Goal: Feedback & Contribution: Contribute content

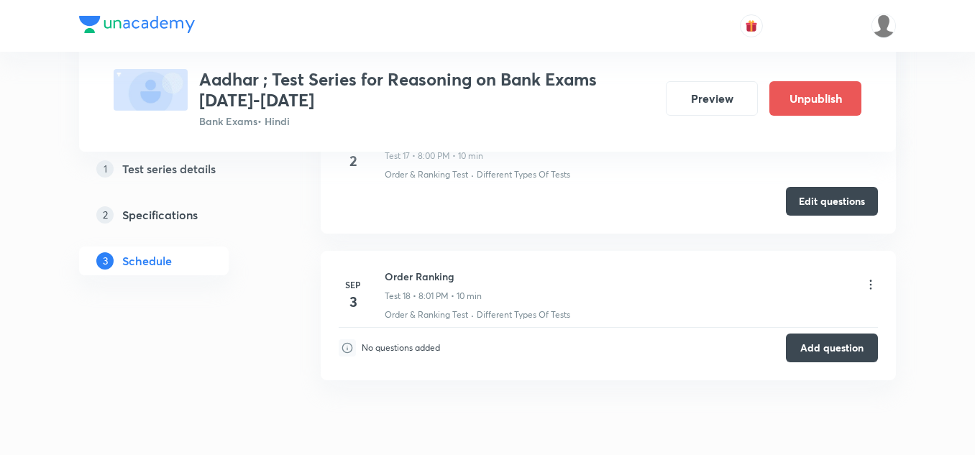
scroll to position [3061, 0]
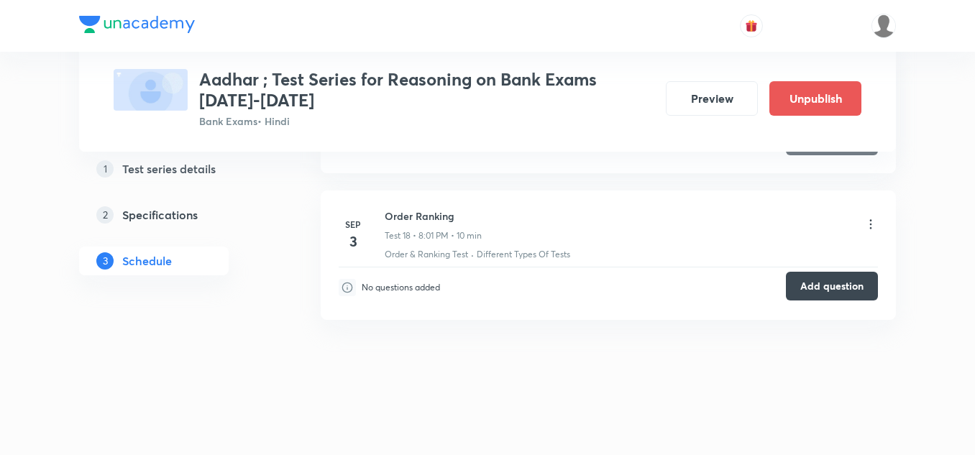
click at [800, 282] on button "Add question" at bounding box center [832, 286] width 92 height 29
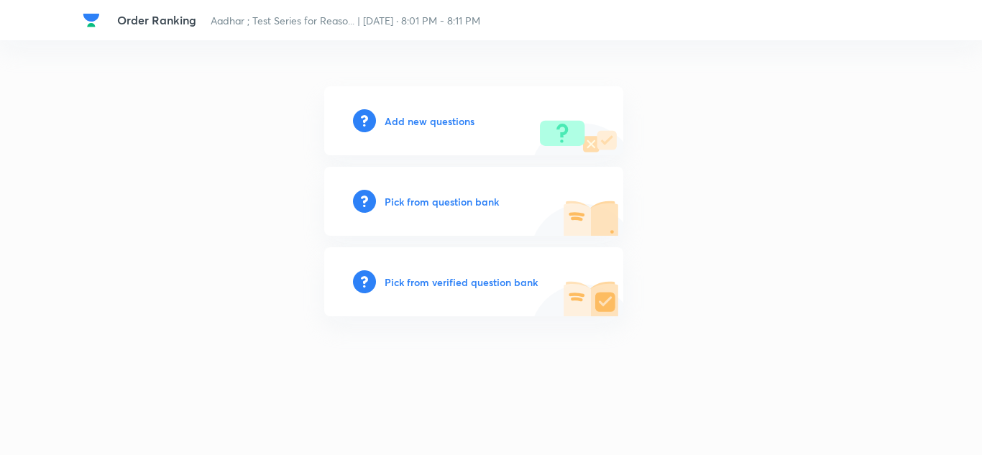
click at [406, 117] on h6 "Add new questions" at bounding box center [430, 121] width 90 height 15
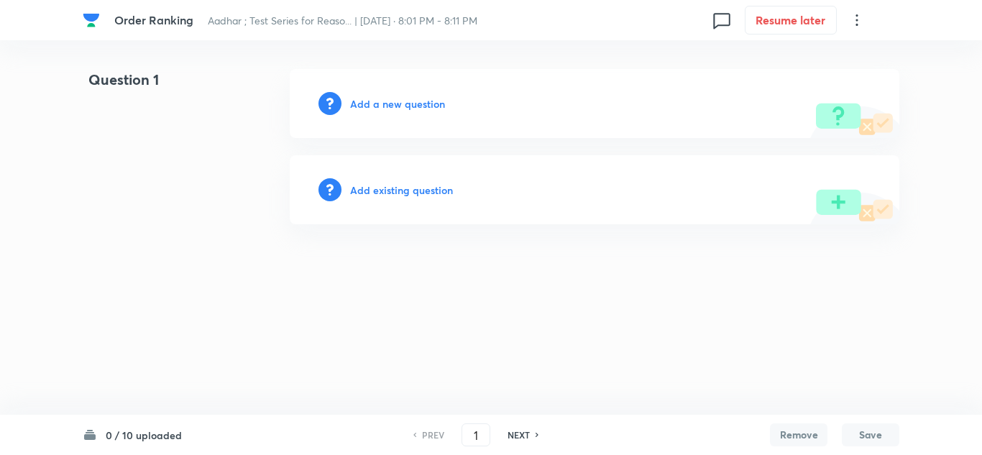
click at [406, 104] on h6 "Add a new question" at bounding box center [397, 103] width 95 height 15
click at [406, 104] on h6 "Choose a question type" at bounding box center [405, 103] width 111 height 15
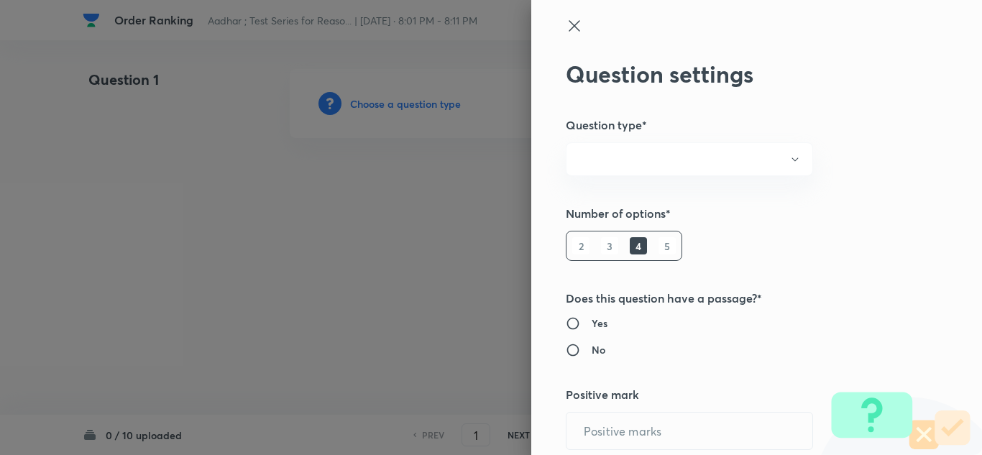
radio input "true"
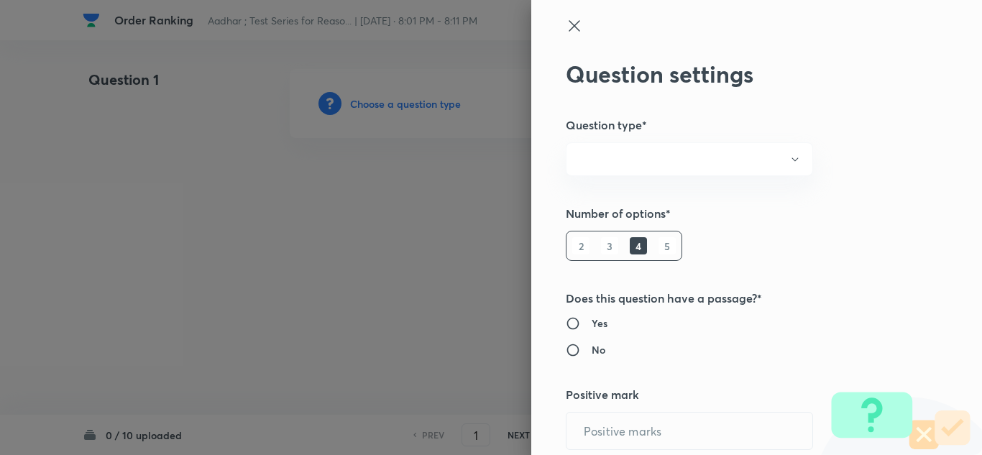
radio input "true"
type input "1"
type input "0"
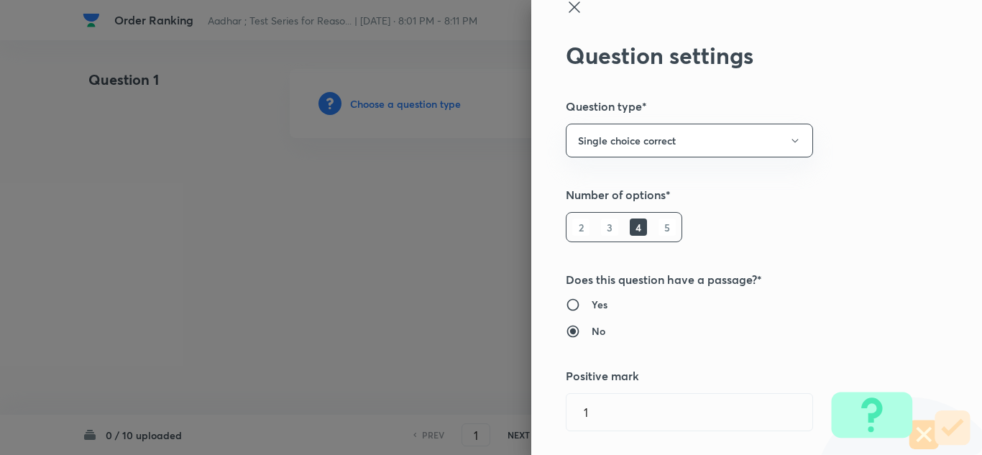
scroll to position [72, 0]
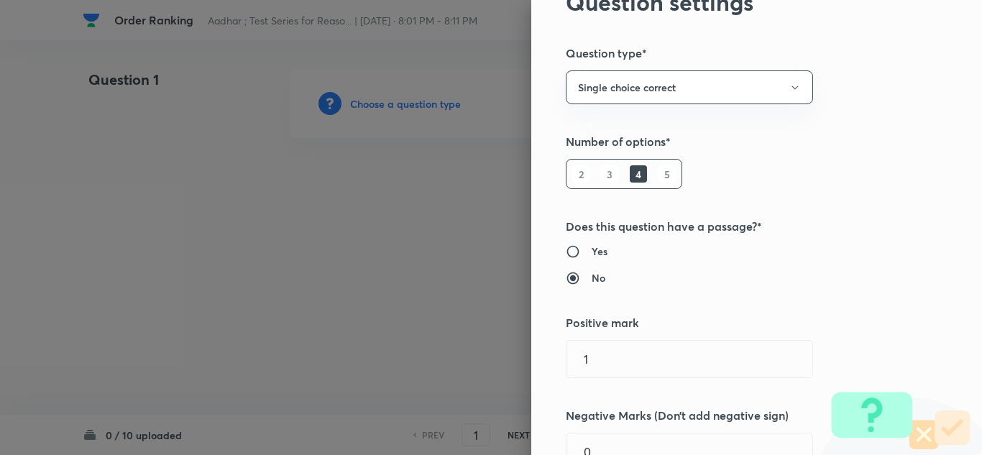
click at [659, 175] on h6 "5" at bounding box center [667, 173] width 17 height 17
click at [566, 252] on input "Yes" at bounding box center [579, 252] width 26 height 14
radio input "true"
radio input "false"
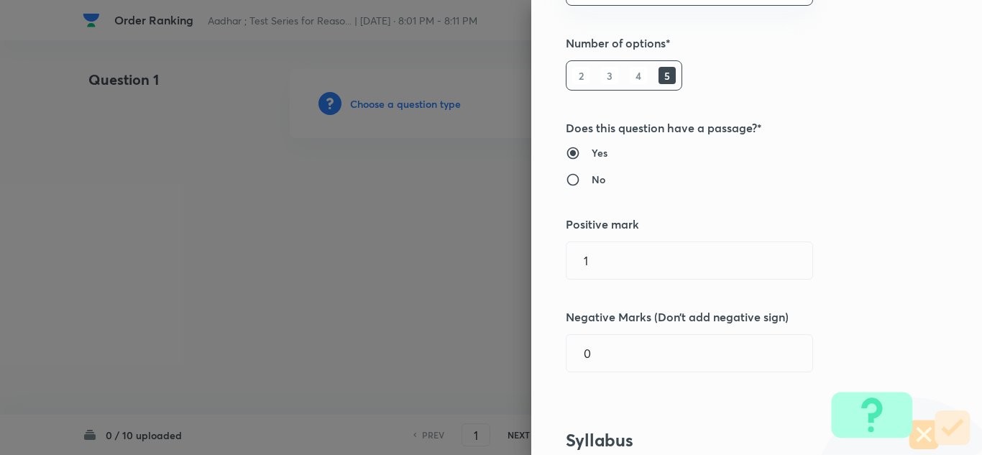
scroll to position [216, 0]
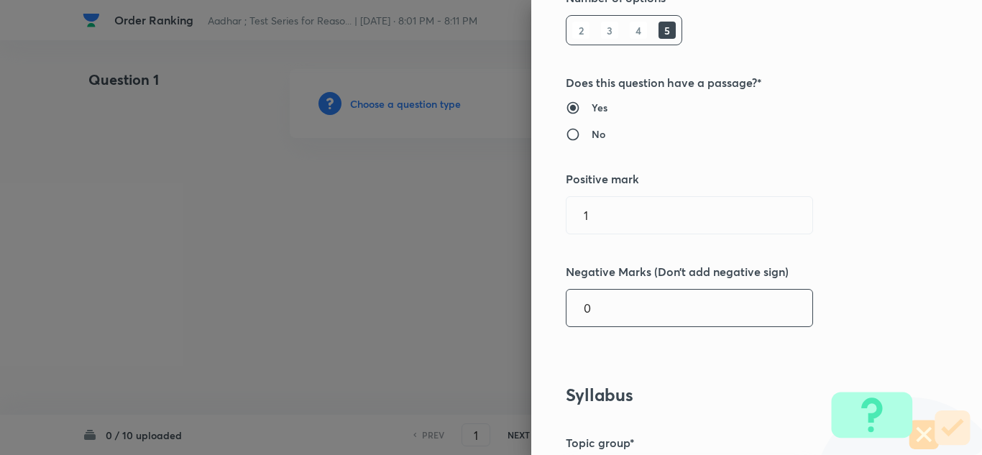
click at [587, 314] on input "0" at bounding box center [690, 308] width 246 height 37
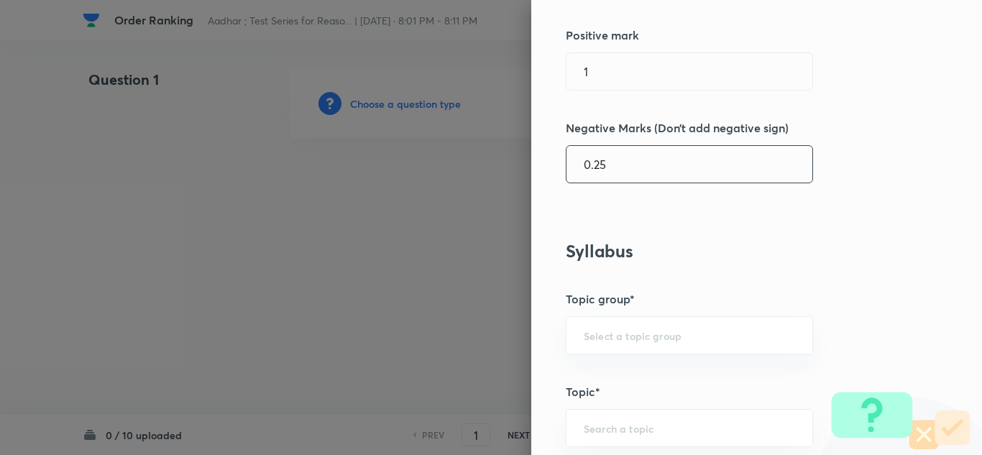
scroll to position [432, 0]
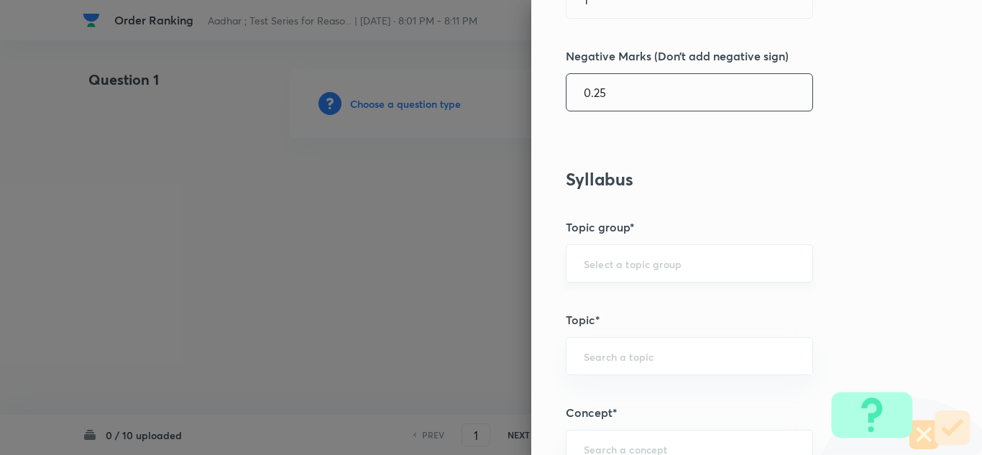
type input "0.25"
click at [588, 268] on input "text" at bounding box center [689, 264] width 211 height 14
click at [593, 306] on li "Reasoning" at bounding box center [679, 304] width 246 height 26
type input "Reasoning"
click at [592, 360] on input "text" at bounding box center [689, 357] width 211 height 14
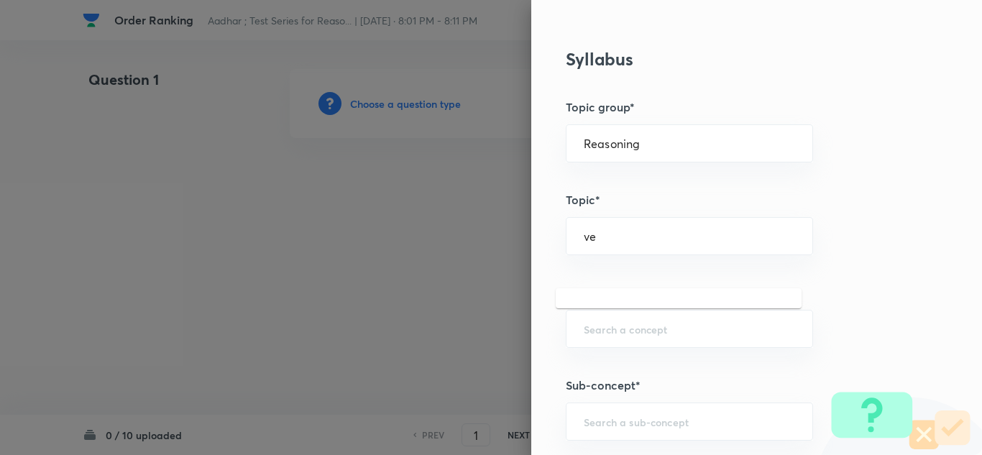
scroll to position [575, 0]
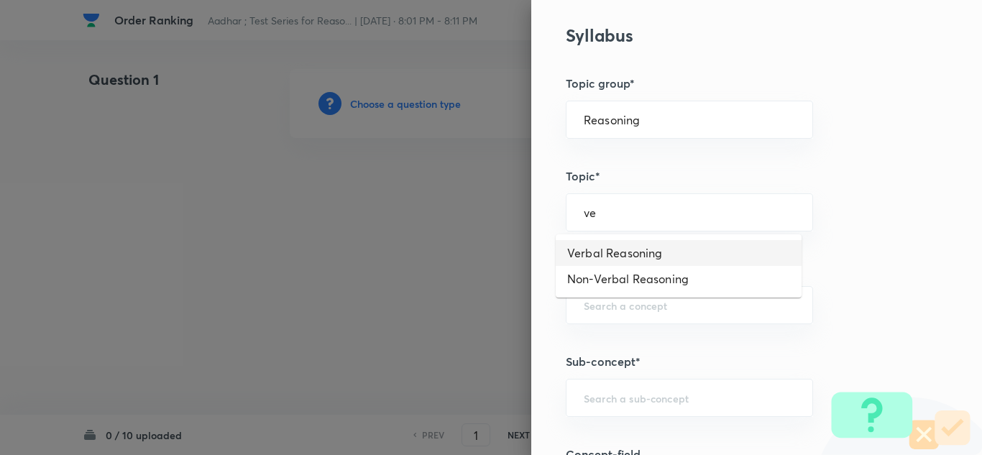
click at [598, 245] on li "Verbal Reasoning" at bounding box center [679, 253] width 246 height 26
type input "Verbal Reasoning"
click at [602, 297] on div "​" at bounding box center [689, 305] width 247 height 38
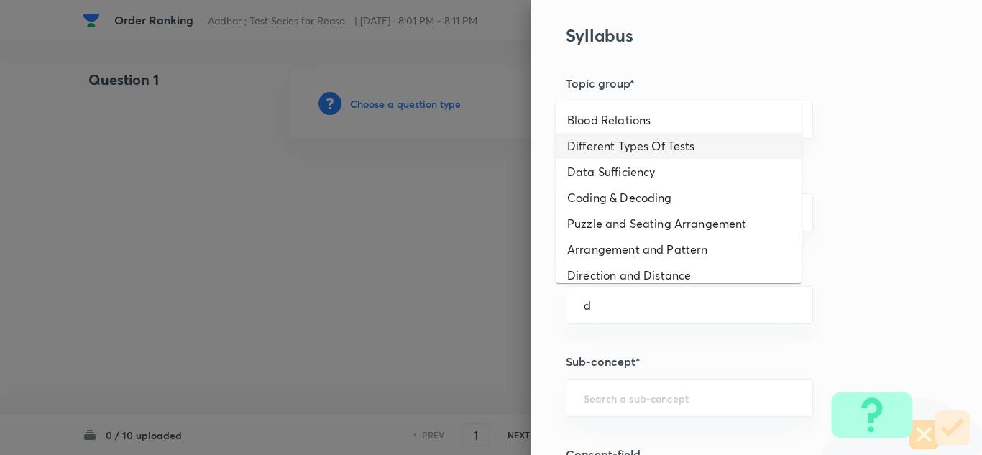
click at [616, 145] on li "Different Types Of Tests" at bounding box center [679, 146] width 246 height 26
type input "Different Types Of Tests"
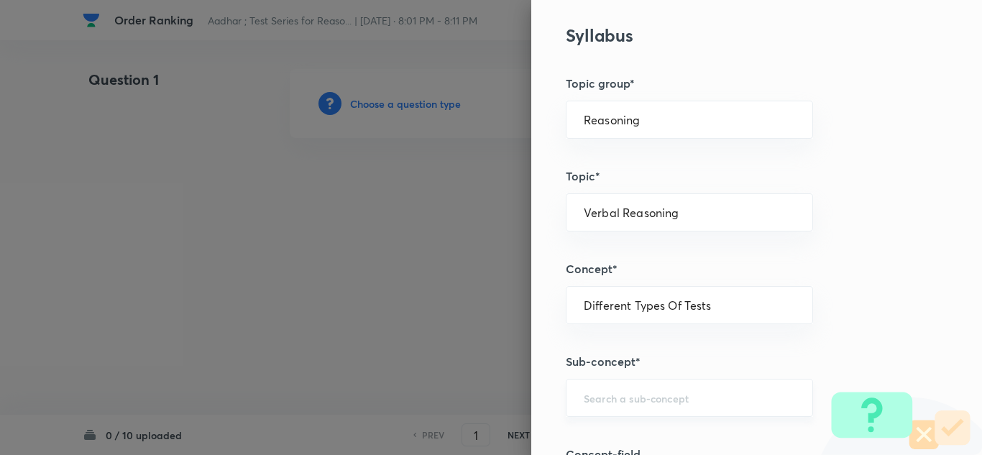
click at [572, 389] on div "​" at bounding box center [689, 398] width 247 height 38
click at [613, 347] on li "Order & Ranking Test" at bounding box center [679, 357] width 246 height 26
type input "Order & Ranking Test"
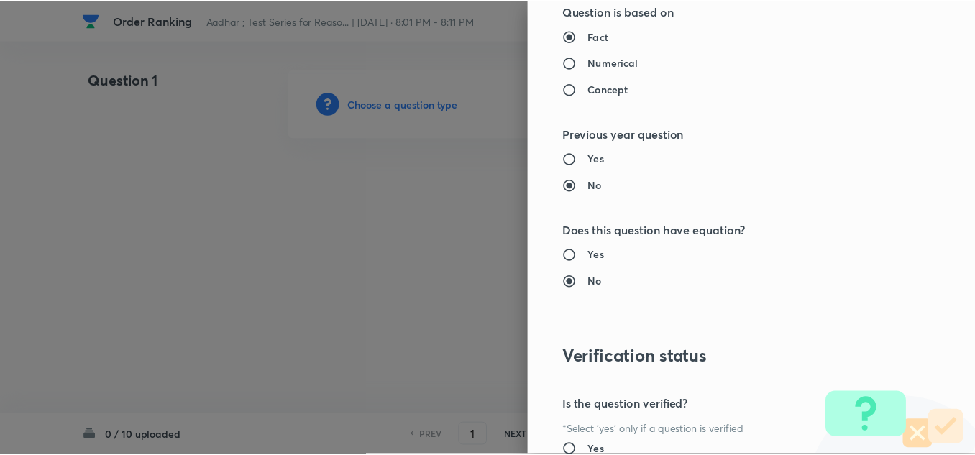
scroll to position [1505, 0]
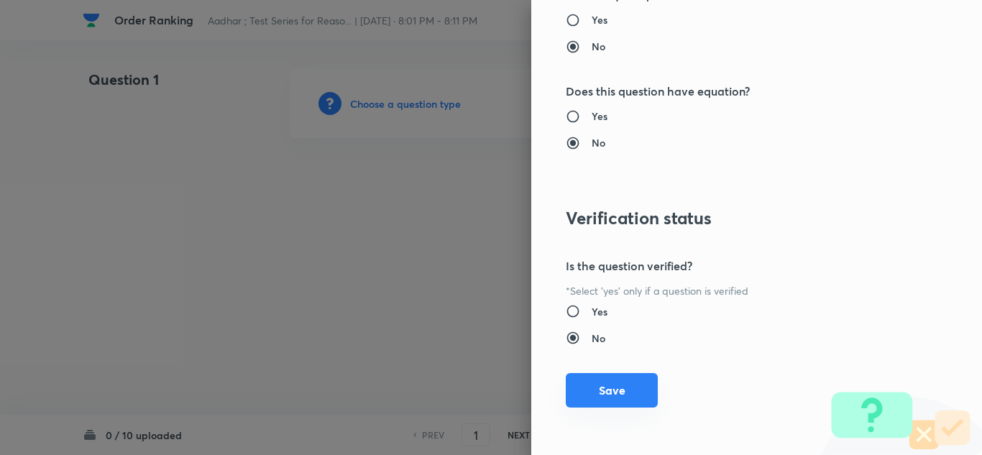
click at [594, 389] on button "Save" at bounding box center [612, 390] width 92 height 35
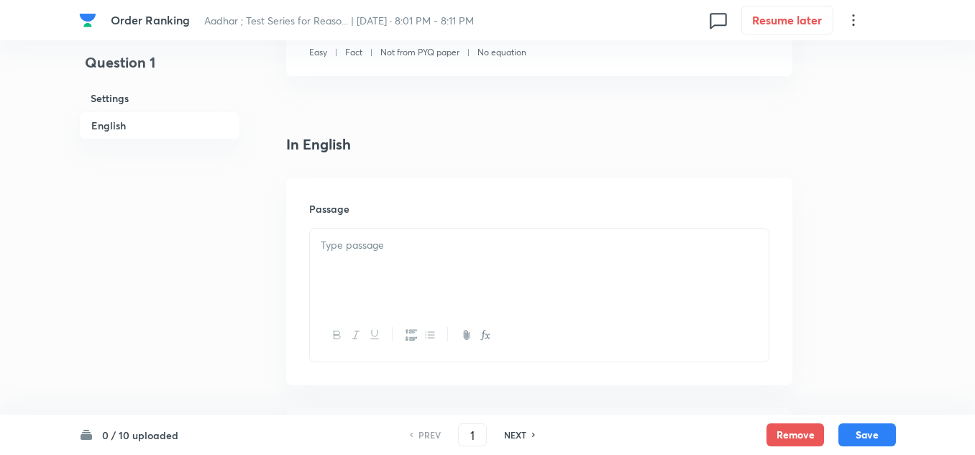
scroll to position [288, 0]
click at [346, 245] on p at bounding box center [539, 247] width 437 height 17
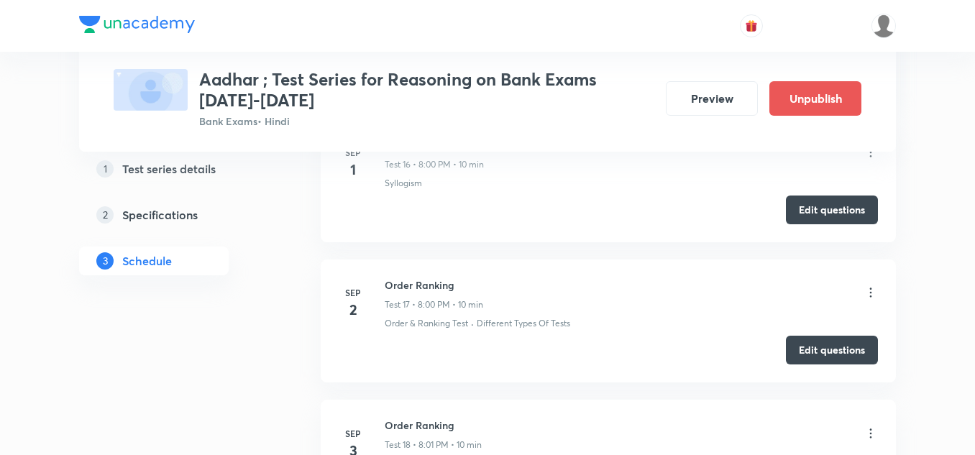
scroll to position [2877, 0]
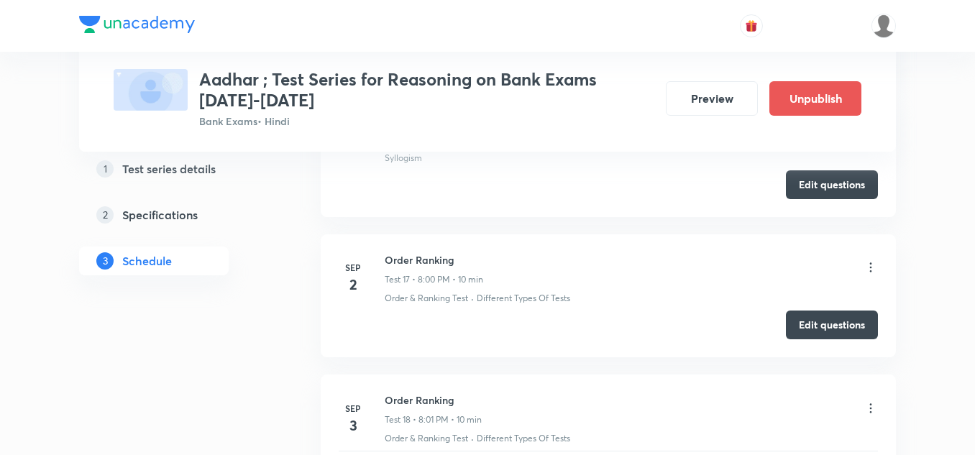
click at [870, 265] on icon at bounding box center [871, 267] width 14 height 14
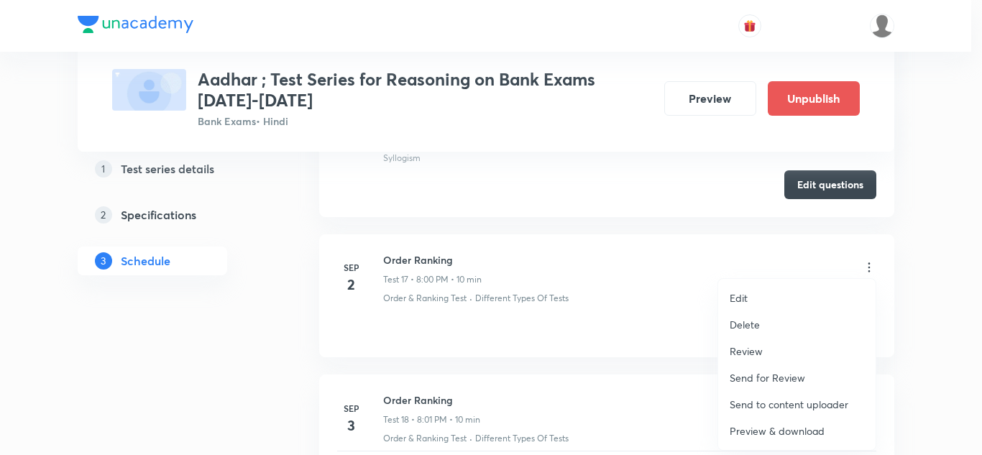
click at [870, 265] on div at bounding box center [491, 227] width 982 height 455
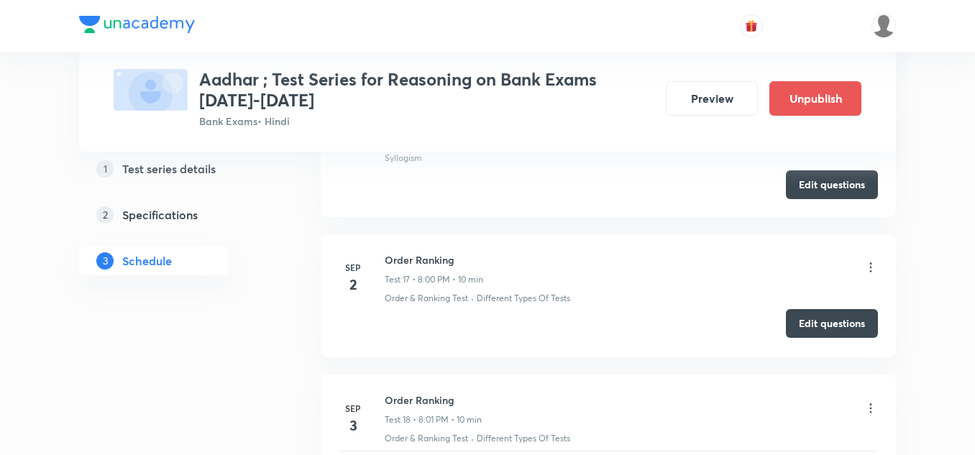
click at [821, 327] on button "Edit questions" at bounding box center [832, 323] width 92 height 29
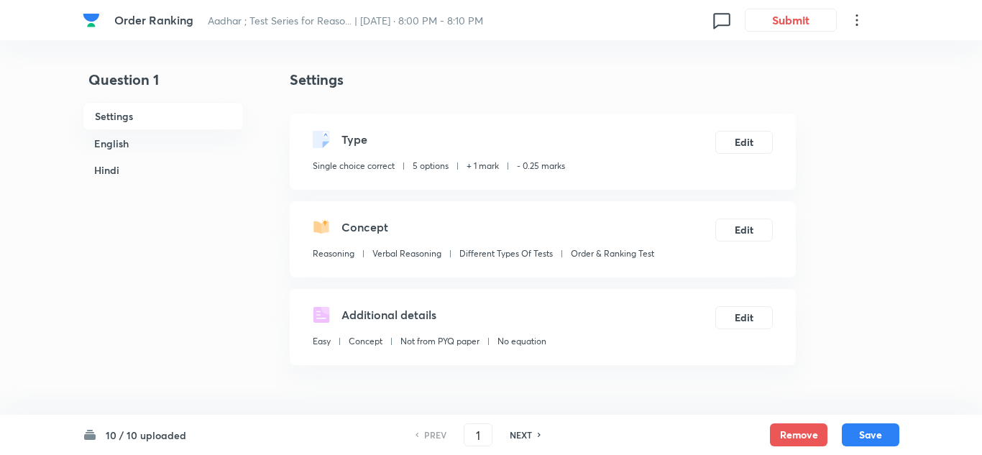
checkbox input "true"
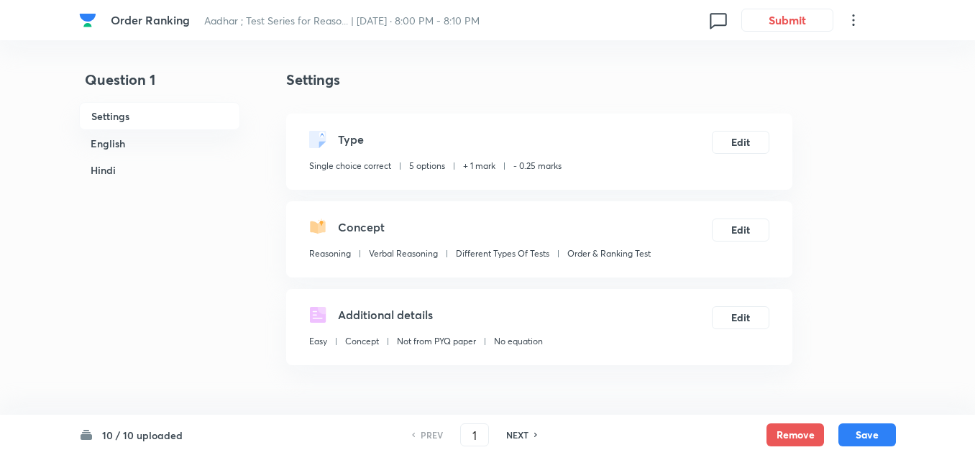
click at [849, 19] on icon at bounding box center [853, 20] width 17 height 17
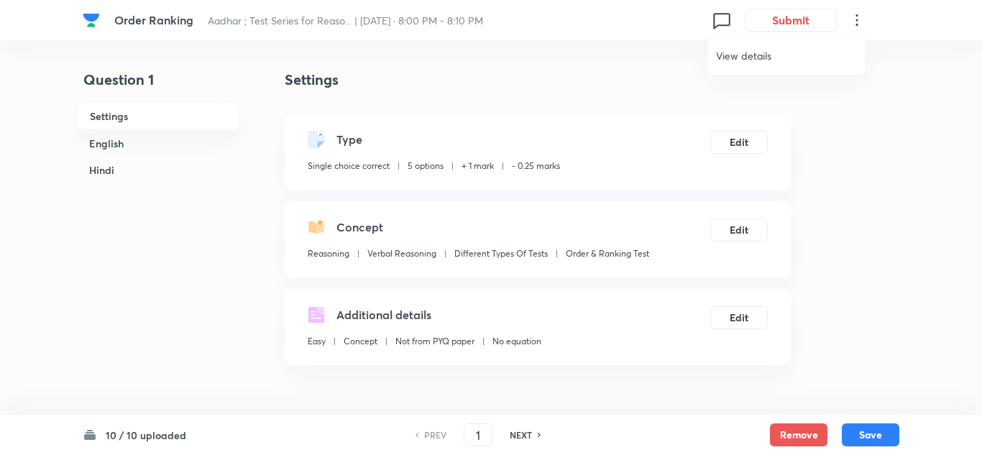
click at [750, 49] on span "View details" at bounding box center [786, 55] width 140 height 15
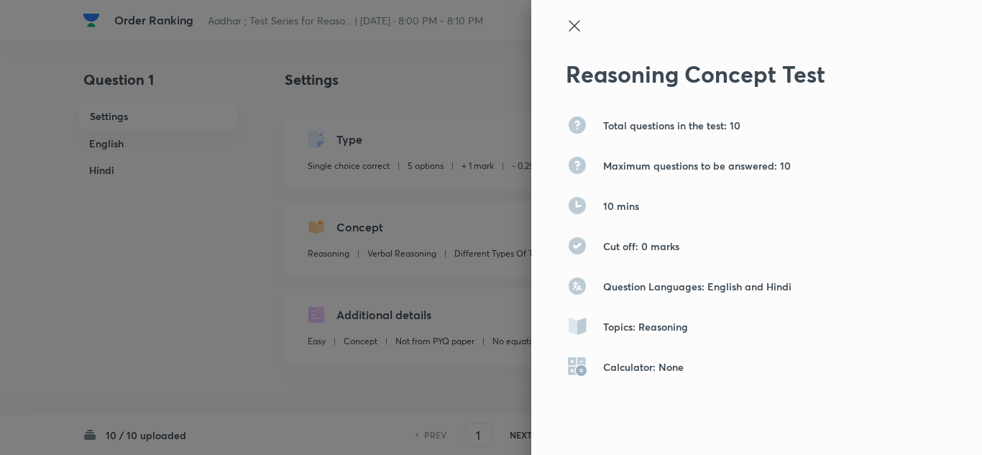
click at [569, 24] on icon at bounding box center [574, 25] width 11 height 11
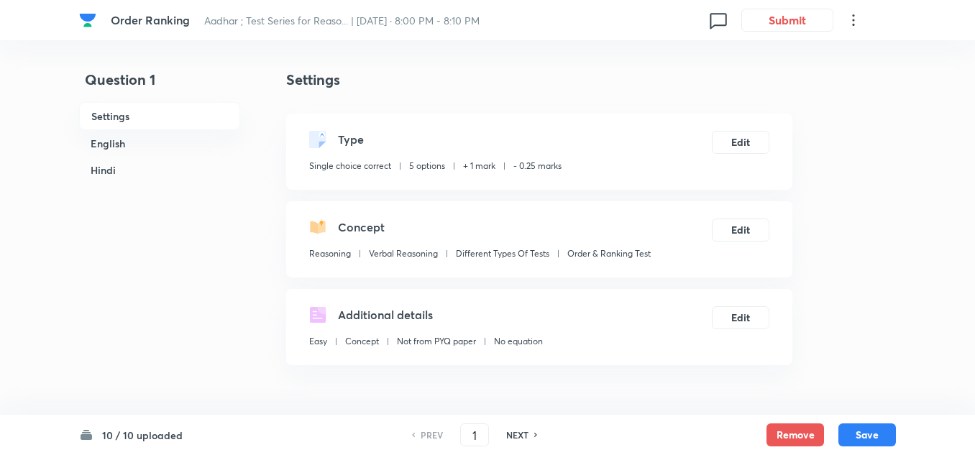
click at [854, 17] on icon at bounding box center [853, 20] width 17 height 17
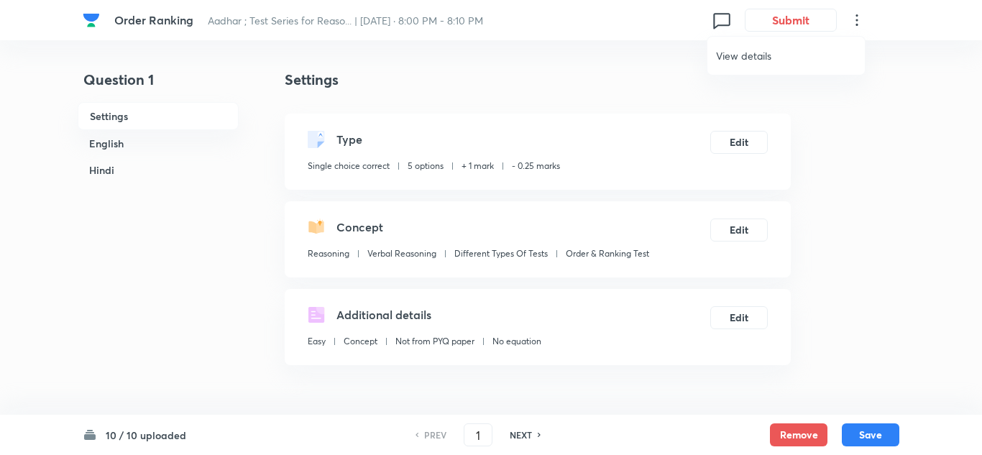
click at [760, 50] on span "View details" at bounding box center [786, 55] width 140 height 15
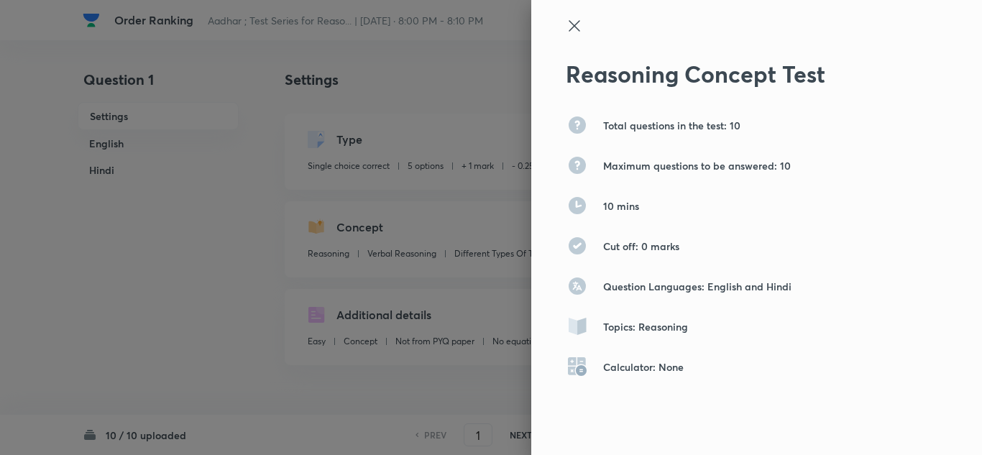
click at [189, 263] on div at bounding box center [491, 227] width 982 height 455
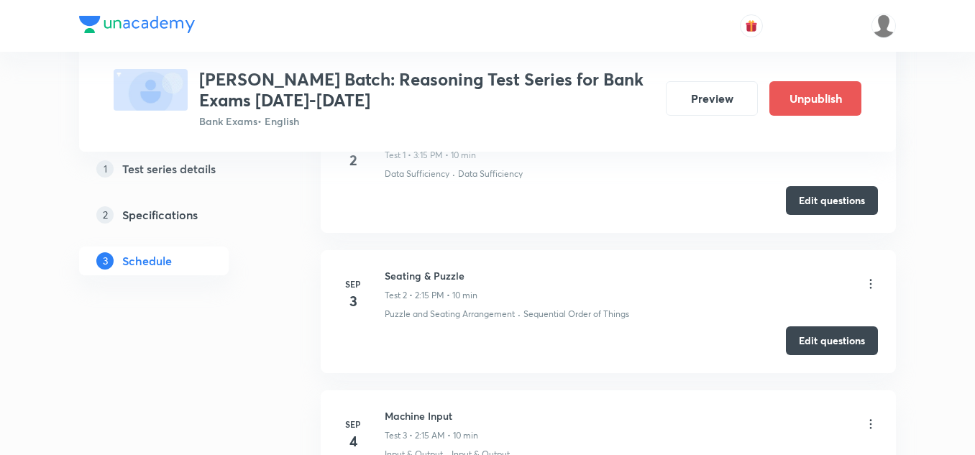
scroll to position [791, 0]
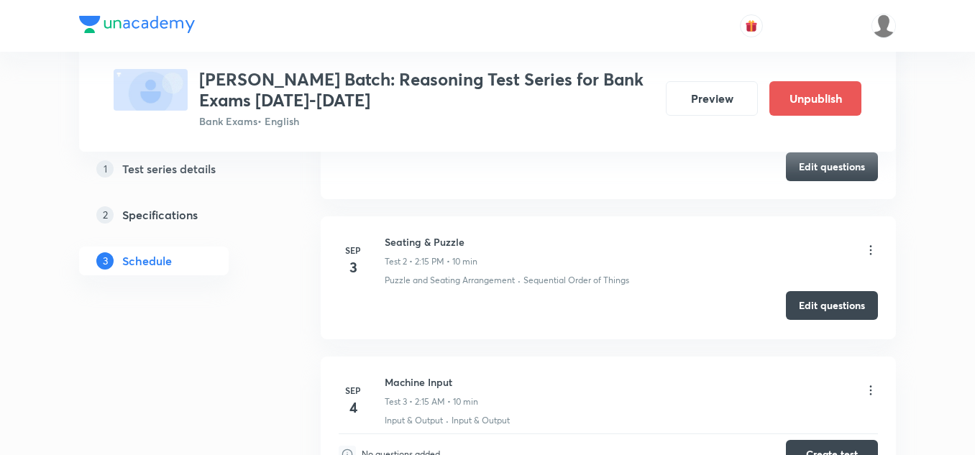
click at [838, 300] on button "Edit questions" at bounding box center [832, 305] width 92 height 29
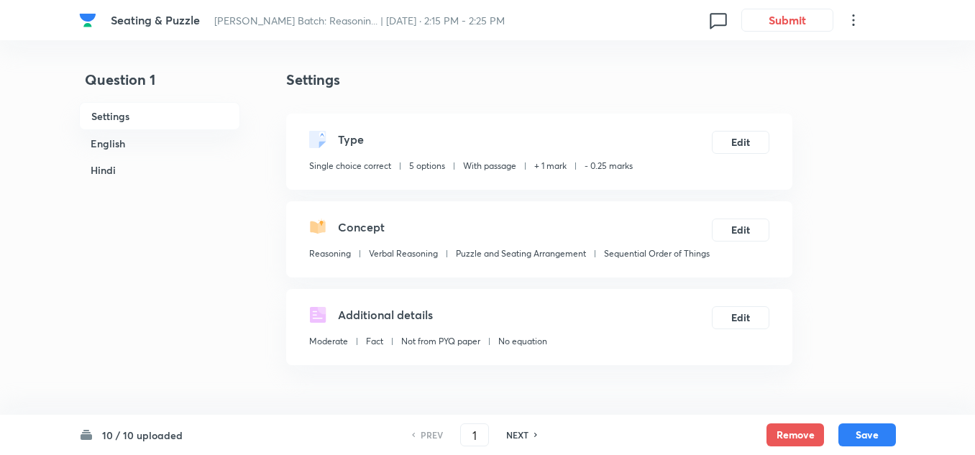
click at [852, 17] on icon at bounding box center [853, 20] width 17 height 17
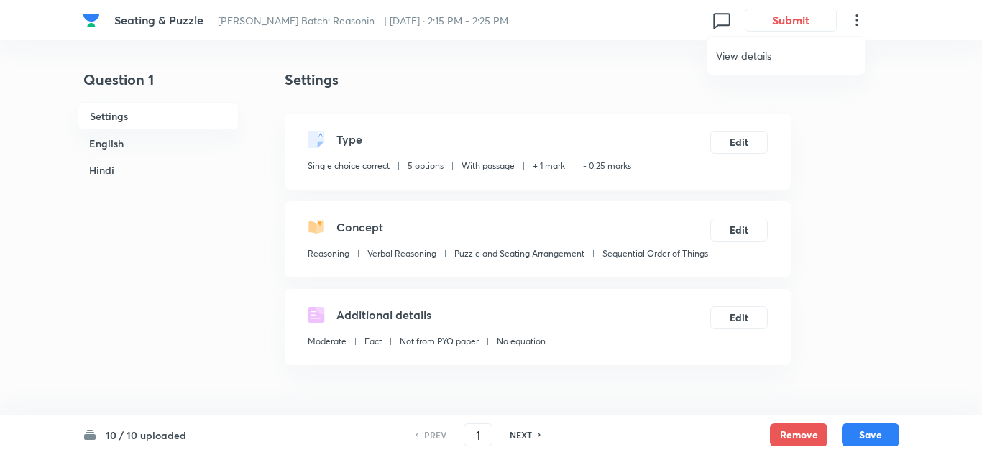
click at [767, 52] on span "View details" at bounding box center [786, 55] width 140 height 15
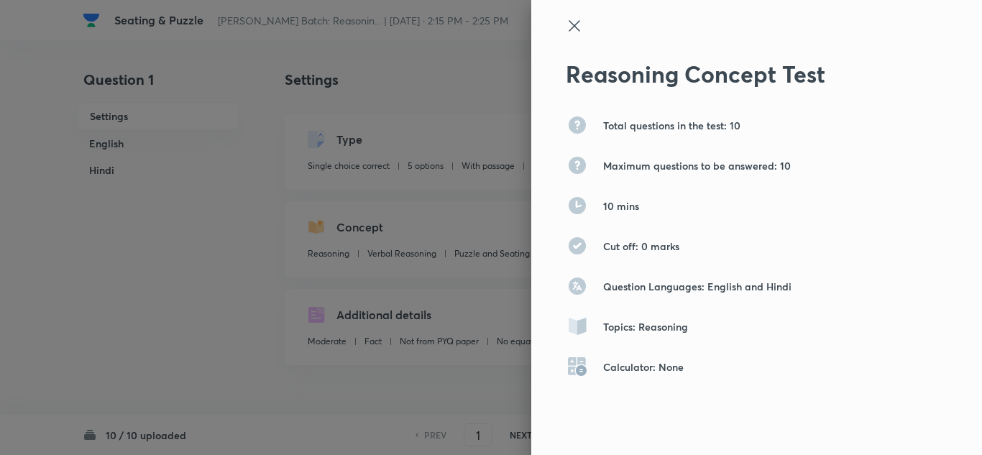
click at [568, 24] on icon at bounding box center [574, 25] width 17 height 17
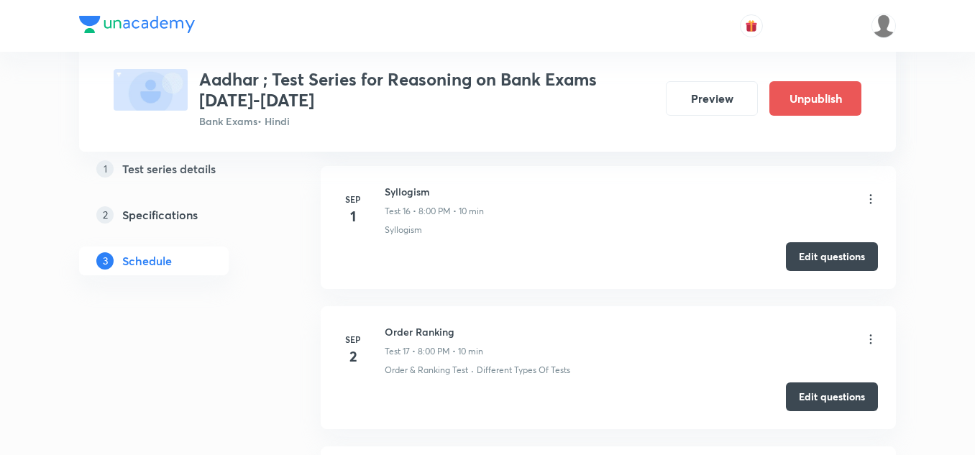
scroll to position [2877, 0]
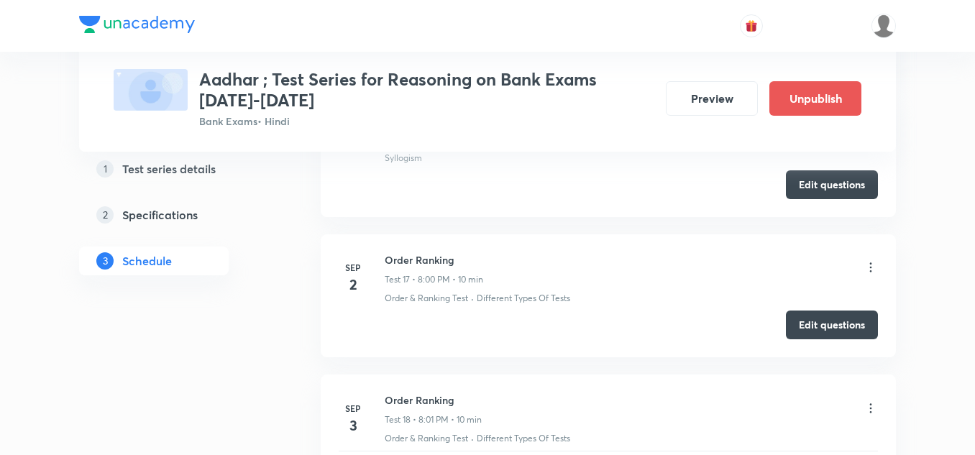
click at [872, 264] on icon at bounding box center [871, 267] width 2 height 9
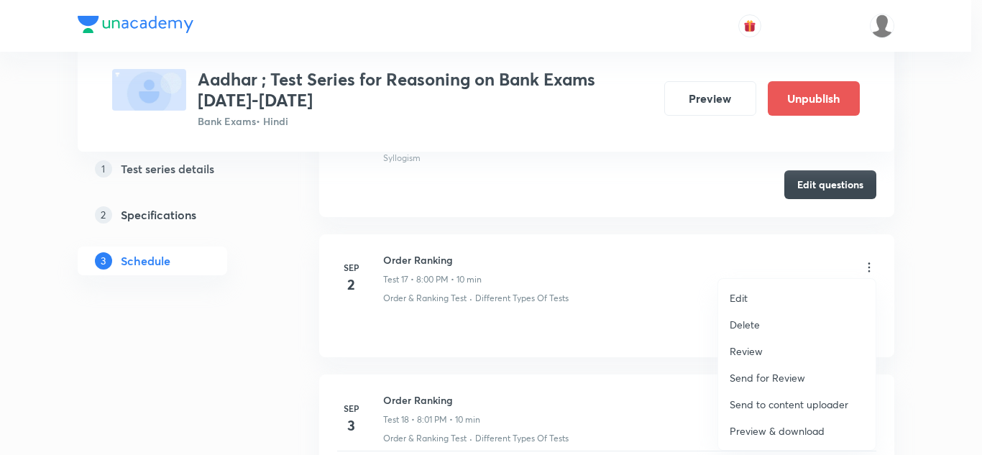
click at [668, 247] on div at bounding box center [491, 227] width 982 height 455
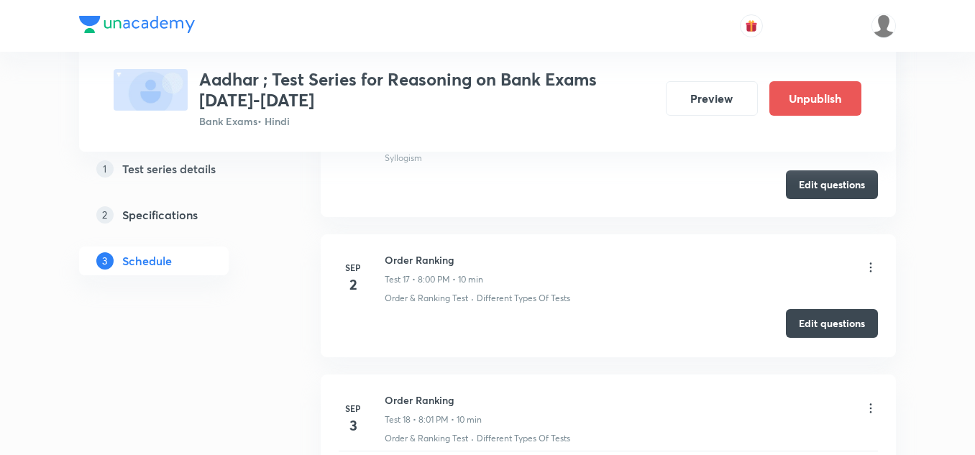
click at [806, 324] on button "Edit questions" at bounding box center [832, 323] width 92 height 29
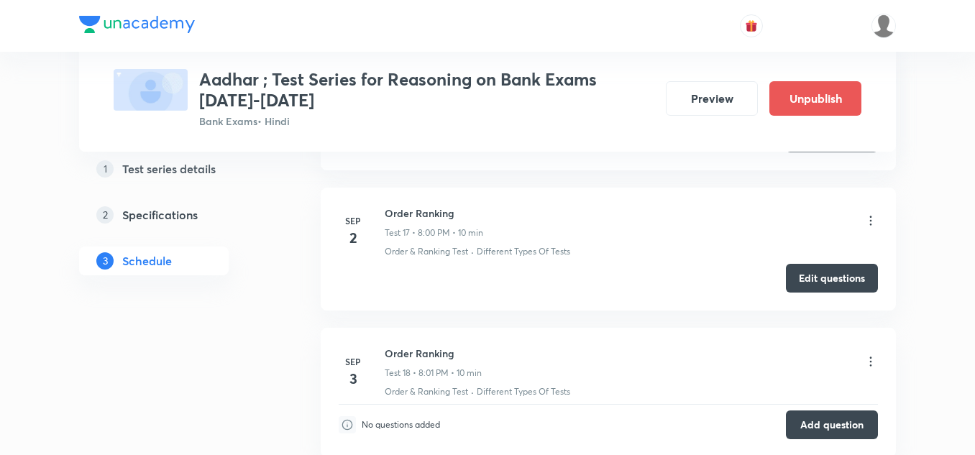
scroll to position [2949, 0]
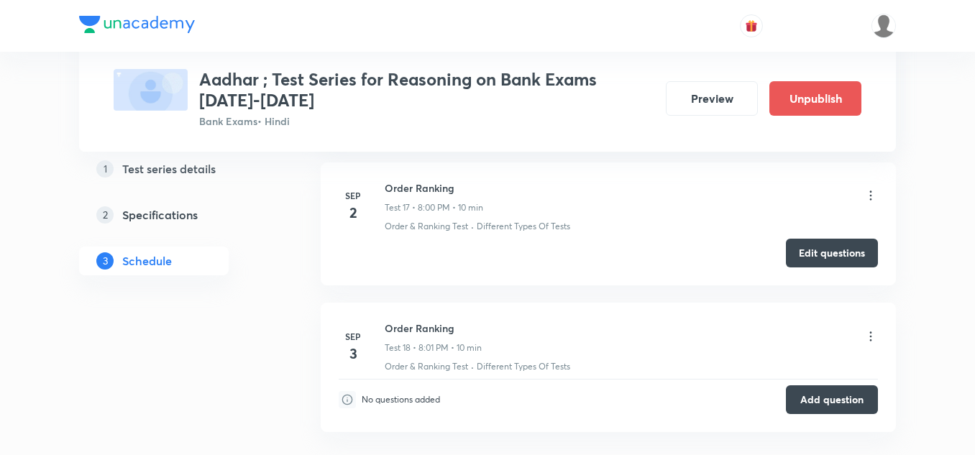
click at [872, 335] on icon at bounding box center [871, 336] width 14 height 14
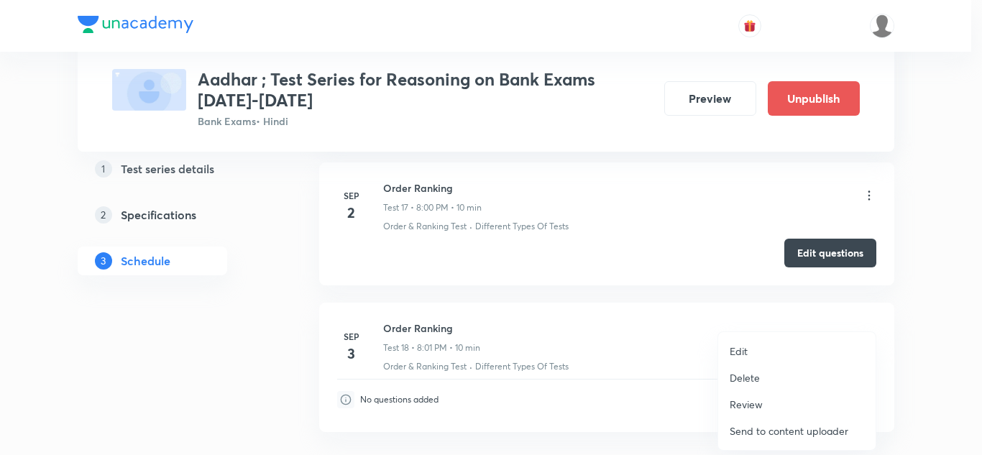
click at [757, 348] on li "Edit" at bounding box center [797, 351] width 158 height 27
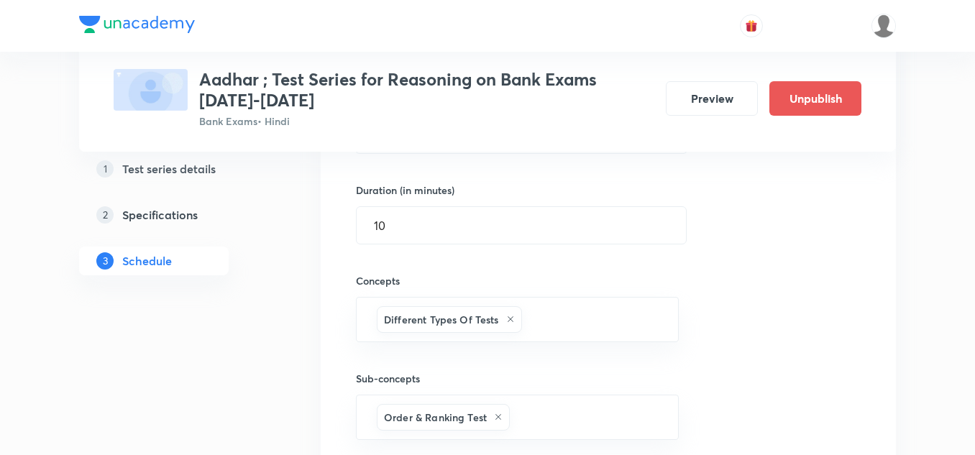
scroll to position [2805, 0]
click at [180, 172] on h5 "Test series details" at bounding box center [168, 168] width 93 height 17
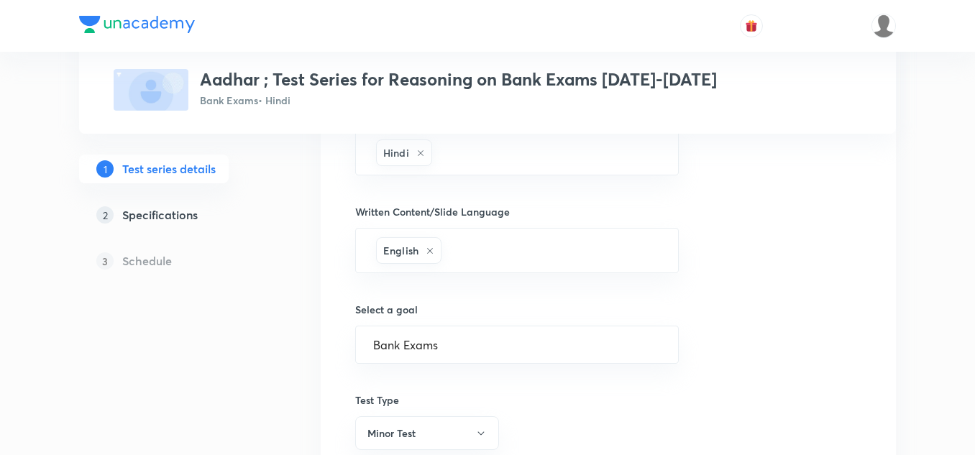
scroll to position [719, 0]
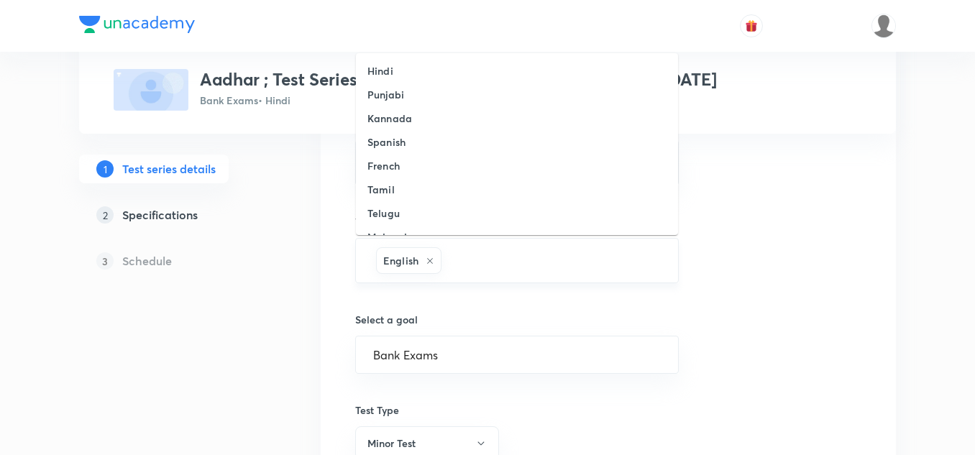
click at [460, 255] on input "text" at bounding box center [552, 260] width 216 height 27
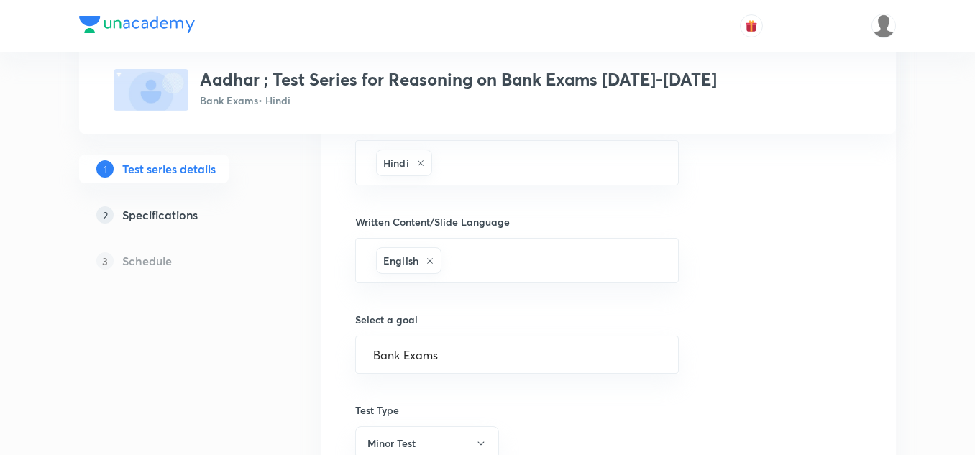
click at [256, 299] on div "1 Test series details 2 Specifications 3 Schedule" at bounding box center [177, 94] width 196 height 1141
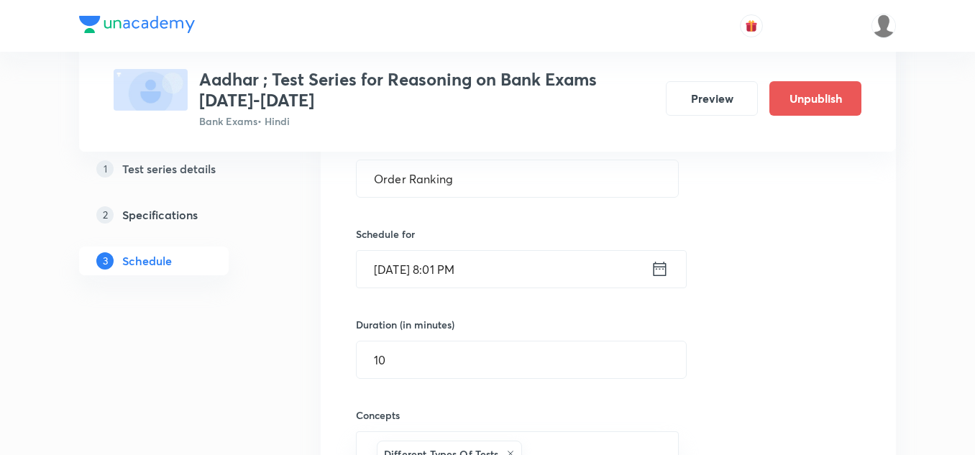
scroll to position [360, 0]
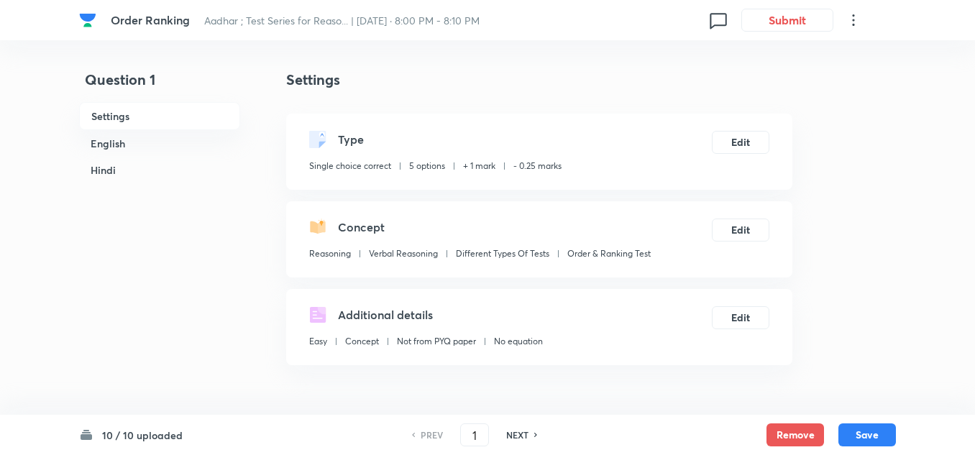
click at [852, 16] on icon at bounding box center [853, 20] width 17 height 17
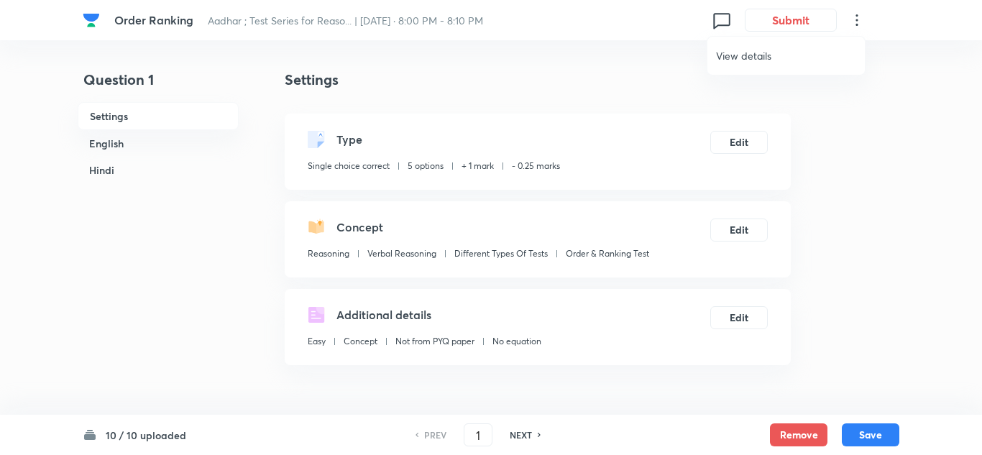
click at [759, 53] on span "View details" at bounding box center [786, 55] width 140 height 15
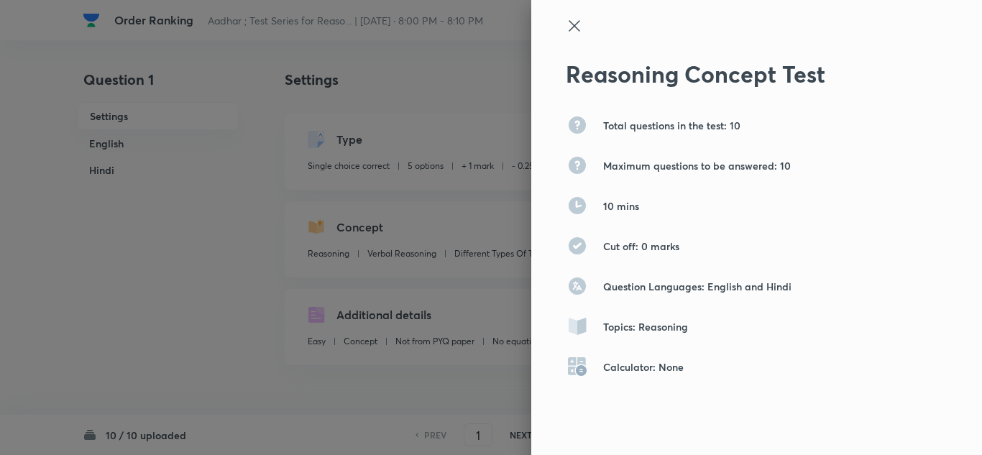
click at [566, 26] on icon at bounding box center [574, 25] width 17 height 17
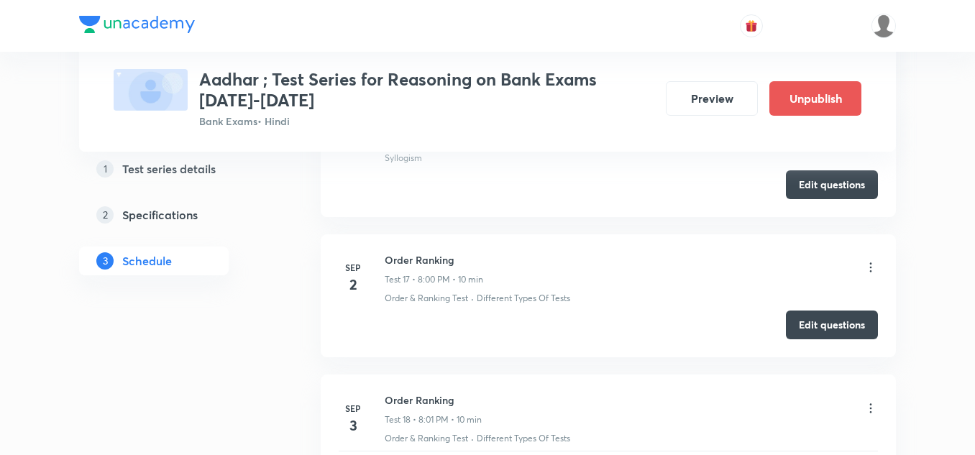
scroll to position [2949, 0]
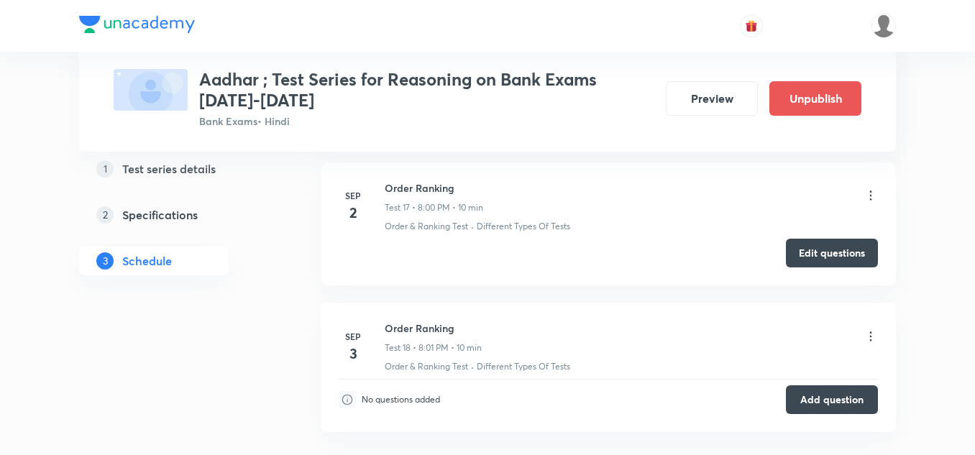
click at [868, 337] on icon at bounding box center [871, 336] width 14 height 14
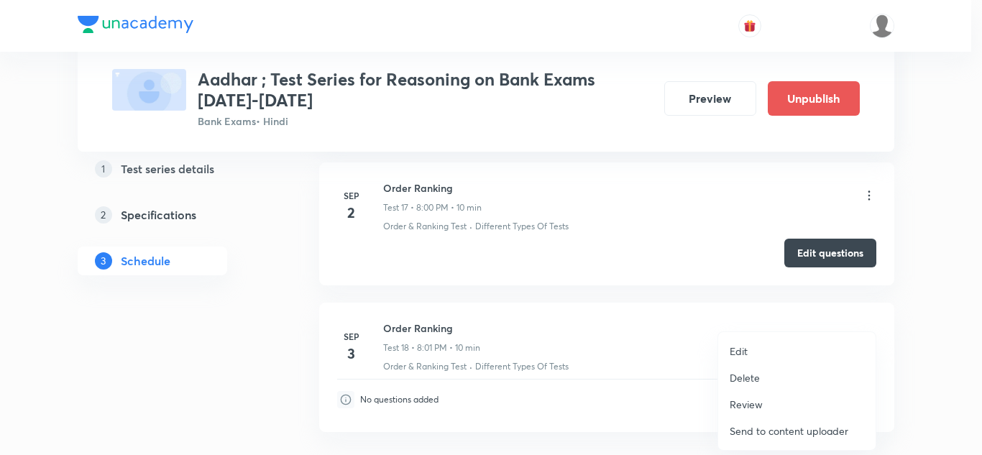
click at [918, 317] on div at bounding box center [491, 227] width 982 height 455
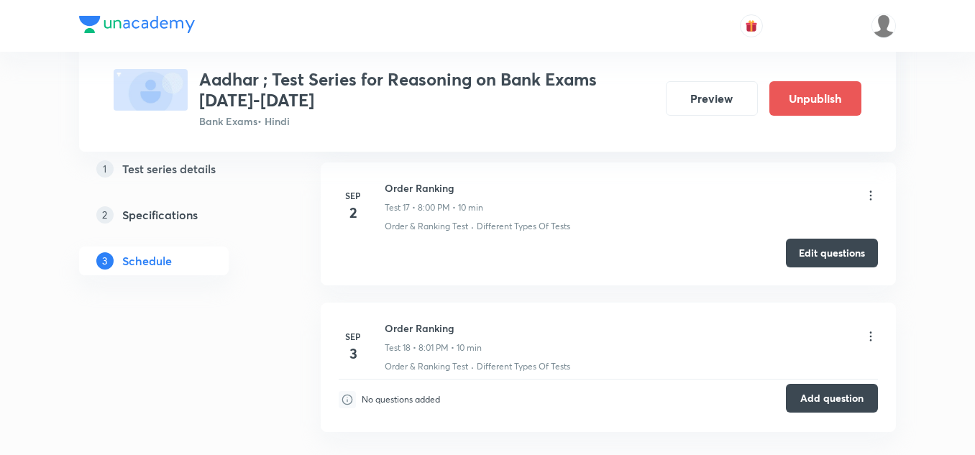
click at [827, 396] on button "Add question" at bounding box center [832, 398] width 92 height 29
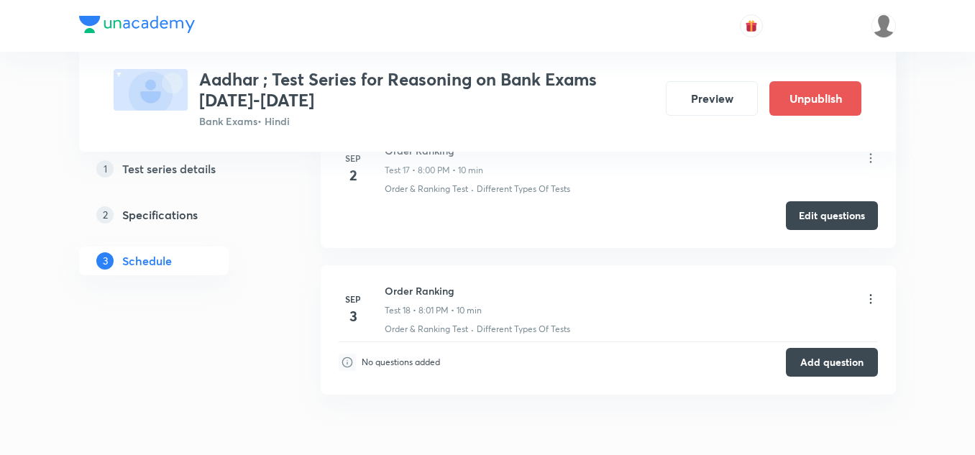
scroll to position [3021, 0]
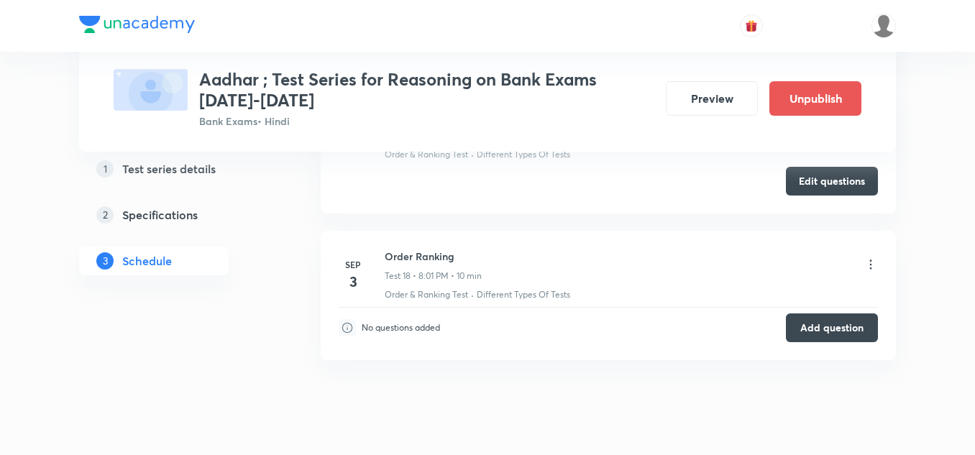
click at [870, 264] on icon at bounding box center [871, 264] width 2 height 9
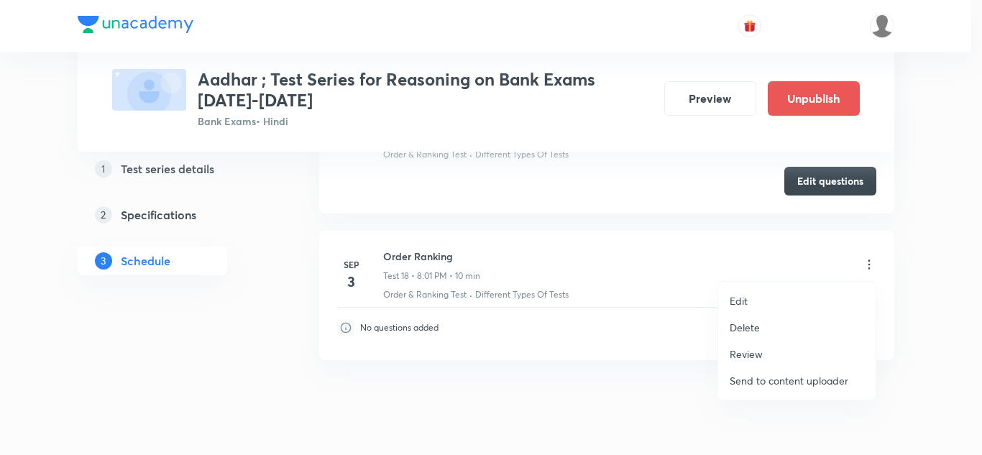
click at [153, 169] on div at bounding box center [491, 227] width 982 height 455
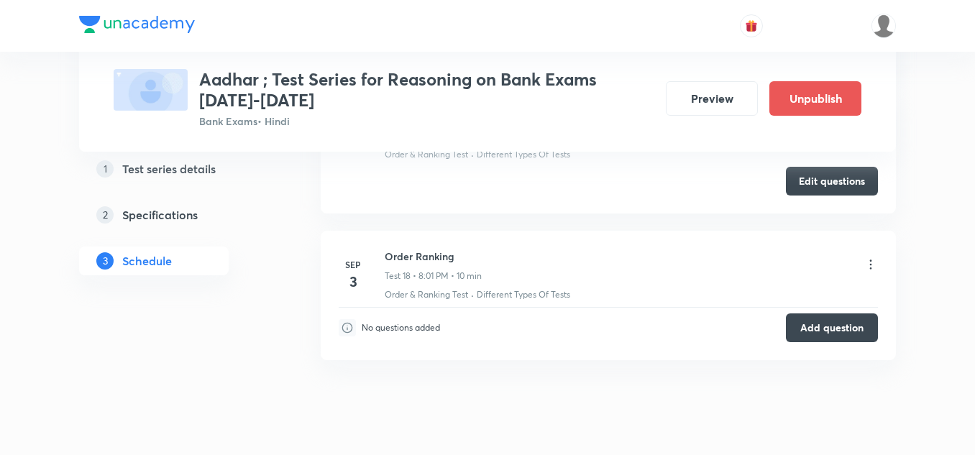
click at [153, 163] on h5 "Test series details" at bounding box center [168, 168] width 93 height 17
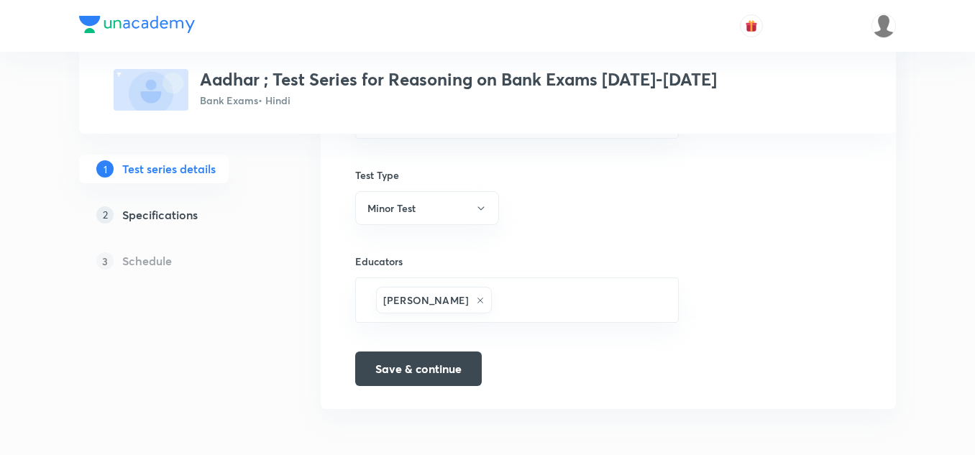
type input "Bank Exams"
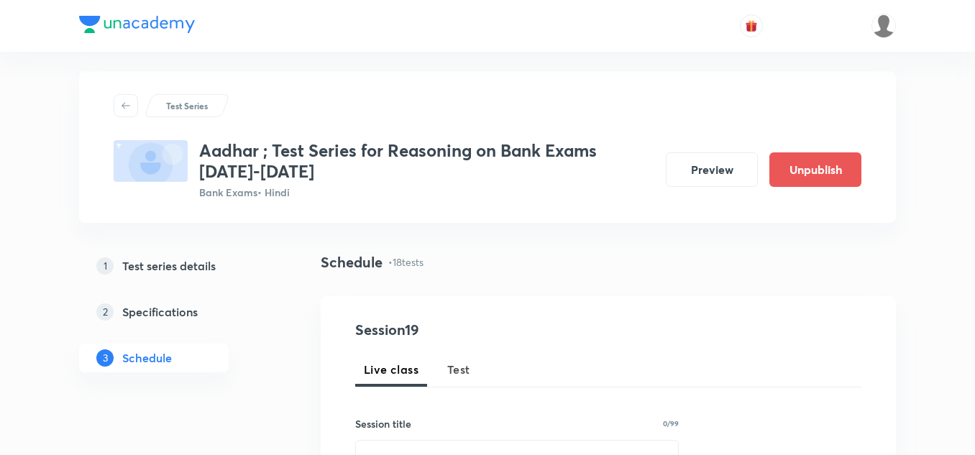
scroll to position [144, 0]
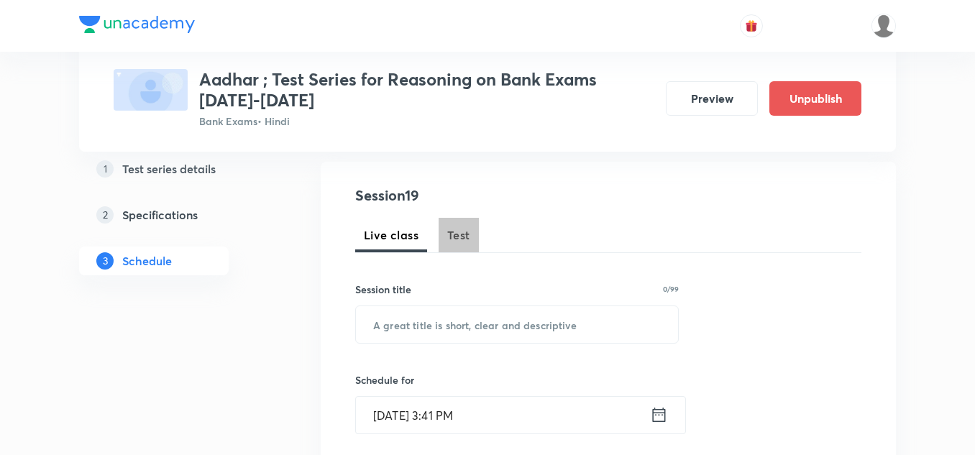
click at [464, 235] on span "Test" at bounding box center [458, 235] width 23 height 17
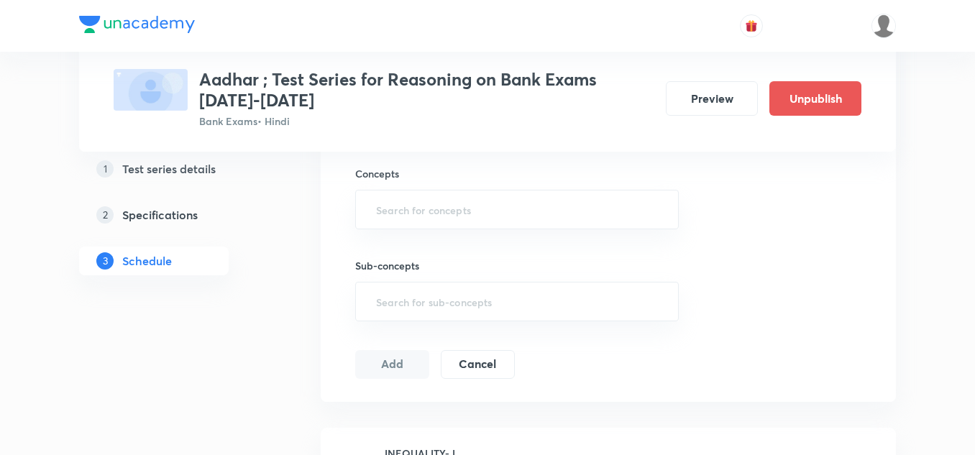
scroll to position [360, 0]
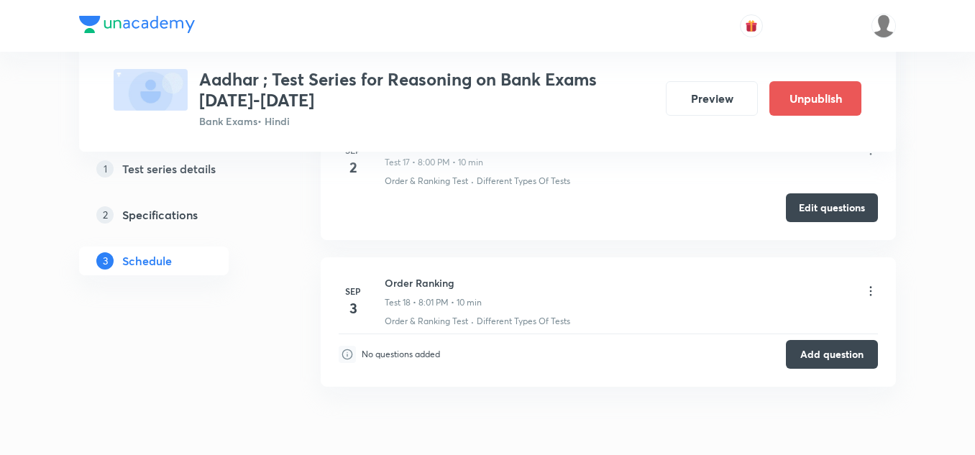
scroll to position [3021, 0]
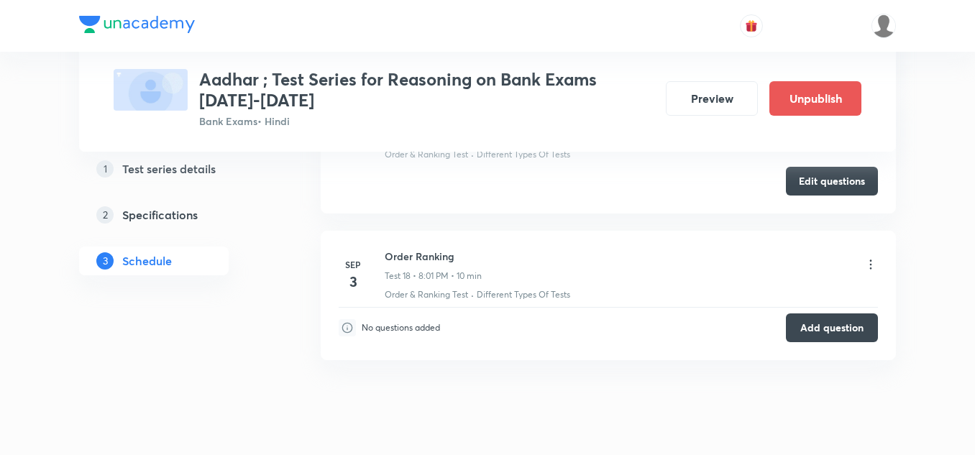
click at [869, 263] on icon at bounding box center [871, 264] width 14 height 14
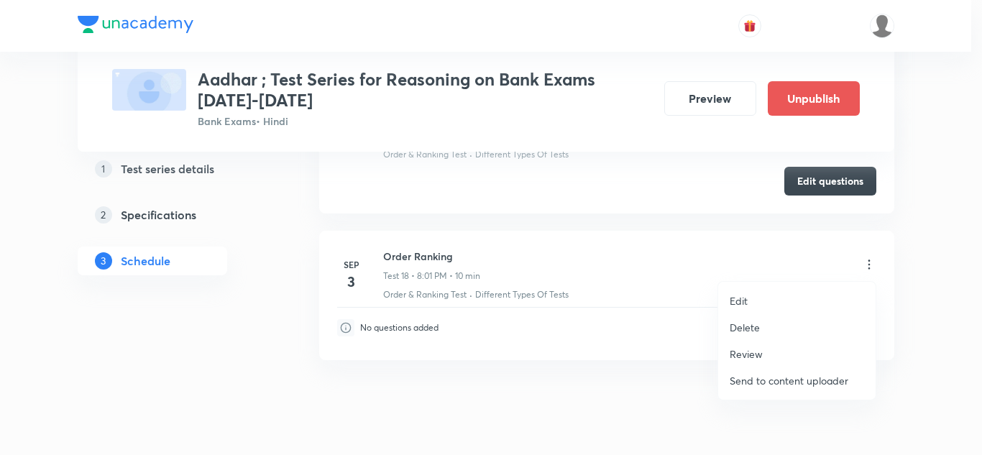
click at [578, 251] on div at bounding box center [491, 227] width 982 height 455
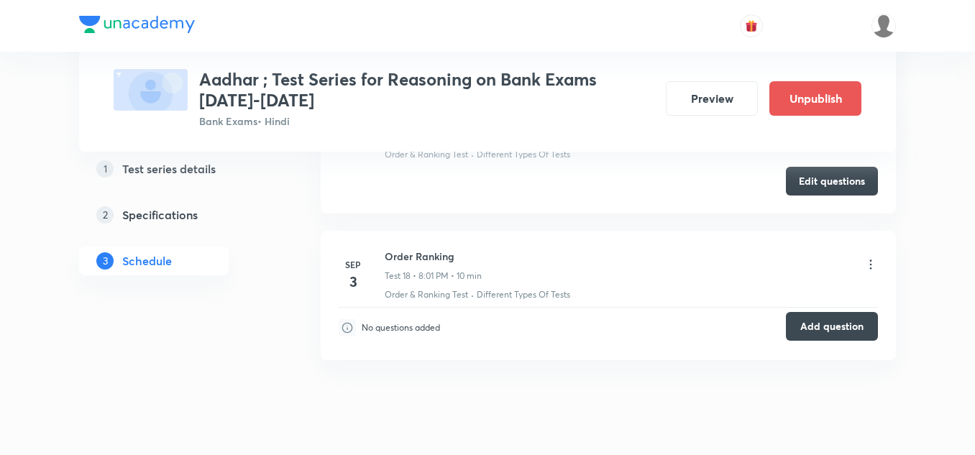
click at [808, 321] on button "Add question" at bounding box center [832, 326] width 92 height 29
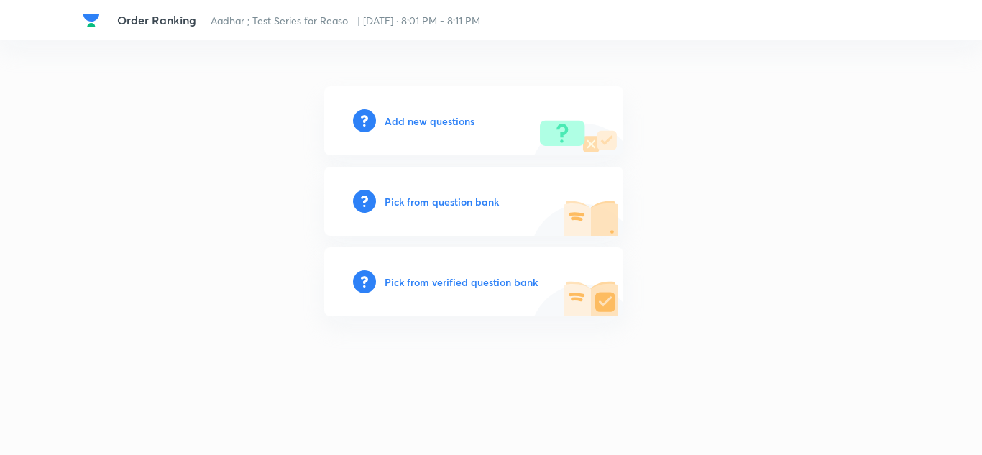
click at [420, 119] on h6 "Add new questions" at bounding box center [430, 121] width 90 height 15
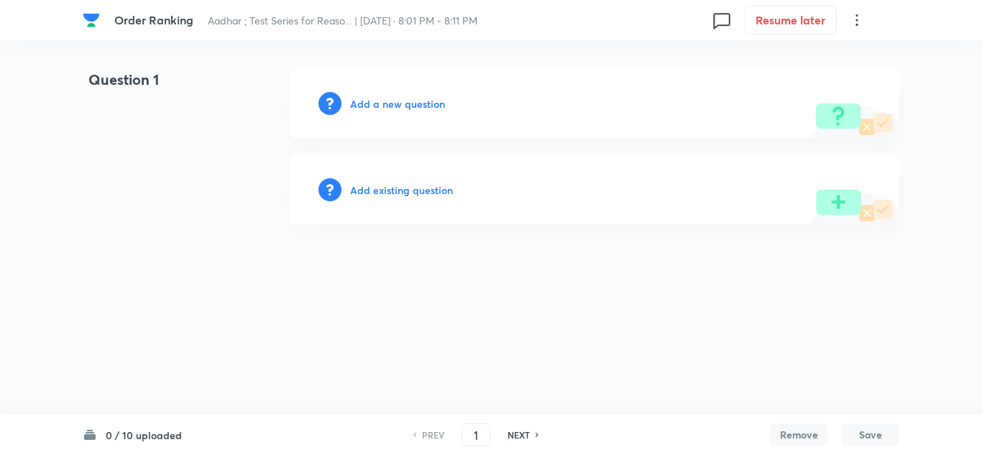
click at [392, 104] on h6 "Add a new question" at bounding box center [397, 103] width 95 height 15
click at [857, 21] on icon at bounding box center [857, 20] width 2 height 12
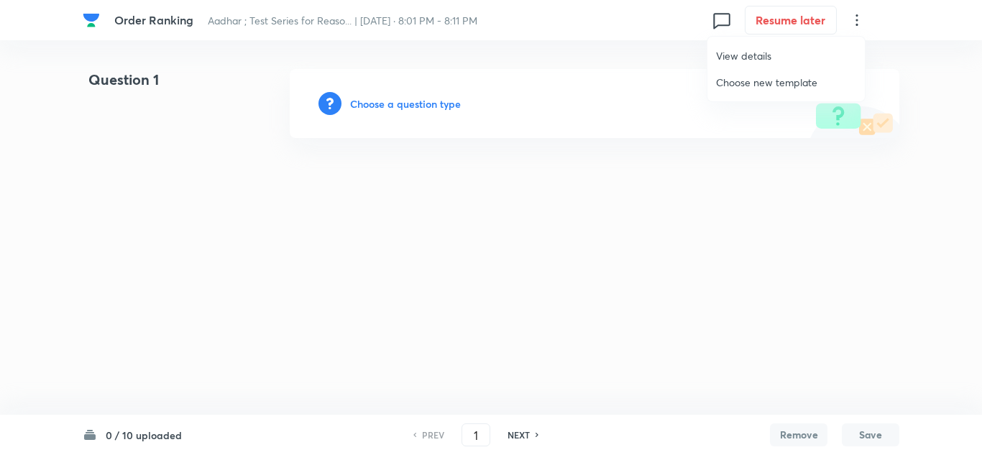
click at [765, 58] on span "View details" at bounding box center [786, 55] width 140 height 15
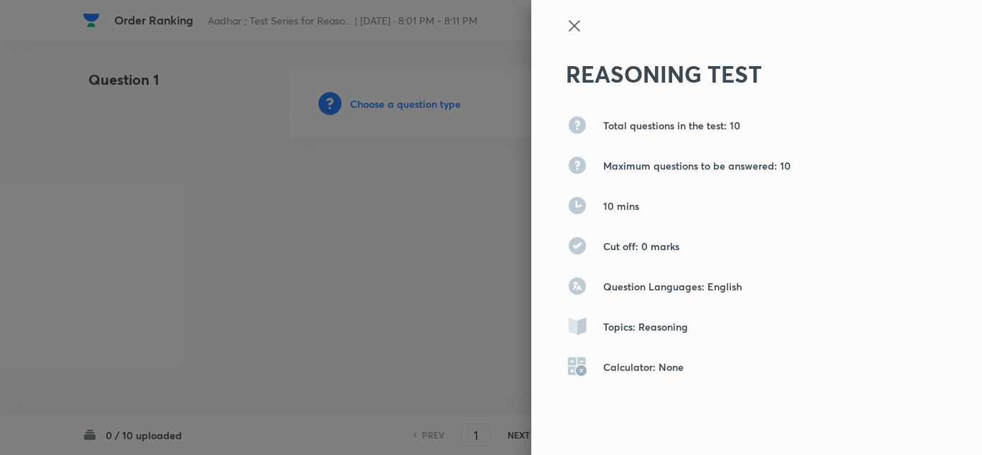
click at [566, 19] on icon at bounding box center [574, 25] width 17 height 17
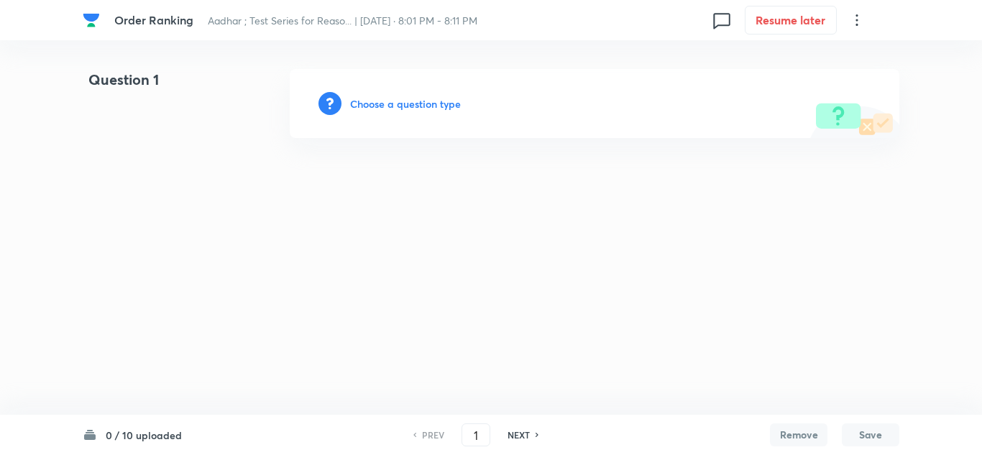
click at [857, 15] on icon at bounding box center [857, 20] width 2 height 12
click at [758, 77] on span "Choose new template" at bounding box center [786, 82] width 140 height 15
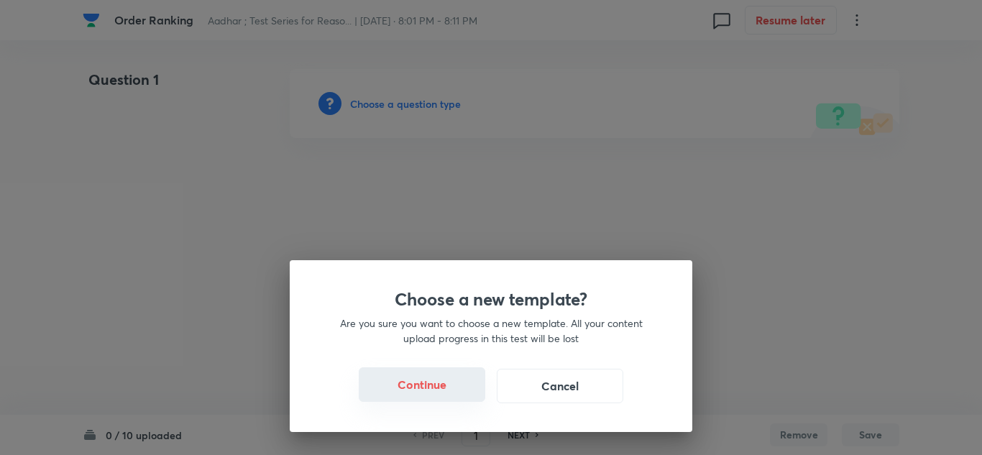
click at [413, 383] on button "Continue" at bounding box center [422, 385] width 127 height 35
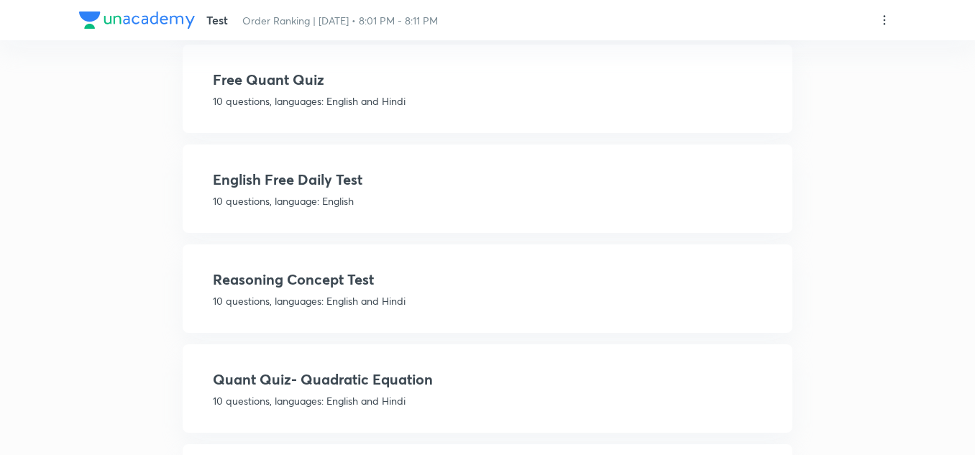
scroll to position [887, 0]
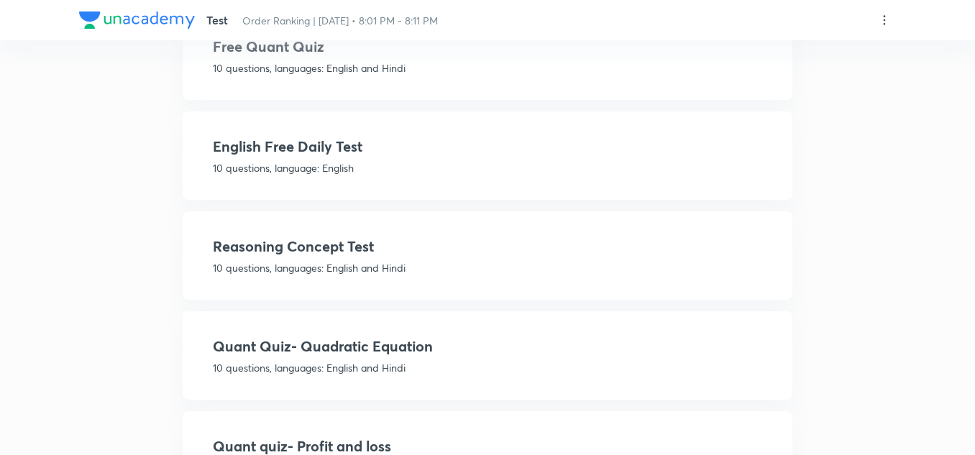
click at [297, 239] on h4 "Reasoning Concept Test" at bounding box center [487, 247] width 549 height 22
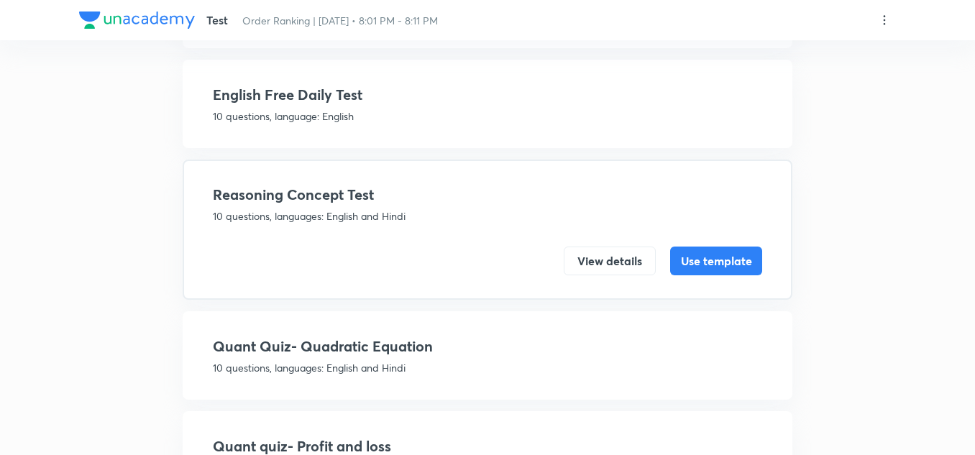
scroll to position [836, 0]
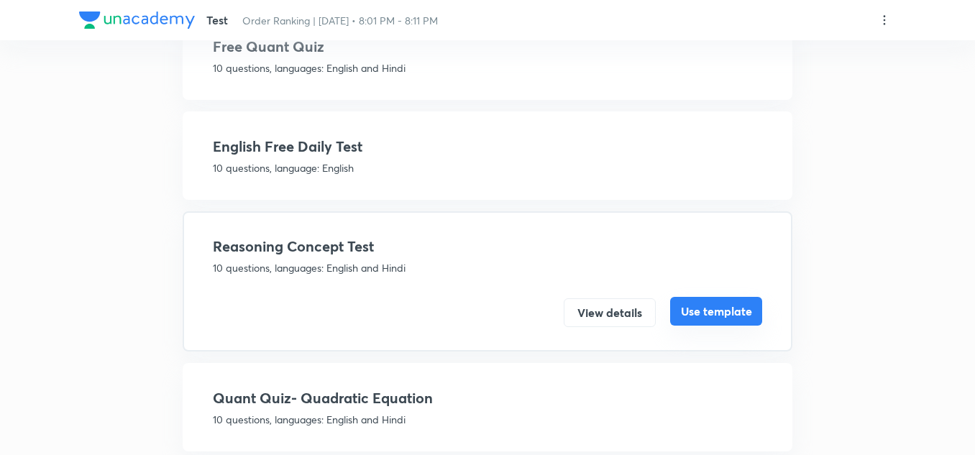
click at [698, 311] on button "Use template" at bounding box center [716, 311] width 92 height 29
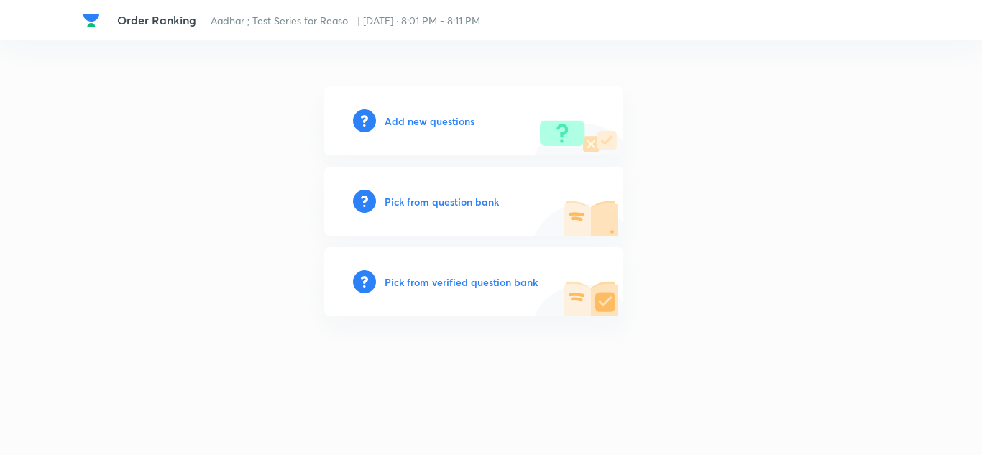
click at [402, 122] on h6 "Add new questions" at bounding box center [430, 121] width 90 height 15
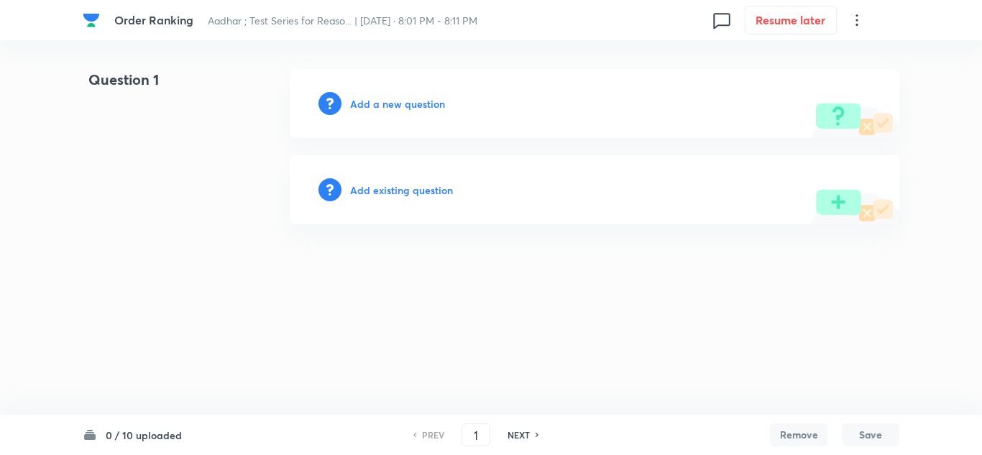
click at [398, 105] on h6 "Add a new question" at bounding box center [397, 103] width 95 height 15
click at [398, 105] on h6 "Choose a question type" at bounding box center [405, 103] width 111 height 15
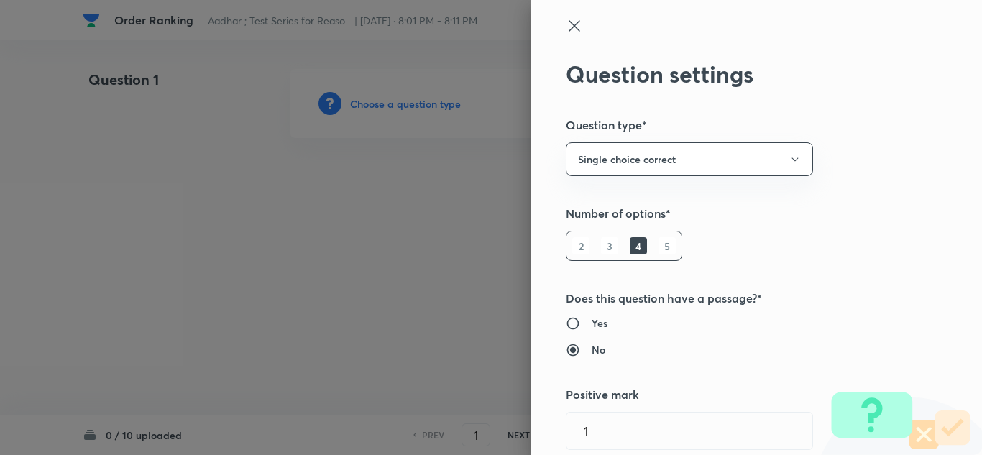
click at [659, 242] on h6 "5" at bounding box center [667, 245] width 17 height 17
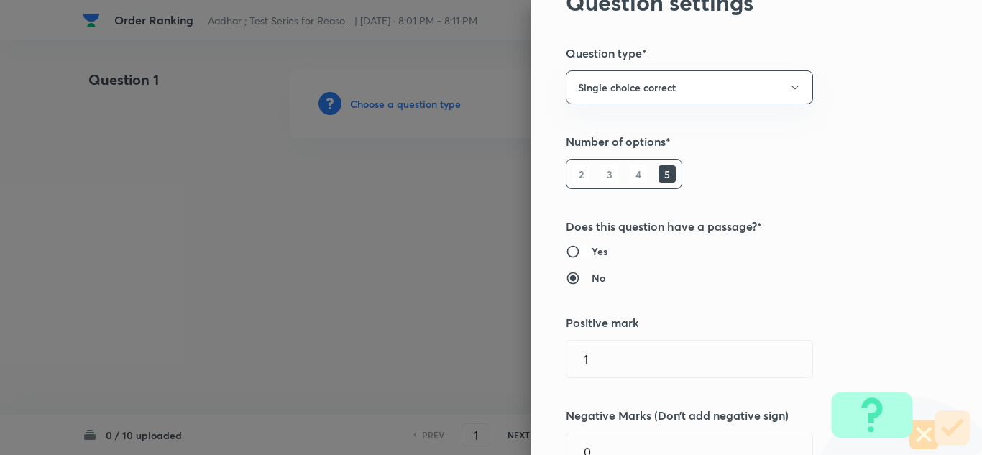
click at [566, 247] on input "Yes" at bounding box center [579, 252] width 26 height 14
radio input "true"
radio input "false"
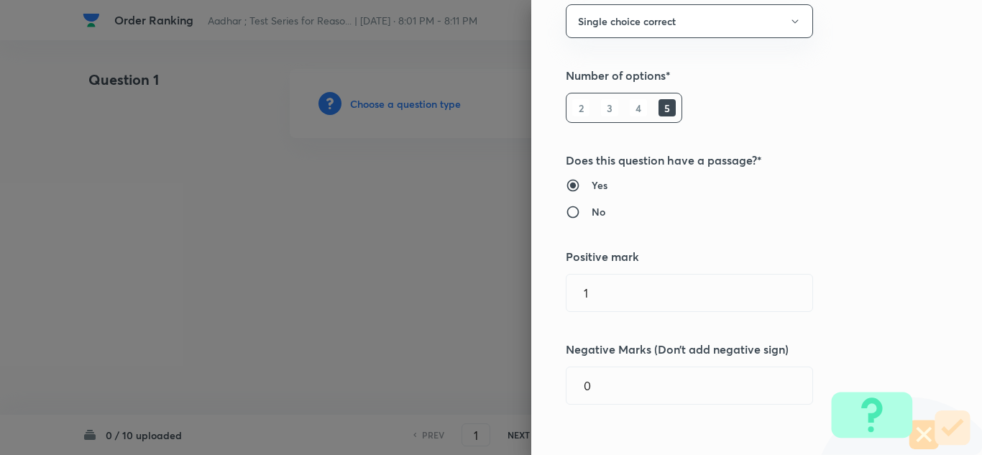
scroll to position [288, 0]
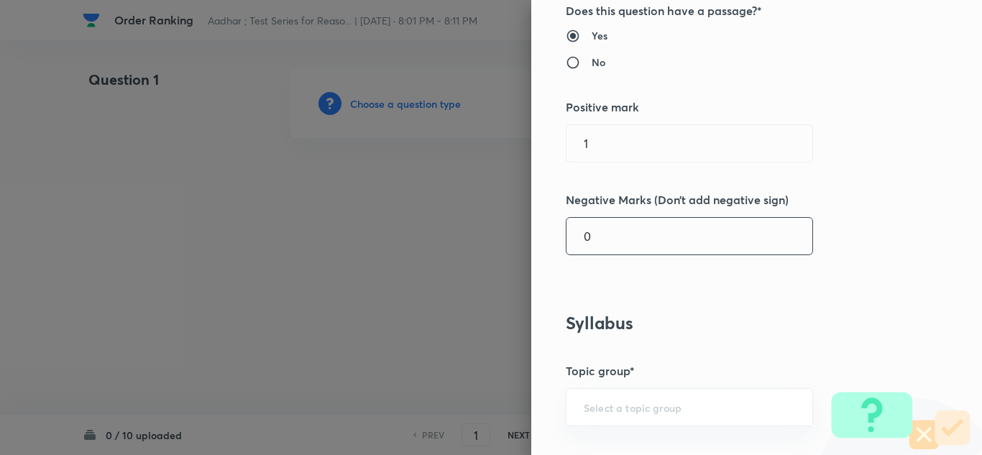
click at [595, 238] on input "0" at bounding box center [690, 236] width 246 height 37
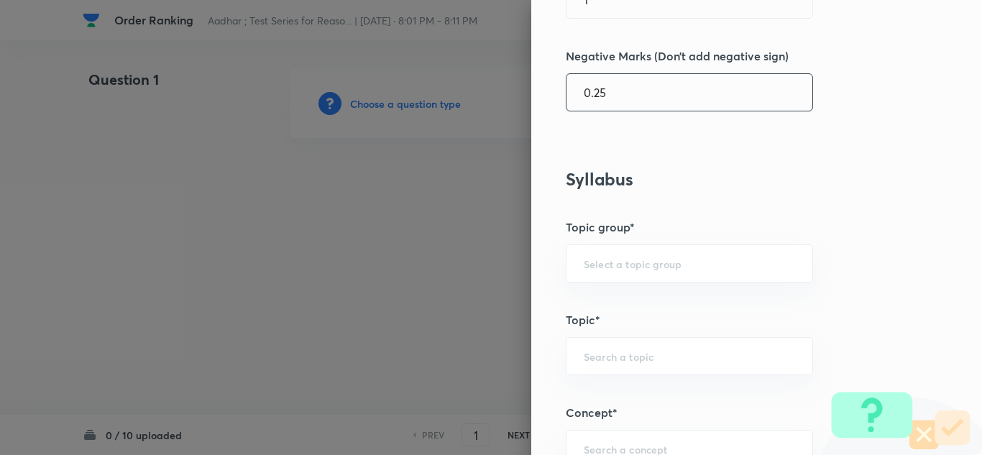
scroll to position [503, 0]
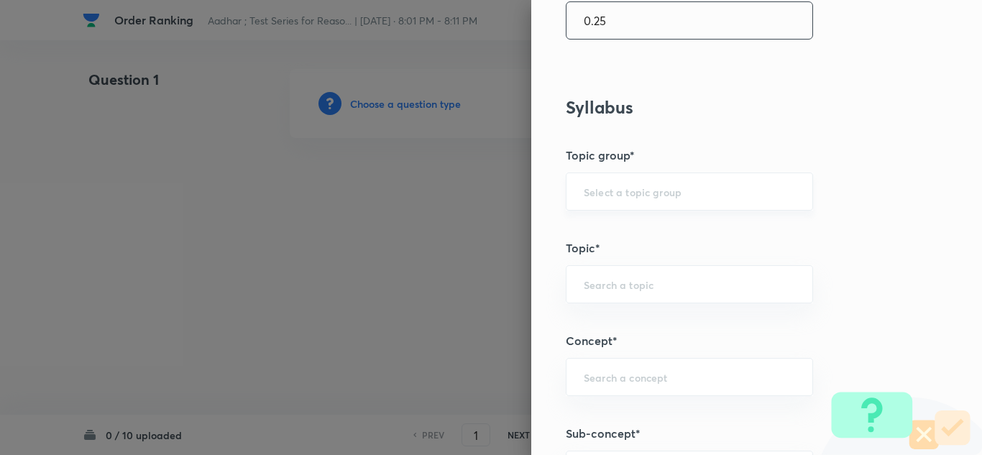
type input "0.25"
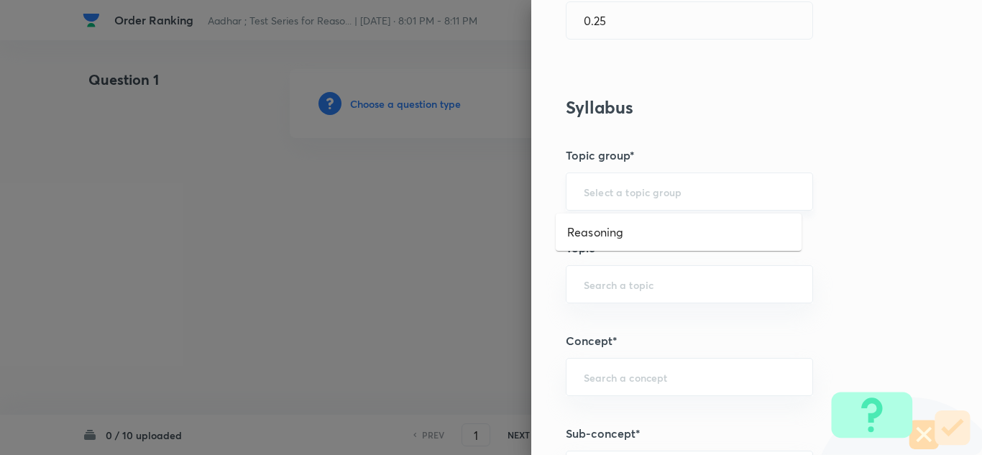
click at [609, 187] on input "text" at bounding box center [689, 192] width 211 height 14
click at [590, 229] on li "Reasoning" at bounding box center [679, 232] width 246 height 26
type input "Reasoning"
click at [584, 282] on input "text" at bounding box center [689, 285] width 211 height 14
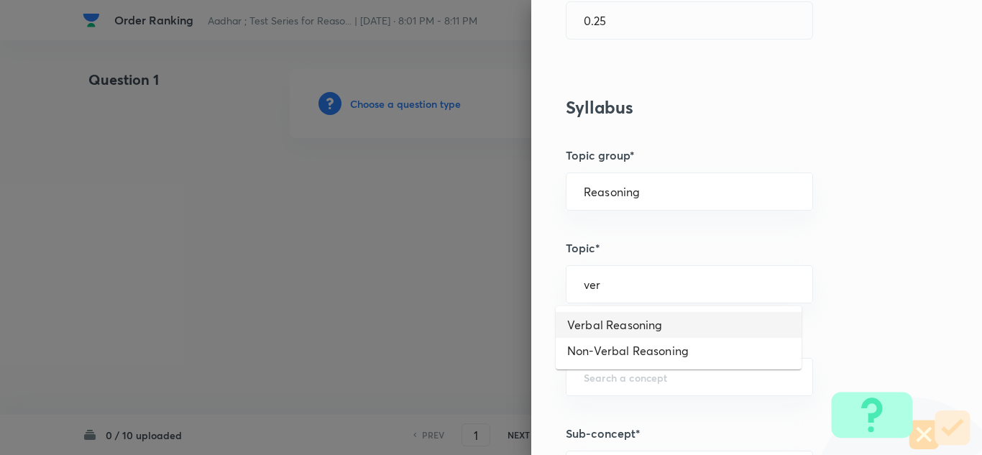
click at [610, 327] on li "Verbal Reasoning" at bounding box center [679, 325] width 246 height 26
type input "Verbal Reasoning"
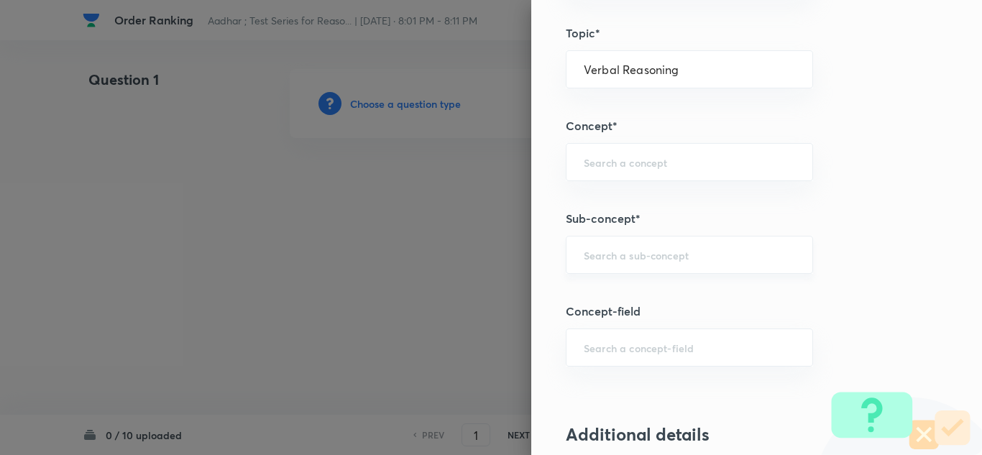
scroll to position [719, 0]
click at [585, 160] on input "text" at bounding box center [689, 162] width 211 height 14
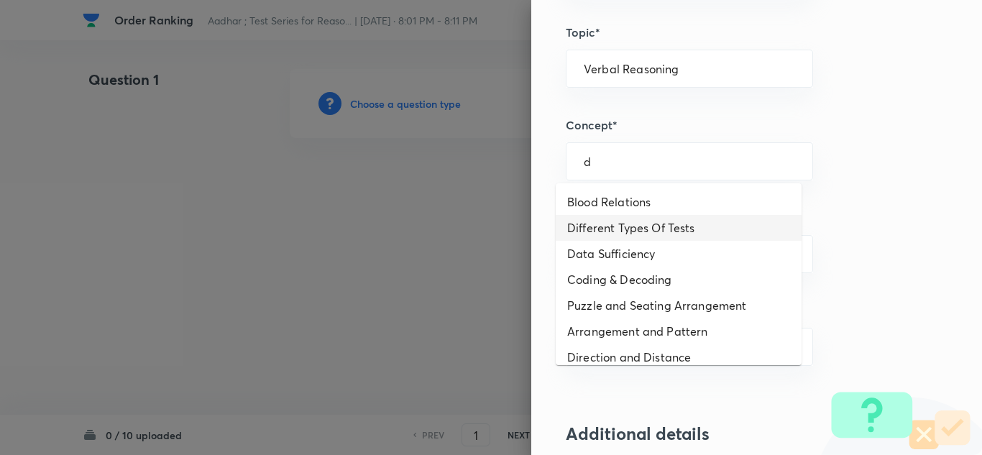
click at [606, 224] on li "Different Types Of Tests" at bounding box center [679, 228] width 246 height 26
type input "Different Types Of Tests"
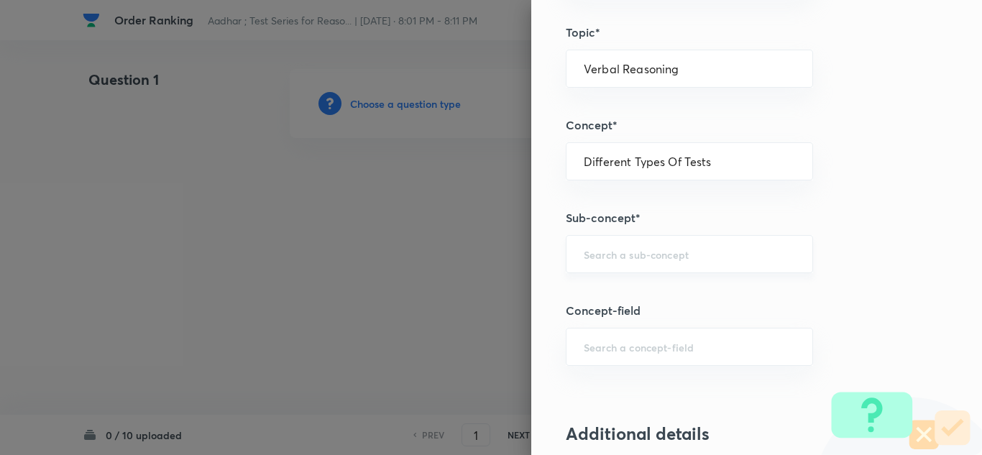
click at [595, 262] on div "​" at bounding box center [689, 254] width 247 height 38
click at [608, 291] on li "Order & Ranking Test" at bounding box center [679, 295] width 246 height 26
type input "Order & Ranking Test"
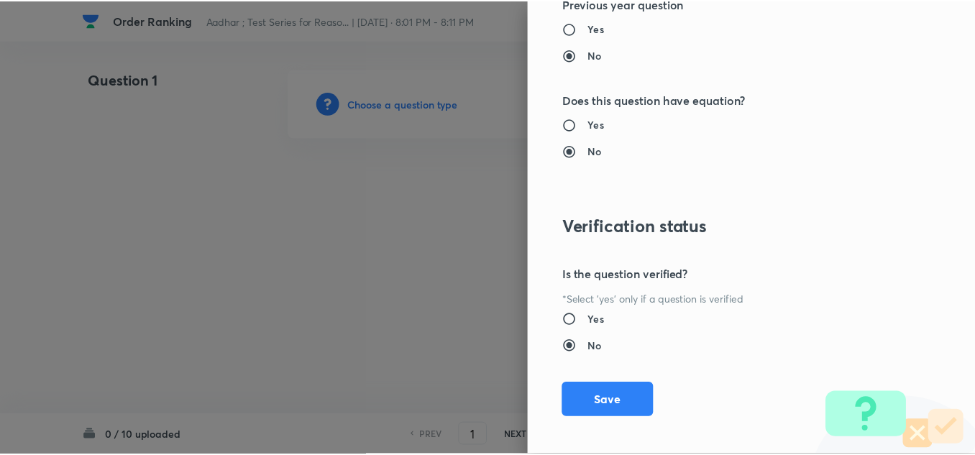
scroll to position [1505, 0]
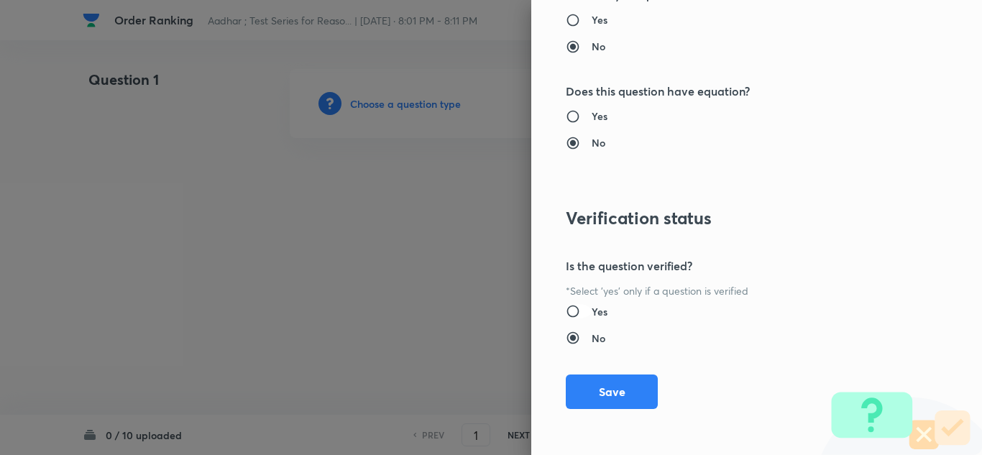
click at [566, 311] on input "Yes" at bounding box center [579, 311] width 26 height 14
radio input "true"
radio input "false"
click at [583, 389] on button "Save" at bounding box center [612, 390] width 92 height 35
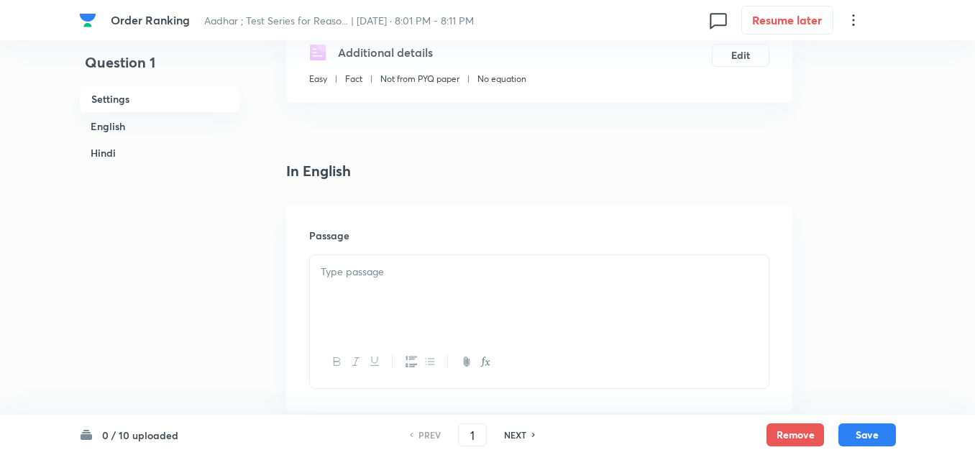
scroll to position [288, 0]
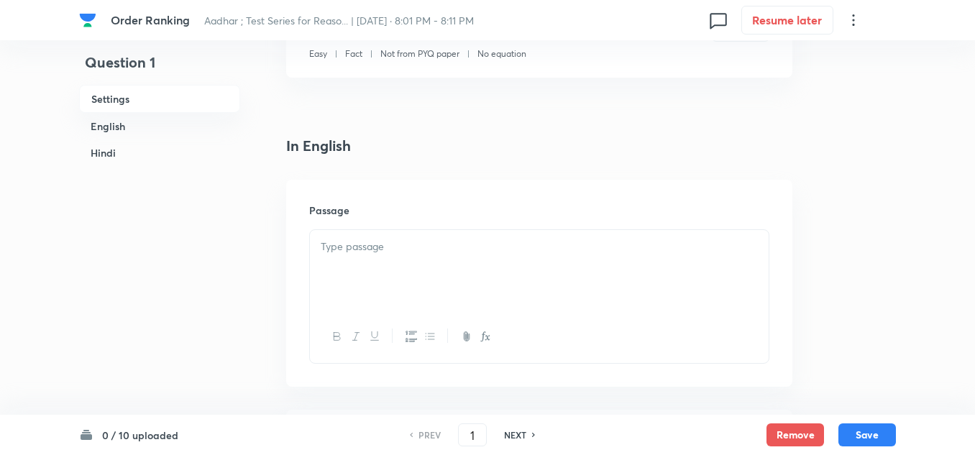
click at [383, 245] on p at bounding box center [539, 247] width 437 height 17
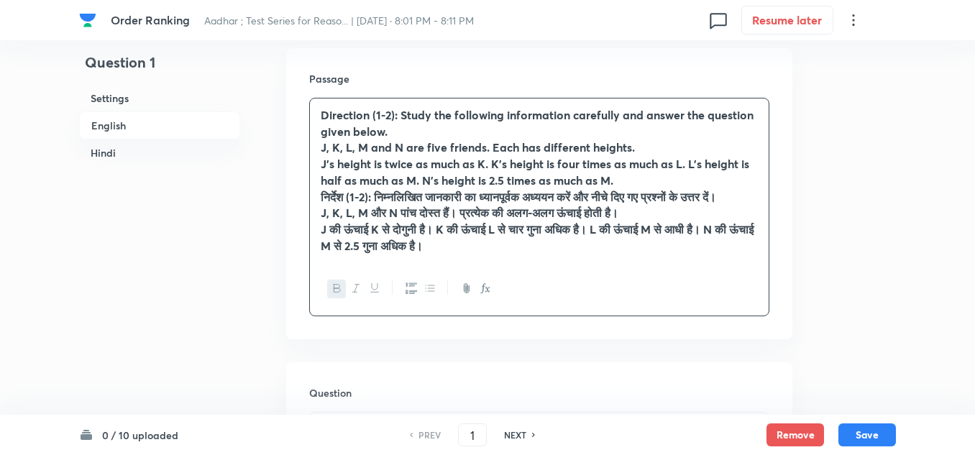
scroll to position [432, 0]
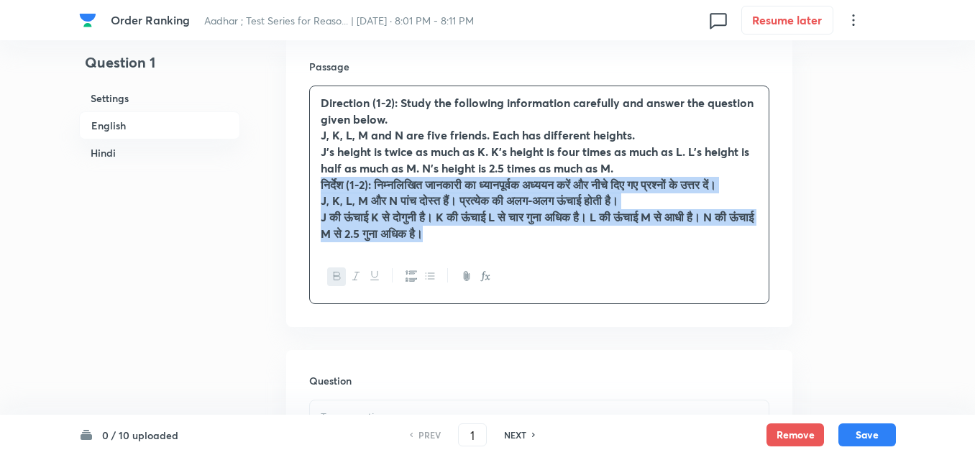
drag, startPoint x: 512, startPoint y: 248, endPoint x: 325, endPoint y: 187, distance: 196.7
click at [325, 187] on div "Direction (1-2): Study the following information carefully and answer the quest…" at bounding box center [539, 168] width 459 height 164
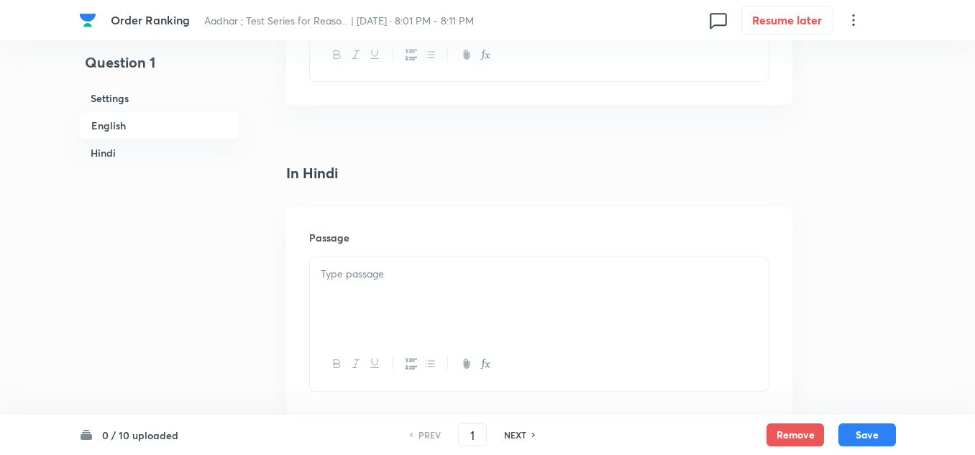
scroll to position [2230, 0]
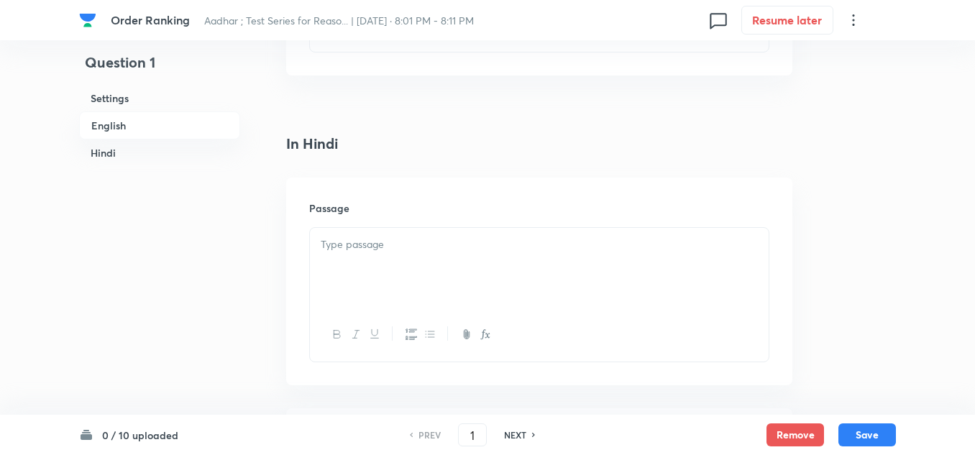
click at [368, 239] on p at bounding box center [539, 245] width 437 height 17
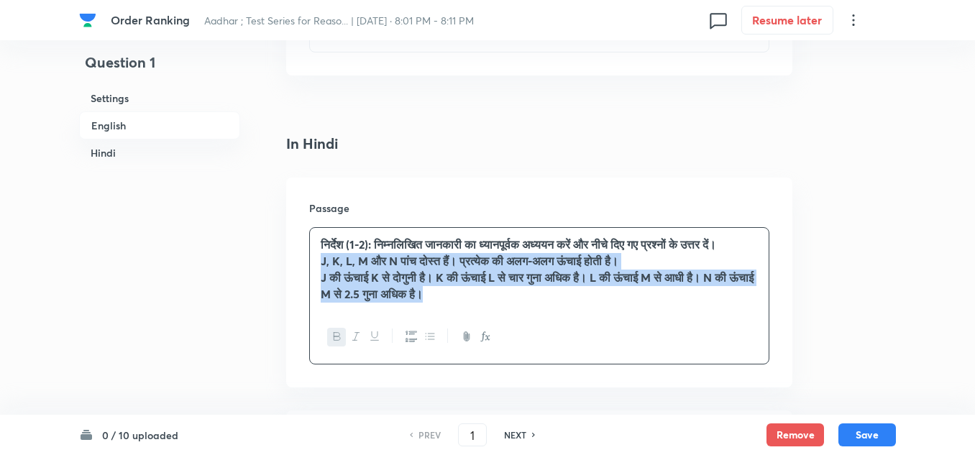
drag, startPoint x: 493, startPoint y: 307, endPoint x: 318, endPoint y: 275, distance: 178.3
click at [318, 275] on div "निर्देश (1-2): निम्नलिखित जानकारी का ध्यानपूर्वक अध्ययन करें और नीचे दिए गए प्र…" at bounding box center [539, 269] width 459 height 83
click at [337, 342] on icon "button" at bounding box center [338, 337] width 12 height 12
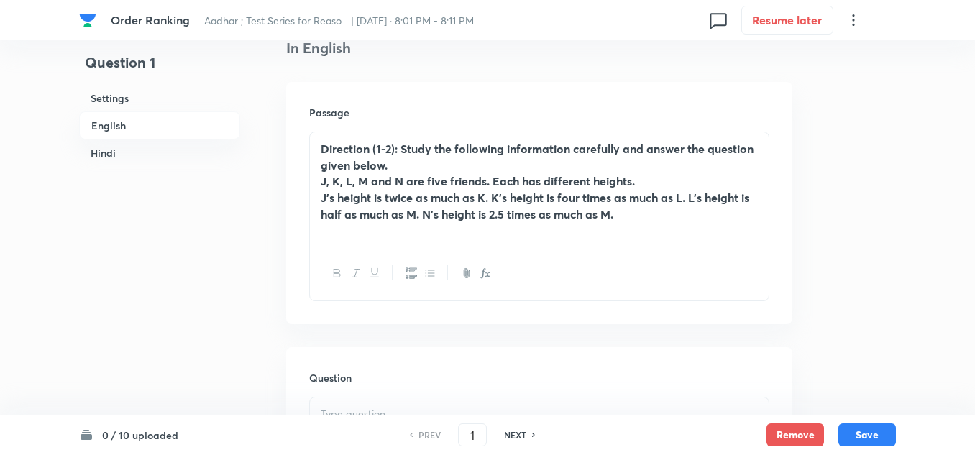
scroll to position [360, 0]
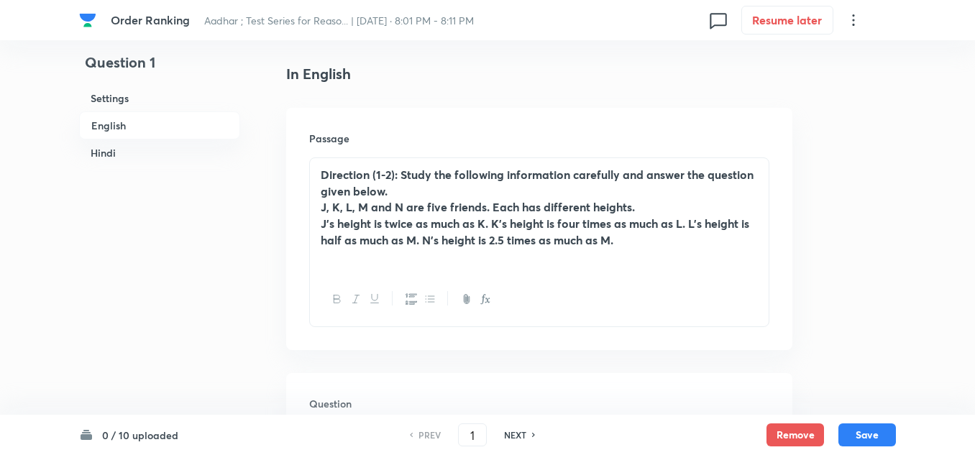
drag, startPoint x: 627, startPoint y: 242, endPoint x: 321, endPoint y: 208, distance: 307.6
click at [321, 208] on div "Direction (1-2): Study the following information carefully and answer the quest…" at bounding box center [539, 215] width 459 height 115
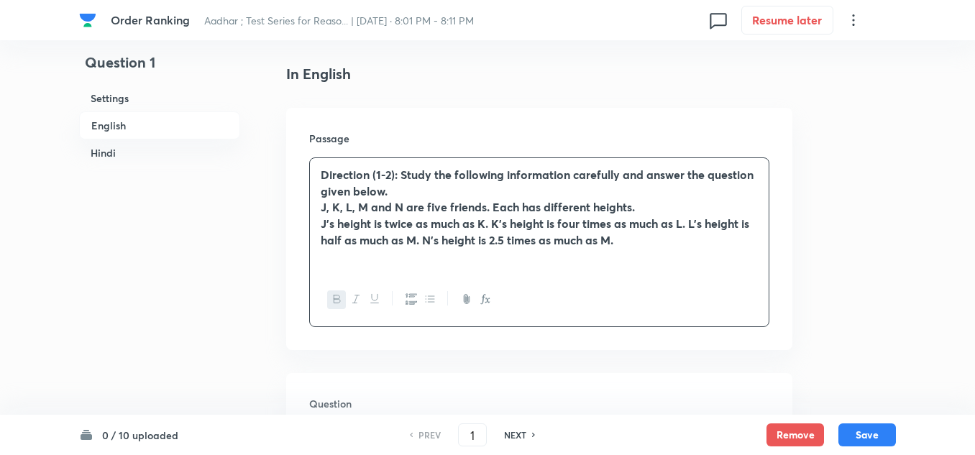
click at [342, 298] on icon "button" at bounding box center [338, 299] width 12 height 12
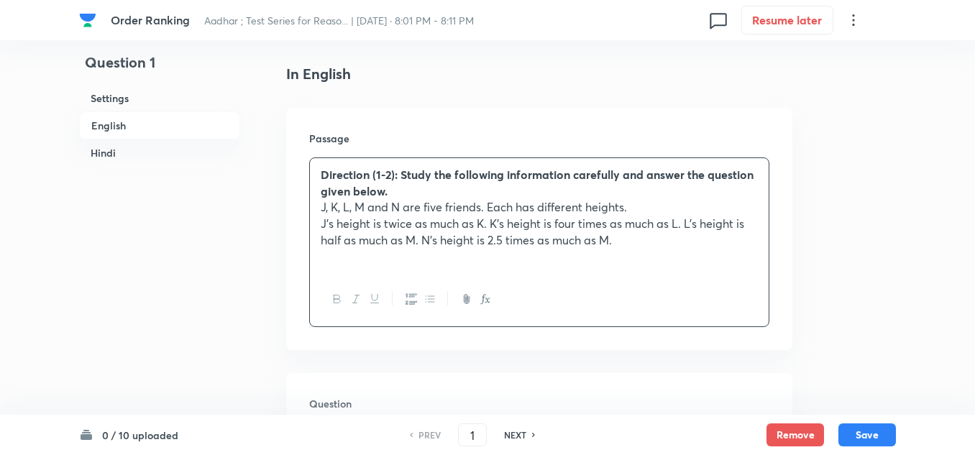
click at [670, 265] on p at bounding box center [539, 257] width 437 height 17
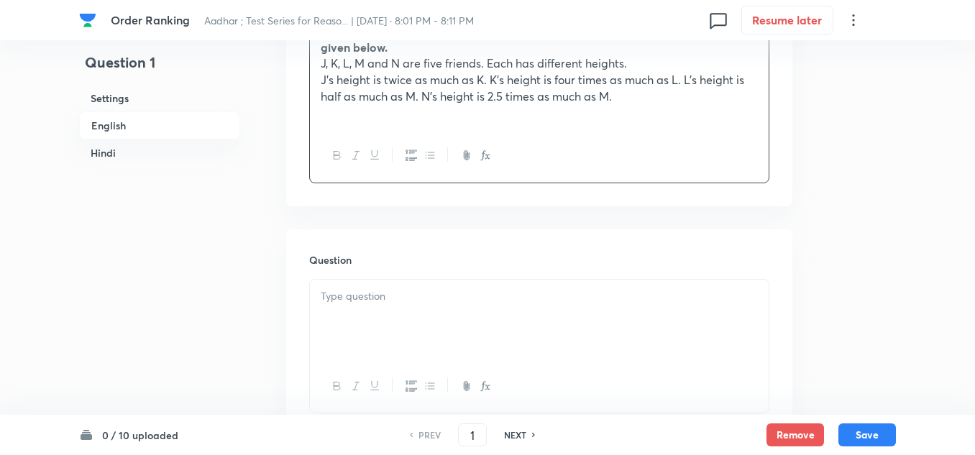
click at [397, 323] on div at bounding box center [539, 320] width 459 height 81
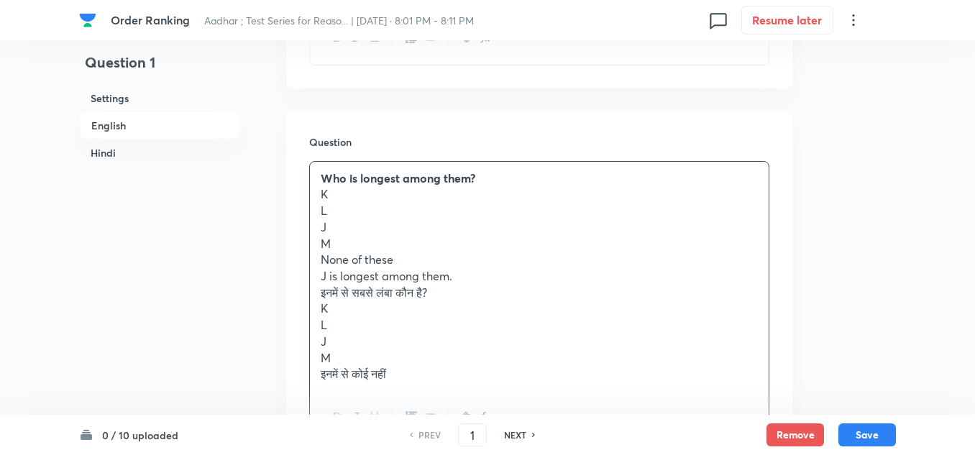
scroll to position [647, 0]
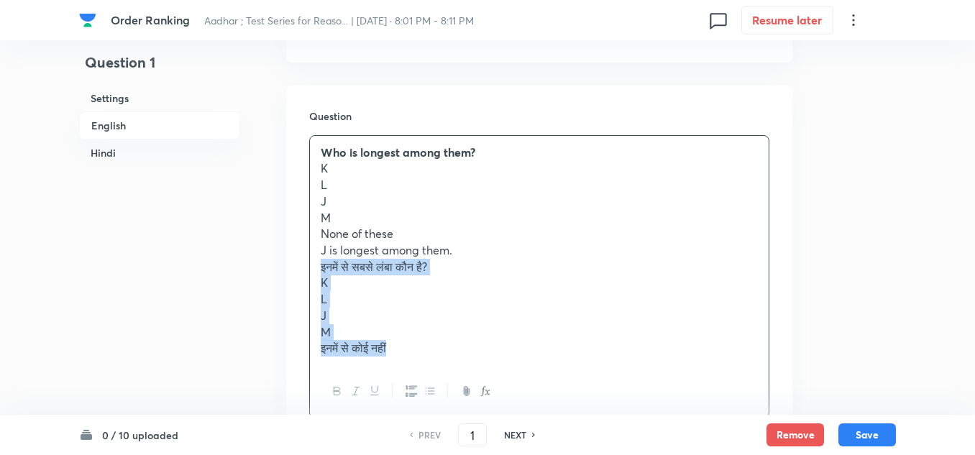
drag, startPoint x: 413, startPoint y: 343, endPoint x: 319, endPoint y: 268, distance: 120.2
click at [319, 268] on div "Who is longest among them? K L J M None of these J is longest among them. इनमें…" at bounding box center [539, 250] width 459 height 229
click at [626, 347] on p "इनमें से कोई नहीं" at bounding box center [539, 348] width 437 height 17
drag, startPoint x: 421, startPoint y: 379, endPoint x: 314, endPoint y: 261, distance: 159.4
click at [314, 261] on div "Who is longest among them? K L J M None of these J is longest among them. इनमें…" at bounding box center [539, 267] width 459 height 263
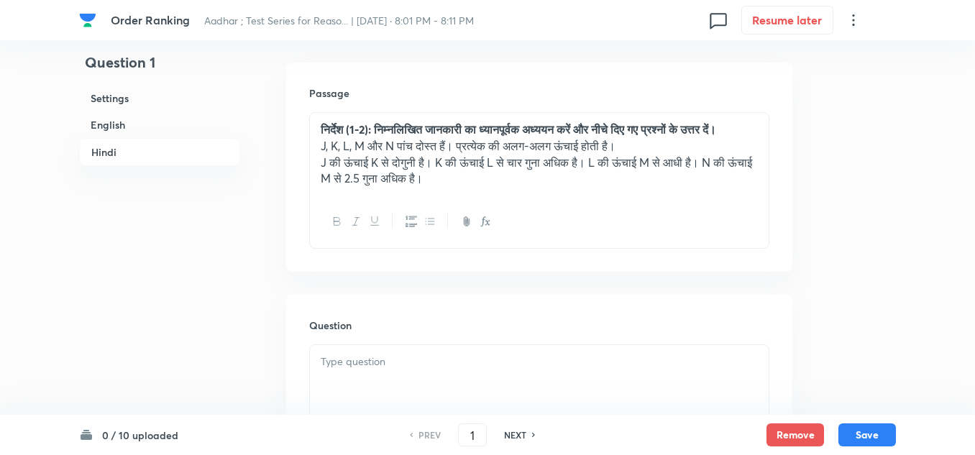
scroll to position [2517, 0]
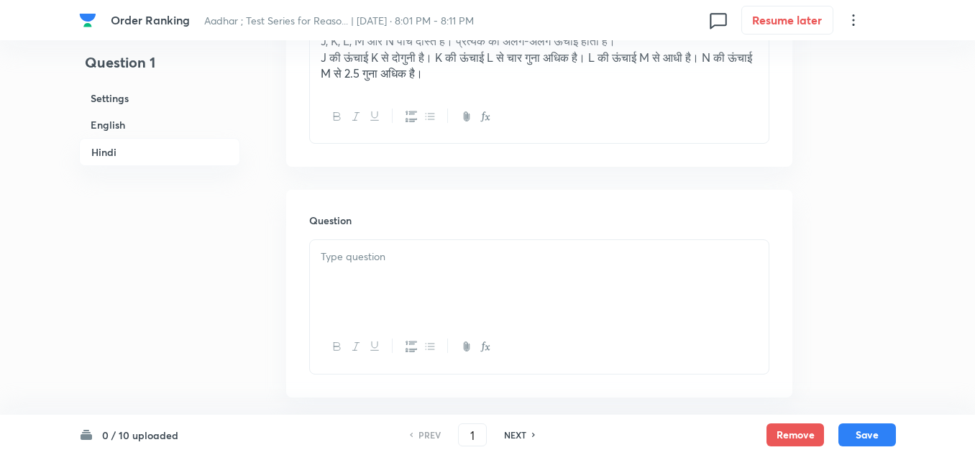
click at [355, 265] on p at bounding box center [539, 257] width 437 height 17
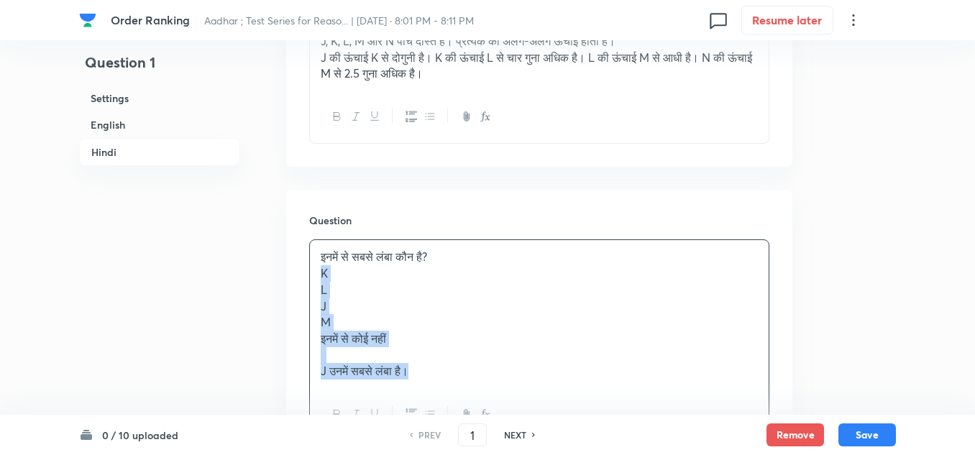
drag, startPoint x: 421, startPoint y: 384, endPoint x: 314, endPoint y: 297, distance: 137.5
click at [314, 297] on div "इनमें से सबसे लंबा कौन है? K L J M इनमें से कोई नहीं J उनमें सबसे लंबा है।" at bounding box center [539, 314] width 459 height 148
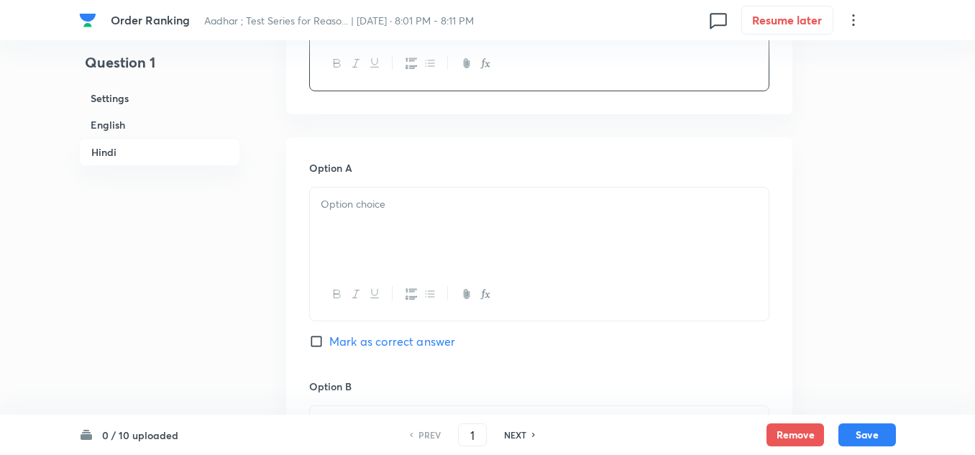
scroll to position [2805, 0]
click at [347, 229] on div at bounding box center [539, 223] width 459 height 81
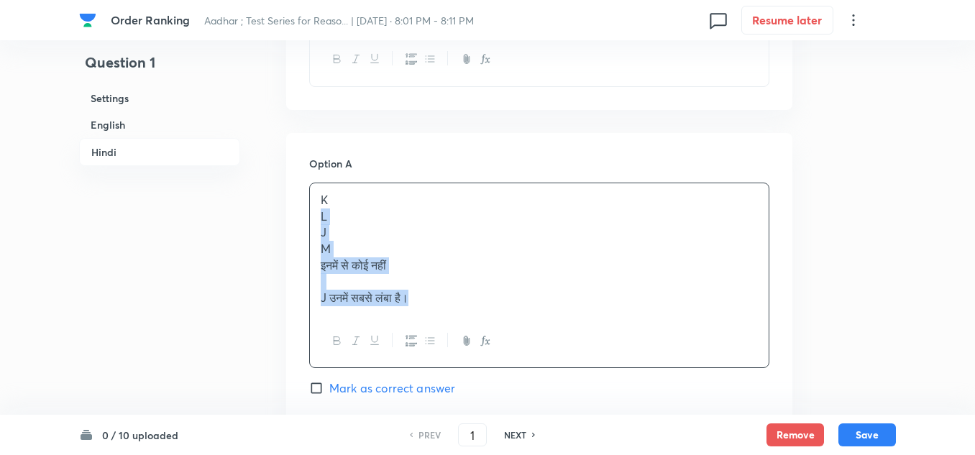
drag, startPoint x: 421, startPoint y: 320, endPoint x: 315, endPoint y: 234, distance: 136.6
click at [315, 234] on div "K L J M इनमें से कोई नहीं J उनमें सबसे लंबा है।" at bounding box center [539, 249] width 459 height 132
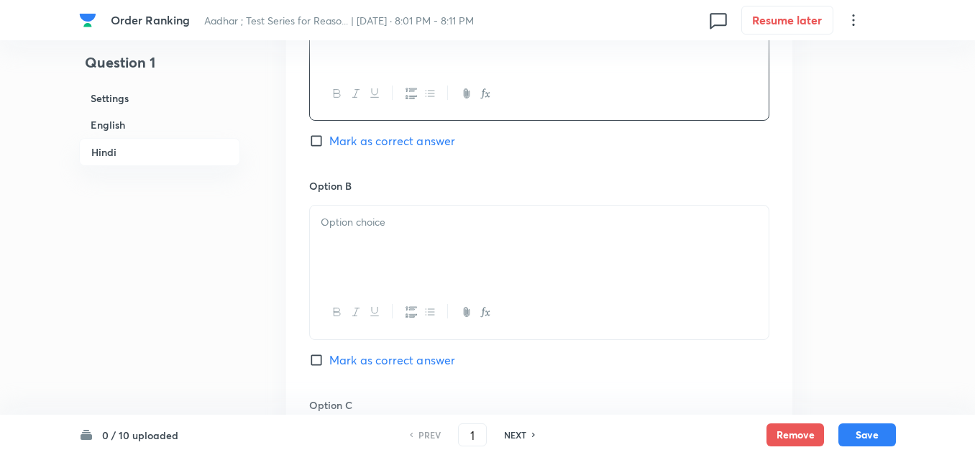
scroll to position [3021, 0]
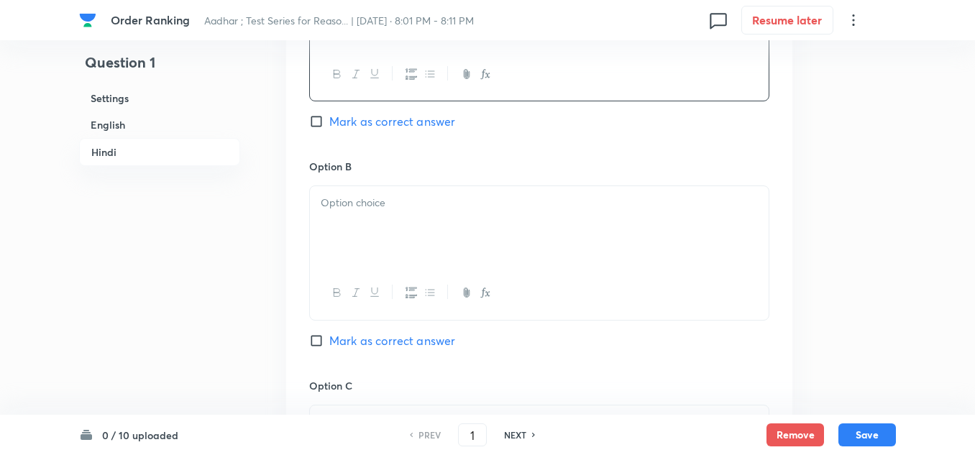
click at [338, 237] on div at bounding box center [539, 226] width 459 height 81
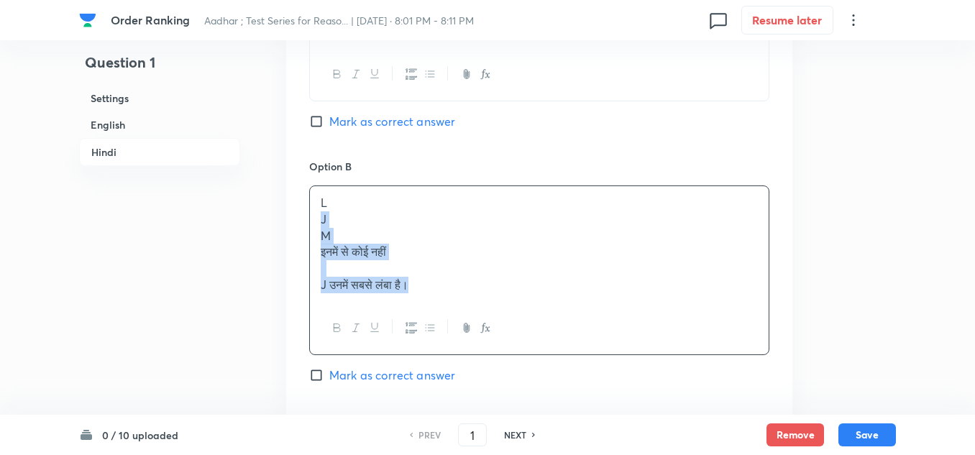
drag, startPoint x: 425, startPoint y: 304, endPoint x: 316, endPoint y: 237, distance: 127.8
click at [316, 237] on div "L J M इनमें से कोई नहीं J उनमें सबसे लंबा है।" at bounding box center [539, 243] width 459 height 115
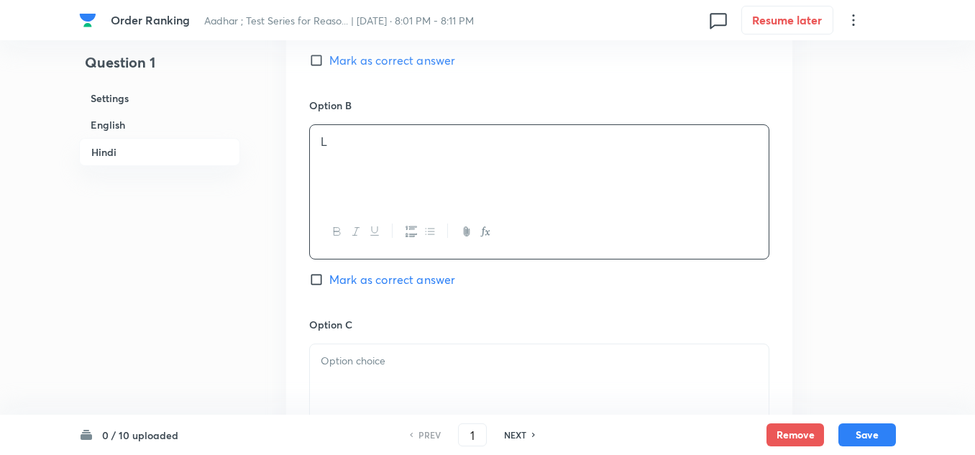
scroll to position [3164, 0]
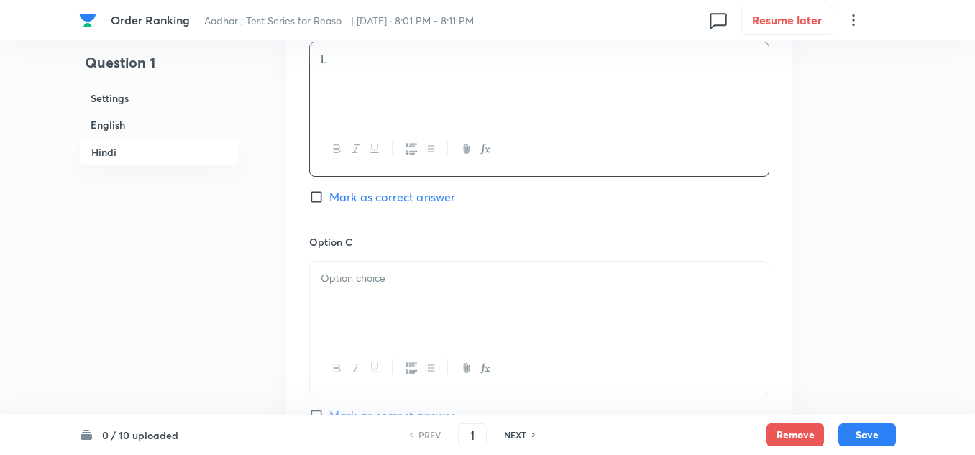
click at [340, 287] on p at bounding box center [539, 278] width 437 height 17
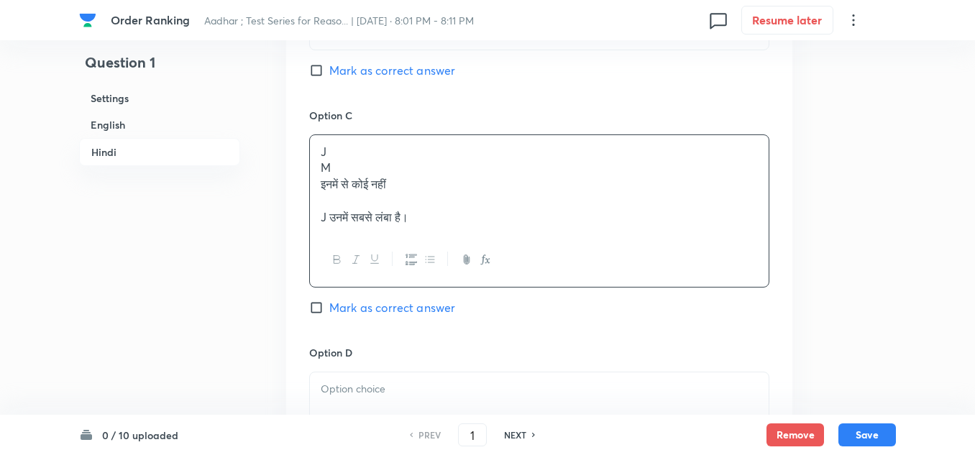
scroll to position [3308, 0]
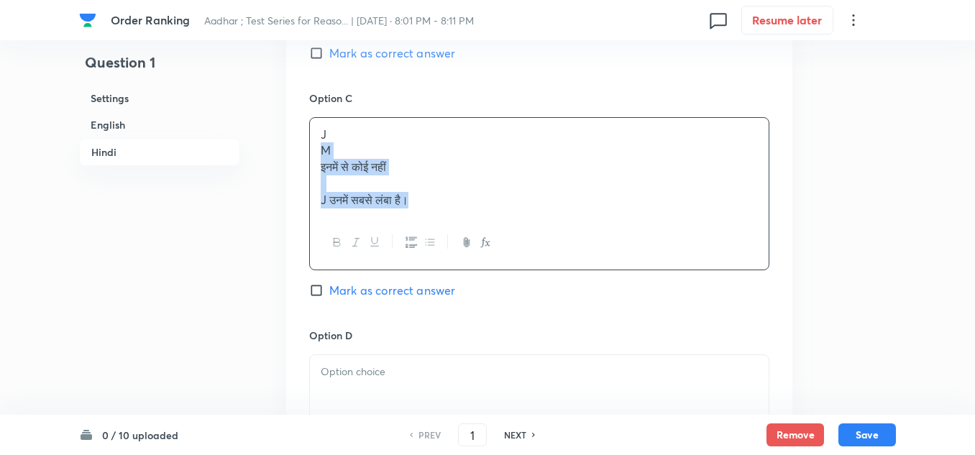
drag, startPoint x: 426, startPoint y: 217, endPoint x: 280, endPoint y: 162, distance: 155.5
click at [288, 163] on div "Option A K Mark as correct answer Option B L Mark as correct answer Option C J …" at bounding box center [539, 195] width 506 height 1131
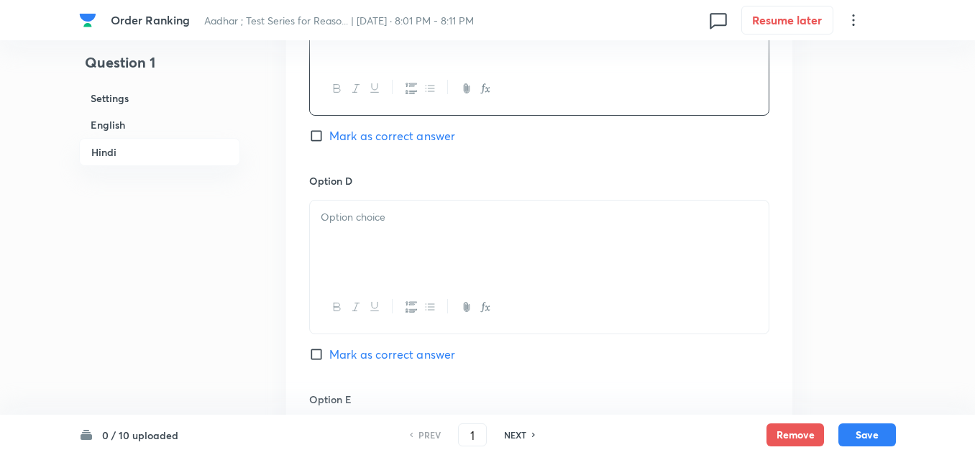
scroll to position [3452, 0]
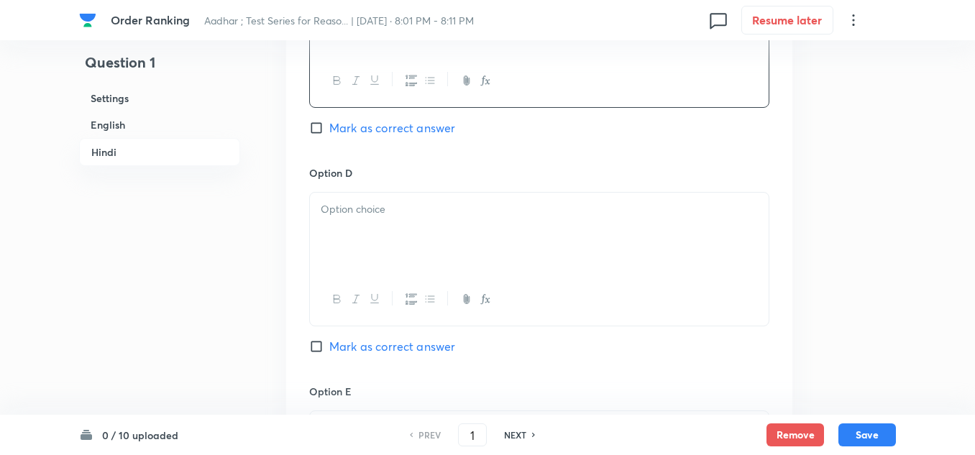
click at [341, 218] on p at bounding box center [539, 209] width 437 height 17
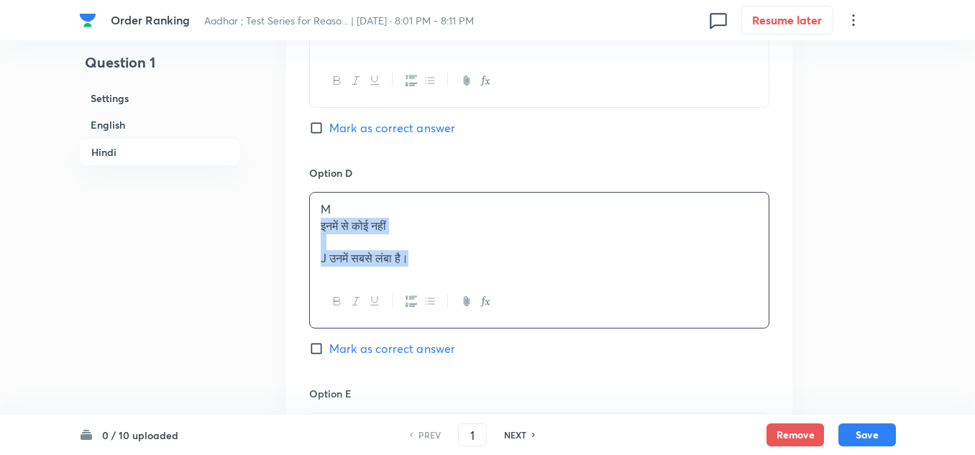
drag, startPoint x: 417, startPoint y: 270, endPoint x: 324, endPoint y: 239, distance: 98.7
click at [324, 239] on div "M इनमें से कोई नहीं J उनमें सबसे लंबा है।" at bounding box center [539, 234] width 459 height 83
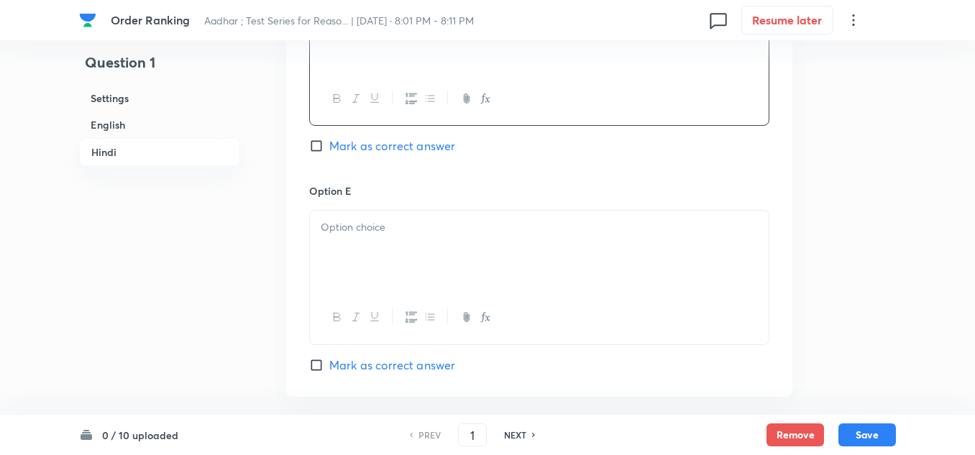
scroll to position [3668, 0]
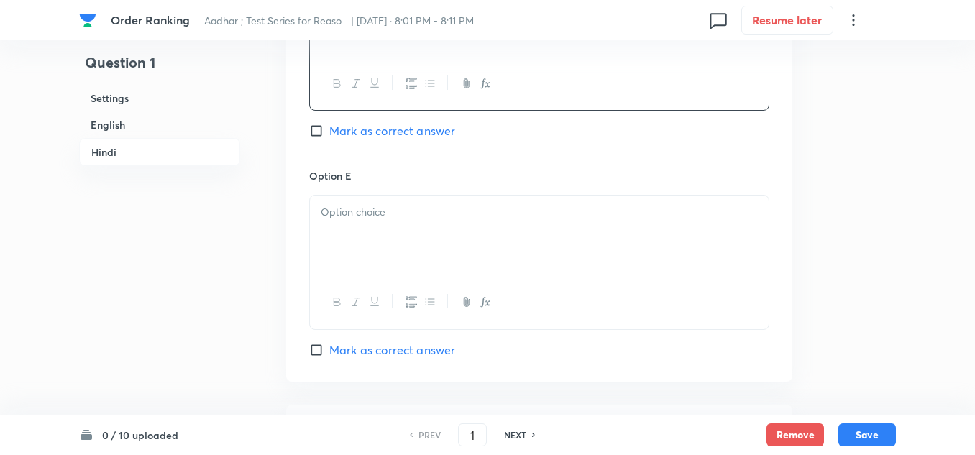
click at [342, 244] on div at bounding box center [539, 236] width 459 height 81
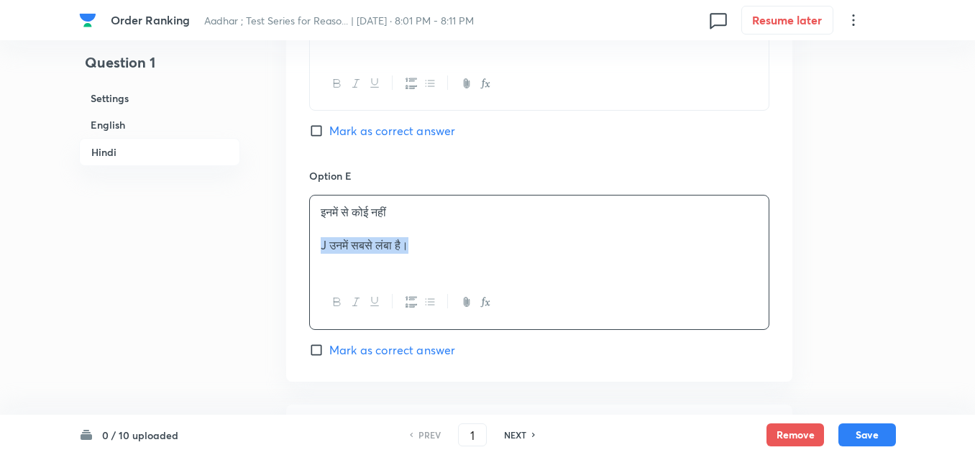
drag, startPoint x: 422, startPoint y: 262, endPoint x: 309, endPoint y: 257, distance: 113.7
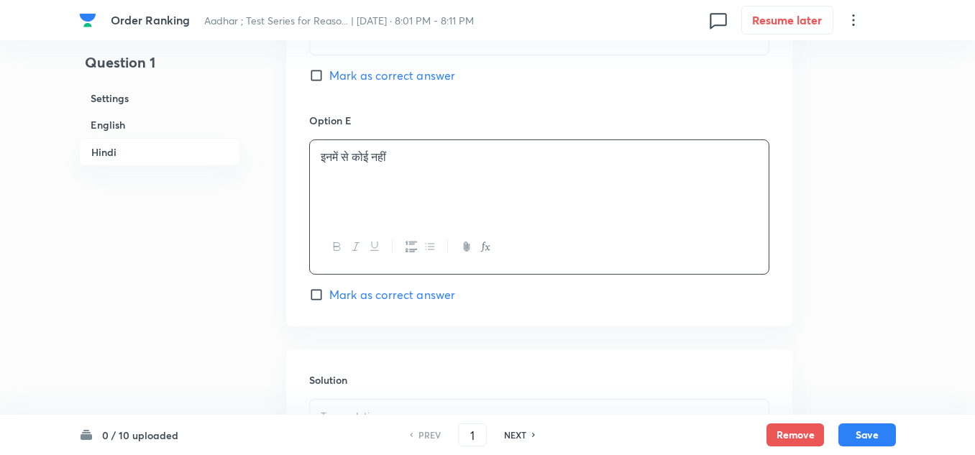
scroll to position [3812, 0]
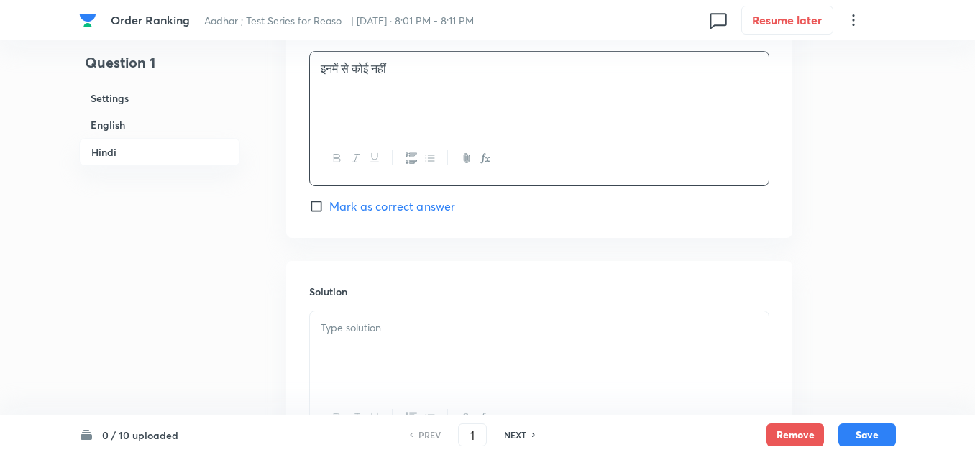
click at [337, 330] on div at bounding box center [539, 351] width 459 height 81
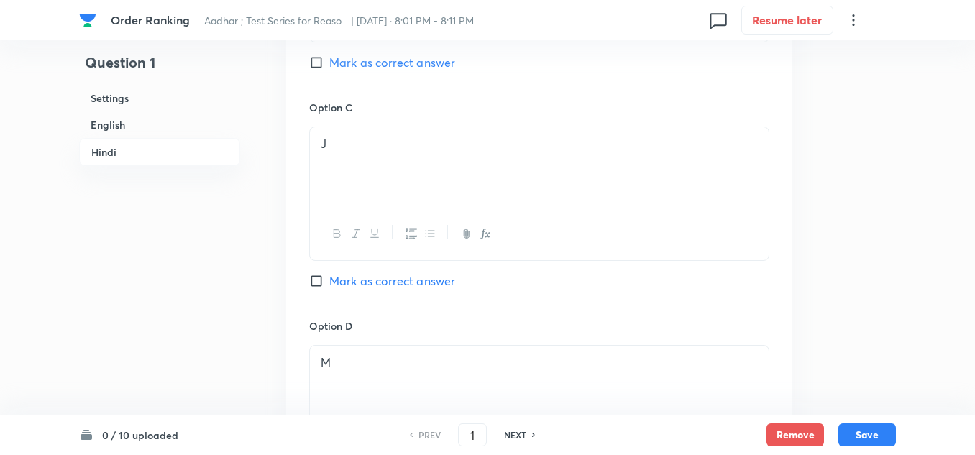
scroll to position [3308, 0]
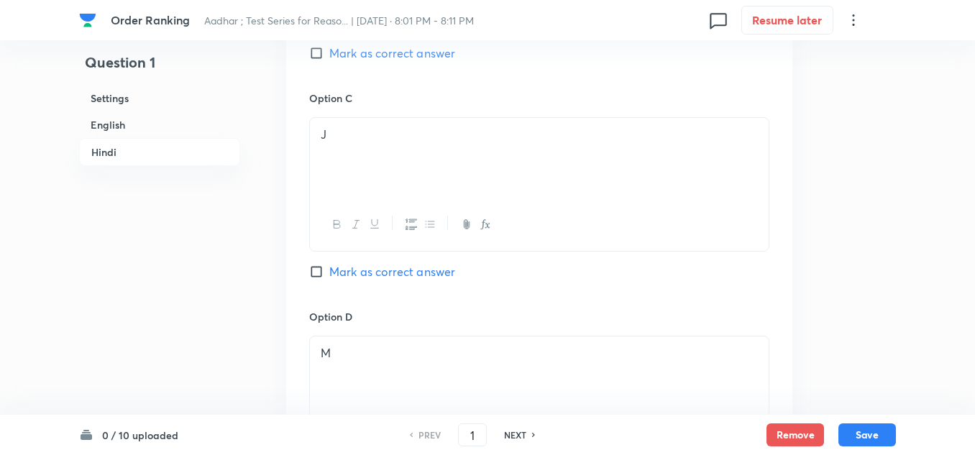
click at [319, 279] on input "Mark as correct answer" at bounding box center [319, 272] width 20 height 14
checkbox input "true"
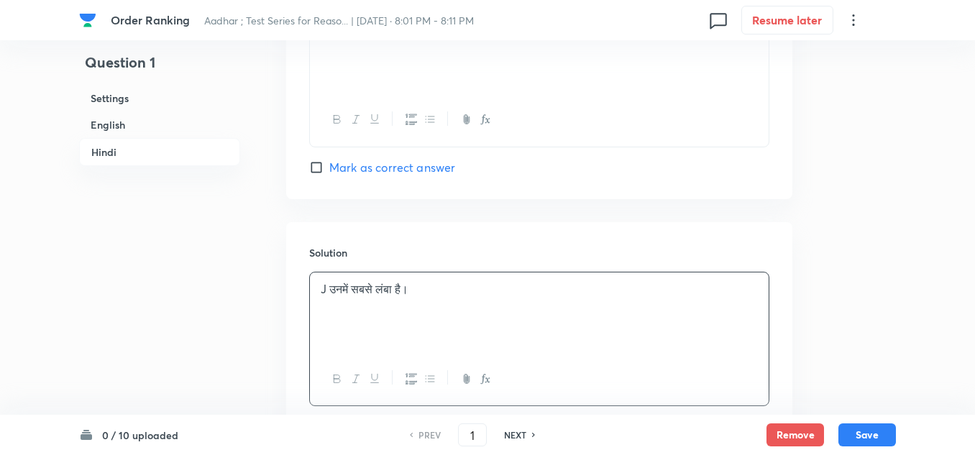
scroll to position [3884, 0]
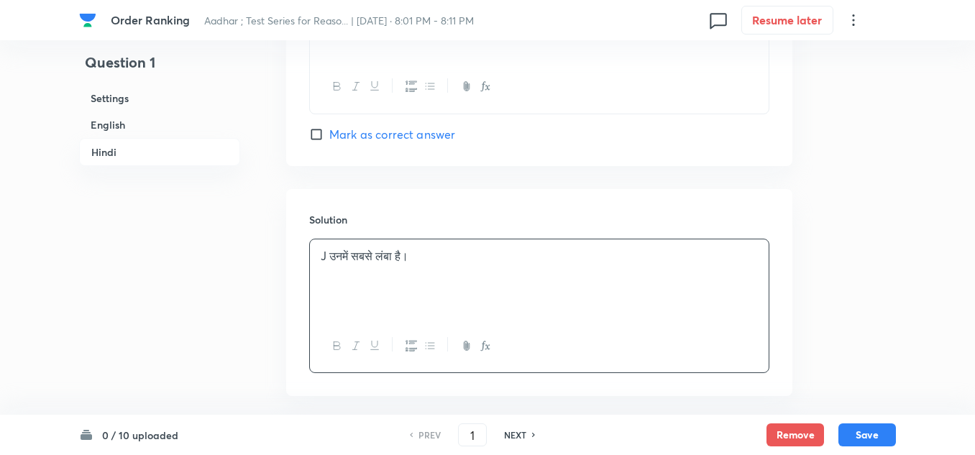
click at [432, 265] on p "J उनमें सबसे लंबा है।" at bounding box center [539, 256] width 437 height 17
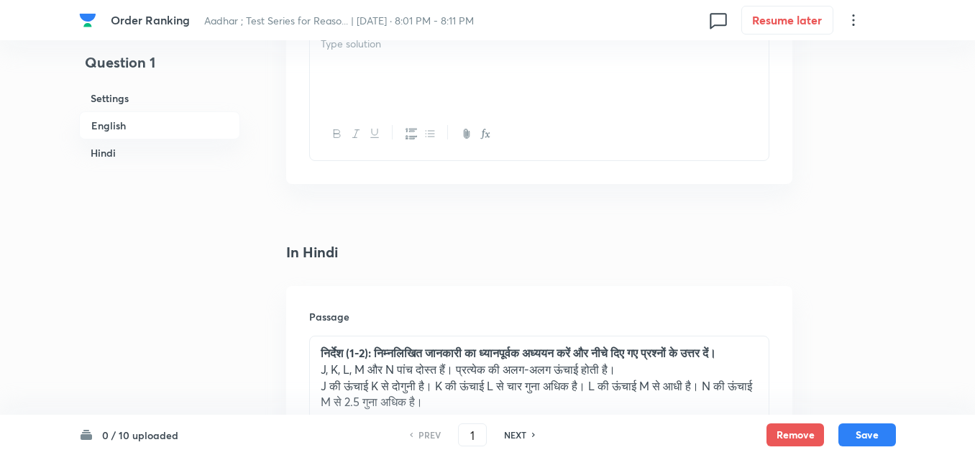
scroll to position [2158, 0]
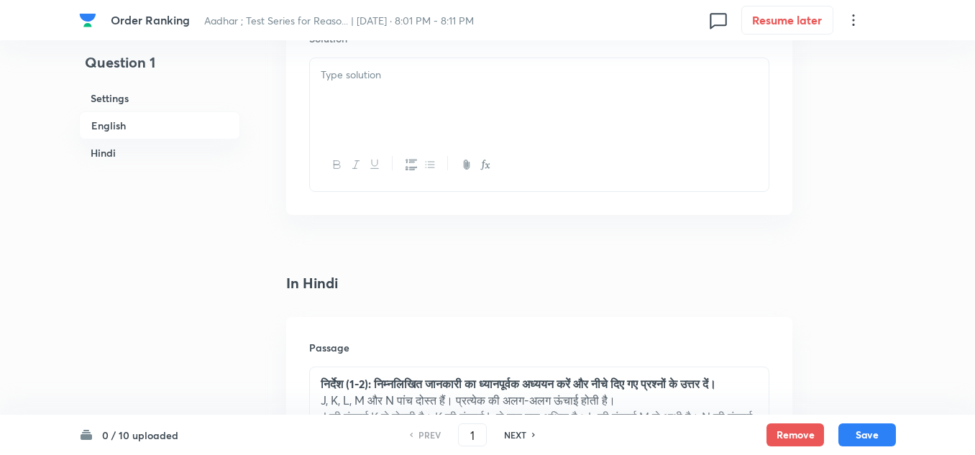
click at [342, 104] on div at bounding box center [539, 98] width 459 height 81
click at [322, 73] on strong "J > N > K > M > L" at bounding box center [365, 74] width 88 height 15
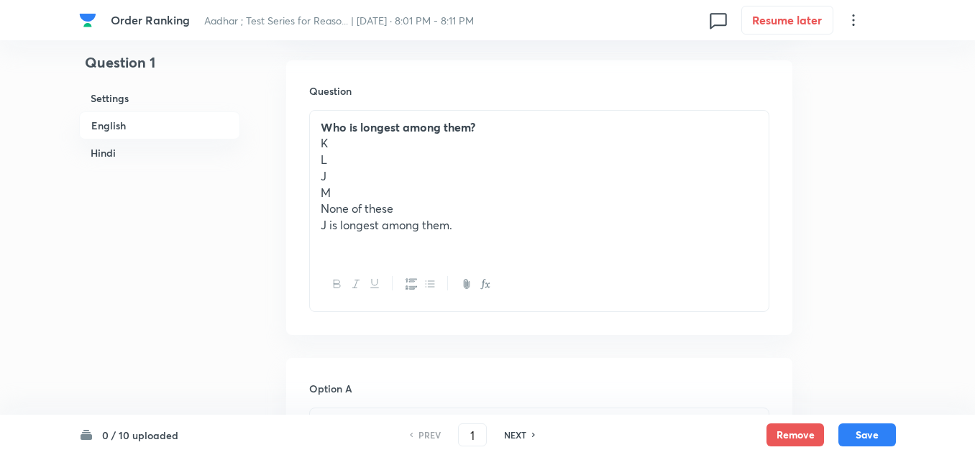
scroll to position [647, 0]
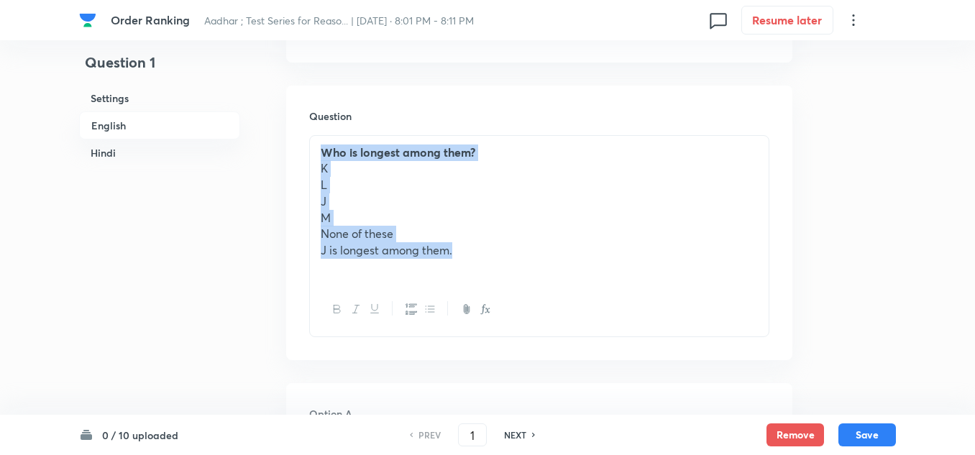
drag, startPoint x: 459, startPoint y: 252, endPoint x: 323, endPoint y: 158, distance: 165.4
click at [323, 158] on div "Who is longest among them? K L J M None of these J is longest among them." at bounding box center [539, 210] width 459 height 148
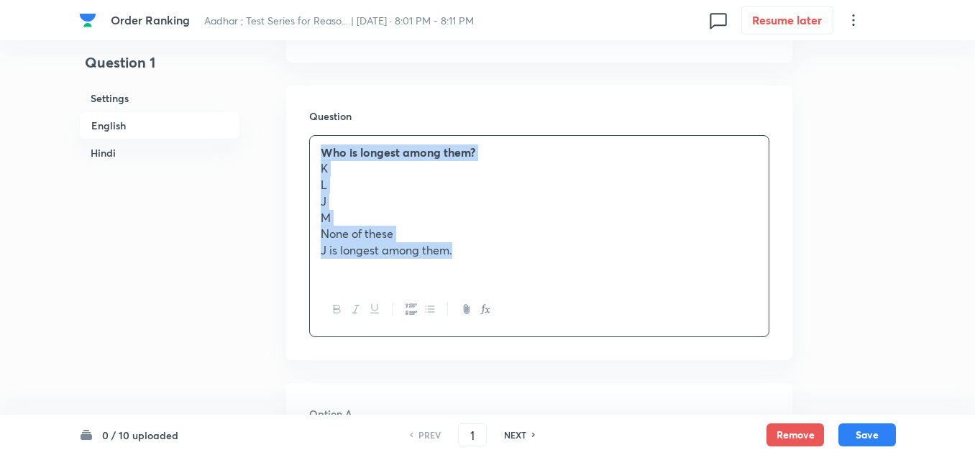
click at [334, 306] on icon "button" at bounding box center [337, 310] width 6 height 8
click at [332, 307] on icon "button" at bounding box center [338, 310] width 12 height 12
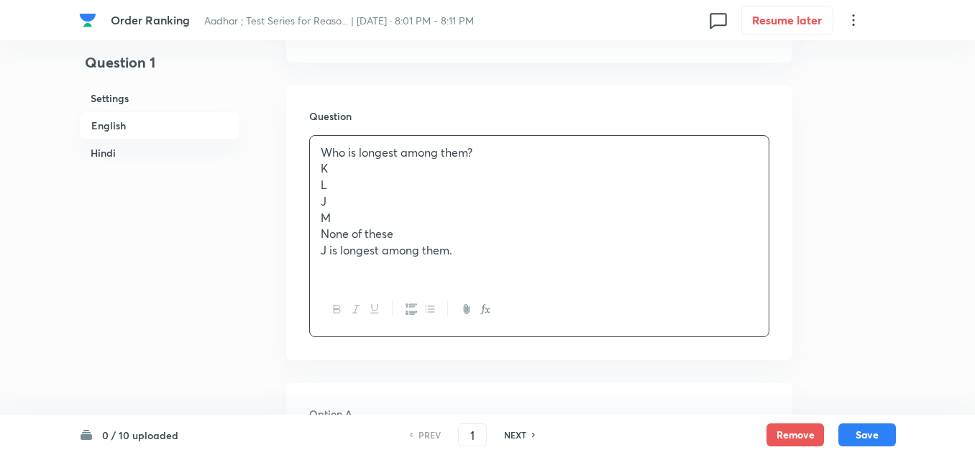
click at [467, 260] on p at bounding box center [539, 267] width 437 height 17
drag, startPoint x: 462, startPoint y: 255, endPoint x: 317, endPoint y: 171, distance: 167.3
click at [317, 171] on div "Who is longest among them? K L J M None of these J is longest among them." at bounding box center [539, 210] width 459 height 148
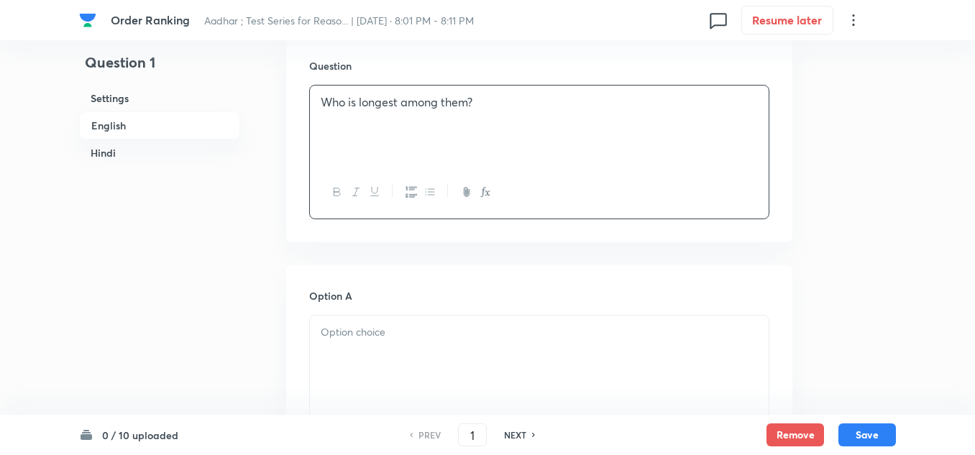
scroll to position [719, 0]
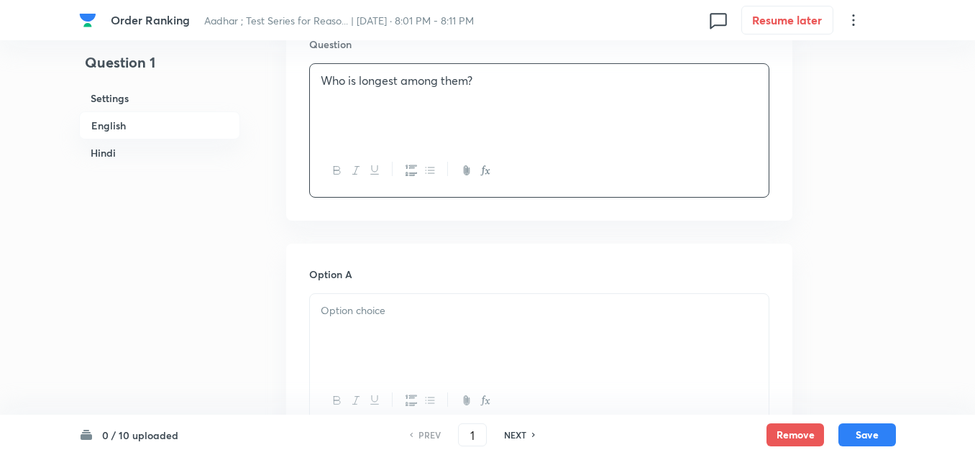
click at [344, 313] on p at bounding box center [539, 311] width 437 height 17
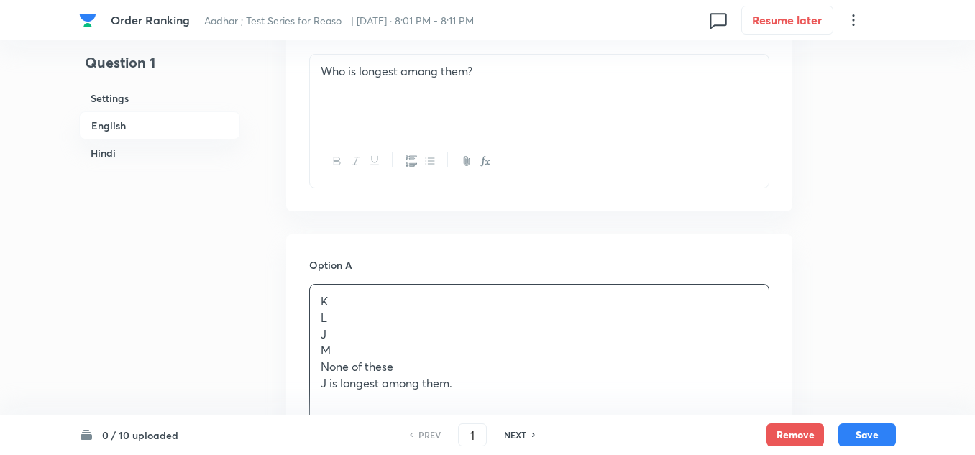
scroll to position [791, 0]
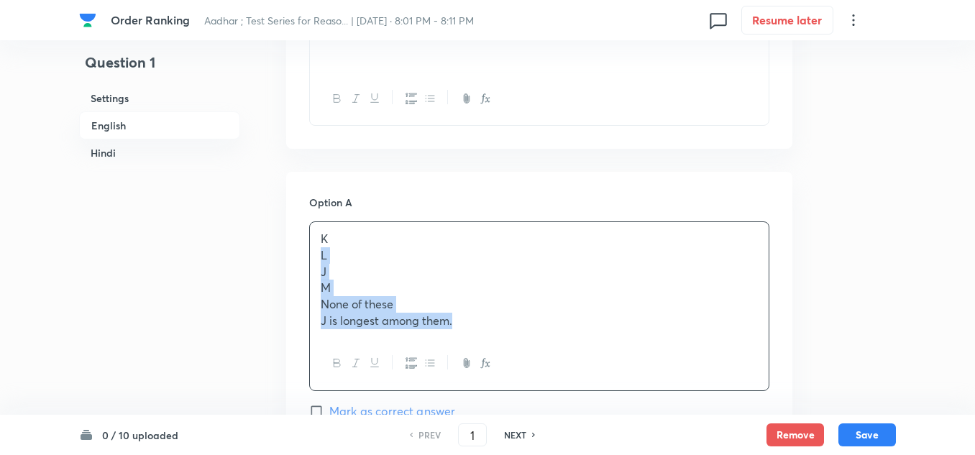
drag, startPoint x: 466, startPoint y: 324, endPoint x: 314, endPoint y: 256, distance: 166.1
click at [314, 256] on div "K L J M None of these J is longest among them." at bounding box center [539, 279] width 459 height 115
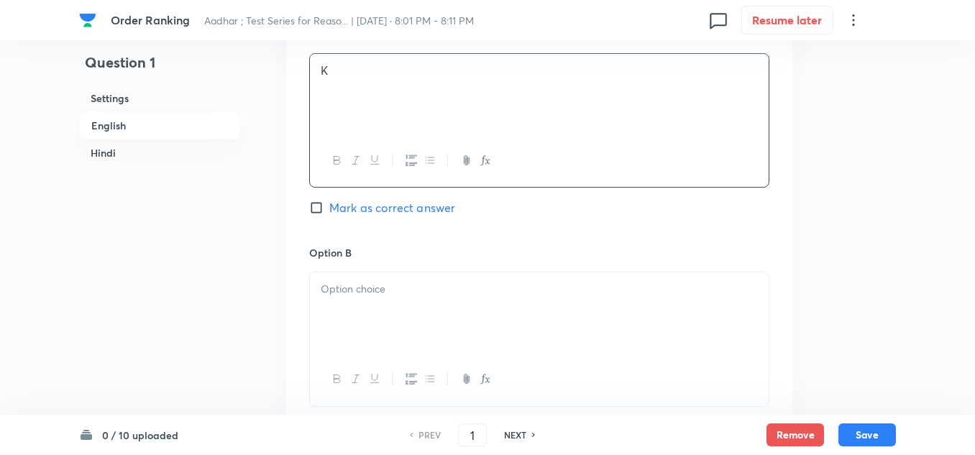
scroll to position [1007, 0]
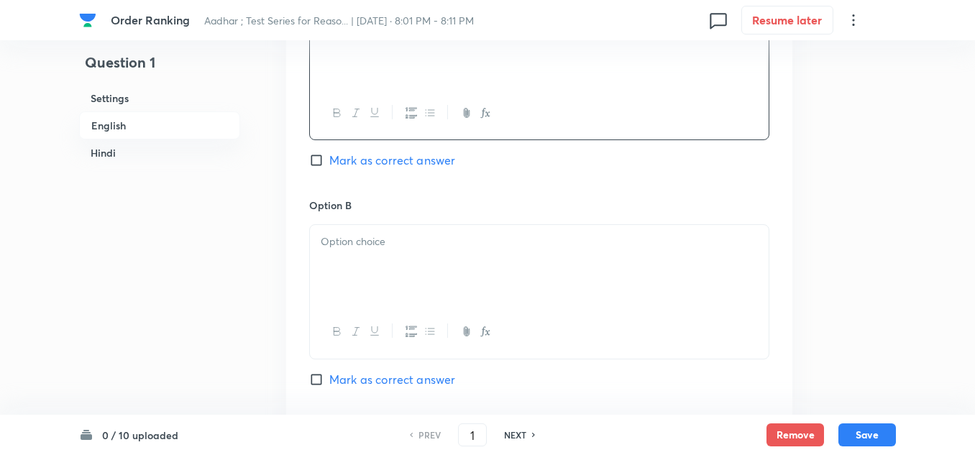
click at [344, 262] on div at bounding box center [539, 265] width 459 height 81
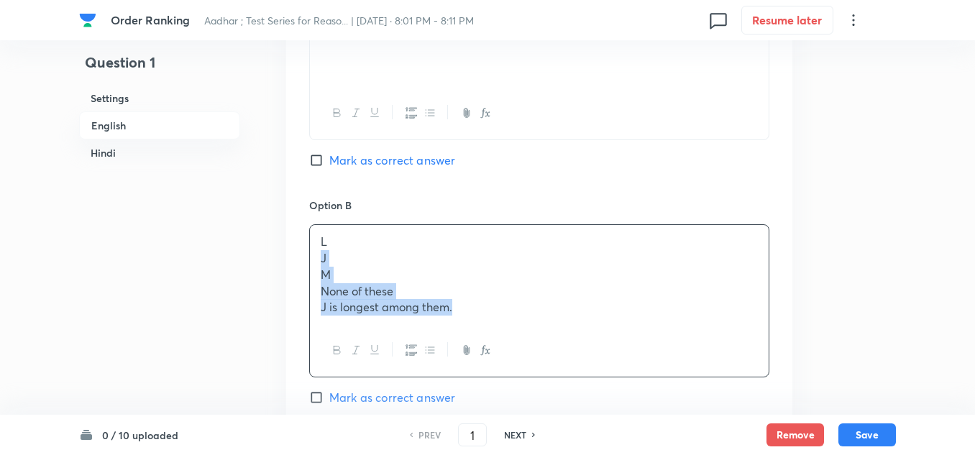
drag, startPoint x: 460, startPoint y: 309, endPoint x: 312, endPoint y: 265, distance: 154.5
click at [312, 265] on div "L J M None of these J is longest among them." at bounding box center [539, 274] width 459 height 99
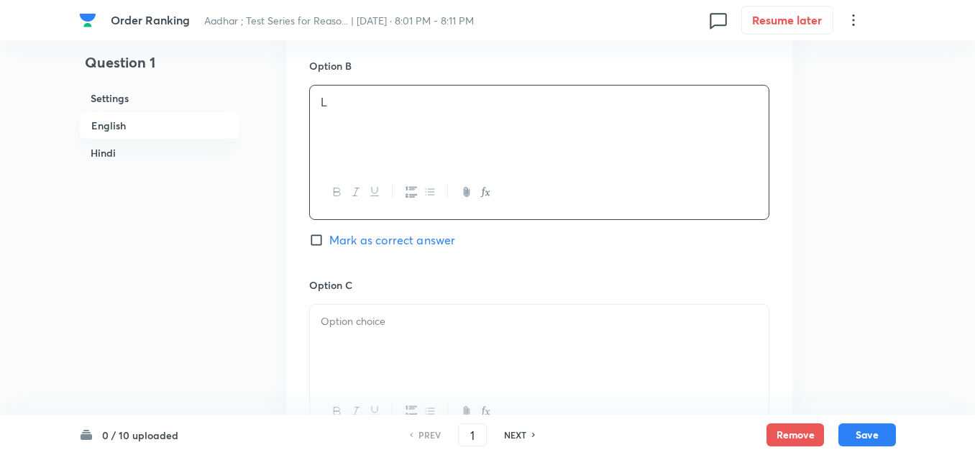
scroll to position [1151, 0]
click at [349, 309] on p at bounding box center [539, 317] width 437 height 17
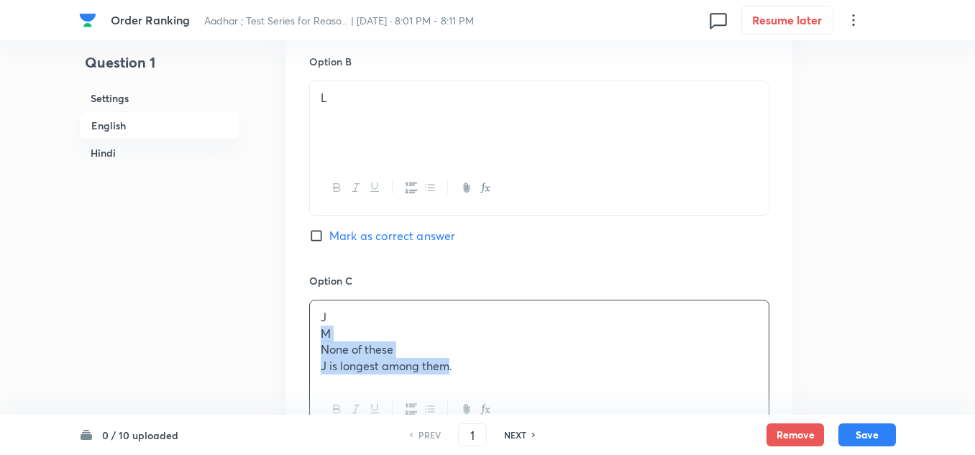
drag, startPoint x: 452, startPoint y: 365, endPoint x: 318, endPoint y: 334, distance: 137.1
click at [323, 335] on div "J M None of these J is longest among them." at bounding box center [539, 342] width 459 height 83
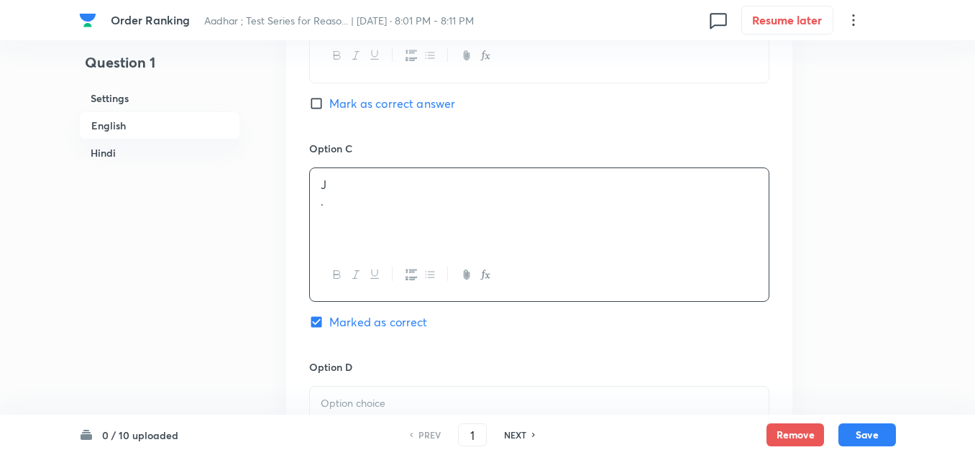
scroll to position [1295, 0]
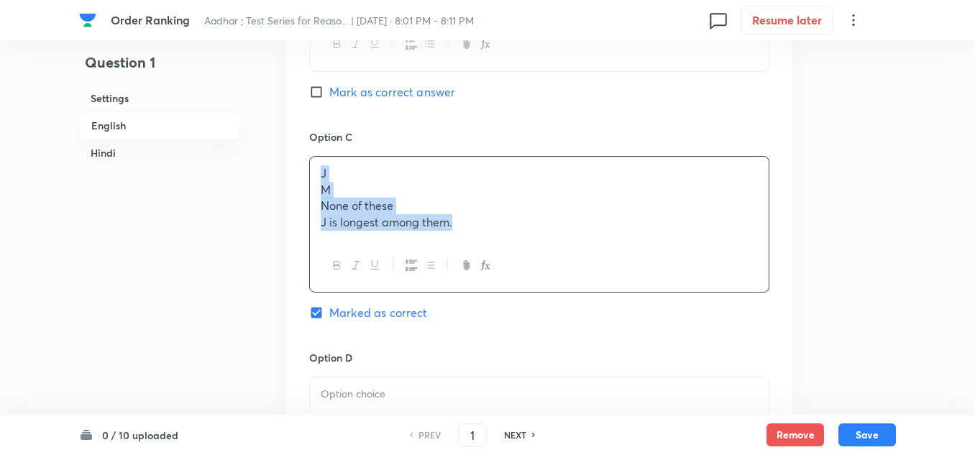
drag, startPoint x: 465, startPoint y: 222, endPoint x: 308, endPoint y: 180, distance: 162.4
click at [302, 181] on div "Option A K Mark as correct answer Option B L Mark as correct answer Option C J …" at bounding box center [539, 225] width 506 height 1114
click at [475, 236] on div "J M None of these J is longest among them." at bounding box center [539, 198] width 459 height 83
drag, startPoint x: 456, startPoint y: 224, endPoint x: 311, endPoint y: 193, distance: 148.5
click at [311, 193] on div "J M None of these J is longest among them." at bounding box center [539, 198] width 459 height 83
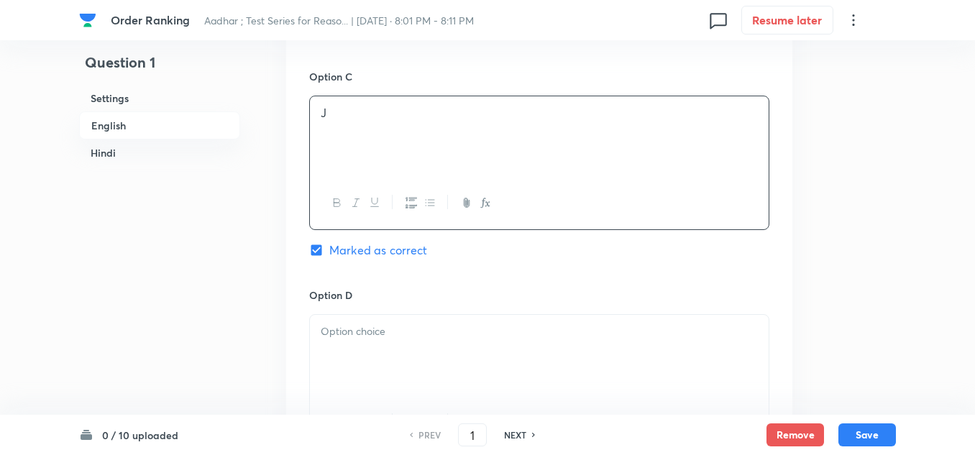
scroll to position [1438, 0]
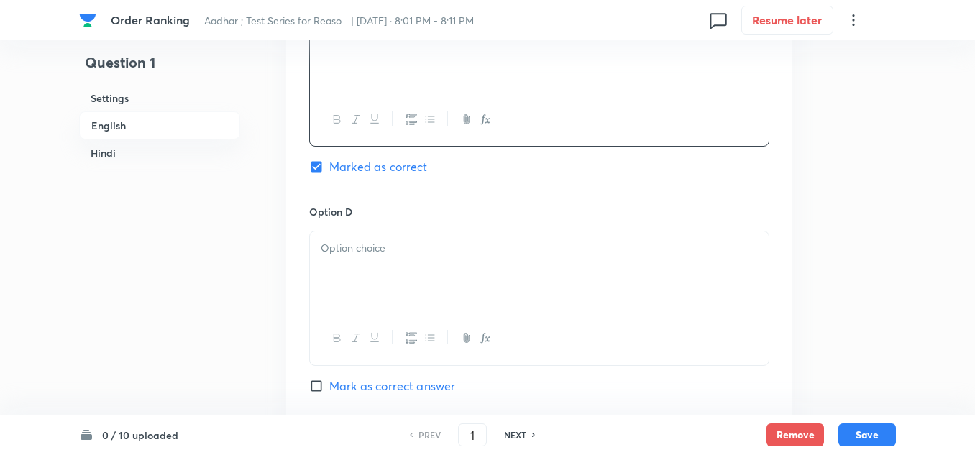
click at [337, 261] on div at bounding box center [539, 272] width 459 height 81
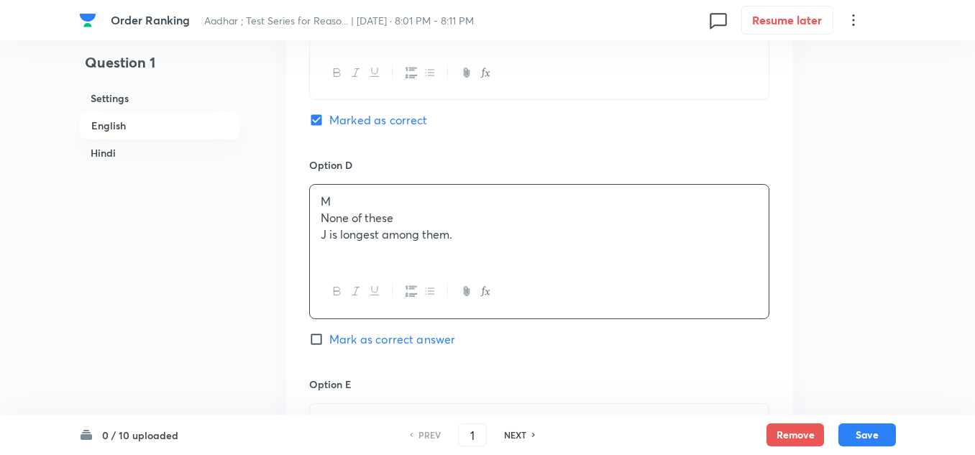
scroll to position [1510, 0]
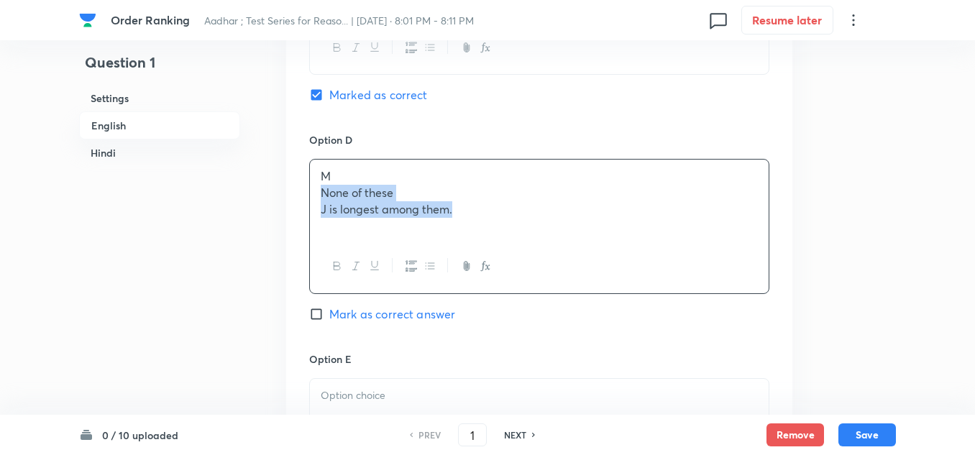
drag, startPoint x: 456, startPoint y: 217, endPoint x: 309, endPoint y: 195, distance: 148.4
click at [309, 195] on div "M None of these J is longest among them." at bounding box center [539, 226] width 460 height 134
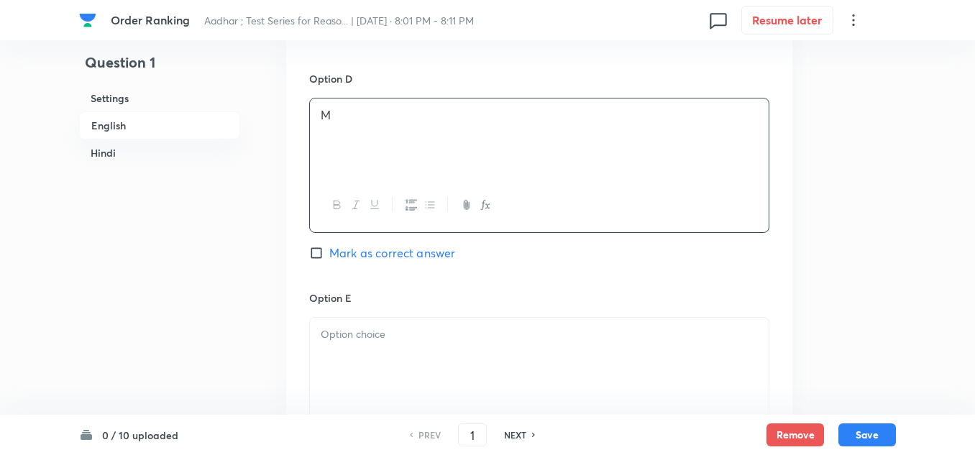
scroll to position [1654, 0]
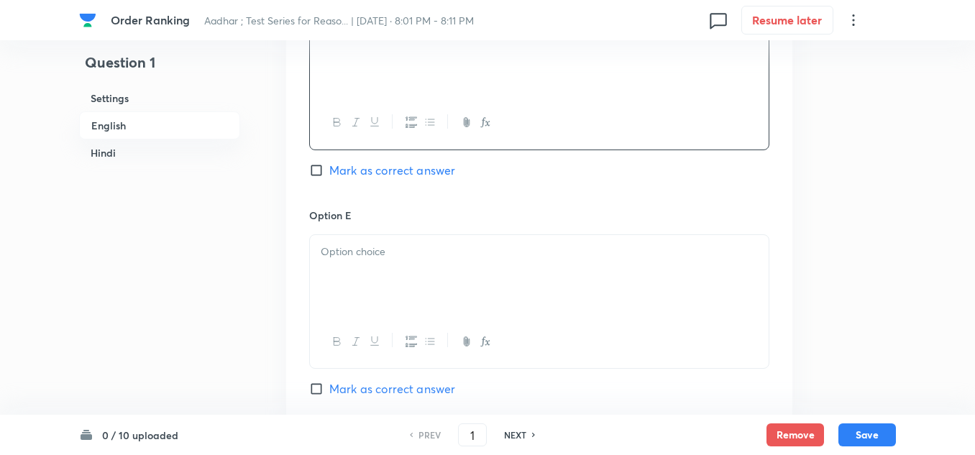
click at [324, 255] on p at bounding box center [539, 252] width 437 height 17
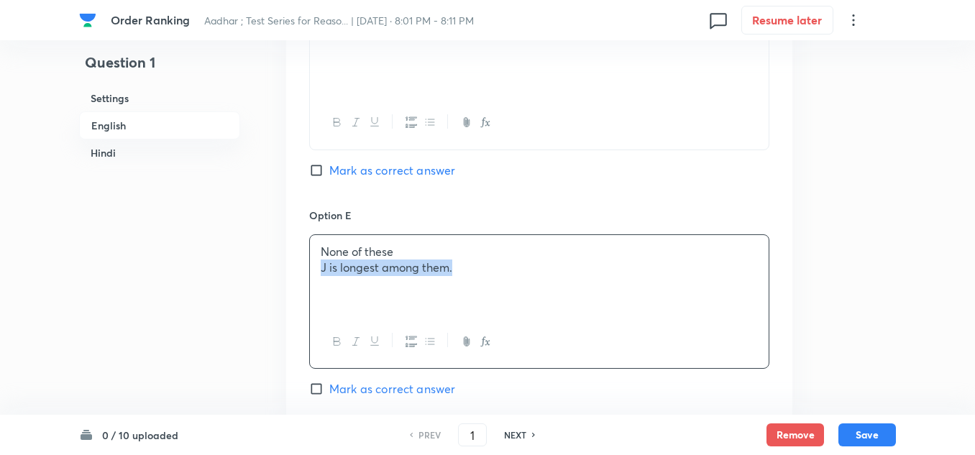
drag, startPoint x: 460, startPoint y: 272, endPoint x: 319, endPoint y: 264, distance: 141.2
click at [319, 264] on div "None of these J is longest among them." at bounding box center [539, 275] width 459 height 81
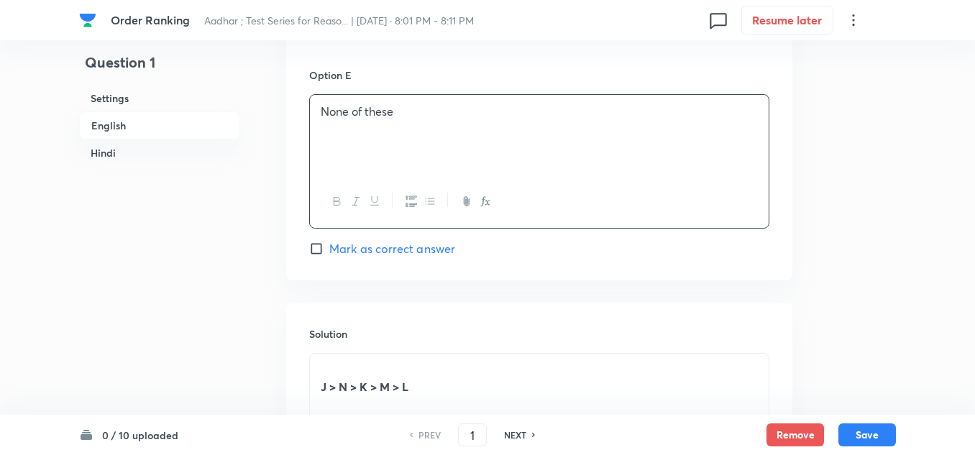
scroll to position [1798, 0]
click at [323, 359] on p at bounding box center [539, 367] width 437 height 17
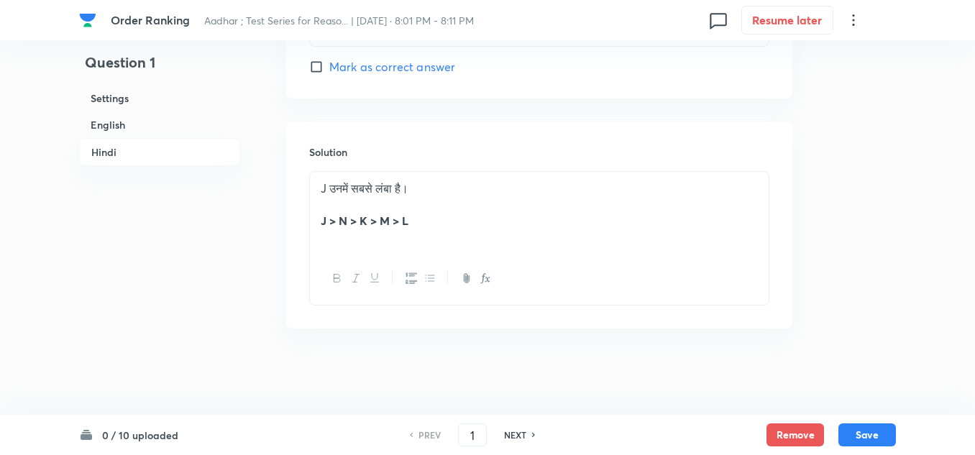
scroll to position [3900, 0]
click at [859, 430] on button "Save" at bounding box center [868, 433] width 58 height 23
type input "2"
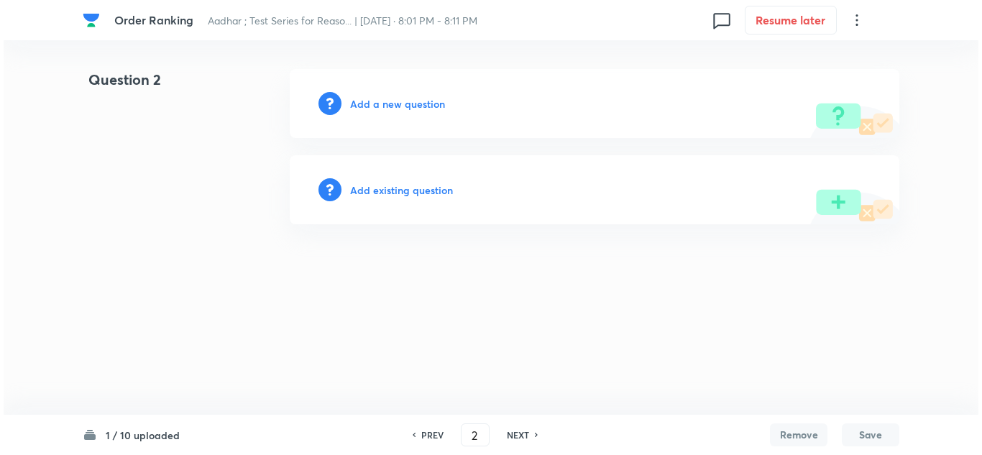
scroll to position [0, 0]
click at [397, 95] on div "Add a new question" at bounding box center [595, 103] width 610 height 69
click at [391, 106] on h6 "Add a new question" at bounding box center [397, 103] width 95 height 15
click at [429, 103] on h6 "Choose a question type" at bounding box center [405, 103] width 111 height 15
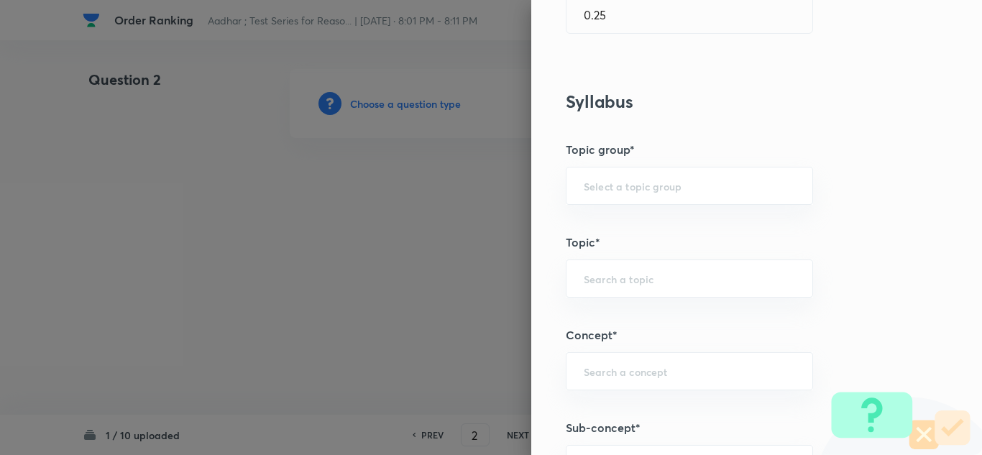
scroll to position [503, 0]
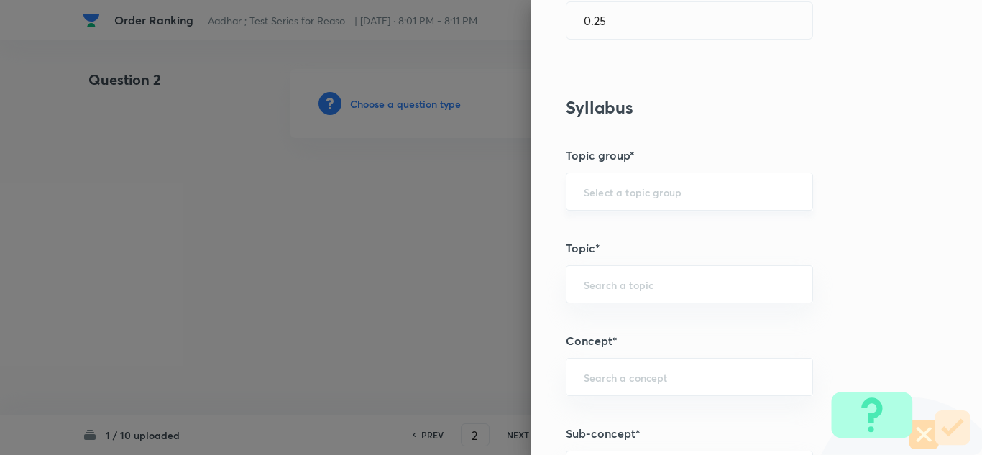
click at [584, 198] on input "text" at bounding box center [689, 192] width 211 height 14
click at [585, 230] on li "Reasoning" at bounding box center [679, 232] width 246 height 26
type input "Reasoning"
click at [590, 285] on input "text" at bounding box center [689, 285] width 211 height 14
click at [588, 329] on li "Verbal Reasoning" at bounding box center [679, 325] width 246 height 26
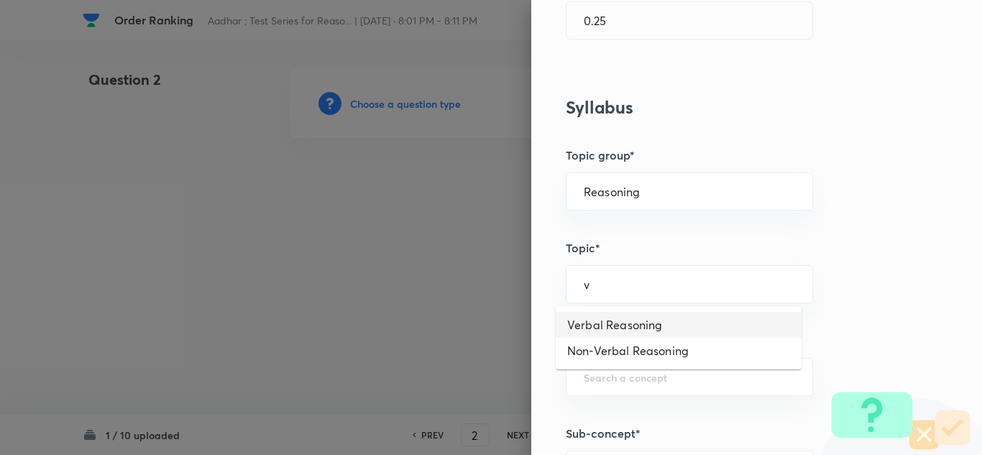
type input "Verbal Reasoning"
click at [584, 378] on input "text" at bounding box center [689, 377] width 211 height 14
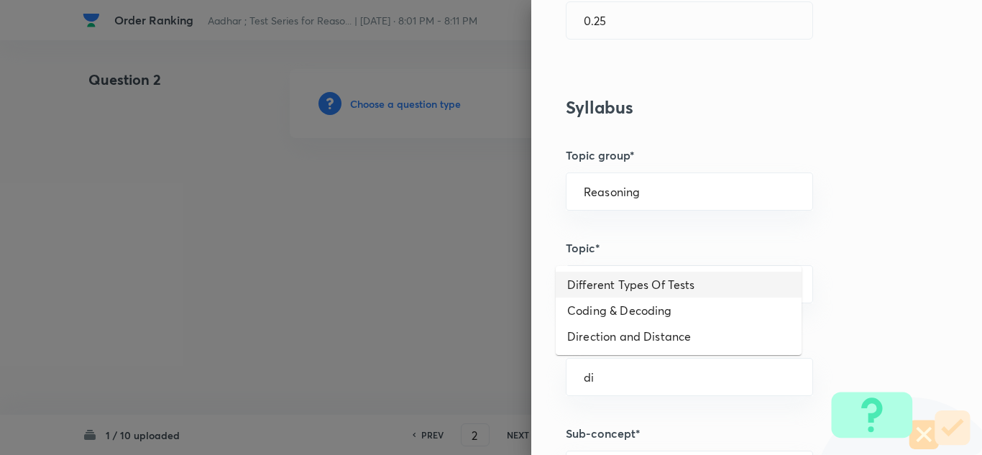
click at [617, 283] on li "Different Types Of Tests" at bounding box center [679, 285] width 246 height 26
type input "Different Types Of Tests"
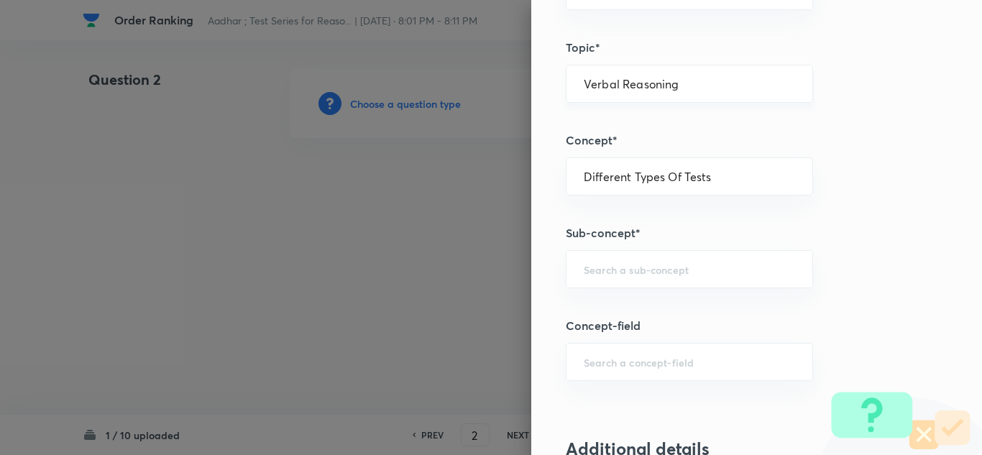
scroll to position [719, 0]
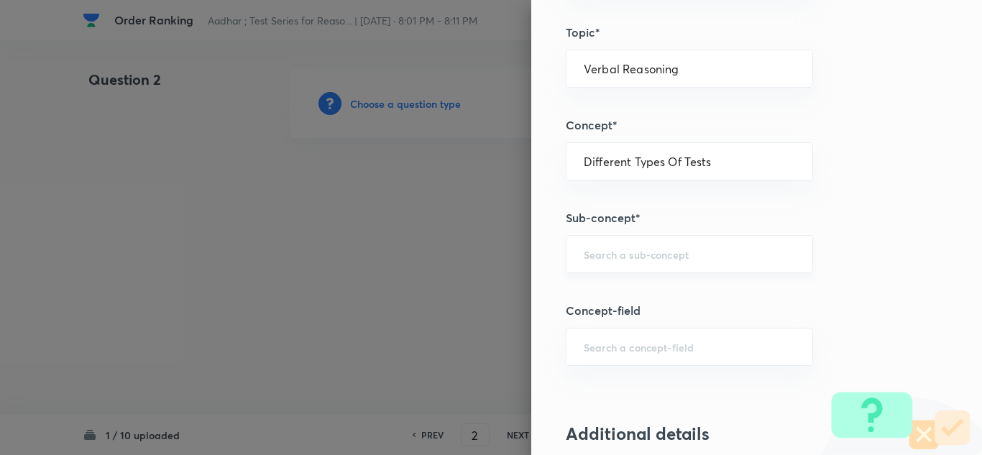
click at [600, 262] on div "​" at bounding box center [689, 254] width 247 height 38
click at [593, 292] on li "Order & Ranking Test" at bounding box center [679, 295] width 246 height 26
type input "Order & Ranking Test"
click at [589, 346] on input "text" at bounding box center [689, 347] width 211 height 14
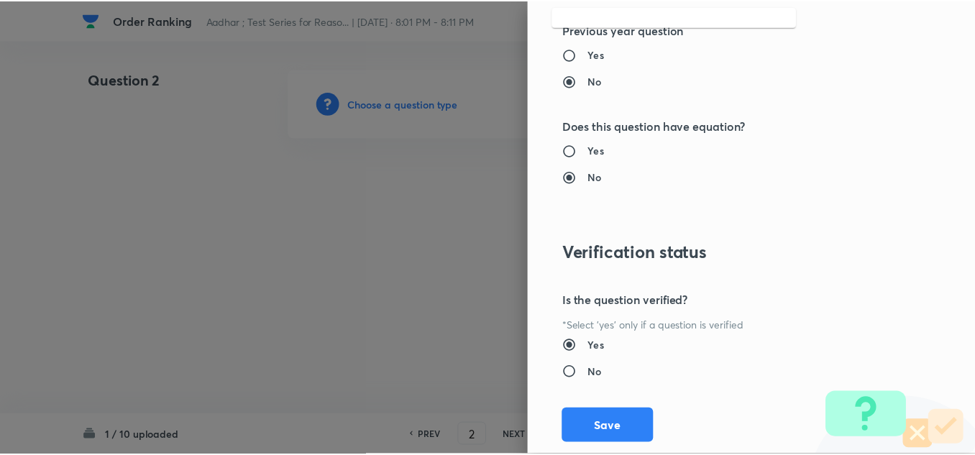
scroll to position [1505, 0]
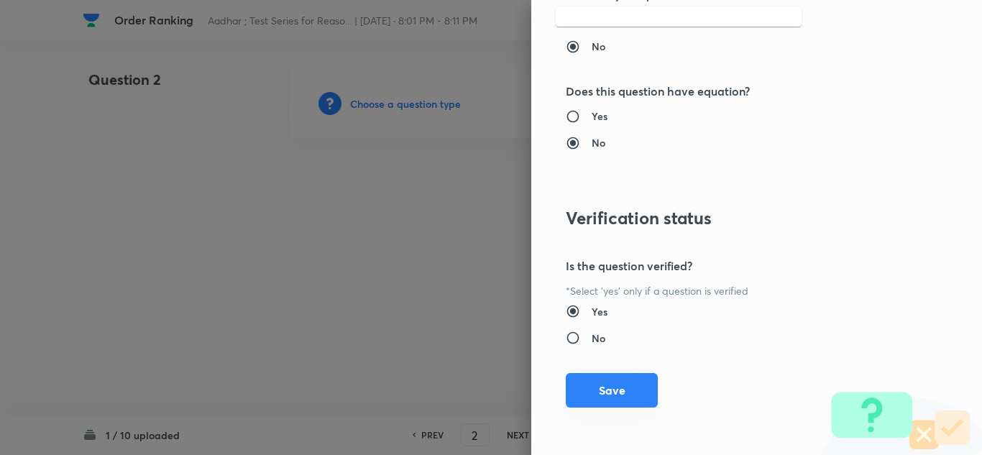
click at [594, 379] on button "Save" at bounding box center [612, 390] width 92 height 35
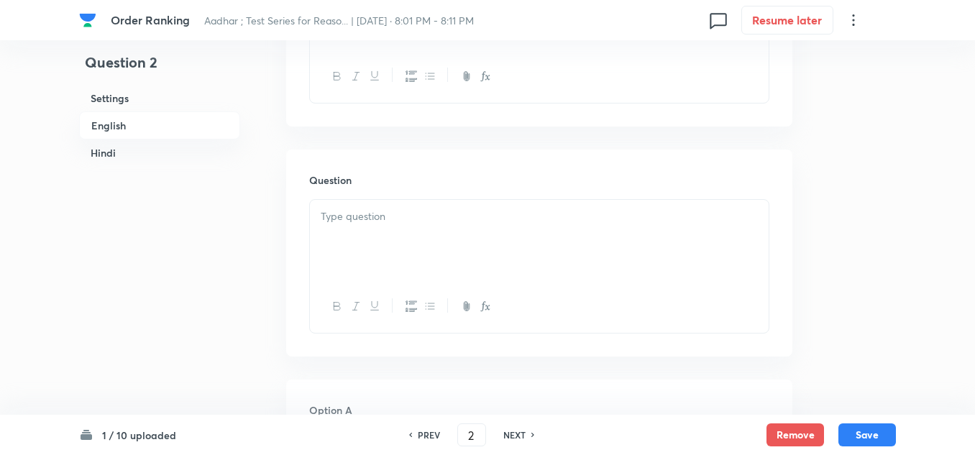
scroll to position [575, 0]
click at [355, 219] on div at bounding box center [539, 231] width 459 height 81
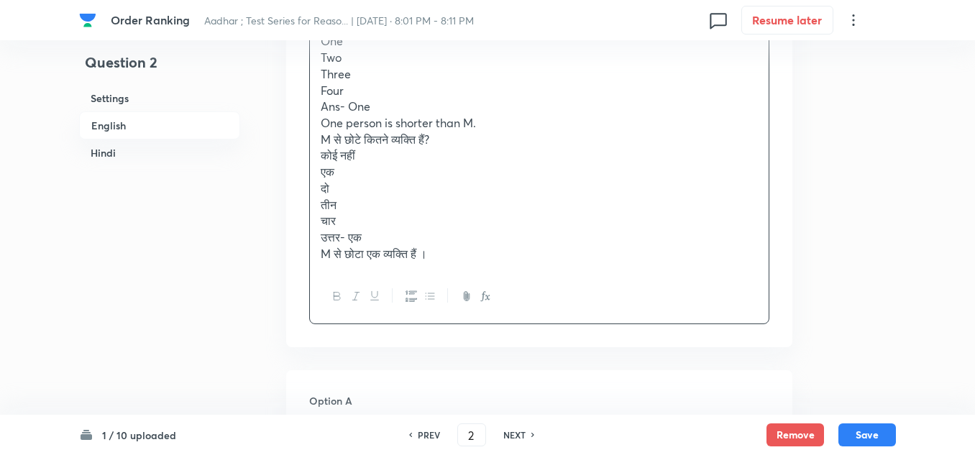
scroll to position [791, 0]
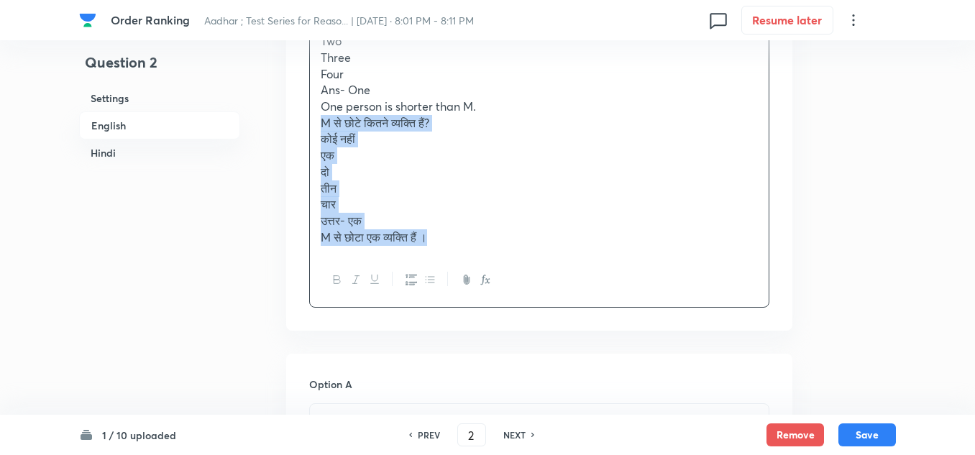
drag, startPoint x: 445, startPoint y: 239, endPoint x: 314, endPoint y: 119, distance: 178.2
click at [314, 119] on div "How many person are/ is shorter than M? None One Two Three Four Ans- One One pe…" at bounding box center [539, 115] width 459 height 279
copy div "M से छोटे कितने व्यक्ति हैं? कोई नहीं एक दो तीन चार उत्तर- एक M से छोटा एक व्यक…"
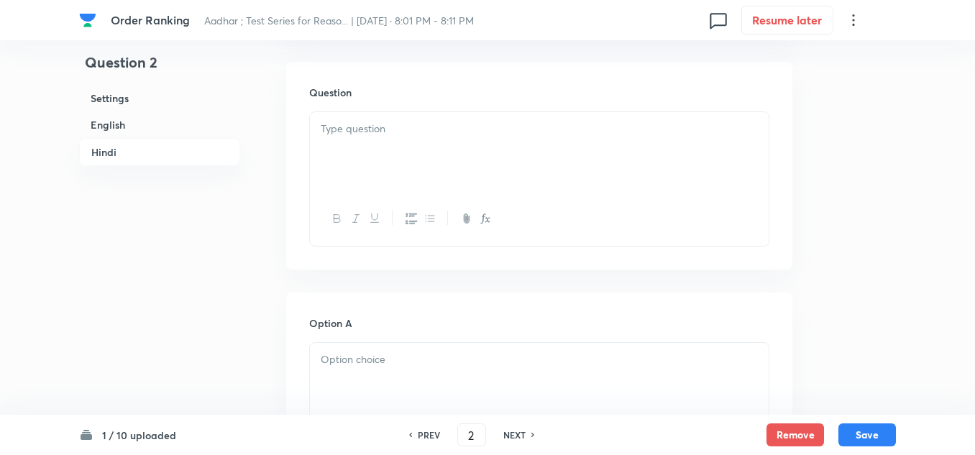
scroll to position [2661, 0]
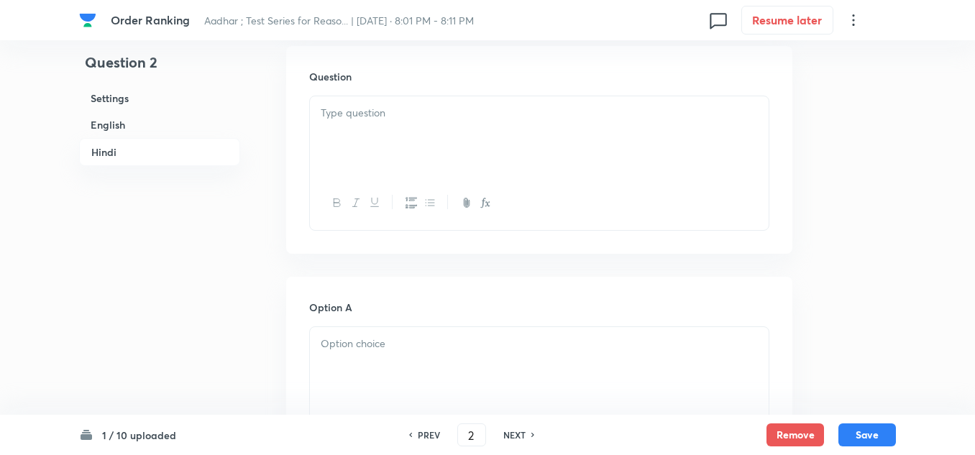
click at [344, 155] on div at bounding box center [539, 136] width 459 height 81
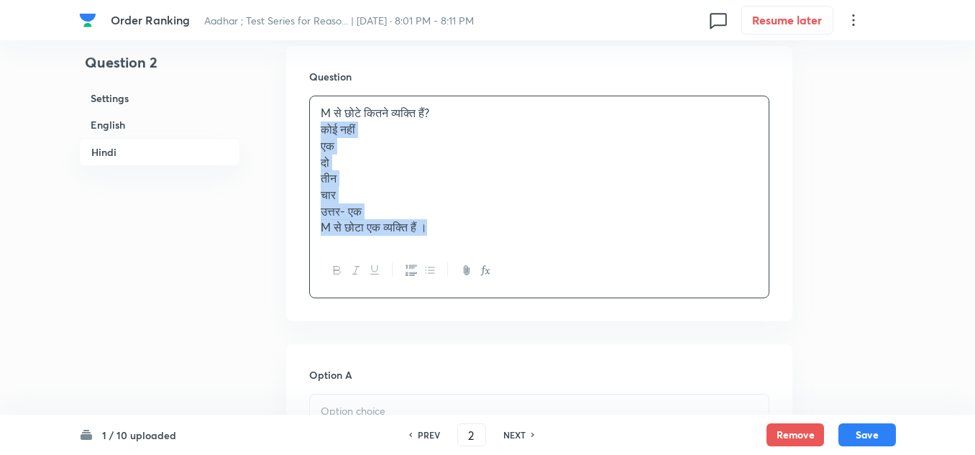
drag, startPoint x: 438, startPoint y: 245, endPoint x: 319, endPoint y: 152, distance: 150.8
click at [319, 152] on div "M से छोटे कितने व्यक्ति हैं? कोई नहीं एक दो तीन चार उत्तर- एक M से छोटा एक व्यक…" at bounding box center [539, 170] width 459 height 148
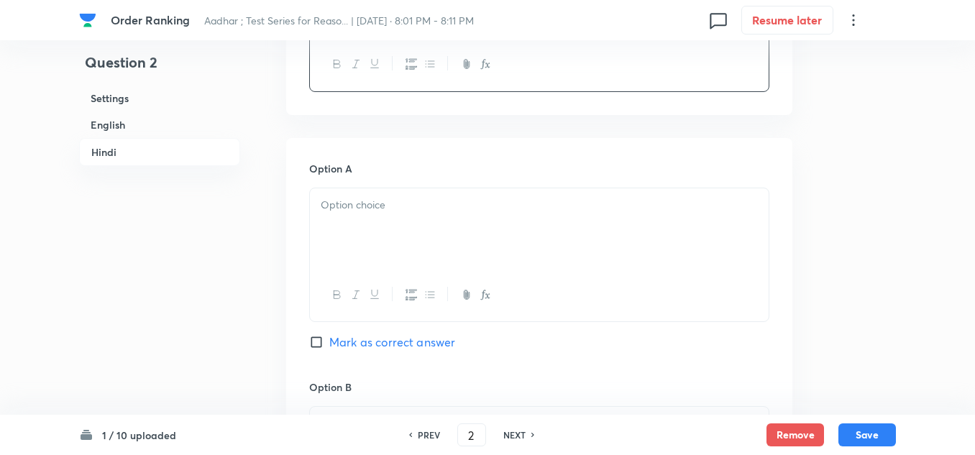
scroll to position [2805, 0]
click at [328, 209] on p at bounding box center [539, 200] width 437 height 17
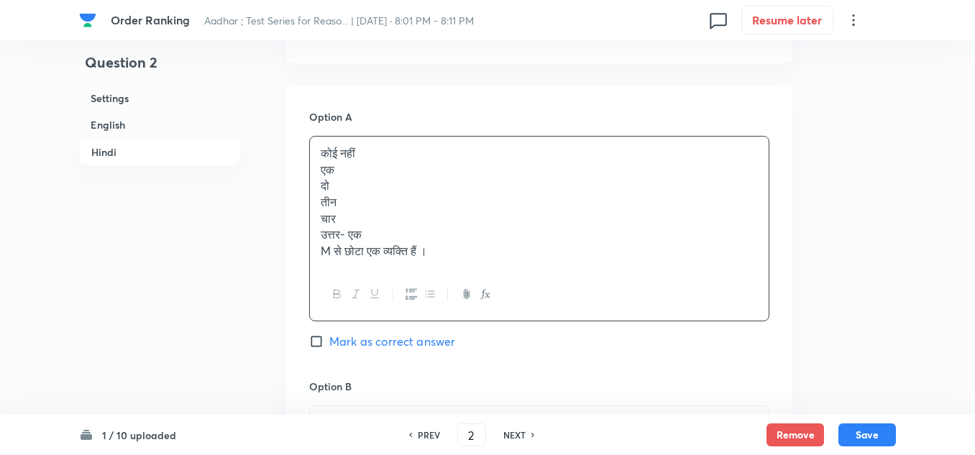
scroll to position [2877, 0]
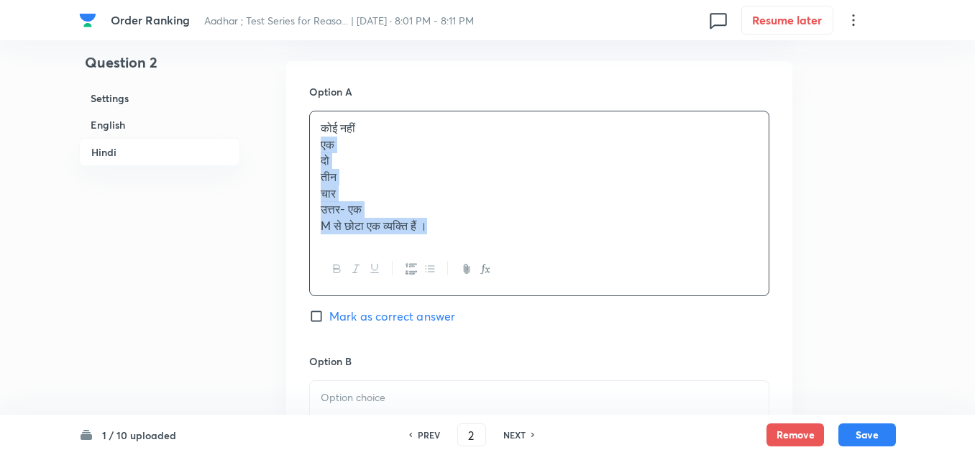
drag, startPoint x: 439, startPoint y: 244, endPoint x: 317, endPoint y: 167, distance: 143.9
click at [317, 167] on div "कोई नहीं एक दो तीन चार उत्तर- एक M से छोटा एक व्यक्ति हैं ।" at bounding box center [539, 177] width 459 height 132
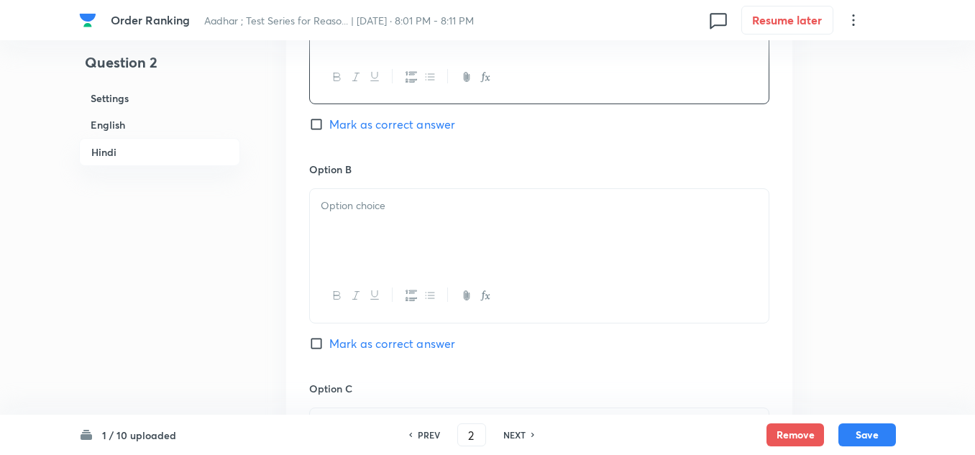
scroll to position [3021, 0]
click at [339, 211] on p at bounding box center [539, 203] width 437 height 17
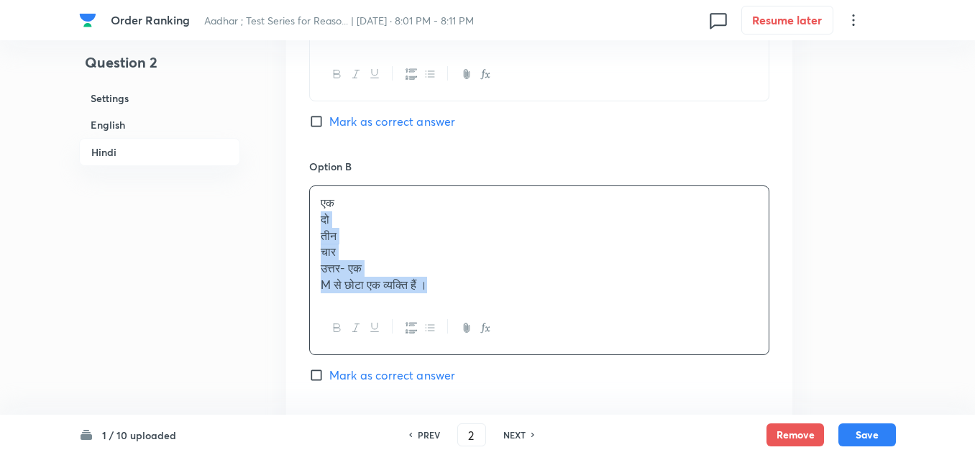
drag, startPoint x: 437, startPoint y: 296, endPoint x: 318, endPoint y: 242, distance: 130.4
click at [318, 242] on div "एक दो तीन चार उत्तर- एक M से छोटा एक व्यक्ति हैं ।" at bounding box center [539, 243] width 459 height 115
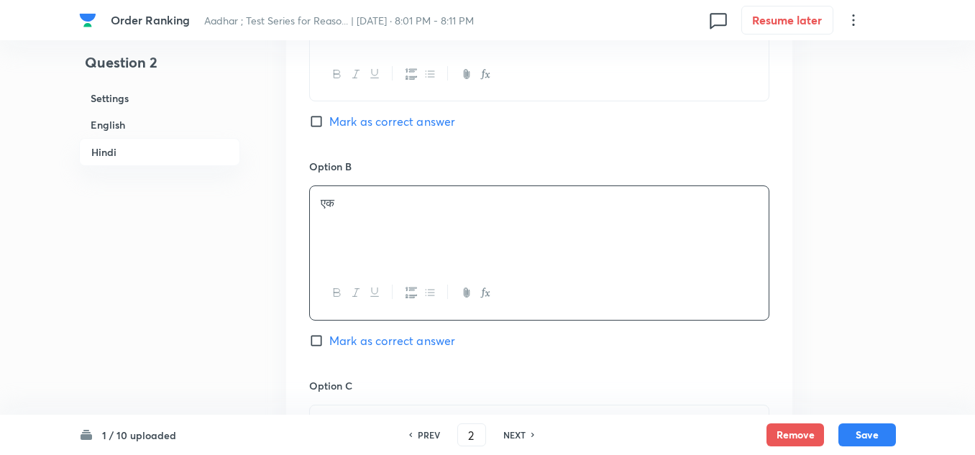
scroll to position [3093, 0]
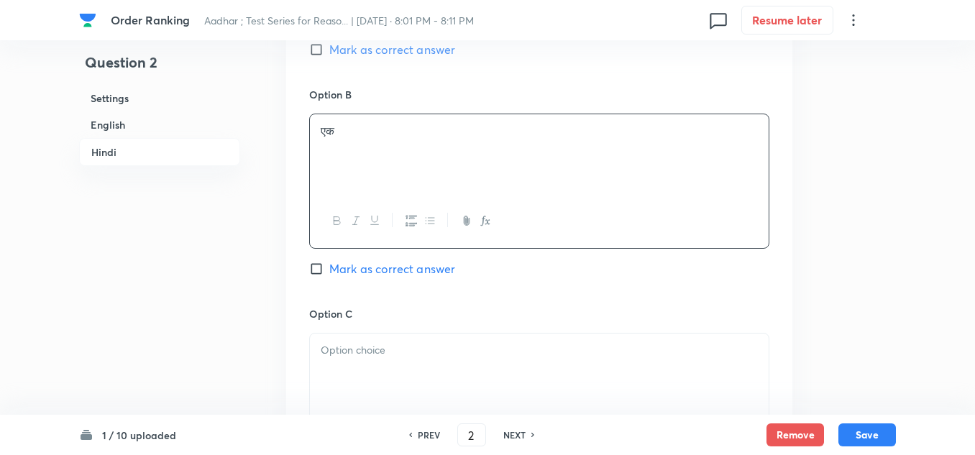
click at [314, 276] on input "Mark as correct answer" at bounding box center [319, 269] width 20 height 14
checkbox input "true"
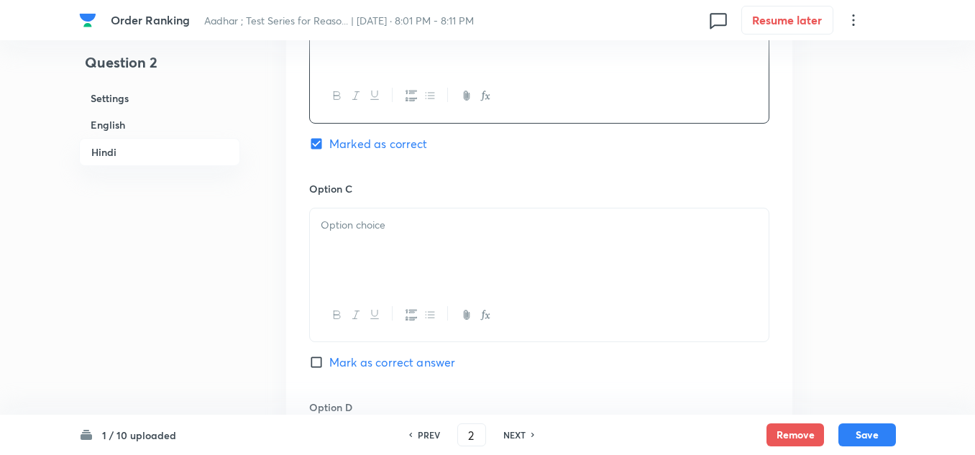
scroll to position [3236, 0]
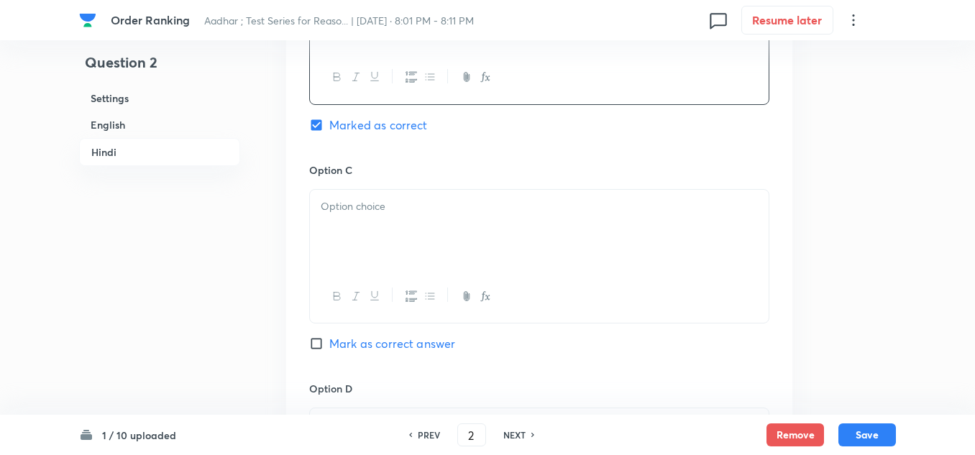
click at [345, 242] on div at bounding box center [539, 230] width 459 height 81
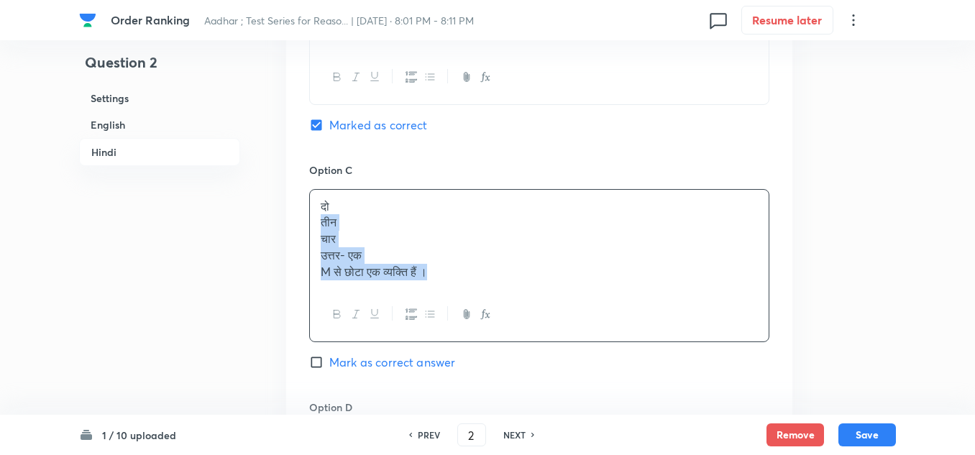
drag, startPoint x: 439, startPoint y: 288, endPoint x: 316, endPoint y: 245, distance: 130.6
click at [316, 245] on div "दो तीन चार उत्तर- एक M से छोटा एक व्यक्ति हैं ।" at bounding box center [539, 239] width 459 height 99
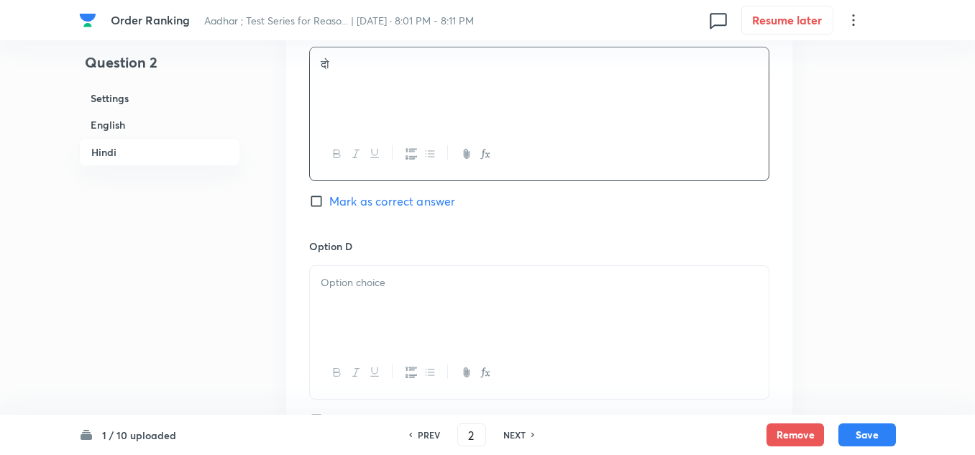
scroll to position [3380, 0]
click at [339, 290] on p at bounding box center [539, 281] width 437 height 17
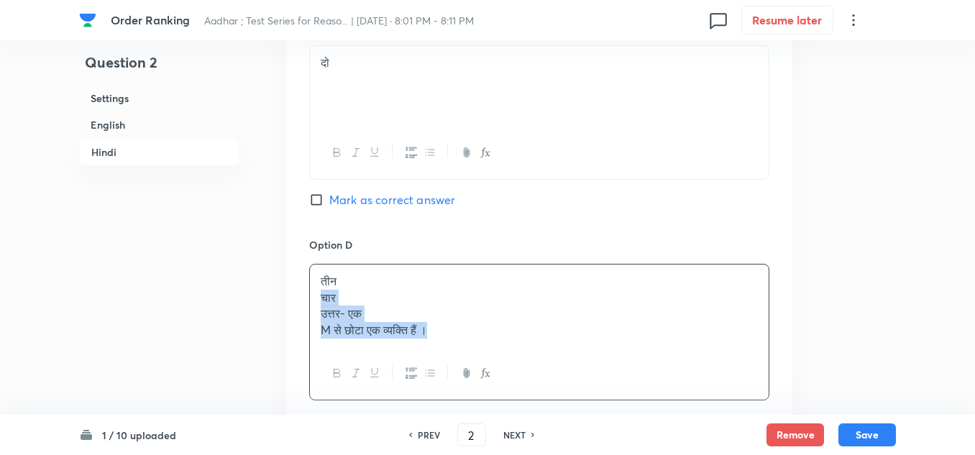
drag, startPoint x: 433, startPoint y: 345, endPoint x: 320, endPoint y: 316, distance: 116.5
click at [320, 316] on div "तीन चार उत्तर- एक M से छोटा एक व्यक्ति हैं ।" at bounding box center [539, 306] width 459 height 83
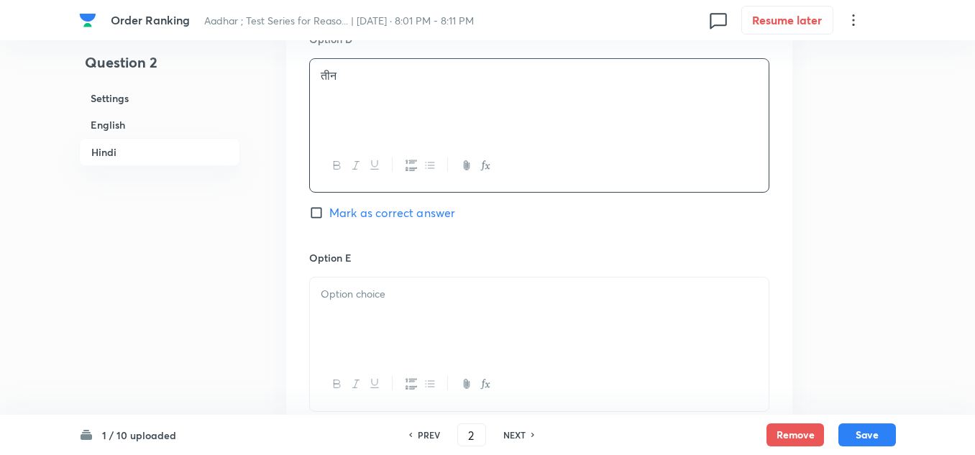
scroll to position [3596, 0]
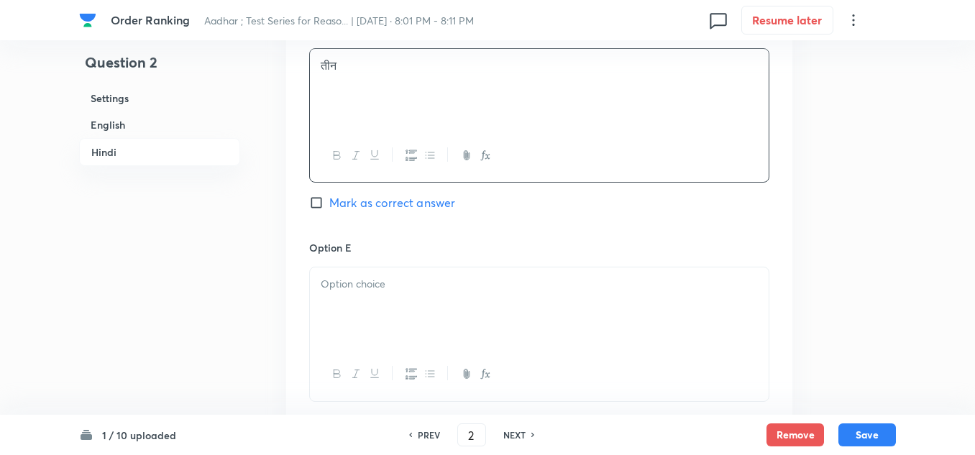
click at [335, 293] on p at bounding box center [539, 284] width 437 height 17
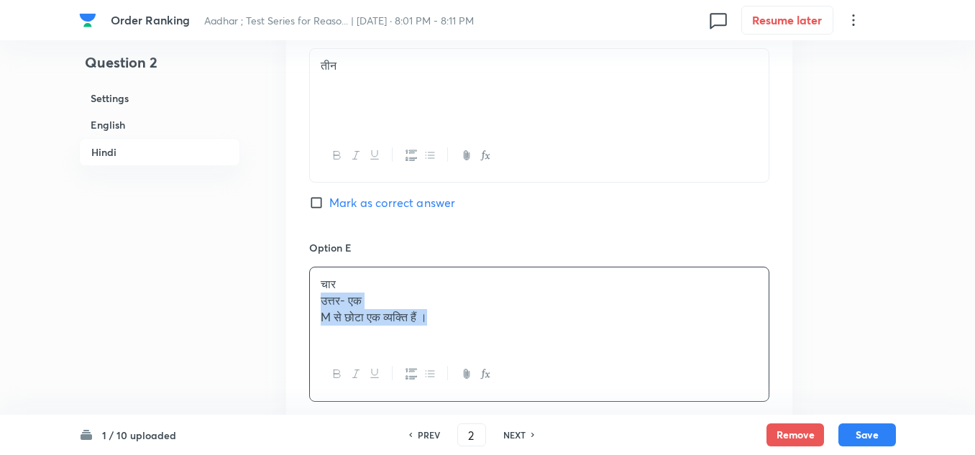
drag, startPoint x: 451, startPoint y: 336, endPoint x: 296, endPoint y: 309, distance: 156.9
click at [315, 313] on div "चार उत्तर- एक M से छोटा एक व्यक्ति हैं ।" at bounding box center [539, 308] width 459 height 81
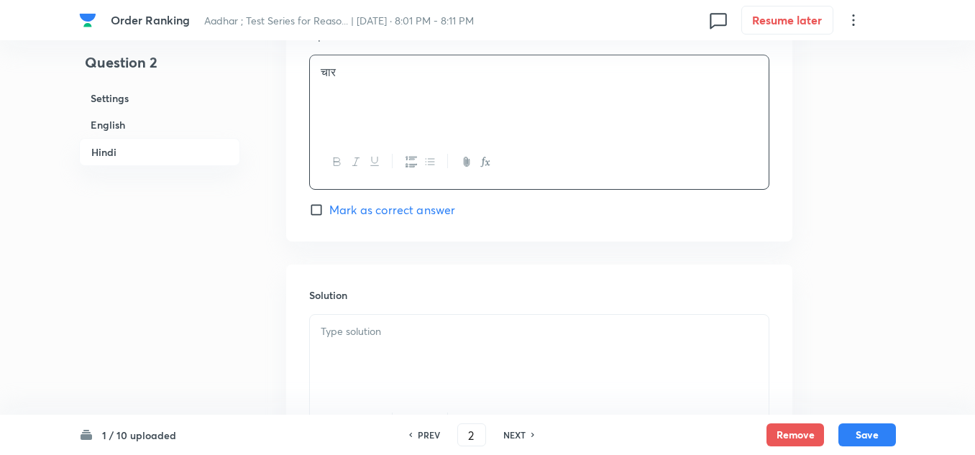
scroll to position [3812, 0]
click at [336, 337] on p at bounding box center [539, 328] width 437 height 17
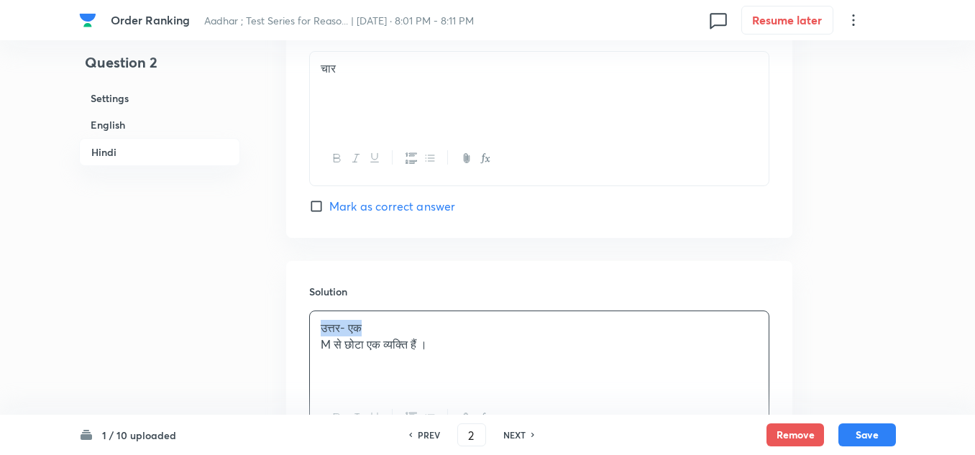
drag, startPoint x: 368, startPoint y: 346, endPoint x: 305, endPoint y: 339, distance: 62.9
click at [305, 339] on div "Solution उत्तर- एक M से छोटा एक व्यक्ति हैं ।" at bounding box center [539, 364] width 506 height 207
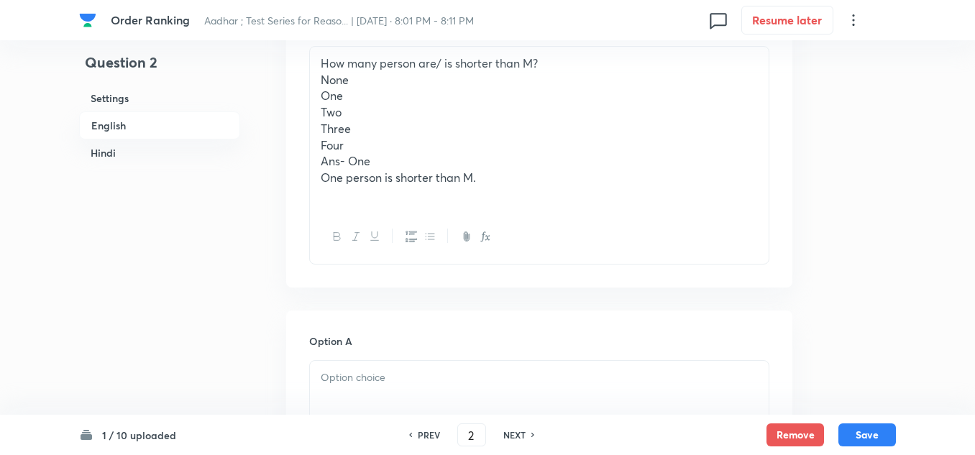
scroll to position [719, 0]
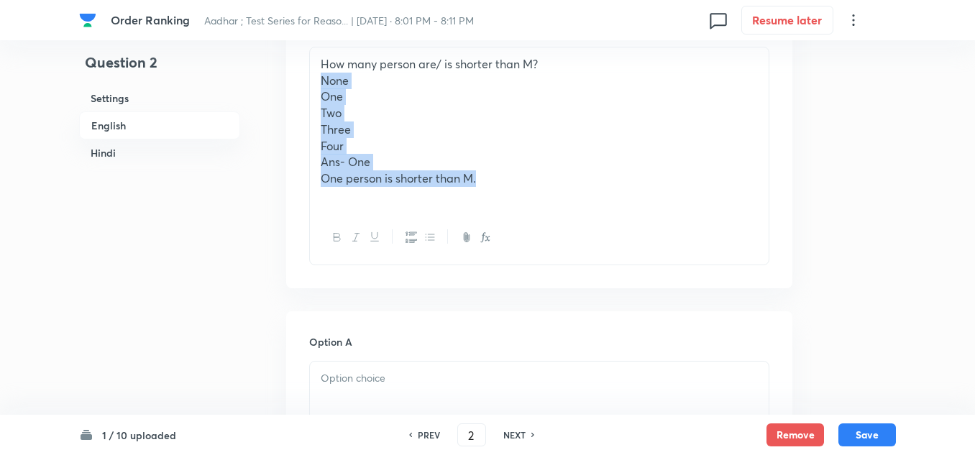
drag, startPoint x: 492, startPoint y: 181, endPoint x: 324, endPoint y: 88, distance: 192.2
click at [324, 88] on div "How many person are/ is shorter than M? None One Two Three Four Ans- One One pe…" at bounding box center [539, 129] width 459 height 164
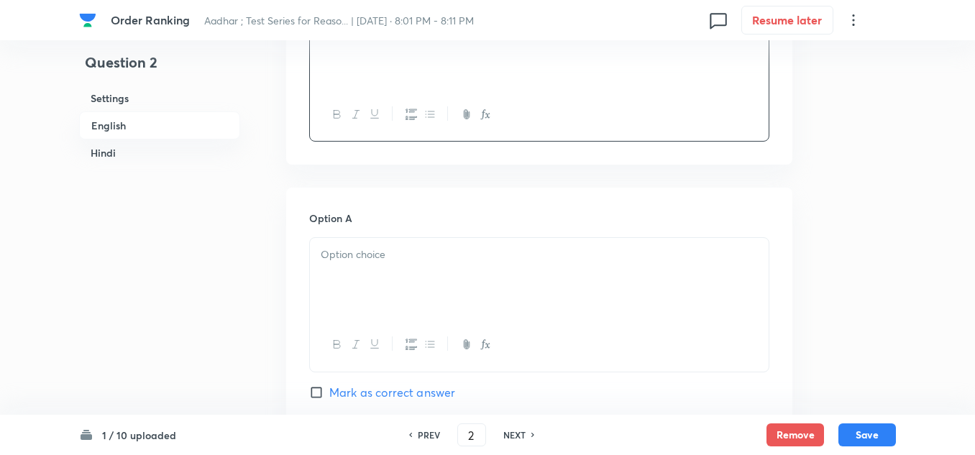
scroll to position [791, 0]
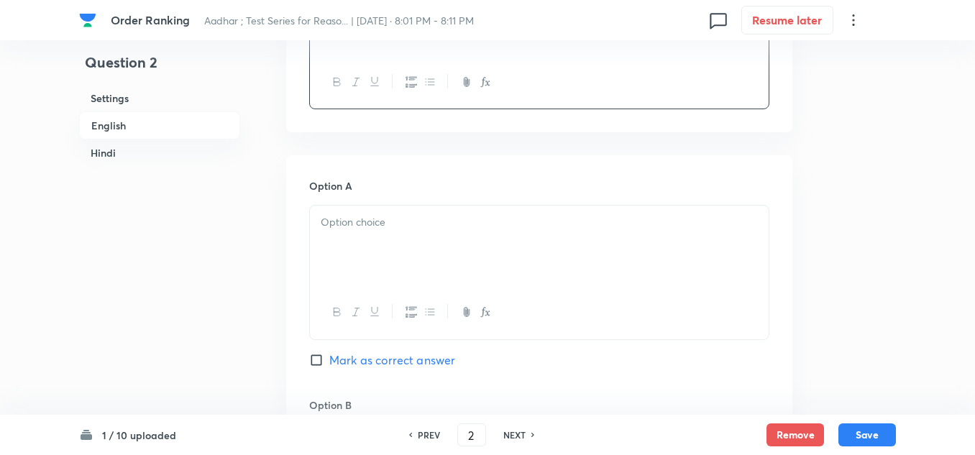
click at [343, 219] on p at bounding box center [539, 222] width 437 height 17
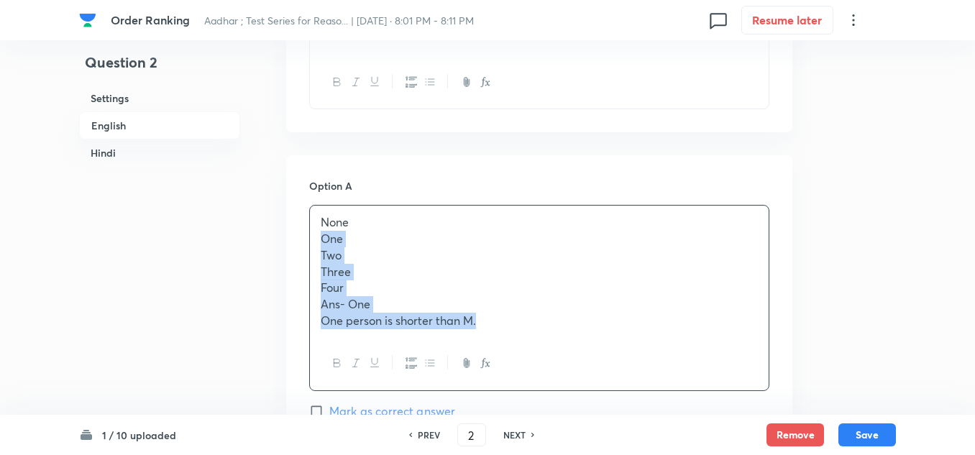
drag, startPoint x: 482, startPoint y: 330, endPoint x: 317, endPoint y: 242, distance: 187.0
click at [317, 242] on div "None One Two Three Four Ans- One One person is shorter than M." at bounding box center [539, 272] width 459 height 132
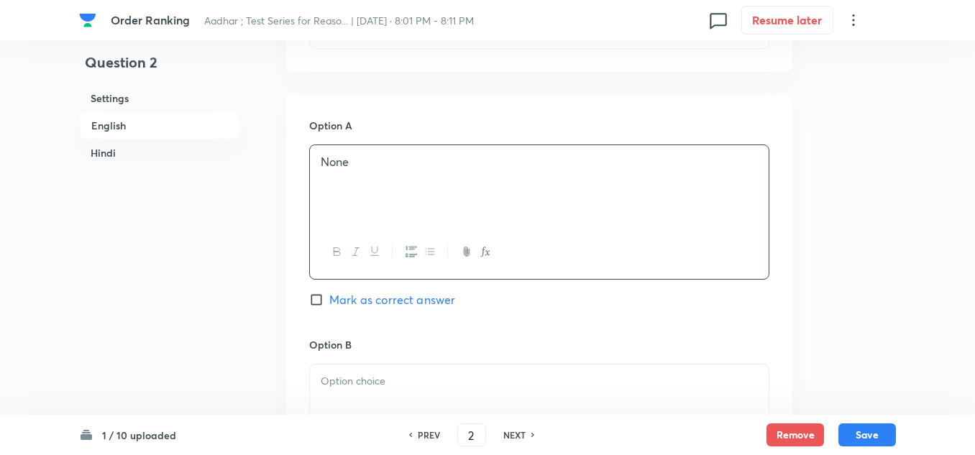
scroll to position [935, 0]
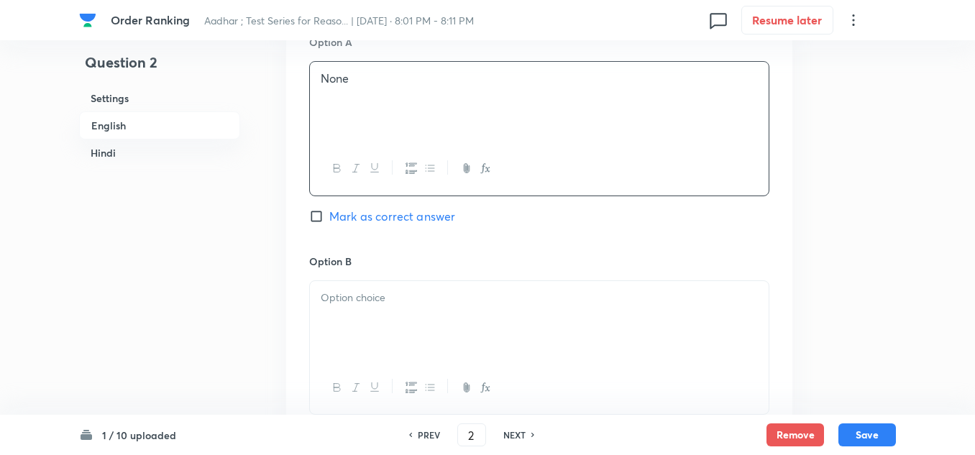
click at [350, 302] on p at bounding box center [539, 298] width 437 height 17
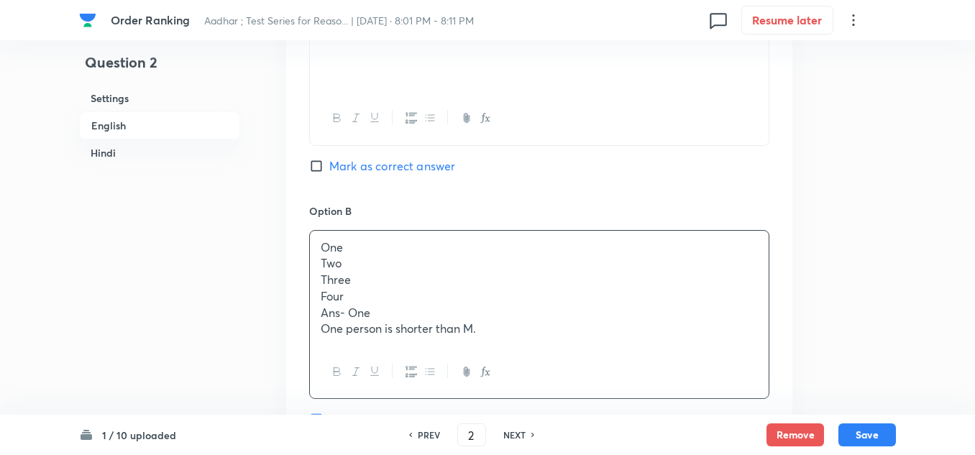
scroll to position [1079, 0]
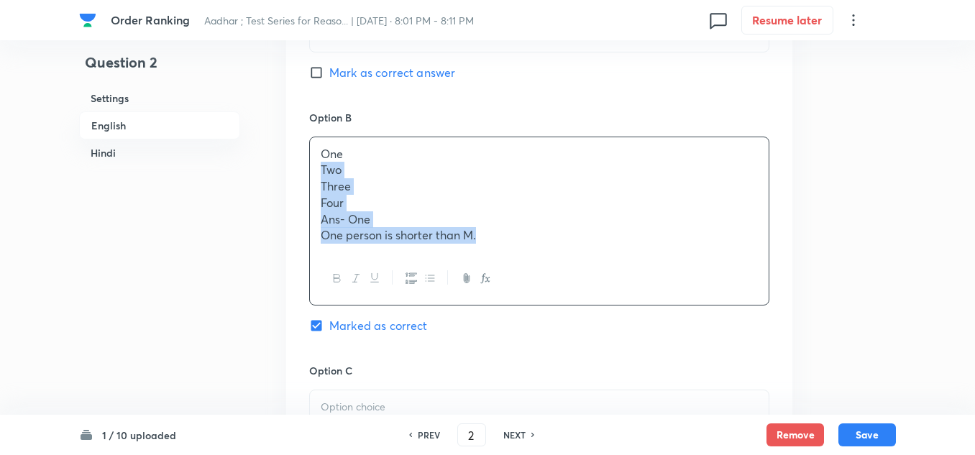
drag, startPoint x: 483, startPoint y: 235, endPoint x: 305, endPoint y: 171, distance: 188.8
click at [308, 171] on div "Option A None Mark as correct answer Option B One Two Three Four Ans- One One p…" at bounding box center [539, 441] width 506 height 1146
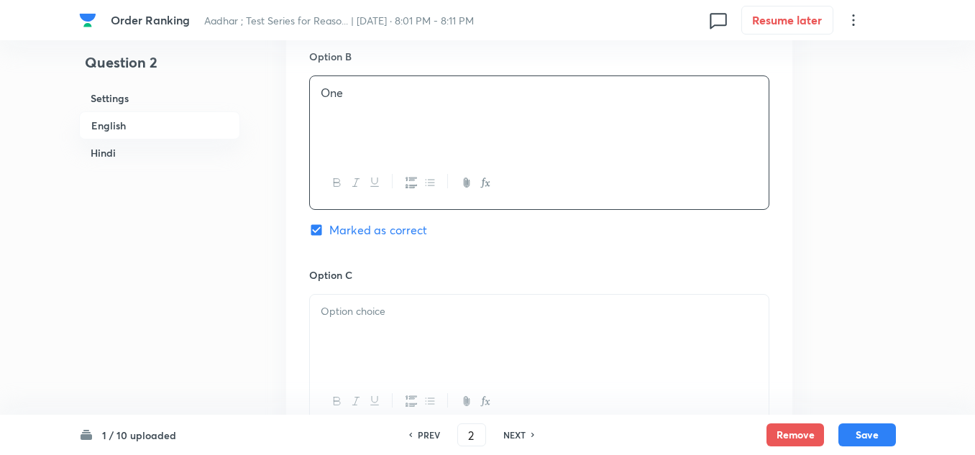
scroll to position [1223, 0]
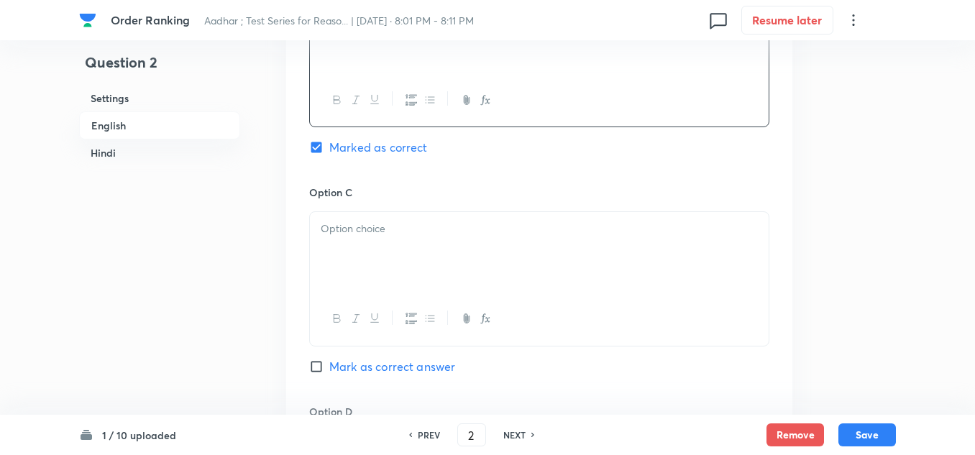
click at [332, 239] on div at bounding box center [539, 252] width 459 height 81
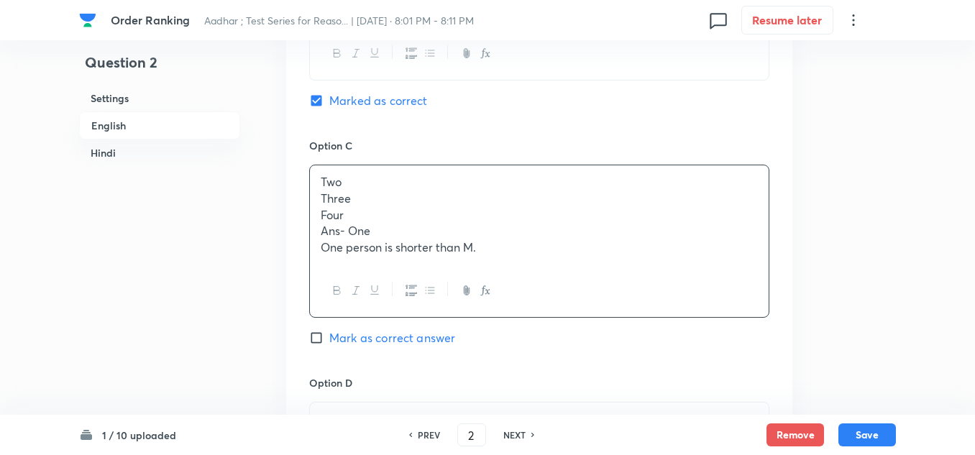
scroll to position [1295, 0]
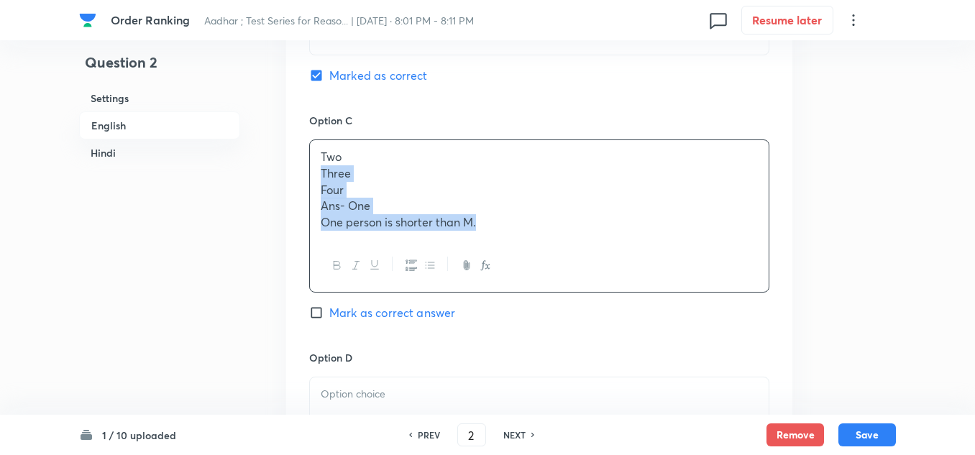
drag, startPoint x: 483, startPoint y: 225, endPoint x: 314, endPoint y: 178, distance: 176.2
click at [314, 178] on div "Two Three Four Ans- One One person is shorter than M." at bounding box center [539, 189] width 459 height 99
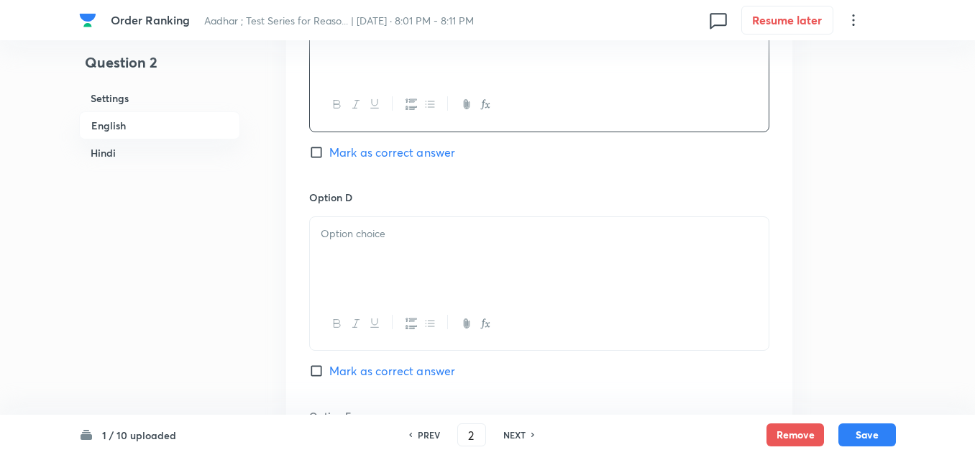
scroll to position [1438, 0]
click at [343, 242] on div at bounding box center [539, 256] width 459 height 81
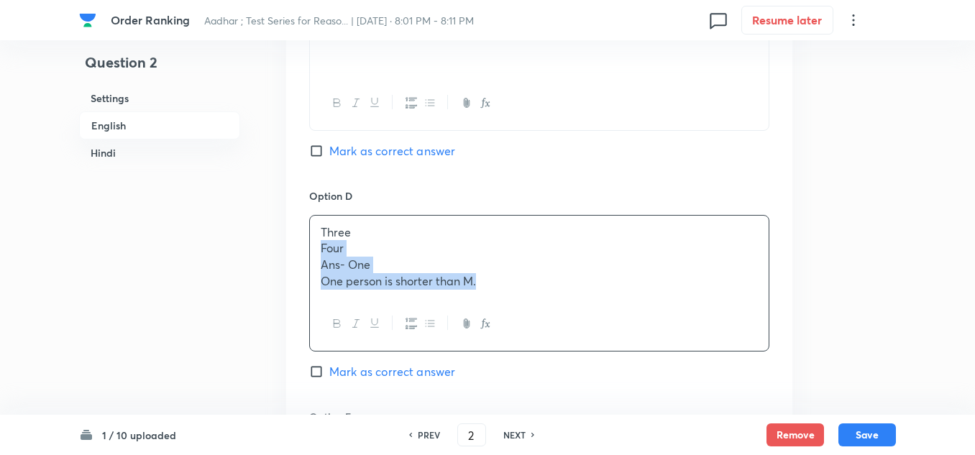
drag, startPoint x: 483, startPoint y: 283, endPoint x: 280, endPoint y: 253, distance: 204.3
click at [296, 253] on div "Option A None Mark as correct answer Option B One Marked as correct Option C Tw…" at bounding box center [539, 65] width 506 height 1114
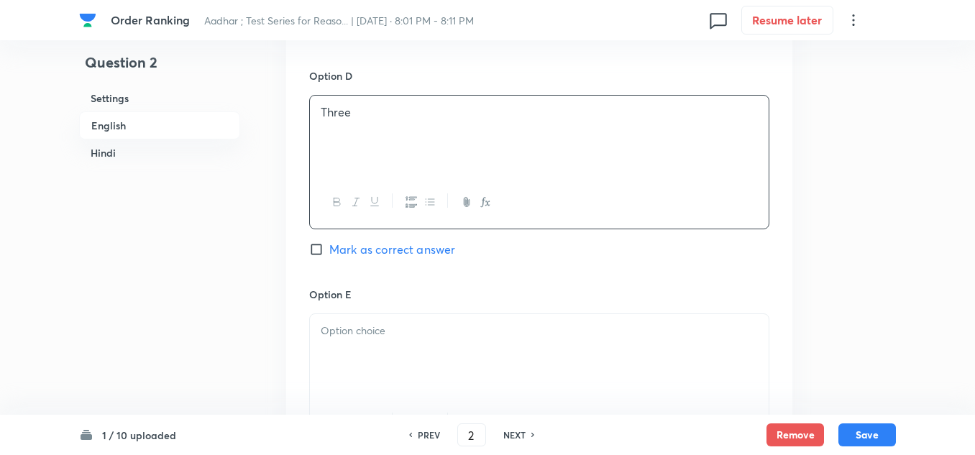
scroll to position [1582, 0]
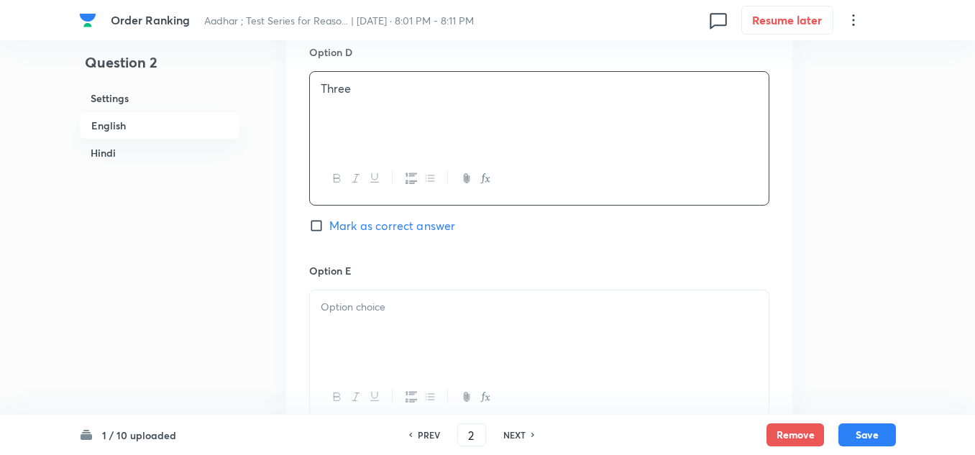
click at [341, 293] on div at bounding box center [539, 331] width 459 height 81
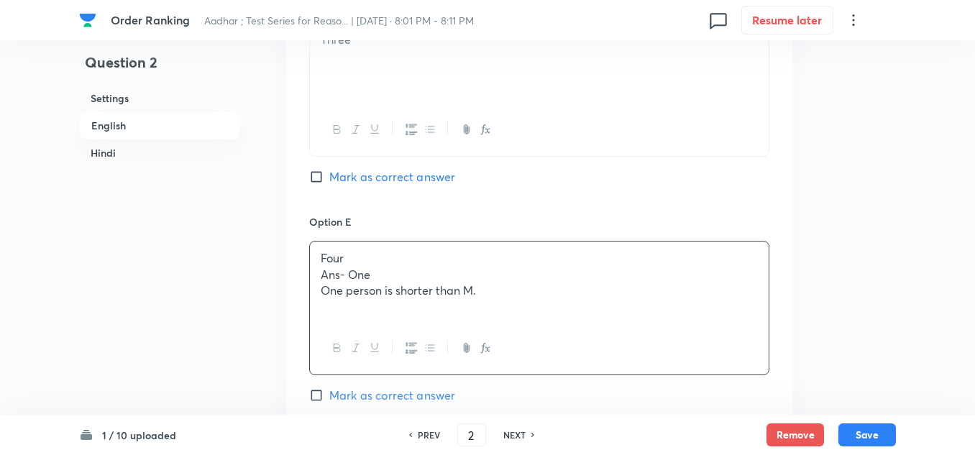
scroll to position [1654, 0]
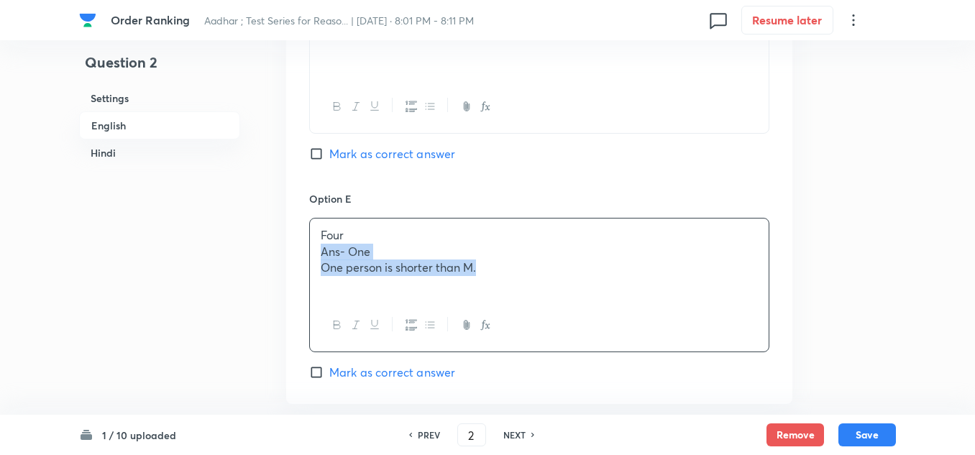
drag, startPoint x: 491, startPoint y: 273, endPoint x: 316, endPoint y: 255, distance: 175.6
click at [316, 255] on div "Four Ans- One One person is shorter than M." at bounding box center [539, 259] width 459 height 81
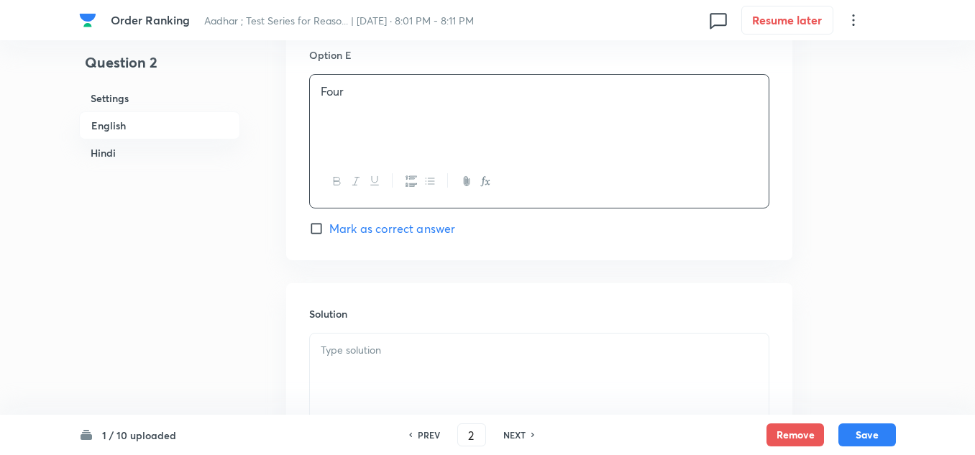
scroll to position [1870, 0]
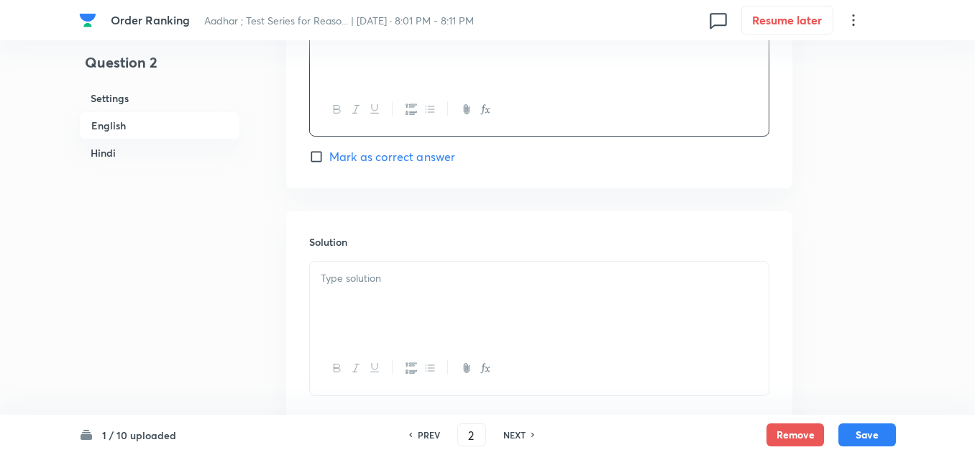
click at [324, 280] on p at bounding box center [539, 278] width 437 height 17
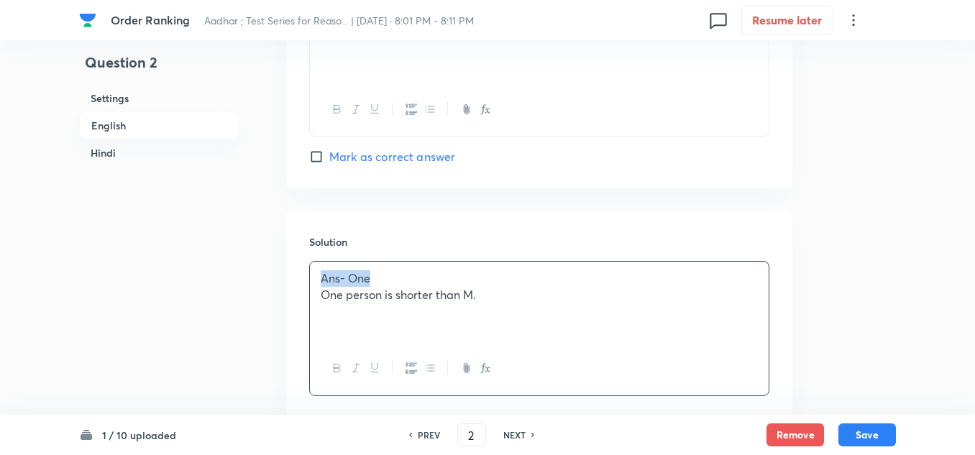
drag, startPoint x: 379, startPoint y: 278, endPoint x: 269, endPoint y: 270, distance: 110.3
click at [273, 271] on div "Question 2 Settings English Hindi Settings Type Single choice correct 5 options…" at bounding box center [487, 291] width 817 height 4185
click at [495, 280] on p "One person is shorter than M." at bounding box center [539, 278] width 437 height 17
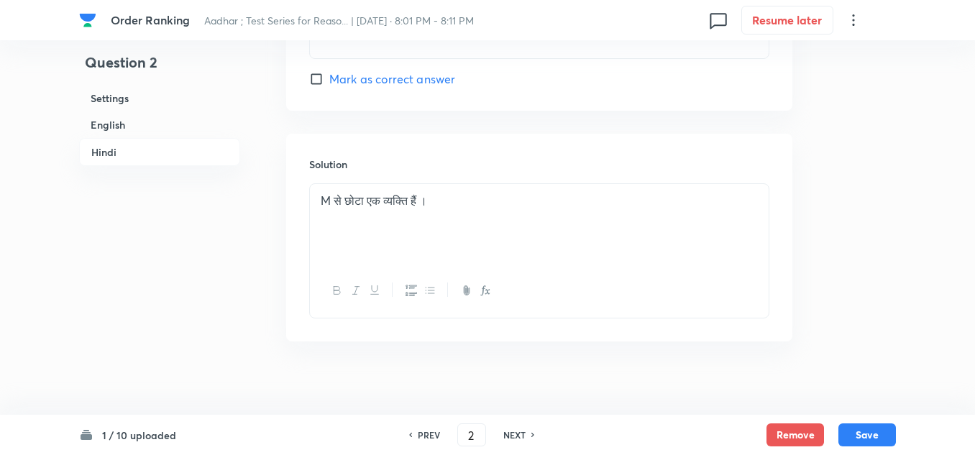
scroll to position [3884, 0]
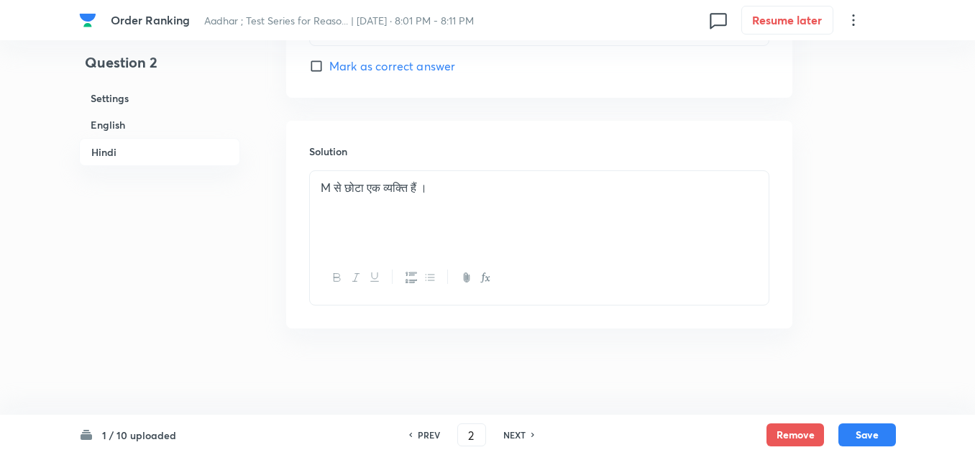
click at [440, 193] on p "M से छोटा एक व्यक्ति हैं ।" at bounding box center [539, 188] width 437 height 17
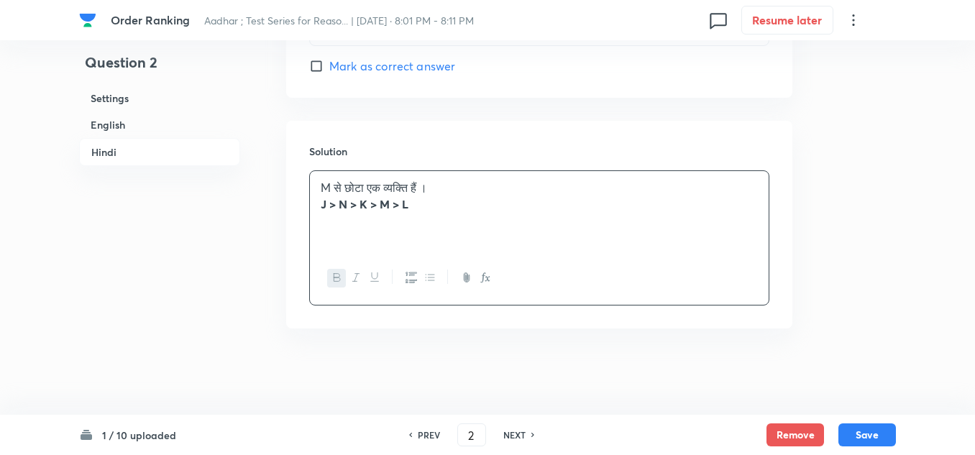
click at [430, 186] on p "M से छोटा एक व्यक्ति हैं ।" at bounding box center [539, 188] width 437 height 17
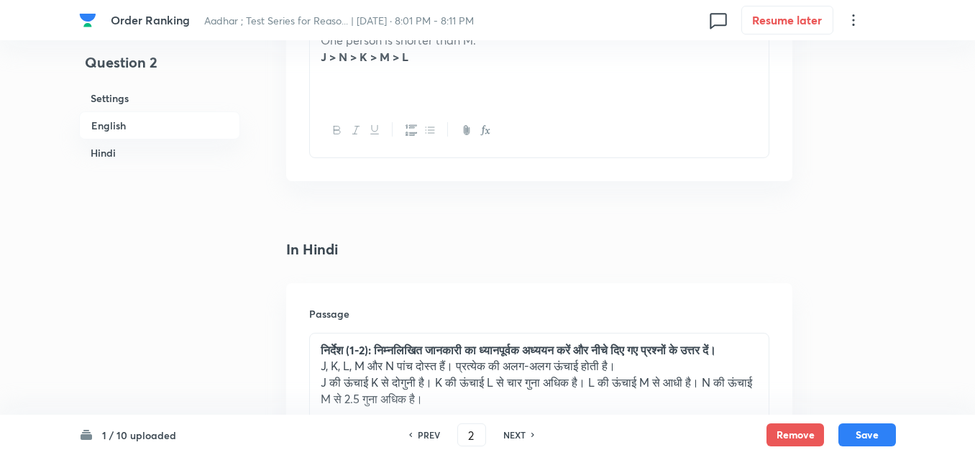
scroll to position [2086, 0]
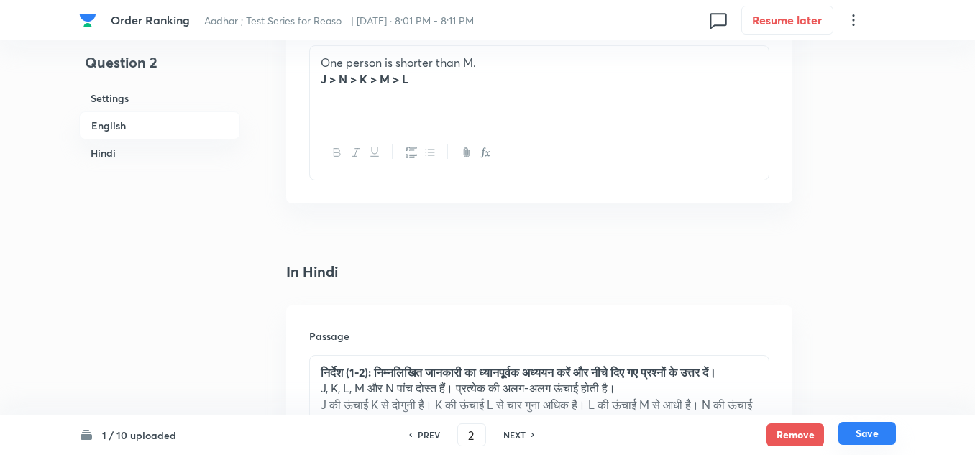
click at [859, 429] on button "Save" at bounding box center [868, 433] width 58 height 23
type input "3"
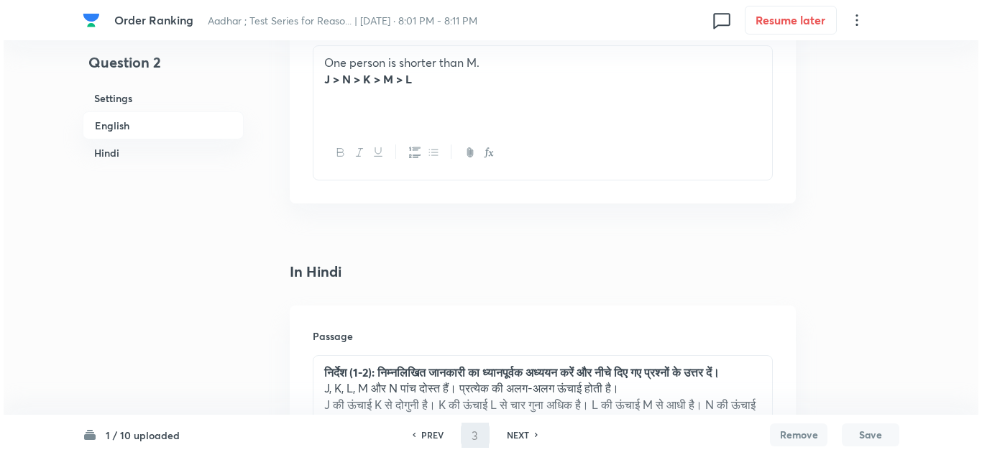
scroll to position [0, 0]
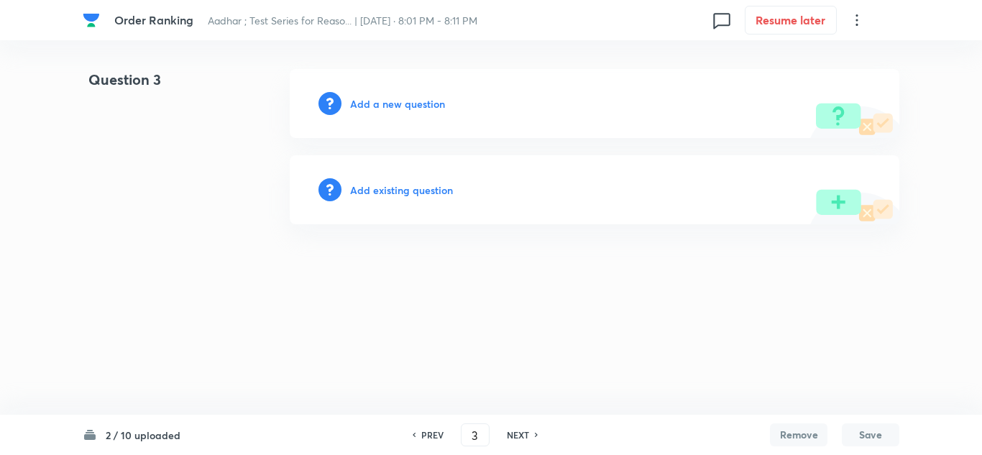
click at [388, 100] on h6 "Add a new question" at bounding box center [397, 103] width 95 height 15
click at [388, 100] on h6 "Choose a question type" at bounding box center [405, 103] width 111 height 15
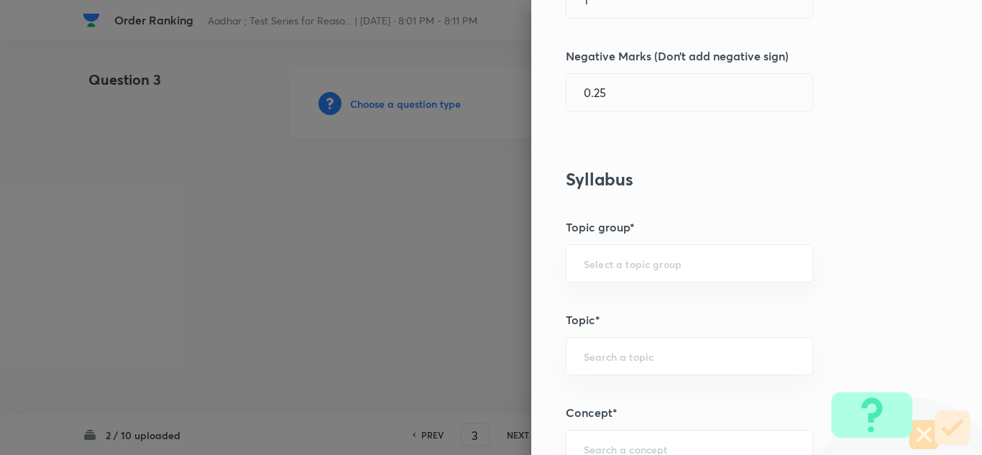
scroll to position [503, 0]
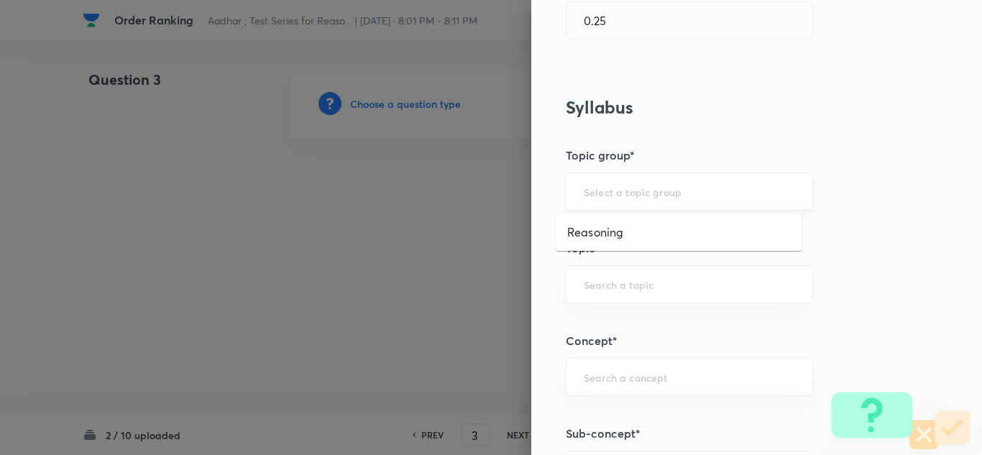
click at [597, 188] on input "text" at bounding box center [689, 192] width 211 height 14
click at [598, 229] on li "Reasoning" at bounding box center [679, 232] width 246 height 26
type input "Reasoning"
click at [584, 287] on input "text" at bounding box center [689, 285] width 211 height 14
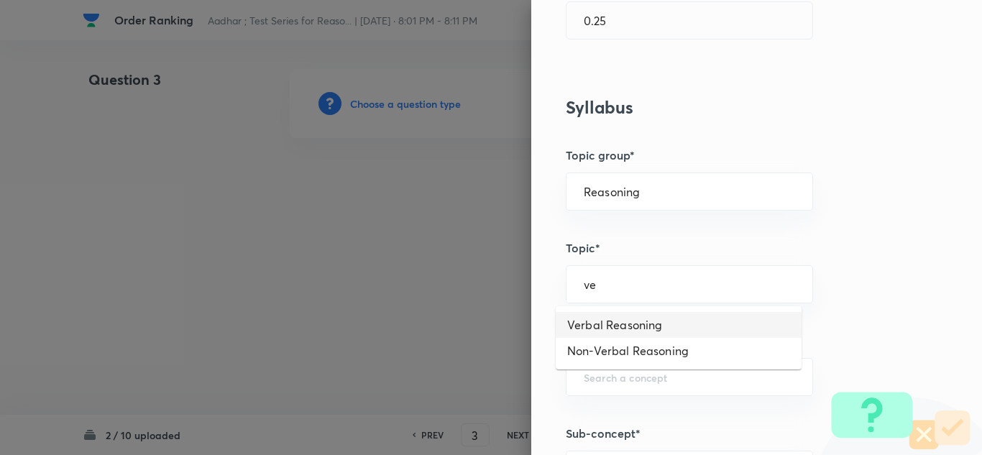
click at [599, 319] on li "Verbal Reasoning" at bounding box center [679, 325] width 246 height 26
type input "Verbal Reasoning"
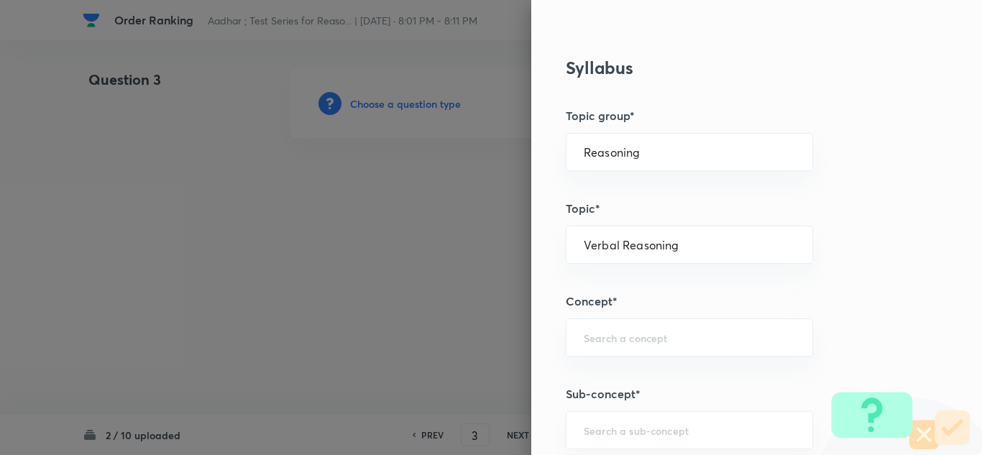
scroll to position [575, 0]
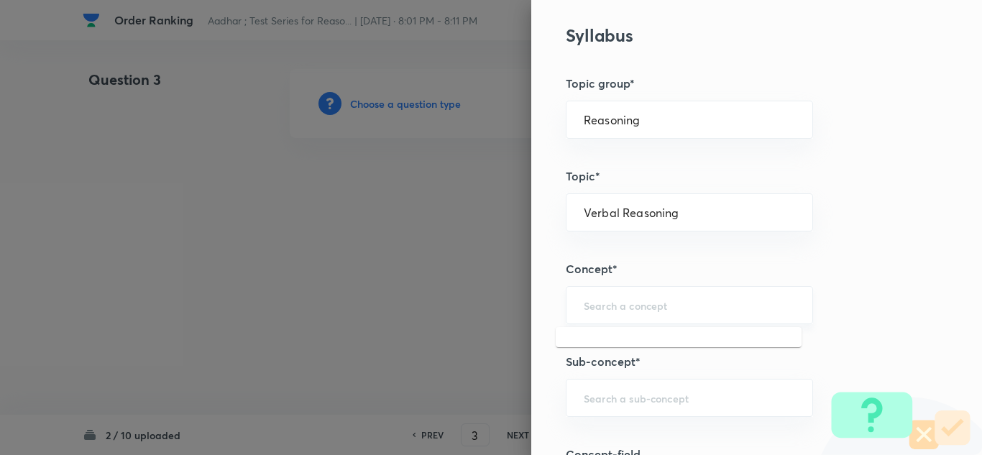
click at [593, 304] on input "text" at bounding box center [689, 305] width 211 height 14
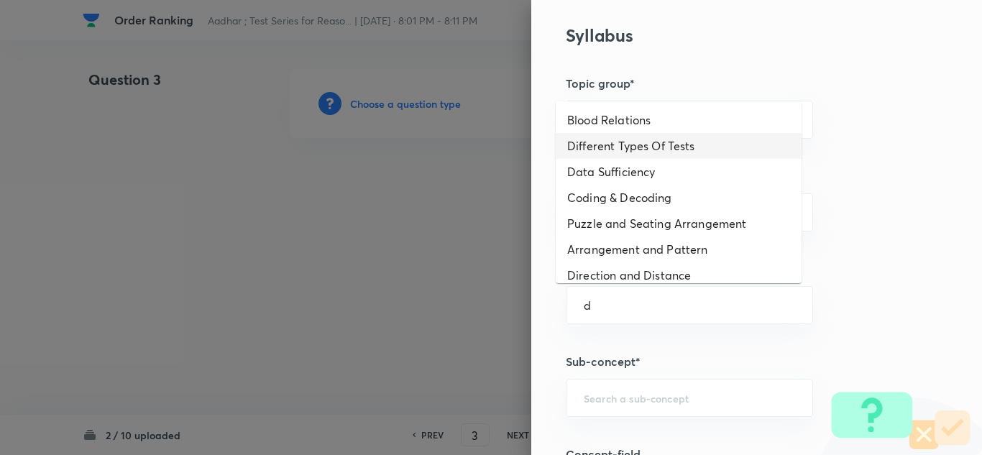
click at [599, 147] on li "Different Types Of Tests" at bounding box center [679, 146] width 246 height 26
type input "Different Types Of Tests"
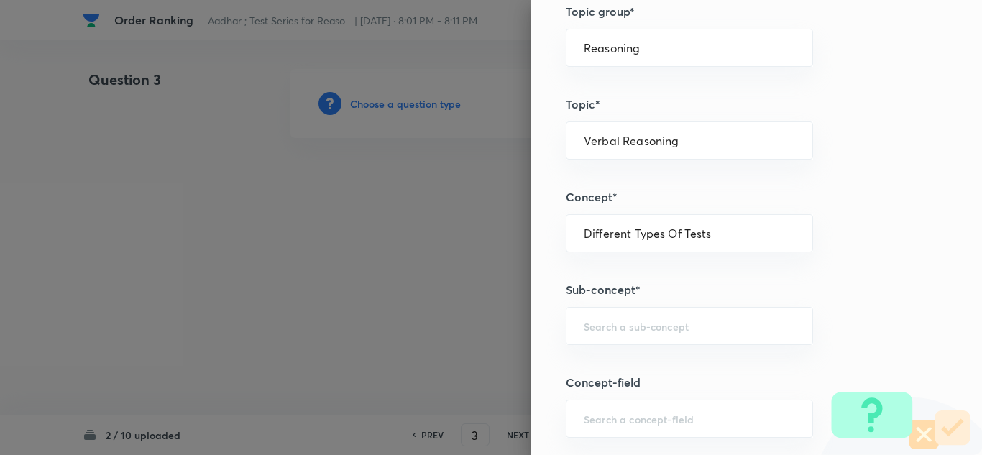
scroll to position [719, 0]
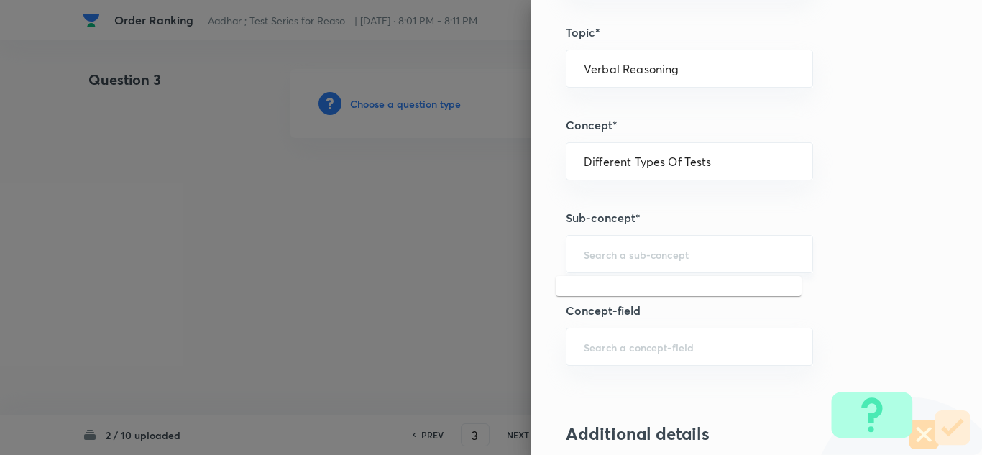
click at [608, 256] on input "text" at bounding box center [689, 254] width 211 height 14
click at [617, 296] on li "Order & Ranking Test" at bounding box center [679, 295] width 246 height 26
type input "Order & Ranking Test"
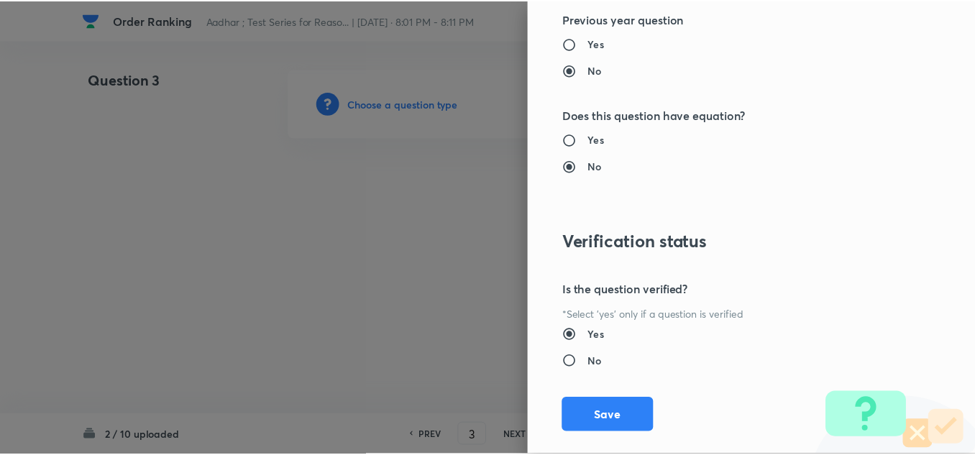
scroll to position [1505, 0]
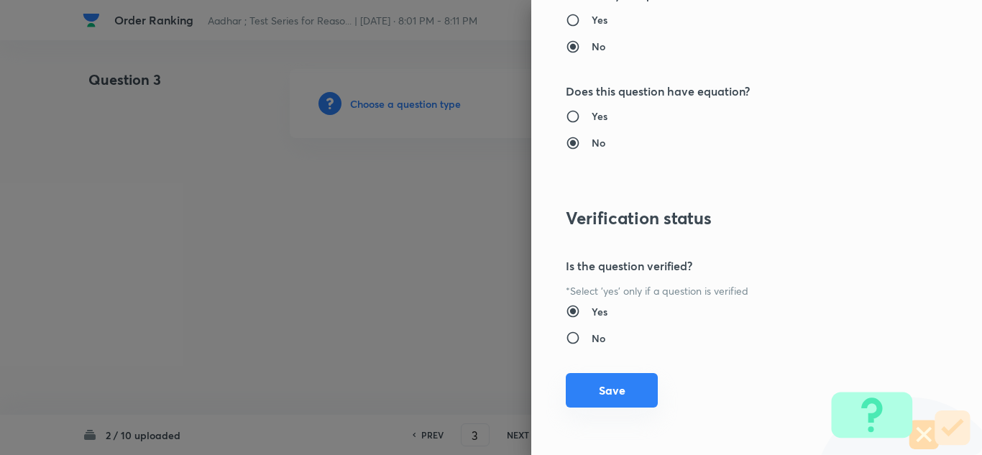
click at [584, 383] on button "Save" at bounding box center [612, 390] width 92 height 35
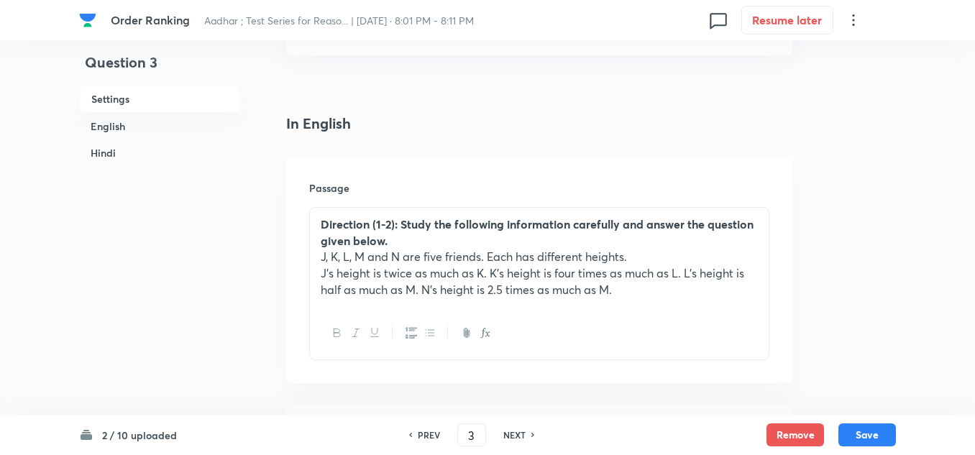
scroll to position [360, 0]
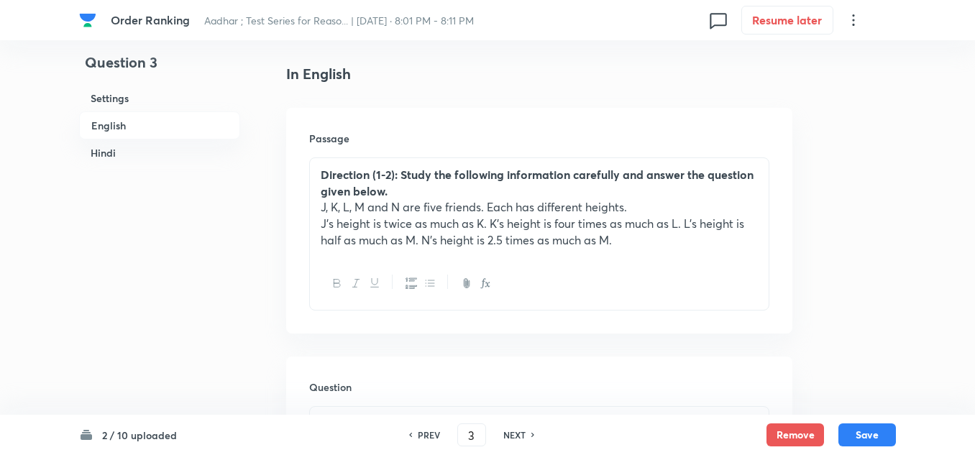
drag, startPoint x: 639, startPoint y: 242, endPoint x: 304, endPoint y: 165, distance: 343.0
click at [304, 165] on div "Passage Direction (1-2): Study the following information carefully and answer t…" at bounding box center [539, 221] width 506 height 226
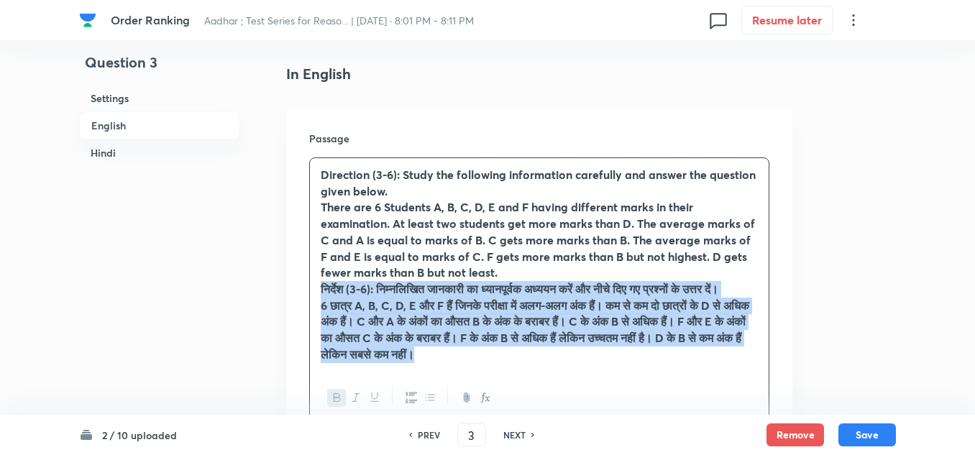
drag, startPoint x: 618, startPoint y: 372, endPoint x: 323, endPoint y: 288, distance: 306.6
click at [323, 288] on div "Direction (3-6): Study the following information carefully and answer the quest…" at bounding box center [539, 265] width 459 height 214
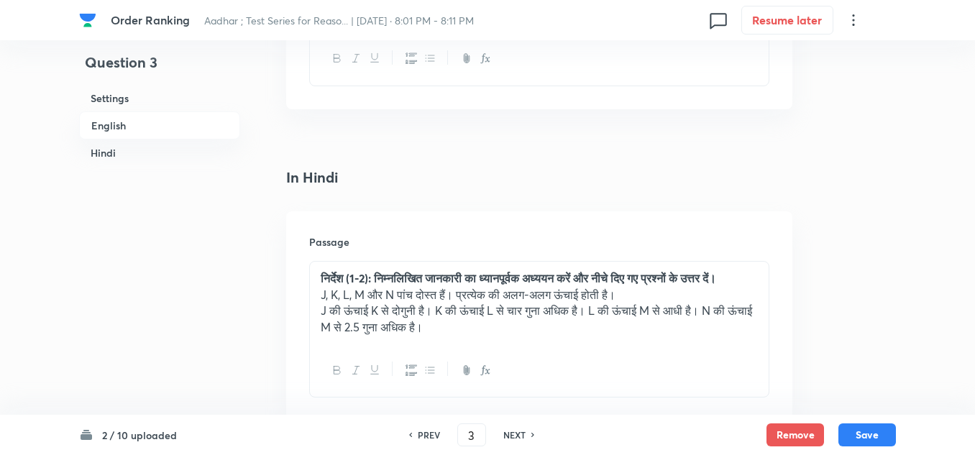
scroll to position [2230, 0]
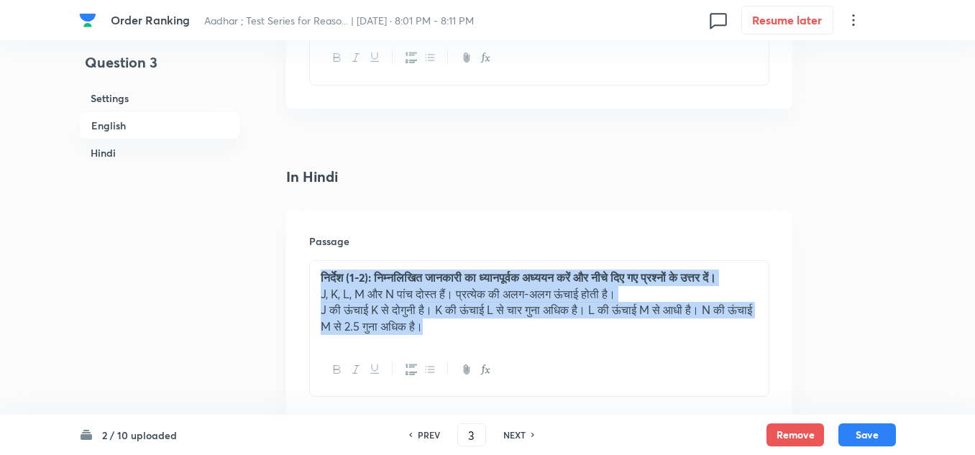
drag, startPoint x: 485, startPoint y: 344, endPoint x: 317, endPoint y: 281, distance: 178.9
click at [317, 281] on div "निर्देश (1-2): निम्नलिखित जानकारी का ध्यानपूर्वक अध्ययन करें और नीचे दिए गए प्र…" at bounding box center [539, 302] width 459 height 83
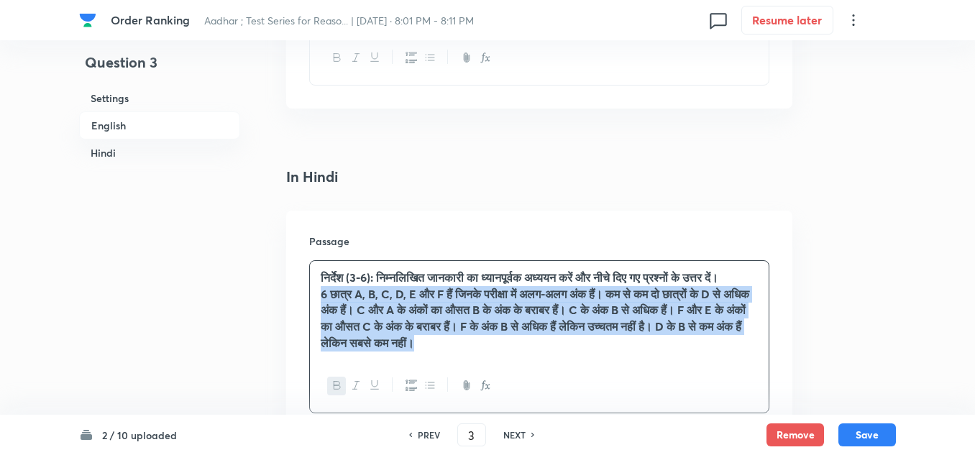
drag, startPoint x: 613, startPoint y: 362, endPoint x: 309, endPoint y: 310, distance: 308.6
click at [309, 310] on div "Passage निर्देश (3-6): निम्नलिखित जानकारी का ध्यानपूर्वक अध्ययन करें और नीचे दि…" at bounding box center [539, 324] width 506 height 226
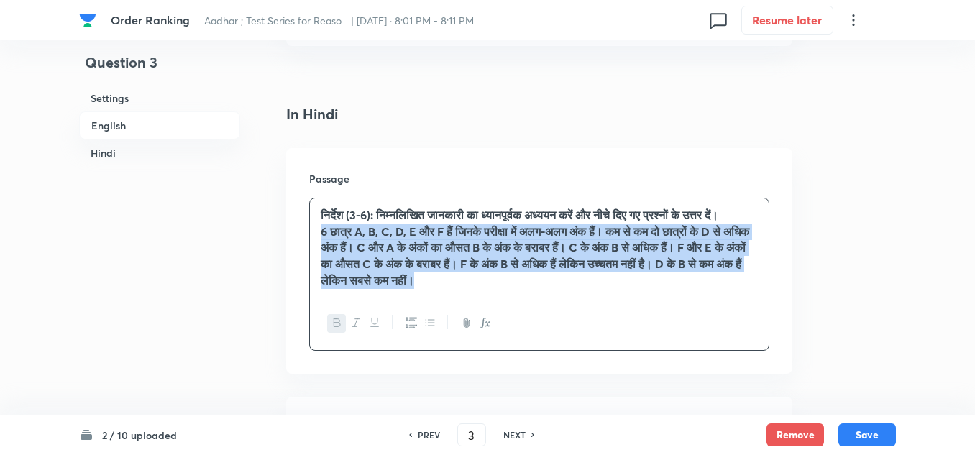
scroll to position [2373, 0]
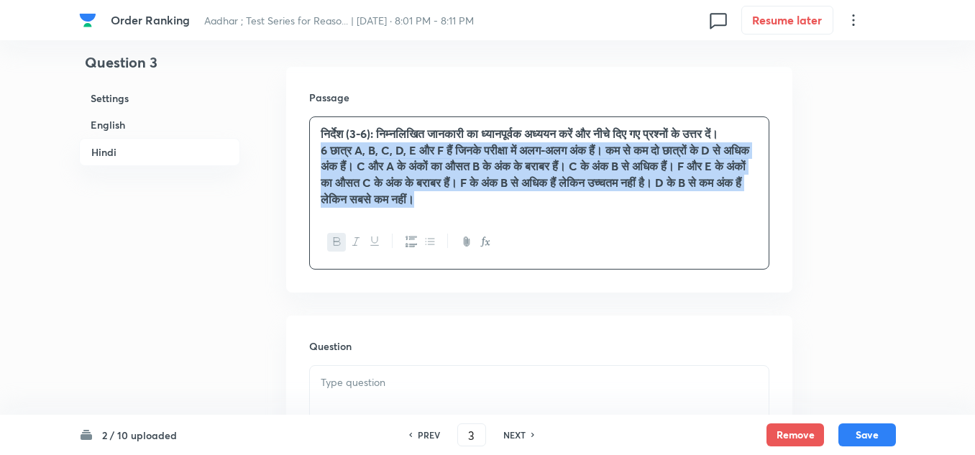
click at [337, 247] on icon "button" at bounding box center [338, 242] width 12 height 12
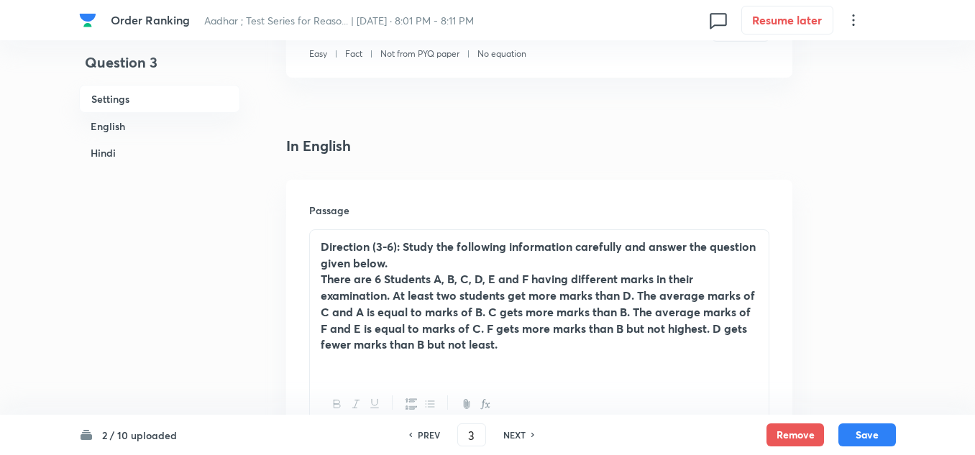
scroll to position [360, 0]
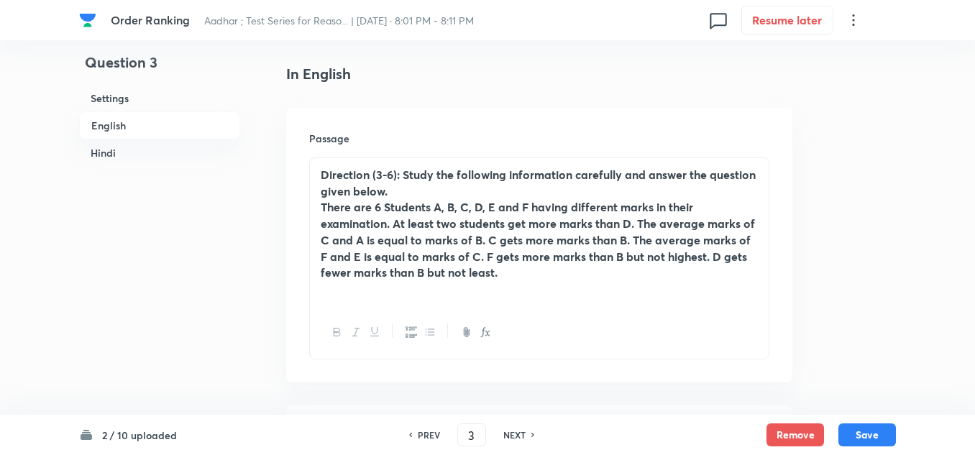
drag, startPoint x: 517, startPoint y: 275, endPoint x: 314, endPoint y: 211, distance: 213.6
click at [314, 211] on div "Direction (3-6): Study the following information carefully and answer the quest…" at bounding box center [539, 232] width 459 height 148
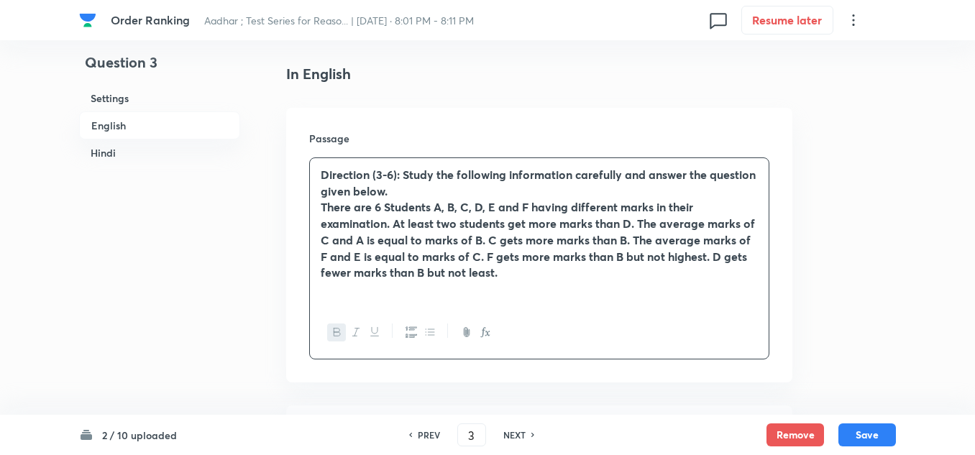
click at [332, 324] on button "button" at bounding box center [336, 333] width 19 height 18
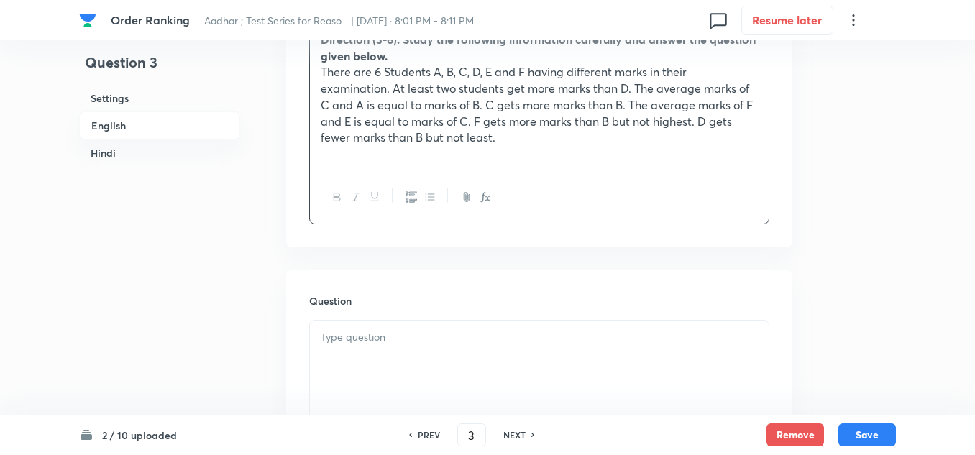
scroll to position [503, 0]
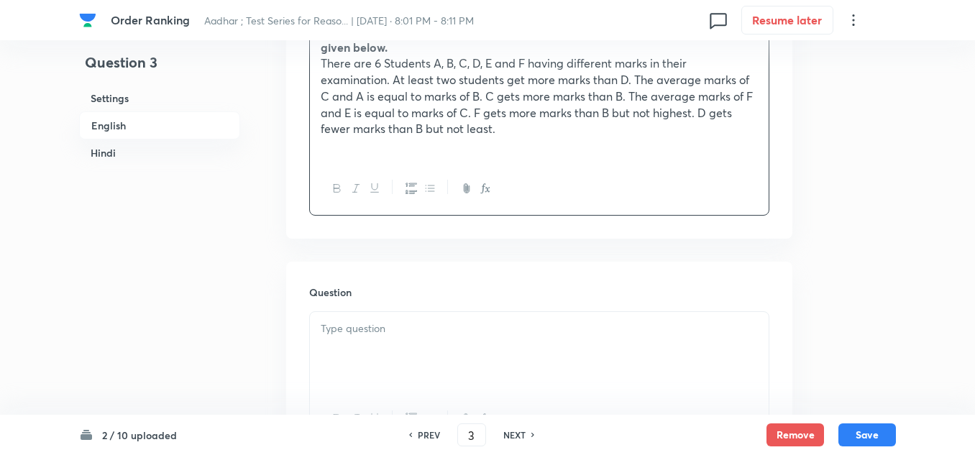
click at [352, 337] on p at bounding box center [539, 329] width 437 height 17
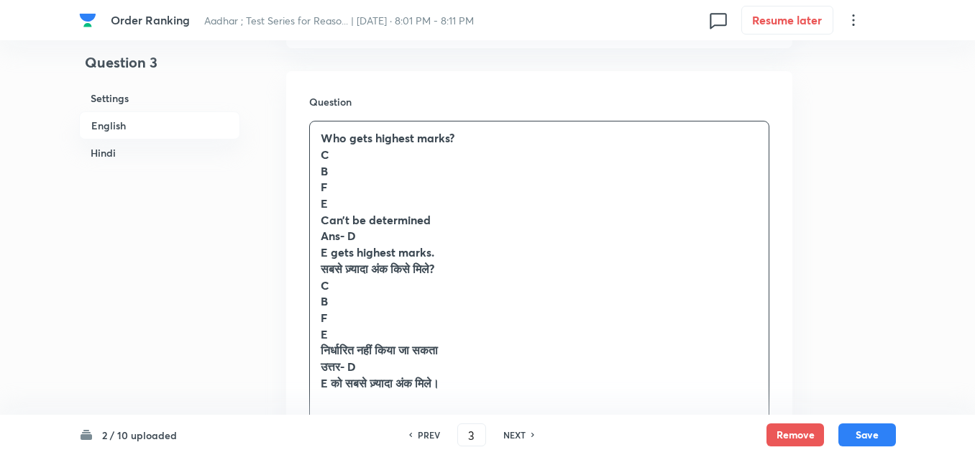
scroll to position [719, 0]
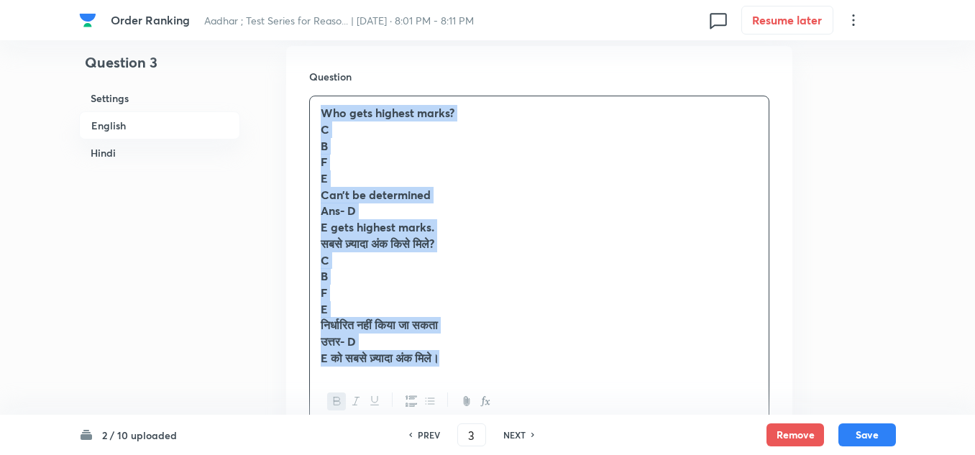
drag, startPoint x: 464, startPoint y: 365, endPoint x: 301, endPoint y: 111, distance: 301.5
click at [301, 111] on div "Question Who gets highest marks? C B F E Can’t be determined Ans- D E gets high…" at bounding box center [539, 249] width 506 height 406
click at [331, 396] on button "button" at bounding box center [336, 402] width 19 height 18
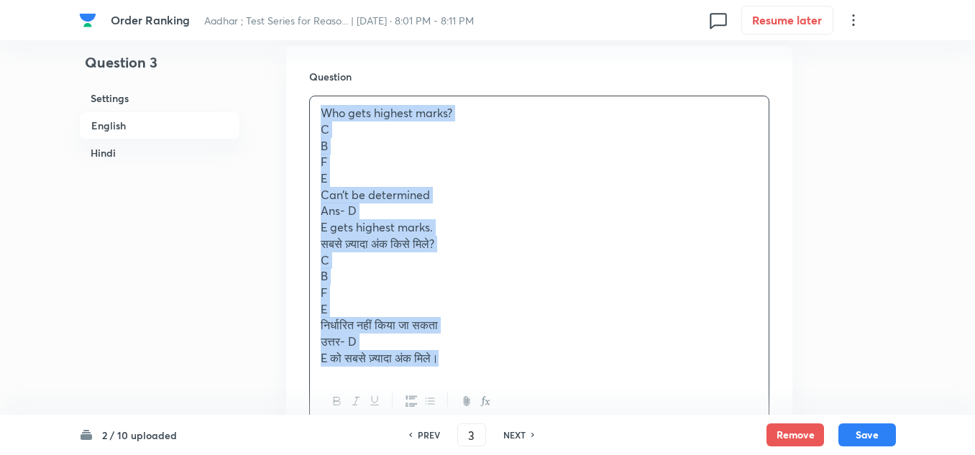
click at [478, 356] on p "E को सबसे ज़्यादा अंक मिले।" at bounding box center [539, 358] width 437 height 17
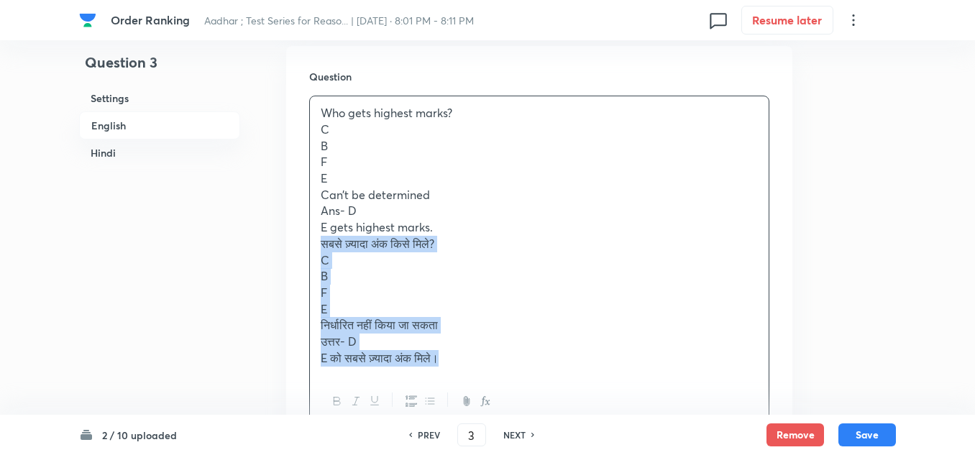
drag, startPoint x: 463, startPoint y: 367, endPoint x: 319, endPoint y: 240, distance: 191.6
click at [319, 240] on div "Who gets highest marks? C B F E Can’t be determined Ans- D E gets highest marks…" at bounding box center [539, 235] width 459 height 279
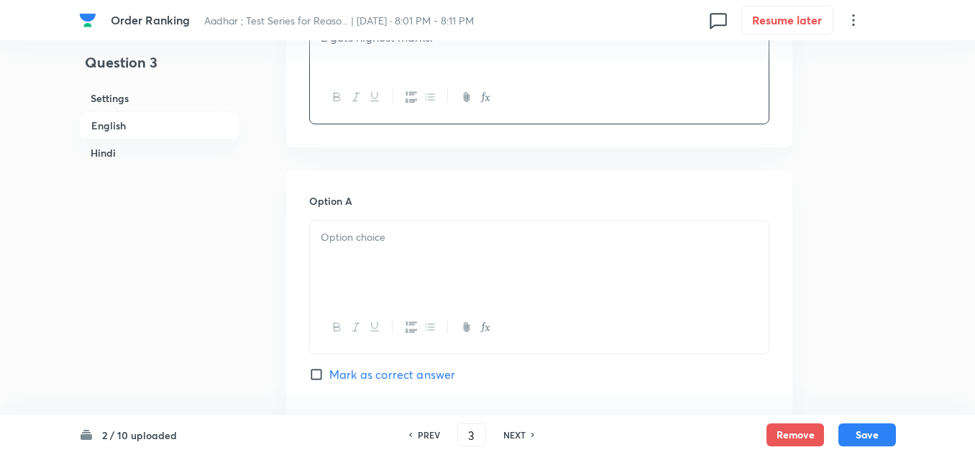
scroll to position [935, 0]
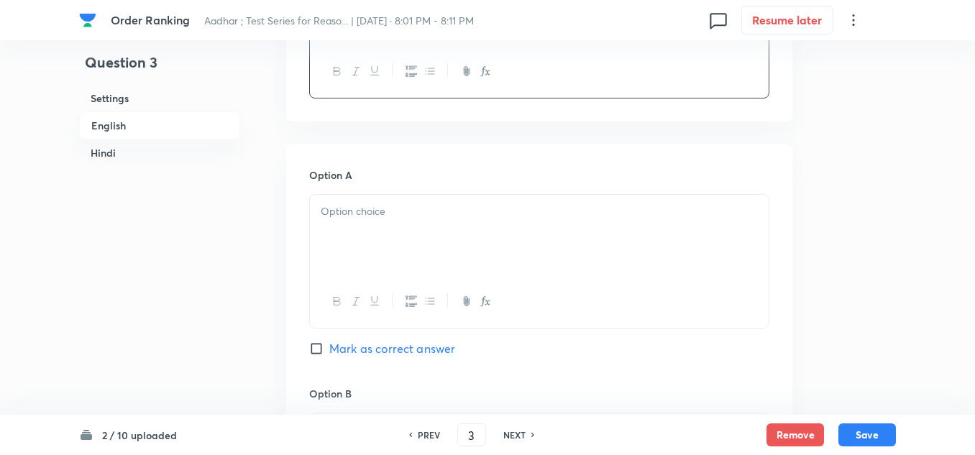
click at [338, 228] on div at bounding box center [539, 235] width 459 height 81
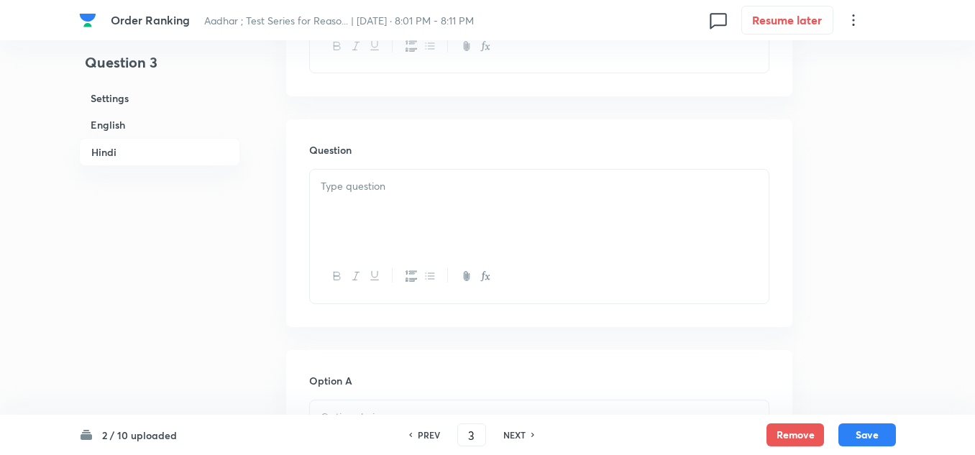
scroll to position [2661, 0]
click at [327, 187] on p at bounding box center [539, 178] width 437 height 17
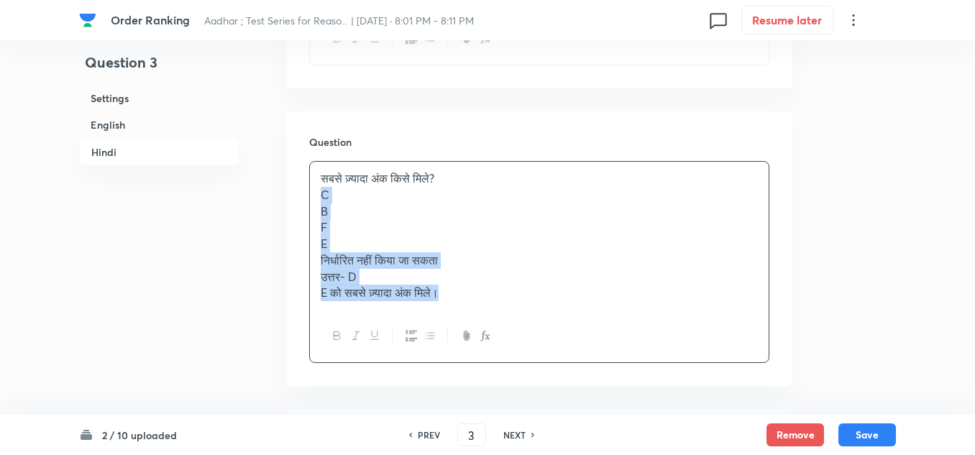
drag, startPoint x: 458, startPoint y: 314, endPoint x: 314, endPoint y: 218, distance: 173.7
click at [314, 218] on div "सबसे ज़्यादा अंक किसे मिले? C B F E निर्धारित नहीं किया जा सकता उत्तर- D E को स…" at bounding box center [539, 236] width 459 height 148
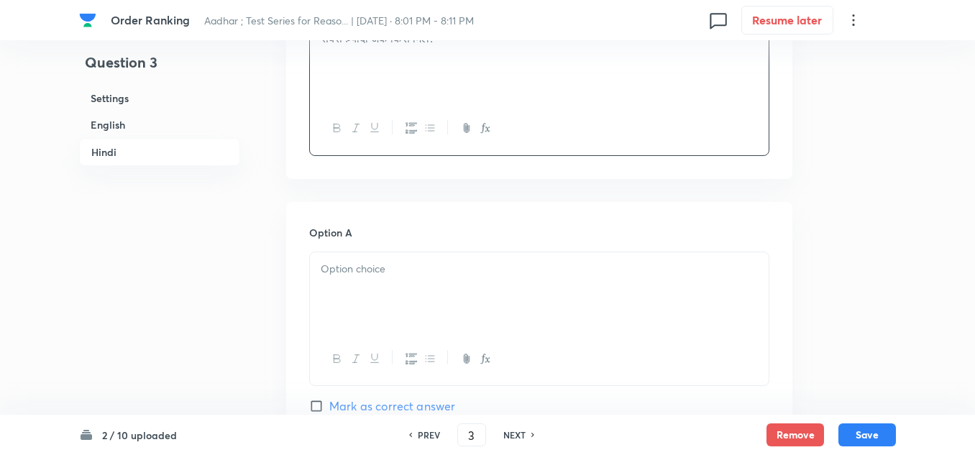
scroll to position [2805, 0]
click at [327, 274] on p at bounding box center [539, 265] width 437 height 17
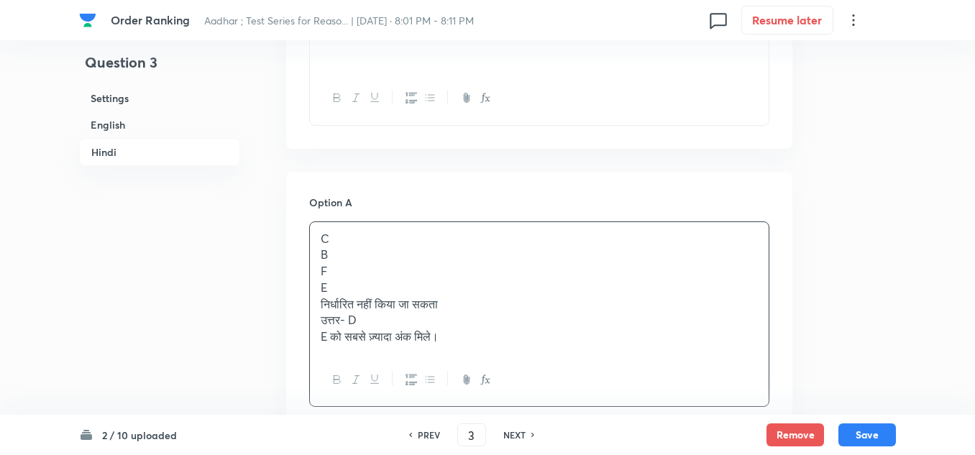
scroll to position [2877, 0]
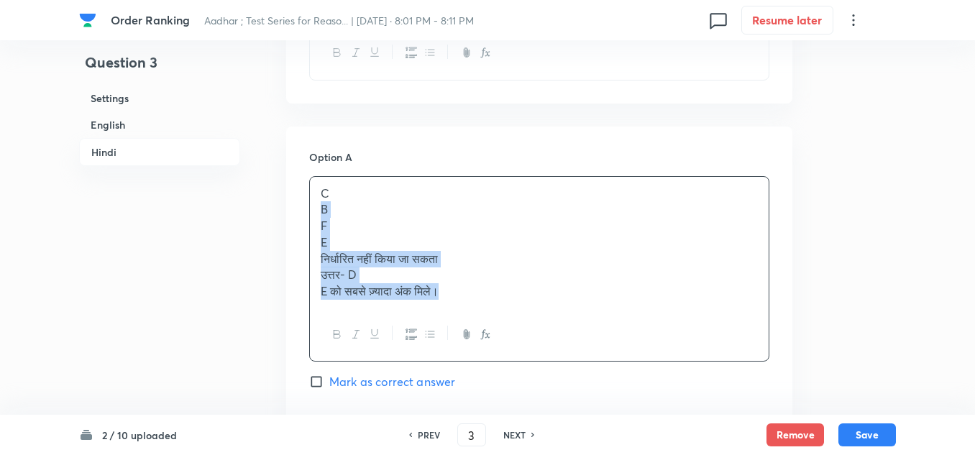
drag, startPoint x: 467, startPoint y: 310, endPoint x: 316, endPoint y: 232, distance: 169.8
click at [316, 232] on div "C B F E निर्धारित नहीं किया जा सकता उत्तर- D E को सबसे ज़्यादा अंक मिले।" at bounding box center [539, 243] width 459 height 132
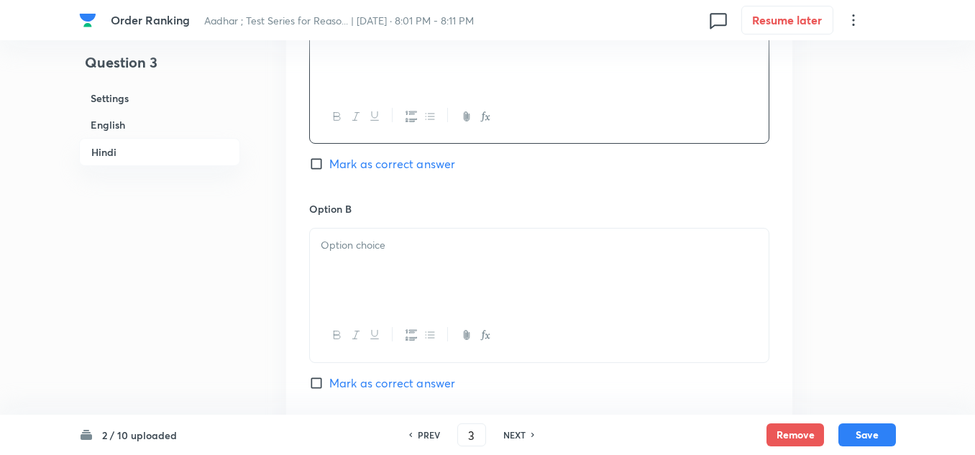
scroll to position [3093, 0]
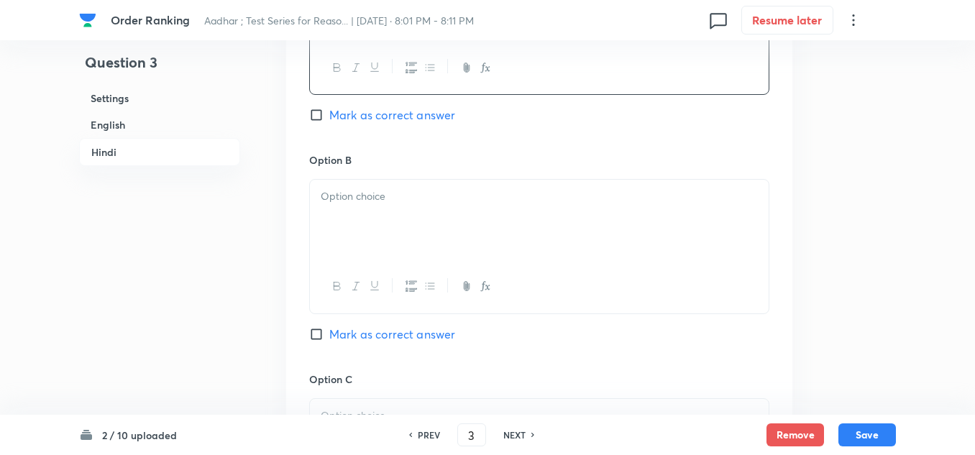
click at [336, 227] on div at bounding box center [539, 220] width 459 height 81
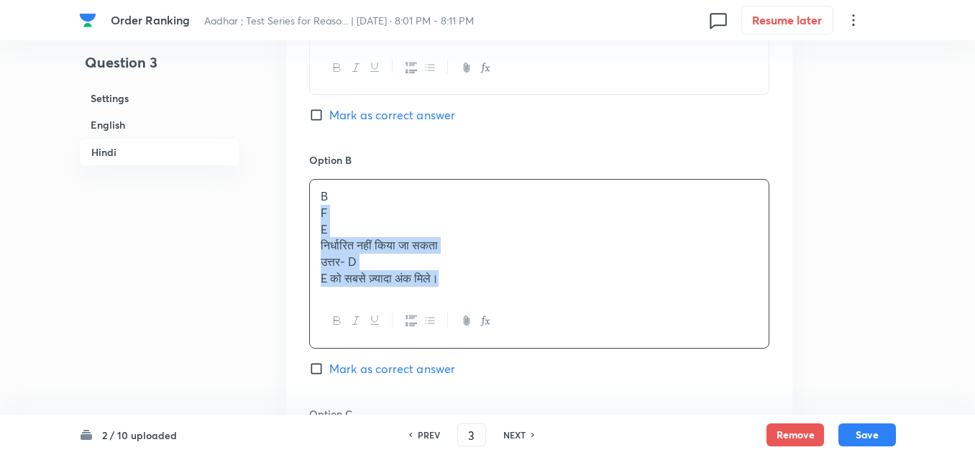
drag, startPoint x: 455, startPoint y: 298, endPoint x: 318, endPoint y: 235, distance: 151.2
click at [318, 235] on div "B F E निर्धारित नहीं किया जा सकता उत्तर- D E को सबसे ज़्यादा अंक मिले।" at bounding box center [539, 237] width 459 height 115
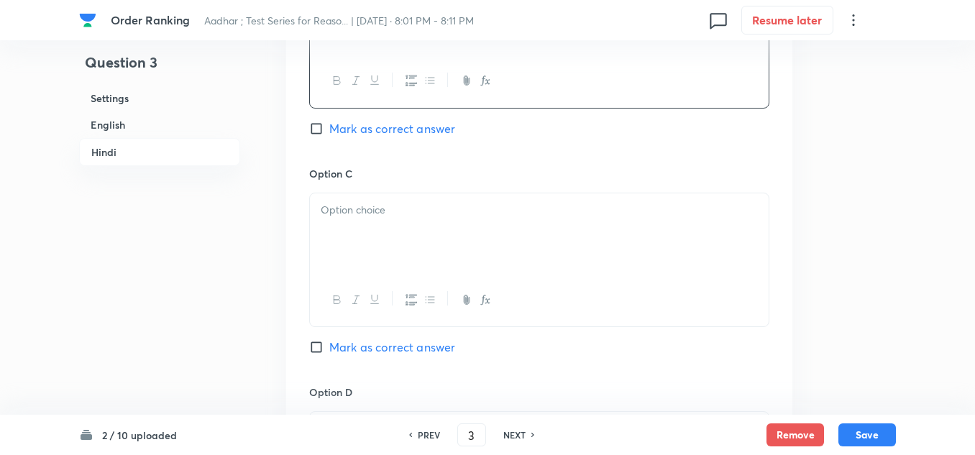
scroll to position [3308, 0]
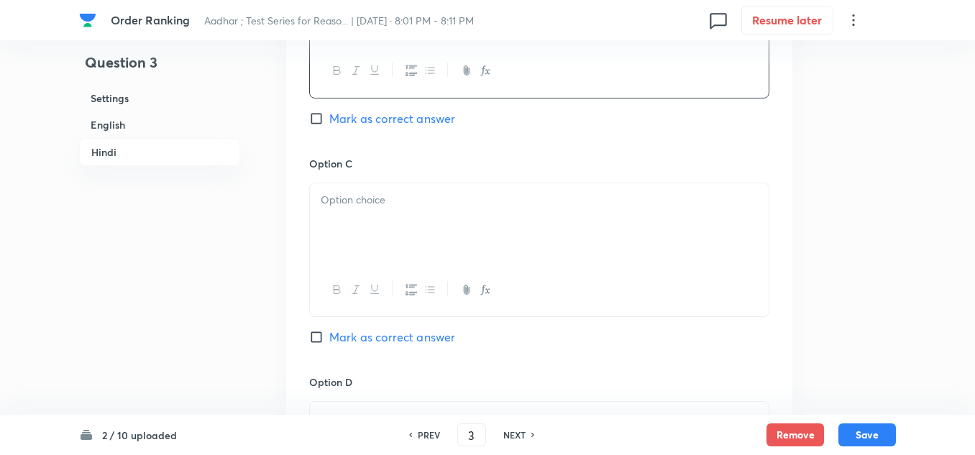
click at [337, 232] on div at bounding box center [539, 223] width 459 height 81
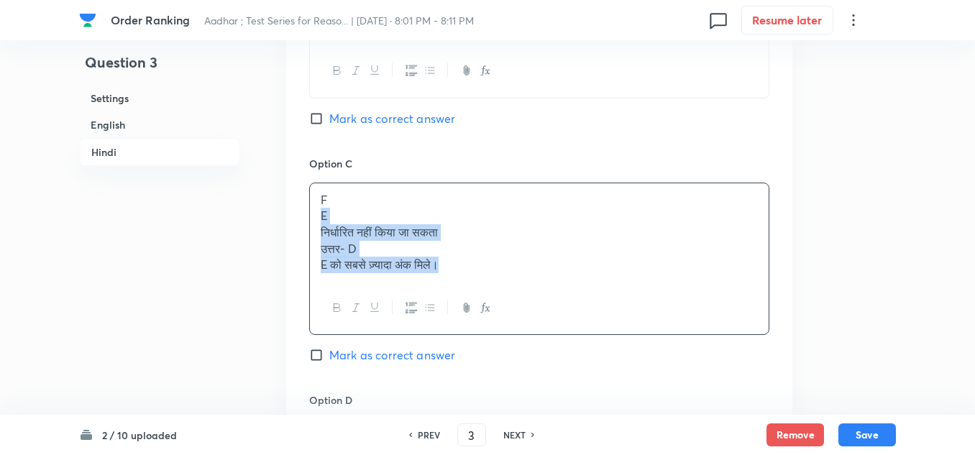
drag, startPoint x: 457, startPoint y: 282, endPoint x: 323, endPoint y: 232, distance: 142.7
click at [323, 232] on div "F E निर्धारित नहीं किया जा सकता उत्तर- D E को सबसे ज़्यादा अंक मिले।" at bounding box center [539, 232] width 459 height 99
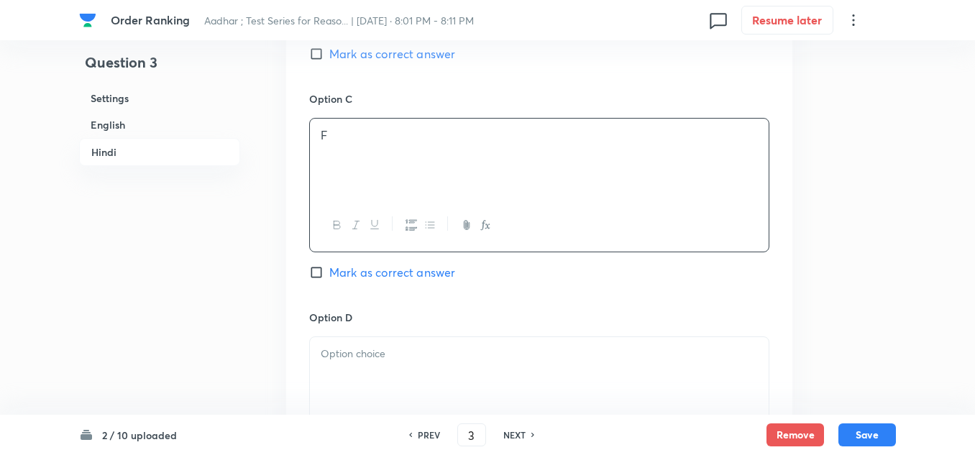
scroll to position [3452, 0]
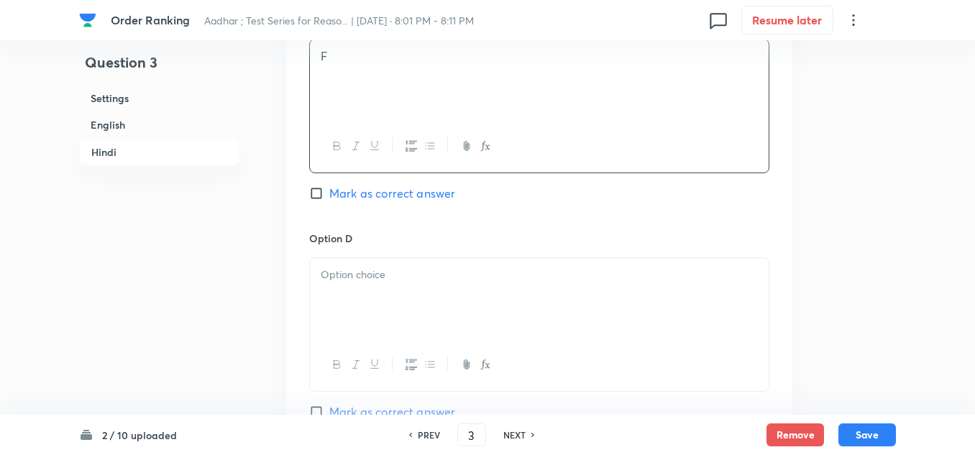
click at [322, 281] on div at bounding box center [539, 298] width 459 height 81
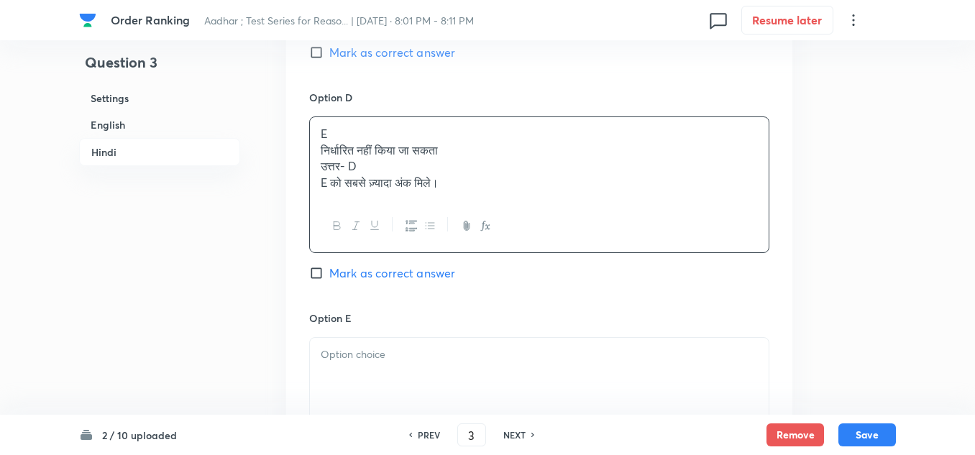
scroll to position [3596, 0]
click at [314, 278] on input "Mark as correct answer" at bounding box center [319, 270] width 20 height 14
checkbox input "true"
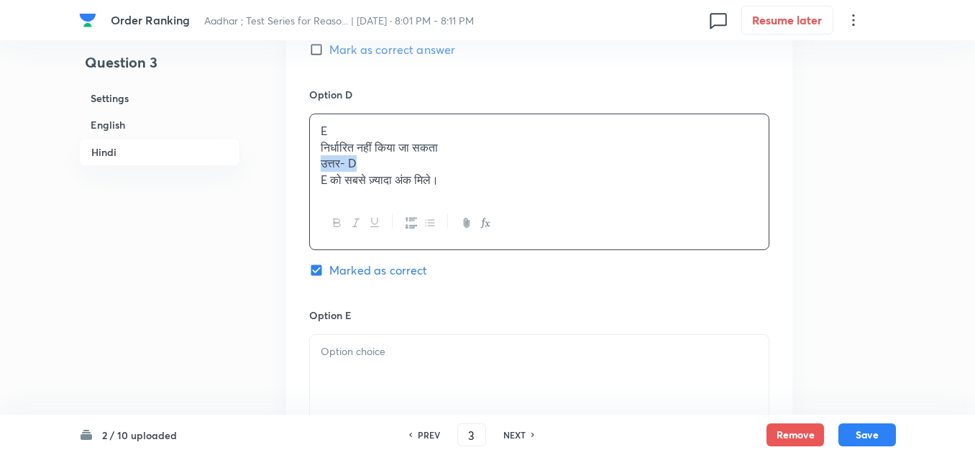
drag, startPoint x: 380, startPoint y: 181, endPoint x: 316, endPoint y: 181, distance: 63.3
click at [316, 181] on div "E निर्धारित नहीं किया जा सकता उत्तर- D E को सबसे ज़्यादा अंक मिले।" at bounding box center [539, 155] width 459 height 83
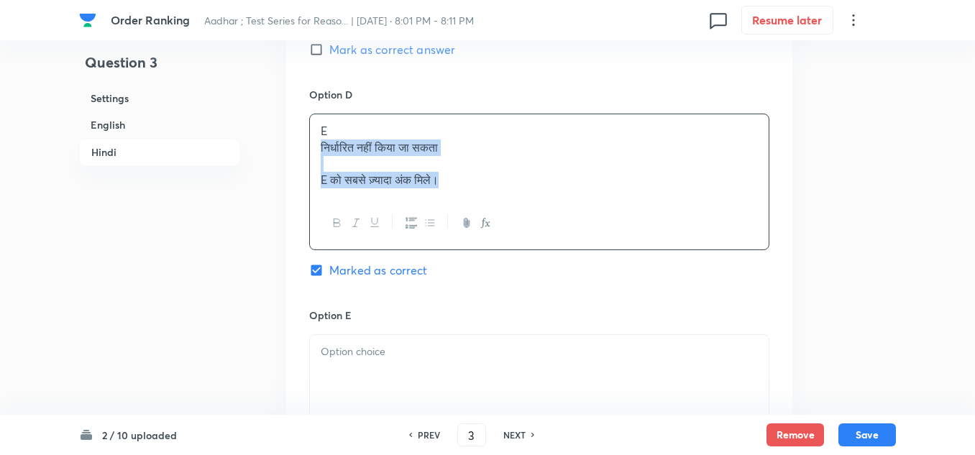
drag, startPoint x: 457, startPoint y: 197, endPoint x: 325, endPoint y: 165, distance: 136.1
click at [325, 165] on div "E निर्धारित नहीं किया जा सकता E को सबसे ज़्यादा अंक मिले।" at bounding box center [539, 155] width 459 height 83
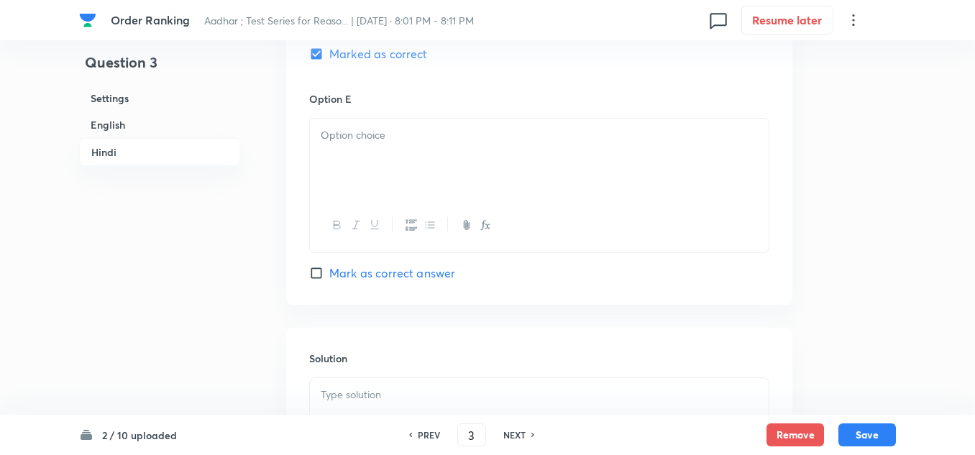
scroll to position [3812, 0]
click at [342, 195] on div at bounding box center [539, 157] width 459 height 81
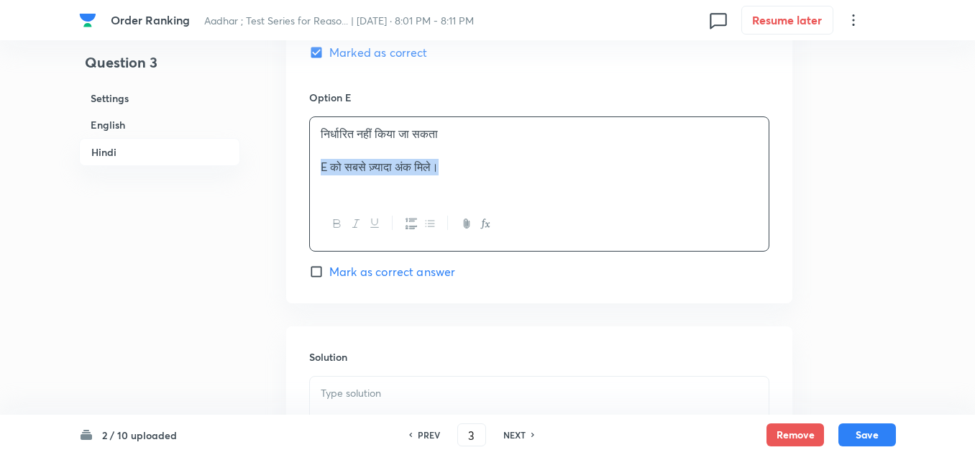
drag, startPoint x: 460, startPoint y: 175, endPoint x: 321, endPoint y: 176, distance: 138.1
click at [321, 175] on p "E को सबसे ज़्यादा अंक मिले।" at bounding box center [539, 167] width 437 height 17
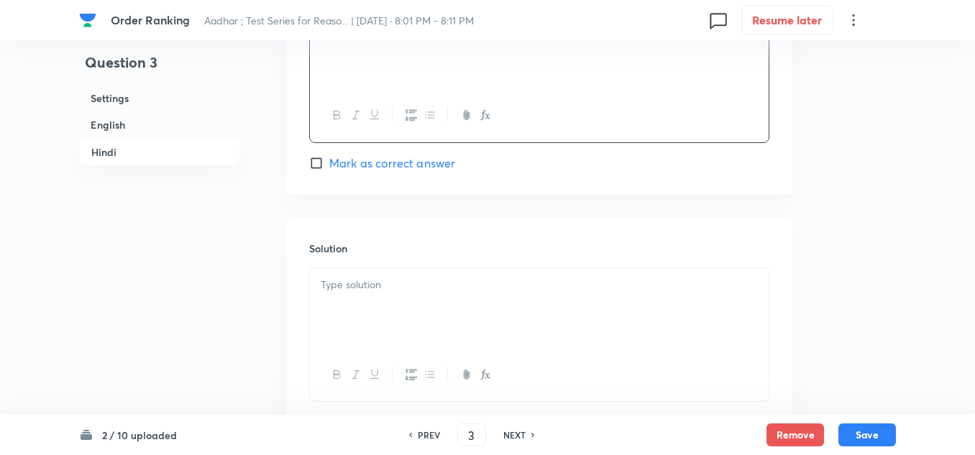
scroll to position [3956, 0]
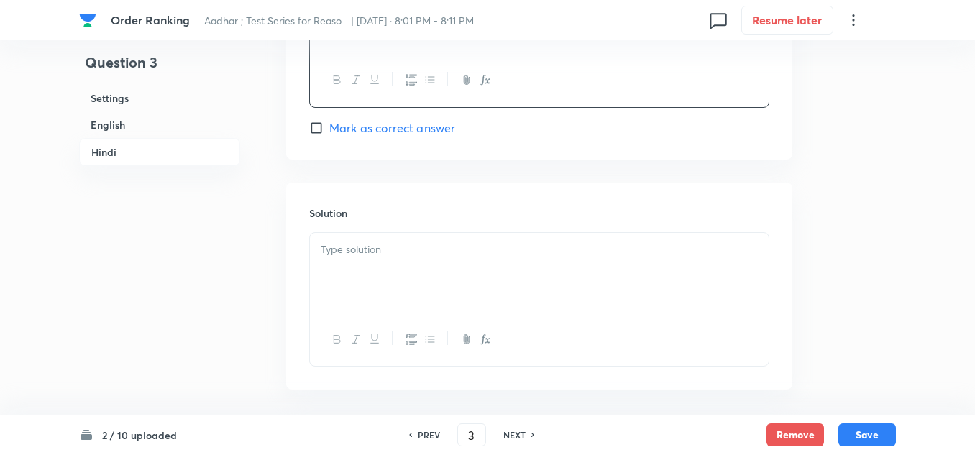
click at [325, 258] on p at bounding box center [539, 250] width 437 height 17
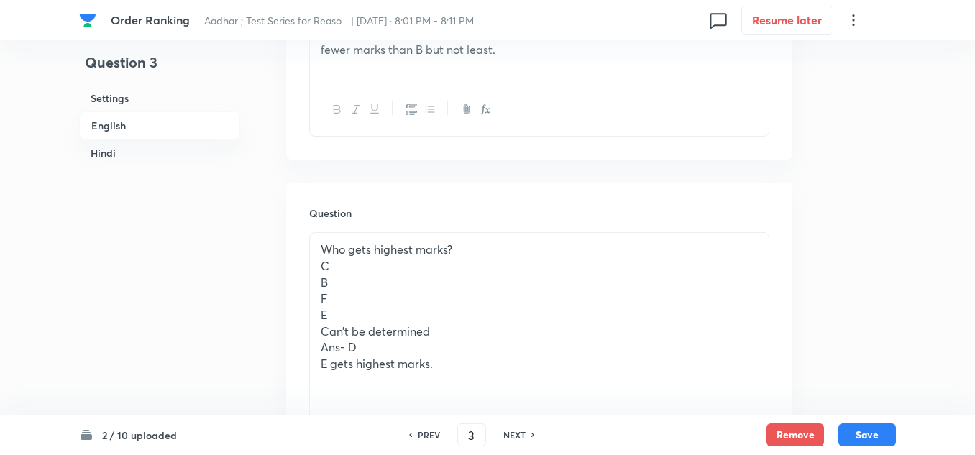
scroll to position [575, 0]
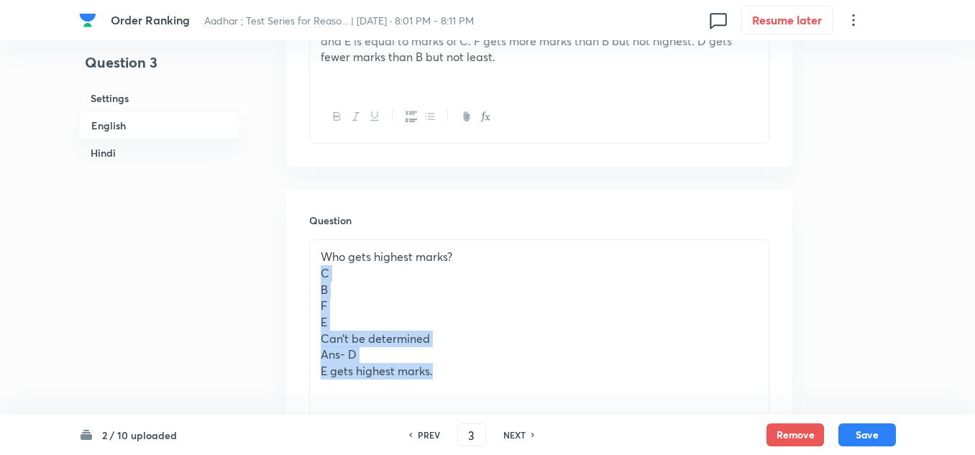
drag, startPoint x: 433, startPoint y: 375, endPoint x: 314, endPoint y: 278, distance: 153.9
click at [314, 278] on div "Who gets highest marks? C B F E Can’t be determined Ans- D E gets highest marks." at bounding box center [539, 322] width 459 height 164
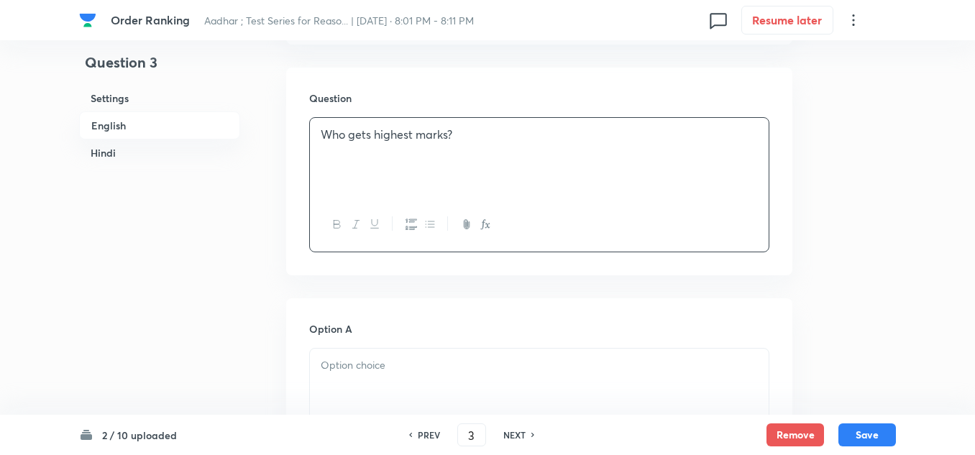
scroll to position [719, 0]
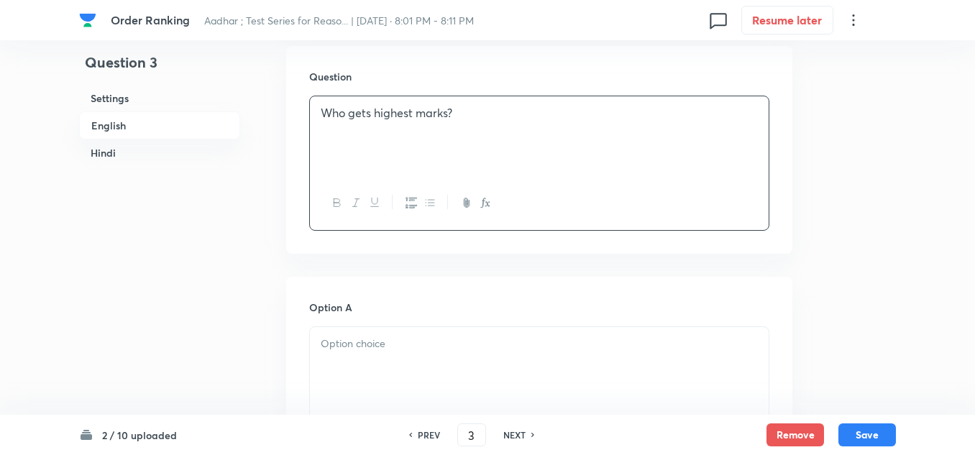
click at [316, 328] on div at bounding box center [539, 367] width 459 height 81
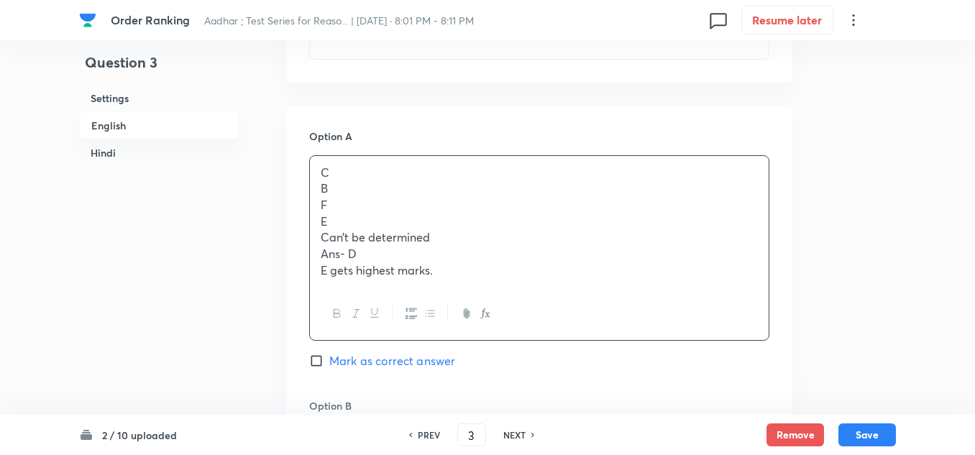
scroll to position [935, 0]
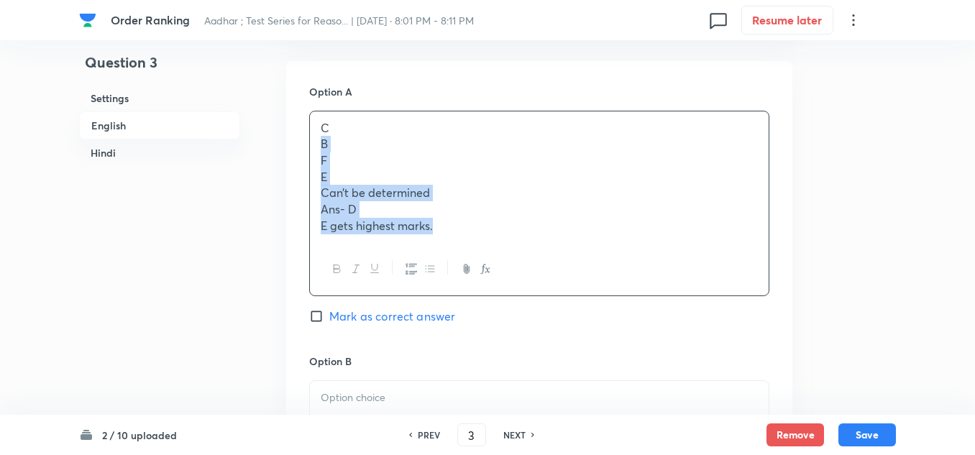
drag, startPoint x: 437, startPoint y: 230, endPoint x: 298, endPoint y: 149, distance: 161.5
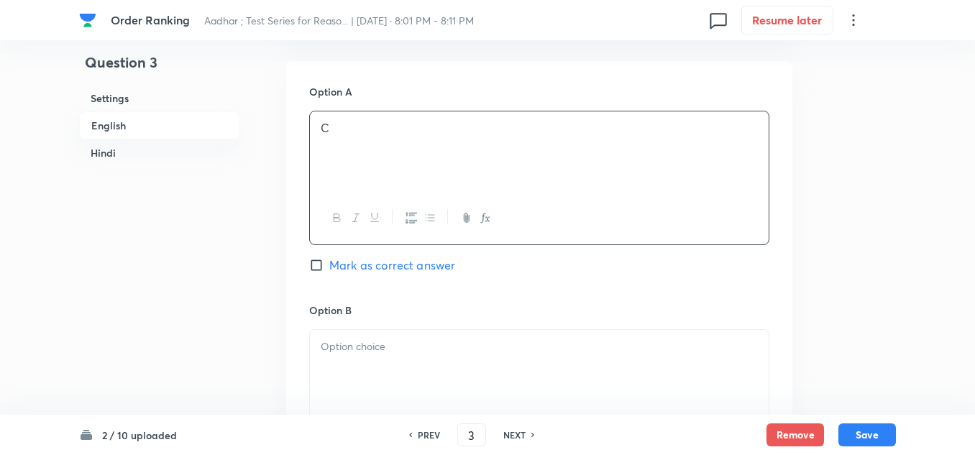
click at [322, 128] on p "C" at bounding box center [539, 128] width 437 height 17
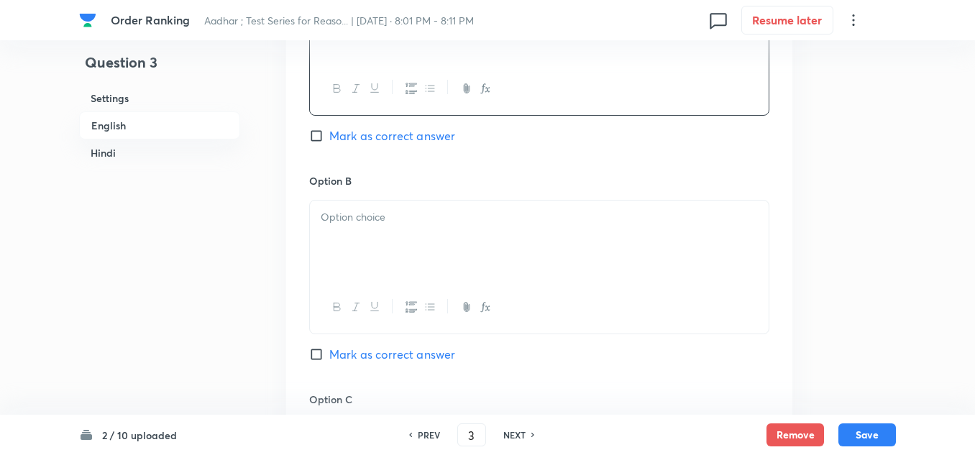
scroll to position [1079, 0]
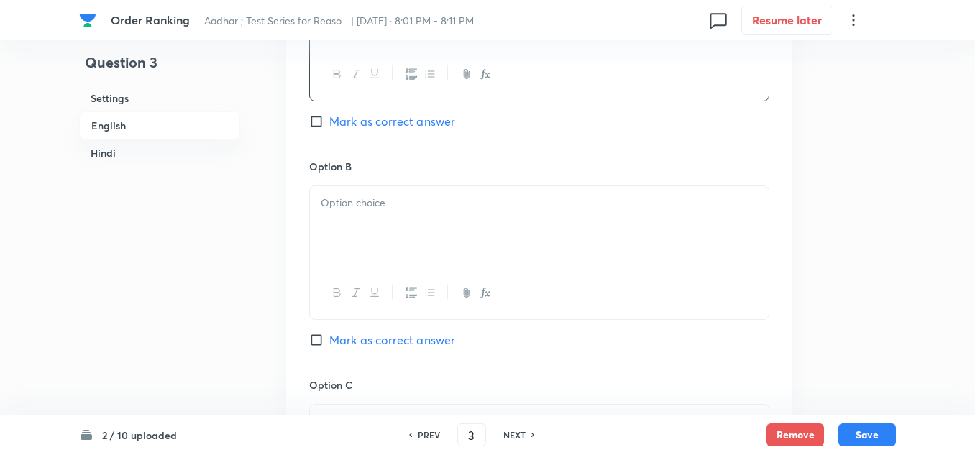
click at [332, 215] on div at bounding box center [539, 226] width 459 height 81
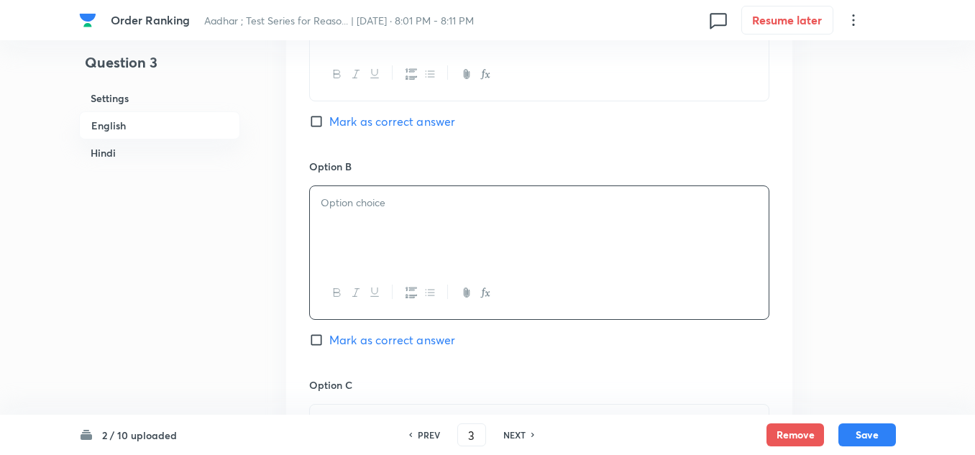
click at [332, 215] on div at bounding box center [539, 226] width 459 height 81
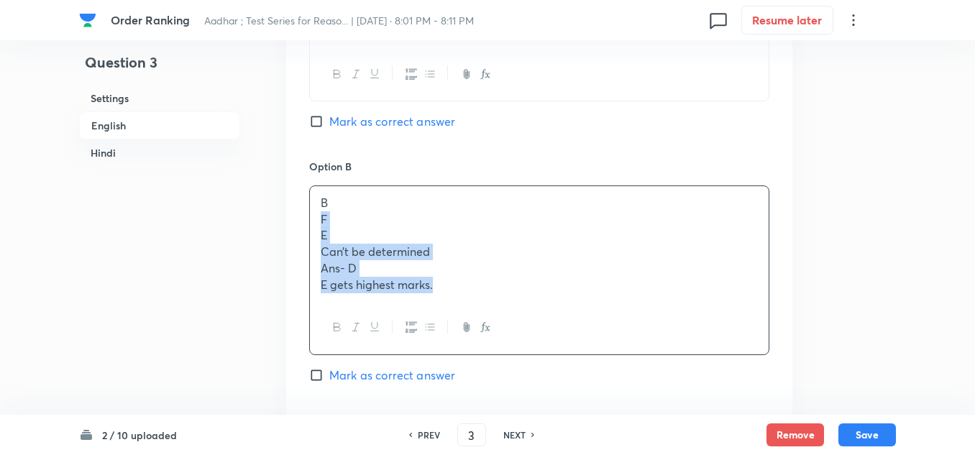
drag, startPoint x: 442, startPoint y: 291, endPoint x: 323, endPoint y: 224, distance: 136.2
click at [323, 224] on div "B F E Can’t be determined Ans- D E gets highest marks." at bounding box center [539, 243] width 459 height 115
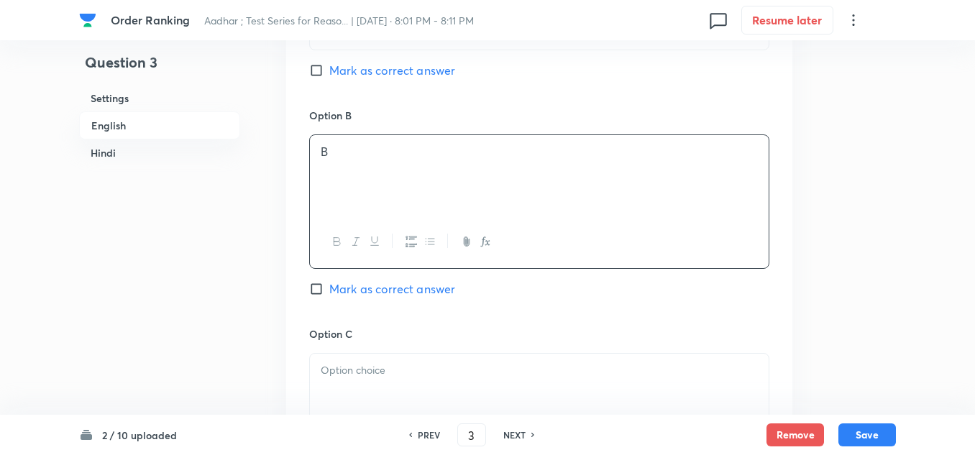
scroll to position [1223, 0]
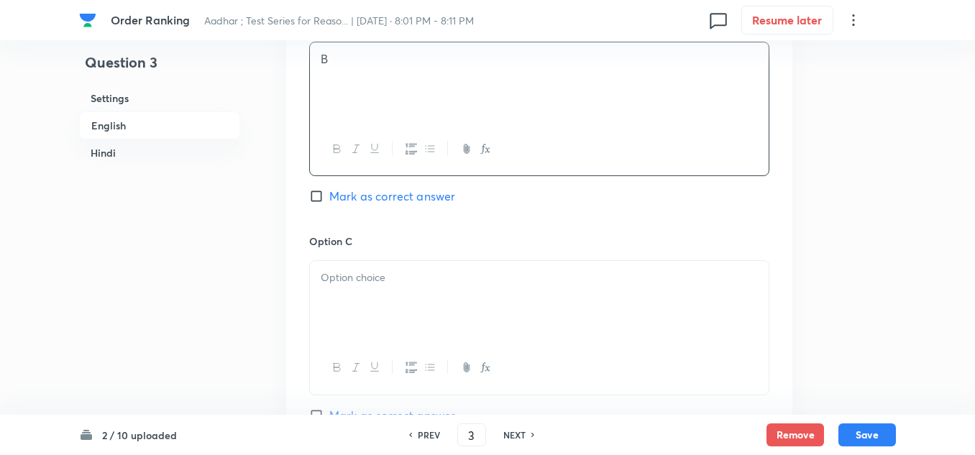
click at [339, 275] on p at bounding box center [539, 278] width 437 height 17
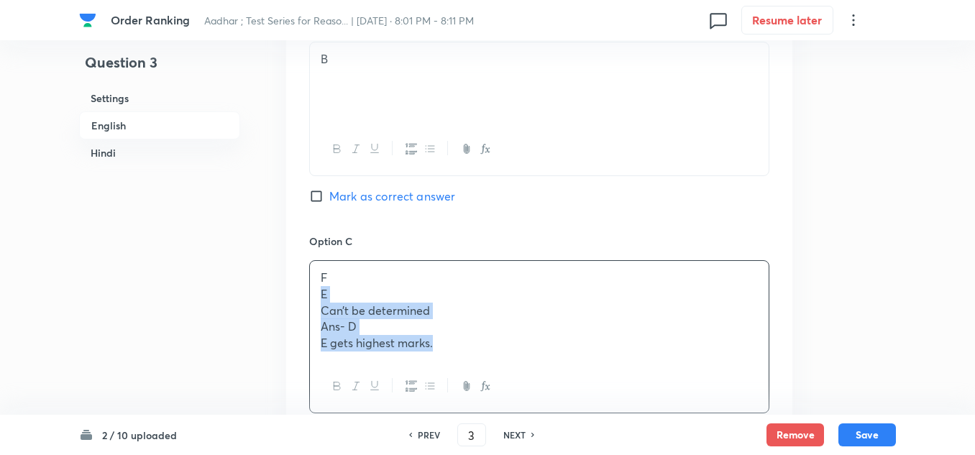
drag, startPoint x: 444, startPoint y: 345, endPoint x: 293, endPoint y: 289, distance: 161.1
click at [304, 294] on div "Option A C Mark as correct answer Option B B Mark as correct answer Option C F …" at bounding box center [539, 338] width 506 height 1131
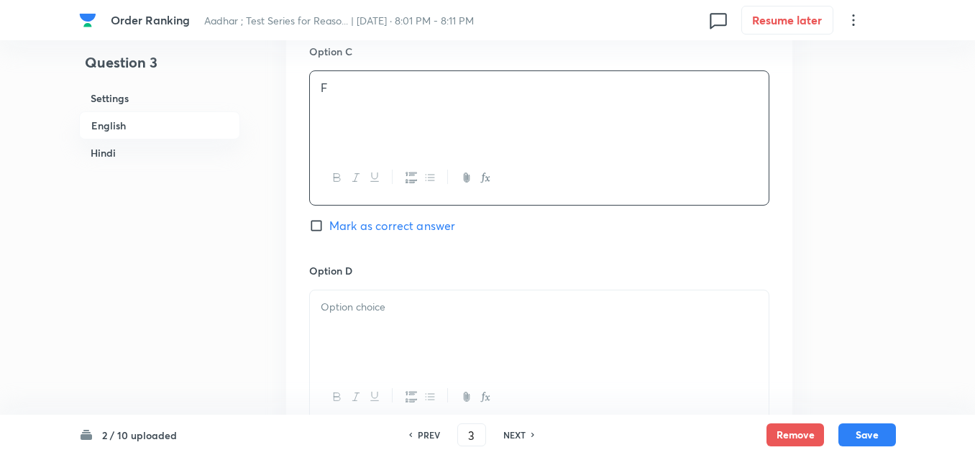
scroll to position [1438, 0]
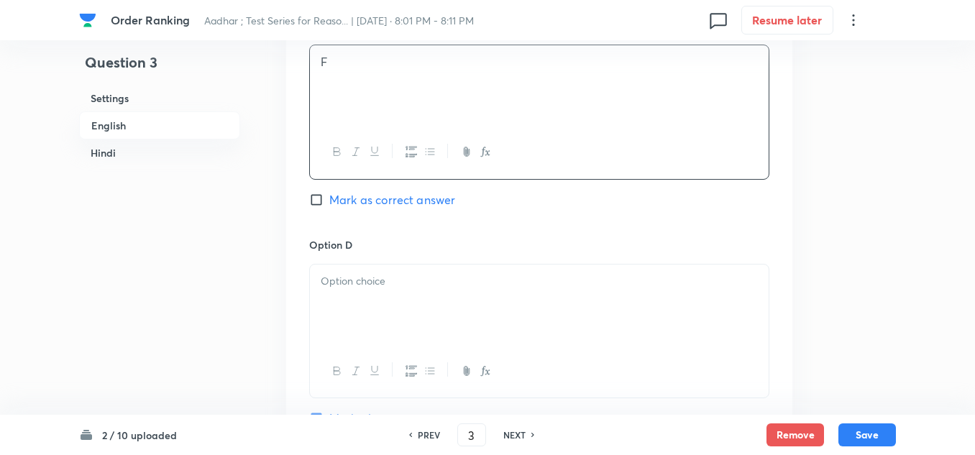
click at [321, 283] on p at bounding box center [539, 281] width 437 height 17
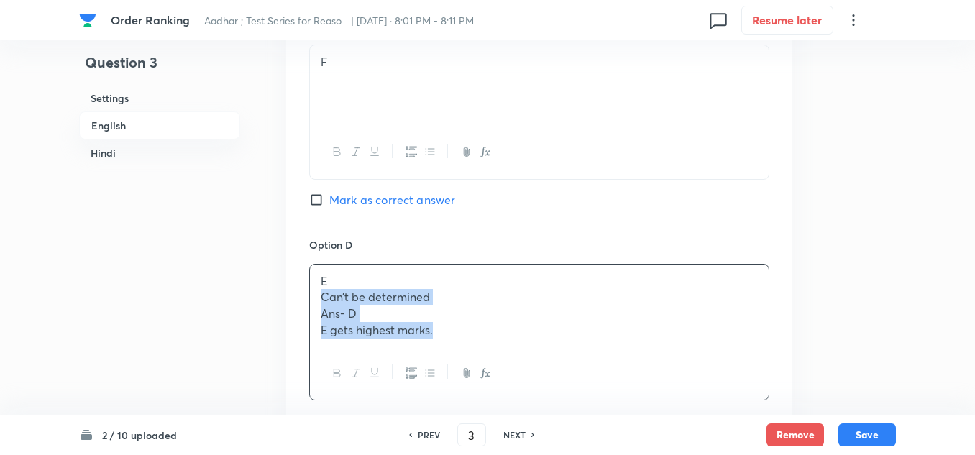
drag, startPoint x: 432, startPoint y: 329, endPoint x: 302, endPoint y: 297, distance: 133.4
click at [302, 297] on div "Option A C Mark as correct answer Option B B Mark as correct answer Option C F …" at bounding box center [539, 115] width 506 height 1114
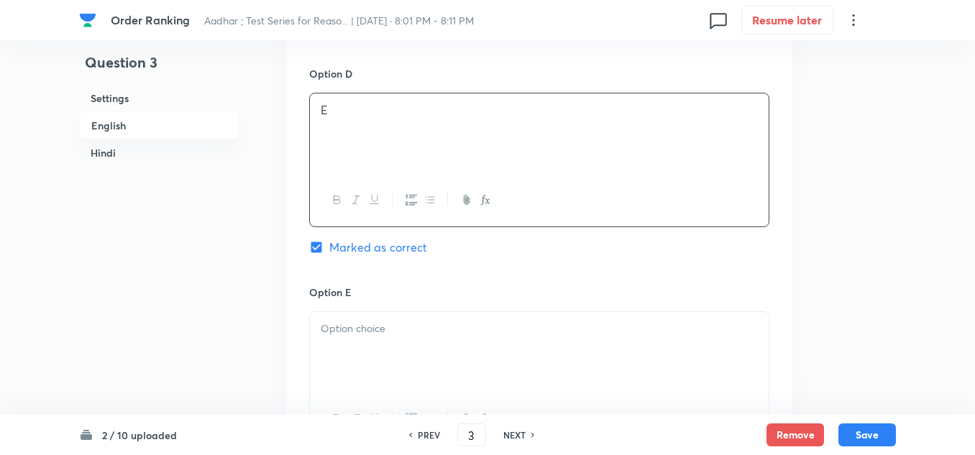
scroll to position [1654, 0]
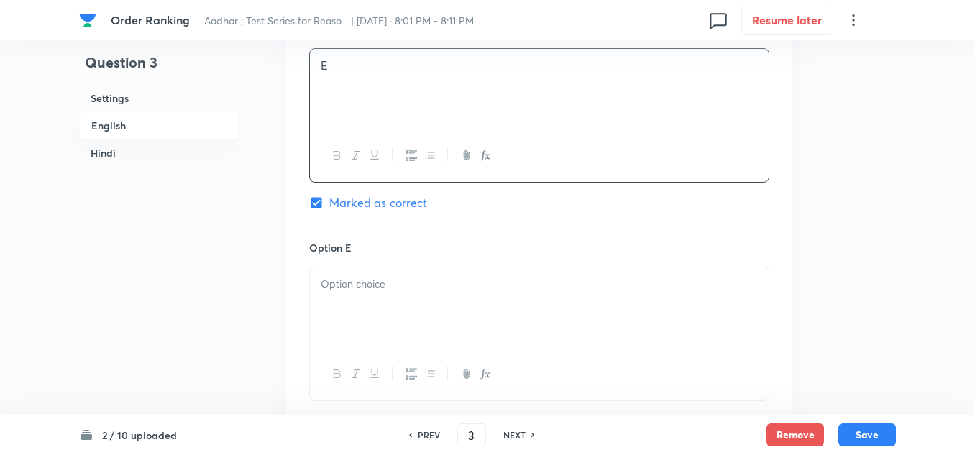
click at [339, 307] on div at bounding box center [539, 308] width 459 height 81
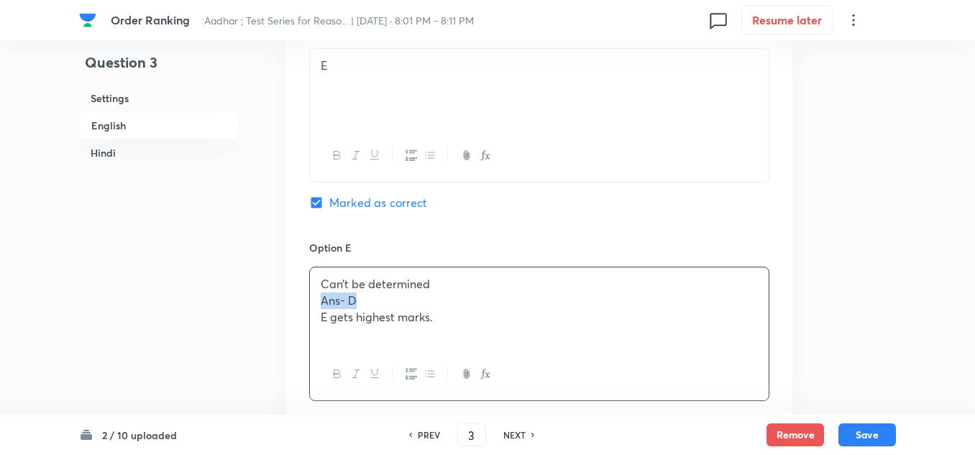
drag, startPoint x: 362, startPoint y: 297, endPoint x: 272, endPoint y: 295, distance: 89.9
drag, startPoint x: 433, startPoint y: 301, endPoint x: 294, endPoint y: 312, distance: 139.3
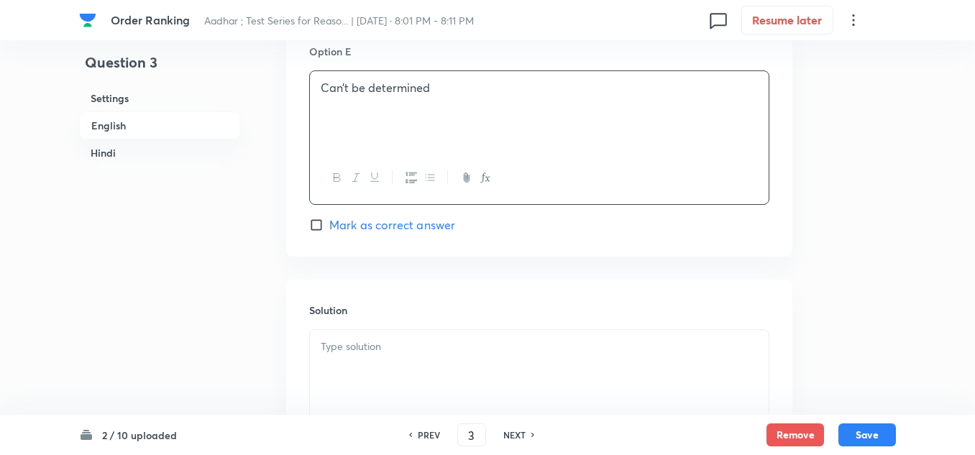
scroll to position [1870, 0]
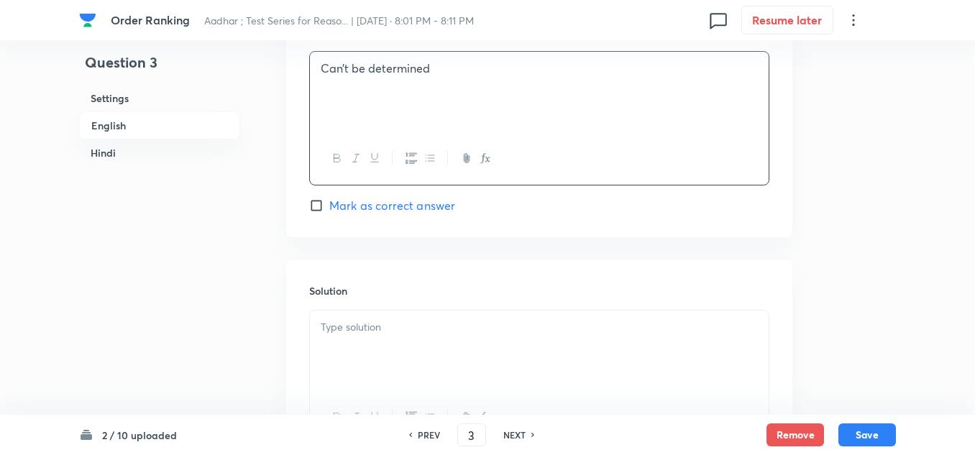
click at [349, 325] on p at bounding box center [539, 327] width 437 height 17
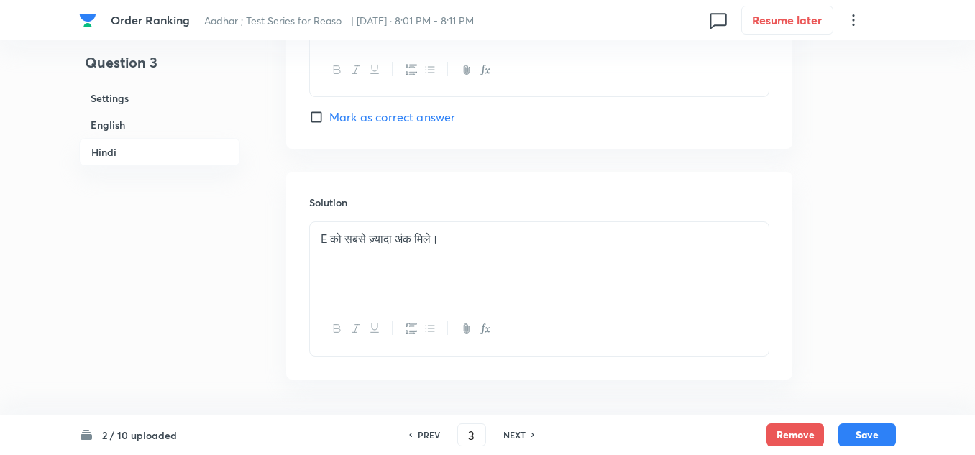
scroll to position [3949, 0]
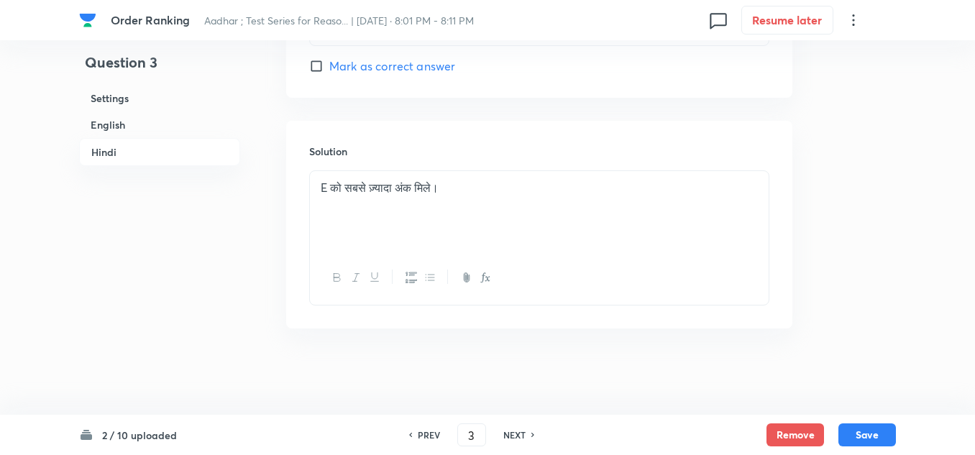
click at [322, 211] on p at bounding box center [539, 204] width 437 height 17
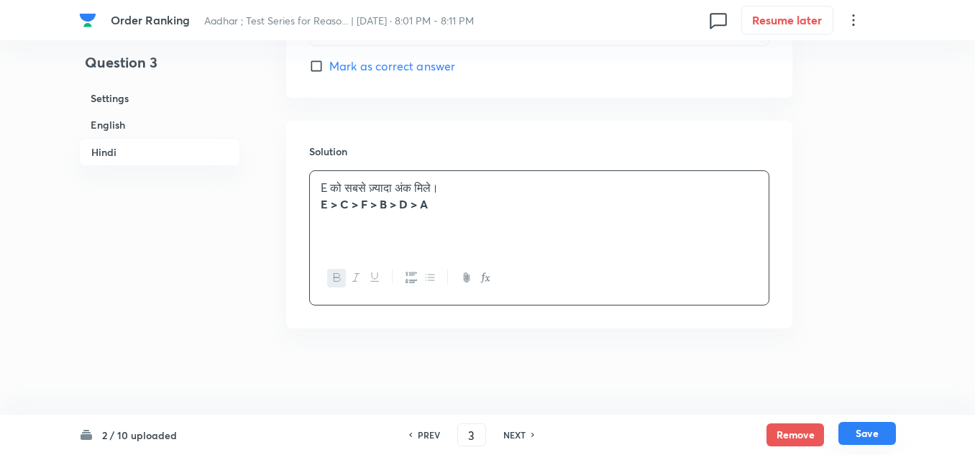
click at [852, 429] on button "Save" at bounding box center [868, 433] width 58 height 23
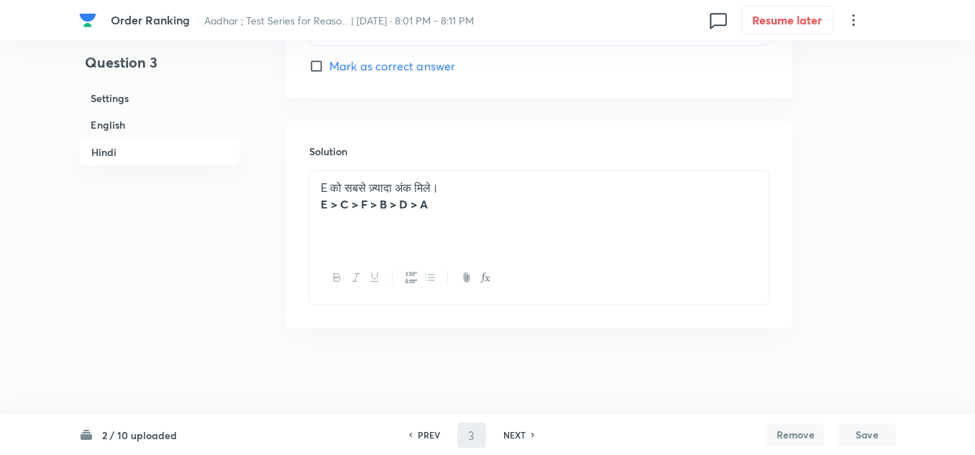
type input "4"
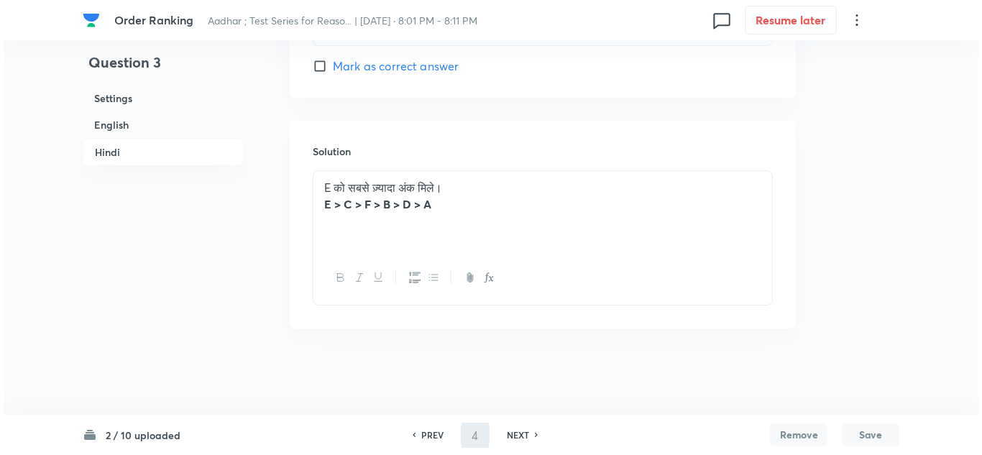
scroll to position [0, 0]
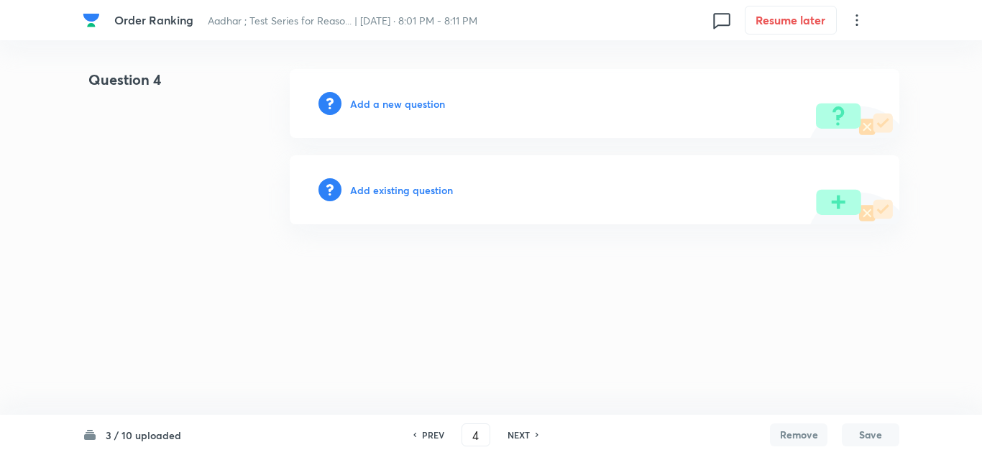
click at [380, 93] on div "Add a new question" at bounding box center [595, 103] width 610 height 69
click at [366, 106] on h6 "Add a new question" at bounding box center [397, 103] width 95 height 15
click at [370, 106] on h6 "Choose a question type" at bounding box center [405, 103] width 111 height 15
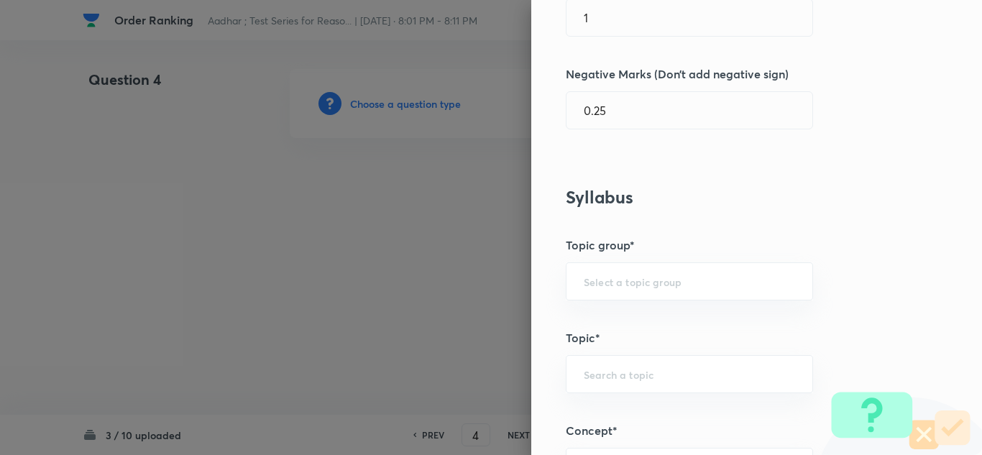
scroll to position [503, 0]
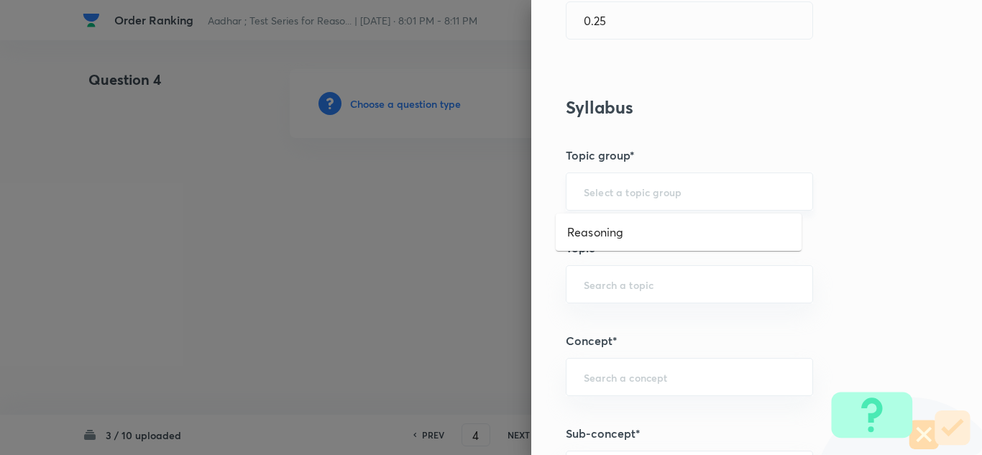
click at [590, 195] on input "text" at bounding box center [689, 192] width 211 height 14
click at [601, 221] on li "Reasoning" at bounding box center [679, 232] width 246 height 26
type input "Reasoning"
click at [584, 287] on input "text" at bounding box center [689, 285] width 211 height 14
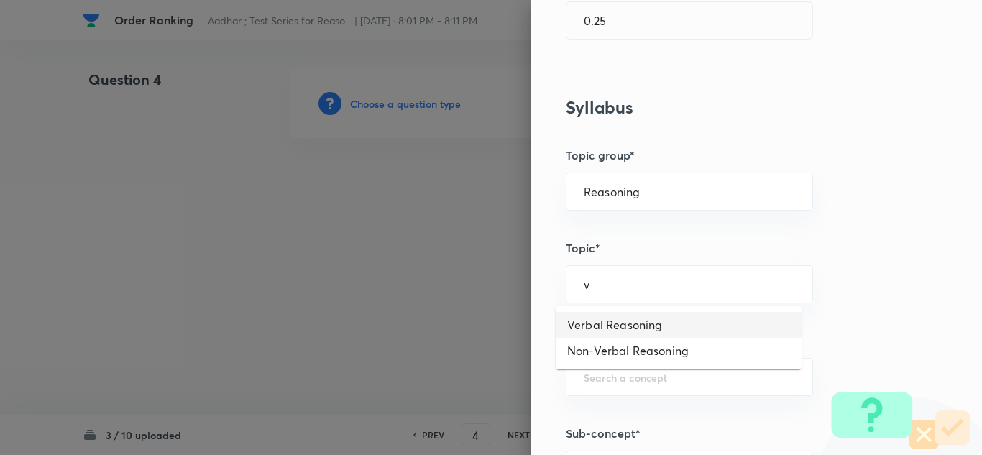
click at [585, 317] on li "Verbal Reasoning" at bounding box center [679, 325] width 246 height 26
type input "Verbal Reasoning"
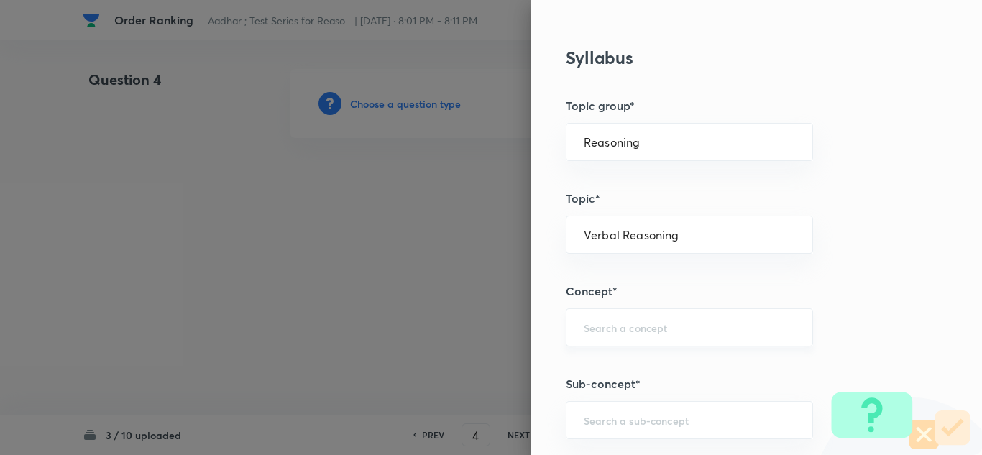
scroll to position [575, 0]
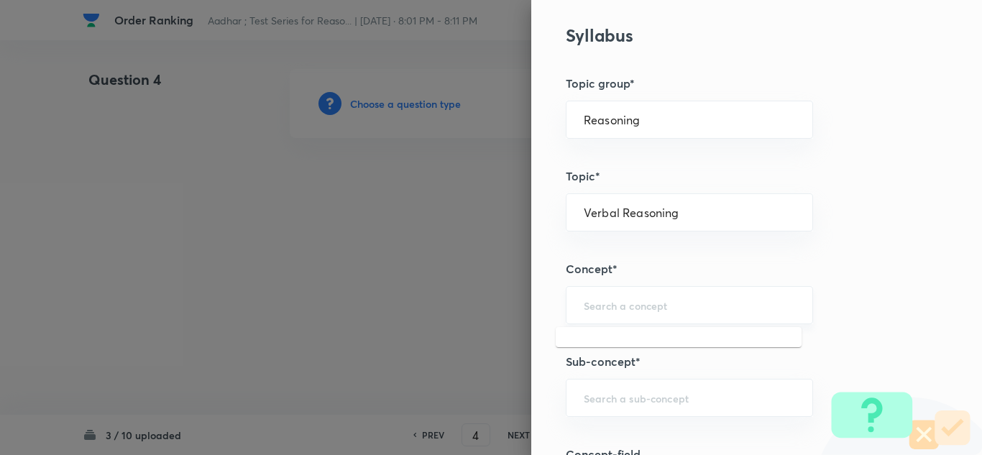
click at [592, 305] on input "text" at bounding box center [689, 305] width 211 height 14
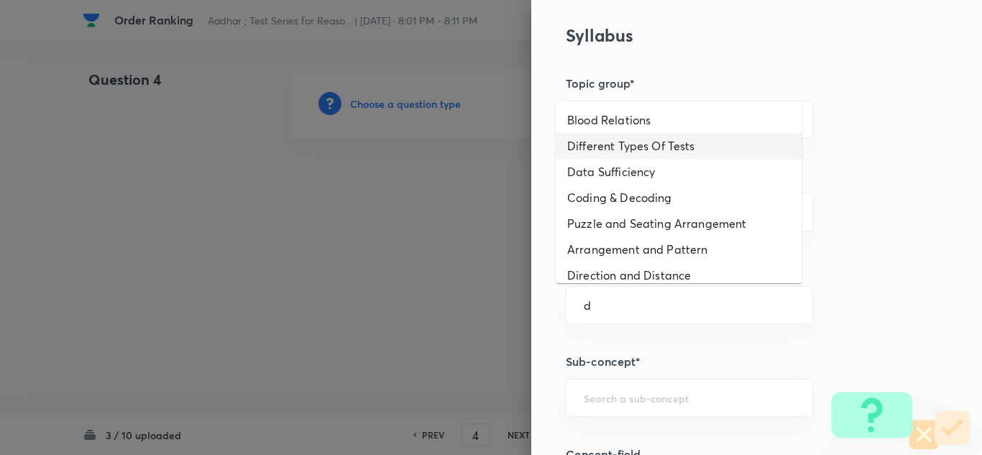
click at [594, 140] on li "Different Types Of Tests" at bounding box center [679, 146] width 246 height 26
type input "Different Types Of Tests"
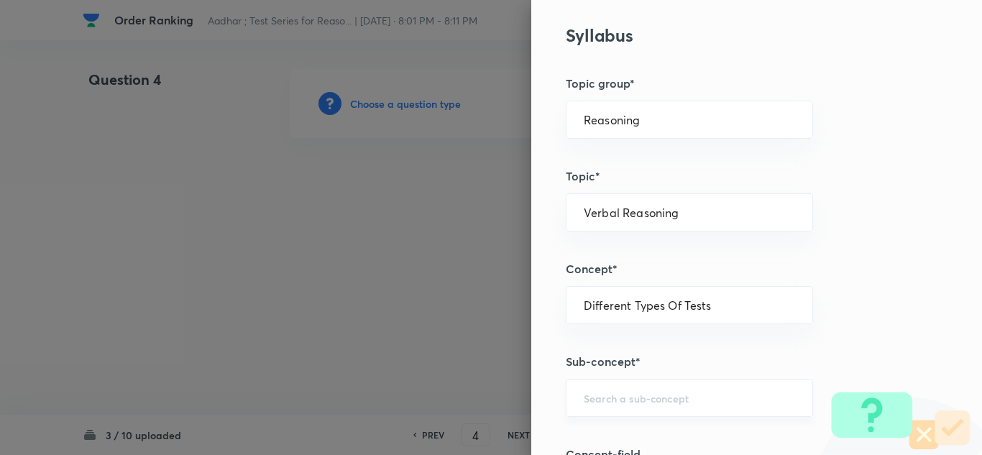
click at [577, 383] on div "​" at bounding box center [689, 398] width 247 height 38
click at [615, 352] on li "Order & Ranking Test" at bounding box center [679, 357] width 246 height 26
type input "Order & Ranking Test"
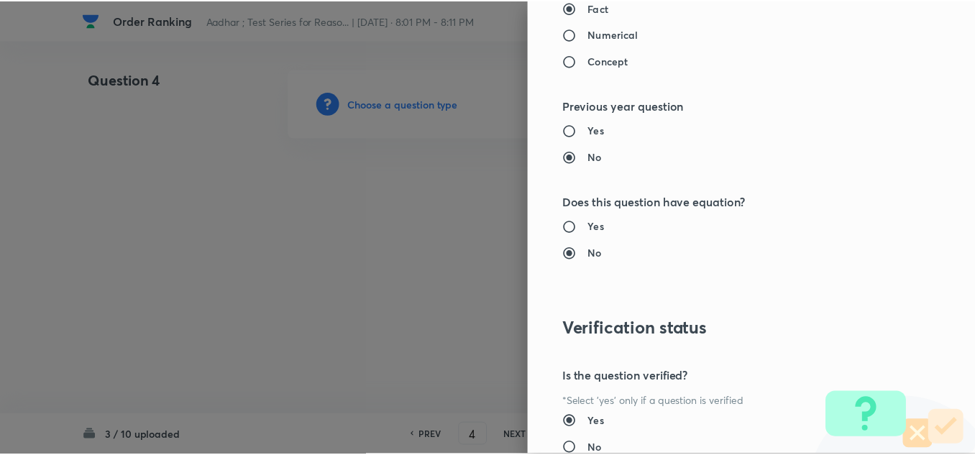
scroll to position [1505, 0]
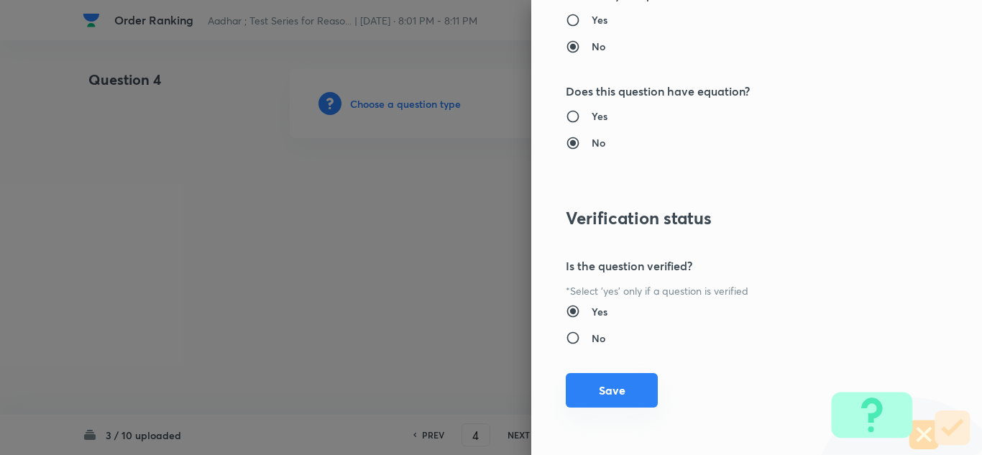
click at [591, 383] on button "Save" at bounding box center [612, 390] width 92 height 35
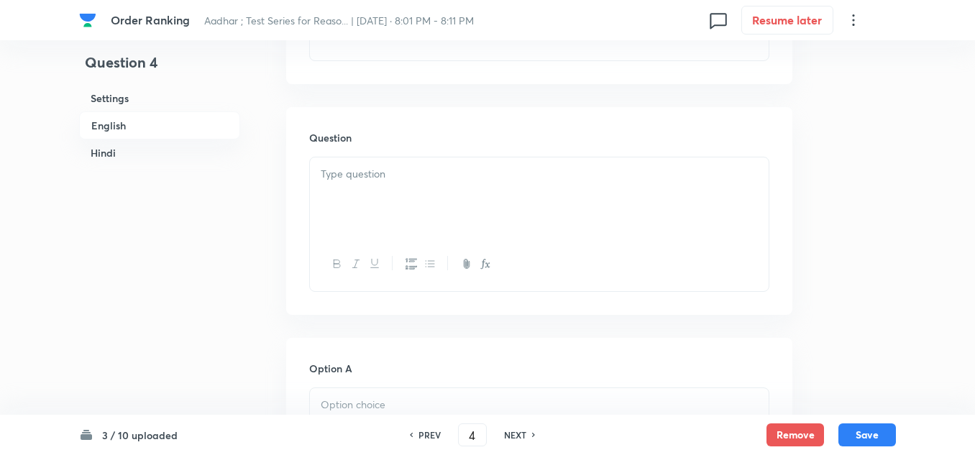
scroll to position [647, 0]
click at [346, 187] on div at bounding box center [539, 192] width 459 height 81
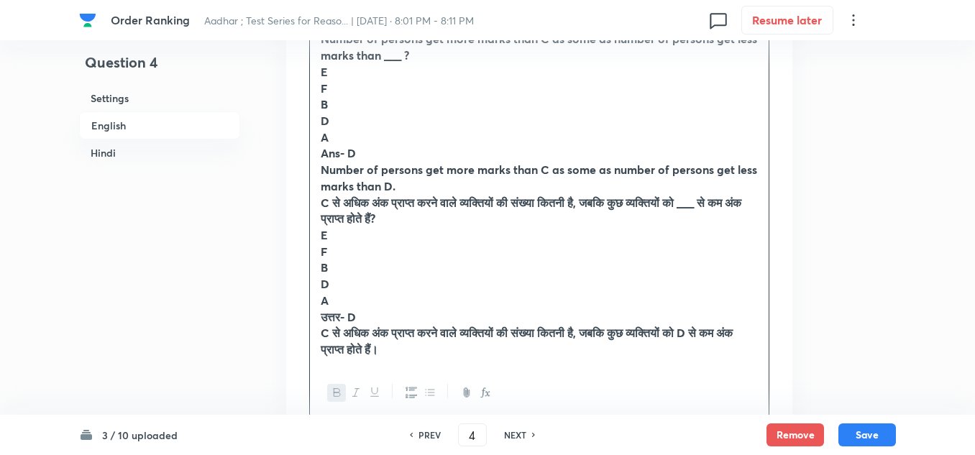
scroll to position [791, 0]
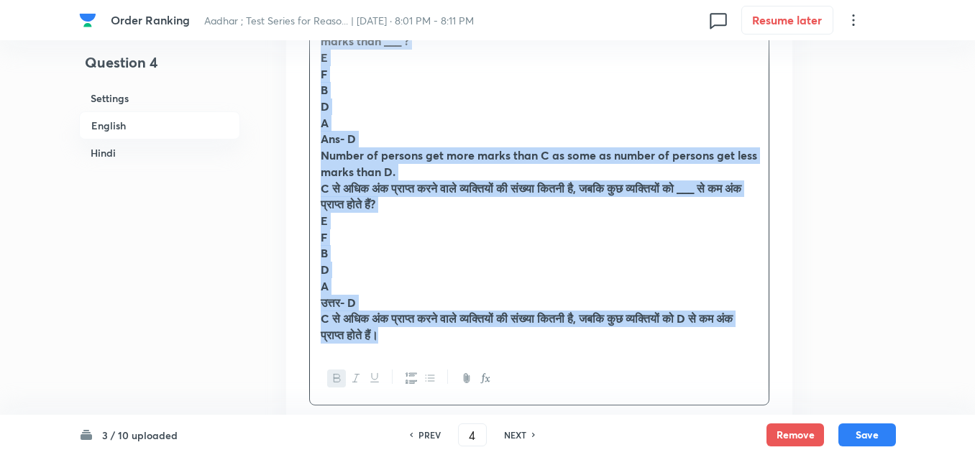
drag, startPoint x: 441, startPoint y: 343, endPoint x: 315, endPoint y: 37, distance: 330.6
click at [446, 334] on p "C से अधिक अंक प्राप्त करने वाले व्यक्तियों की संख्या कितनी है, जबकि कुछ व्यक्ति…" at bounding box center [539, 327] width 437 height 32
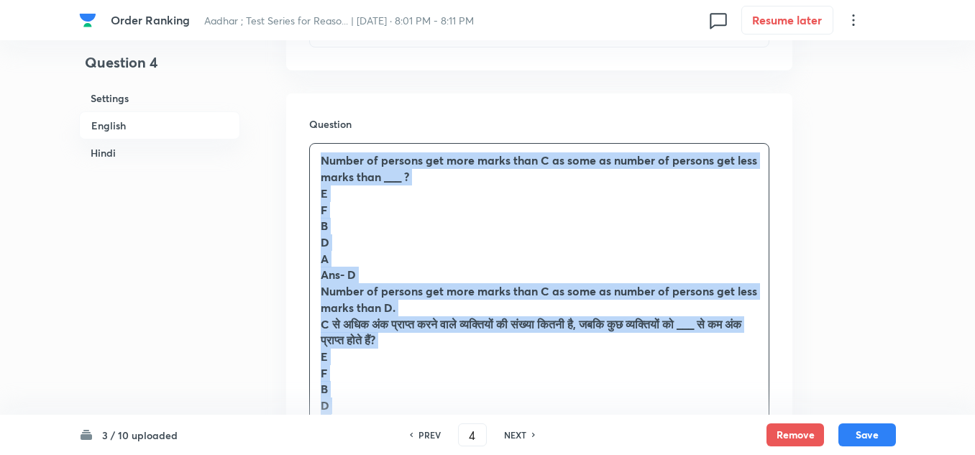
scroll to position [584, 0]
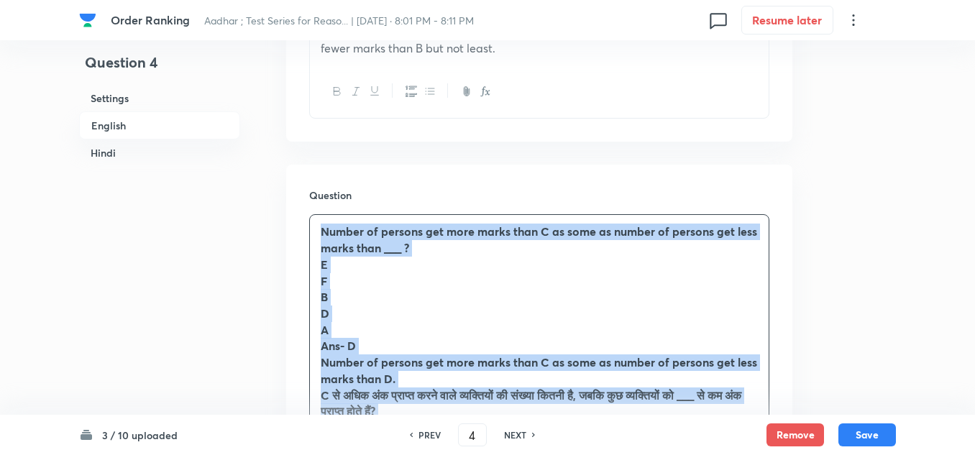
drag, startPoint x: 444, startPoint y: 335, endPoint x: 319, endPoint y: 224, distance: 167.1
click at [319, 224] on div "Number of persons get more marks than C as some as number of persons get less m…" at bounding box center [539, 387] width 459 height 344
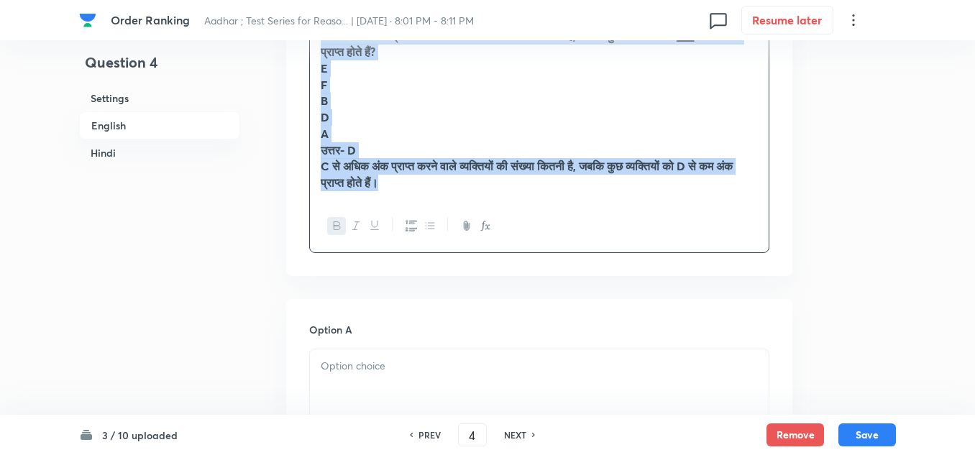
click at [339, 227] on icon "button" at bounding box center [338, 226] width 12 height 12
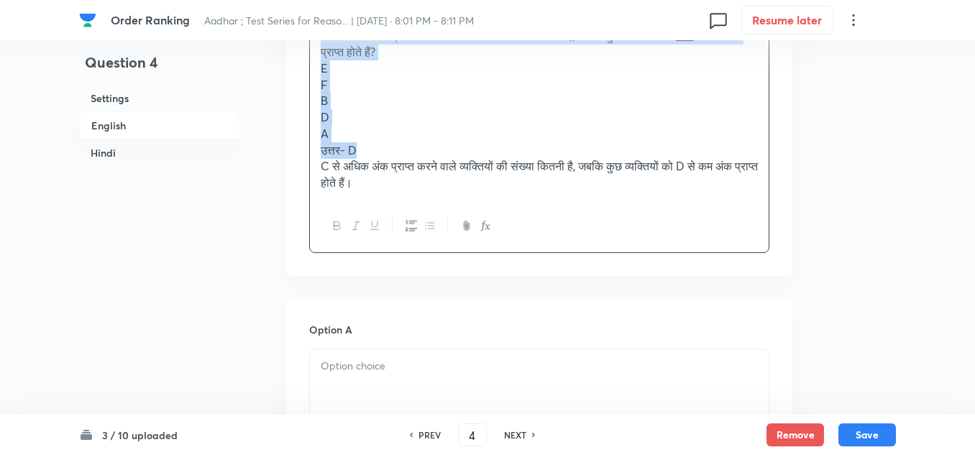
scroll to position [808, 0]
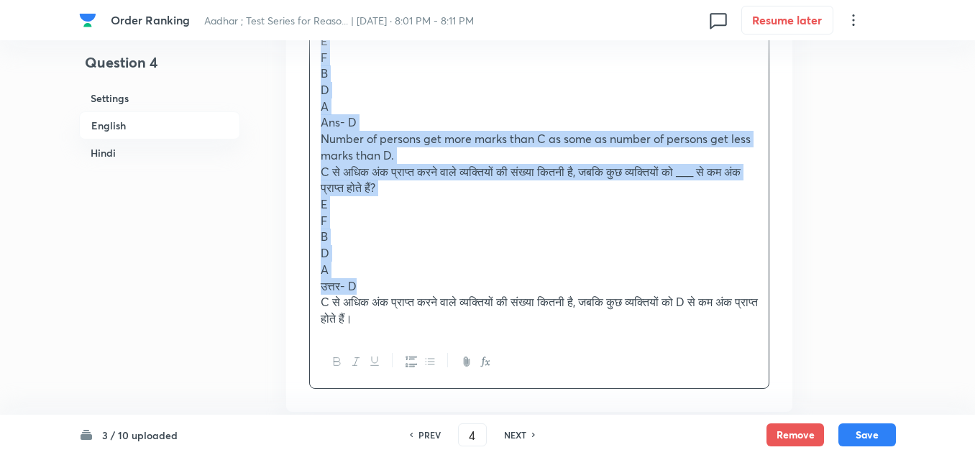
click at [419, 327] on p "C से अधिक अंक प्राप्त करने वाले व्यक्तियों की संख्या कितनी है, जबकि कुछ व्यक्ति…" at bounding box center [539, 310] width 437 height 32
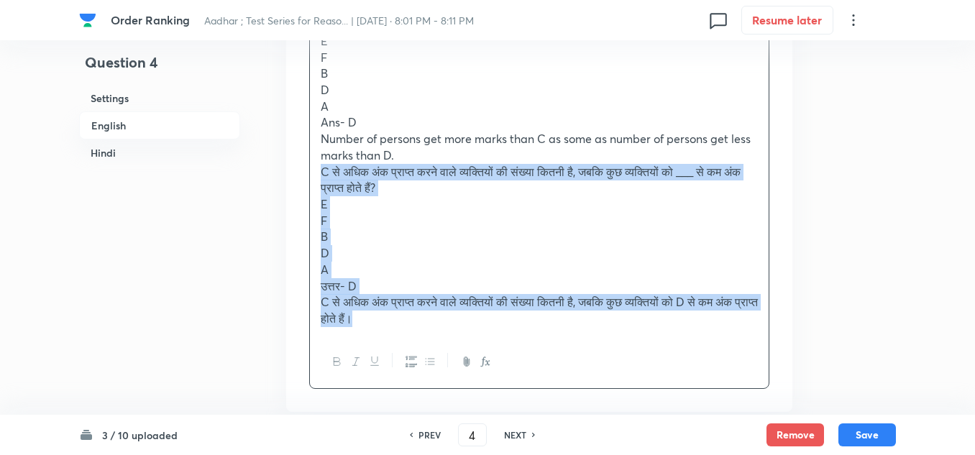
drag, startPoint x: 419, startPoint y: 327, endPoint x: 321, endPoint y: 170, distance: 185.2
click at [321, 170] on div "Number of persons get more marks than C as some as number of persons get less m…" at bounding box center [539, 163] width 459 height 344
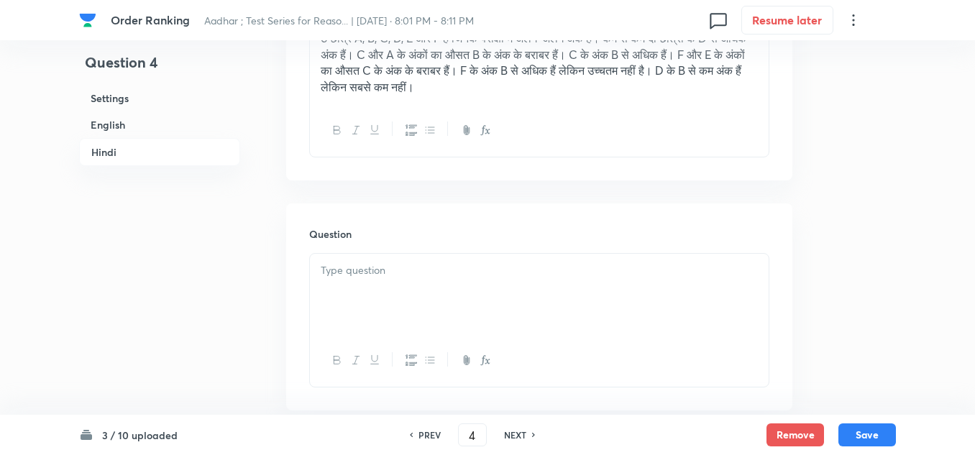
scroll to position [2606, 0]
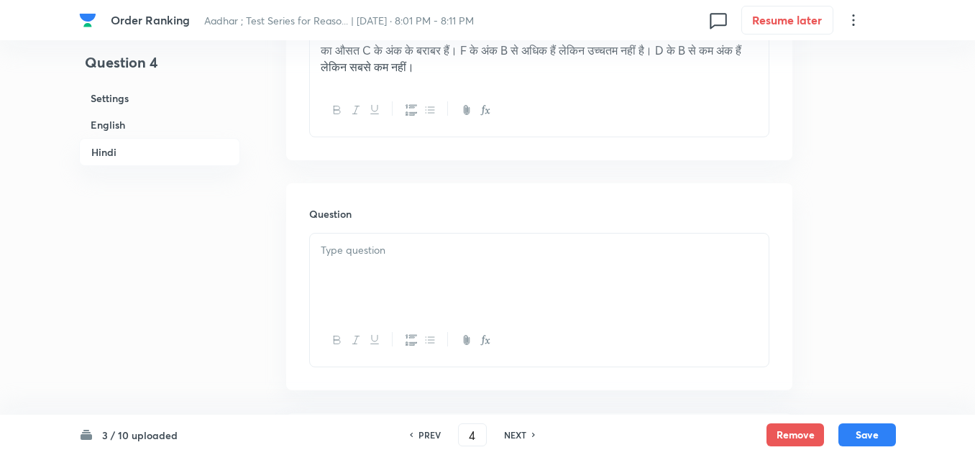
click at [332, 255] on div at bounding box center [539, 274] width 459 height 81
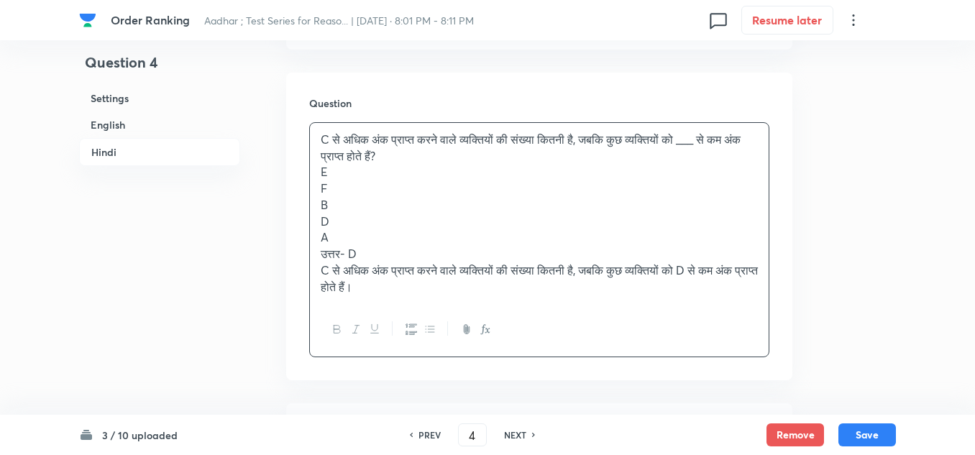
scroll to position [2750, 0]
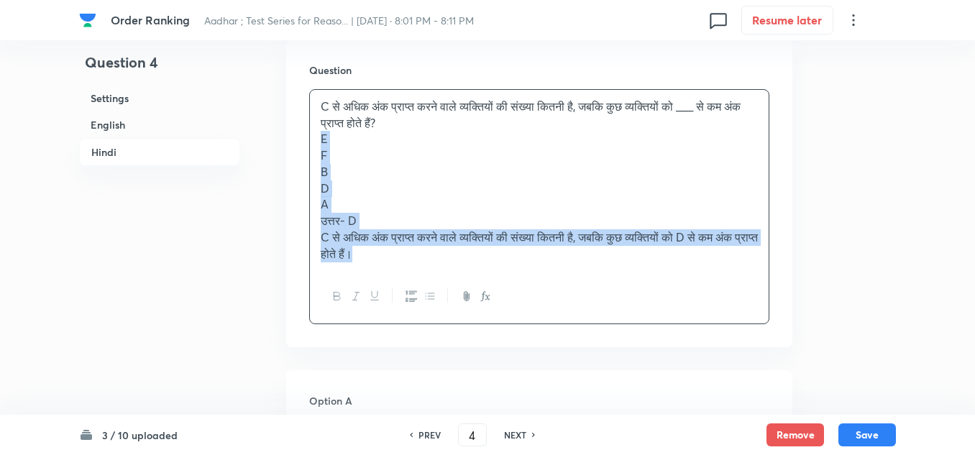
drag, startPoint x: 403, startPoint y: 273, endPoint x: 314, endPoint y: 161, distance: 143.8
click at [314, 161] on div "C से अधिक अंक प्राप्त करने वाले व्यक्तियों की संख्या कितनी है, जबकि कुछ व्यक्ति…" at bounding box center [539, 180] width 459 height 181
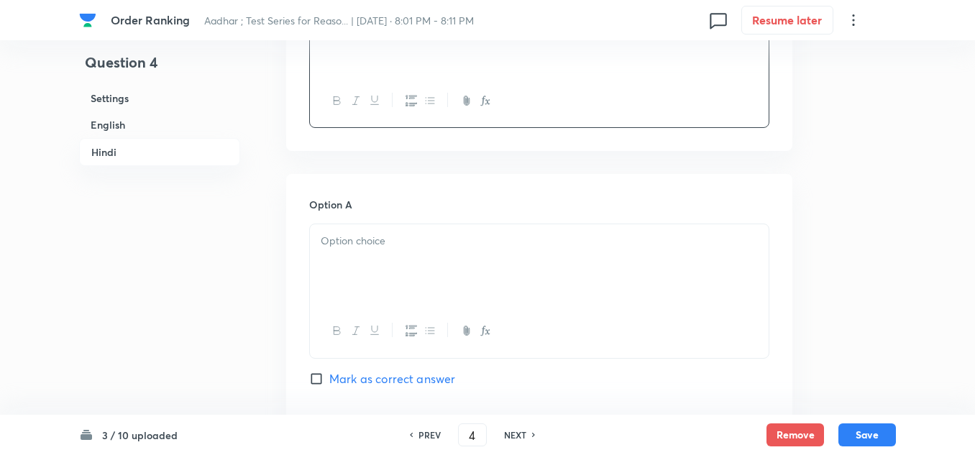
scroll to position [2893, 0]
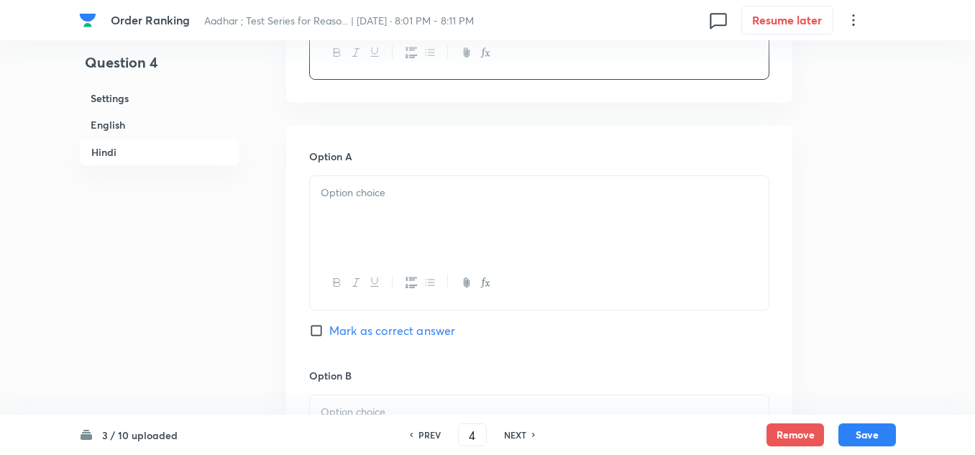
click at [323, 194] on div at bounding box center [539, 216] width 459 height 81
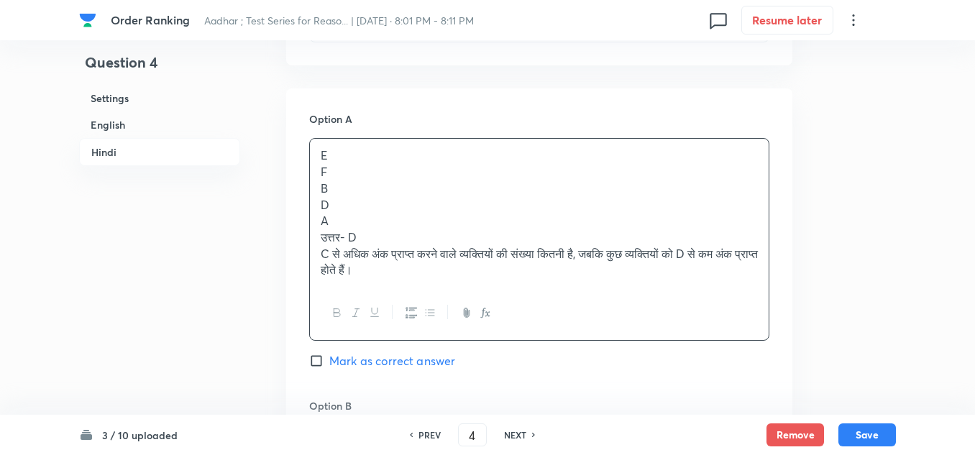
scroll to position [2965, 0]
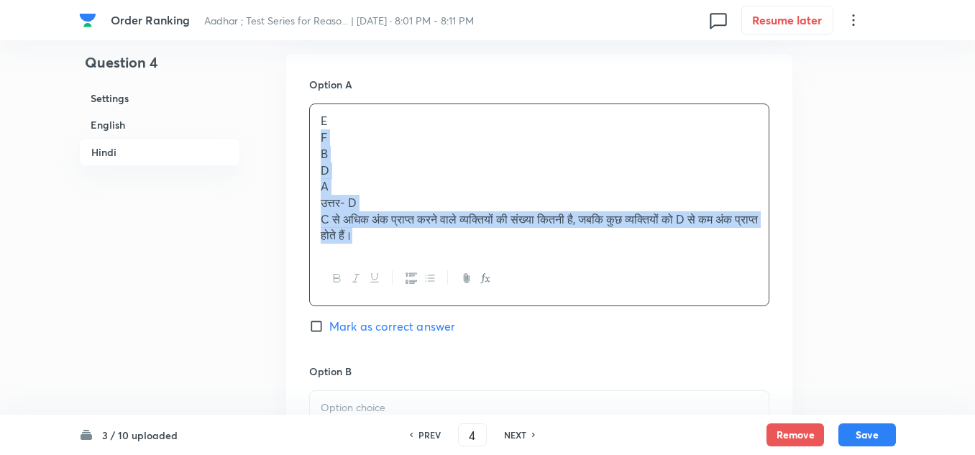
drag, startPoint x: 403, startPoint y: 248, endPoint x: 316, endPoint y: 160, distance: 123.6
click at [316, 160] on div "E F B D A उत्तर- D C से अधिक अंक प्राप्त करने वाले व्यक्तियों की संख्या कितनी ह…" at bounding box center [539, 178] width 459 height 148
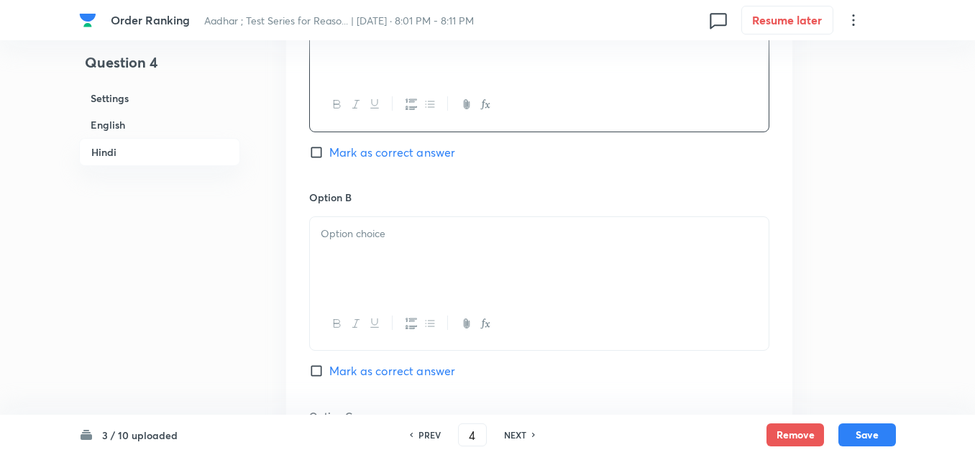
scroll to position [3109, 0]
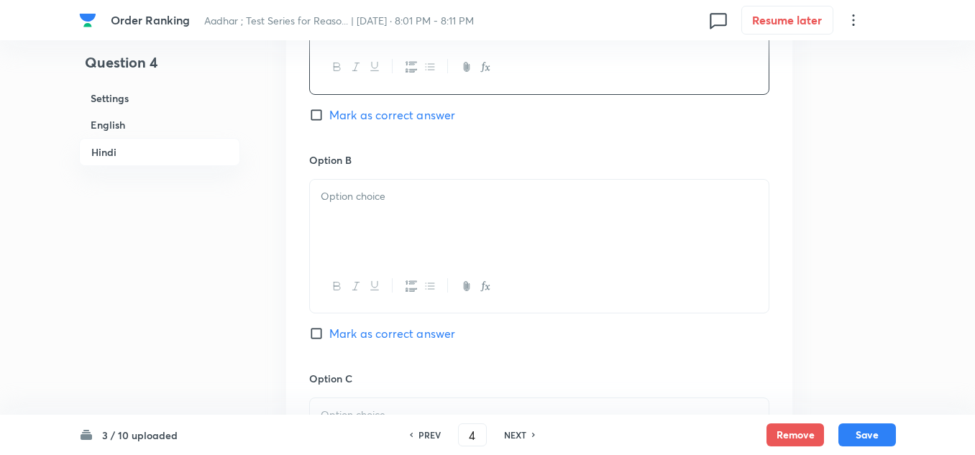
click at [324, 205] on p at bounding box center [539, 196] width 437 height 17
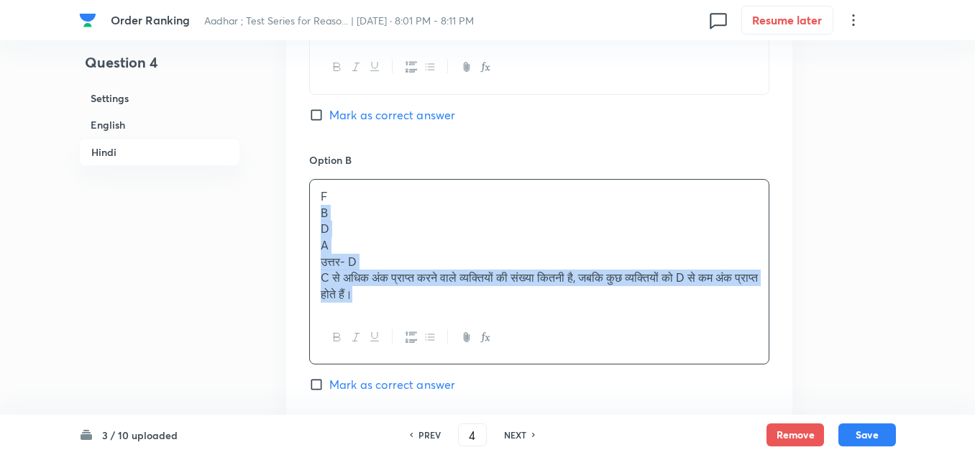
drag, startPoint x: 398, startPoint y: 312, endPoint x: 314, endPoint y: 234, distance: 115.0
click at [314, 234] on div "F B D A उत्तर- D C से अधिक अंक प्राप्त करने वाले व्यक्तियों की संख्या कितनी है,…" at bounding box center [539, 246] width 459 height 132
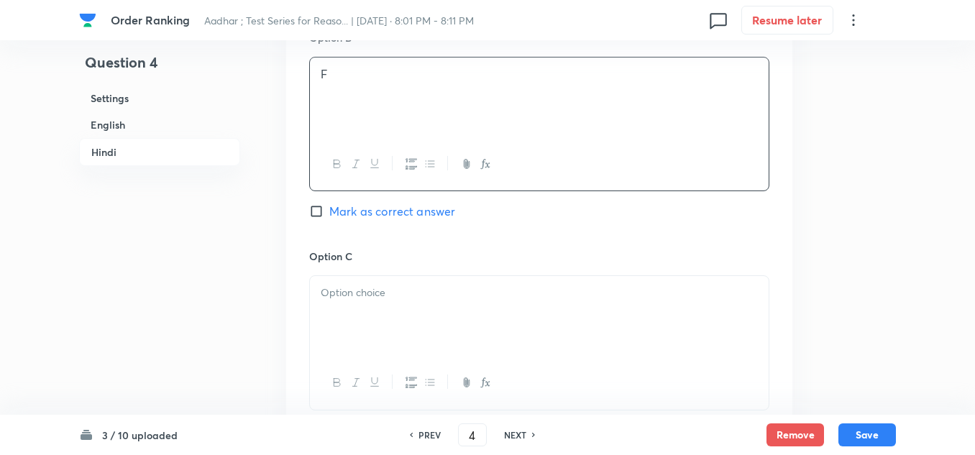
scroll to position [3253, 0]
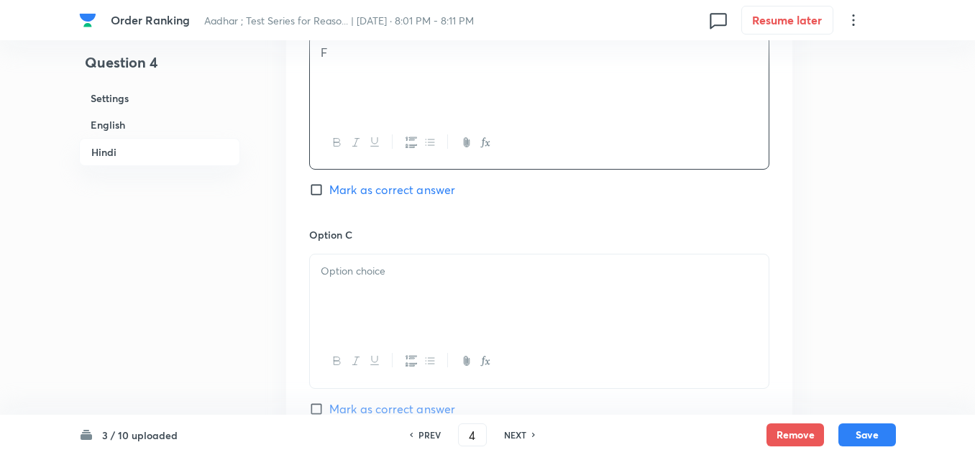
click at [326, 280] on p at bounding box center [539, 271] width 437 height 17
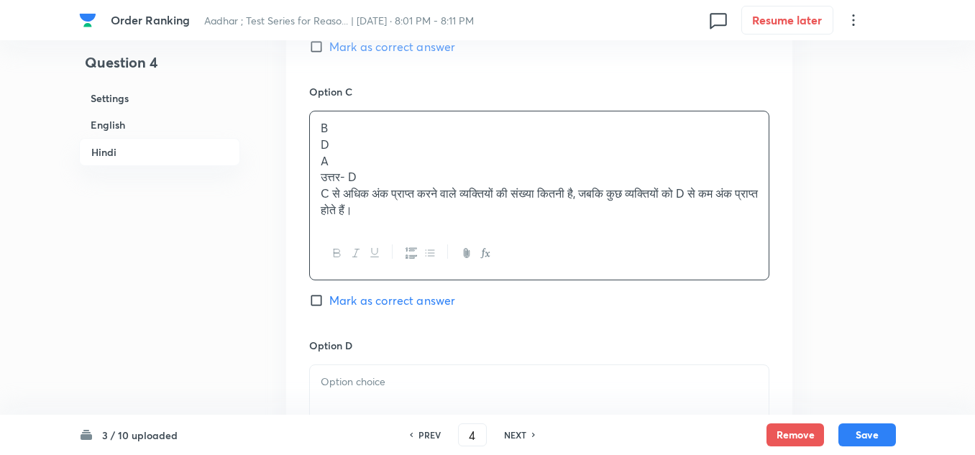
scroll to position [3397, 0]
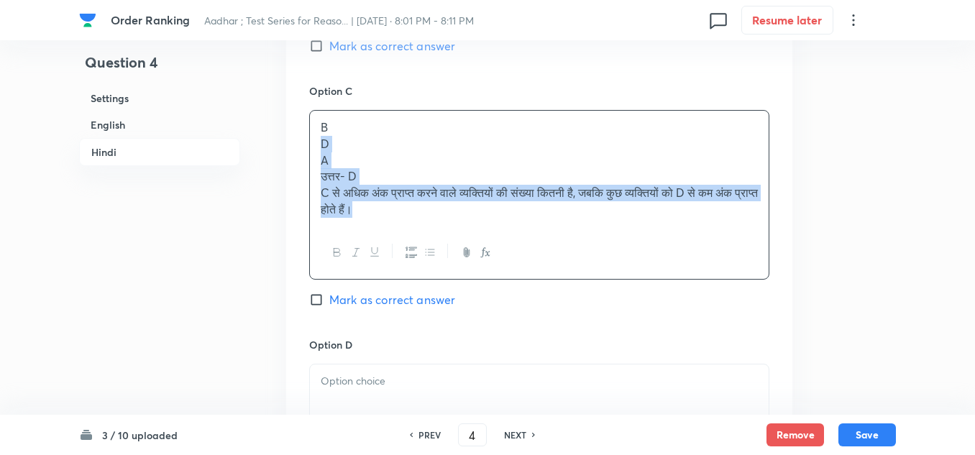
drag, startPoint x: 401, startPoint y: 227, endPoint x: 311, endPoint y: 164, distance: 110.5
click at [311, 164] on div "B D A उत्तर- D C से अधिक अंक प्राप्त करने वाले व्यक्तियों की संख्या कितनी है, ज…" at bounding box center [539, 168] width 459 height 115
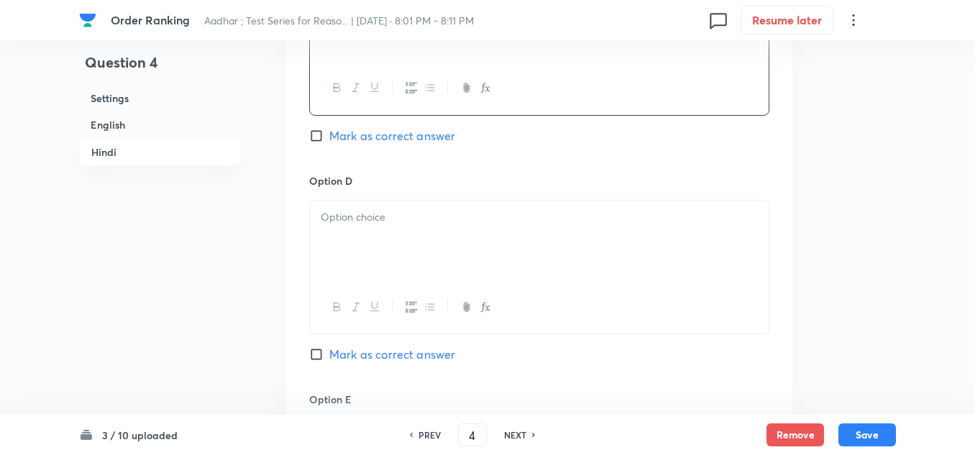
scroll to position [3541, 0]
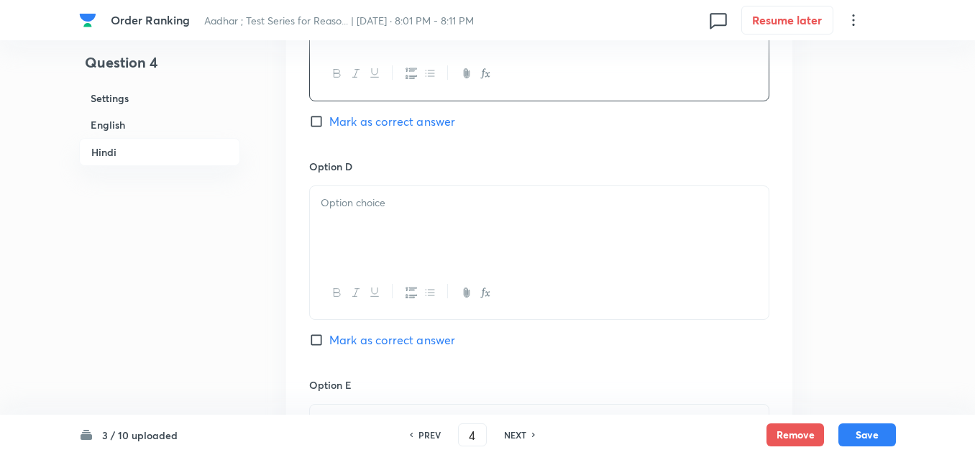
click at [322, 205] on div at bounding box center [539, 226] width 459 height 81
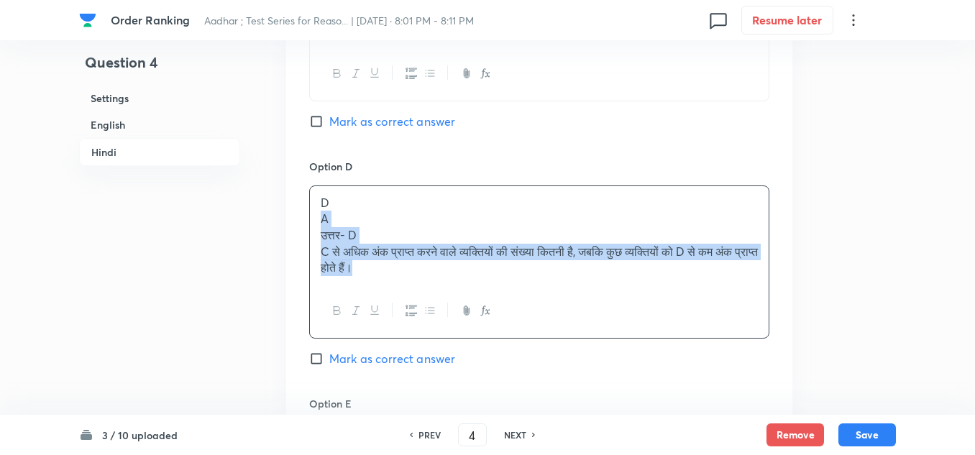
drag, startPoint x: 403, startPoint y: 284, endPoint x: 321, endPoint y: 242, distance: 92.0
click at [321, 242] on div "D A उत्तर- D C से अधिक अंक प्राप्त करने वाले व्यक्तियों की संख्या कितनी है, जबक…" at bounding box center [539, 235] width 459 height 99
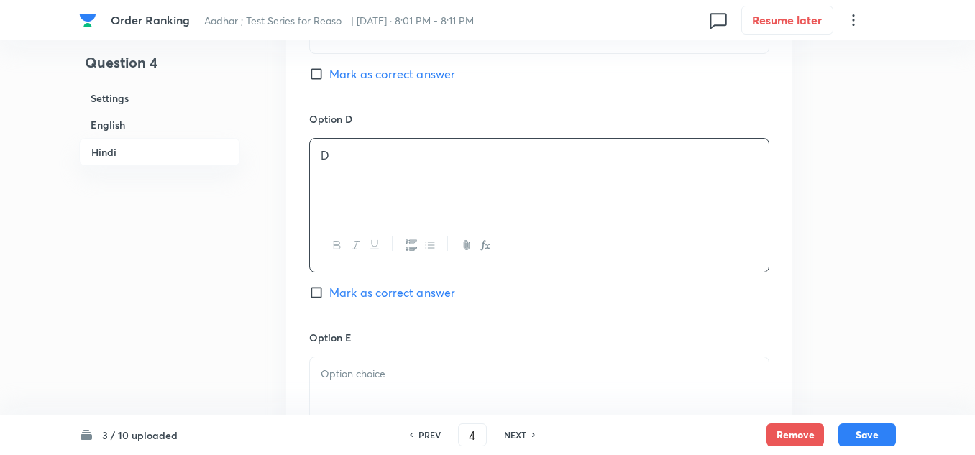
scroll to position [3613, 0]
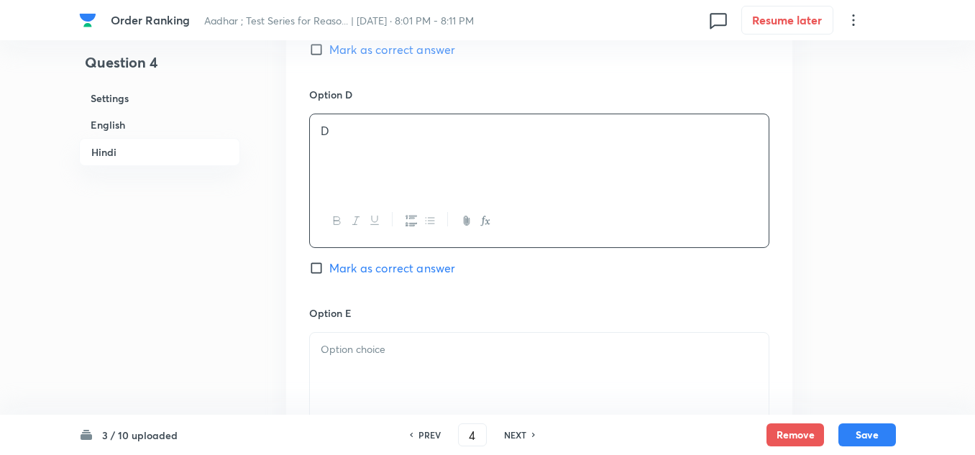
click at [314, 275] on input "Mark as correct answer" at bounding box center [319, 268] width 20 height 14
checkbox input "true"
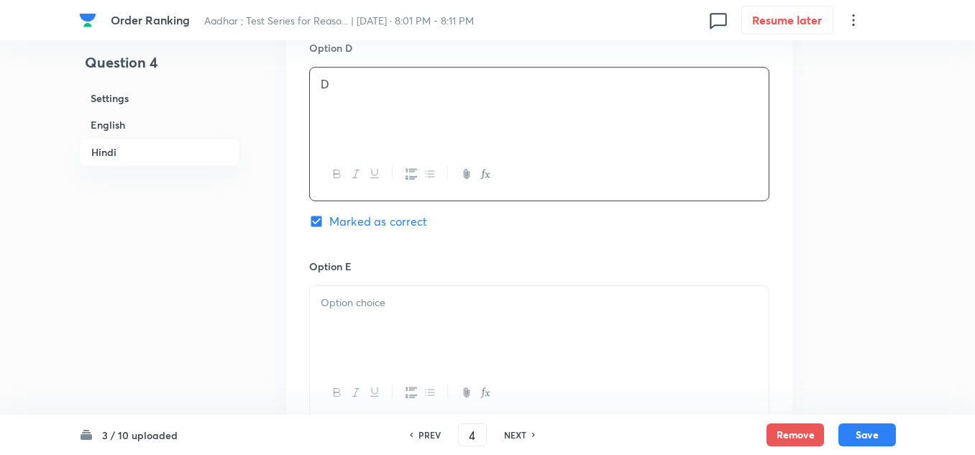
scroll to position [3684, 0]
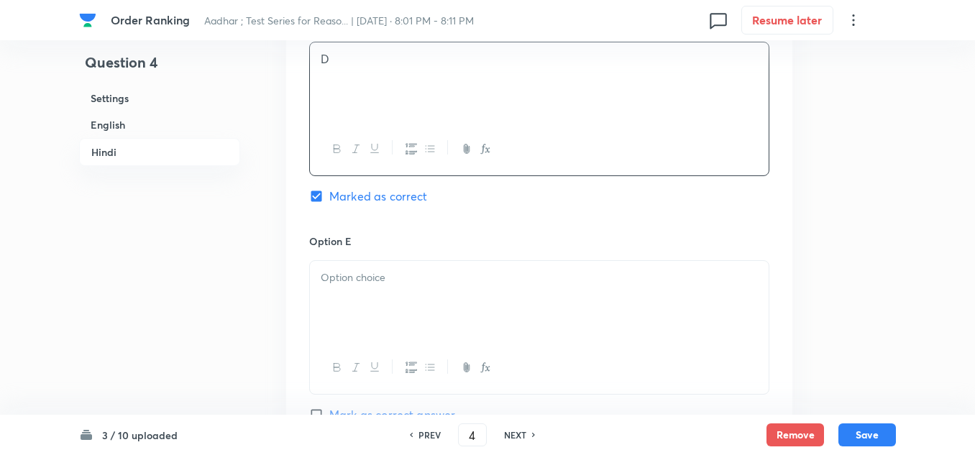
click at [321, 286] on p at bounding box center [539, 278] width 437 height 17
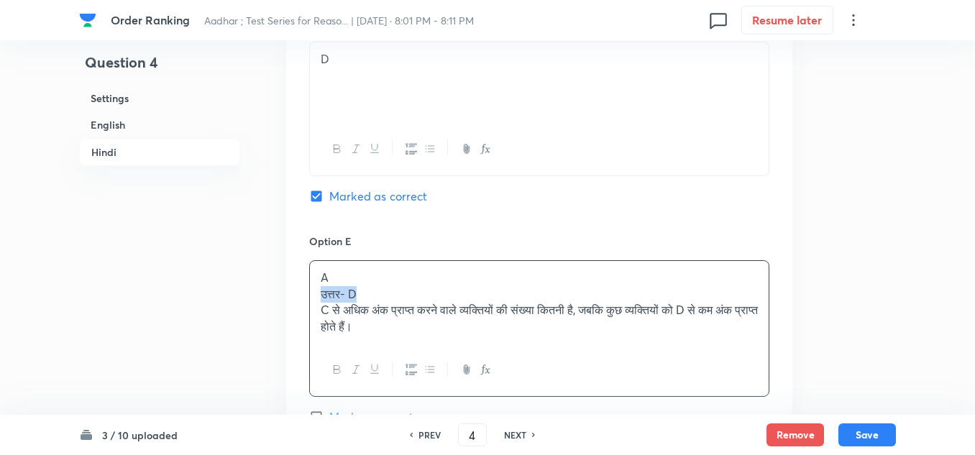
drag, startPoint x: 344, startPoint y: 302, endPoint x: 291, endPoint y: 310, distance: 53.8
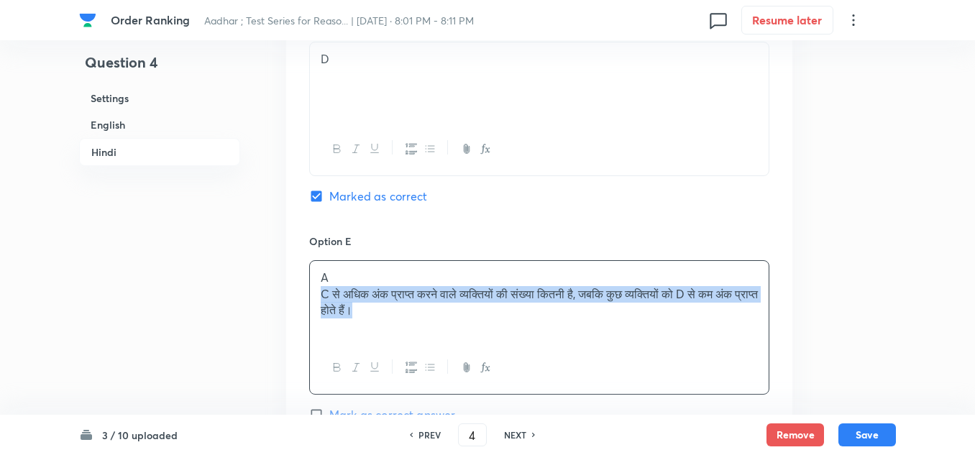
drag, startPoint x: 400, startPoint y: 327, endPoint x: 314, endPoint y: 318, distance: 86.7
click at [314, 318] on div "A C से अधिक अंक प्राप्त करने वाले व्यक्तियों की संख्या कितनी है, जबकि कुछ व्यक्…" at bounding box center [539, 301] width 459 height 81
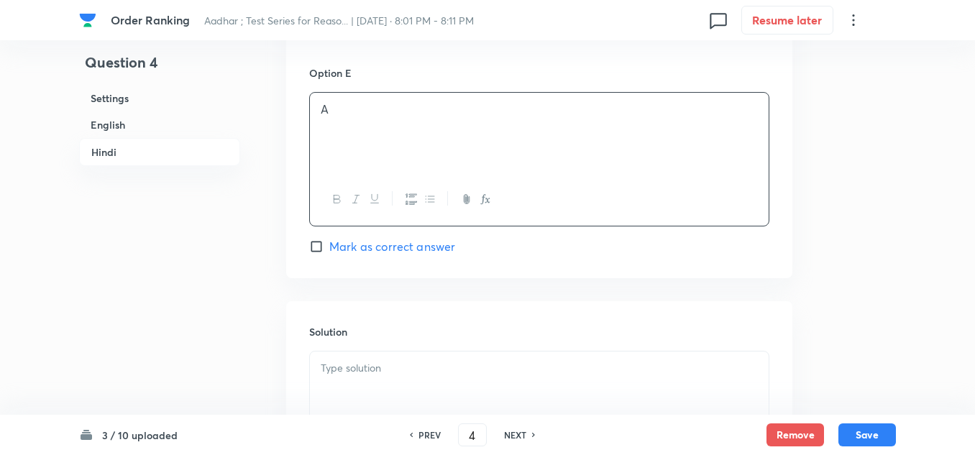
scroll to position [3900, 0]
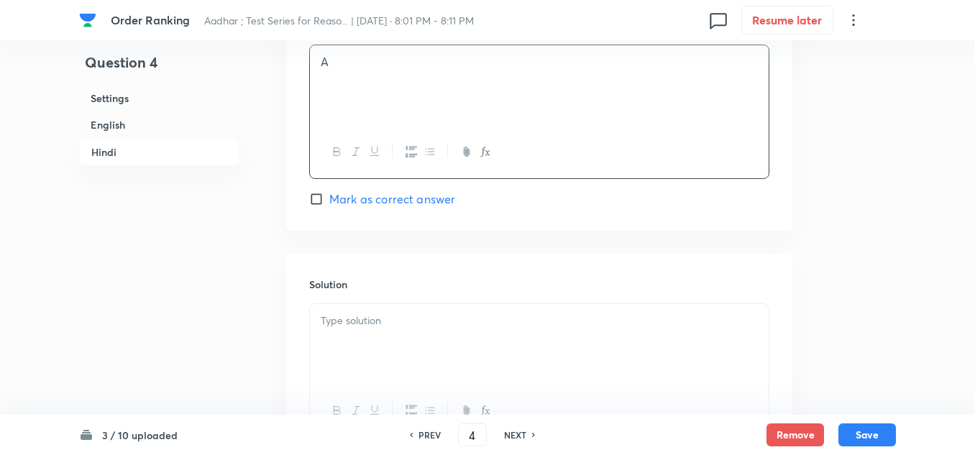
click at [327, 329] on p at bounding box center [539, 321] width 437 height 17
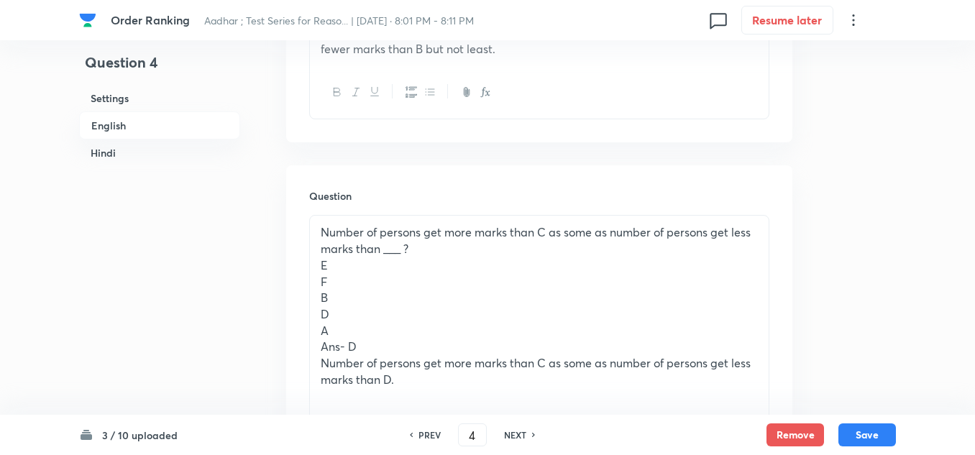
scroll to position [664, 0]
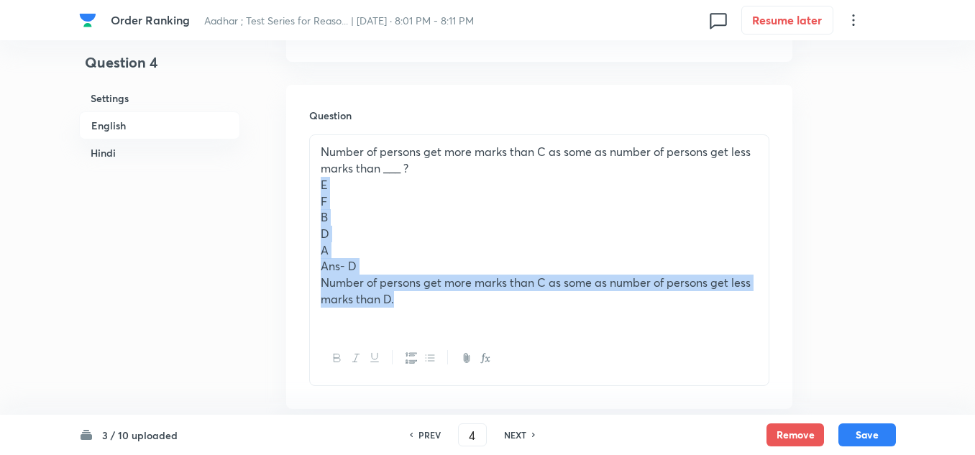
drag, startPoint x: 396, startPoint y: 298, endPoint x: 314, endPoint y: 182, distance: 142.5
click at [314, 182] on div "Number of persons get more marks than C as some as number of persons get less m…" at bounding box center [539, 233] width 459 height 197
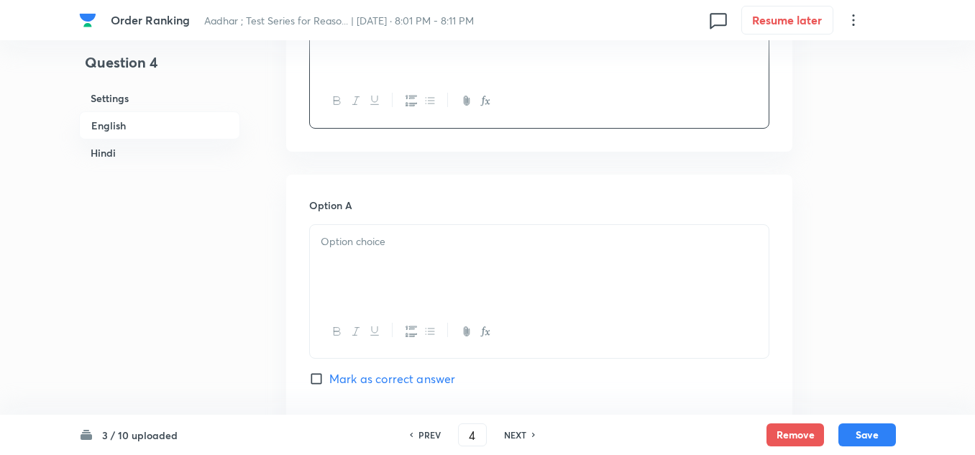
scroll to position [808, 0]
click at [324, 233] on p at bounding box center [539, 241] width 437 height 17
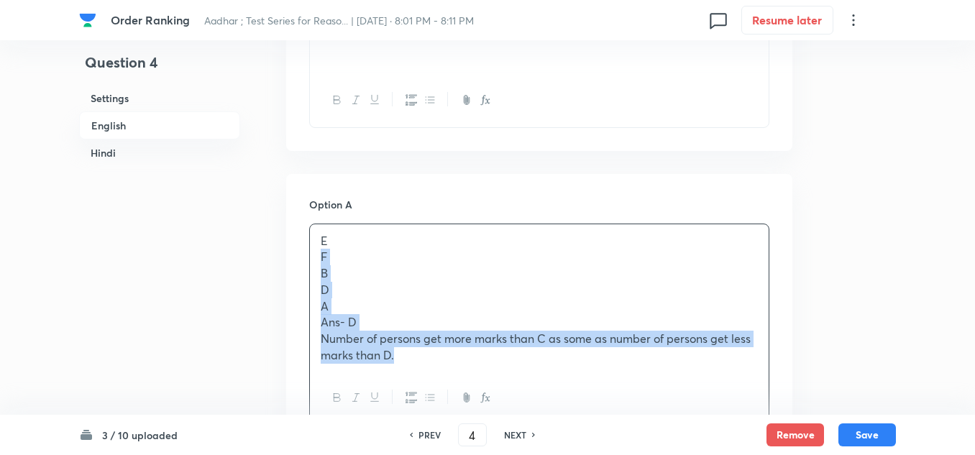
drag, startPoint x: 403, startPoint y: 362, endPoint x: 316, endPoint y: 265, distance: 130.4
click at [316, 265] on div "E F B D A Ans- D Number of persons get more marks than C as some as number of p…" at bounding box center [539, 298] width 459 height 148
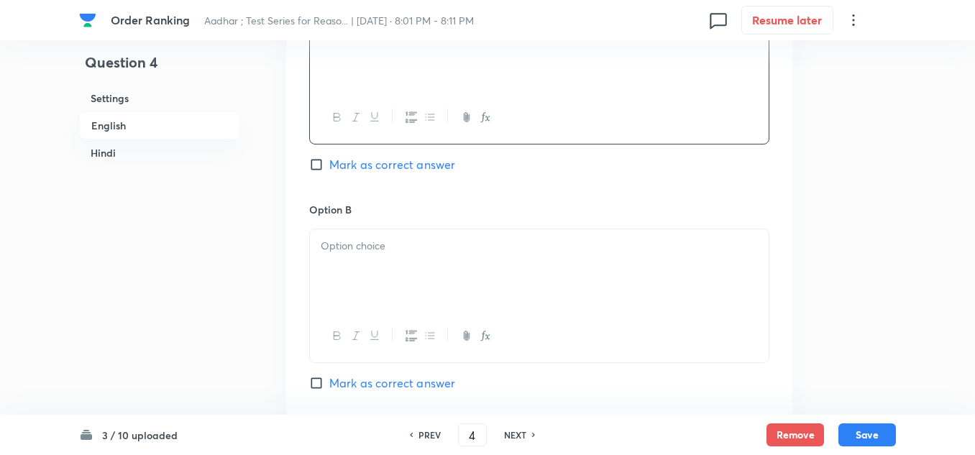
scroll to position [1023, 0]
click at [332, 267] on div at bounding box center [539, 267] width 459 height 81
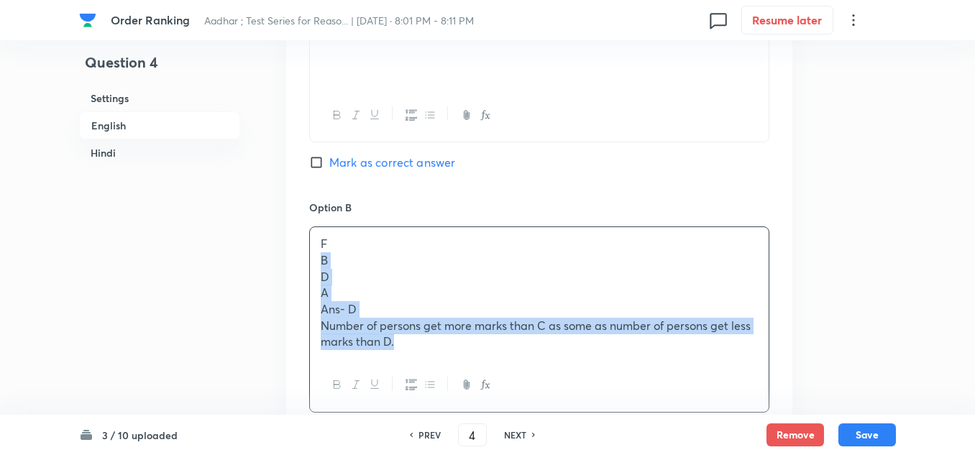
drag, startPoint x: 418, startPoint y: 344, endPoint x: 314, endPoint y: 268, distance: 129.0
click at [314, 268] on div "F B D A Ans- D Number of persons get more marks than C as some as number of per…" at bounding box center [539, 293] width 459 height 132
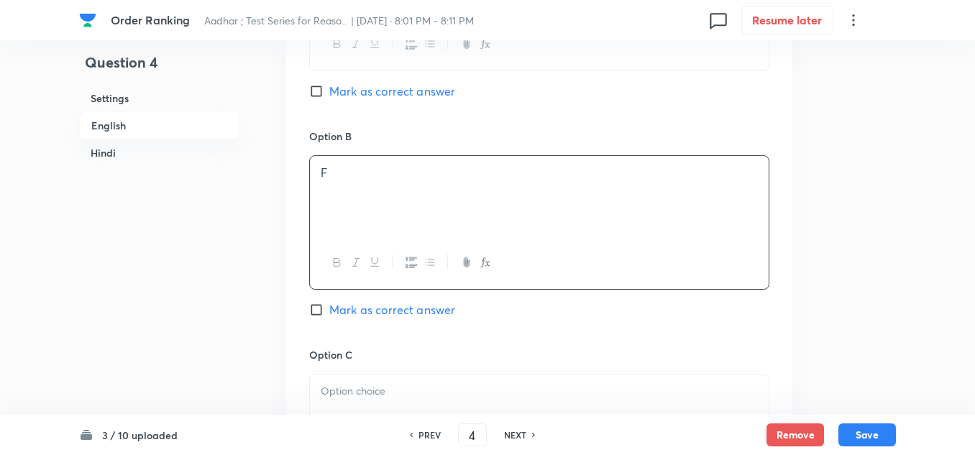
scroll to position [1239, 0]
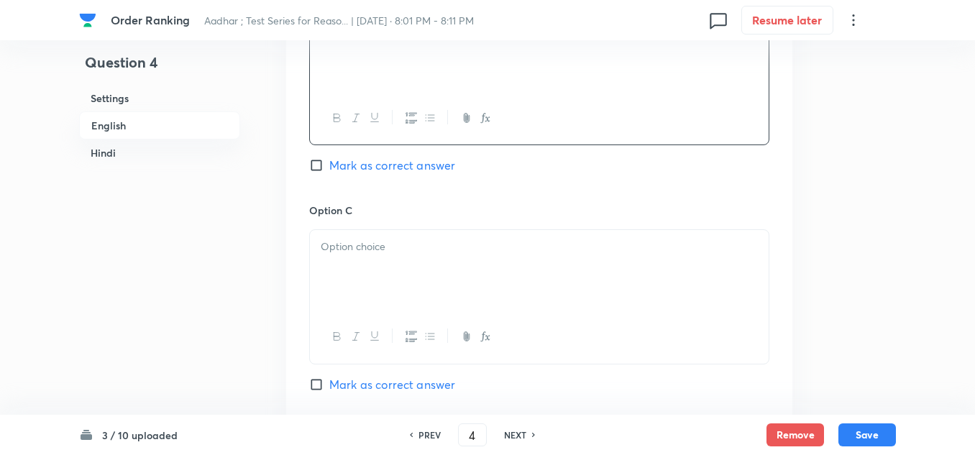
click at [329, 260] on div at bounding box center [539, 270] width 459 height 81
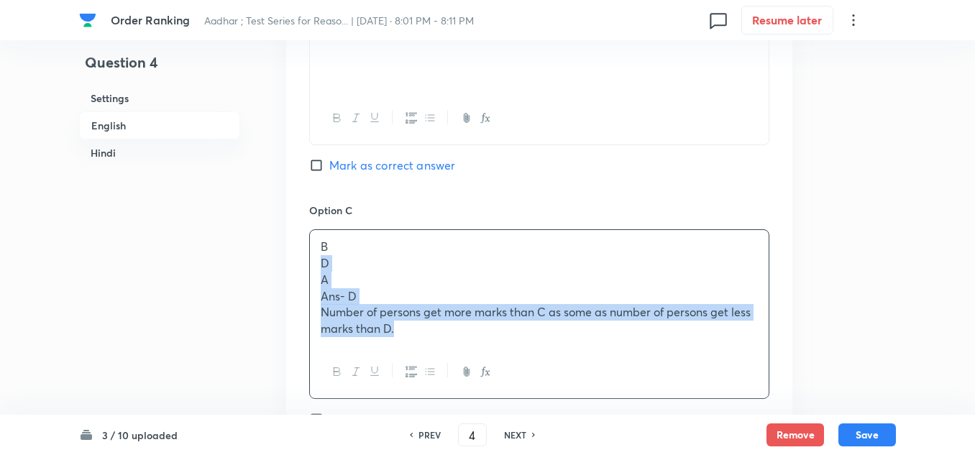
drag, startPoint x: 403, startPoint y: 336, endPoint x: 308, endPoint y: 271, distance: 115.5
click at [308, 271] on div "Option A E Mark as correct answer Option B F Mark as correct answer Option C B …" at bounding box center [539, 316] width 506 height 1146
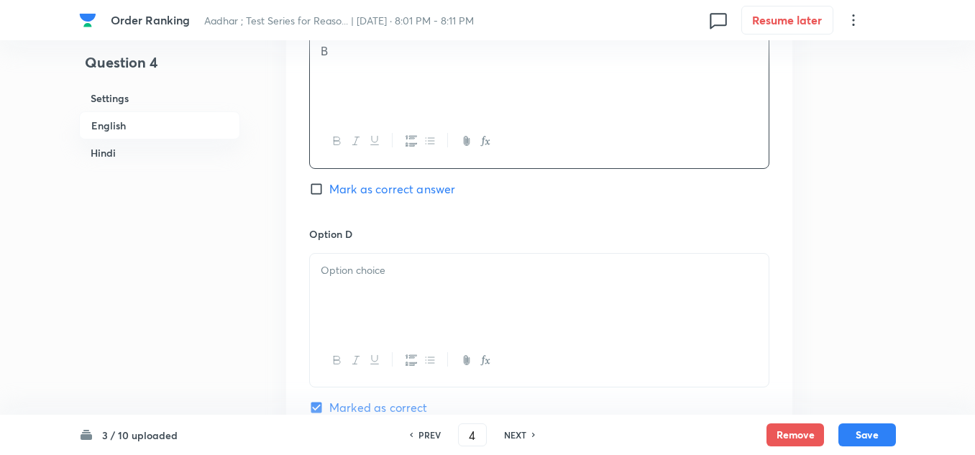
scroll to position [1455, 0]
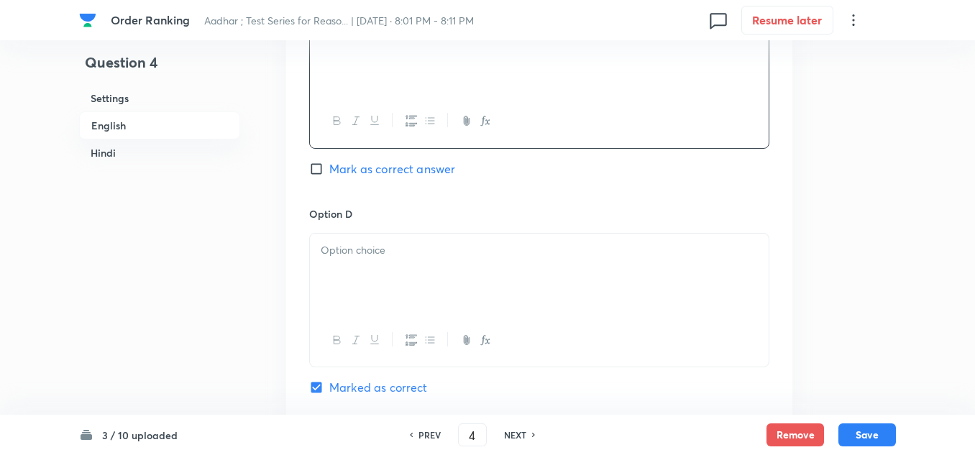
click at [337, 266] on div at bounding box center [539, 274] width 459 height 81
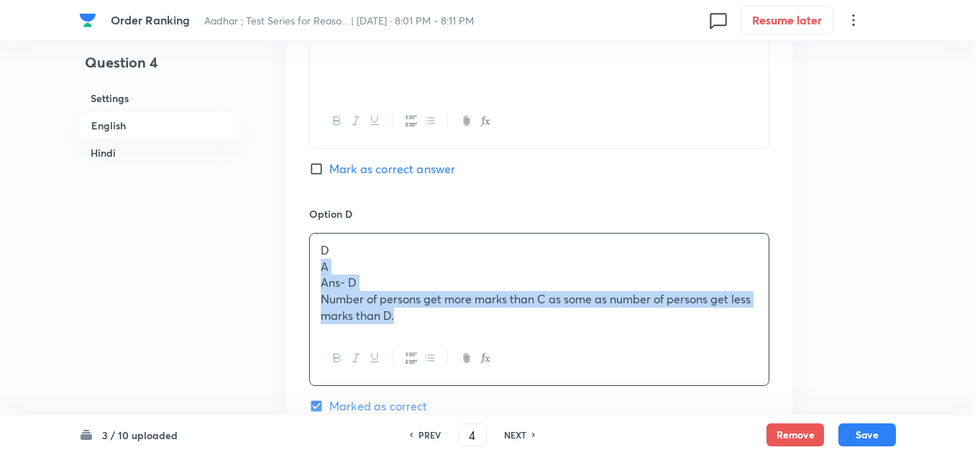
drag, startPoint x: 403, startPoint y: 311, endPoint x: 306, endPoint y: 265, distance: 107.1
click at [306, 265] on div "Option A E Mark as correct answer Option B F Mark as correct answer Option C B …" at bounding box center [539, 92] width 506 height 1131
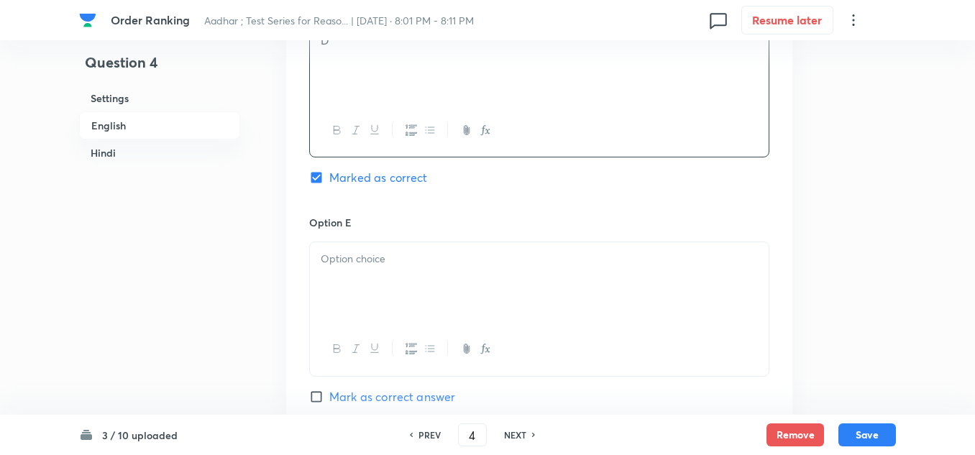
scroll to position [1671, 0]
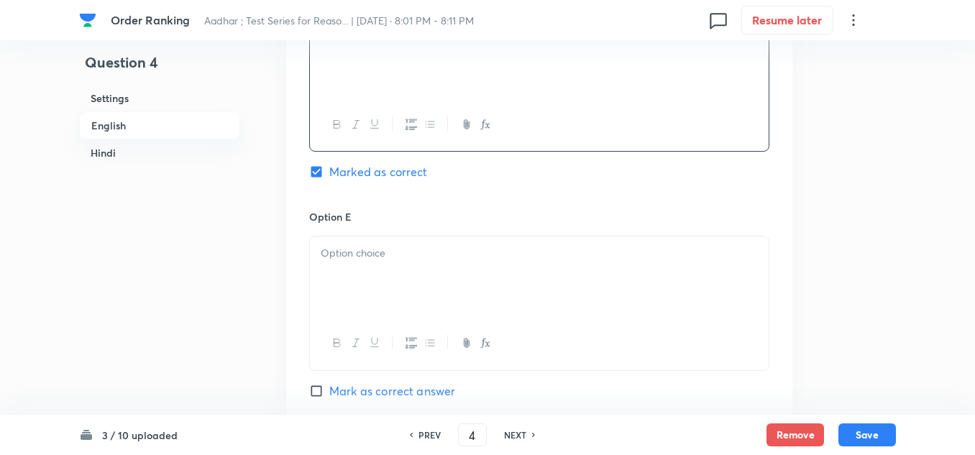
click at [350, 262] on div at bounding box center [539, 277] width 459 height 81
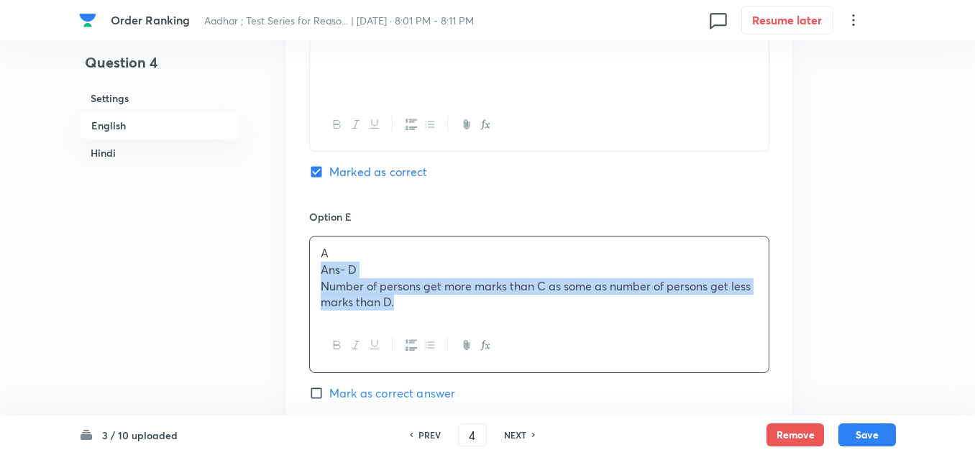
drag, startPoint x: 396, startPoint y: 305, endPoint x: 311, endPoint y: 272, distance: 91.1
click at [311, 272] on div "A Ans- D Number of persons get more marks than C as some as number of persons g…" at bounding box center [539, 278] width 459 height 83
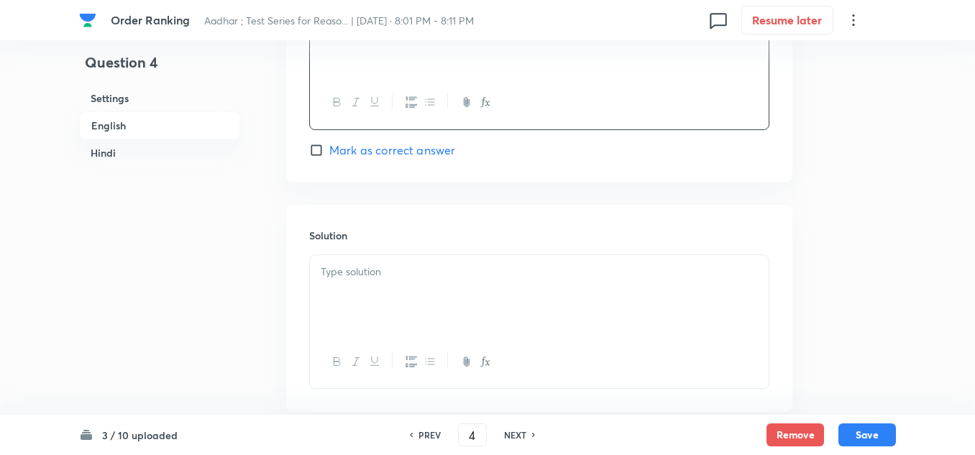
scroll to position [1958, 0]
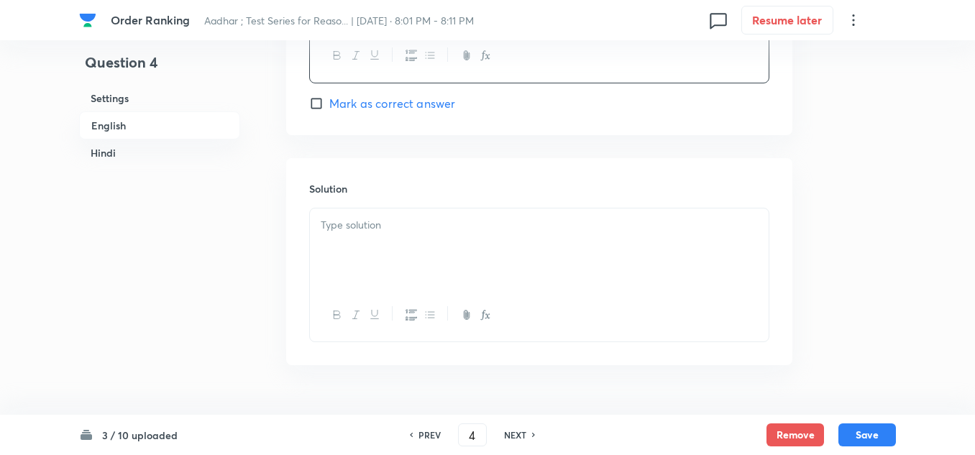
click at [324, 238] on div at bounding box center [539, 249] width 459 height 81
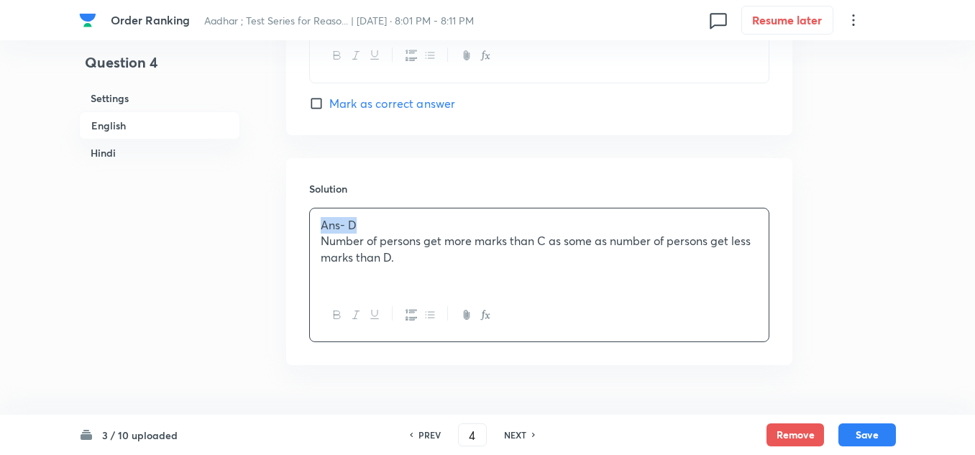
drag, startPoint x: 365, startPoint y: 225, endPoint x: 291, endPoint y: 225, distance: 74.8
click at [291, 225] on div "Solution Ans- D Number of persons get more marks than C as some as number of pe…" at bounding box center [539, 261] width 506 height 207
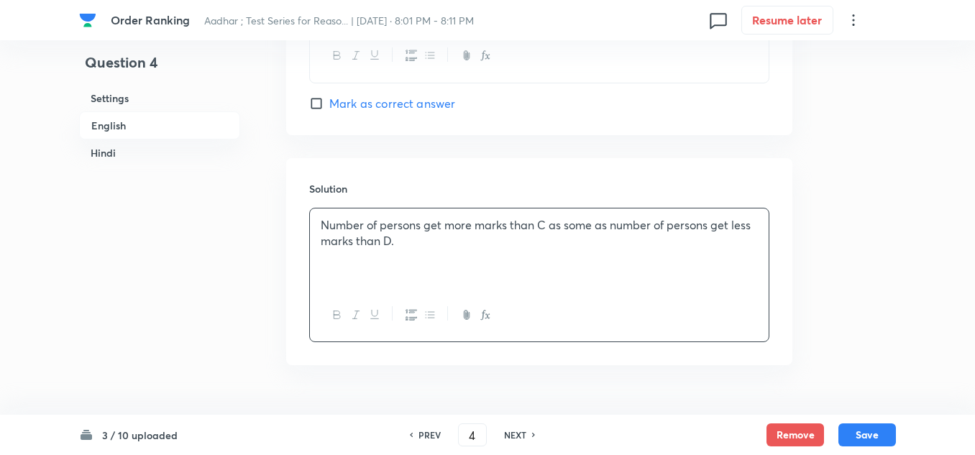
click at [396, 246] on p "Number of persons get more marks than C as some as number of persons get less m…" at bounding box center [539, 233] width 437 height 32
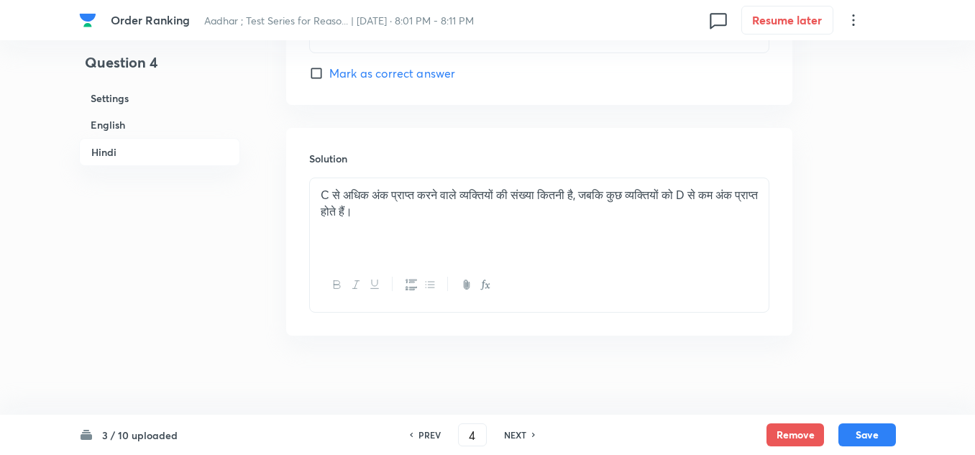
scroll to position [3935, 0]
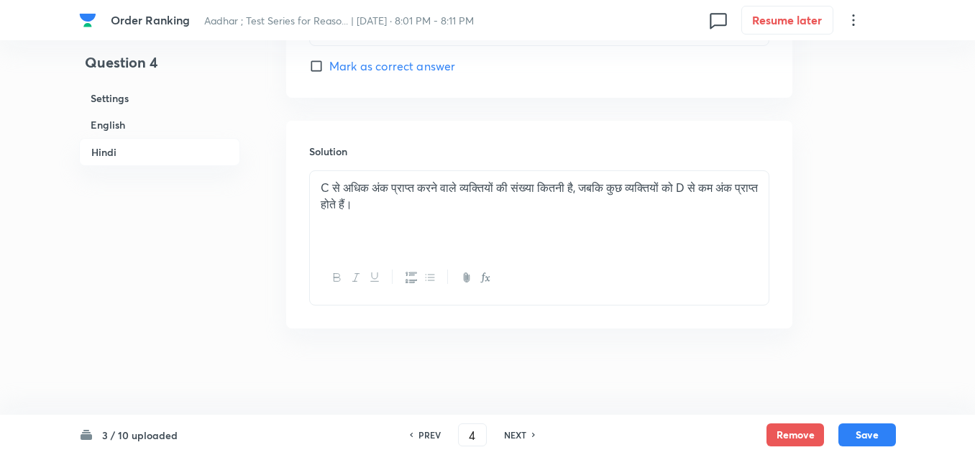
click at [418, 221] on p at bounding box center [539, 221] width 437 height 17
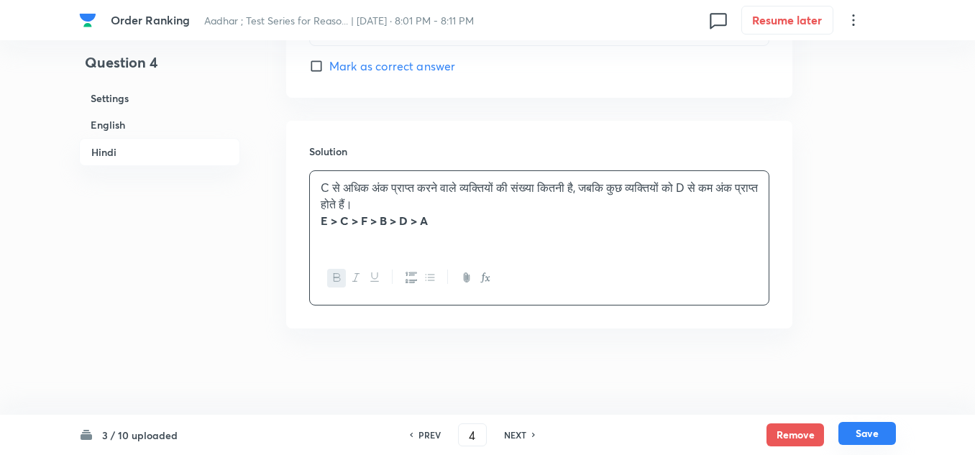
click at [853, 429] on button "Save" at bounding box center [868, 433] width 58 height 23
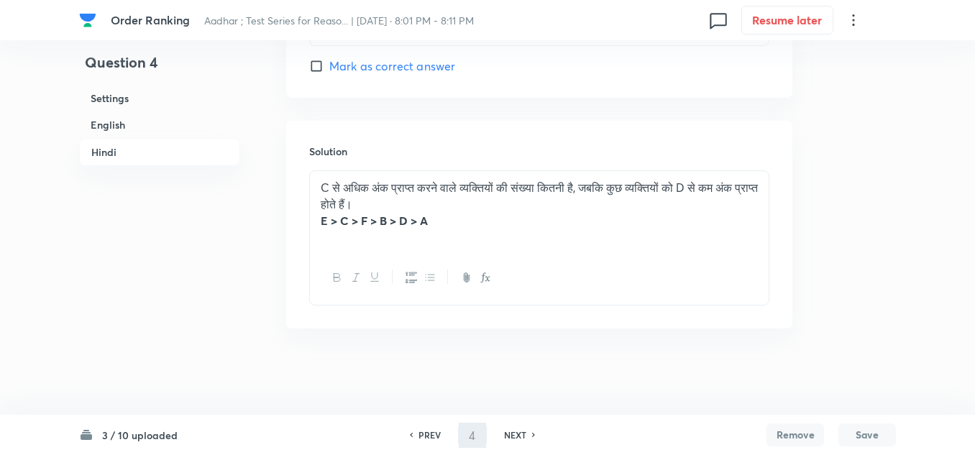
type input "5"
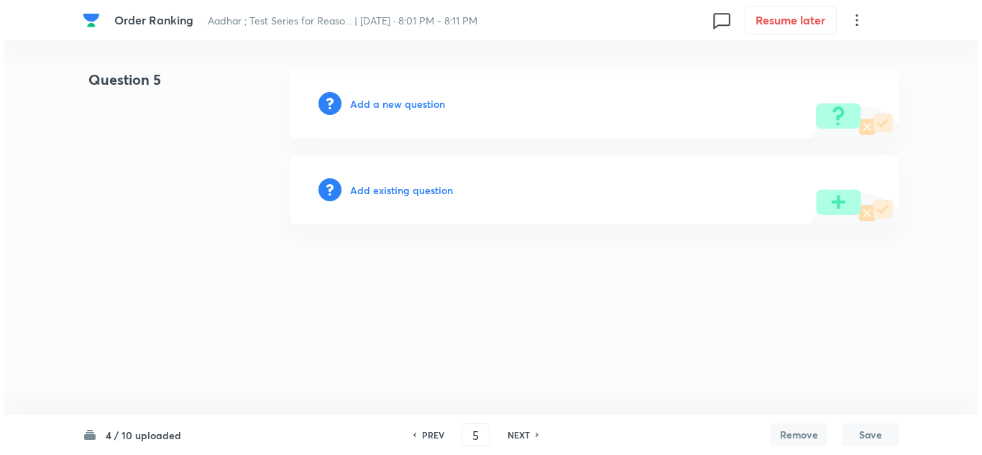
scroll to position [0, 0]
click at [365, 109] on h6 "Add a new question" at bounding box center [397, 103] width 95 height 15
click at [375, 100] on h6 "Choose a question type" at bounding box center [405, 103] width 111 height 15
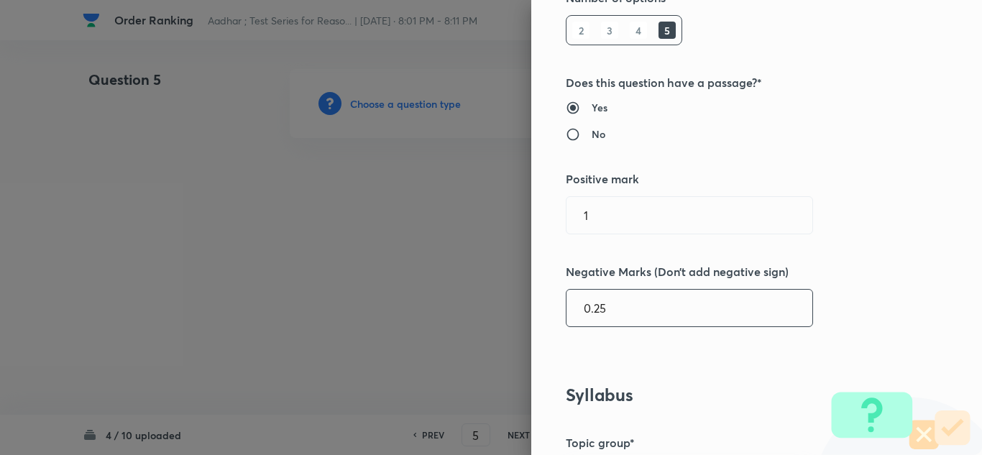
scroll to position [360, 0]
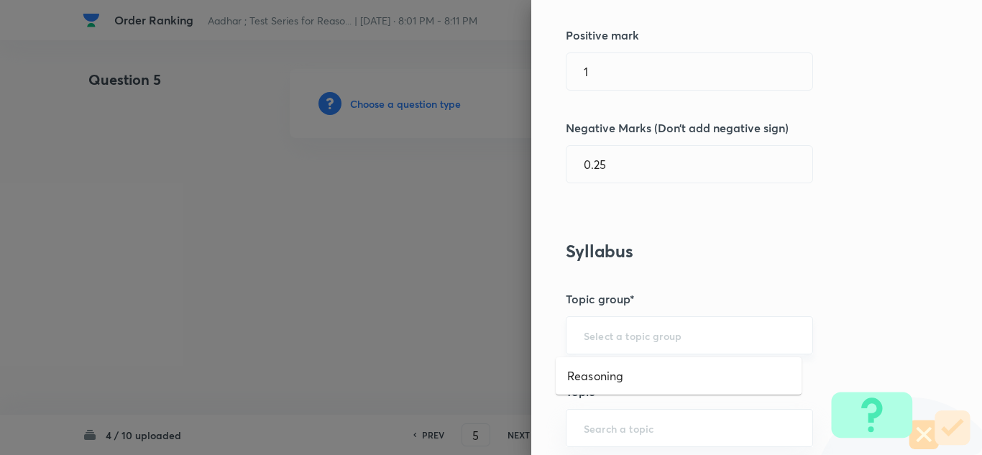
click at [593, 339] on input "text" at bounding box center [689, 336] width 211 height 14
click at [588, 373] on li "Reasoning" at bounding box center [679, 376] width 246 height 26
type input "Reasoning"
click at [581, 419] on div "​" at bounding box center [689, 428] width 247 height 38
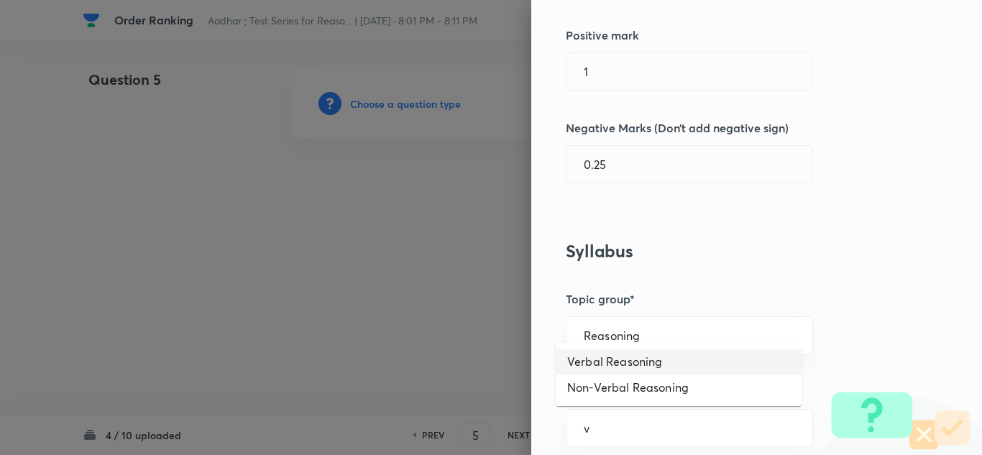
click at [592, 367] on li "Verbal Reasoning" at bounding box center [679, 362] width 246 height 26
type input "Verbal Reasoning"
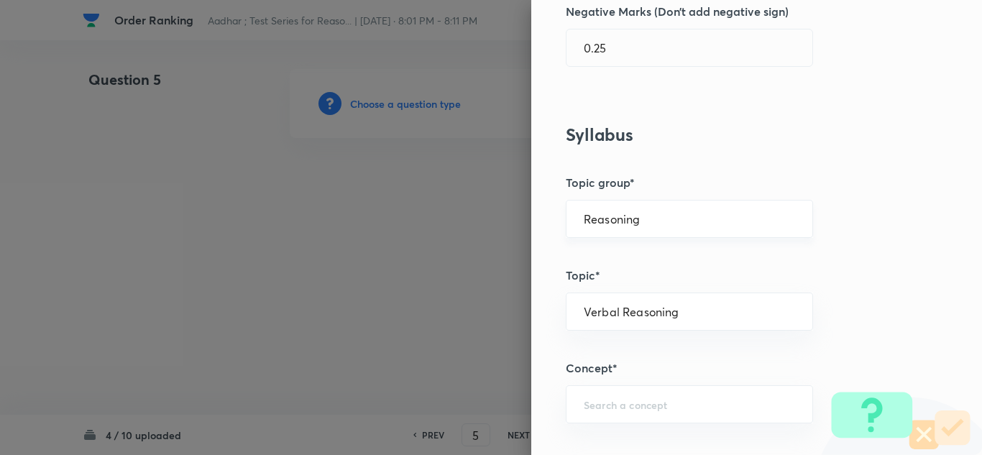
scroll to position [647, 0]
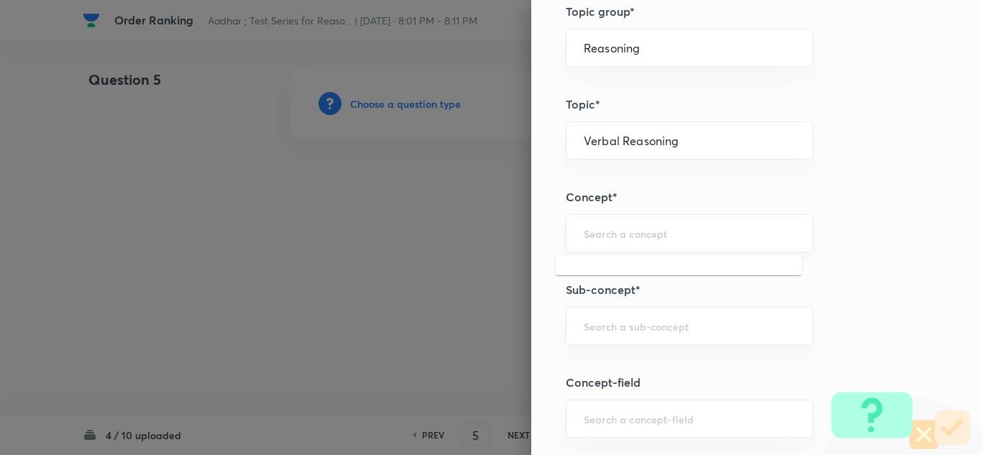
click at [584, 239] on input "text" at bounding box center [689, 234] width 211 height 14
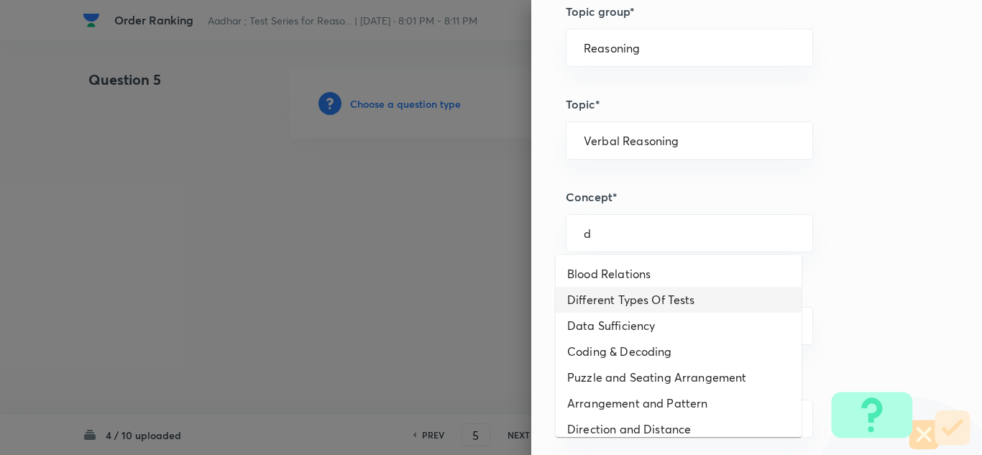
click at [601, 298] on li "Different Types Of Tests" at bounding box center [679, 300] width 246 height 26
type input "Different Types Of Tests"
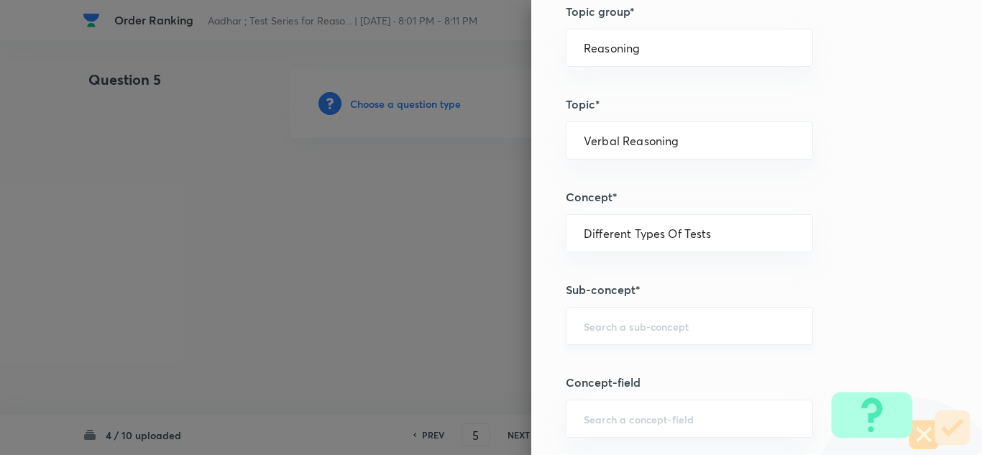
click at [592, 333] on input "text" at bounding box center [689, 326] width 211 height 14
click at [580, 362] on li "Order & Ranking Test" at bounding box center [679, 367] width 246 height 26
type input "Order & Ranking Test"
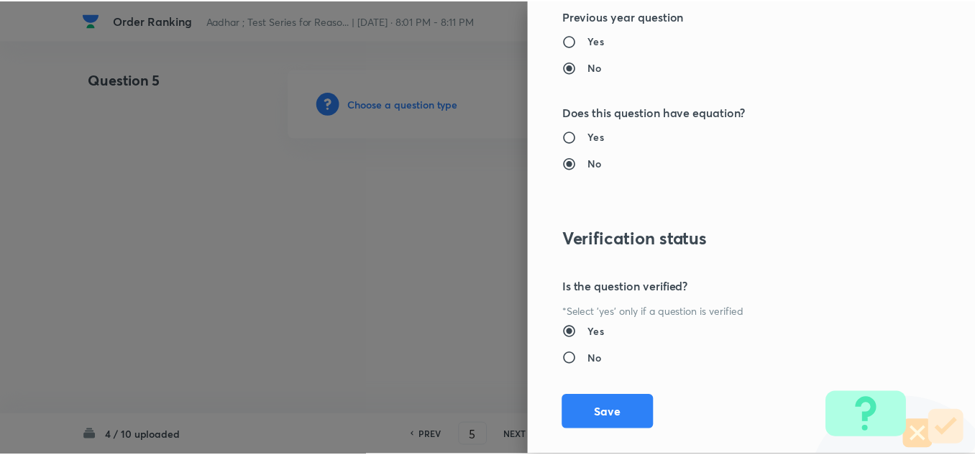
scroll to position [1505, 0]
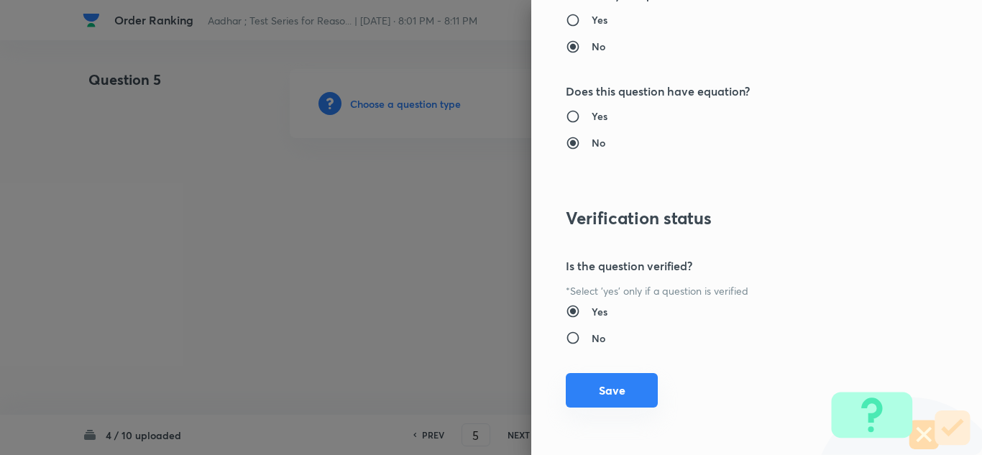
click at [591, 382] on button "Save" at bounding box center [612, 390] width 92 height 35
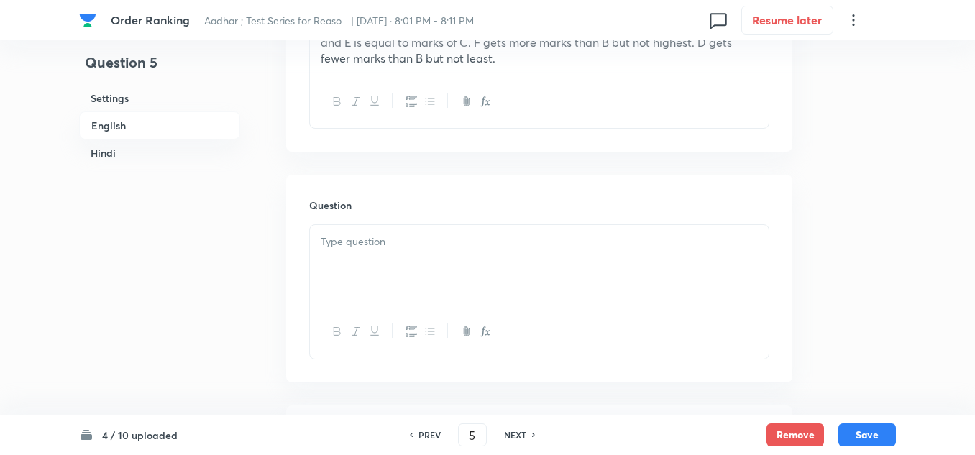
scroll to position [575, 0]
click at [358, 252] on div at bounding box center [539, 264] width 459 height 81
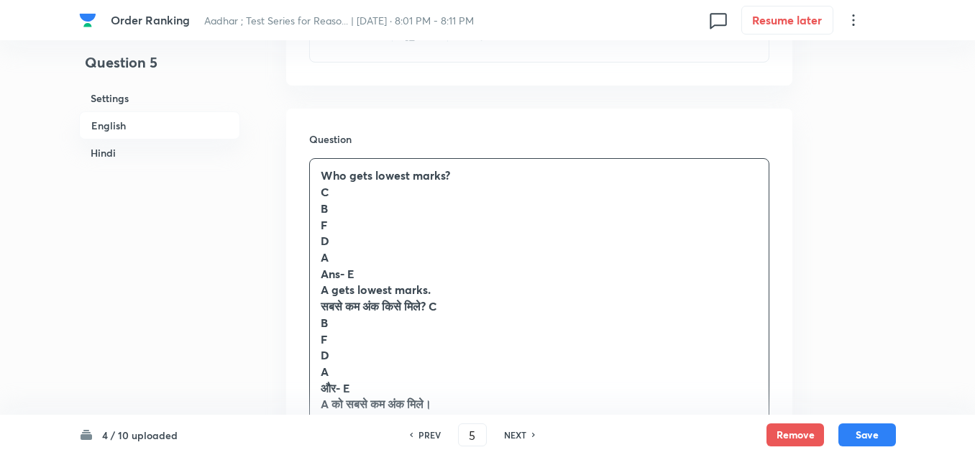
scroll to position [719, 0]
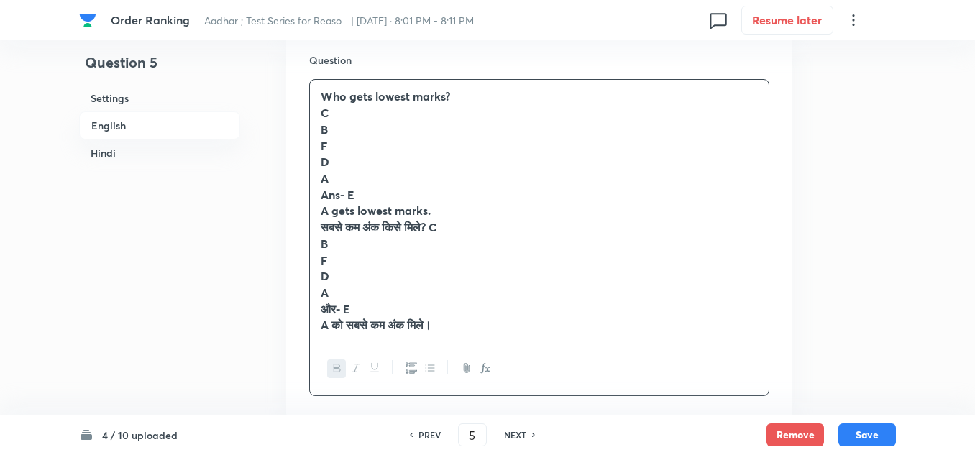
click at [454, 327] on p "A को सबसे कम अंक मिले।" at bounding box center [539, 325] width 437 height 17
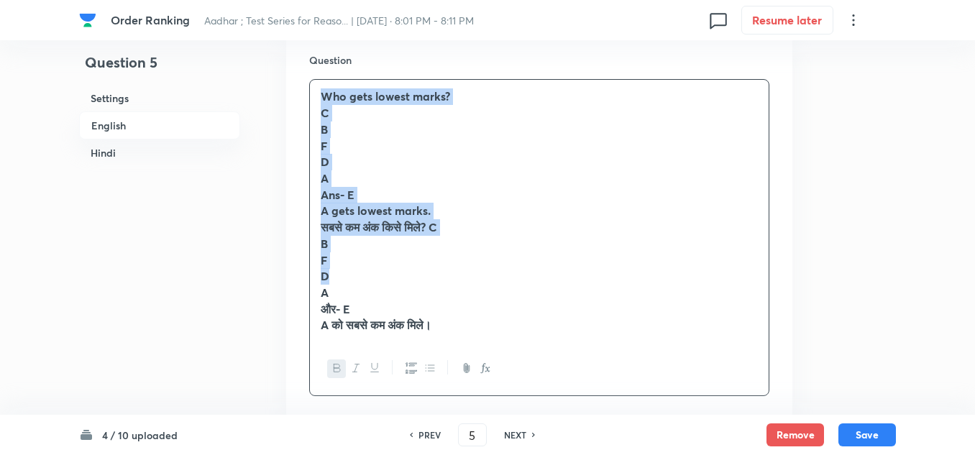
drag, startPoint x: 362, startPoint y: 190, endPoint x: 316, endPoint y: 98, distance: 102.9
click at [316, 98] on div "Who gets lowest marks? C B F D A Ans- E A gets lowest marks. सबसे कम अंक किसे म…" at bounding box center [539, 211] width 459 height 263
click at [334, 362] on icon "button" at bounding box center [338, 368] width 12 height 12
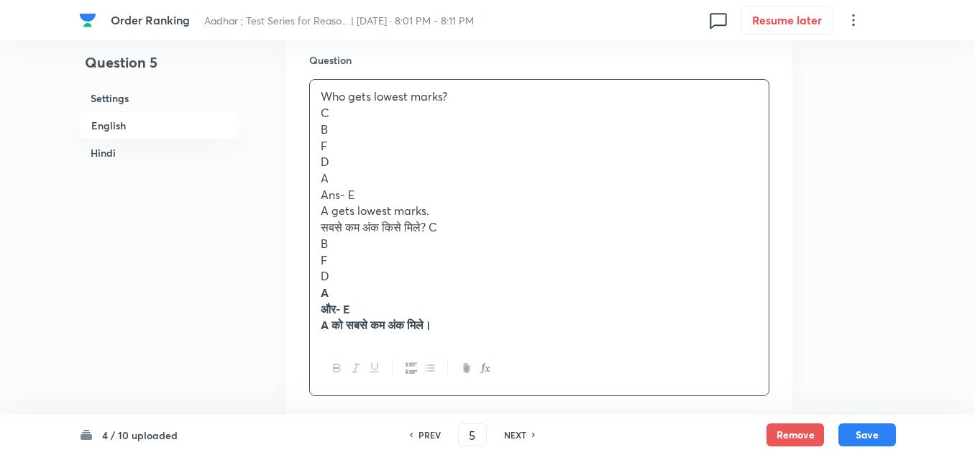
click at [460, 326] on p "A को सबसे कम अंक मिले।" at bounding box center [539, 325] width 437 height 17
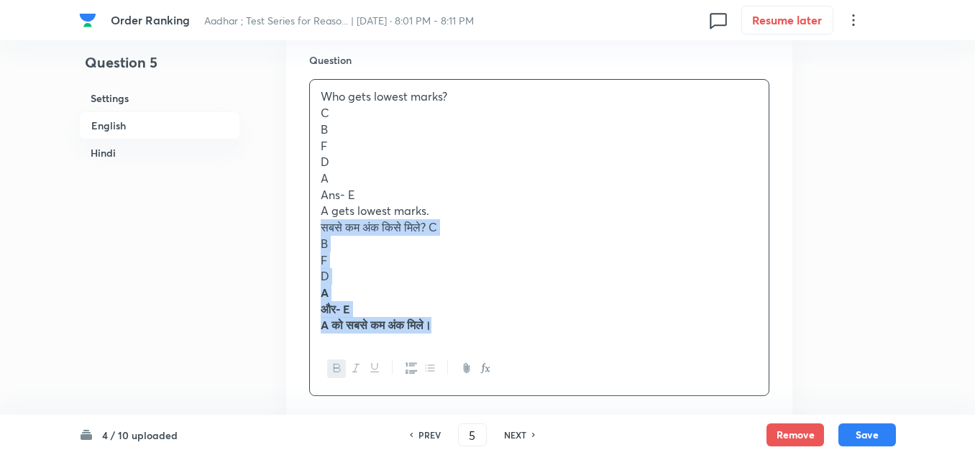
drag, startPoint x: 457, startPoint y: 325, endPoint x: 322, endPoint y: 233, distance: 163.6
click at [322, 233] on div "Who gets lowest marks? C B F D A Ans- E A gets lowest marks. सबसे कम अंक किसे म…" at bounding box center [539, 211] width 459 height 263
click at [329, 362] on button "button" at bounding box center [336, 369] width 19 height 18
click at [463, 332] on p "A को सबसे कम अंक मिले।" at bounding box center [539, 325] width 437 height 17
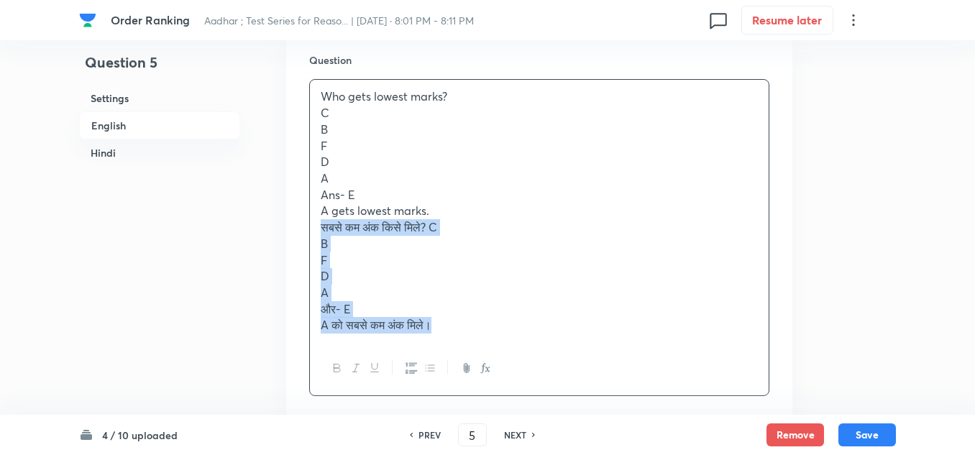
drag, startPoint x: 455, startPoint y: 333, endPoint x: 321, endPoint y: 230, distance: 168.7
click at [321, 230] on div "Who gets lowest marks? C B F D A Ans- E A gets lowest marks. सबसे कम अंक किसे म…" at bounding box center [539, 211] width 459 height 263
copy div "सबसे कम अंक किसे मिले? C B F D A और- E A को सबसे कम अंक मिले।"
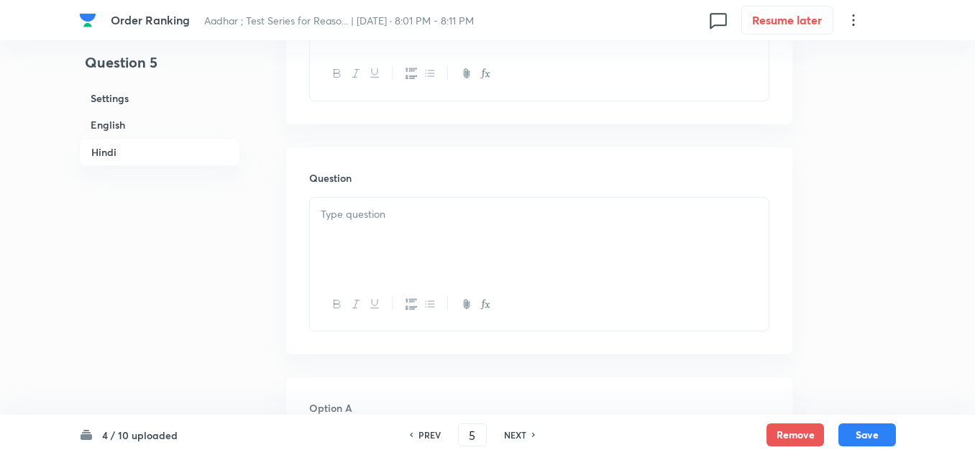
scroll to position [2589, 0]
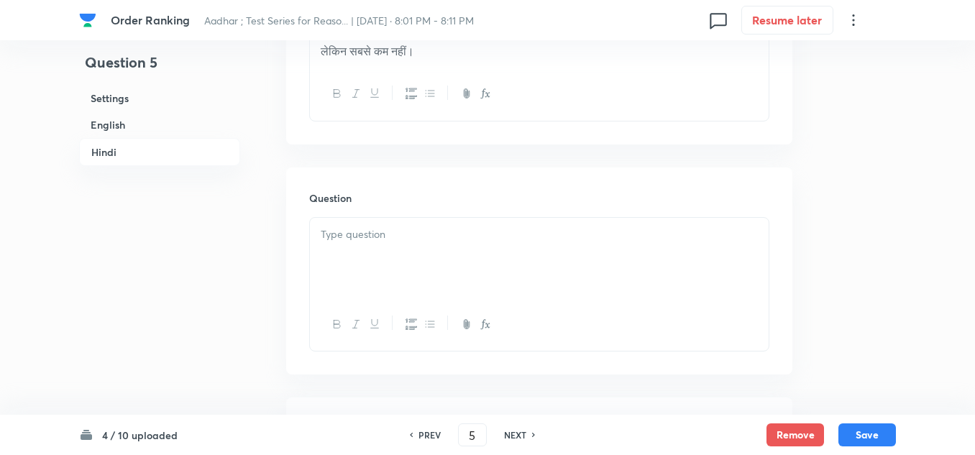
click at [353, 275] on div at bounding box center [539, 258] width 459 height 81
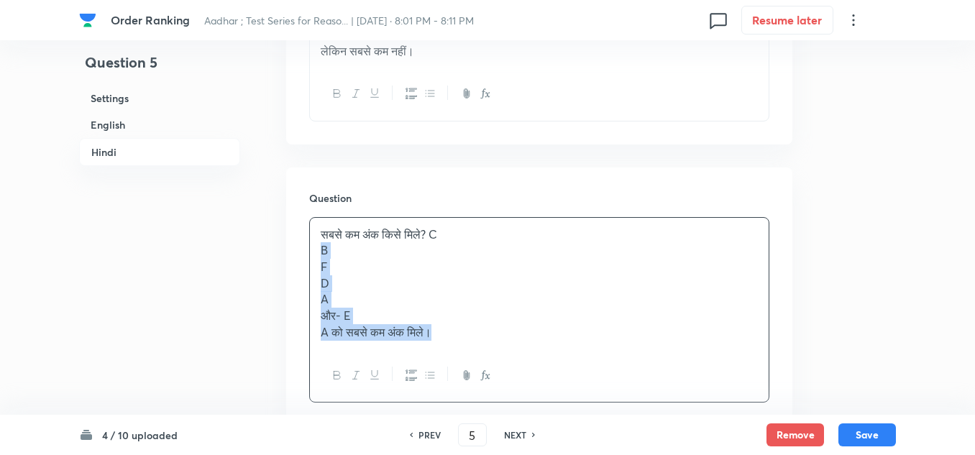
drag, startPoint x: 449, startPoint y: 345, endPoint x: 317, endPoint y: 274, distance: 149.6
click at [317, 274] on div "सबसे कम अंक किसे मिले? C B F D A और- E A को सबसे कम अंक मिले।" at bounding box center [539, 284] width 459 height 132
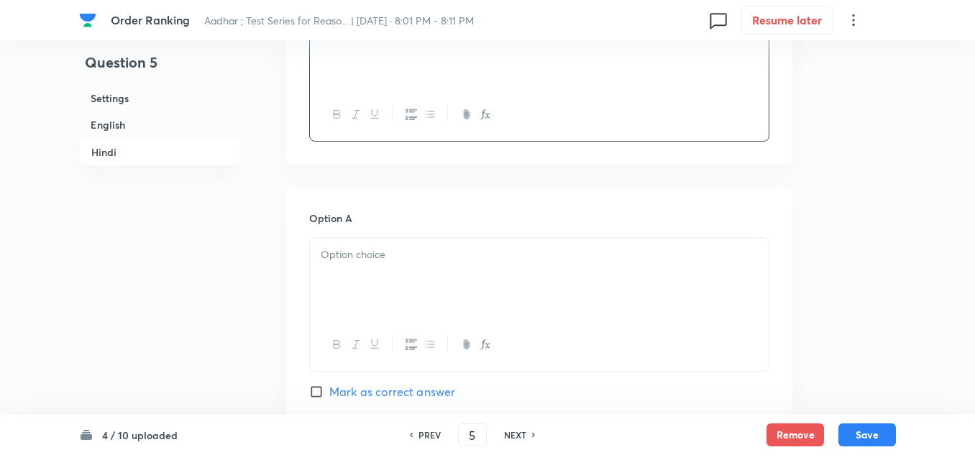
scroll to position [2805, 0]
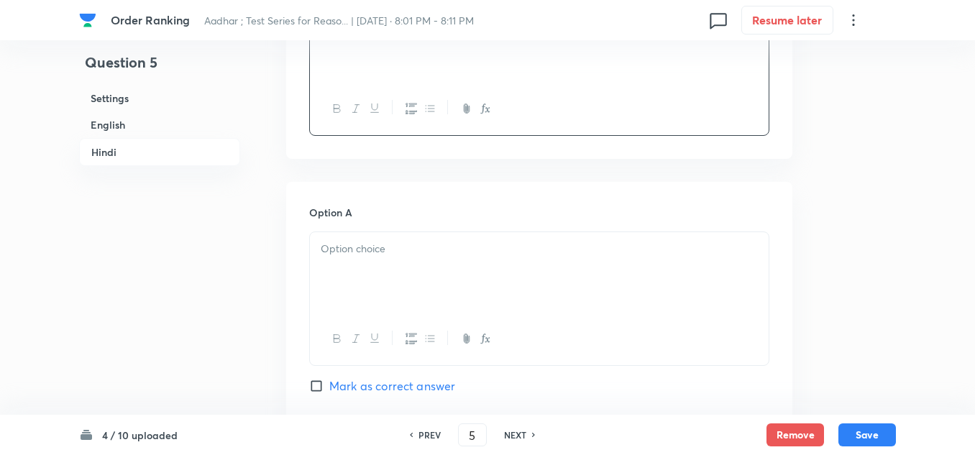
click at [372, 257] on p at bounding box center [539, 249] width 437 height 17
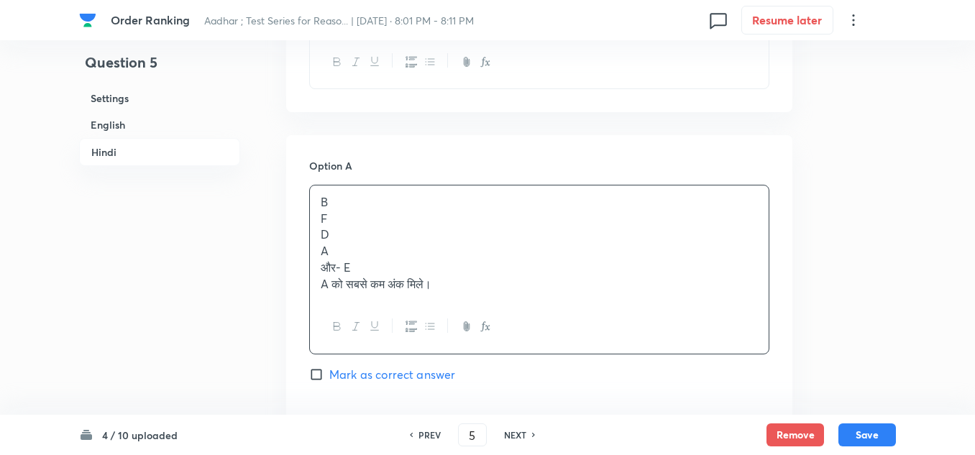
scroll to position [2877, 0]
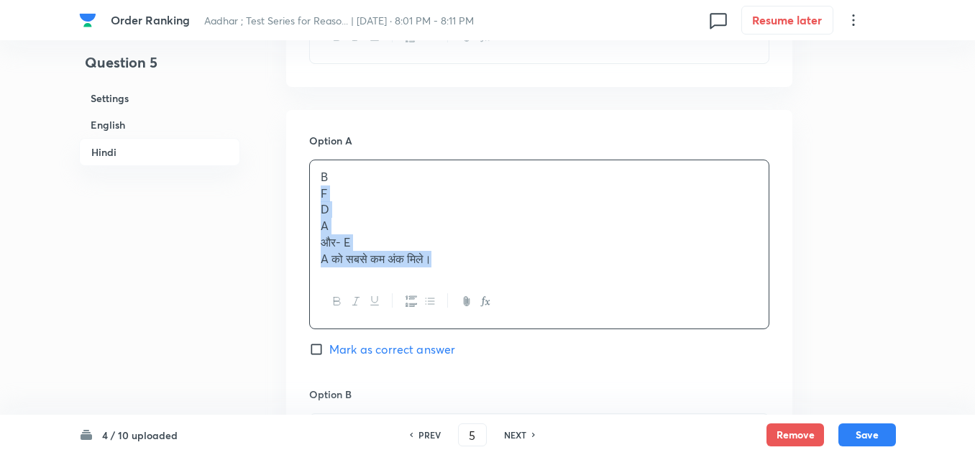
drag, startPoint x: 444, startPoint y: 276, endPoint x: 301, endPoint y: 211, distance: 157.4
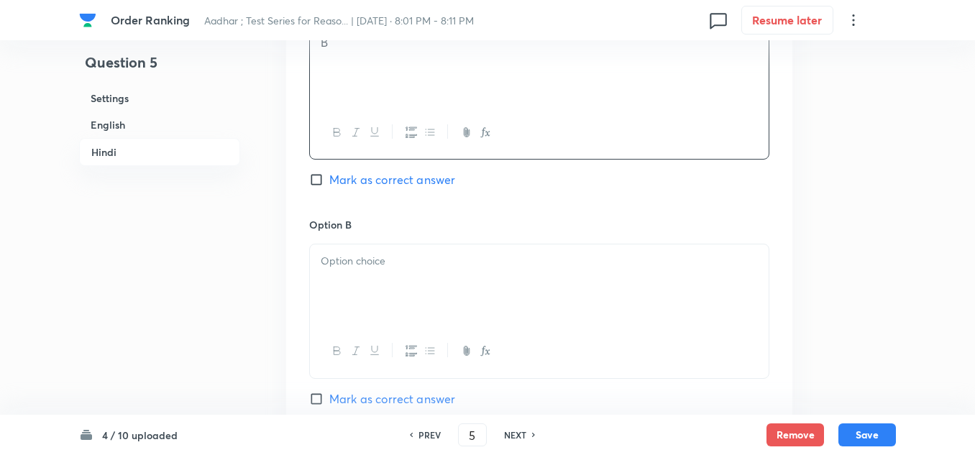
scroll to position [3021, 0]
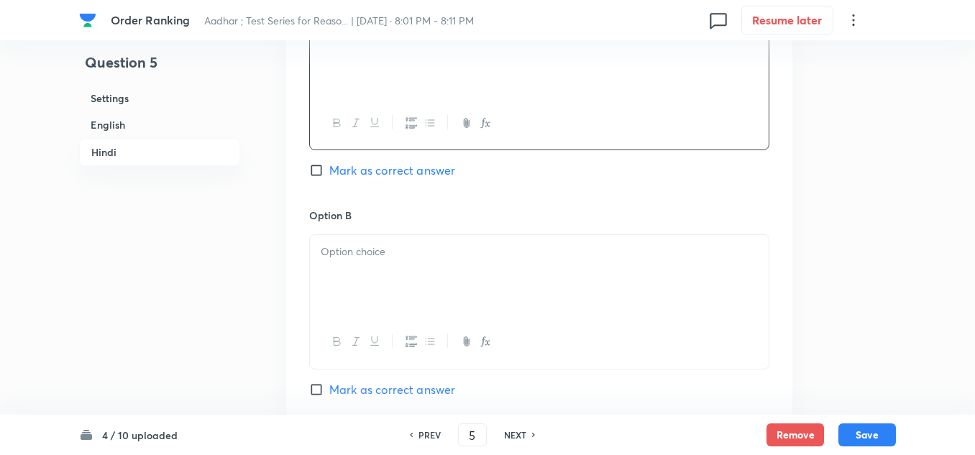
click at [343, 252] on div at bounding box center [539, 275] width 459 height 81
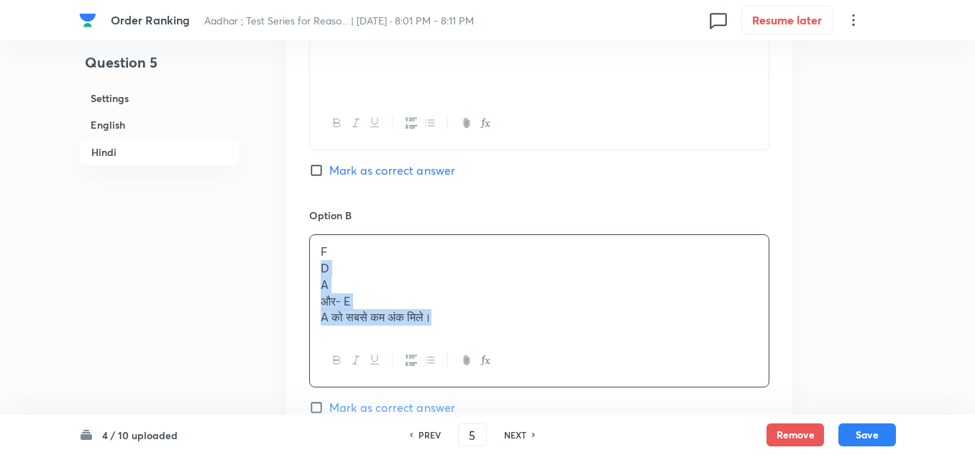
drag, startPoint x: 447, startPoint y: 332, endPoint x: 319, endPoint y: 286, distance: 136.0
click at [319, 286] on div "F D A और- E A को सबसे कम अंक मिले।" at bounding box center [539, 284] width 459 height 99
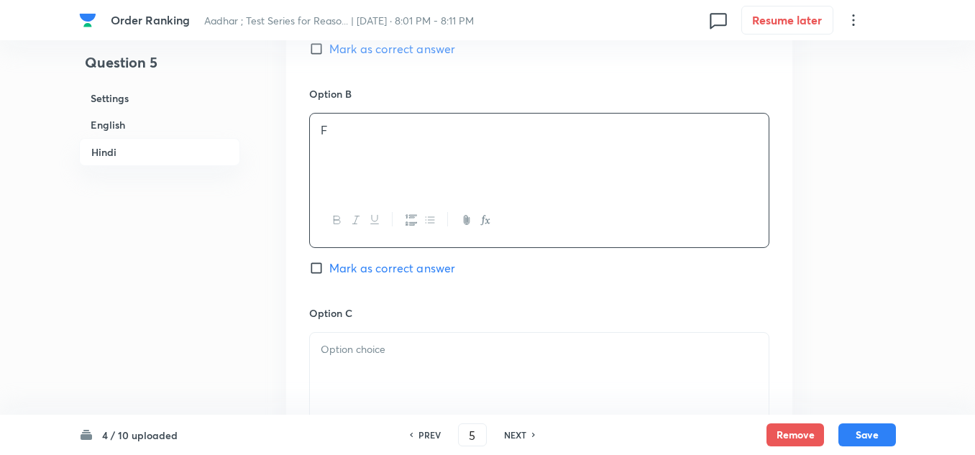
scroll to position [3164, 0]
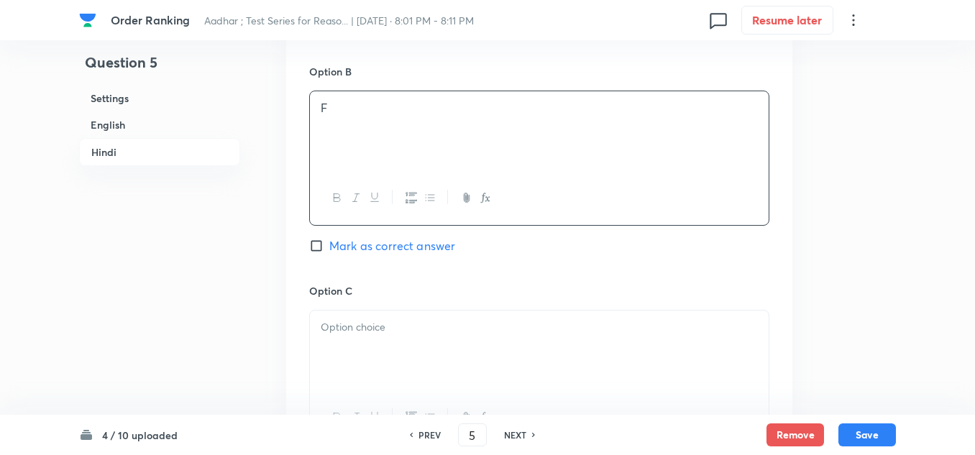
click at [348, 333] on div at bounding box center [539, 351] width 459 height 81
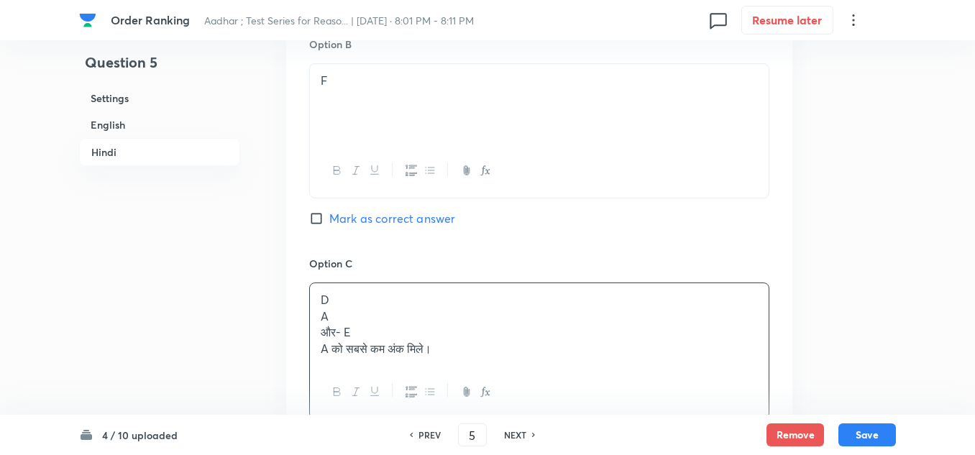
scroll to position [3236, 0]
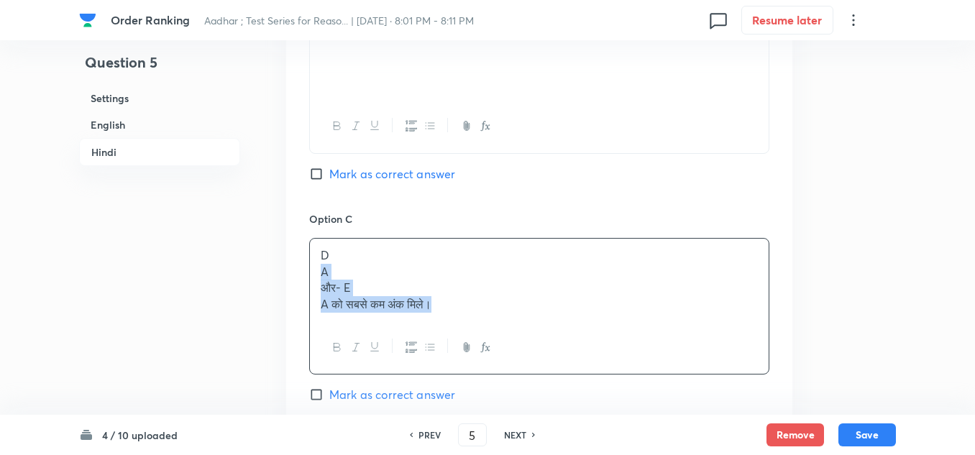
drag, startPoint x: 455, startPoint y: 327, endPoint x: 293, endPoint y: 285, distance: 167.1
click at [293, 286] on div "Option A B Mark as correct answer Option B F Mark as correct answer Option C D …" at bounding box center [539, 307] width 506 height 1114
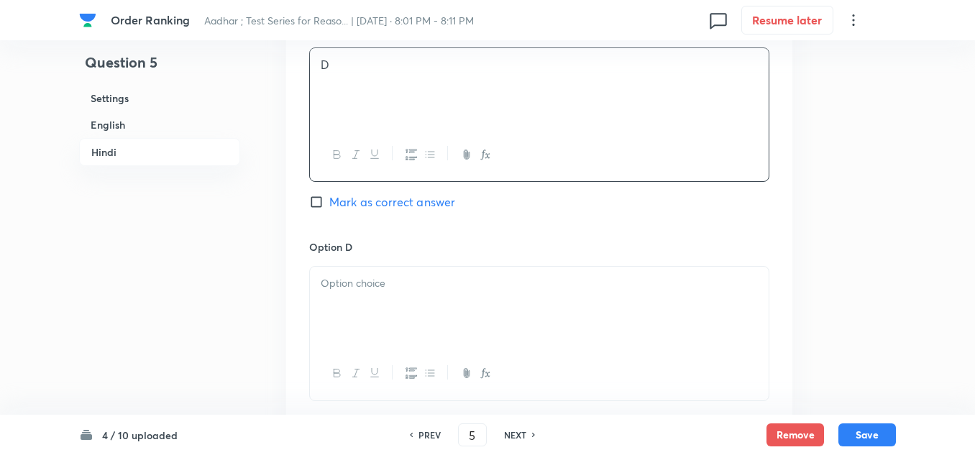
scroll to position [3452, 0]
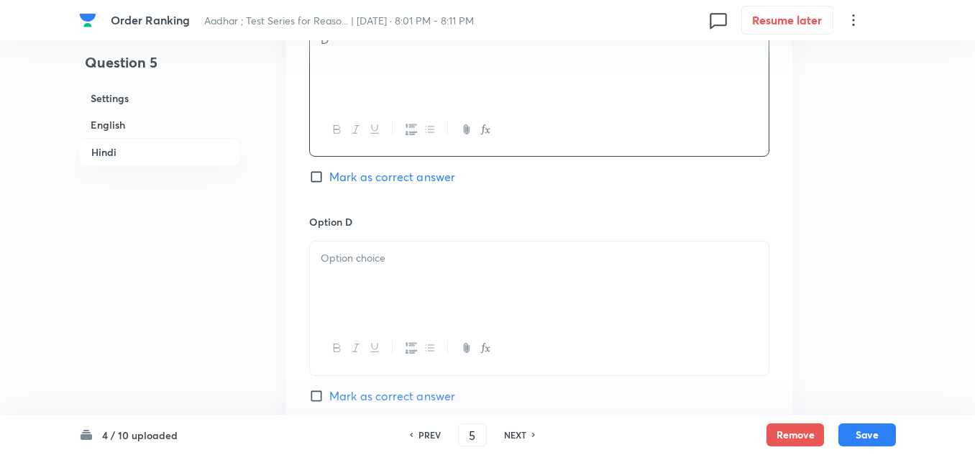
click at [330, 306] on div at bounding box center [539, 282] width 459 height 81
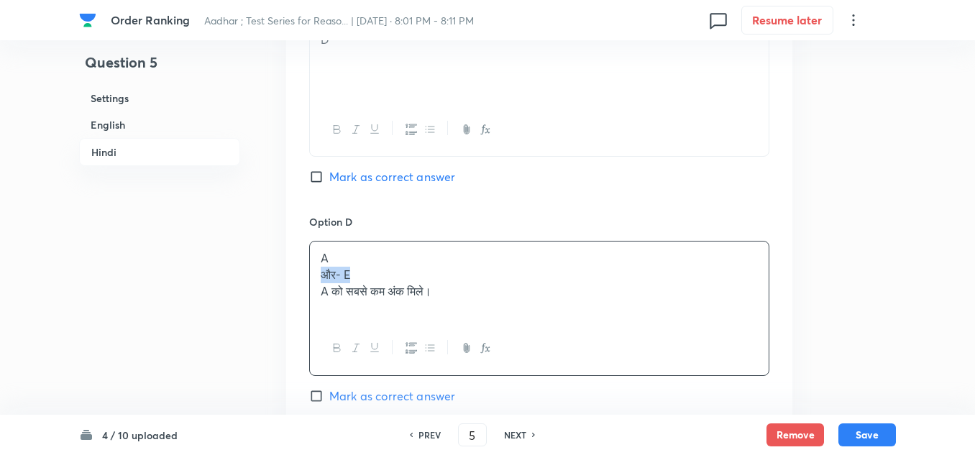
drag, startPoint x: 340, startPoint y: 290, endPoint x: 316, endPoint y: 288, distance: 23.8
click at [316, 288] on div "A और- E A को सबसे कम अंक मिले।" at bounding box center [539, 282] width 459 height 81
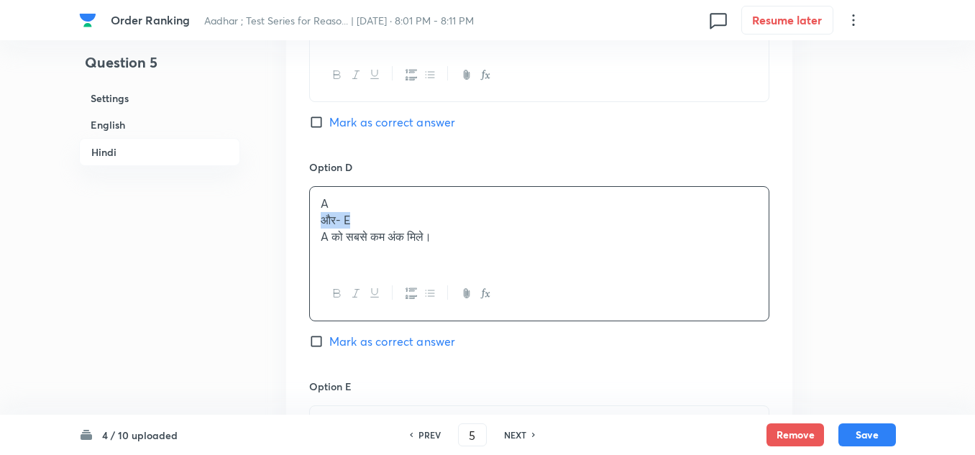
scroll to position [3524, 0]
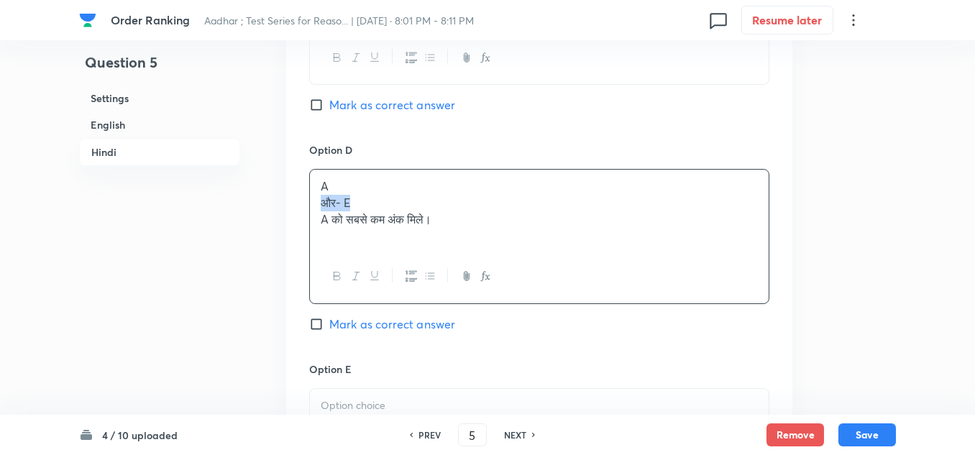
click at [342, 211] on p "और- E" at bounding box center [539, 203] width 437 height 17
drag, startPoint x: 347, startPoint y: 212, endPoint x: 325, endPoint y: 222, distance: 23.5
click at [325, 211] on p "और- E" at bounding box center [539, 203] width 437 height 17
drag, startPoint x: 446, startPoint y: 238, endPoint x: 305, endPoint y: 224, distance: 141.6
click at [305, 224] on div "Option A B Mark as correct answer Option B F Mark as correct answer Option C D …" at bounding box center [539, 19] width 506 height 1112
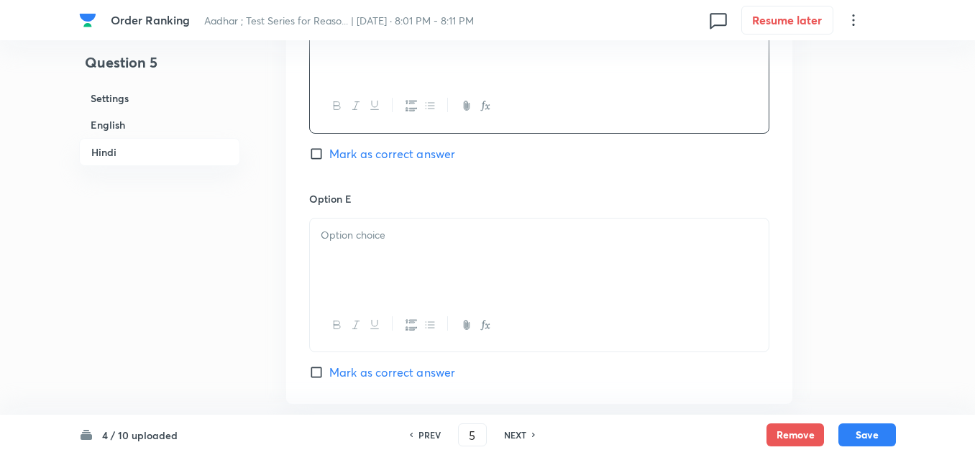
scroll to position [3740, 0]
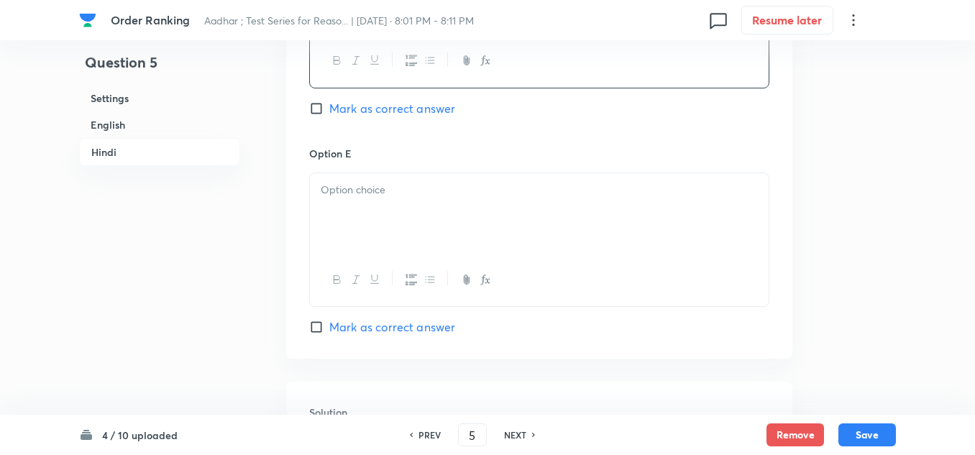
click at [331, 216] on div at bounding box center [539, 213] width 459 height 81
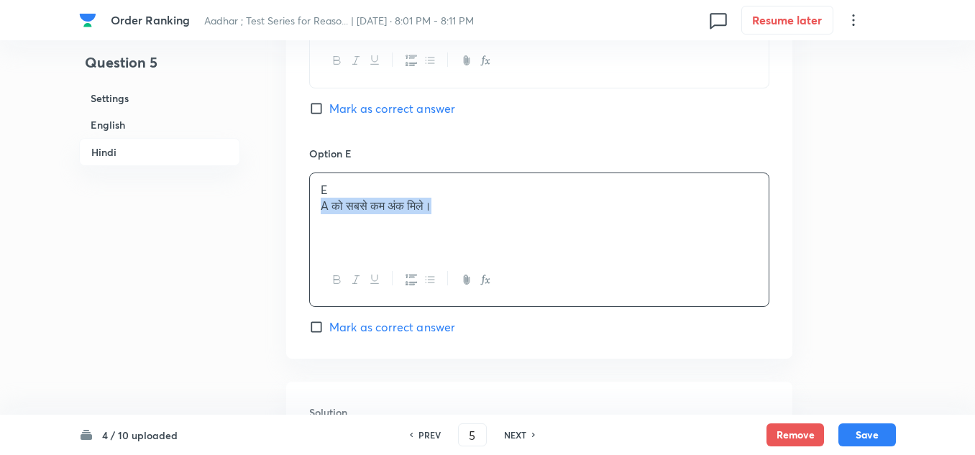
drag, startPoint x: 439, startPoint y: 221, endPoint x: 319, endPoint y: 220, distance: 120.8
click at [319, 220] on div "E A को सबसे कम अंक मिले।" at bounding box center [539, 213] width 459 height 81
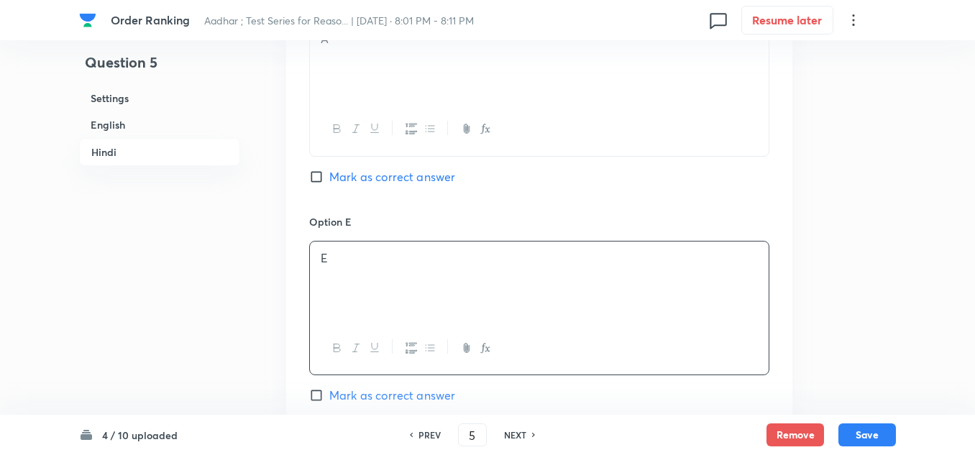
scroll to position [3668, 0]
click at [314, 188] on input "Mark as correct answer" at bounding box center [319, 180] width 20 height 14
checkbox input "true"
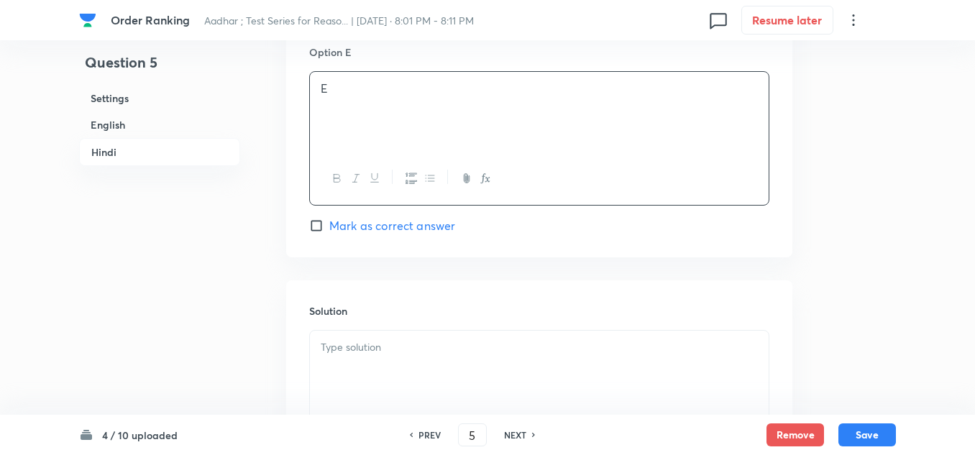
scroll to position [3884, 0]
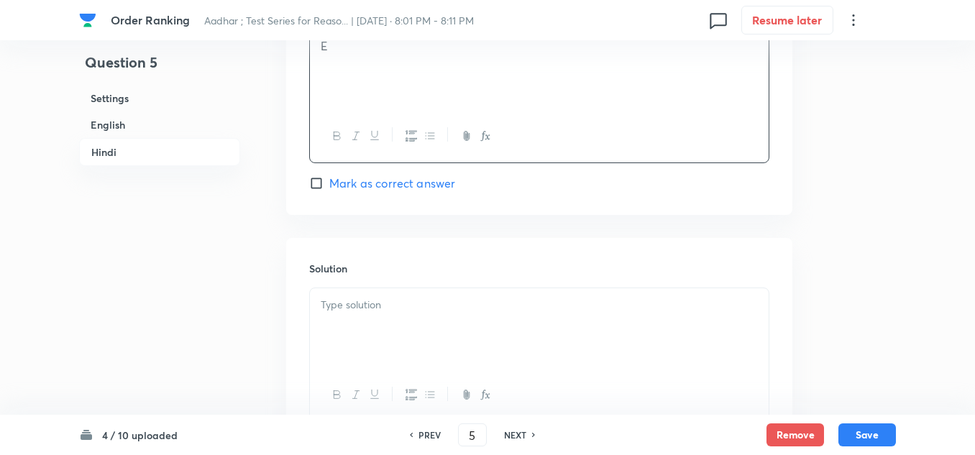
click at [324, 314] on p at bounding box center [539, 305] width 437 height 17
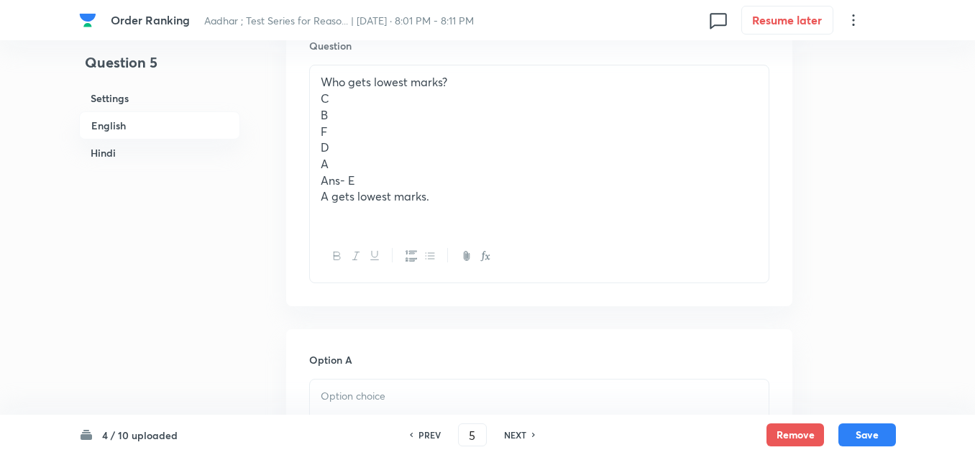
scroll to position [708, 0]
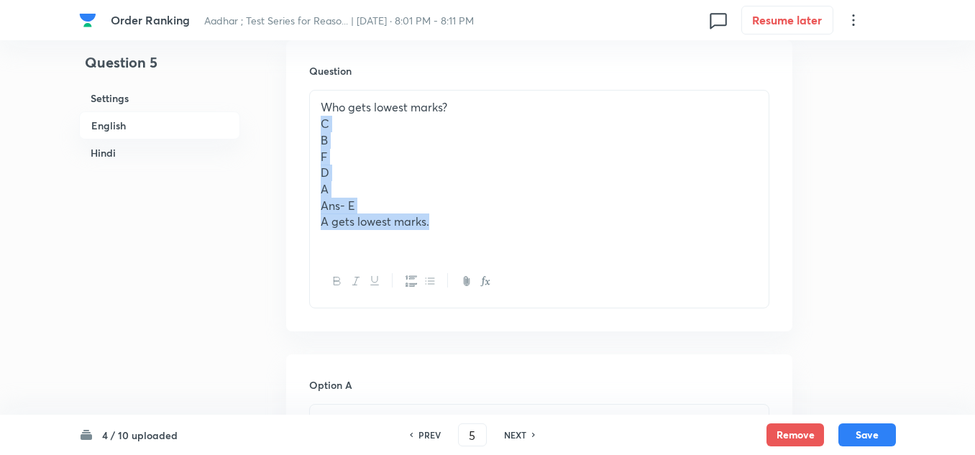
drag, startPoint x: 434, startPoint y: 219, endPoint x: 311, endPoint y: 131, distance: 152.1
click at [311, 131] on div "Who gets lowest marks? C B F D A Ans- E A gets lowest marks." at bounding box center [539, 173] width 459 height 164
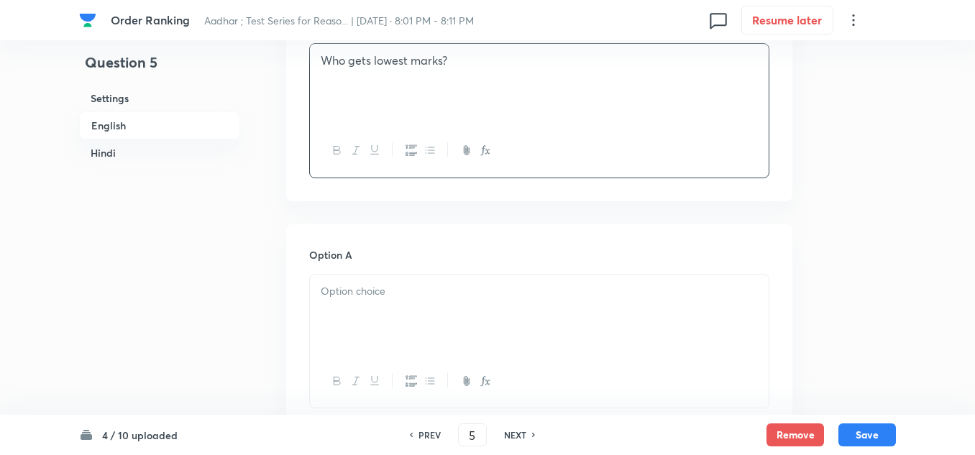
scroll to position [780, 0]
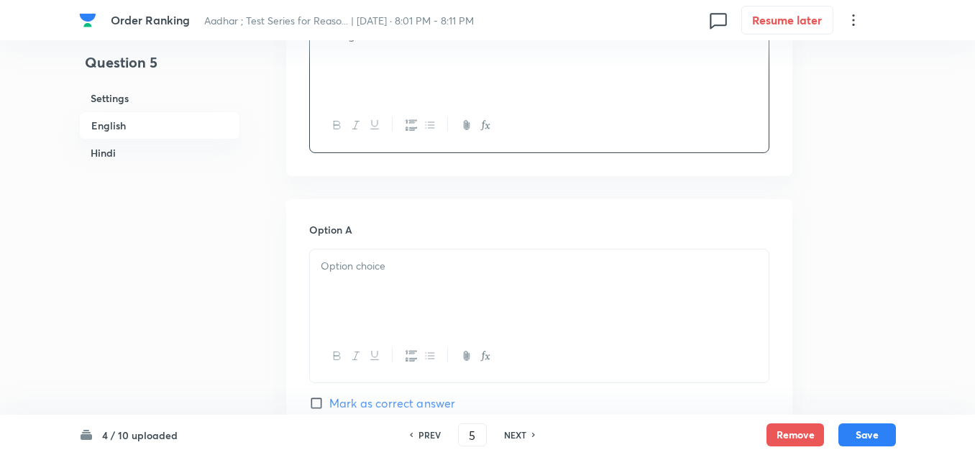
click at [321, 258] on p at bounding box center [539, 266] width 437 height 17
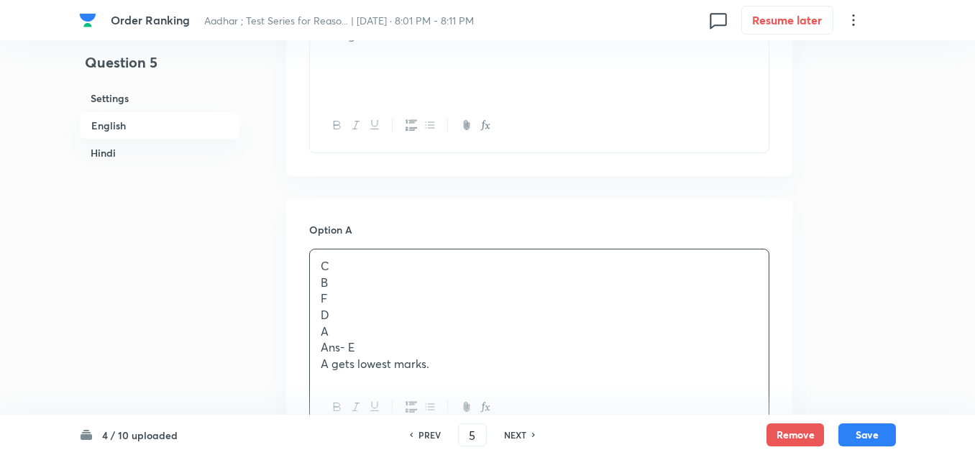
click at [322, 262] on p "C" at bounding box center [539, 266] width 437 height 17
drag, startPoint x: 346, startPoint y: 350, endPoint x: 310, endPoint y: 347, distance: 36.1
click at [310, 347] on div "C B F D A Ans- E A gets lowest marks." at bounding box center [539, 316] width 459 height 132
drag, startPoint x: 436, startPoint y: 365, endPoint x: 317, endPoint y: 291, distance: 140.3
click at [317, 291] on div "C B F D A E A gets lowest marks." at bounding box center [539, 316] width 459 height 132
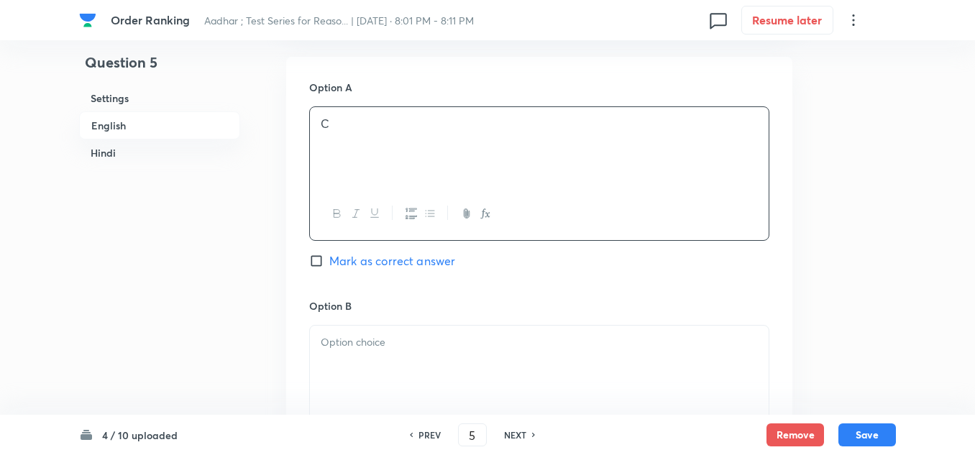
scroll to position [924, 0]
click at [324, 339] on p at bounding box center [539, 341] width 437 height 17
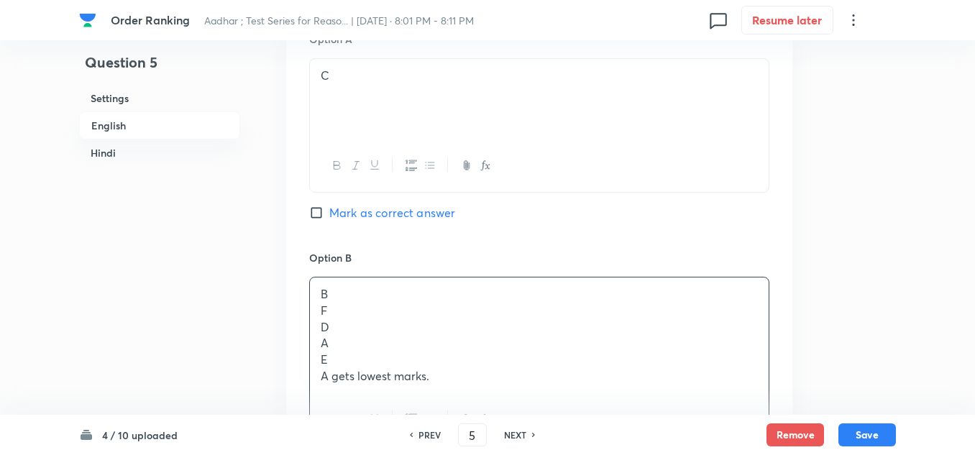
scroll to position [996, 0]
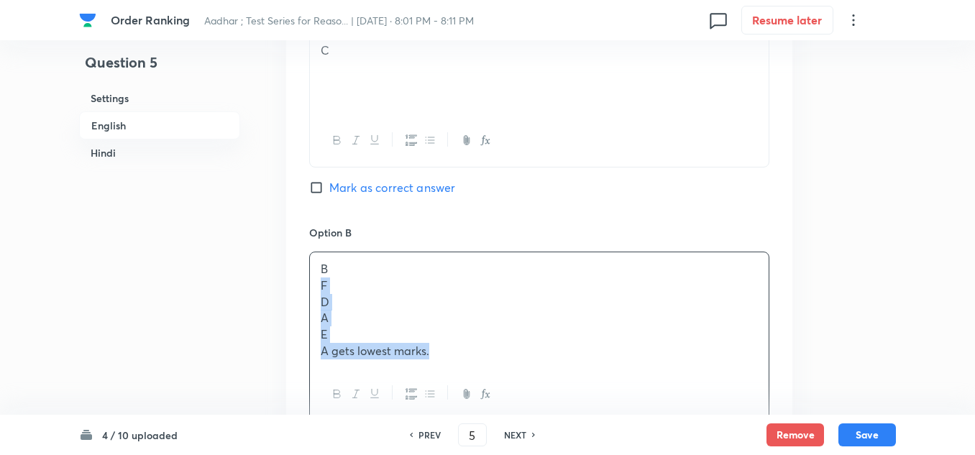
drag, startPoint x: 437, startPoint y: 357, endPoint x: 315, endPoint y: 288, distance: 139.8
click at [315, 288] on div "B F D A E A gets lowest marks." at bounding box center [539, 309] width 459 height 115
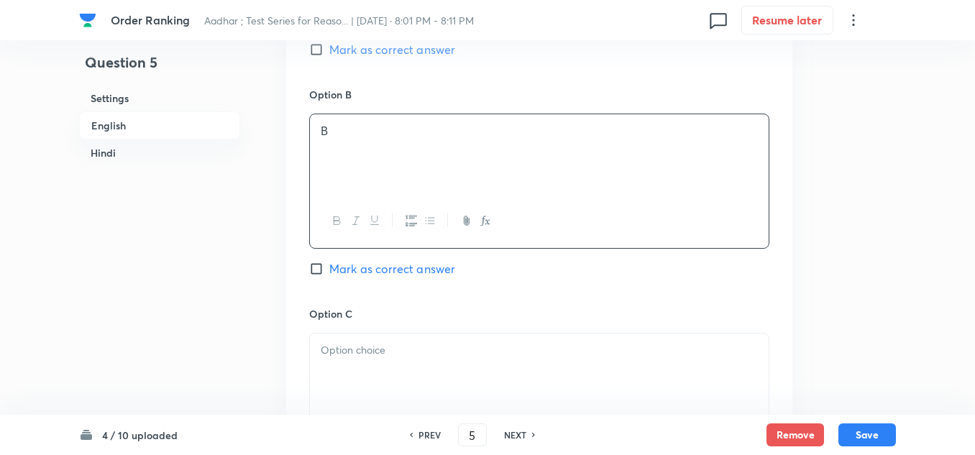
scroll to position [1140, 0]
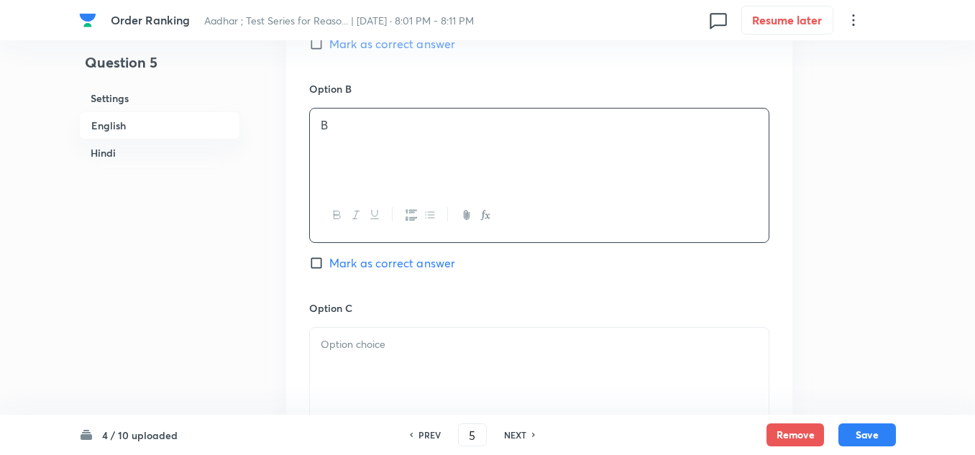
click at [334, 345] on p at bounding box center [539, 345] width 437 height 17
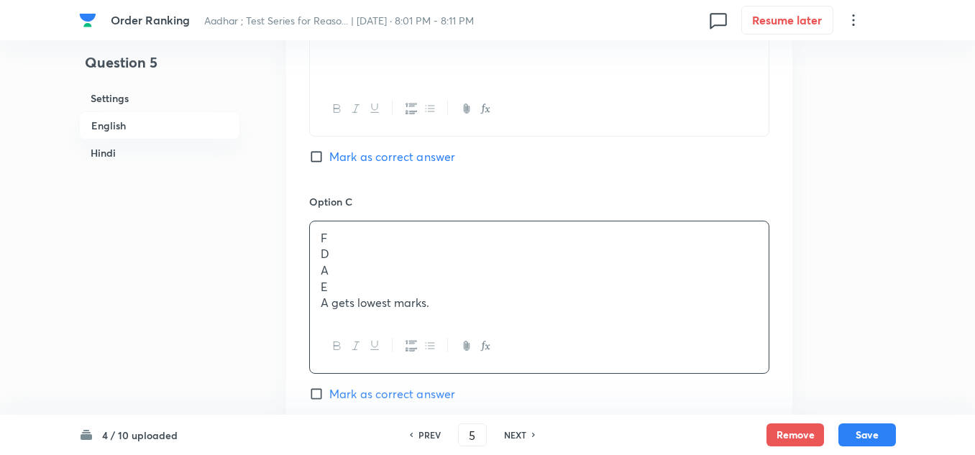
scroll to position [1284, 0]
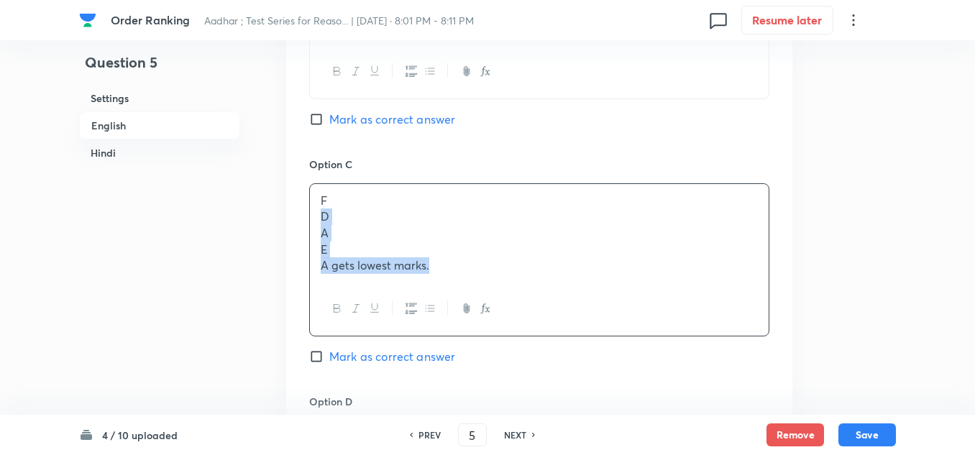
drag, startPoint x: 431, startPoint y: 269, endPoint x: 319, endPoint y: 224, distance: 120.3
click at [319, 224] on div "F D A E A gets lowest marks." at bounding box center [539, 233] width 459 height 99
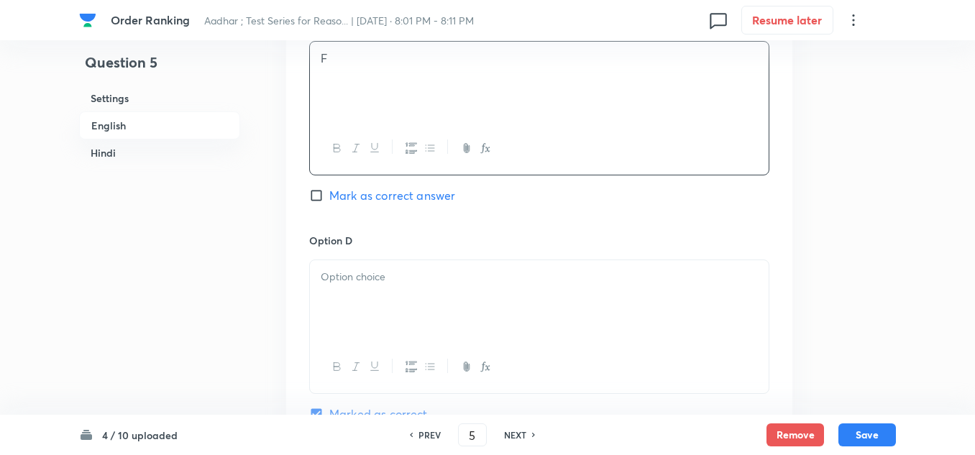
scroll to position [1428, 0]
click at [342, 263] on div at bounding box center [539, 299] width 459 height 81
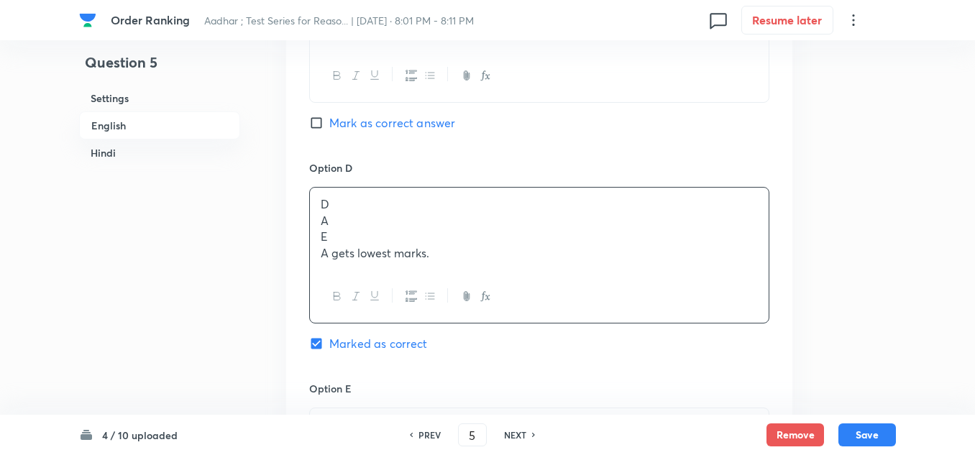
scroll to position [1500, 0]
drag, startPoint x: 429, startPoint y: 257, endPoint x: 324, endPoint y: 220, distance: 111.9
click at [324, 220] on div "D A E A gets lowest marks." at bounding box center [539, 228] width 459 height 83
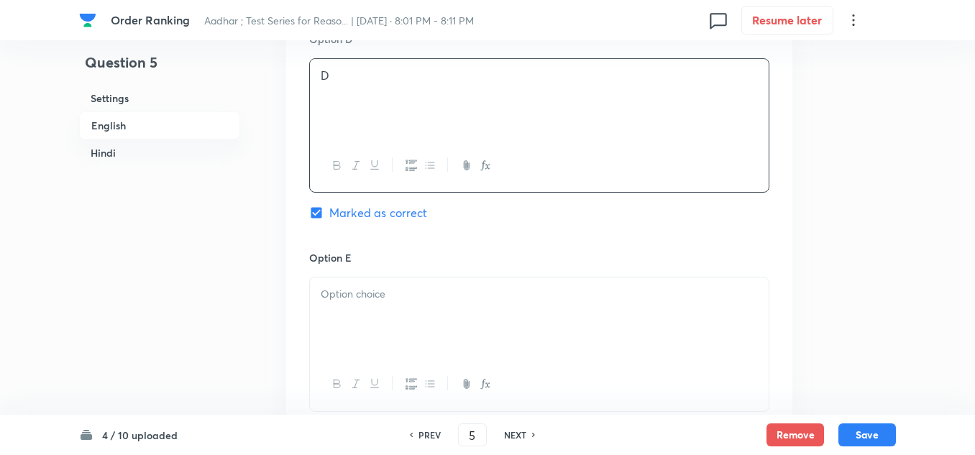
scroll to position [1643, 0]
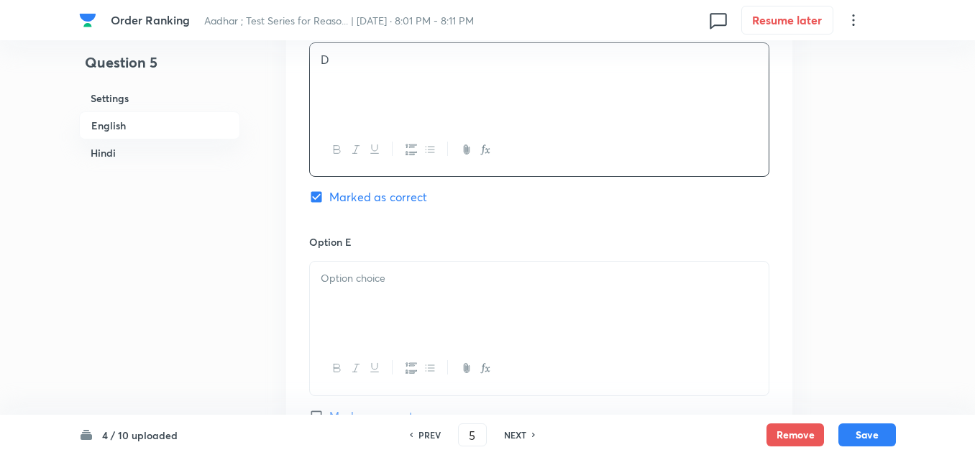
click at [327, 277] on p at bounding box center [539, 278] width 437 height 17
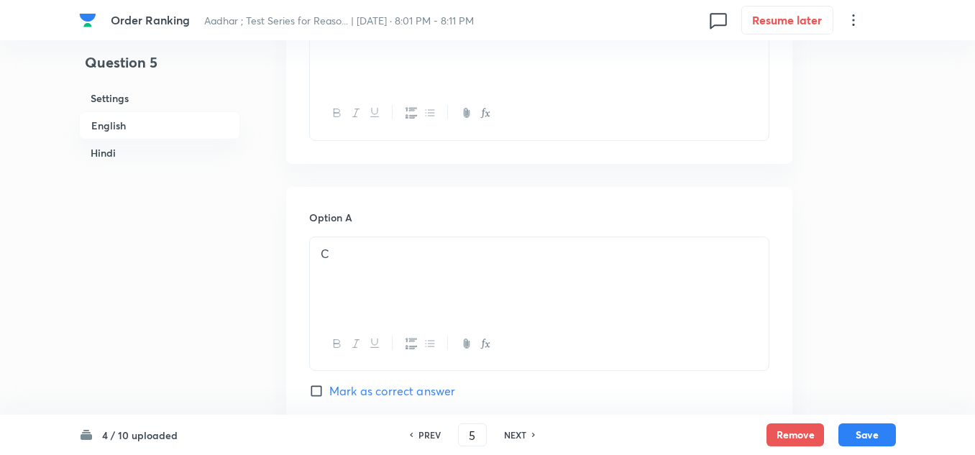
scroll to position [791, 0]
click at [332, 252] on p "C" at bounding box center [539, 255] width 437 height 17
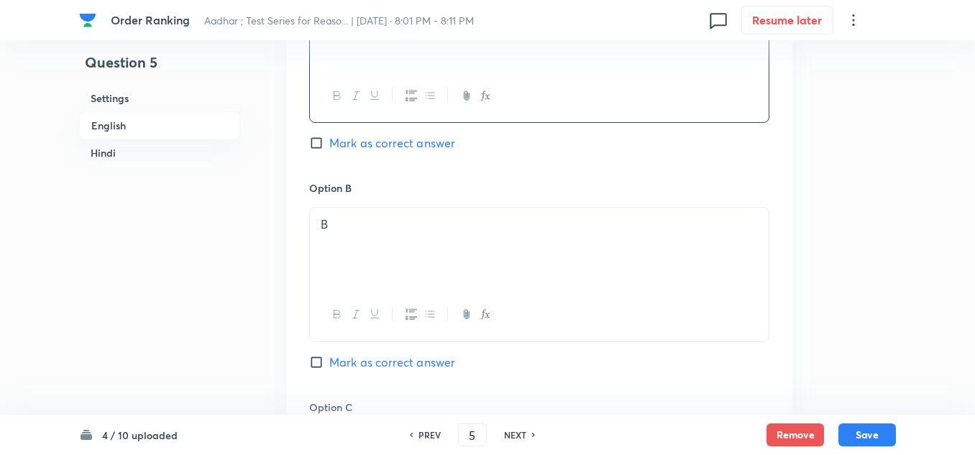
scroll to position [1079, 0]
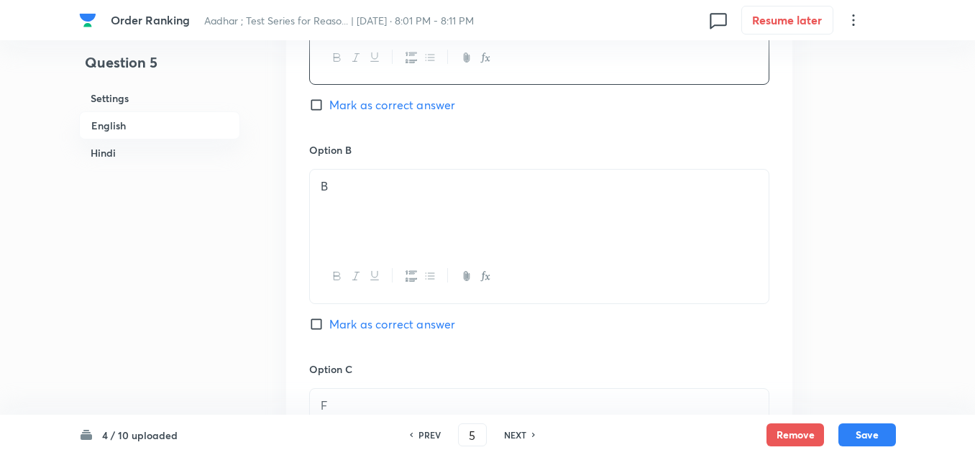
click at [347, 180] on p "B" at bounding box center [539, 186] width 437 height 17
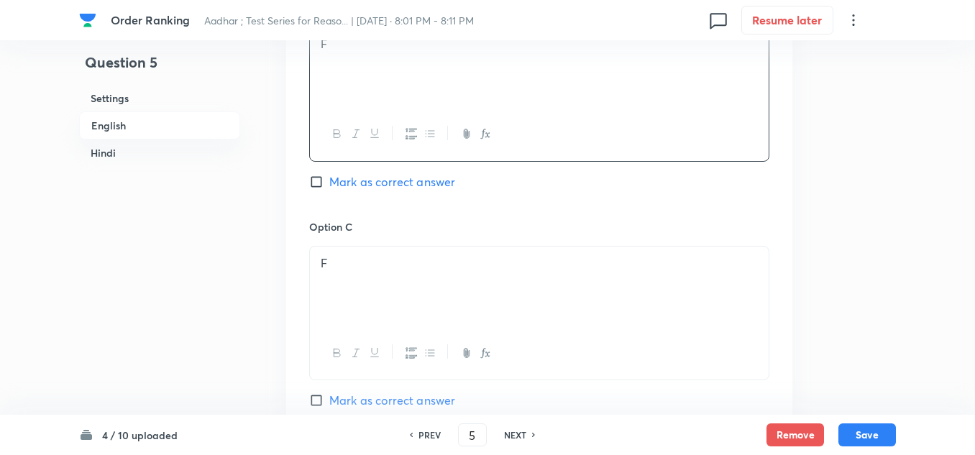
scroll to position [1223, 0]
click at [332, 257] on p "F" at bounding box center [539, 262] width 437 height 17
click at [334, 264] on p "D" at bounding box center [539, 265] width 437 height 17
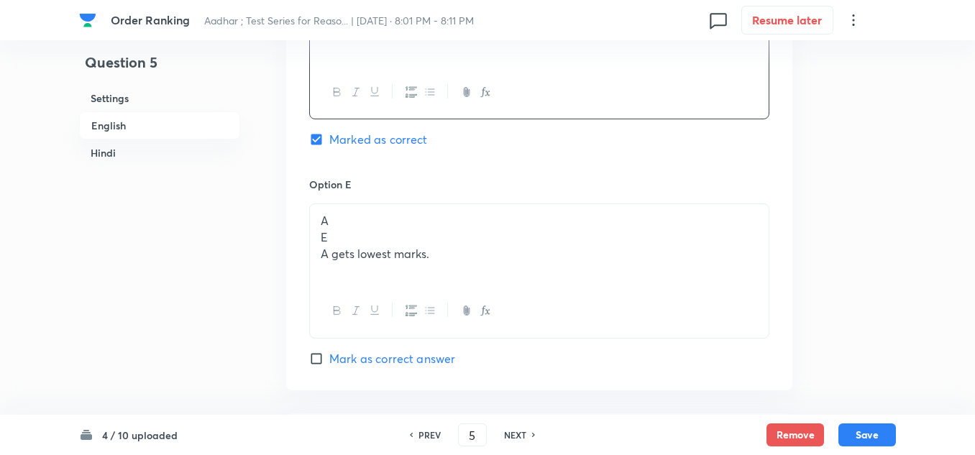
scroll to position [1726, 0]
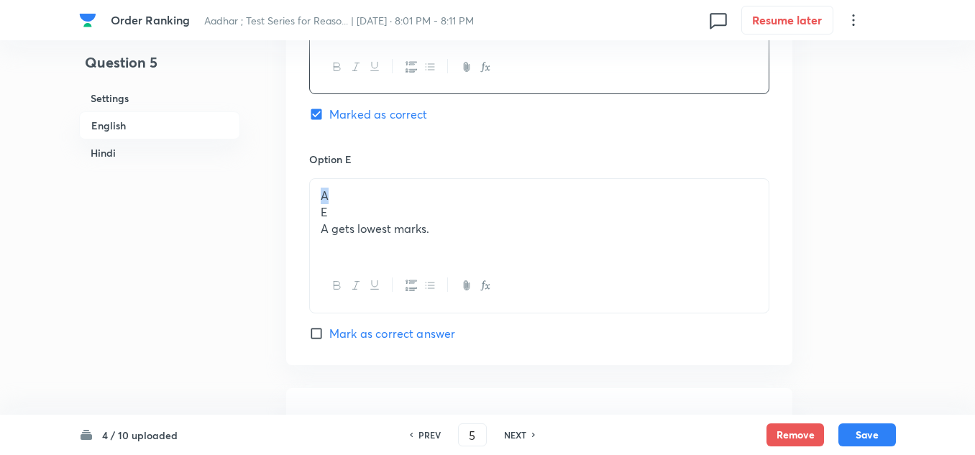
drag, startPoint x: 333, startPoint y: 196, endPoint x: 298, endPoint y: 193, distance: 34.7
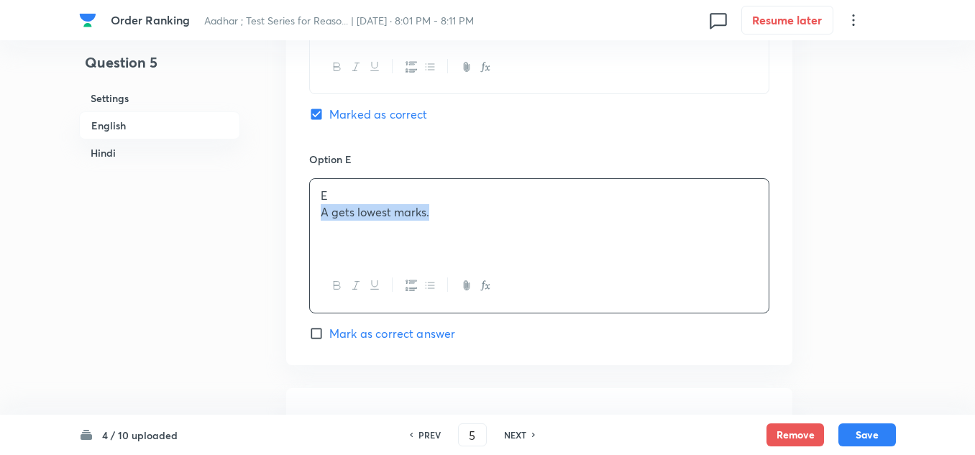
drag, startPoint x: 437, startPoint y: 209, endPoint x: 296, endPoint y: 211, distance: 141.0
click at [319, 193] on div "E" at bounding box center [539, 219] width 459 height 81
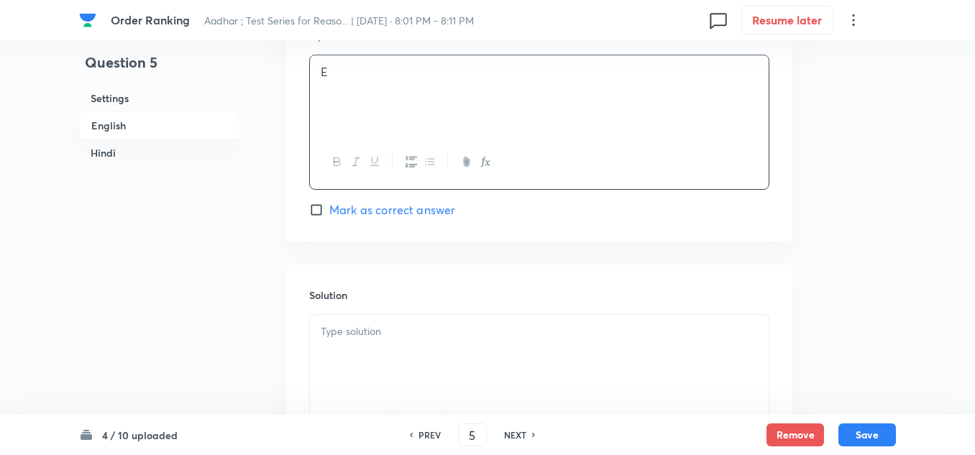
scroll to position [1870, 0]
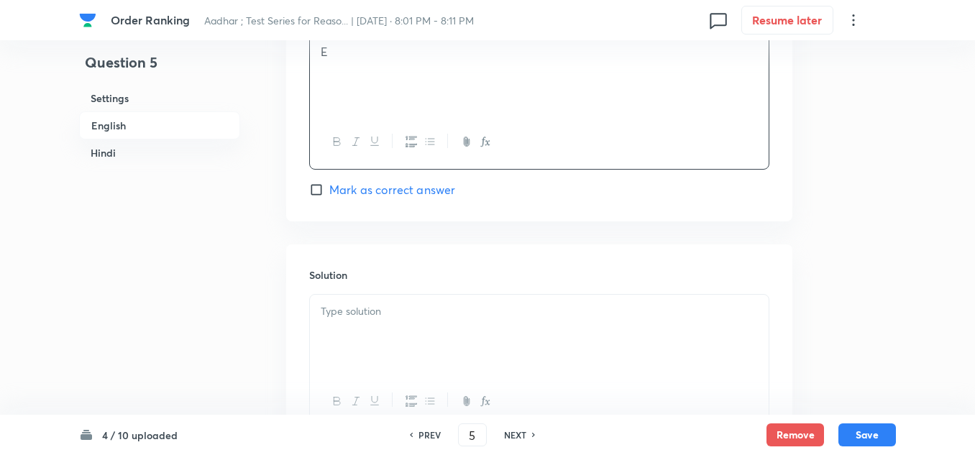
click at [348, 309] on p at bounding box center [539, 312] width 437 height 17
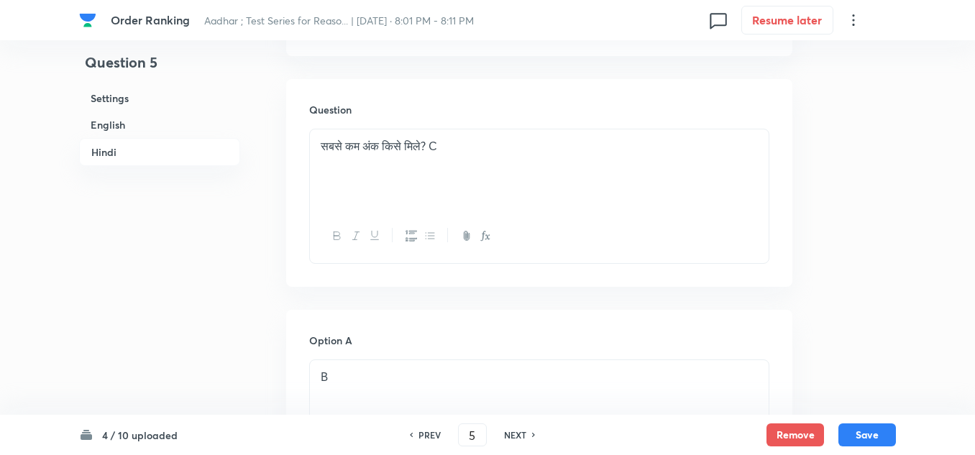
scroll to position [2589, 0]
click at [450, 159] on p "सबसे कम अंक किसे मिले? C" at bounding box center [539, 150] width 437 height 17
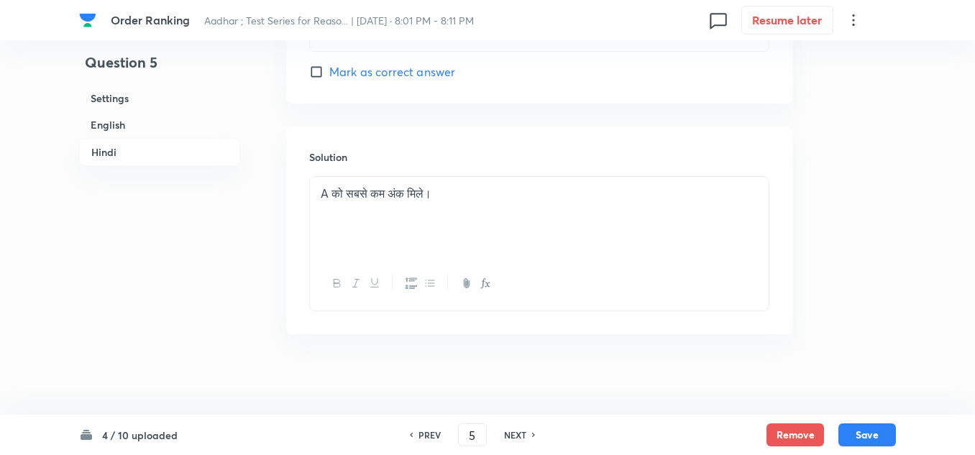
scroll to position [3933, 0]
click at [328, 215] on div "A को सबसे कम अंक मिले।" at bounding box center [539, 211] width 459 height 81
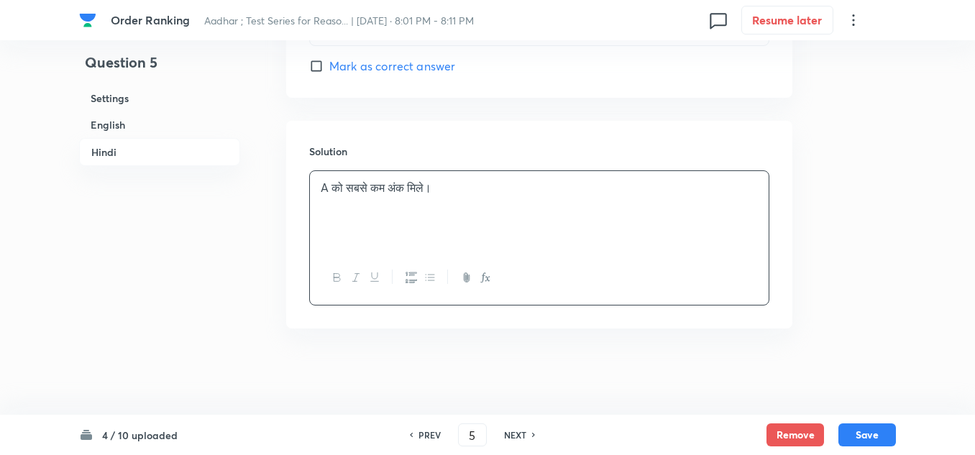
click at [461, 181] on p "A को सबसे कम अंक मिले।" at bounding box center [539, 188] width 437 height 17
click at [852, 426] on button "Save" at bounding box center [868, 433] width 58 height 23
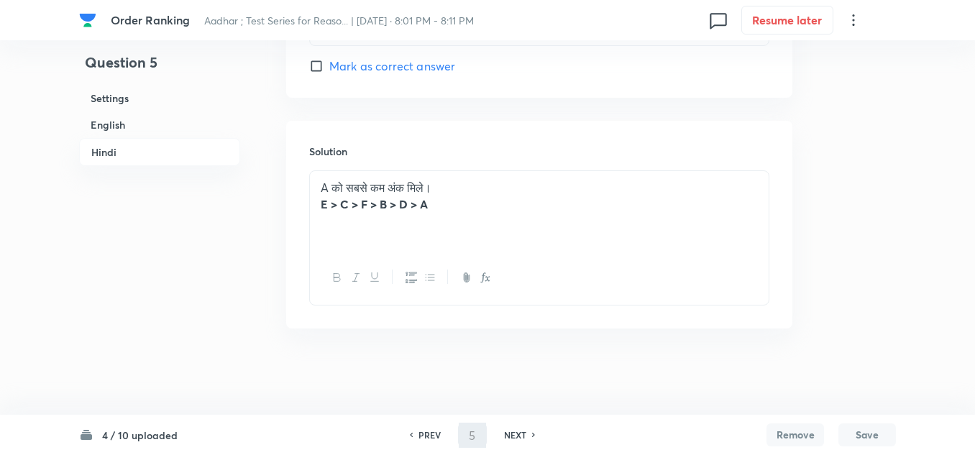
type input "6"
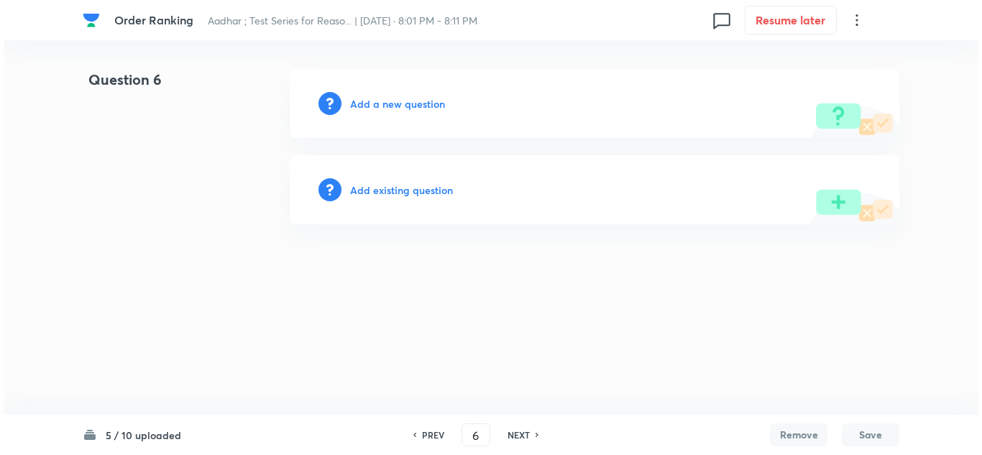
scroll to position [0, 0]
click at [397, 104] on h6 "Add a new question" at bounding box center [397, 103] width 95 height 15
click at [392, 99] on h6 "Choose a question type" at bounding box center [405, 103] width 111 height 15
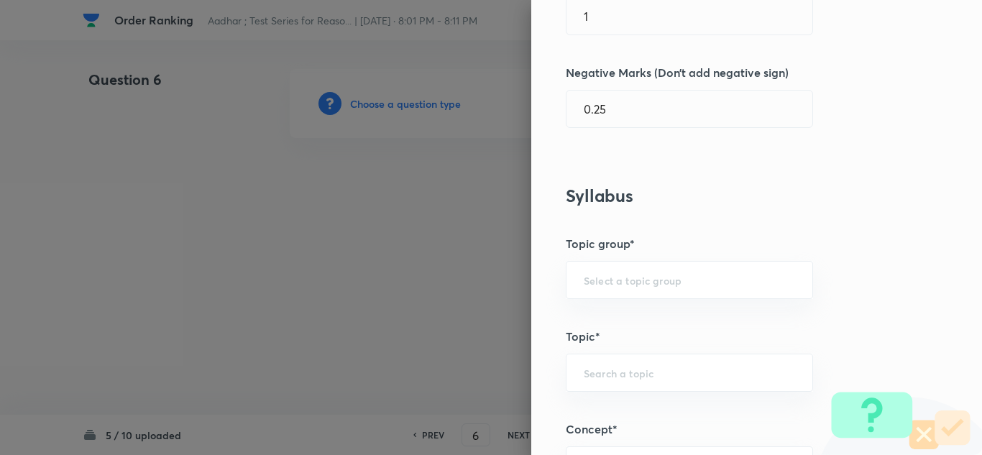
scroll to position [503, 0]
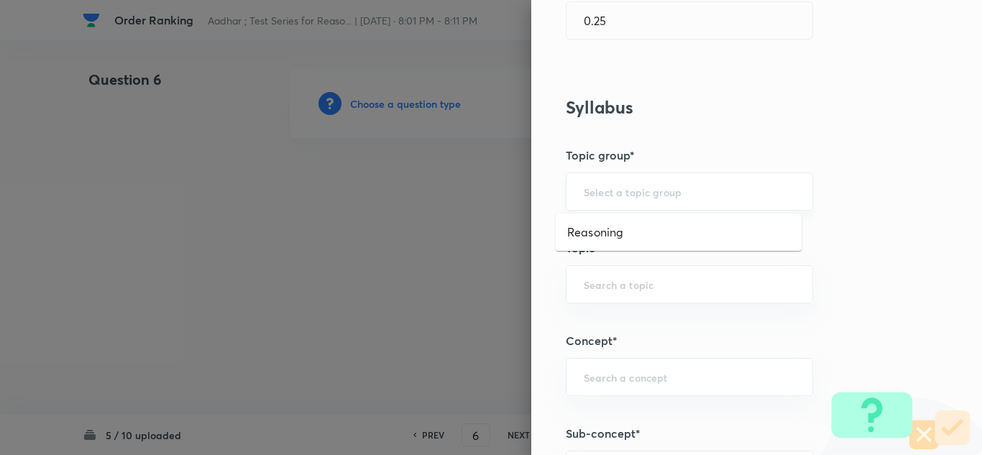
click at [602, 198] on input "text" at bounding box center [689, 192] width 211 height 14
click at [601, 227] on li "Reasoning" at bounding box center [679, 232] width 246 height 26
type input "Reasoning"
click at [585, 280] on input "text" at bounding box center [689, 285] width 211 height 14
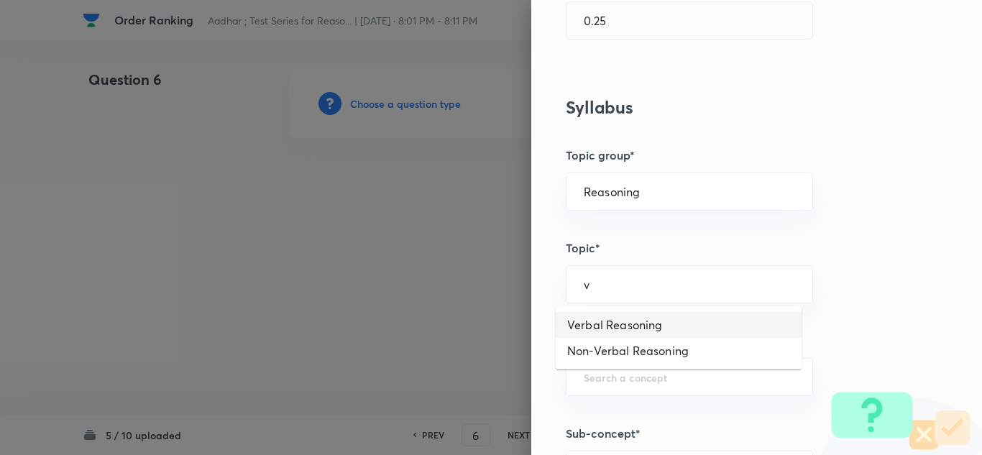
click at [575, 316] on li "Verbal Reasoning" at bounding box center [679, 325] width 246 height 26
type input "Verbal Reasoning"
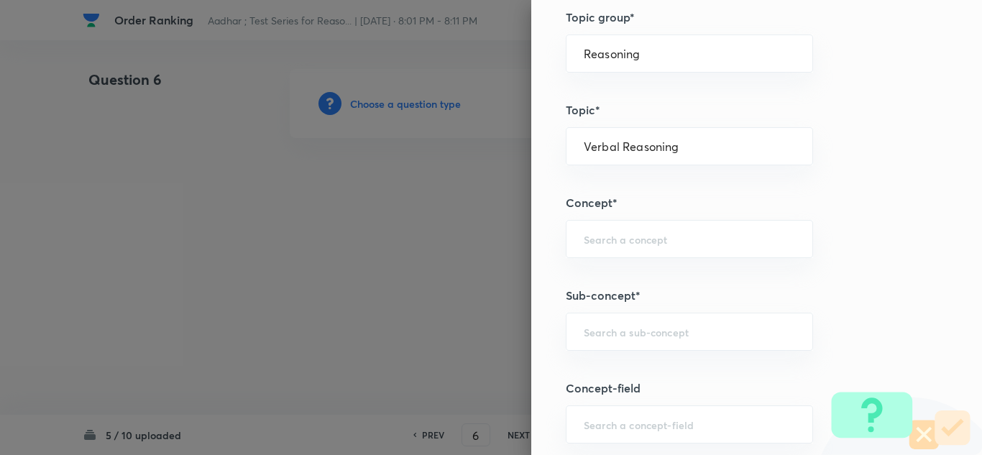
scroll to position [647, 0]
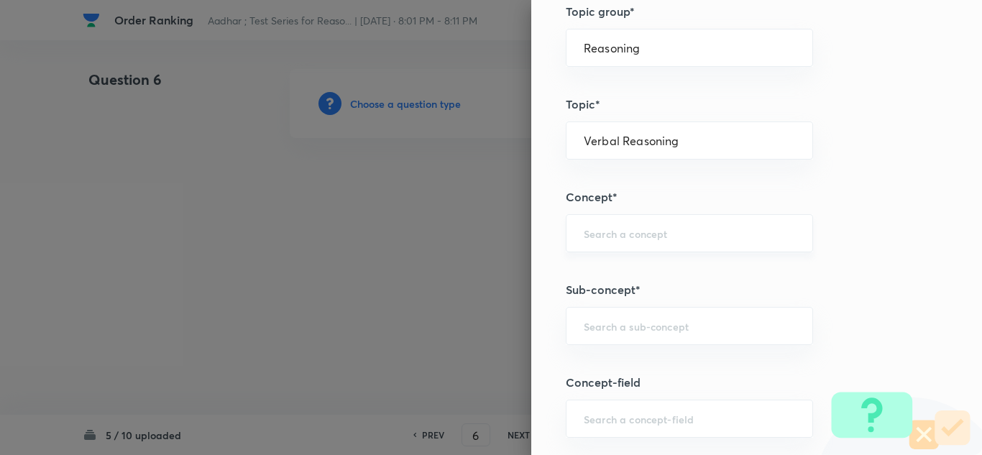
click at [593, 233] on input "text" at bounding box center [689, 234] width 211 height 14
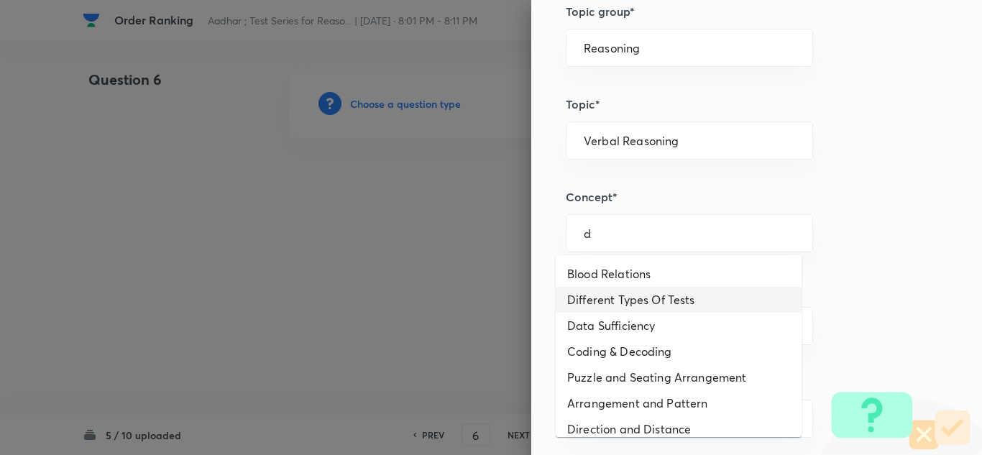
click at [592, 298] on li "Different Types Of Tests" at bounding box center [679, 300] width 246 height 26
type input "Different Types Of Tests"
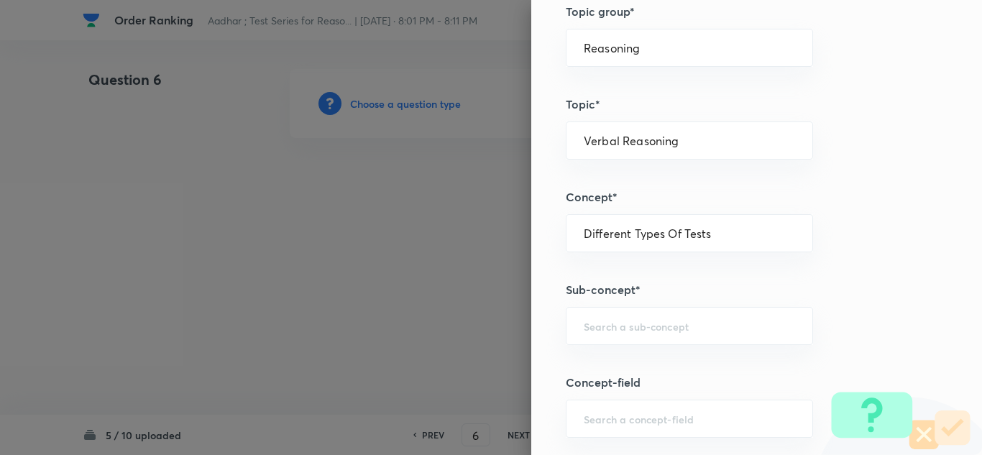
scroll to position [719, 0]
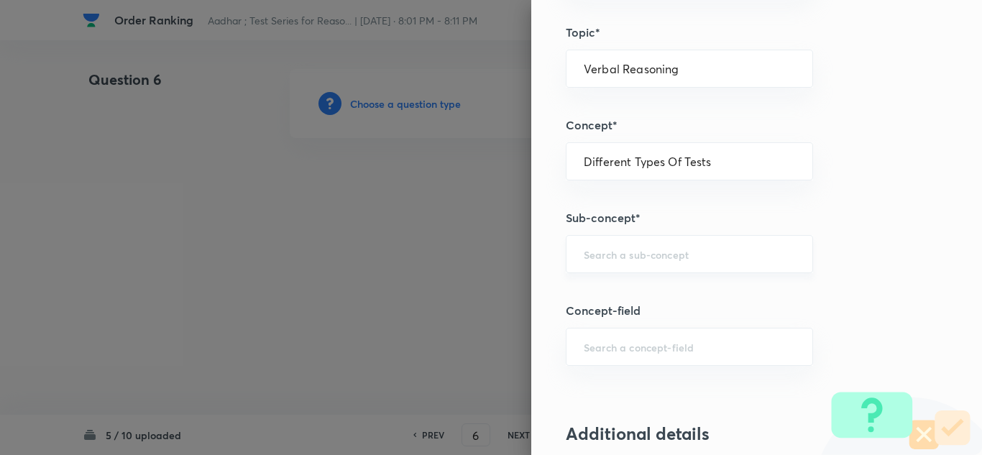
click at [590, 250] on input "text" at bounding box center [689, 254] width 211 height 14
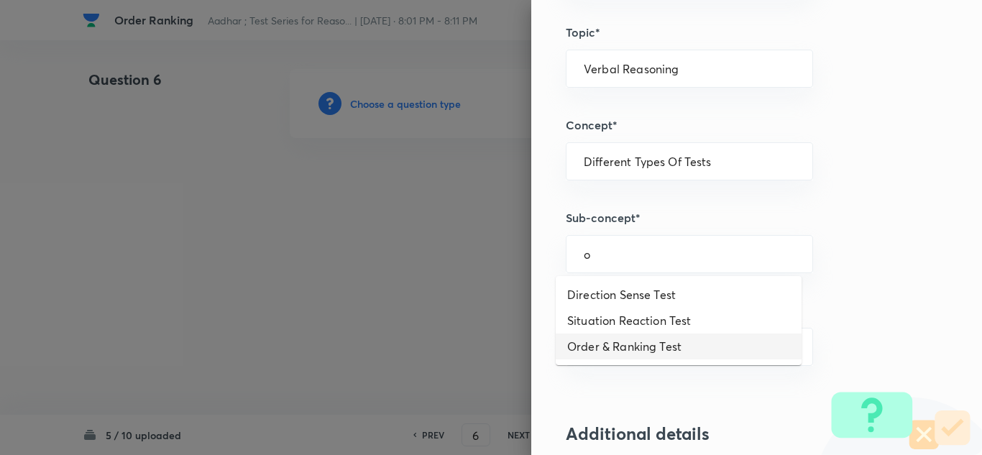
click at [589, 348] on li "Order & Ranking Test" at bounding box center [679, 347] width 246 height 26
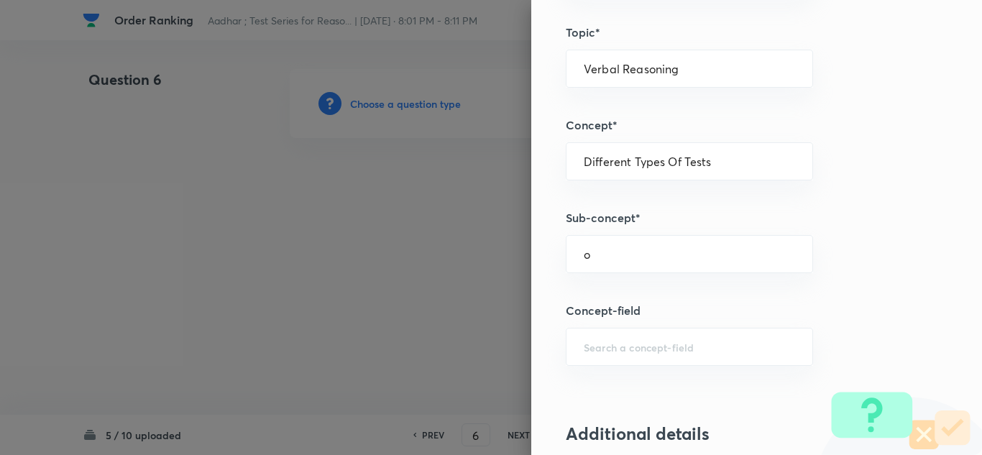
type input "Order & Ranking Test"
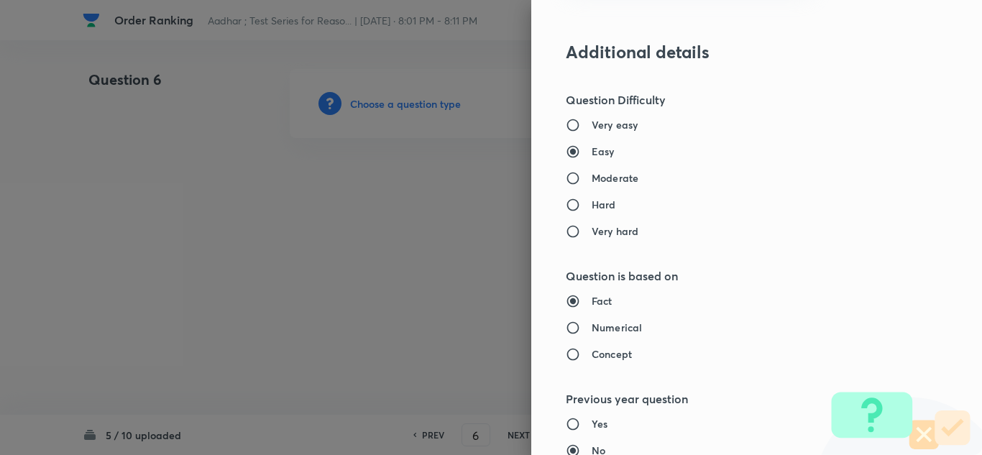
scroll to position [1223, 0]
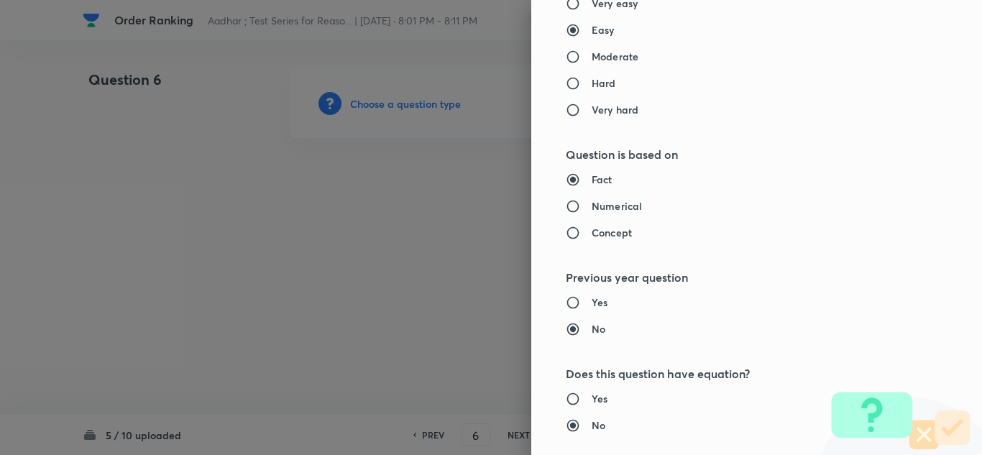
click at [566, 58] on input "Moderate" at bounding box center [579, 57] width 26 height 14
radio input "true"
radio input "false"
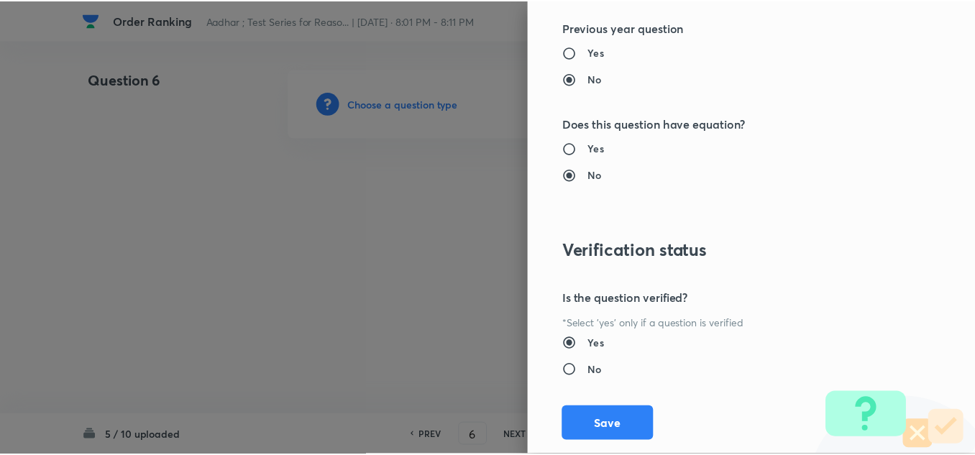
scroll to position [1505, 0]
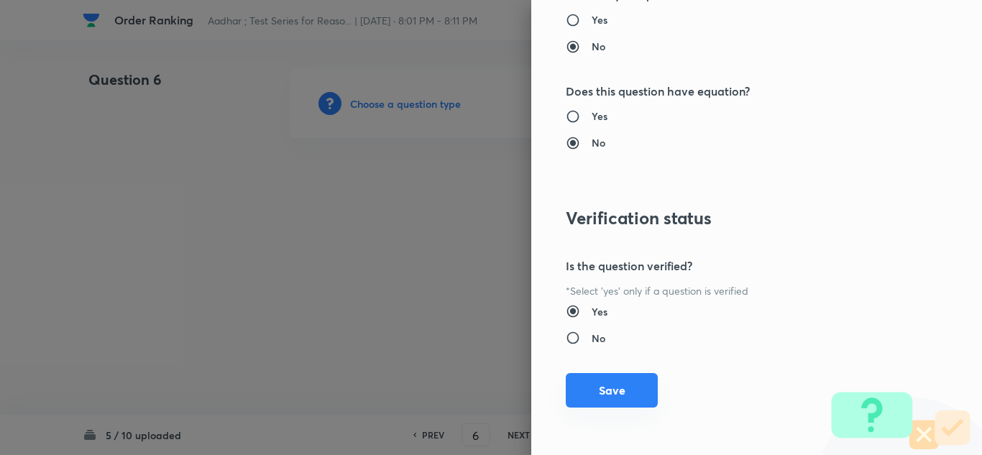
click at [582, 386] on button "Save" at bounding box center [612, 390] width 92 height 35
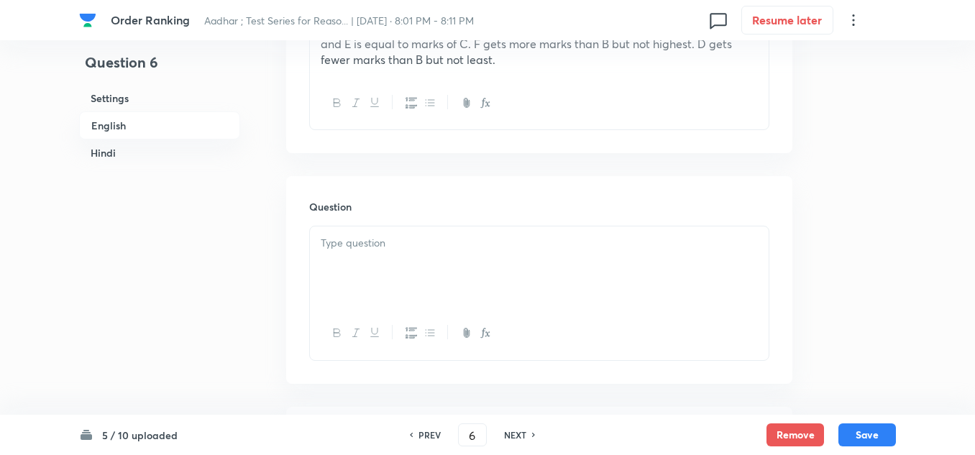
scroll to position [575, 0]
click at [335, 259] on div at bounding box center [539, 264] width 459 height 81
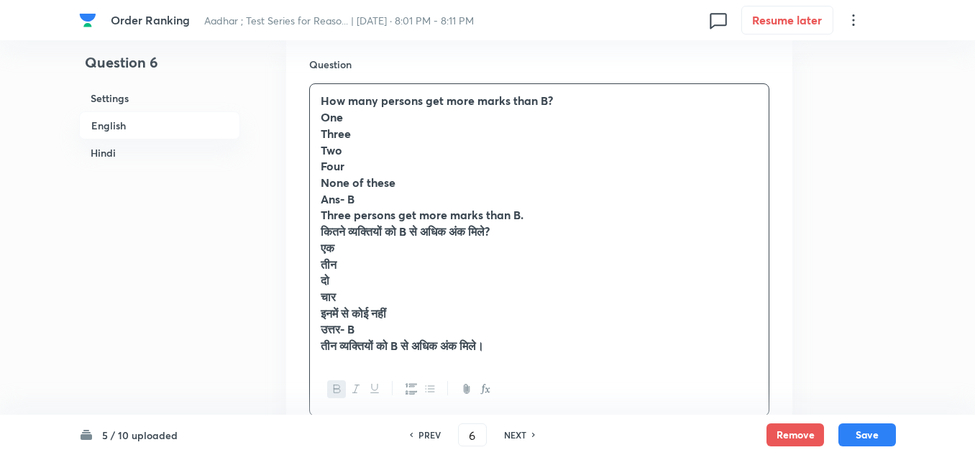
scroll to position [719, 0]
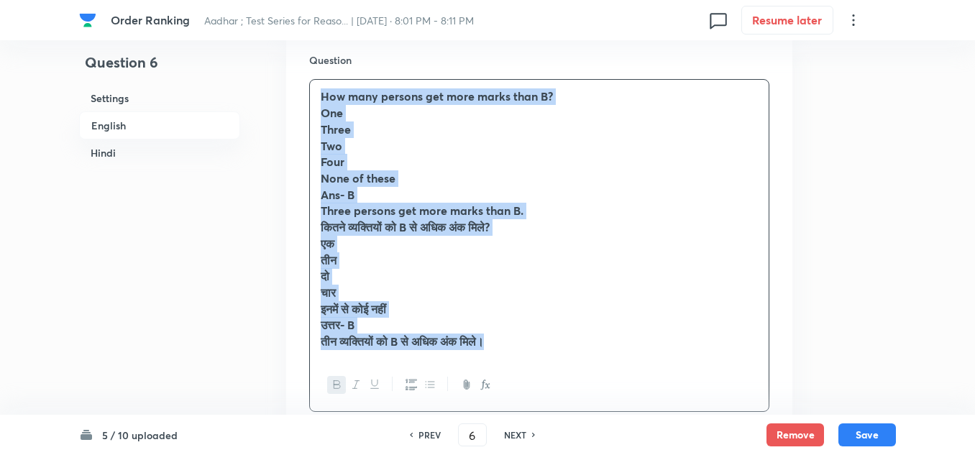
drag, startPoint x: 525, startPoint y: 347, endPoint x: 318, endPoint y: 95, distance: 326.5
click at [318, 95] on div "How many persons get more marks than B? One Three Two Four None of these Ans- B…" at bounding box center [539, 219] width 459 height 279
click at [331, 380] on button "button" at bounding box center [336, 385] width 19 height 18
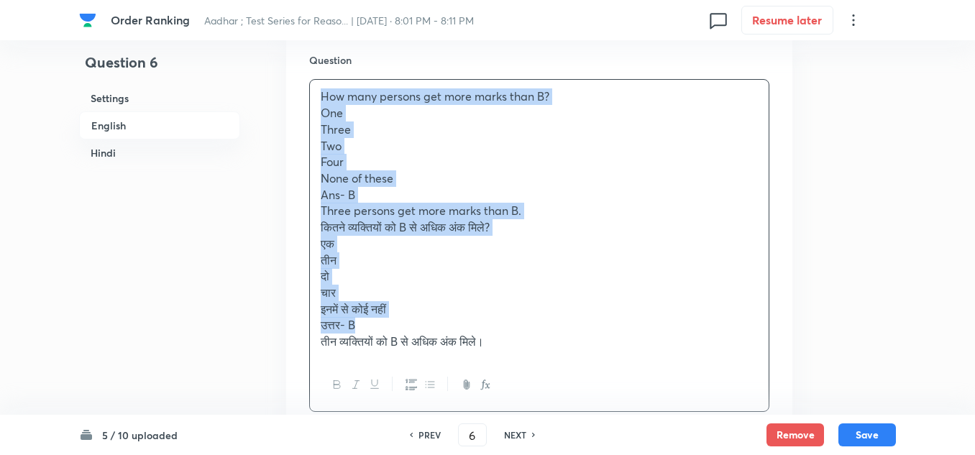
click at [515, 350] on div "How many persons get more marks than B? One Three Two Four None of these Ans- B…" at bounding box center [539, 219] width 459 height 279
click at [510, 348] on p "तीन व्यक्तियों को B से अधिक अंक मिले।" at bounding box center [539, 342] width 437 height 17
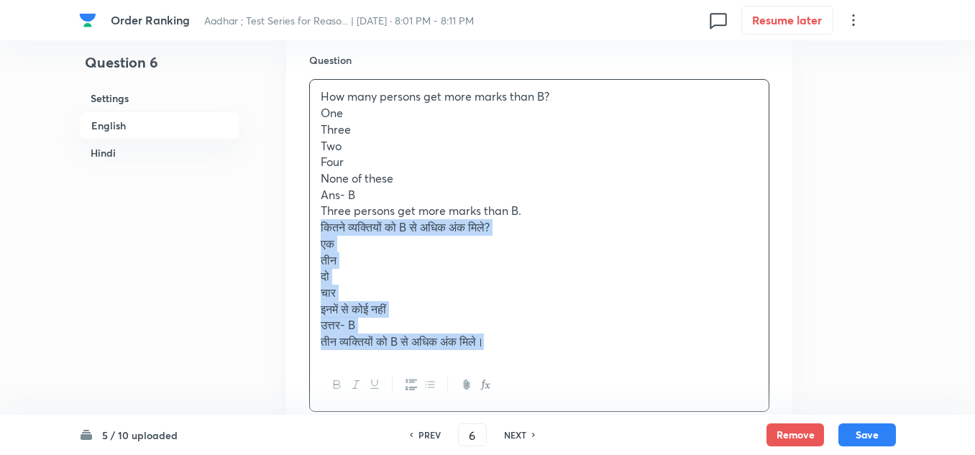
drag, startPoint x: 510, startPoint y: 347, endPoint x: 319, endPoint y: 234, distance: 222.5
click at [319, 234] on div "How many persons get more marks than B? One Three Two Four None of these Ans- B…" at bounding box center [539, 219] width 459 height 279
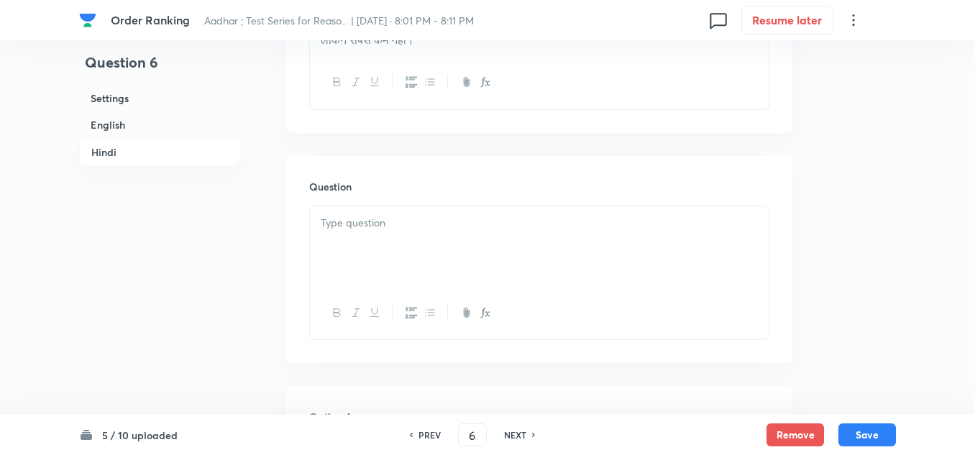
scroll to position [2589, 0]
click at [365, 273] on div at bounding box center [539, 258] width 459 height 81
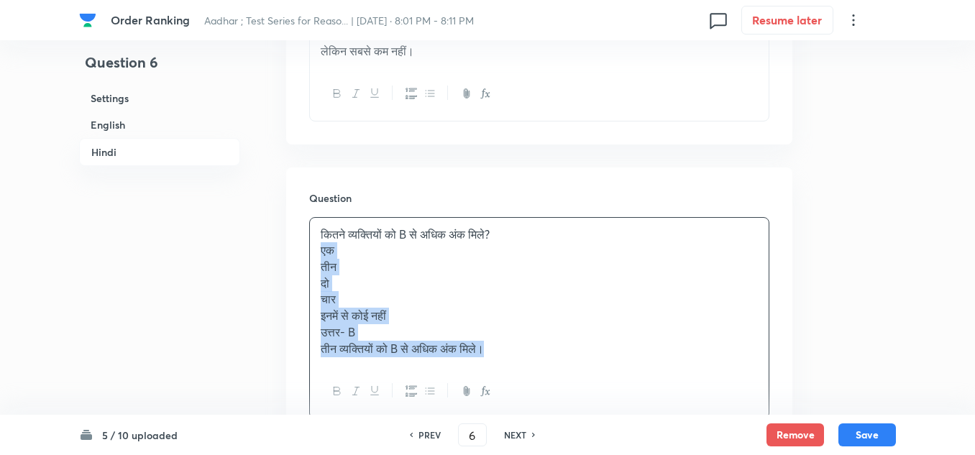
drag, startPoint x: 501, startPoint y: 370, endPoint x: 315, endPoint y: 270, distance: 211.1
click at [315, 270] on div "कितने व्यक्तियों को B से अधिक अंक मिले? एक तीन दो चार इनमें से कोई नहीं उत्तर- …" at bounding box center [539, 292] width 459 height 148
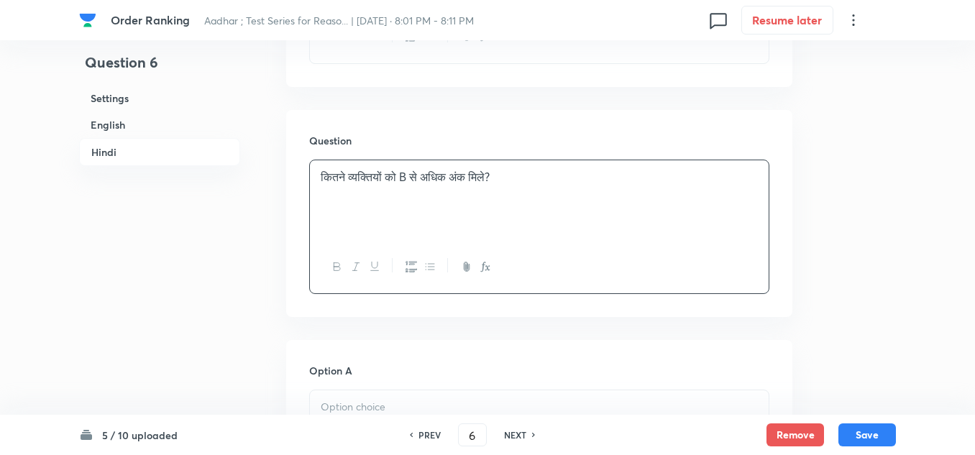
scroll to position [2733, 0]
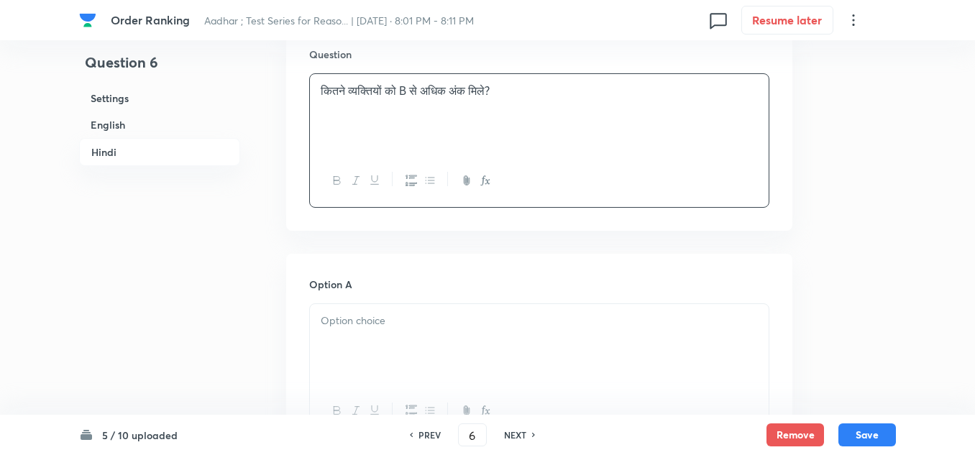
drag, startPoint x: 347, startPoint y: 324, endPoint x: 357, endPoint y: 317, distance: 12.6
click at [346, 325] on div at bounding box center [539, 344] width 459 height 81
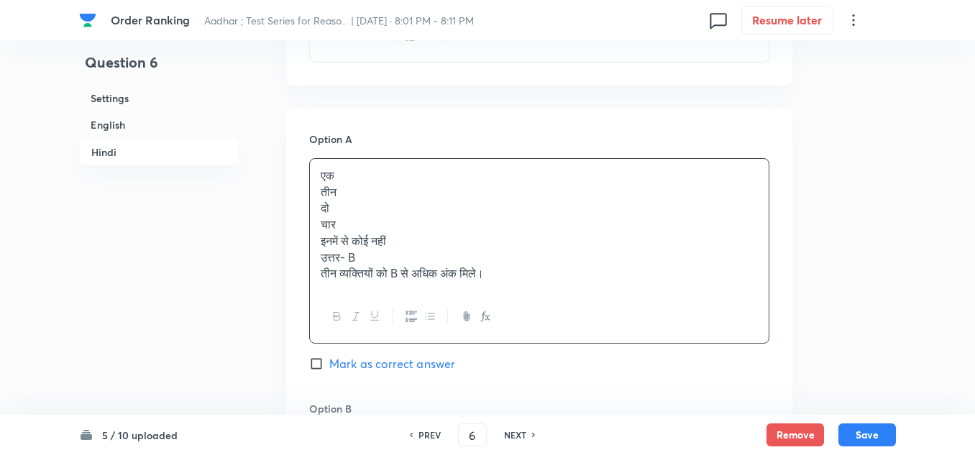
scroll to position [2949, 0]
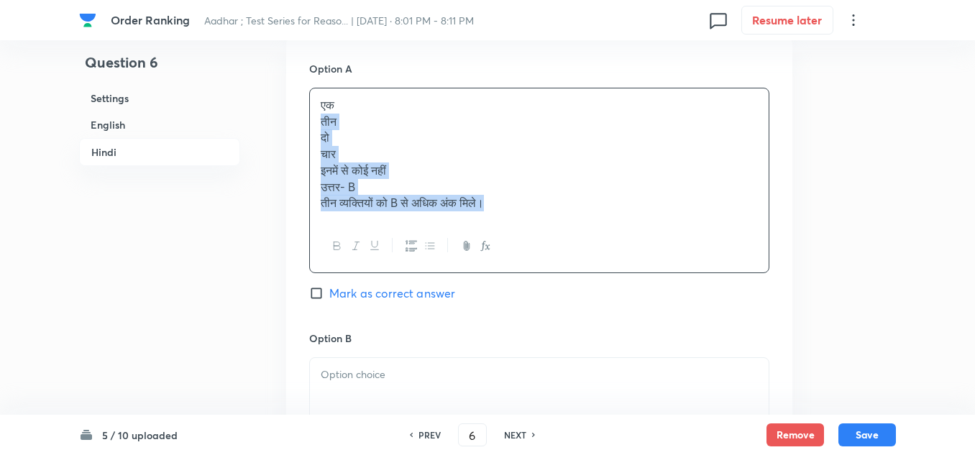
drag, startPoint x: 460, startPoint y: 209, endPoint x: 316, endPoint y: 140, distance: 159.9
click at [316, 140] on div "एक तीन दो चार इनमें से कोई नहीं उत्तर- B तीन व्यक्तियों को B से अधिक अंक मिले।" at bounding box center [539, 154] width 459 height 132
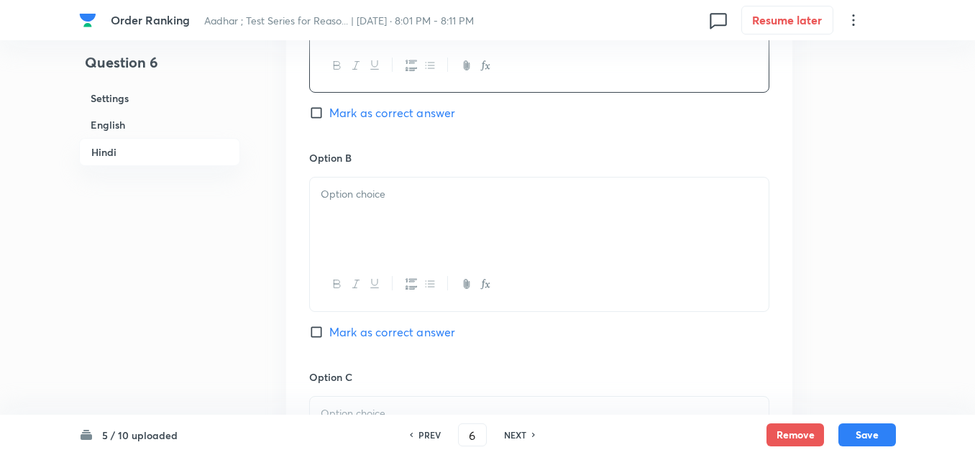
scroll to position [3093, 0]
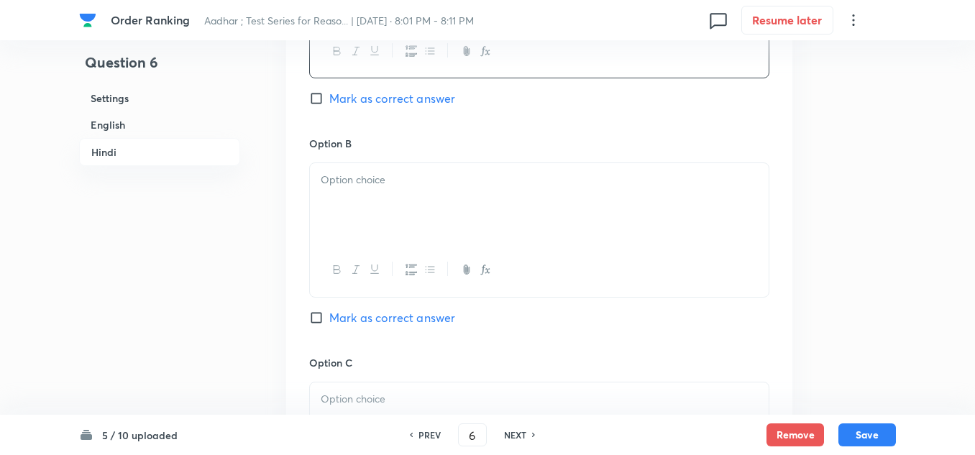
click at [356, 188] on p at bounding box center [539, 180] width 437 height 17
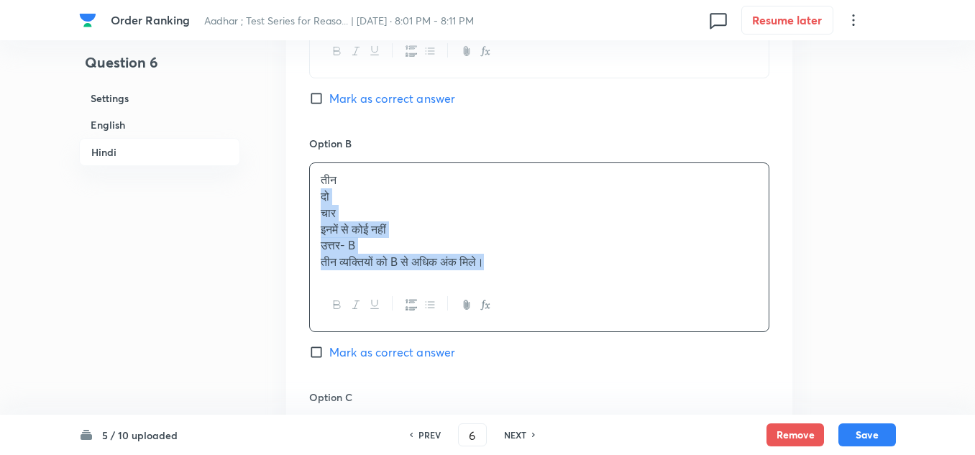
drag, startPoint x: 502, startPoint y: 287, endPoint x: 311, endPoint y: 217, distance: 203.0
click at [311, 217] on div "तीन दो चार इनमें से कोई नहीं उत्तर- B तीन व्यक्तियों को B से अधिक अंक मिले।" at bounding box center [539, 220] width 459 height 115
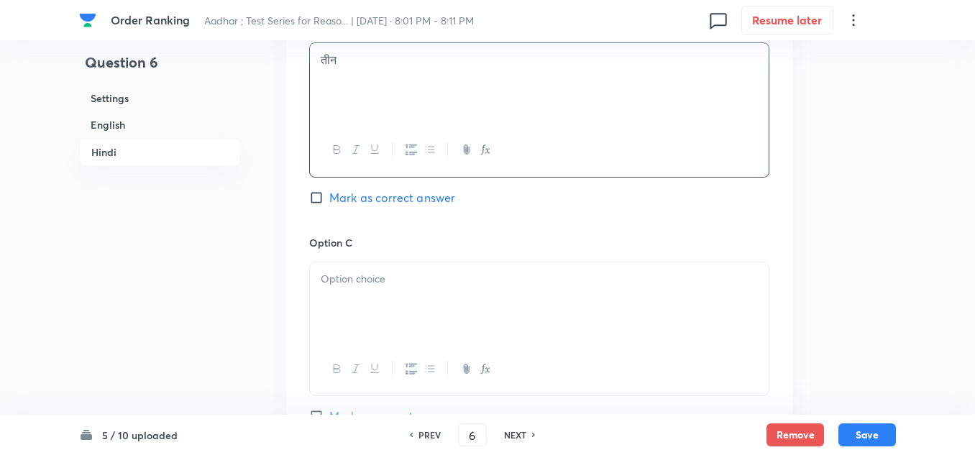
scroll to position [3236, 0]
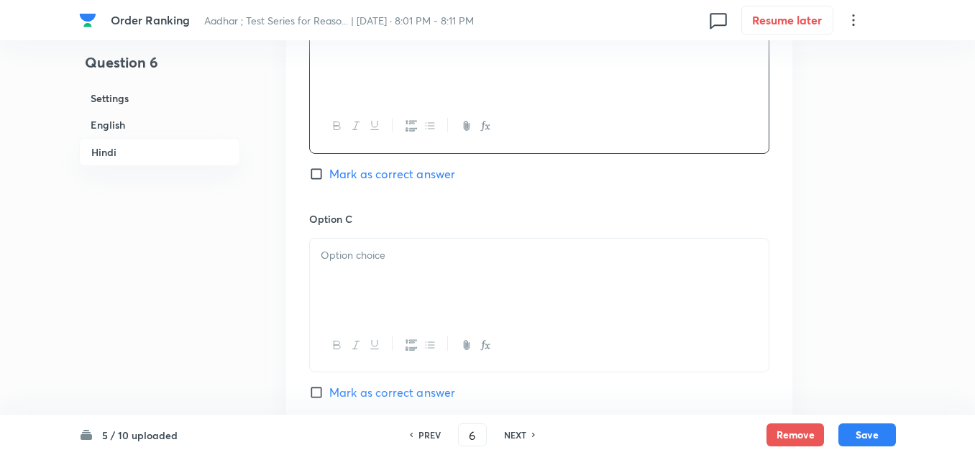
click at [350, 292] on div at bounding box center [539, 279] width 459 height 81
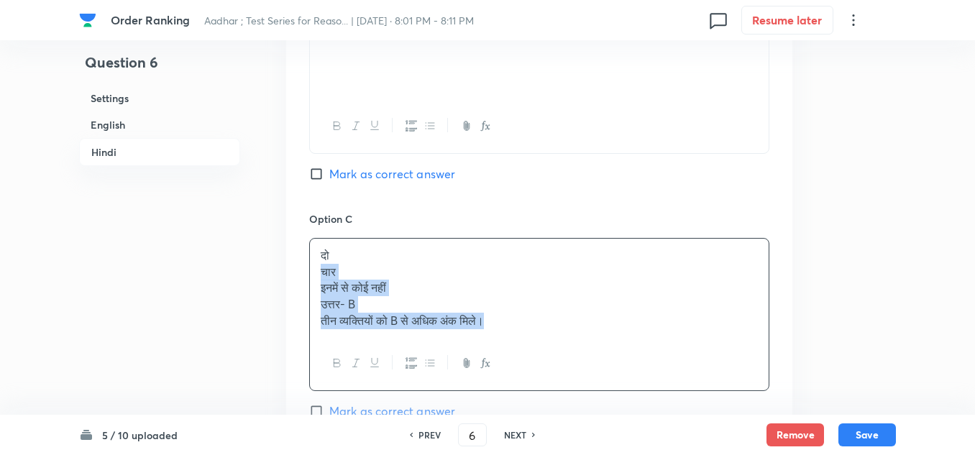
drag, startPoint x: 426, startPoint y: 337, endPoint x: 311, endPoint y: 296, distance: 122.8
click at [311, 296] on div "दो चार इनमें से कोई नहीं उत्तर- B तीन व्यक्तियों को B से अधिक अंक मिले।" at bounding box center [539, 288] width 459 height 99
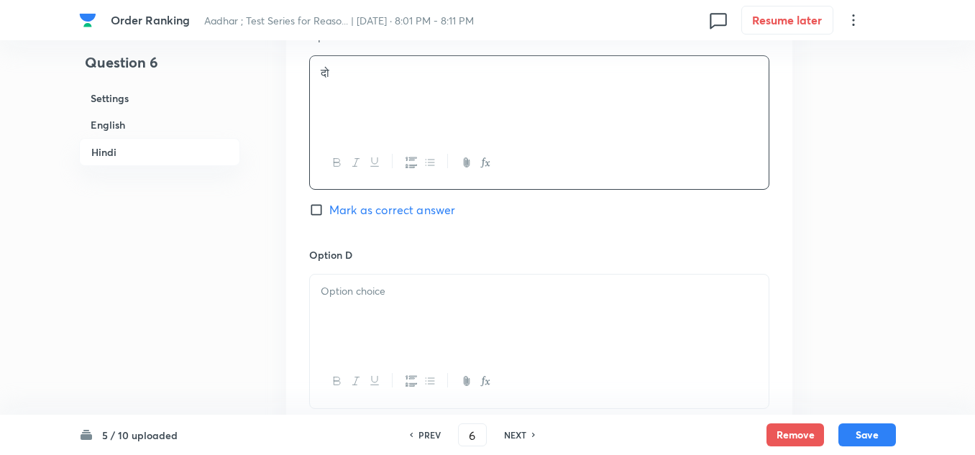
scroll to position [3452, 0]
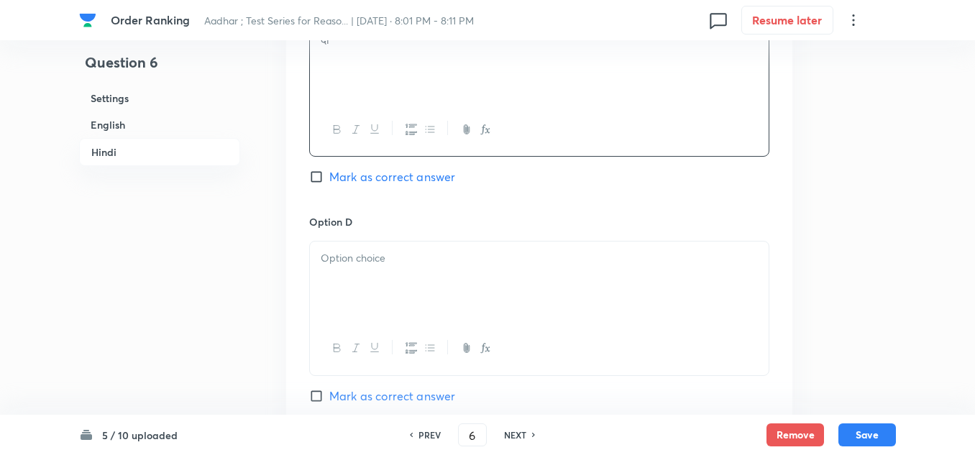
click at [336, 267] on p at bounding box center [539, 258] width 437 height 17
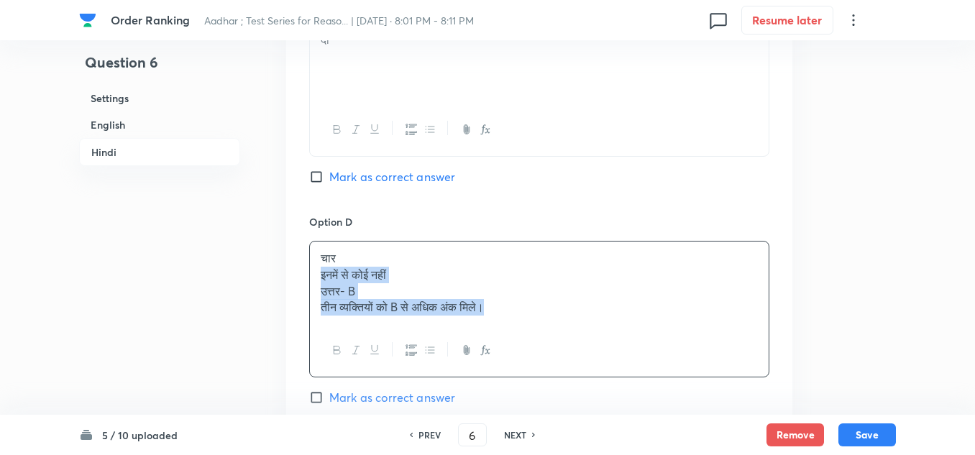
drag, startPoint x: 504, startPoint y: 329, endPoint x: 312, endPoint y: 287, distance: 196.5
click at [312, 287] on div "चार इनमें से कोई नहीं उत्तर- B तीन व्यक्तियों को B से अधिक अंक मिले।" at bounding box center [539, 283] width 459 height 83
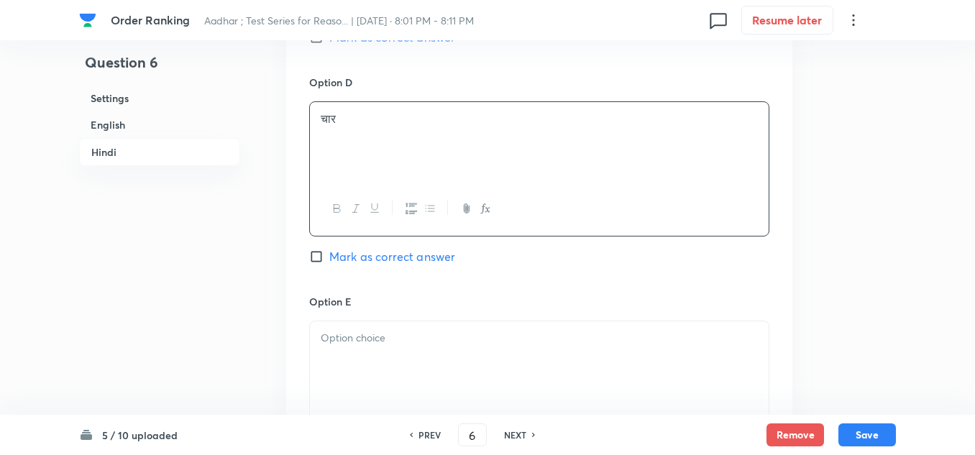
scroll to position [3668, 0]
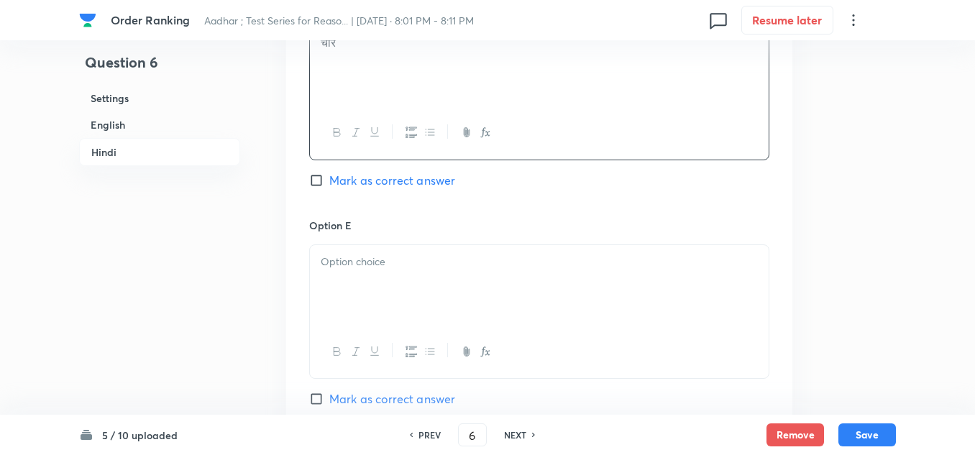
click at [332, 268] on div at bounding box center [539, 285] width 459 height 81
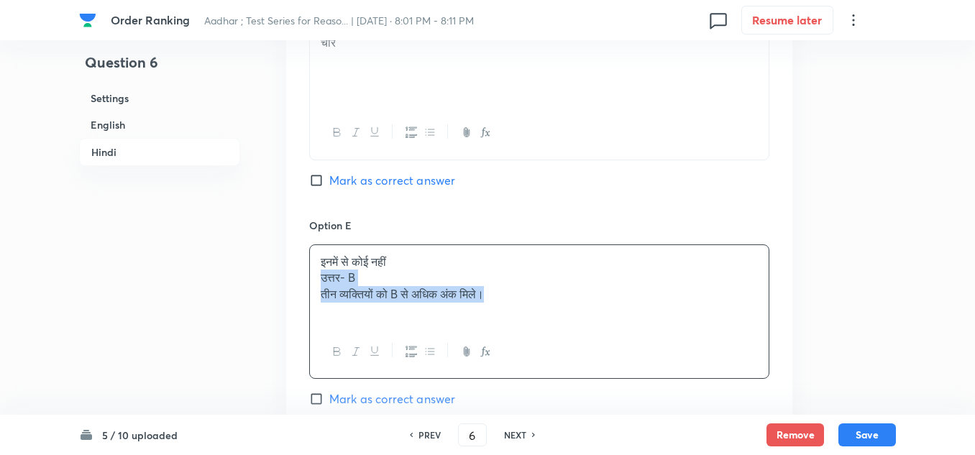
drag, startPoint x: 510, startPoint y: 314, endPoint x: 312, endPoint y: 295, distance: 198.7
click at [312, 295] on div "इनमें से कोई नहीं उत्तर- B तीन व्यक्तियों को B से अधिक अंक मिले।" at bounding box center [539, 285] width 459 height 81
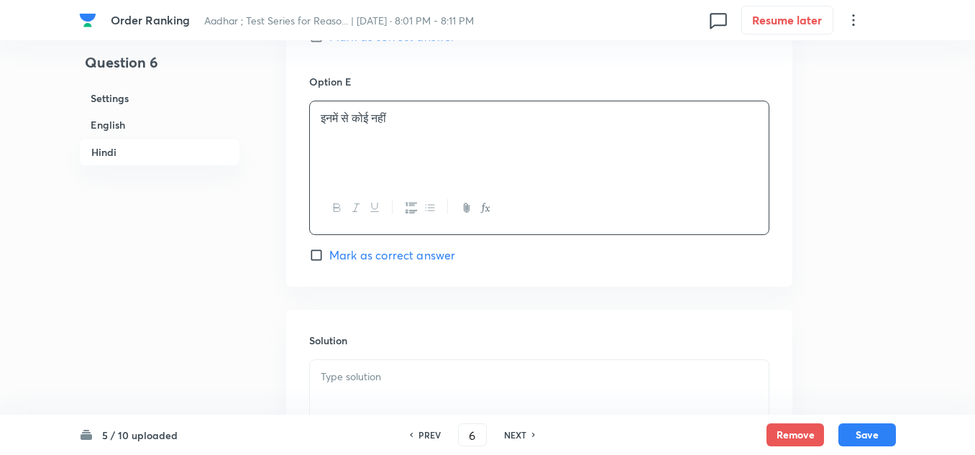
scroll to position [3884, 0]
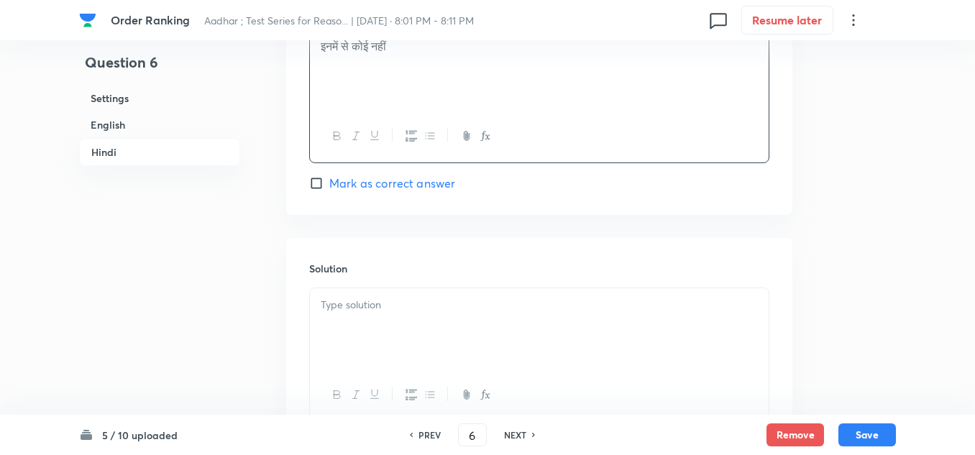
click at [324, 331] on div at bounding box center [539, 328] width 459 height 81
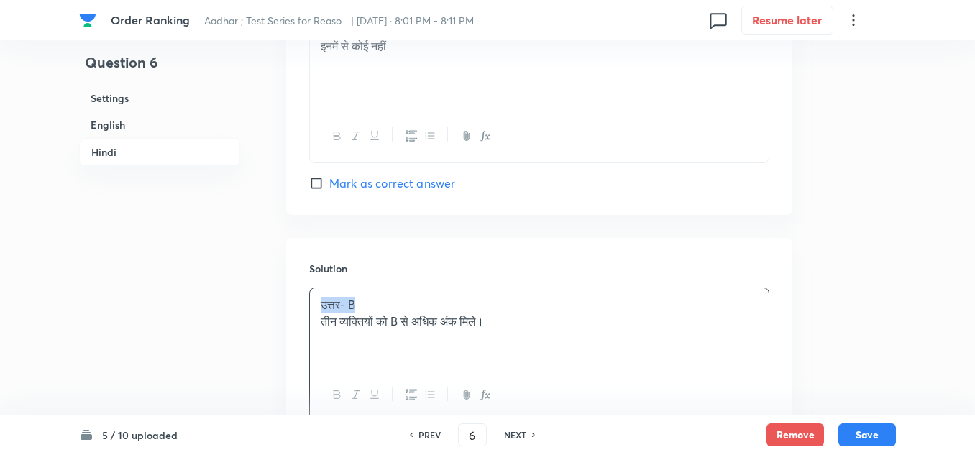
drag, startPoint x: 360, startPoint y: 322, endPoint x: 253, endPoint y: 315, distance: 107.4
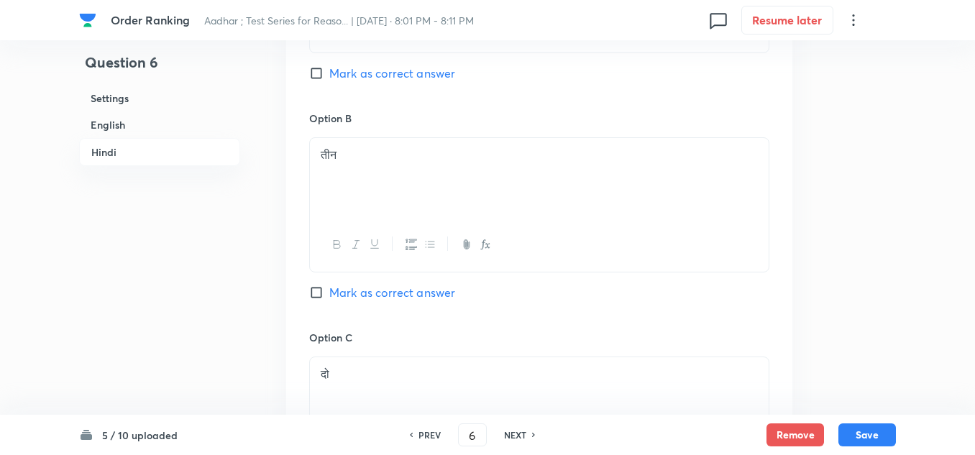
scroll to position [3093, 0]
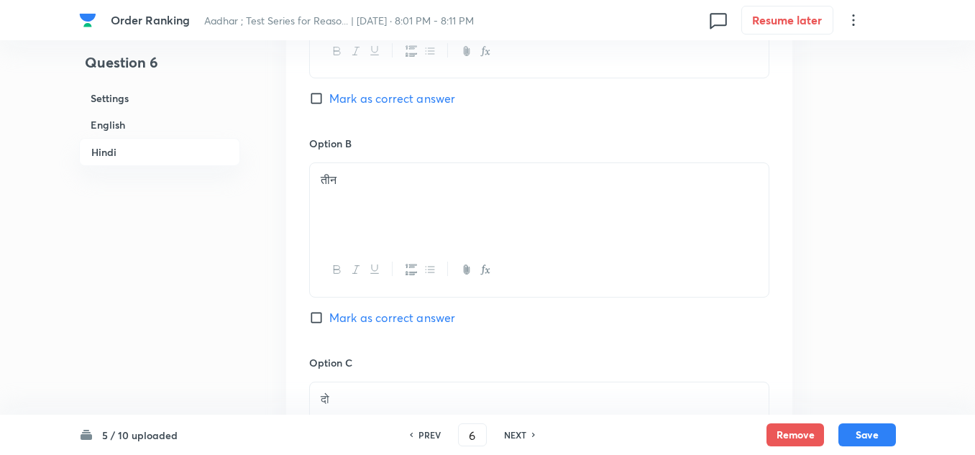
click at [318, 325] on input "Mark as correct answer" at bounding box center [319, 318] width 20 height 14
checkbox input "true"
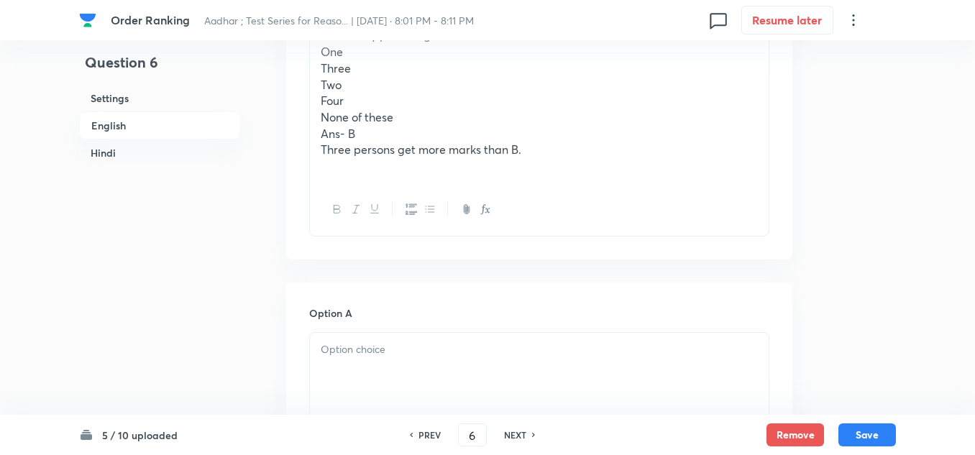
scroll to position [708, 0]
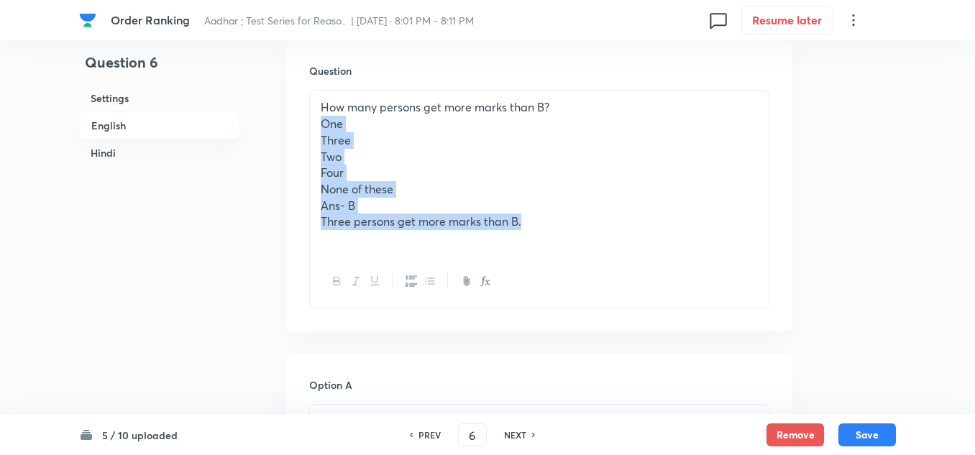
drag, startPoint x: 527, startPoint y: 220, endPoint x: 318, endPoint y: 129, distance: 228.1
click at [318, 129] on div "How many persons get more marks than B? One Three Two Four None of these Ans- B…" at bounding box center [539, 173] width 459 height 164
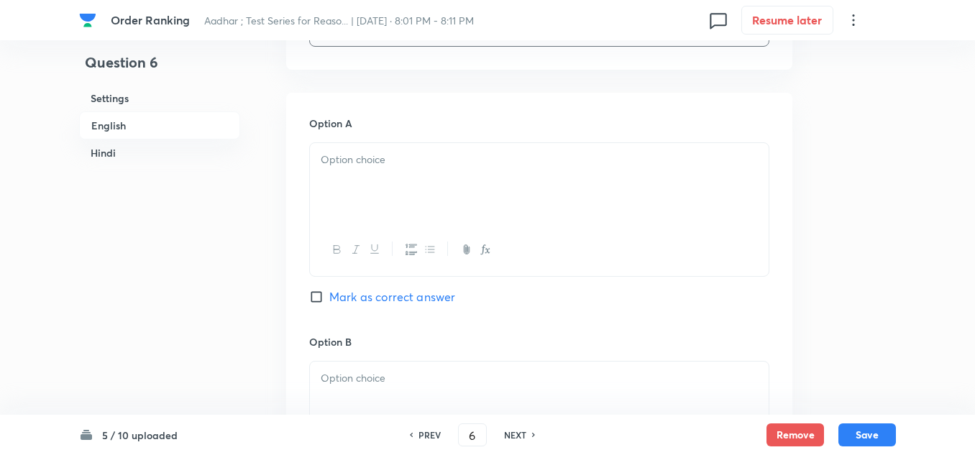
scroll to position [924, 0]
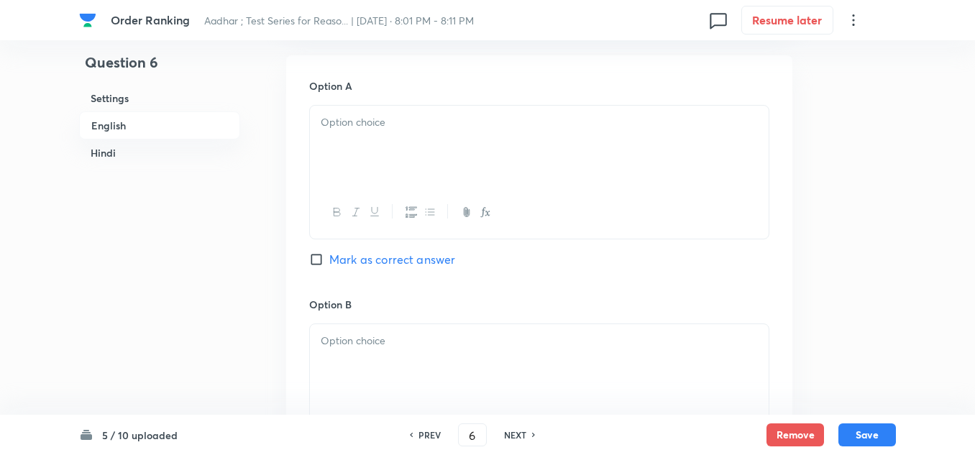
click at [326, 120] on p at bounding box center [539, 122] width 437 height 17
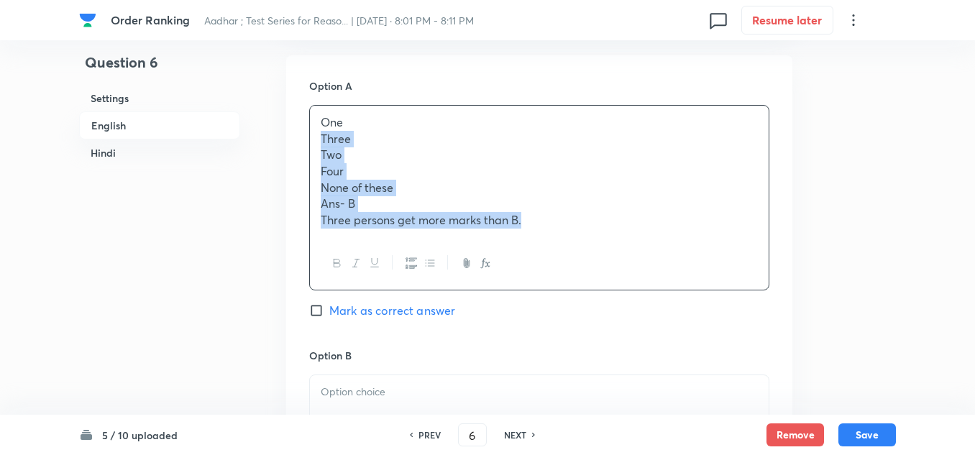
drag, startPoint x: 523, startPoint y: 222, endPoint x: 301, endPoint y: 138, distance: 236.7
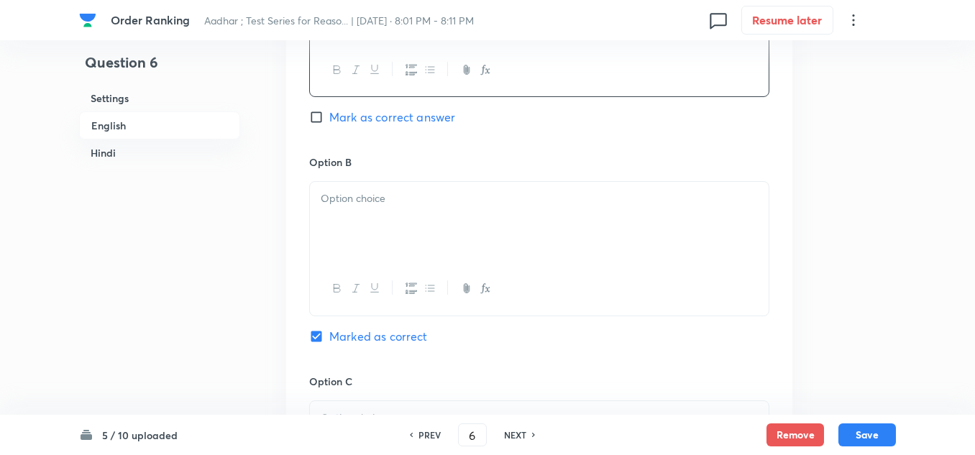
scroll to position [1068, 0]
drag, startPoint x: 335, startPoint y: 209, endPoint x: 341, endPoint y: 199, distance: 11.0
click at [335, 209] on div at bounding box center [539, 221] width 459 height 81
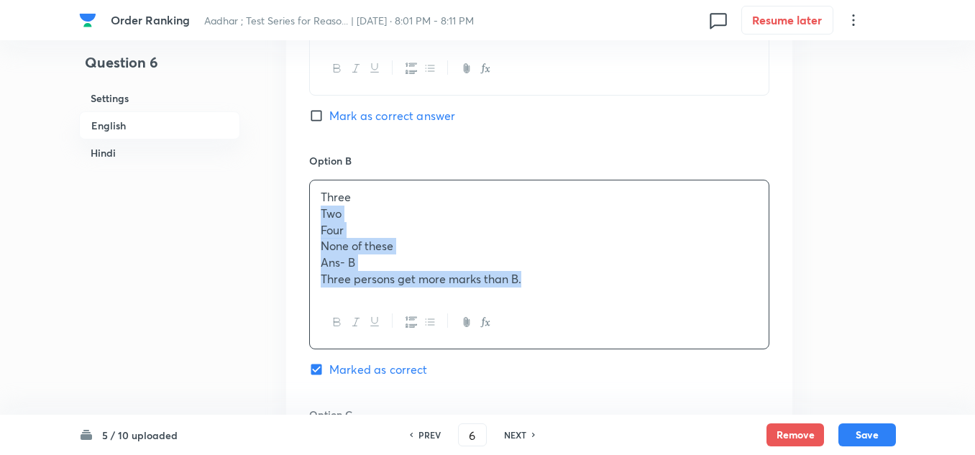
drag, startPoint x: 521, startPoint y: 278, endPoint x: 321, endPoint y: 215, distance: 210.2
click at [321, 215] on div "Three Two Four None of these Ans- B Three persons get more marks than B." at bounding box center [539, 238] width 459 height 115
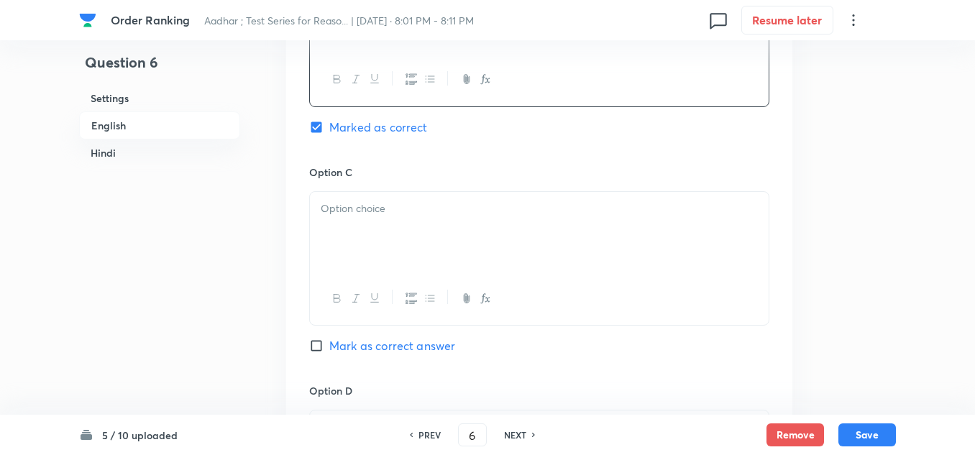
scroll to position [1284, 0]
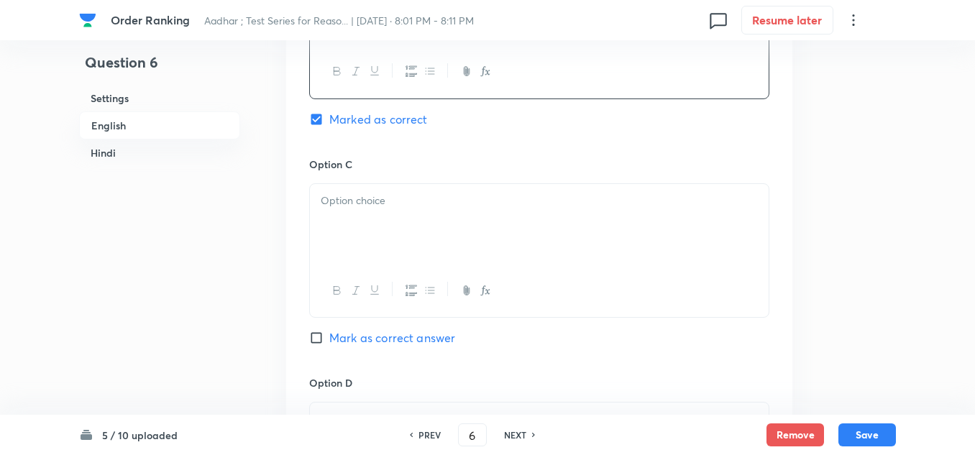
click at [330, 230] on div at bounding box center [539, 224] width 459 height 81
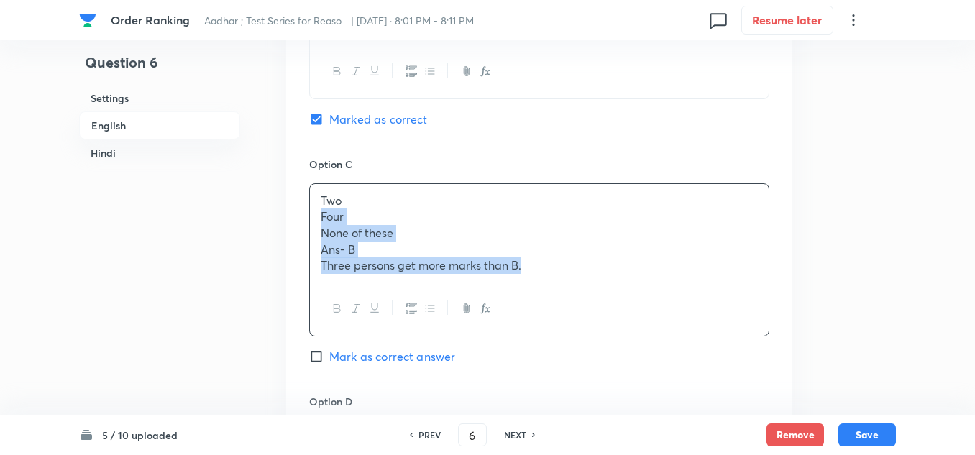
drag, startPoint x: 538, startPoint y: 262, endPoint x: 316, endPoint y: 220, distance: 225.4
click at [316, 220] on div "Two Four None of these Ans- B Three persons get more marks than B." at bounding box center [539, 233] width 459 height 99
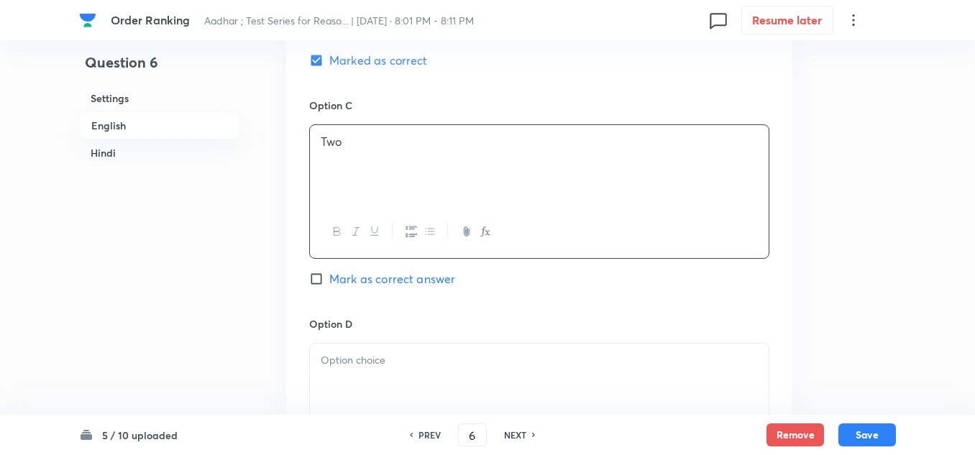
scroll to position [1500, 0]
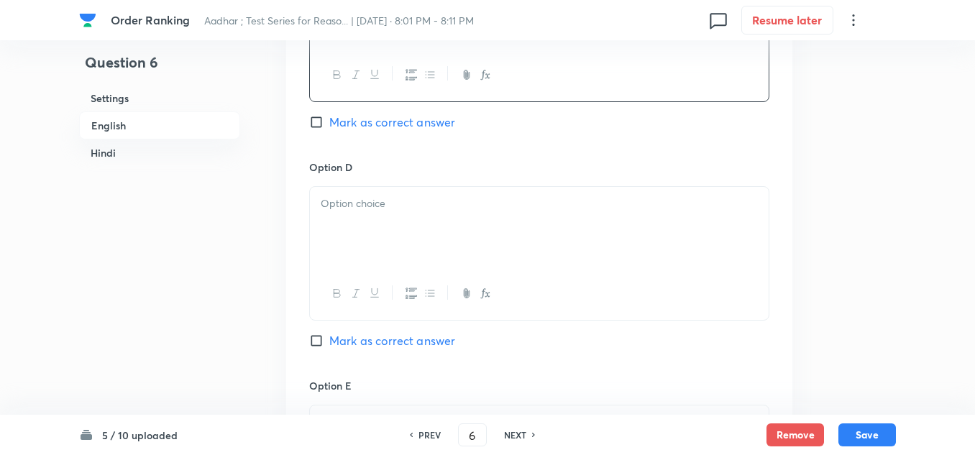
drag, startPoint x: 383, startPoint y: 173, endPoint x: 365, endPoint y: 198, distance: 31.5
click at [380, 177] on div "Option D Mark as correct answer" at bounding box center [539, 269] width 460 height 219
click at [358, 199] on p at bounding box center [539, 204] width 437 height 17
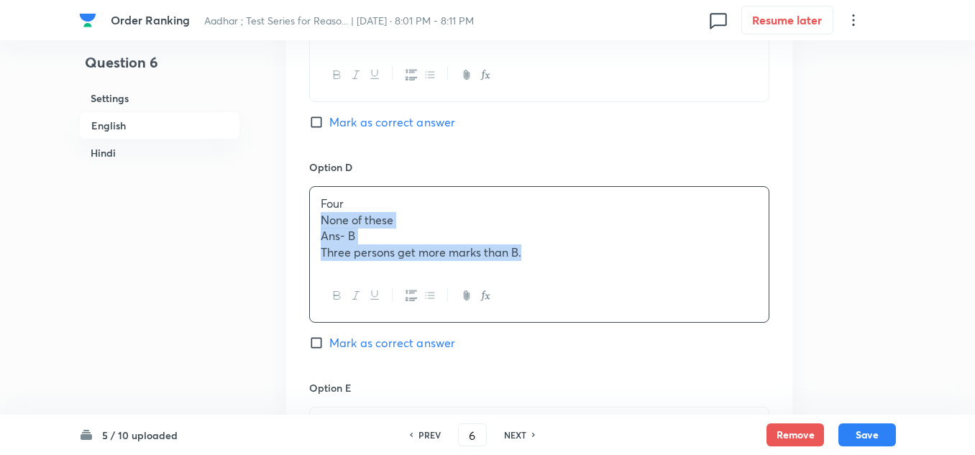
drag, startPoint x: 531, startPoint y: 261, endPoint x: 341, endPoint y: 198, distance: 200.8
click at [314, 224] on div "Four None of these Ans- B Three persons get more marks than B." at bounding box center [539, 228] width 459 height 83
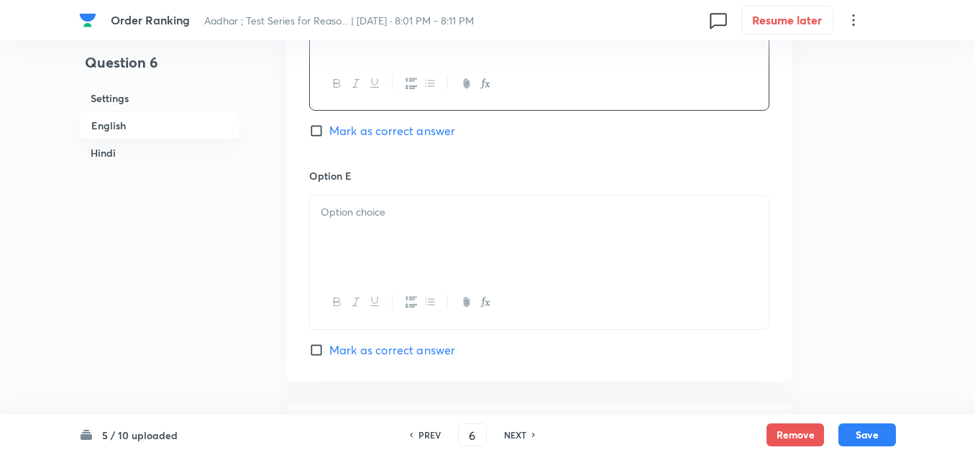
scroll to position [1715, 0]
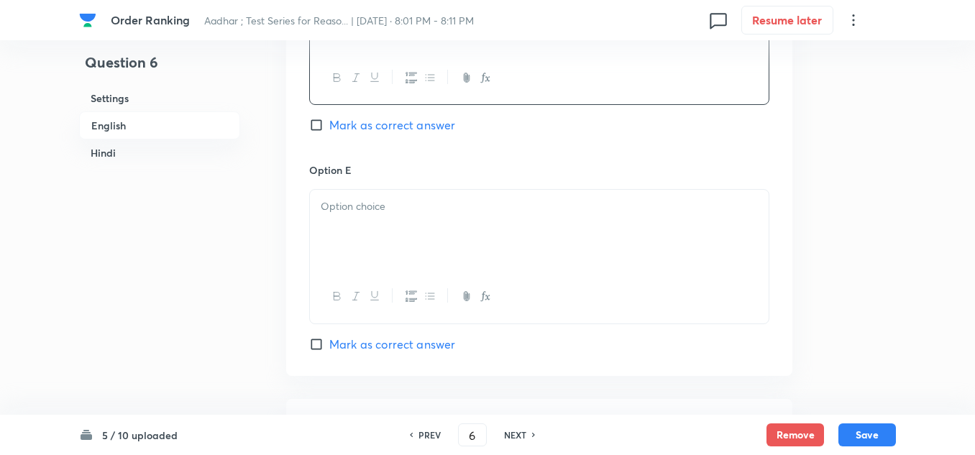
click at [351, 225] on div at bounding box center [539, 230] width 459 height 81
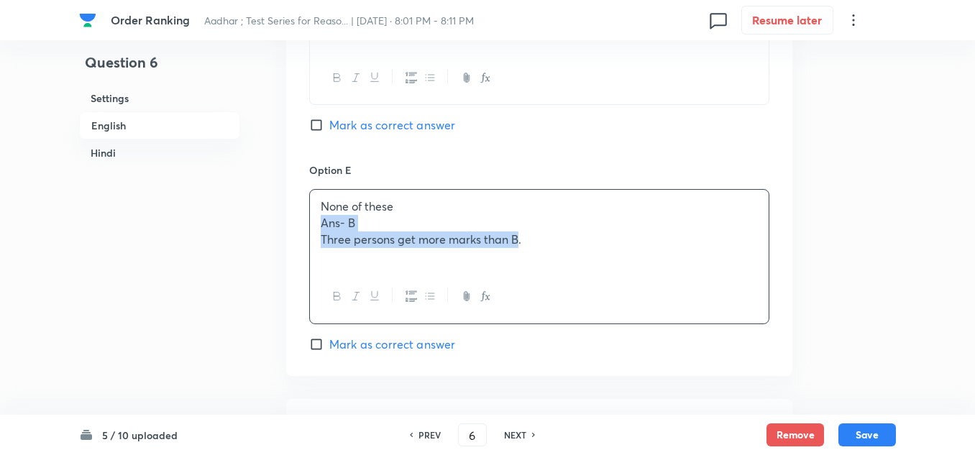
drag, startPoint x: 520, startPoint y: 239, endPoint x: 293, endPoint y: 223, distance: 227.8
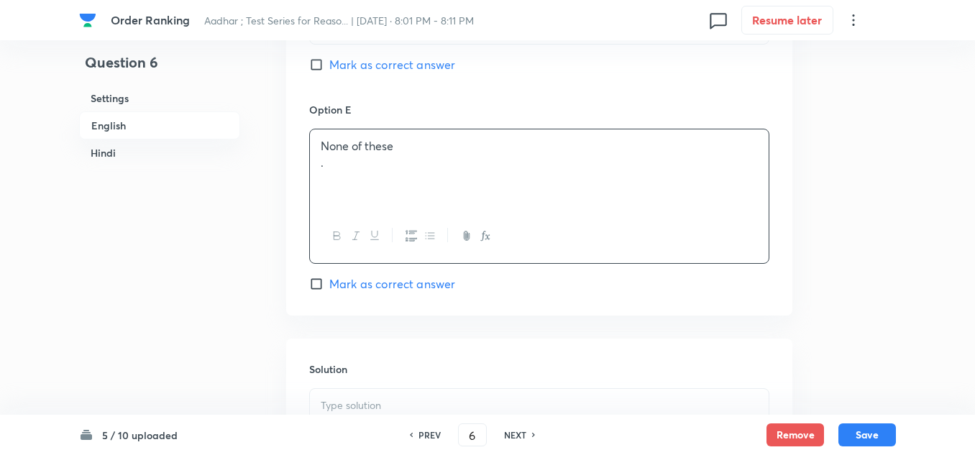
scroll to position [1859, 0]
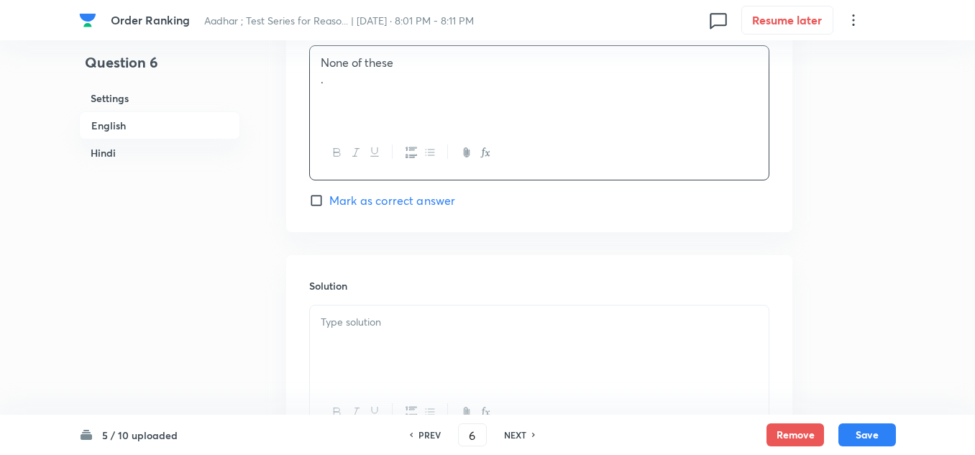
click at [331, 93] on div "None of these ." at bounding box center [539, 86] width 459 height 81
click at [334, 319] on p at bounding box center [539, 322] width 437 height 17
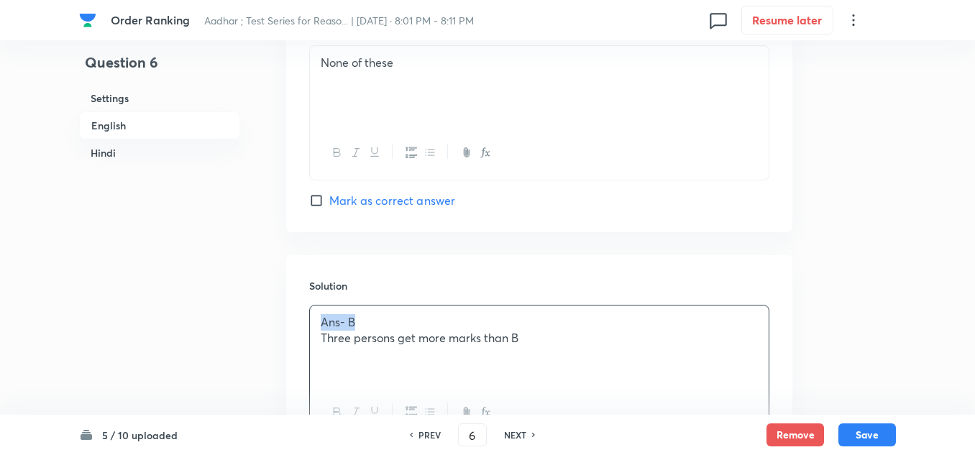
drag, startPoint x: 302, startPoint y: 319, endPoint x: 284, endPoint y: 319, distance: 18.0
click at [284, 319] on div "Question 6 Settings English Hindi Settings Type Single choice correct 5 options…" at bounding box center [487, 327] width 817 height 4234
click at [517, 324] on p "Three persons get more marks than B" at bounding box center [539, 322] width 437 height 17
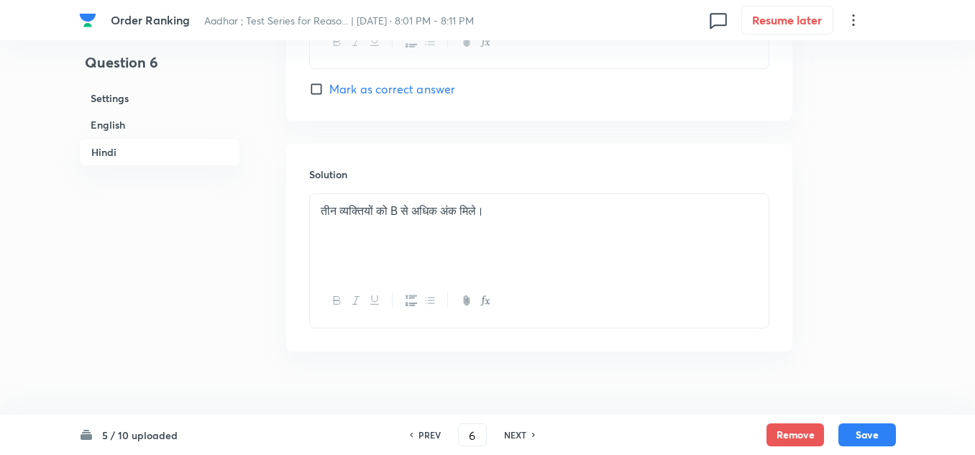
scroll to position [3933, 0]
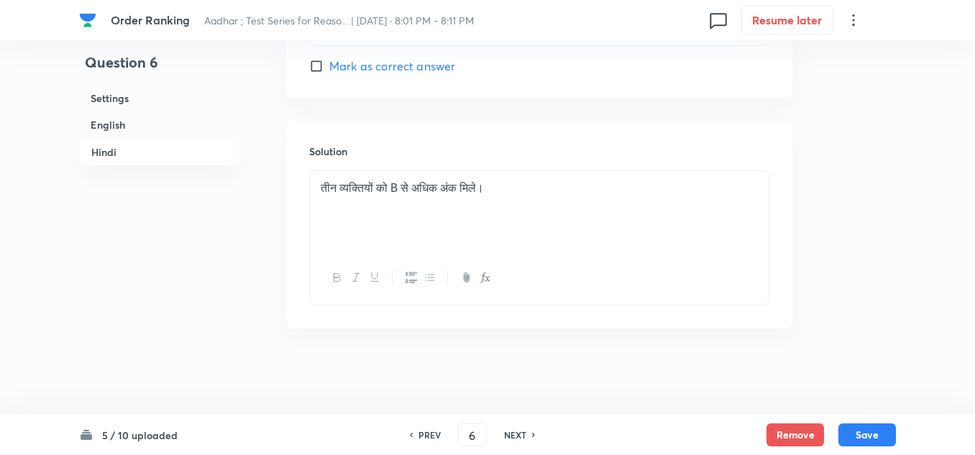
click at [510, 193] on p "तीन व्यक्तियों को B से अधिक अंक मिले।" at bounding box center [539, 188] width 437 height 17
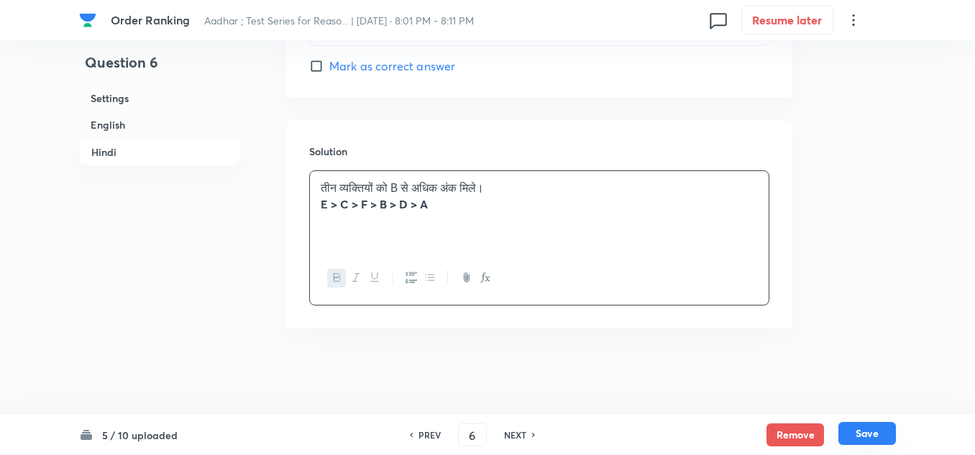
click at [858, 433] on button "Save" at bounding box center [868, 433] width 58 height 23
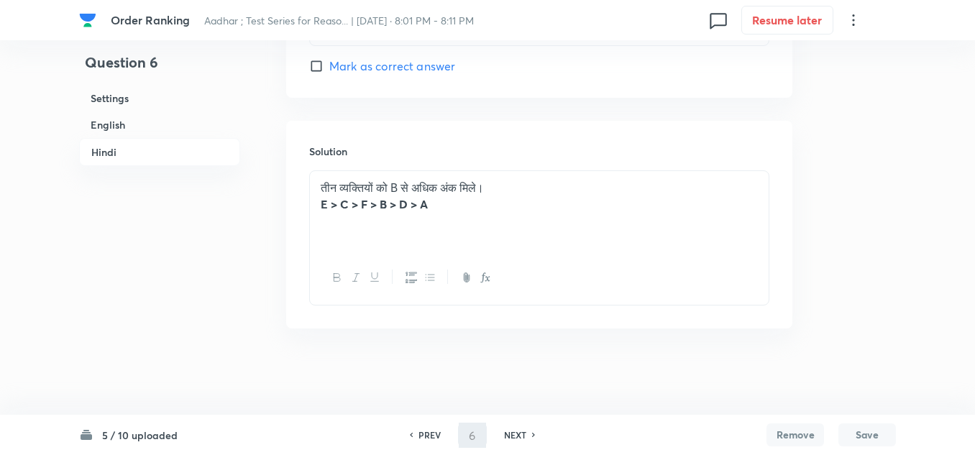
type input "7"
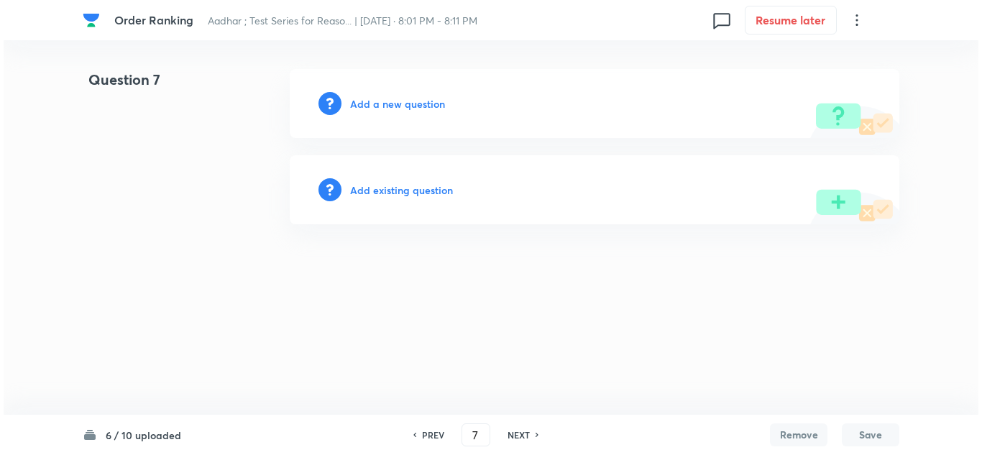
scroll to position [0, 0]
click at [382, 105] on h6 "Add a new question" at bounding box center [397, 103] width 95 height 15
click at [396, 106] on h6 "Choose a question type" at bounding box center [405, 103] width 111 height 15
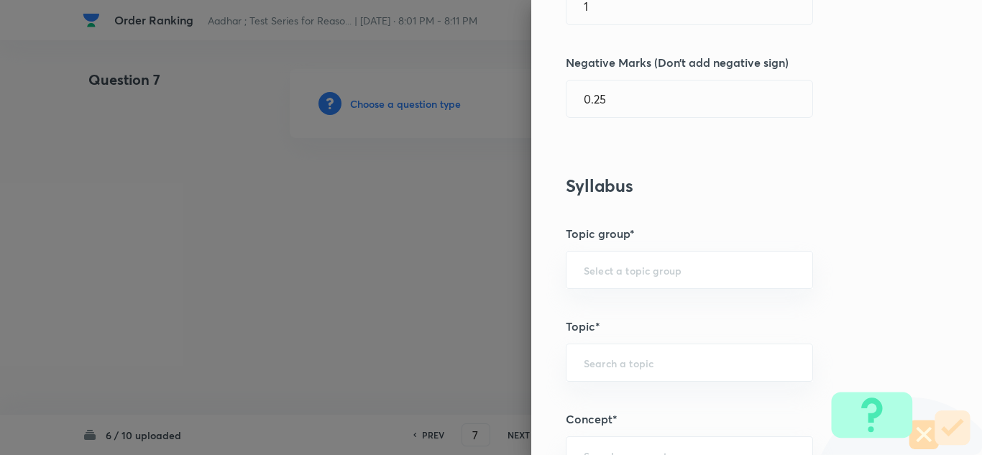
scroll to position [432, 0]
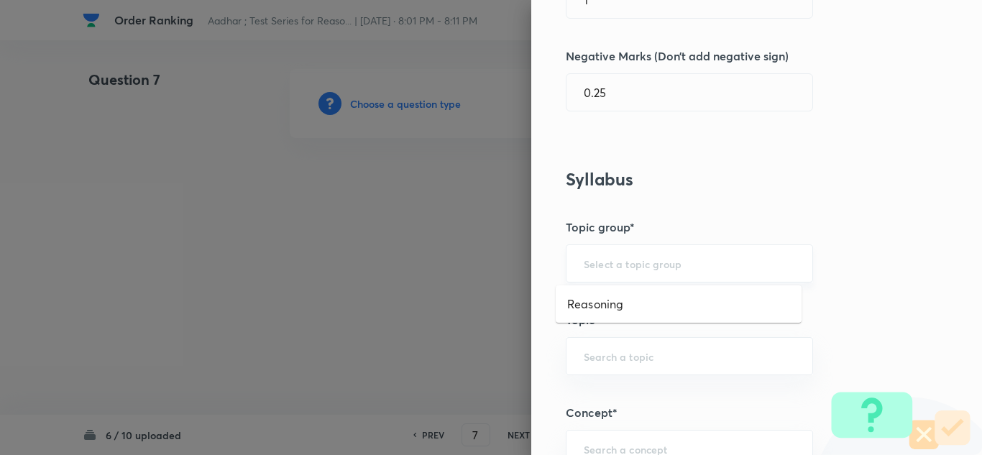
click at [606, 264] on input "text" at bounding box center [689, 264] width 211 height 14
click at [587, 304] on li "Reasoning" at bounding box center [679, 304] width 246 height 26
type input "Reasoning"
click at [578, 365] on div "​" at bounding box center [689, 356] width 247 height 38
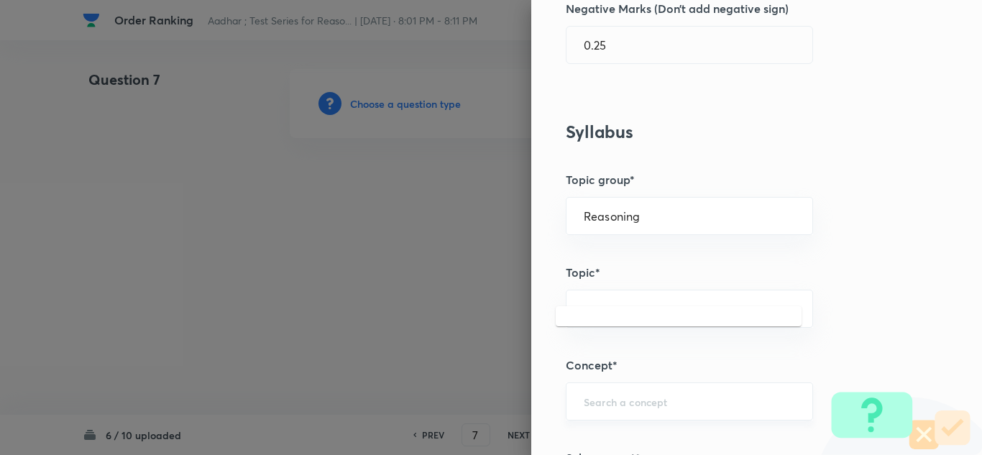
scroll to position [503, 0]
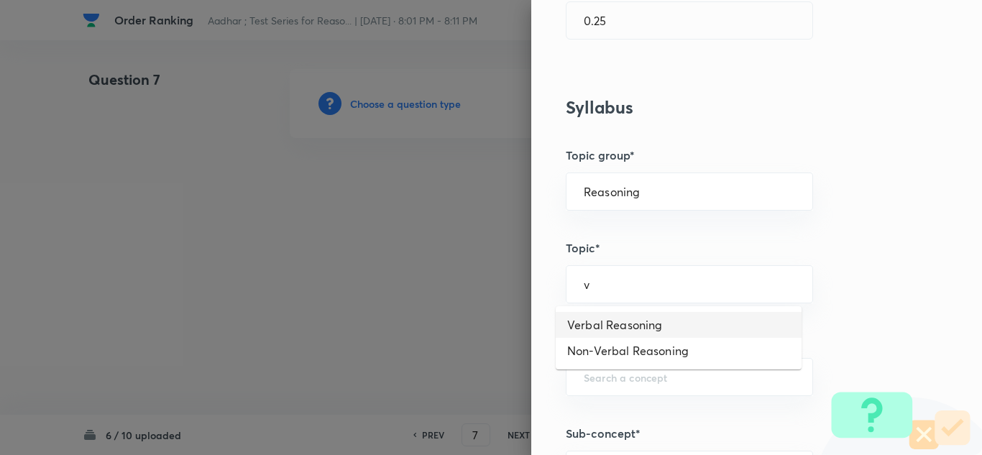
click at [604, 319] on li "Verbal Reasoning" at bounding box center [679, 325] width 246 height 26
type input "Verbal Reasoning"
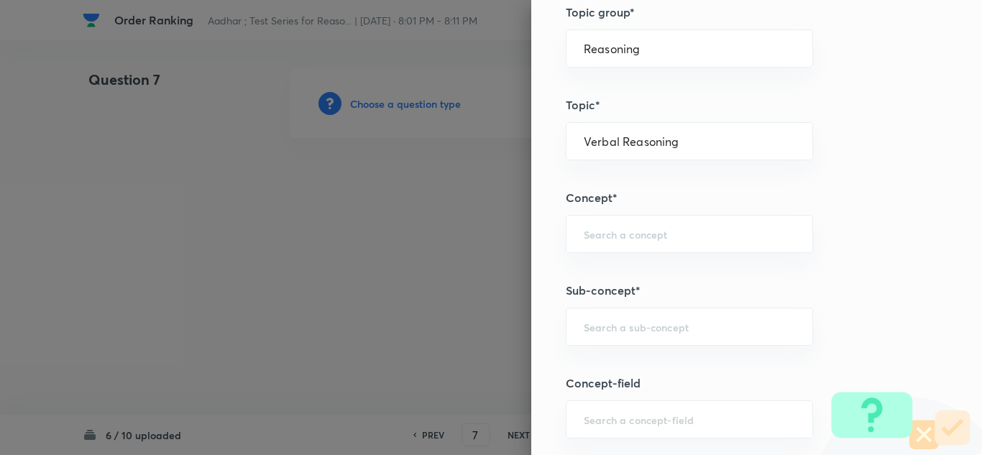
scroll to position [647, 0]
click at [584, 232] on input "text" at bounding box center [689, 234] width 211 height 14
click at [603, 267] on li "Different Types Of Tests" at bounding box center [679, 274] width 246 height 26
type input "Different Types Of Tests"
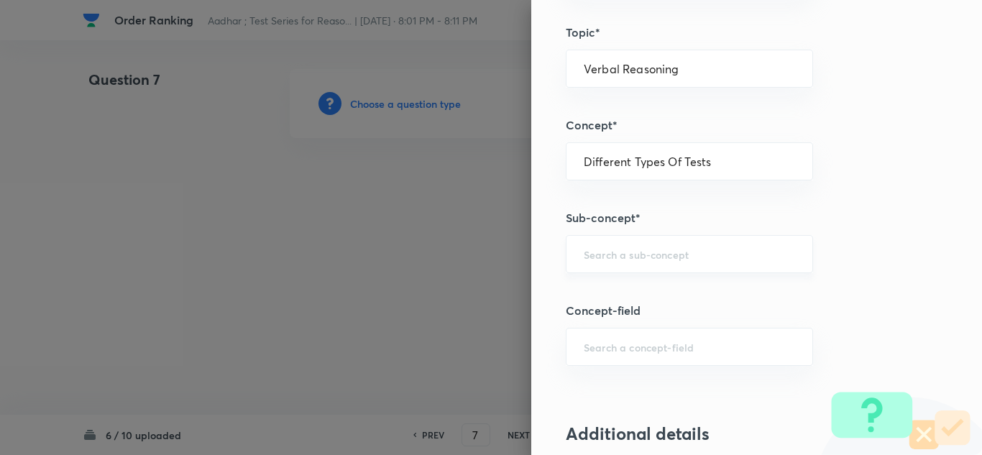
click at [594, 246] on div "​" at bounding box center [689, 254] width 247 height 38
click at [595, 295] on li "Order & Ranking Test" at bounding box center [679, 295] width 246 height 26
type input "Order & Ranking Test"
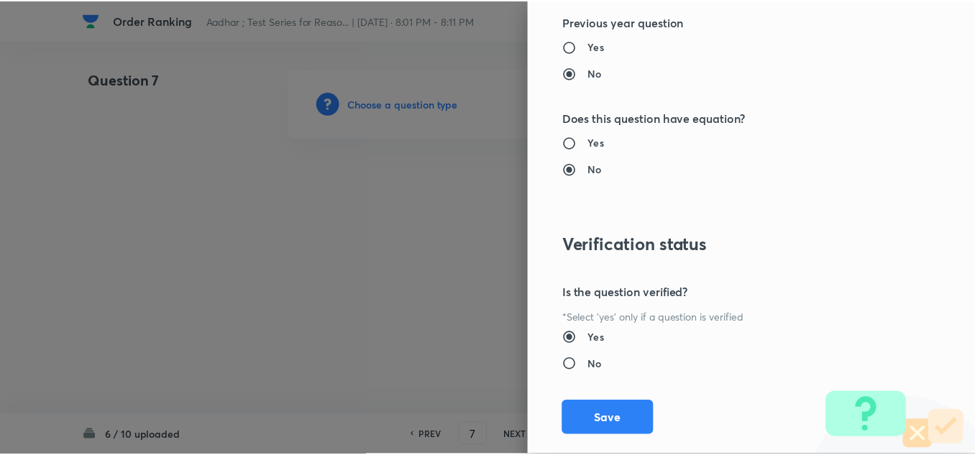
scroll to position [1505, 0]
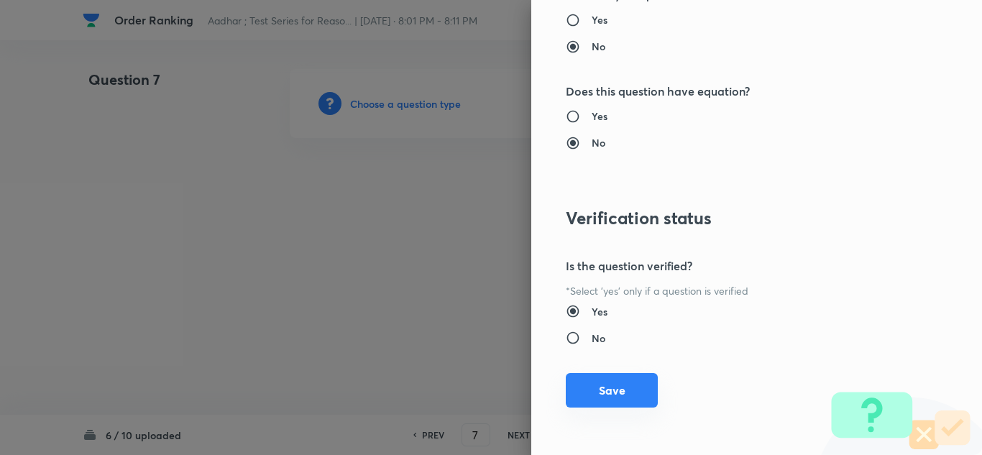
click at [593, 384] on button "Save" at bounding box center [612, 390] width 92 height 35
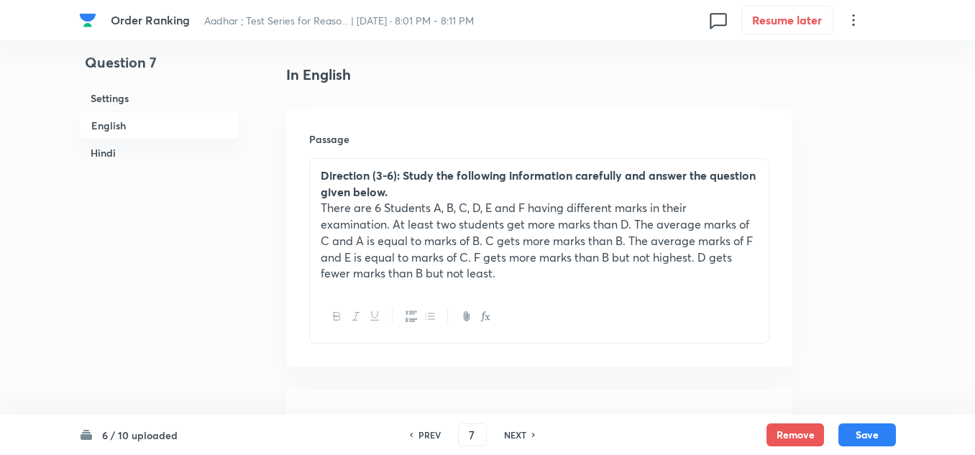
scroll to position [360, 0]
drag, startPoint x: 500, startPoint y: 268, endPoint x: 314, endPoint y: 210, distance: 194.3
click at [314, 210] on div "Direction (3-6): Study the following information carefully and answer the quest…" at bounding box center [539, 224] width 459 height 132
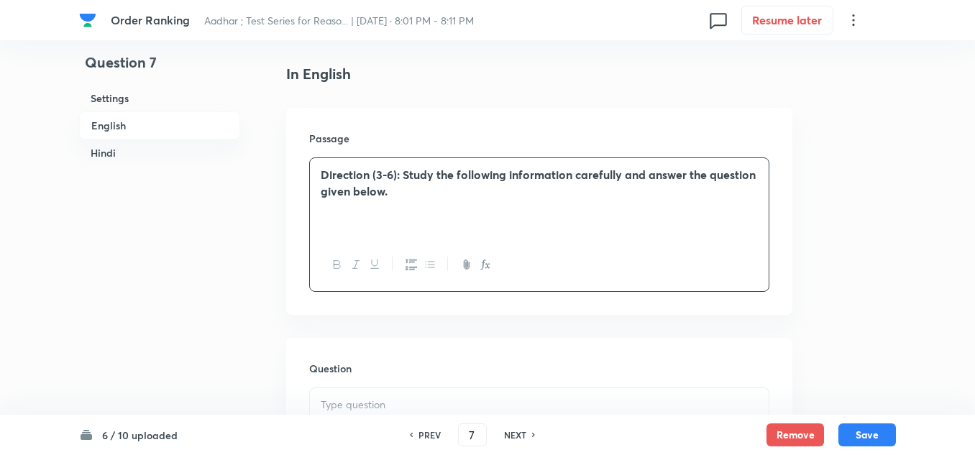
click at [382, 171] on strong "Direction (3-6): Study the following information carefully and answer the quest…" at bounding box center [538, 183] width 435 height 32
click at [445, 196] on p "Direction (7-10): Study the following information carefully and answer the ques…" at bounding box center [539, 183] width 437 height 32
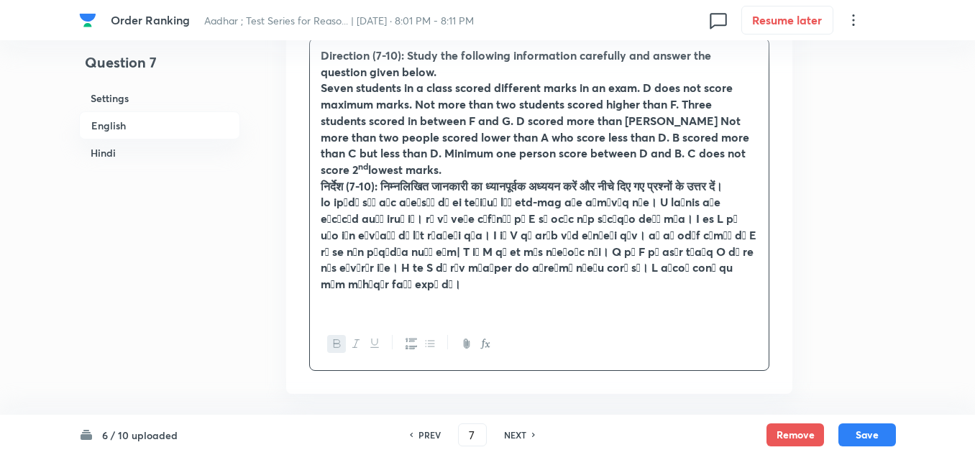
scroll to position [432, 0]
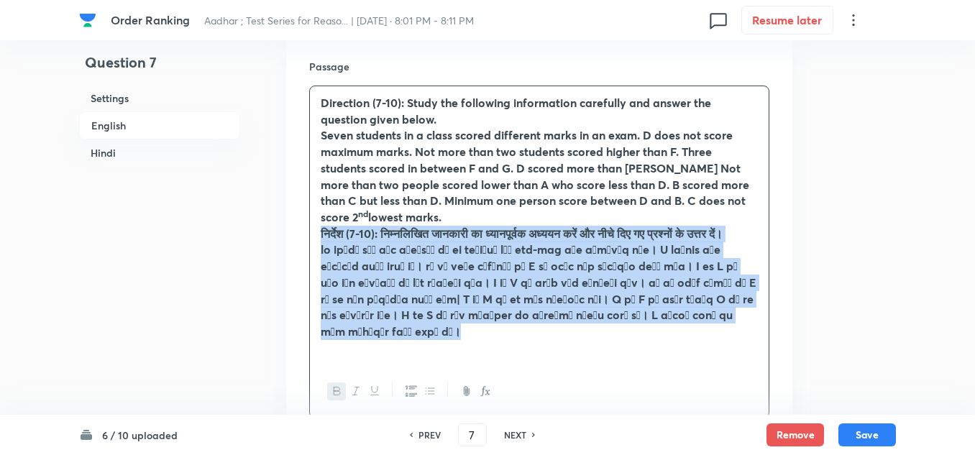
drag, startPoint x: 390, startPoint y: 348, endPoint x: 316, endPoint y: 237, distance: 133.8
click at [316, 237] on div "Direction (7-10): Study the following information carefully and answer the ques…" at bounding box center [539, 225] width 459 height 279
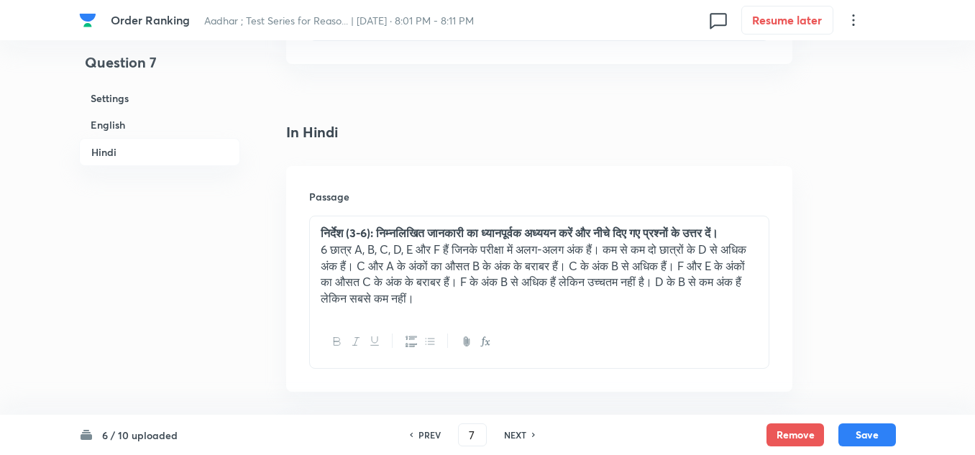
scroll to position [2301, 0]
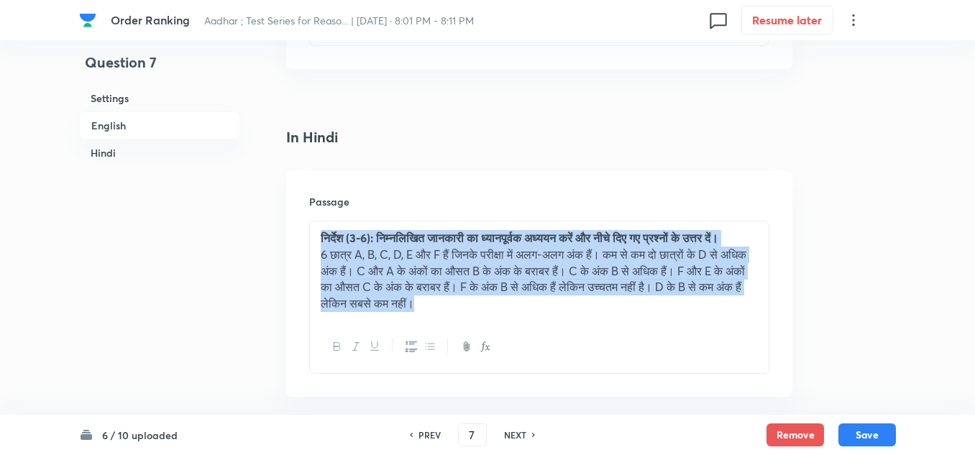
drag, startPoint x: 534, startPoint y: 326, endPoint x: 295, endPoint y: 238, distance: 254.4
click at [295, 239] on div "Passage निर्देश (3-6): निम्नलिखित जानकारी का ध्यानपूर्वक अध्ययन करें और नीचे दि…" at bounding box center [539, 284] width 506 height 226
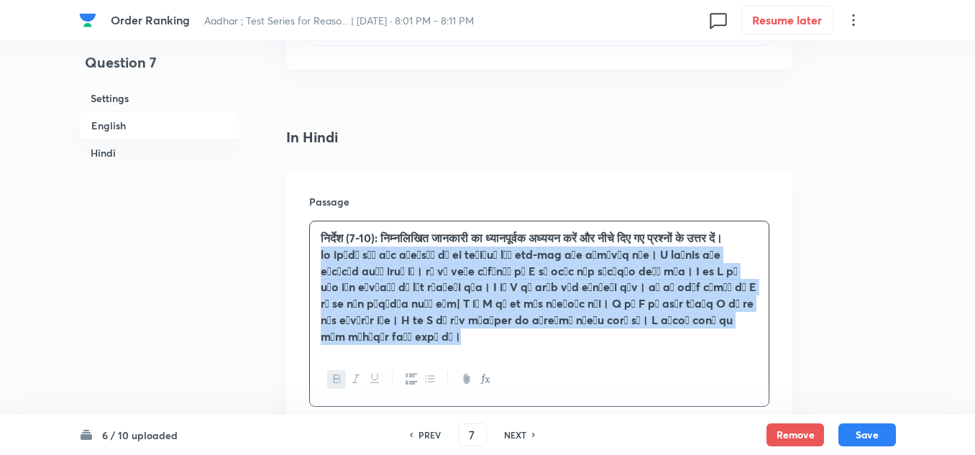
drag, startPoint x: 394, startPoint y: 357, endPoint x: 320, endPoint y: 270, distance: 114.8
click at [320, 270] on div "निर्देश (7-10): निम्नलिखित जानकारी का ध्यानपूर्वक अध्ययन करें और नीचे दिए गए प्…" at bounding box center [539, 288] width 459 height 132
click at [338, 383] on icon "button" at bounding box center [337, 379] width 6 height 8
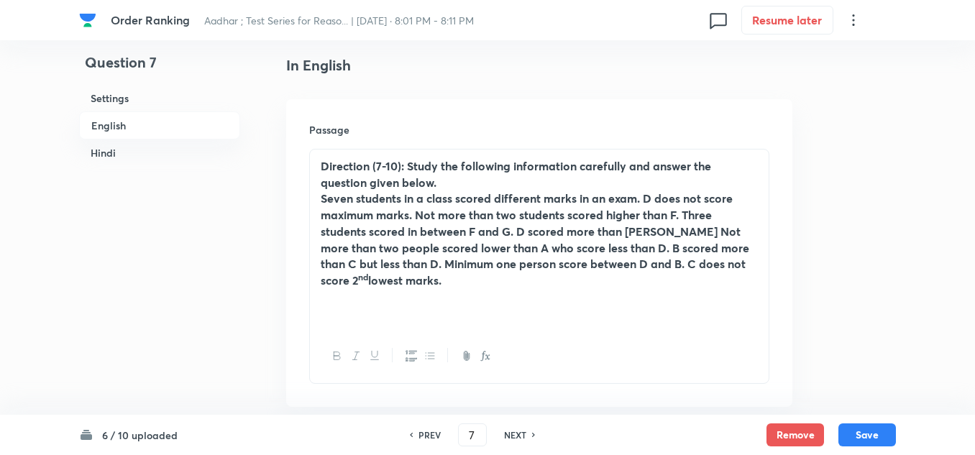
scroll to position [360, 0]
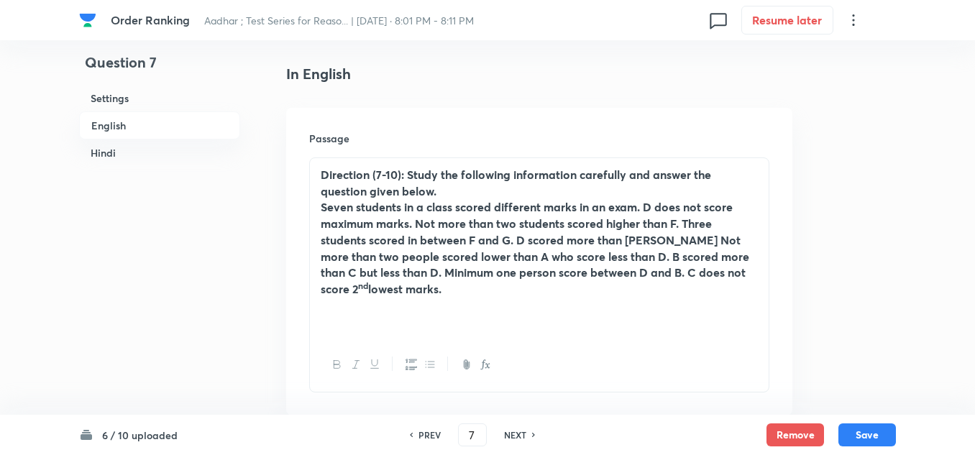
drag, startPoint x: 370, startPoint y: 288, endPoint x: 313, endPoint y: 201, distance: 104.9
click at [313, 201] on div "Direction (7-10): Study the following information carefully and answer the ques…" at bounding box center [539, 248] width 459 height 181
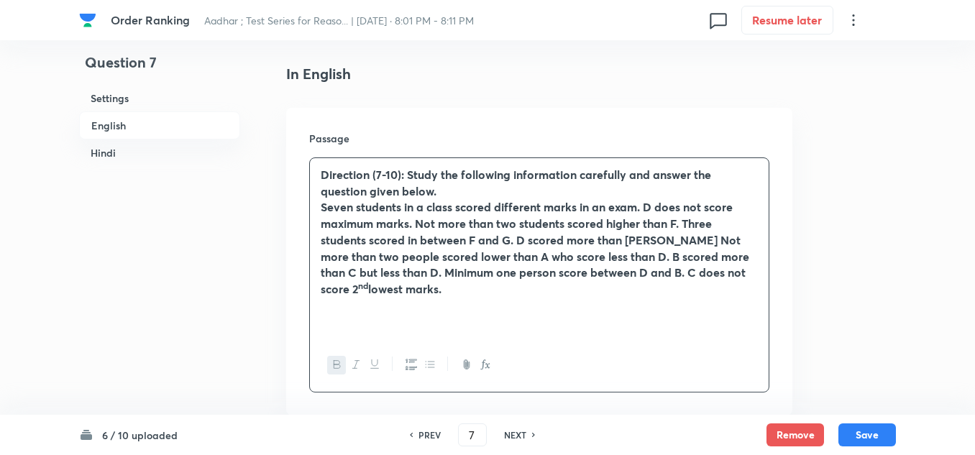
click at [334, 358] on button "button" at bounding box center [336, 365] width 19 height 18
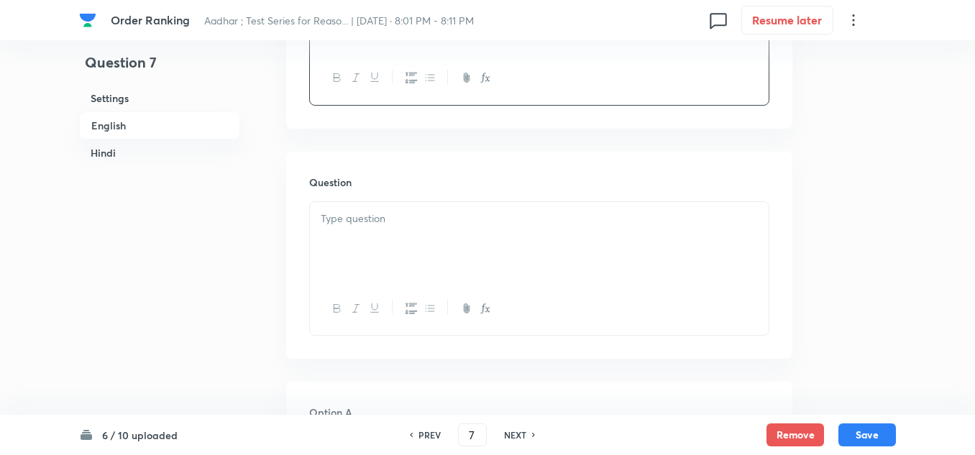
scroll to position [647, 0]
click at [352, 215] on div at bounding box center [539, 241] width 459 height 81
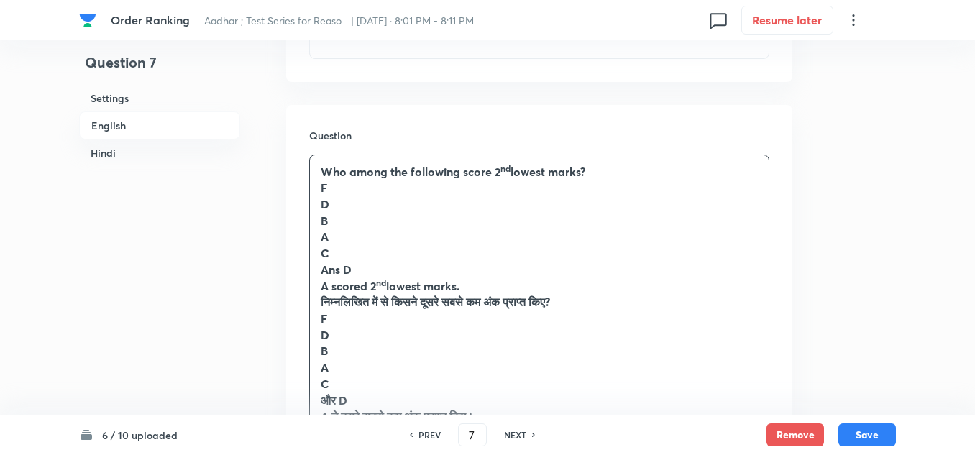
scroll to position [719, 0]
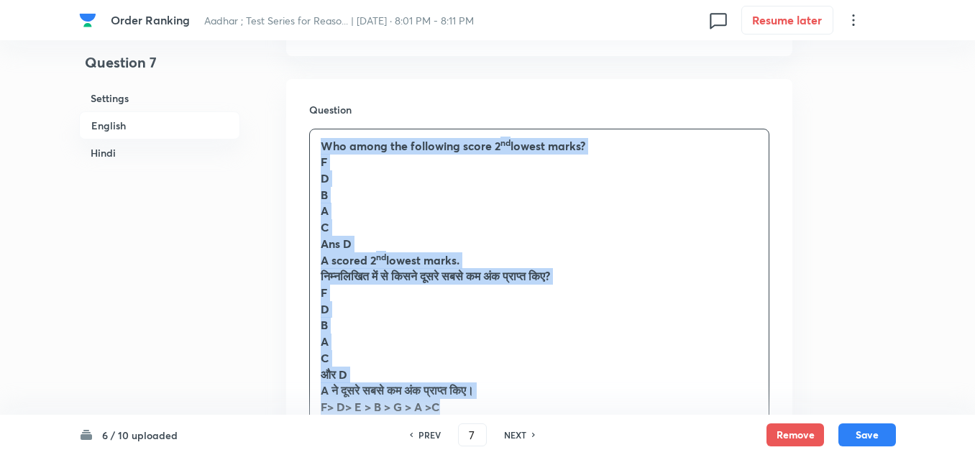
drag, startPoint x: 451, startPoint y: 389, endPoint x: 322, endPoint y: 135, distance: 284.7
click at [322, 135] on div "Who among the following score 2 nd lowest marks? F D B A C Ans D A scored 2 nd …" at bounding box center [539, 276] width 459 height 295
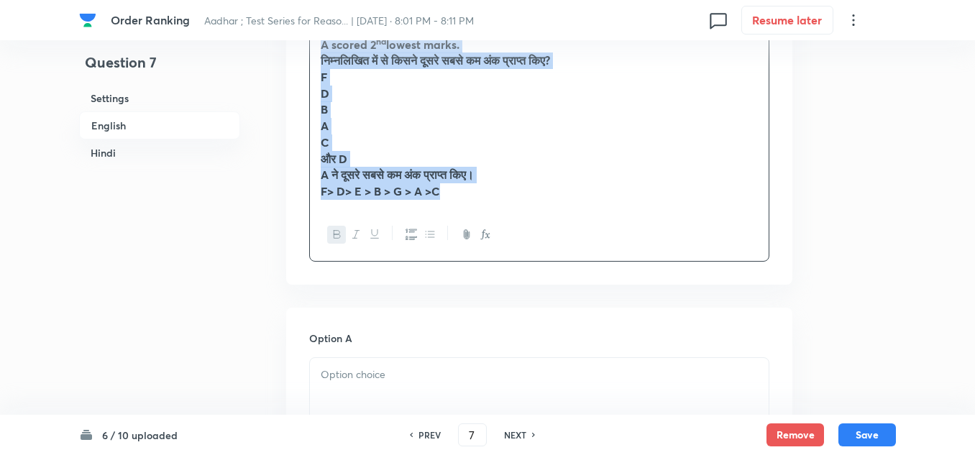
click at [335, 229] on icon "button" at bounding box center [338, 235] width 12 height 12
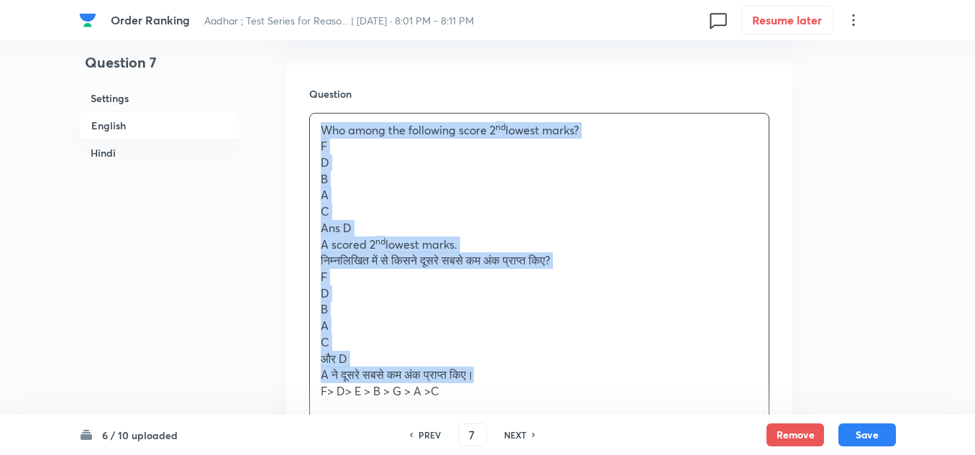
scroll to position [767, 0]
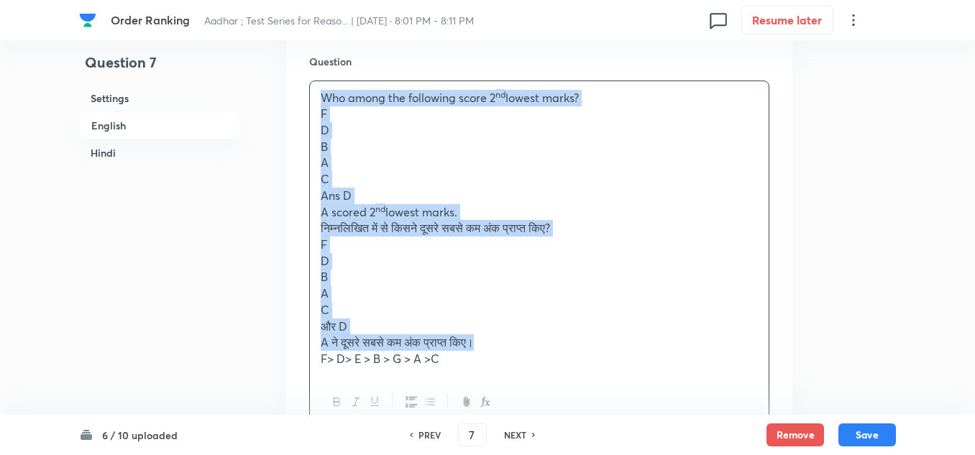
click at [437, 269] on p "B" at bounding box center [539, 277] width 437 height 17
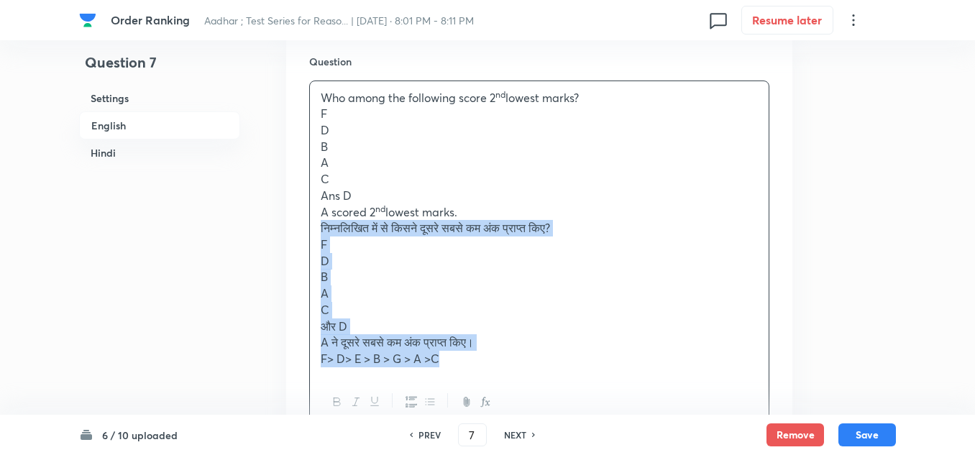
drag, startPoint x: 457, startPoint y: 345, endPoint x: 320, endPoint y: 218, distance: 186.8
click at [320, 218] on div "Who among the following score 2 nd lowest marks? F D B A C Ans D A scored 2 nd …" at bounding box center [539, 228] width 459 height 295
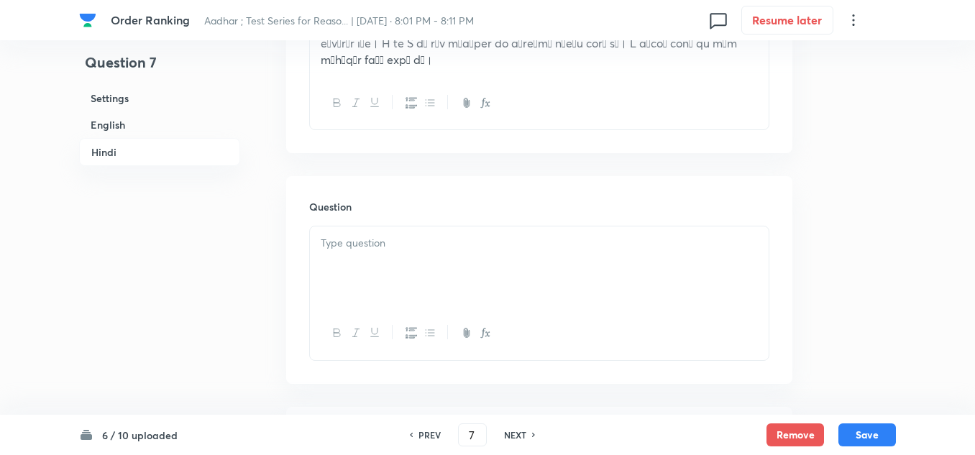
scroll to position [2637, 0]
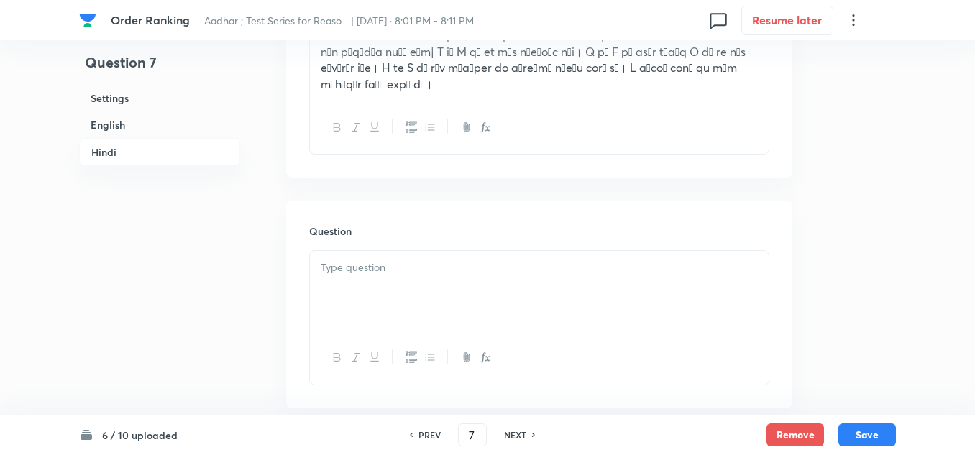
click at [346, 266] on div at bounding box center [539, 291] width 459 height 81
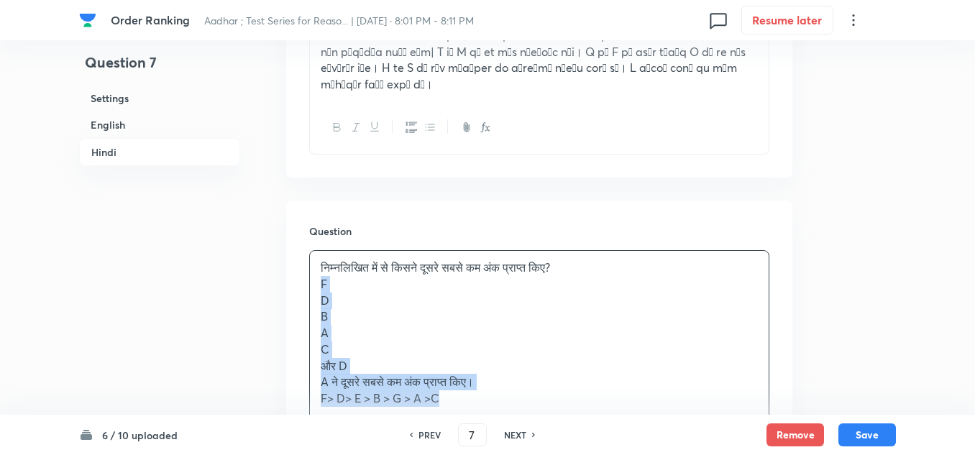
drag, startPoint x: 442, startPoint y: 381, endPoint x: 310, endPoint y: 270, distance: 172.5
click at [310, 270] on div "निम्नलिखित में से किसने दूसरे सबसे कम अंक प्राप्त किए? F D B A C और D A ने दूसर…" at bounding box center [539, 333] width 459 height 164
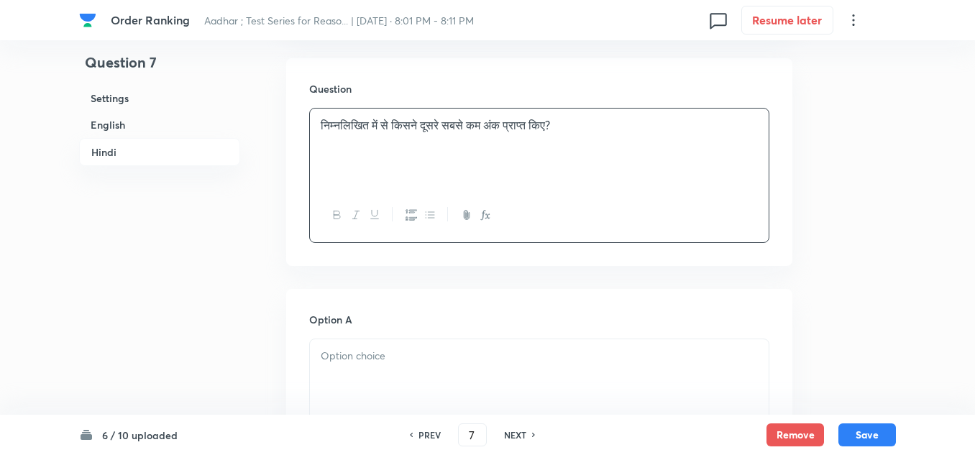
scroll to position [2781, 0]
click at [314, 338] on div at bounding box center [539, 378] width 459 height 81
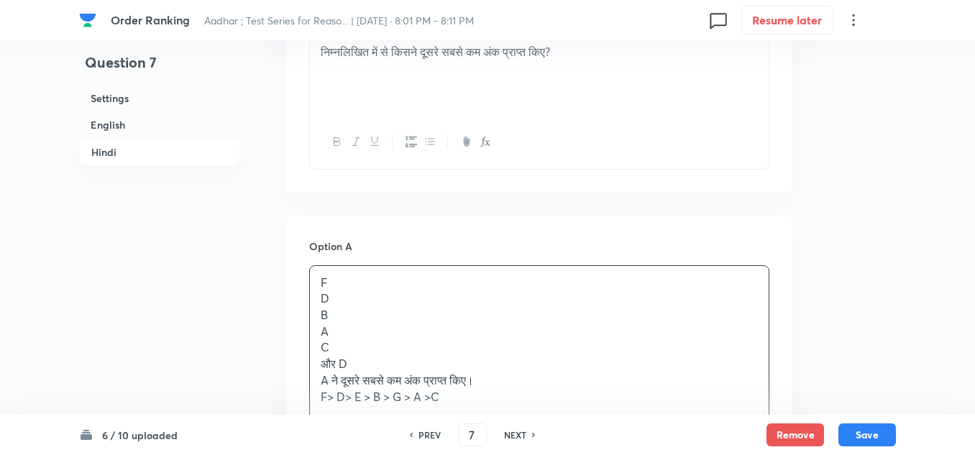
scroll to position [2925, 0]
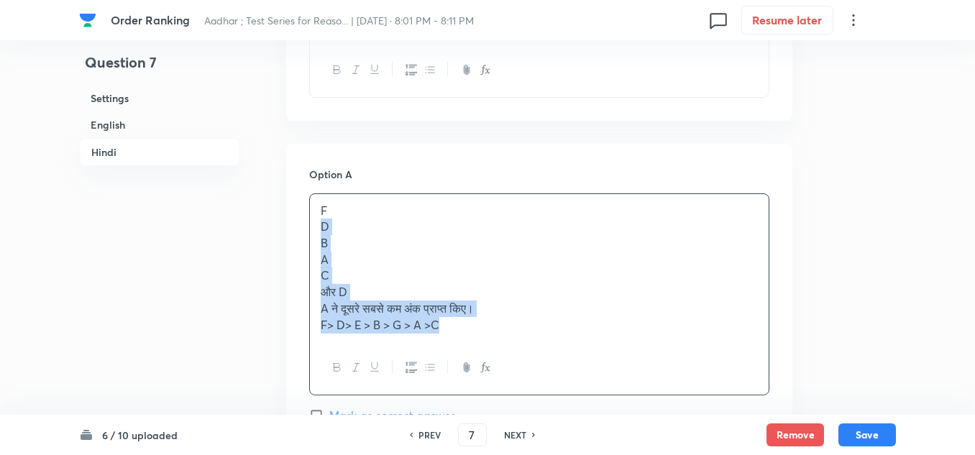
drag, startPoint x: 448, startPoint y: 314, endPoint x: 310, endPoint y: 214, distance: 170.5
click at [310, 214] on div "F D B A C और D A ने दूसरे सबसे कम अंक प्राप्त किए। F> D> E > B > G > A >C" at bounding box center [539, 268] width 459 height 148
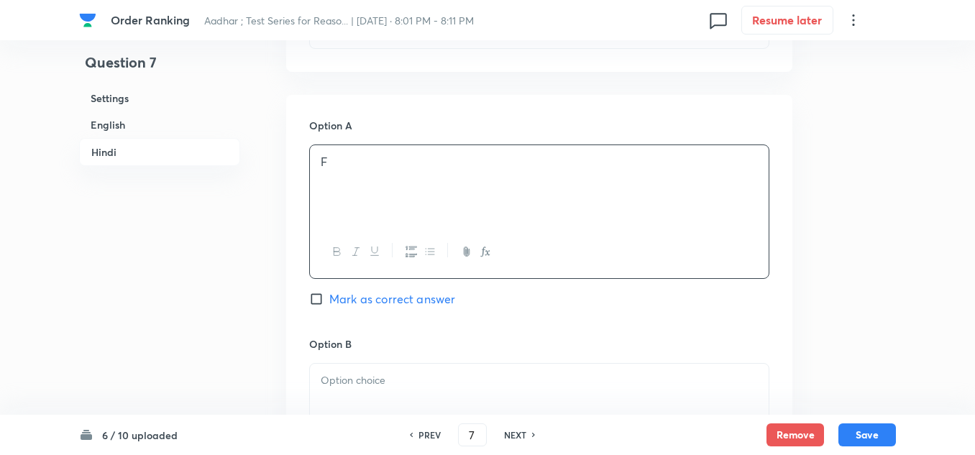
scroll to position [3069, 0]
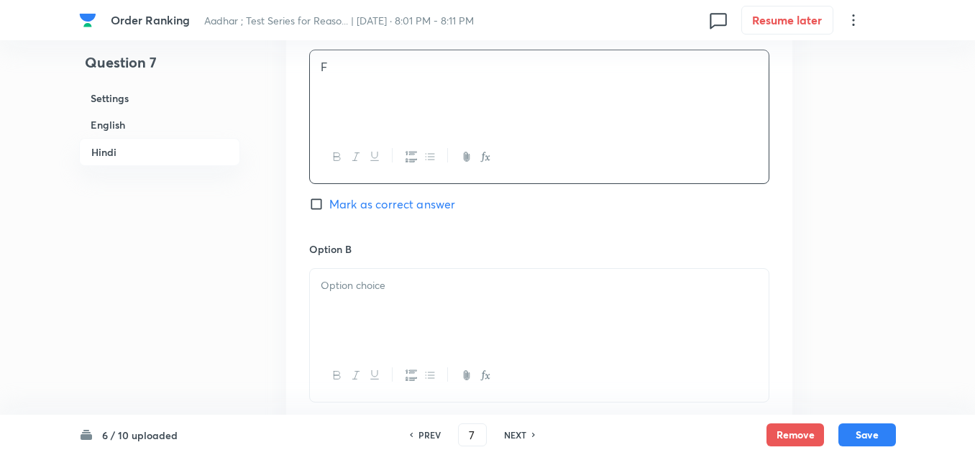
click at [338, 278] on p at bounding box center [539, 286] width 437 height 17
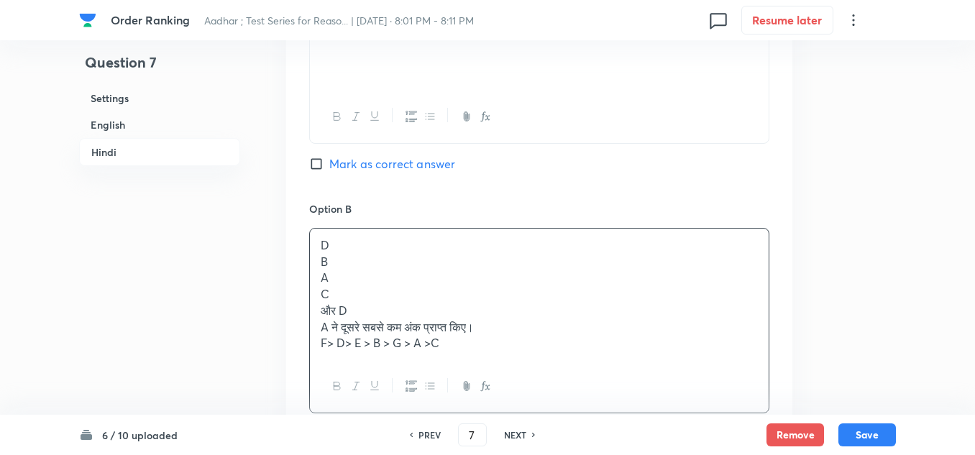
scroll to position [3141, 0]
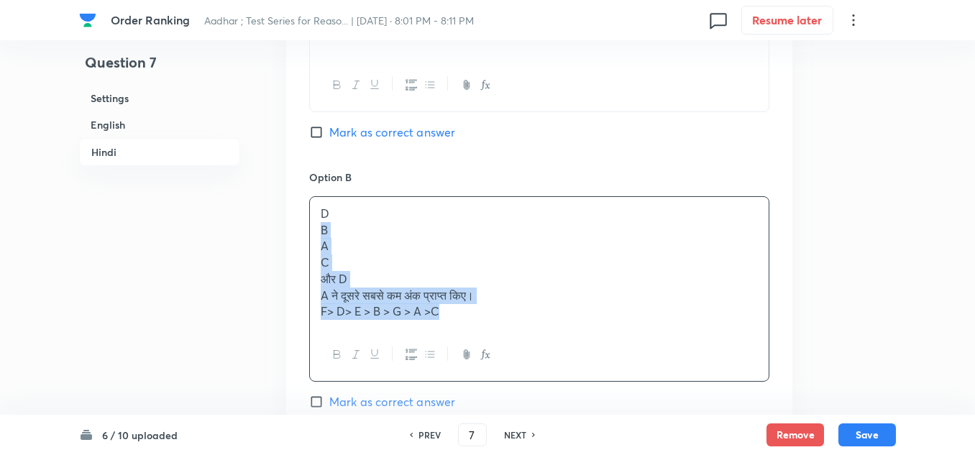
drag, startPoint x: 453, startPoint y: 305, endPoint x: 308, endPoint y: 219, distance: 169.0
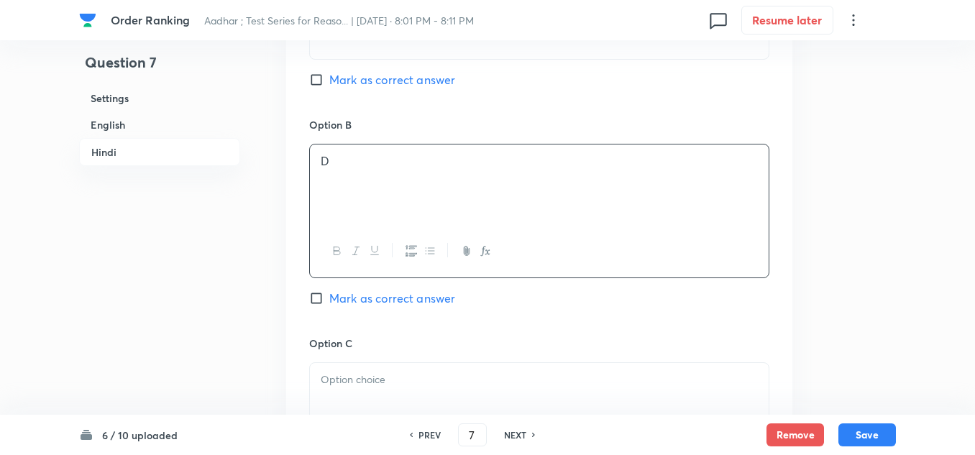
scroll to position [3285, 0]
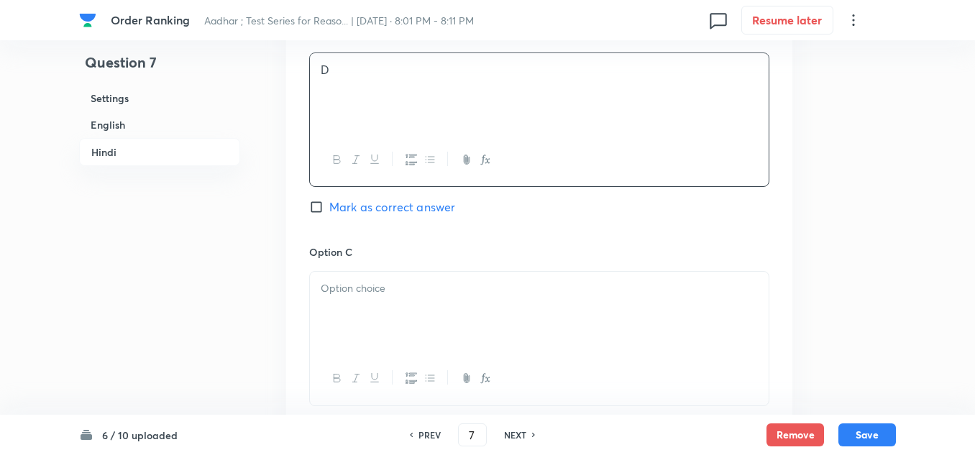
click at [327, 272] on div at bounding box center [539, 312] width 459 height 81
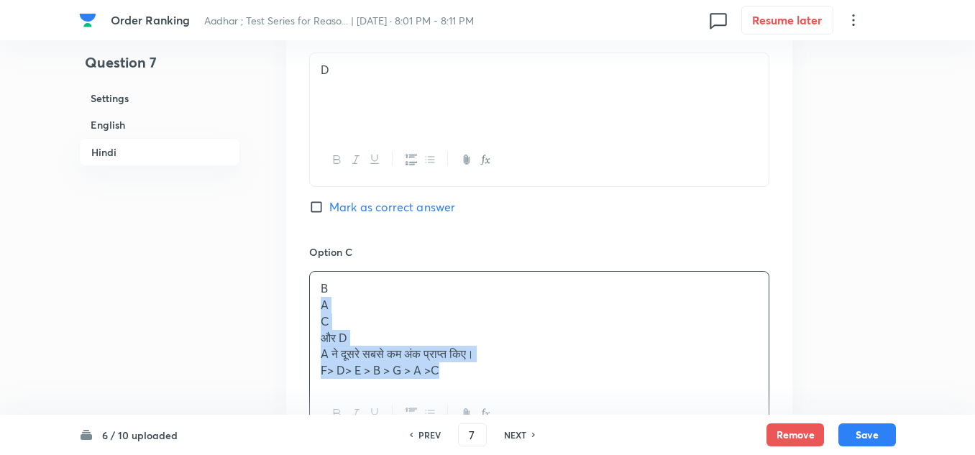
drag, startPoint x: 442, startPoint y: 352, endPoint x: 298, endPoint y: 290, distance: 157.2
click at [298, 290] on div "Option A F Mark as correct answer Option B D Mark as correct answer Option C B …" at bounding box center [539, 357] width 506 height 1146
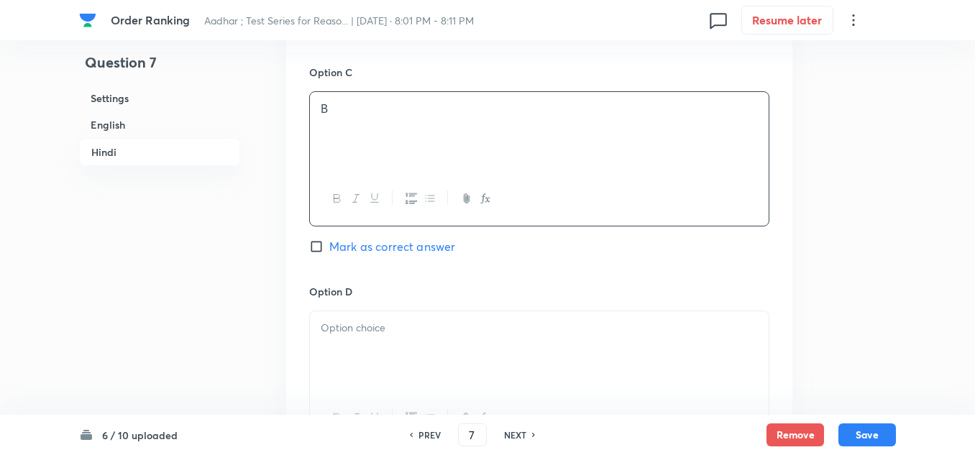
scroll to position [3500, 0]
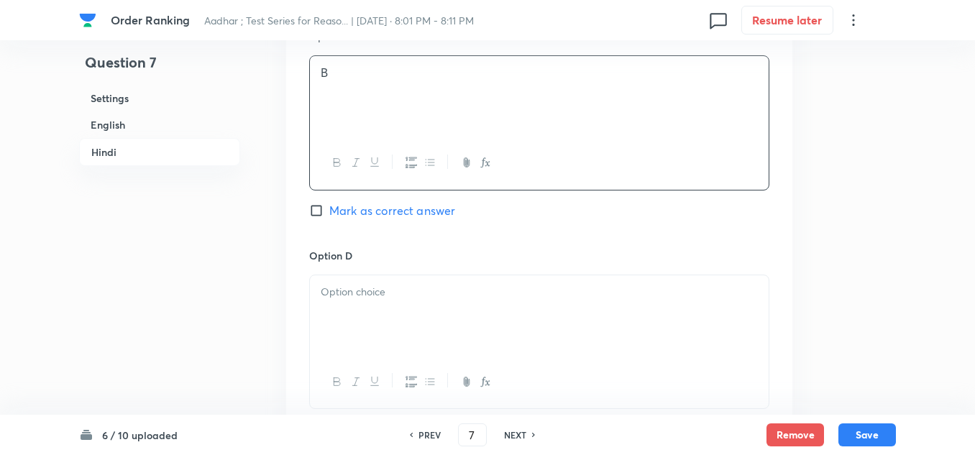
click at [327, 294] on div at bounding box center [539, 315] width 459 height 81
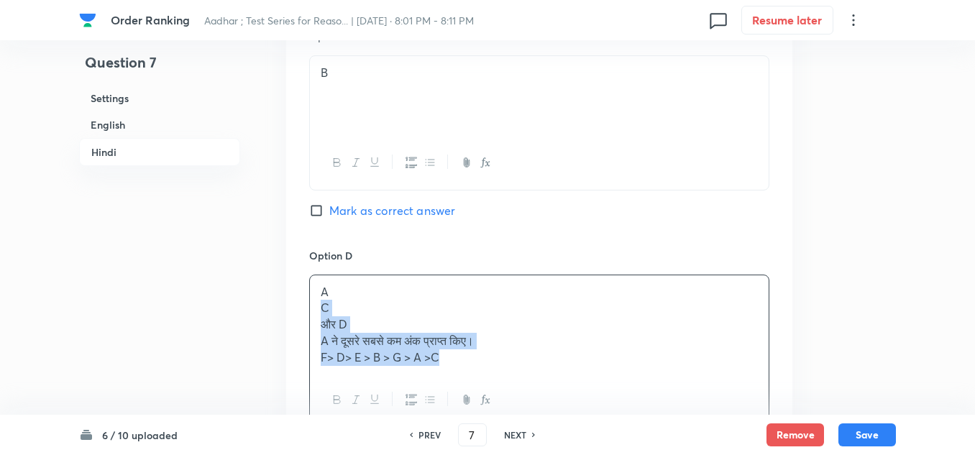
drag, startPoint x: 447, startPoint y: 345, endPoint x: 315, endPoint y: 291, distance: 142.2
click at [315, 291] on div "A C और D A ने दूसरे सबसे कम अंक प्राप्त किए। F> D> E > B > G > A >C" at bounding box center [539, 324] width 459 height 99
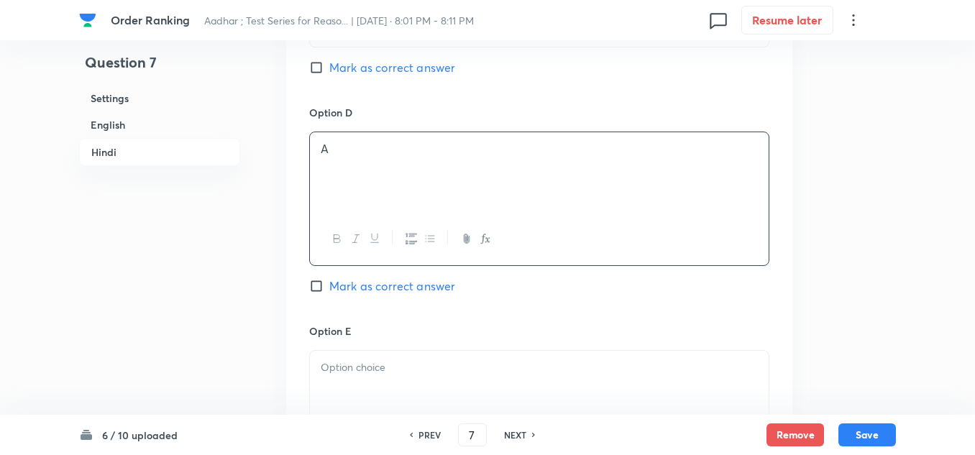
scroll to position [3644, 0]
click at [320, 350] on div at bounding box center [539, 390] width 459 height 81
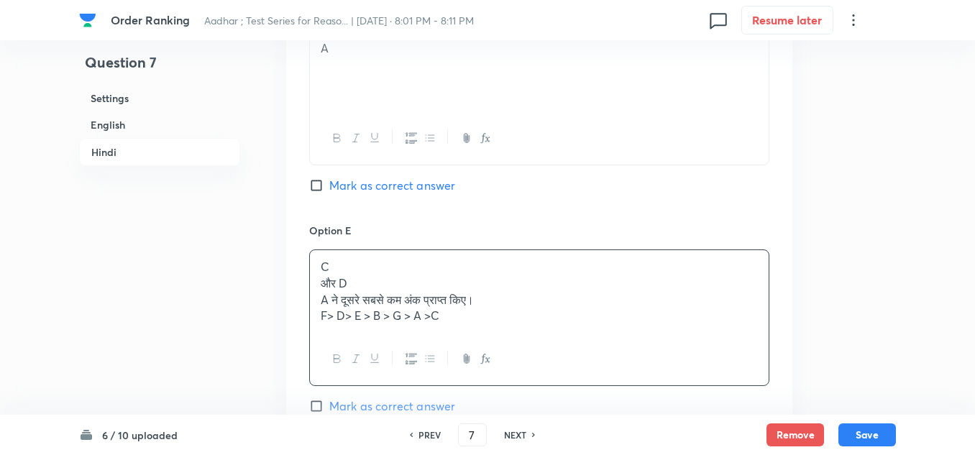
scroll to position [3788, 0]
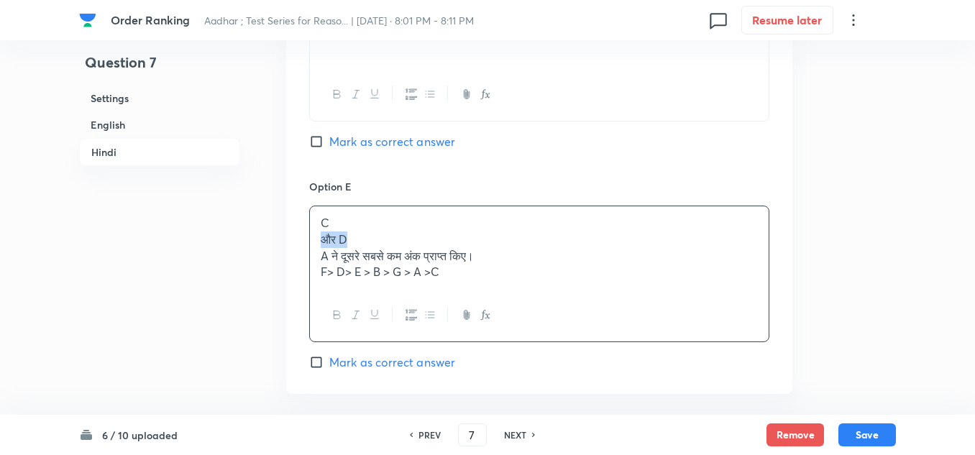
drag, startPoint x: 349, startPoint y: 224, endPoint x: 315, endPoint y: 221, distance: 33.9
click at [315, 221] on div "C और D A ने दूसरे सबसे कम अंक प्राप्त किए। F> D> E > B > G > A >C" at bounding box center [539, 247] width 459 height 83
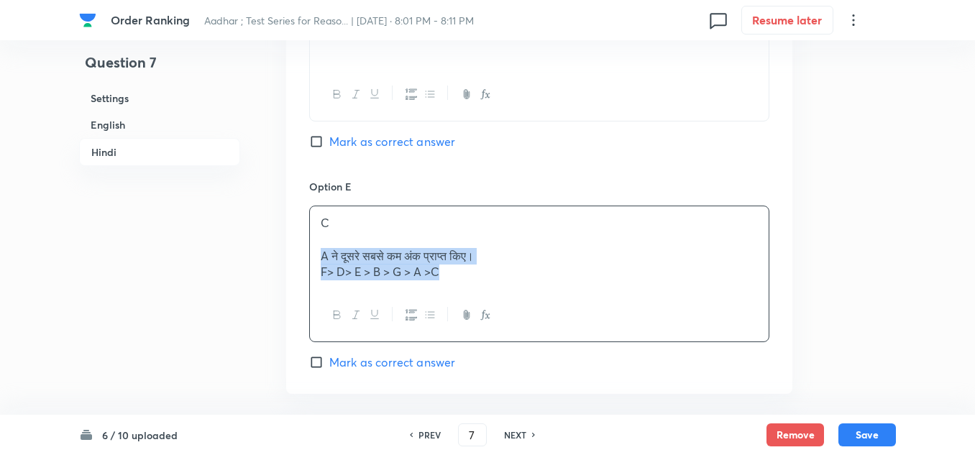
drag, startPoint x: 440, startPoint y: 257, endPoint x: 316, endPoint y: 236, distance: 126.3
click at [316, 236] on div "C A ने दूसरे सबसे कम अंक प्राप्त किए। F> D> E > B > G > A >C" at bounding box center [539, 247] width 459 height 83
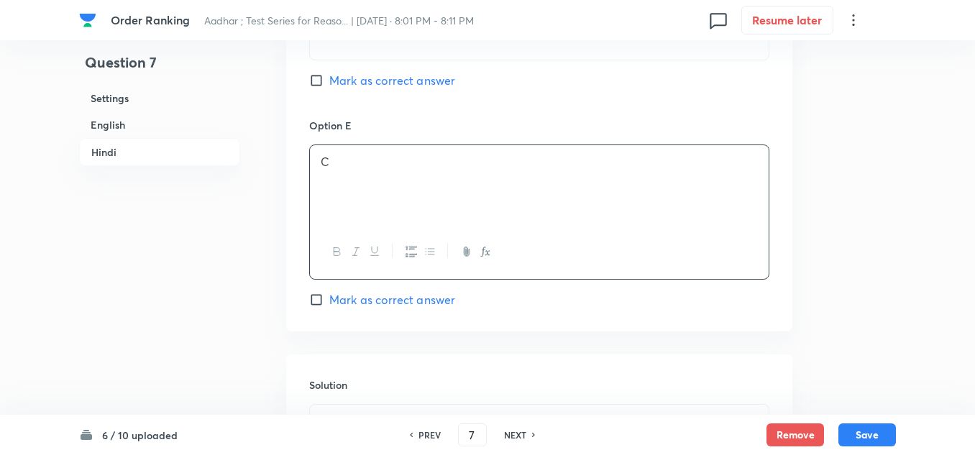
scroll to position [3932, 0]
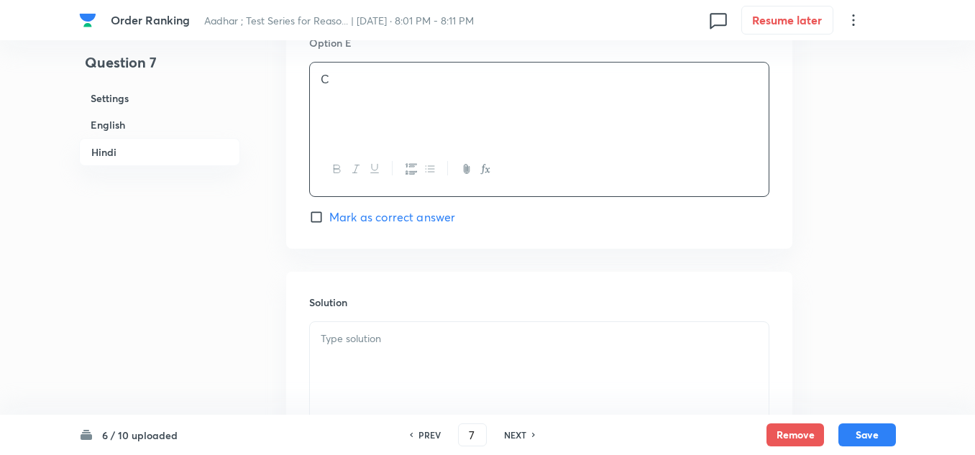
click at [346, 331] on p at bounding box center [539, 339] width 437 height 17
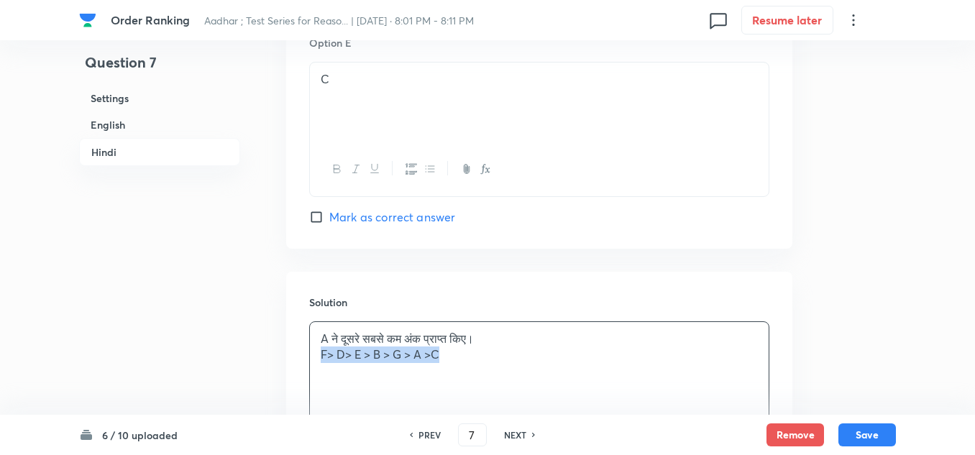
drag, startPoint x: 446, startPoint y: 339, endPoint x: 296, endPoint y: 336, distance: 150.4
click at [296, 336] on div "Solution A ने दूसरे सबसे कम अंक प्राप्त किए। F> D> E > B > G > A >C" at bounding box center [539, 375] width 506 height 207
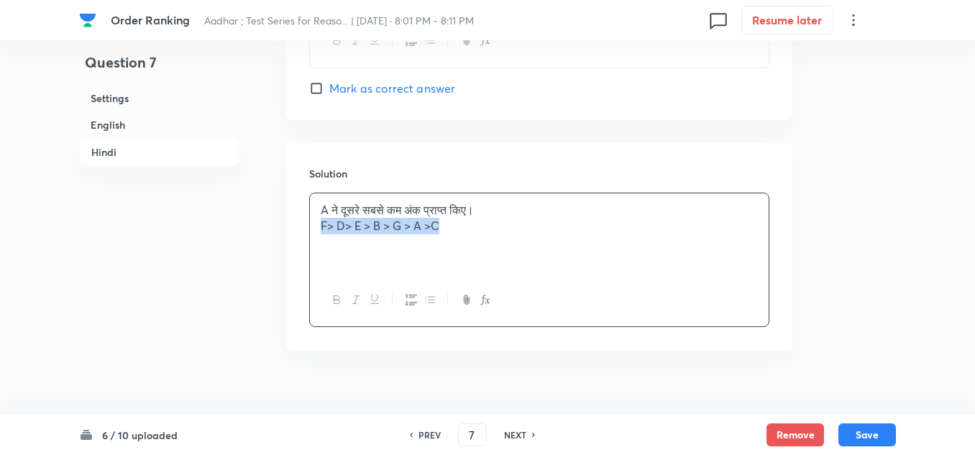
scroll to position [4066, 0]
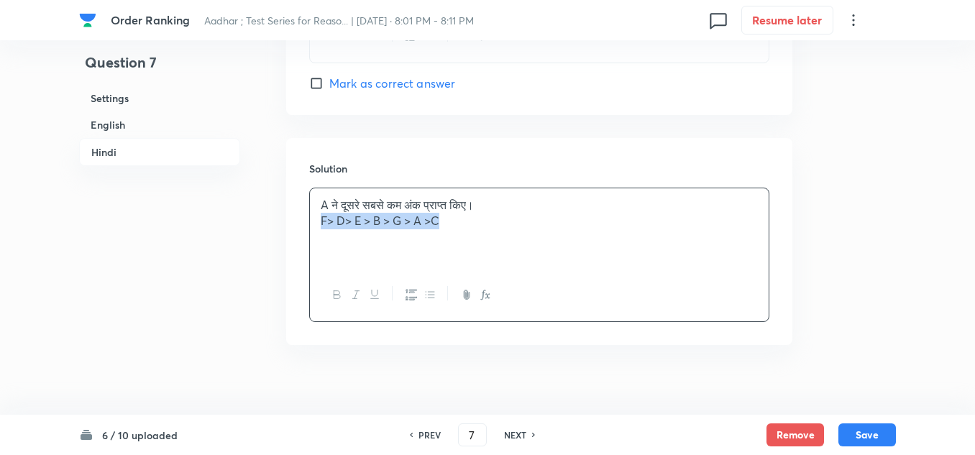
click at [339, 289] on icon "button" at bounding box center [338, 295] width 12 height 12
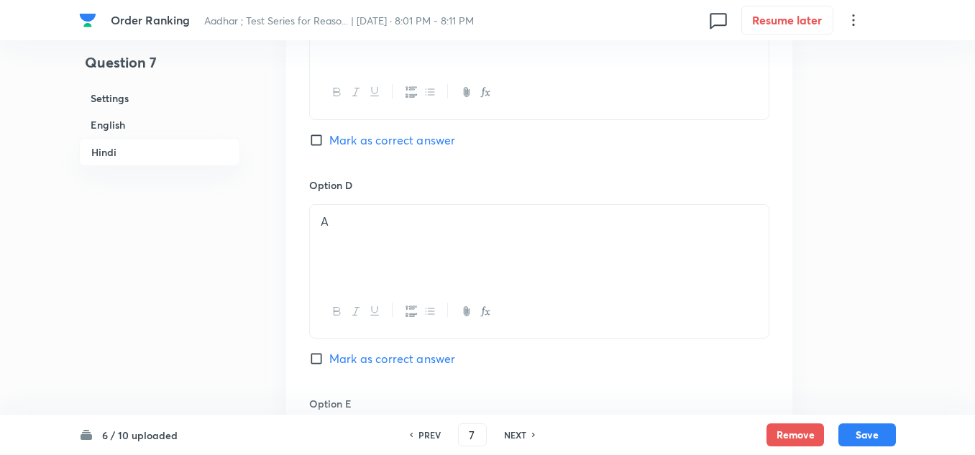
scroll to position [3562, 0]
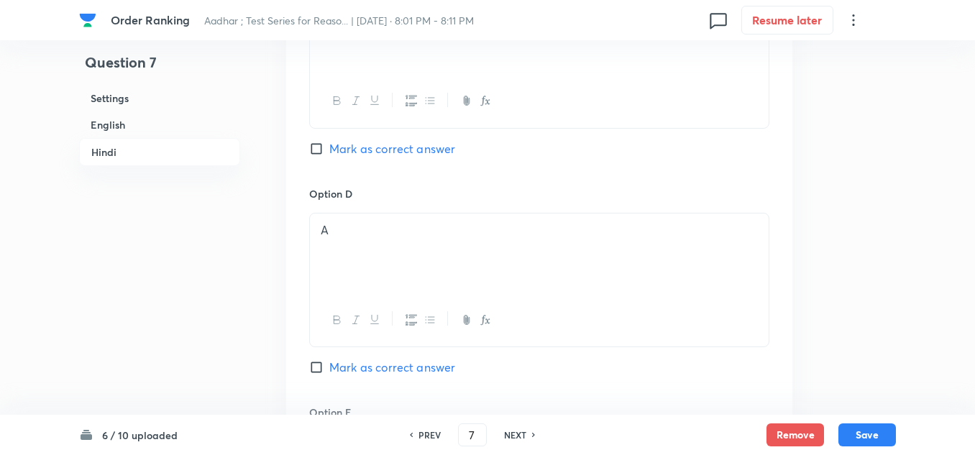
click at [314, 360] on input "Mark as correct answer" at bounding box center [319, 367] width 20 height 14
checkbox input "true"
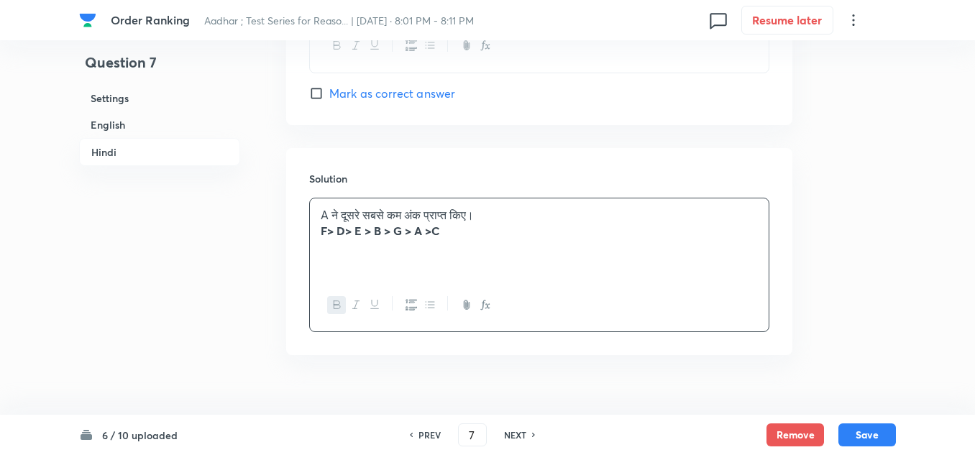
scroll to position [4066, 0]
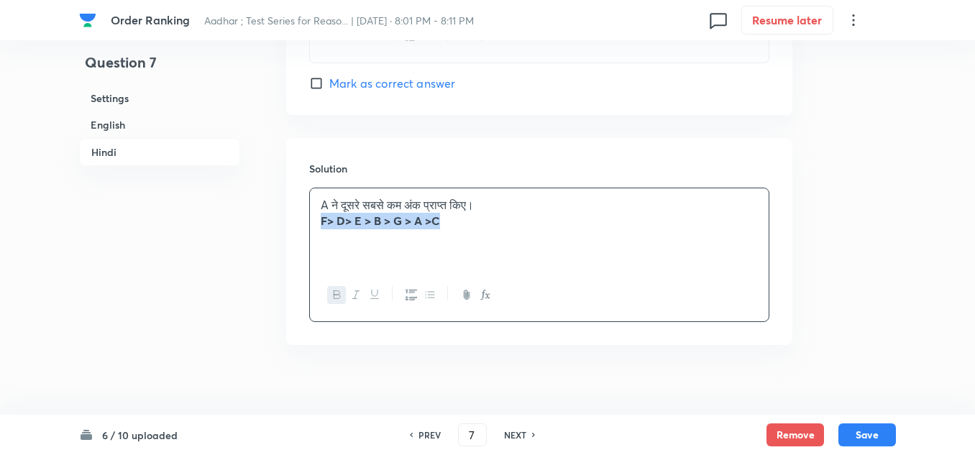
drag, startPoint x: 451, startPoint y: 208, endPoint x: 304, endPoint y: 208, distance: 146.7
click at [304, 208] on div "Solution A ने दूसरे सबसे कम अंक प्राप्त किए। F> D> E > B > G > A >C" at bounding box center [539, 241] width 506 height 207
copy strong "F> D> E > B > G > A >C"
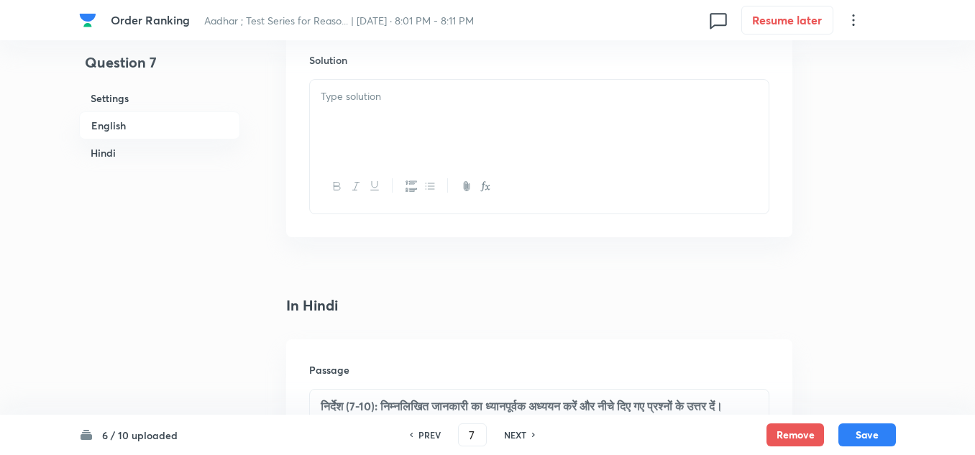
scroll to position [2196, 0]
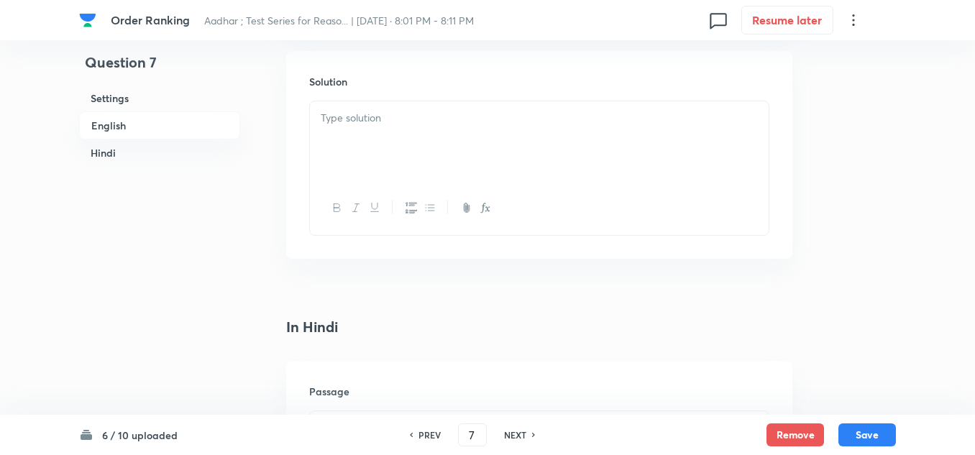
click at [337, 119] on div at bounding box center [539, 141] width 459 height 81
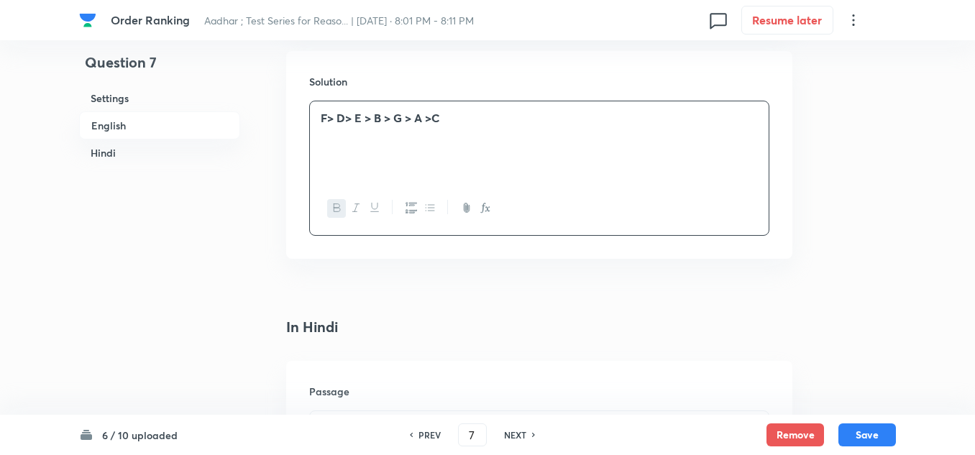
click at [319, 109] on div "F> D> E > B > G > A >C" at bounding box center [539, 141] width 459 height 81
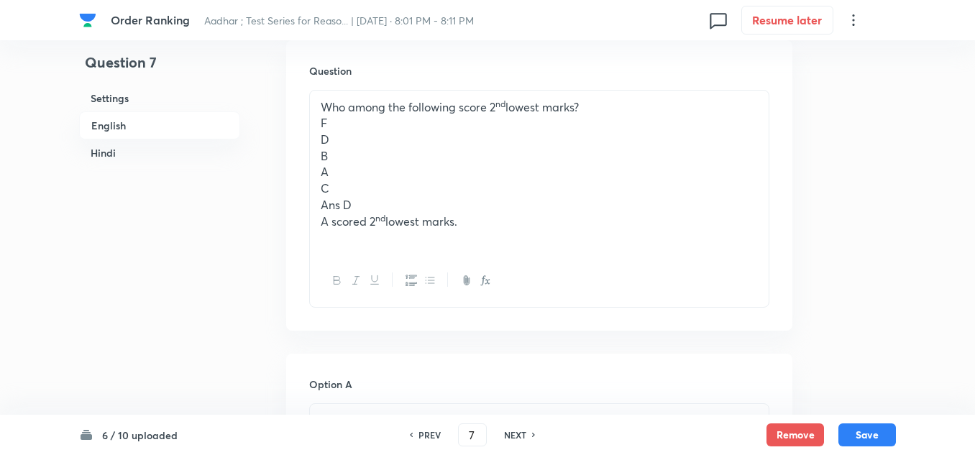
scroll to position [757, 0]
drag, startPoint x: 463, startPoint y: 204, endPoint x: 313, endPoint y: 110, distance: 177.4
click at [313, 110] on div "Who among the following score 2 nd lowest marks? F D B A C Ans D A scored 2 nd …" at bounding box center [539, 173] width 459 height 164
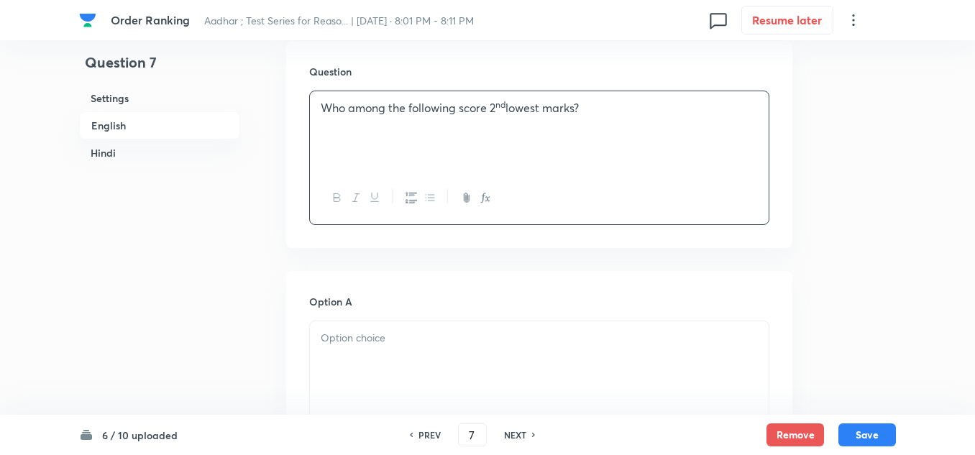
click at [332, 321] on div at bounding box center [539, 361] width 459 height 81
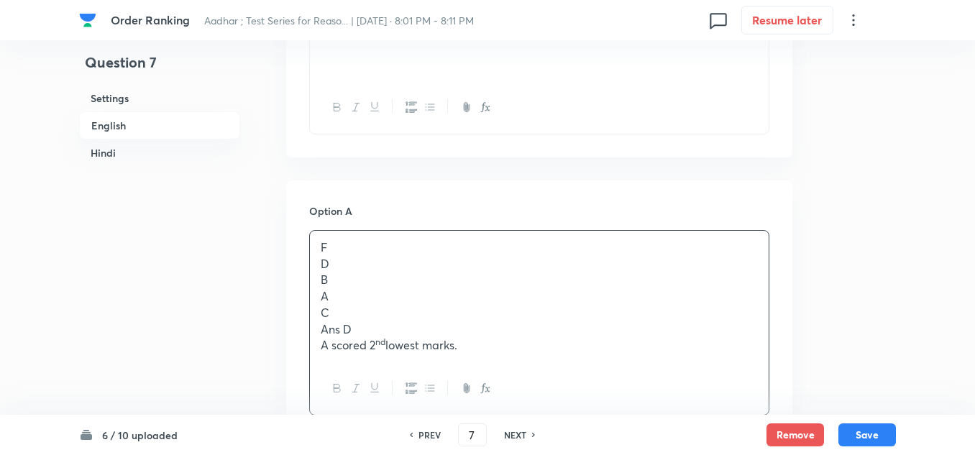
scroll to position [901, 0]
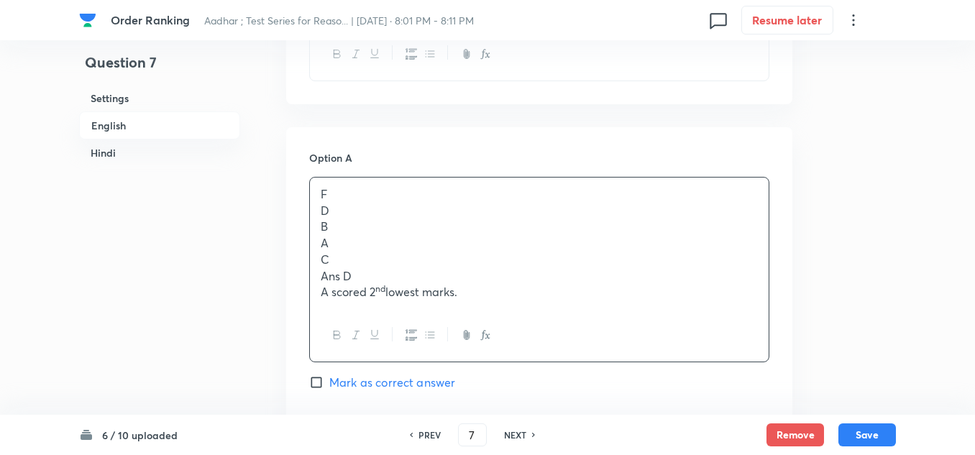
drag, startPoint x: 464, startPoint y: 275, endPoint x: 314, endPoint y: 200, distance: 167.6
click at [314, 200] on div "F D B A C Ans D A scored 2 nd lowest marks." at bounding box center [539, 244] width 459 height 132
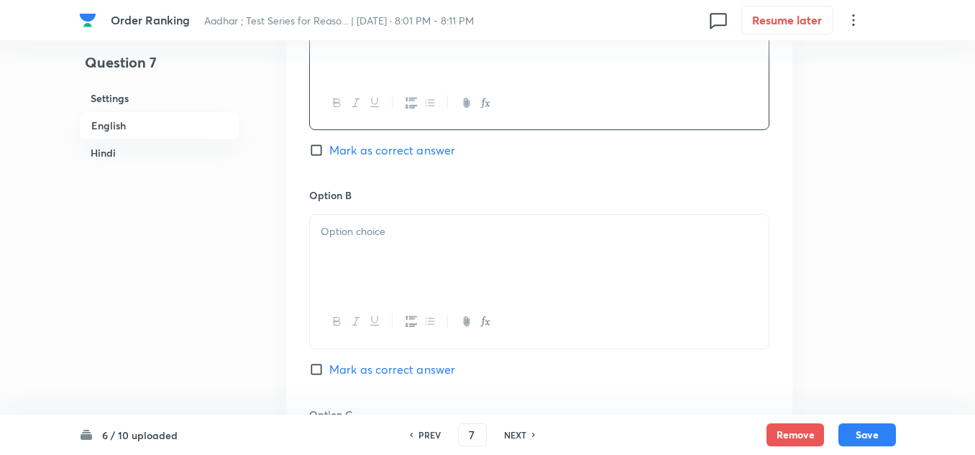
scroll to position [1117, 0]
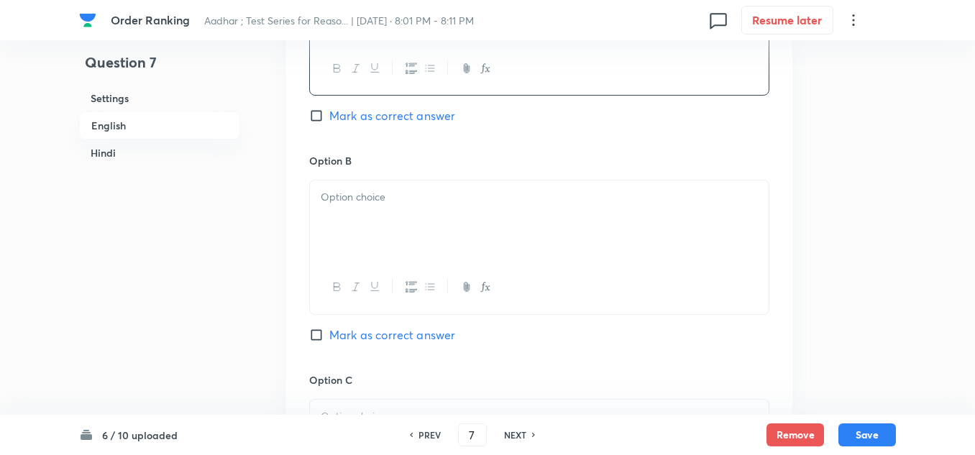
click at [347, 196] on div at bounding box center [539, 221] width 459 height 81
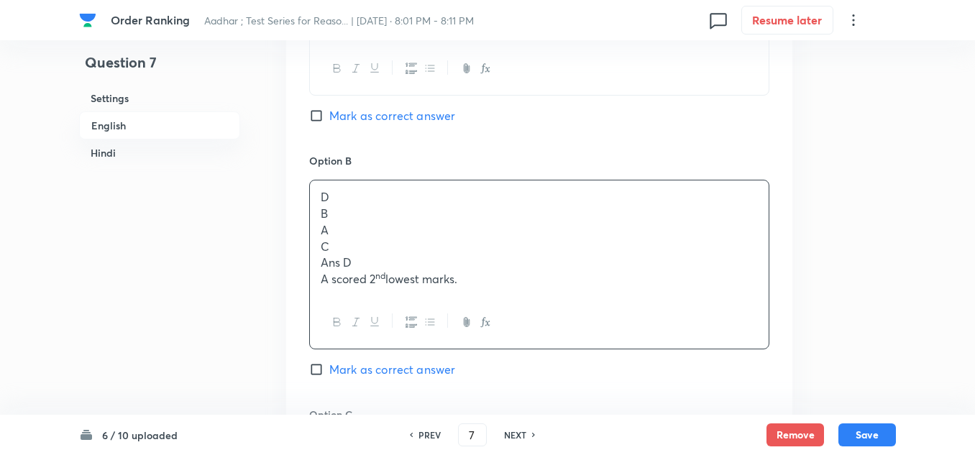
drag, startPoint x: 465, startPoint y: 265, endPoint x: 316, endPoint y: 203, distance: 162.2
click at [316, 203] on div "D B A C Ans D A scored 2 nd lowest marks." at bounding box center [539, 238] width 459 height 115
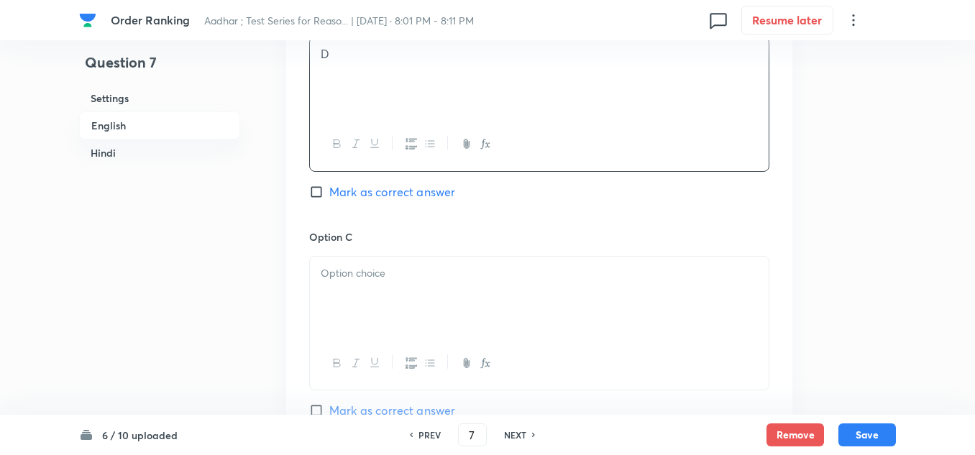
scroll to position [1261, 0]
click at [324, 256] on div at bounding box center [539, 296] width 459 height 81
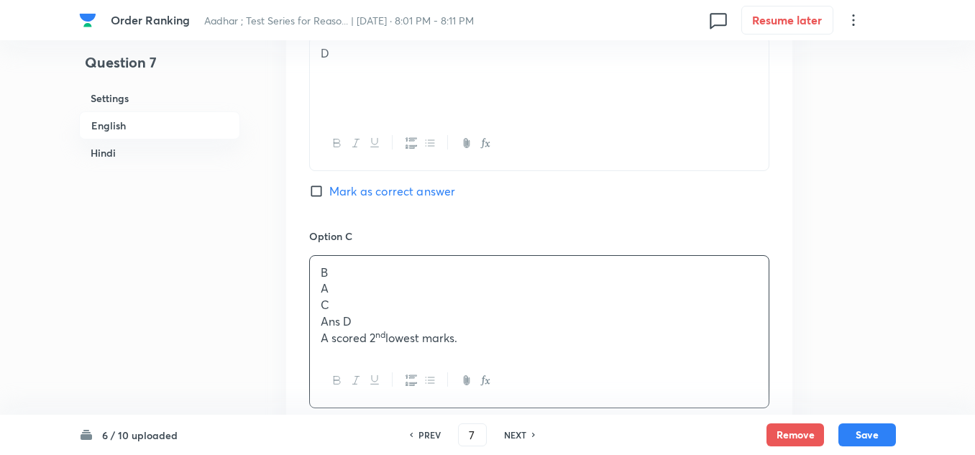
drag, startPoint x: 461, startPoint y: 323, endPoint x: 311, endPoint y: 274, distance: 157.4
click at [311, 274] on div "B A C Ans D A scored 2 nd lowest marks." at bounding box center [539, 305] width 459 height 99
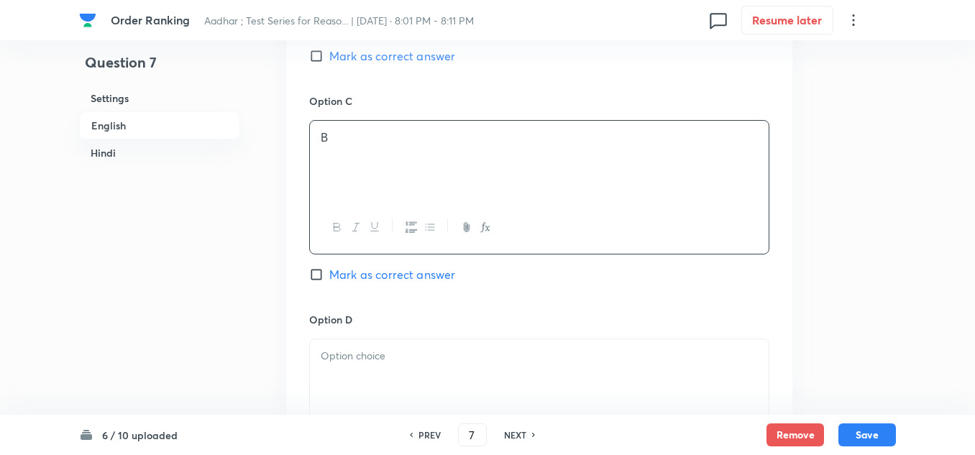
scroll to position [1405, 0]
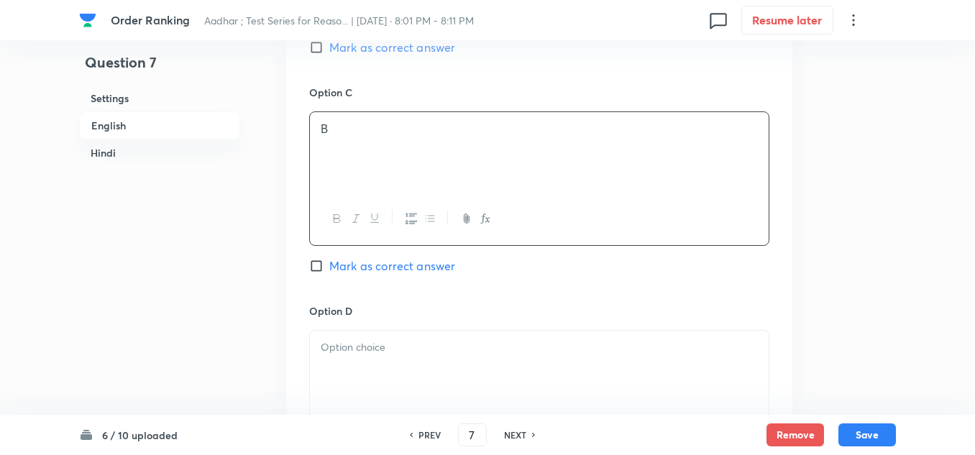
click at [324, 331] on div at bounding box center [539, 371] width 459 height 81
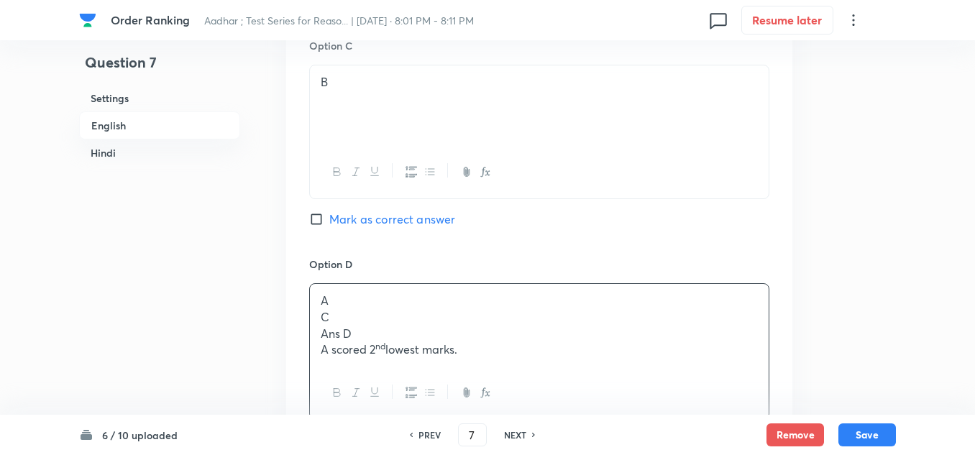
scroll to position [1477, 0]
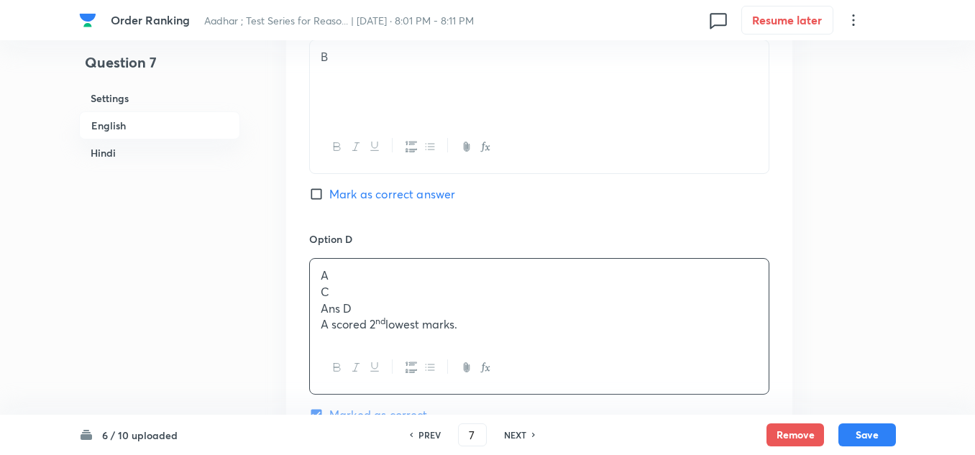
drag, startPoint x: 465, startPoint y: 312, endPoint x: 310, endPoint y: 280, distance: 158.7
click at [310, 280] on div "A C Ans D A scored 2 nd lowest marks." at bounding box center [539, 300] width 459 height 83
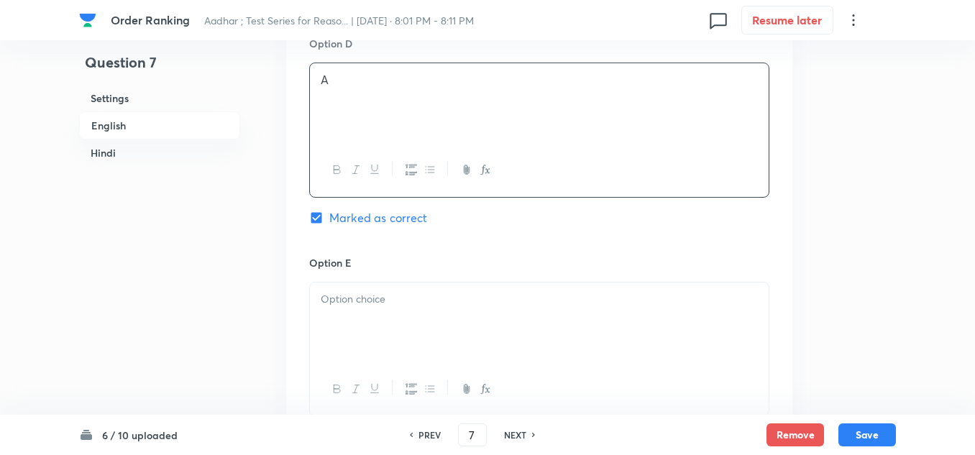
scroll to position [1692, 0]
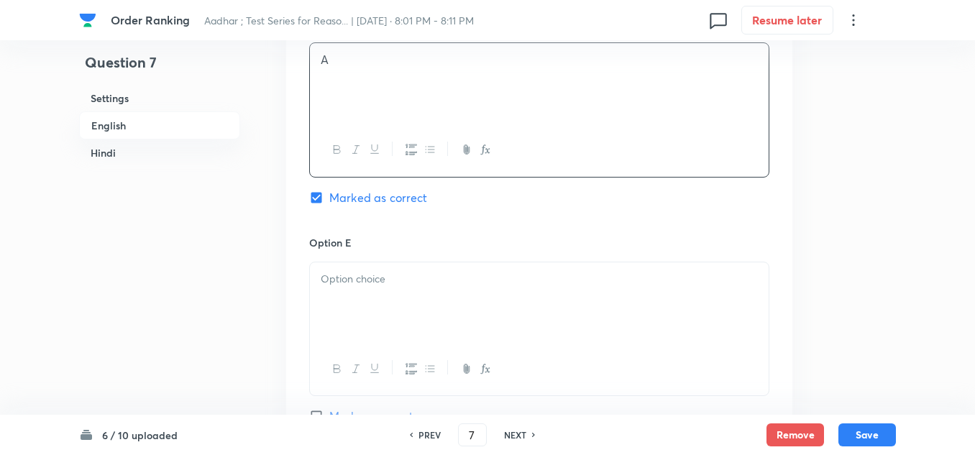
click at [343, 282] on div at bounding box center [539, 303] width 459 height 81
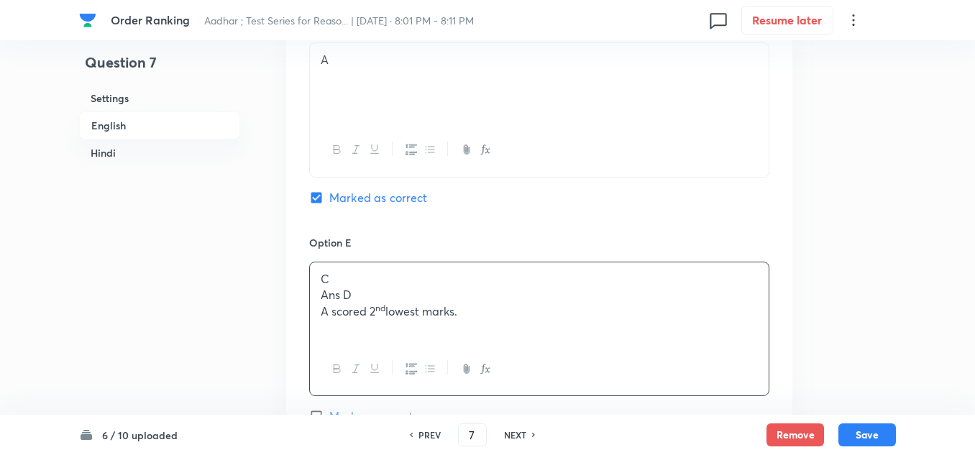
scroll to position [1764, 0]
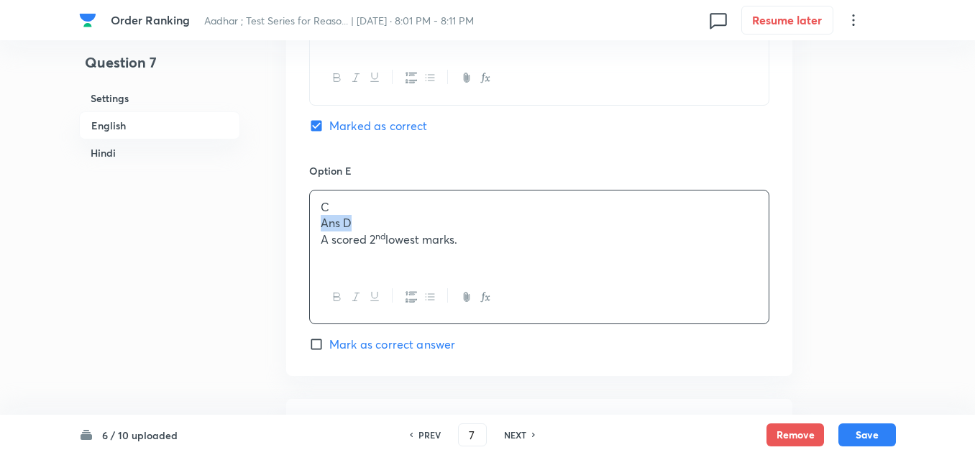
drag, startPoint x: 351, startPoint y: 204, endPoint x: 321, endPoint y: 210, distance: 30.2
click at [321, 215] on p "Ans D" at bounding box center [539, 223] width 437 height 17
drag, startPoint x: 471, startPoint y: 223, endPoint x: 293, endPoint y: 228, distance: 178.4
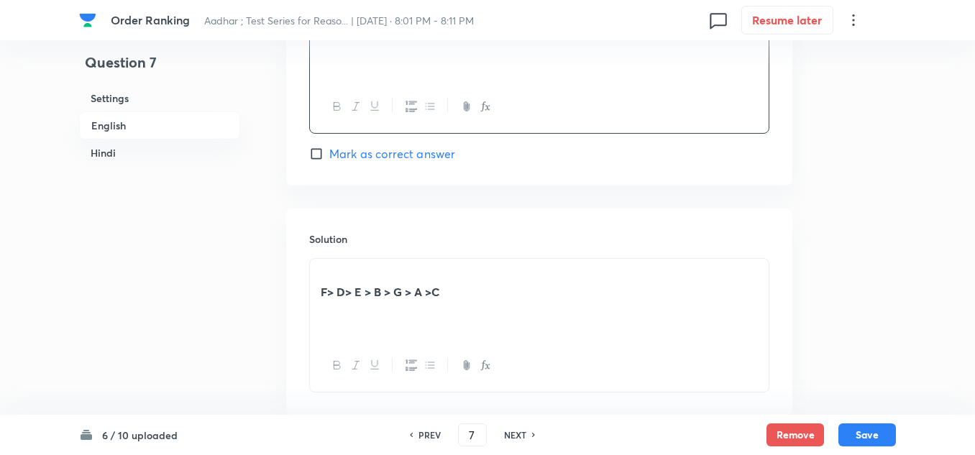
scroll to position [1980, 0]
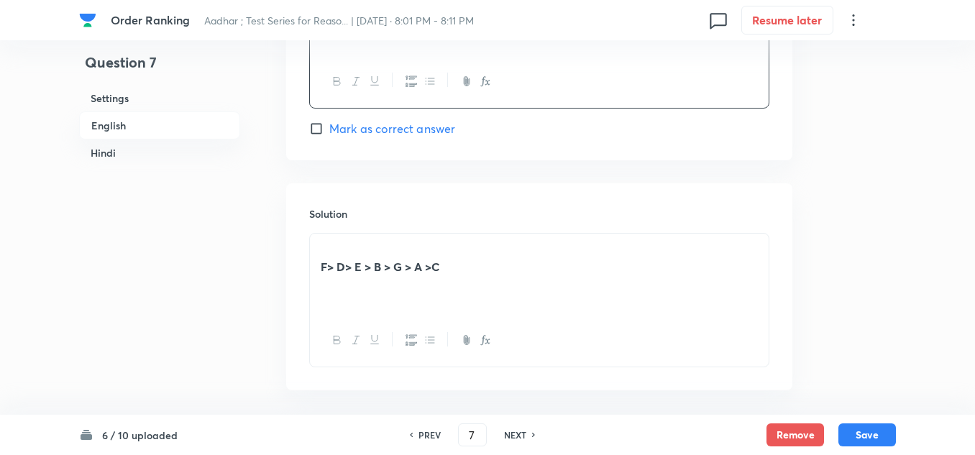
click at [322, 242] on p at bounding box center [539, 250] width 437 height 17
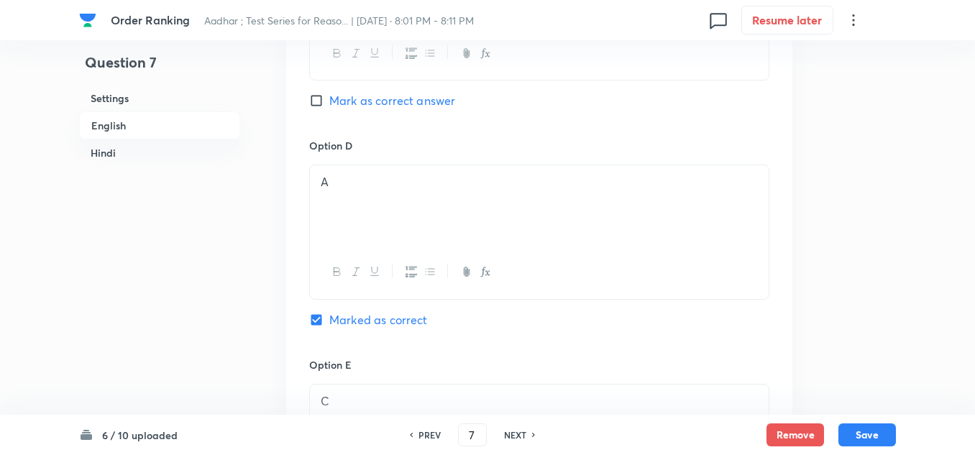
scroll to position [1548, 0]
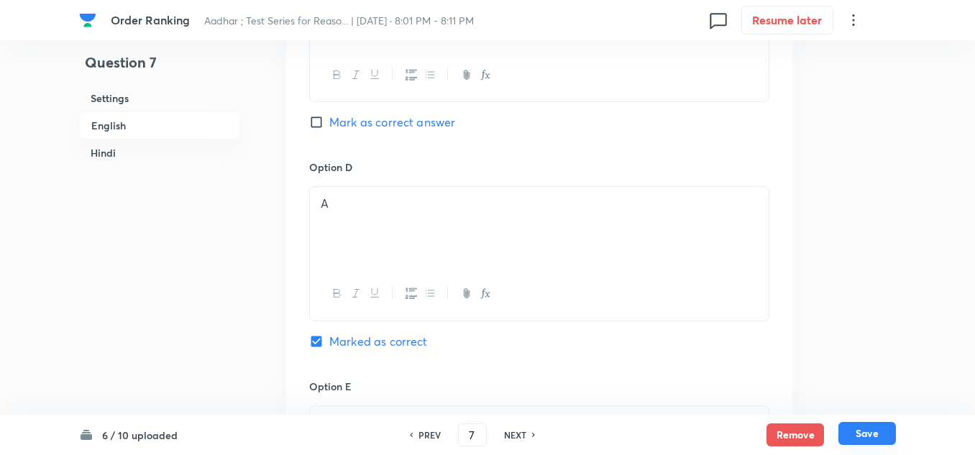
click at [852, 427] on button "Save" at bounding box center [868, 433] width 58 height 23
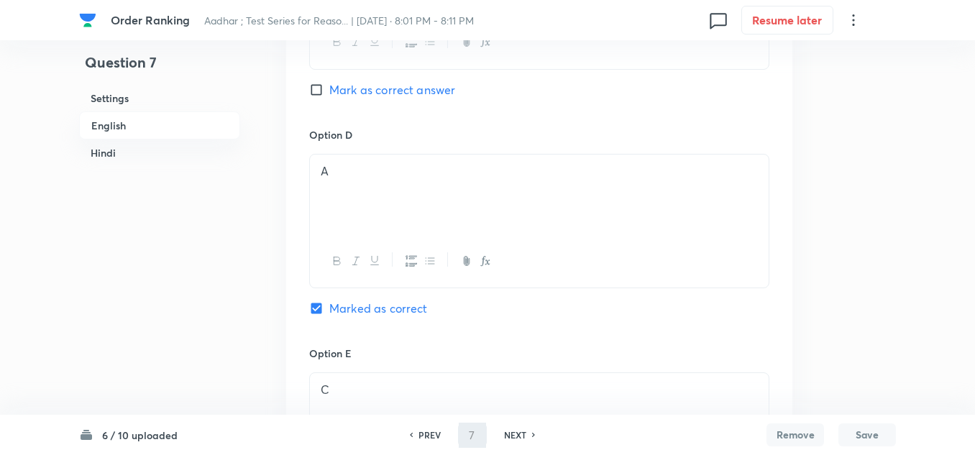
type input "8"
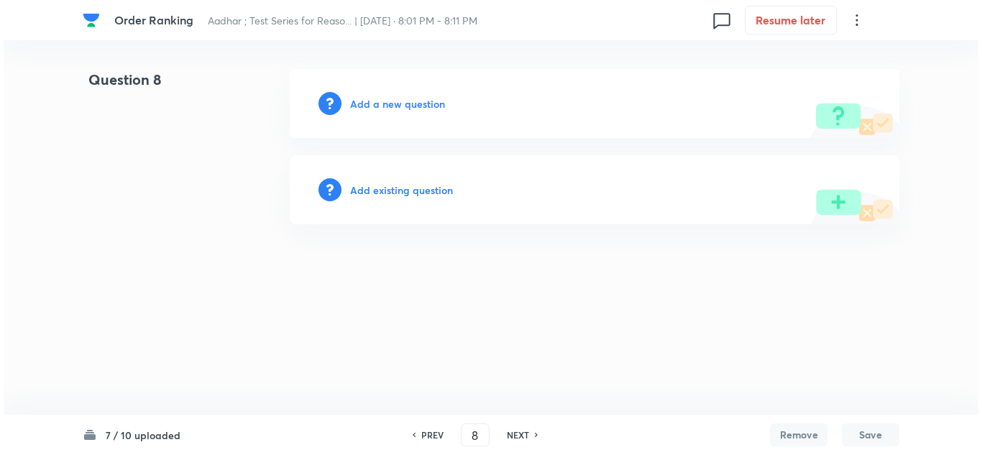
scroll to position [0, 0]
click at [401, 107] on h6 "Add a new question" at bounding box center [397, 103] width 95 height 15
click at [414, 101] on h6 "Choose a question type" at bounding box center [405, 103] width 111 height 15
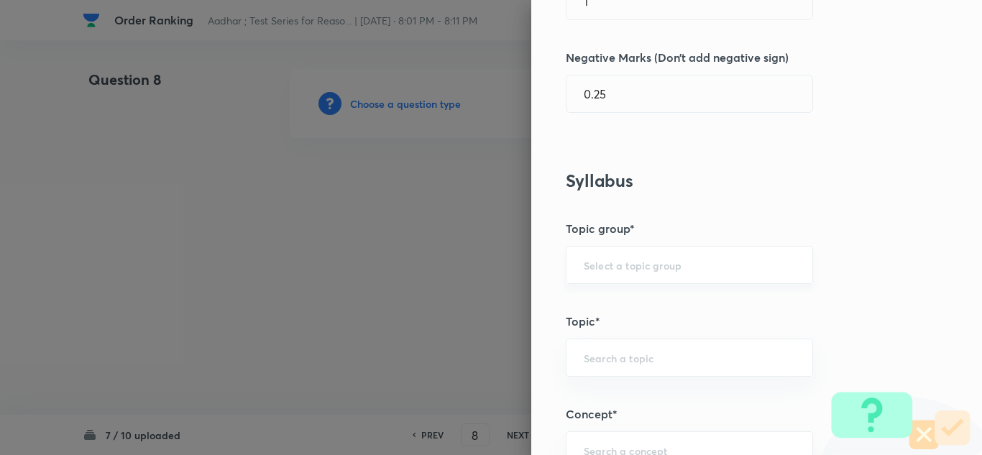
scroll to position [432, 0]
click at [593, 259] on input "text" at bounding box center [689, 264] width 211 height 14
click at [585, 299] on li "Reasoning" at bounding box center [679, 304] width 246 height 26
type input "Reasoning"
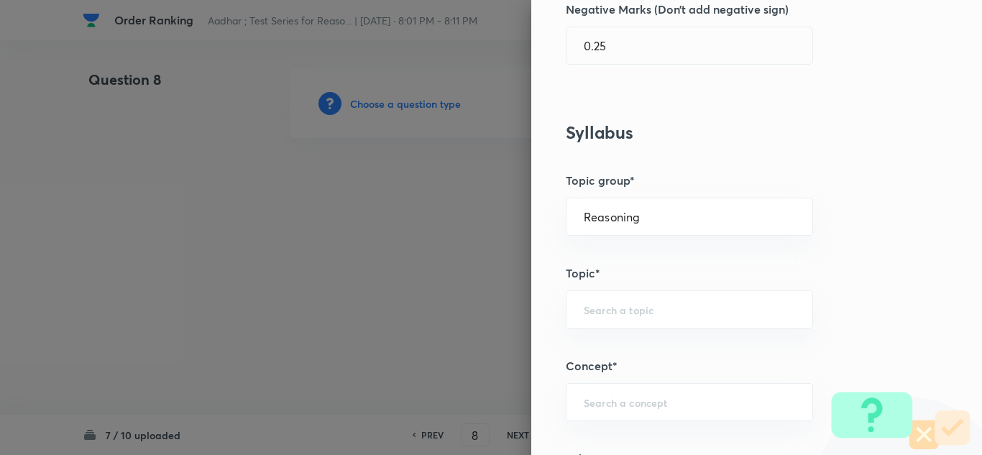
scroll to position [503, 0]
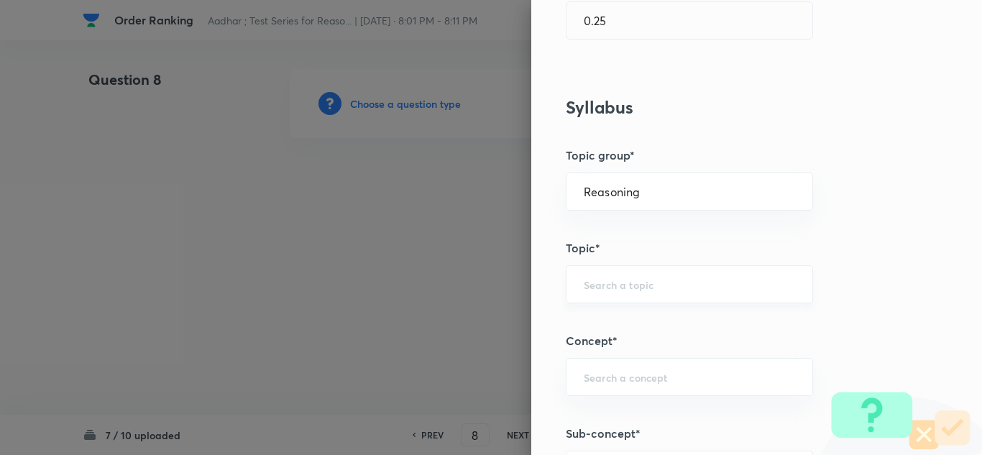
click at [584, 287] on input "text" at bounding box center [689, 285] width 211 height 14
click at [609, 326] on li "Verbal Reasoning" at bounding box center [679, 325] width 246 height 26
type input "Verbal Reasoning"
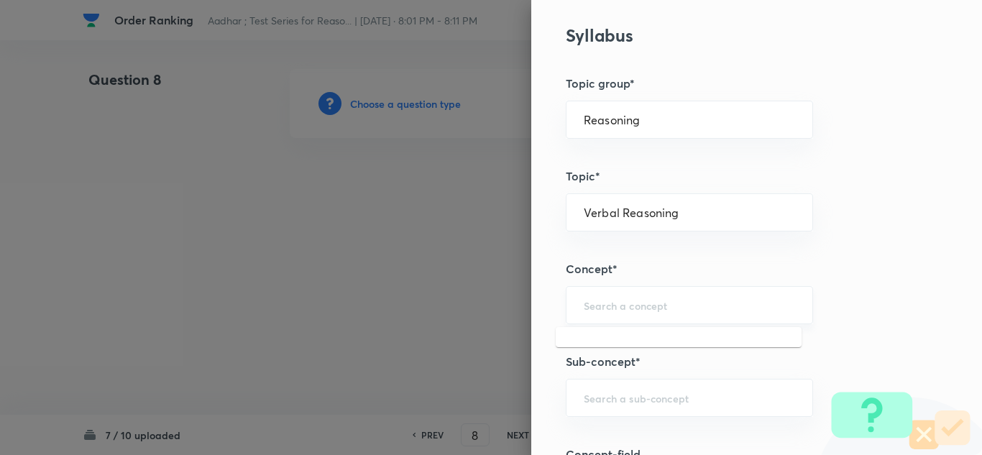
click at [598, 300] on input "text" at bounding box center [689, 305] width 211 height 14
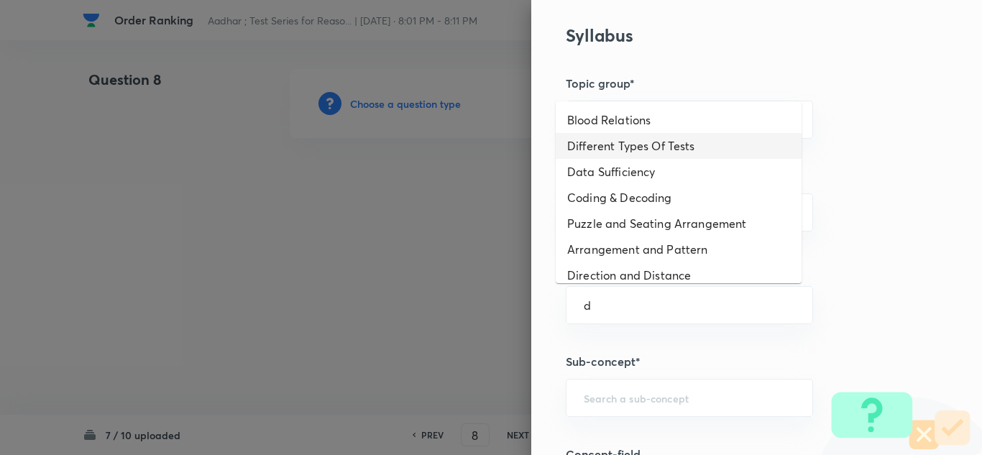
click at [605, 144] on li "Different Types Of Tests" at bounding box center [679, 146] width 246 height 26
type input "Different Types Of Tests"
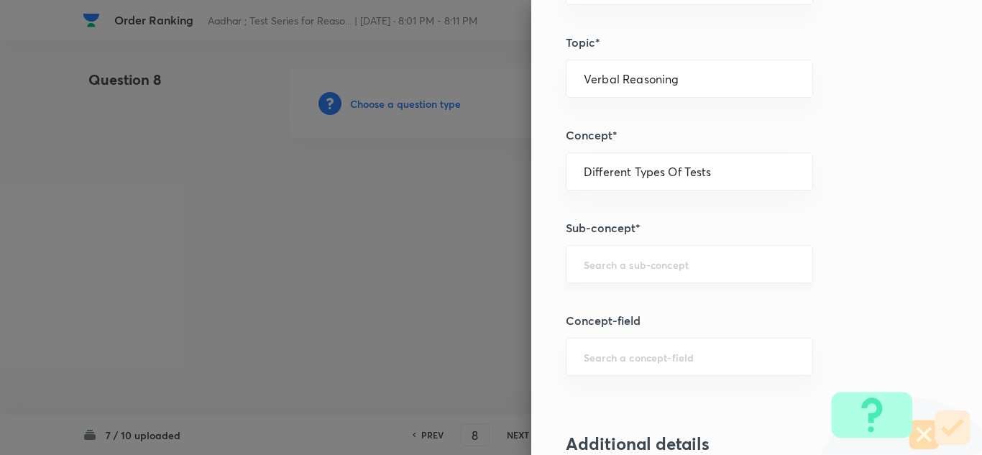
scroll to position [719, 0]
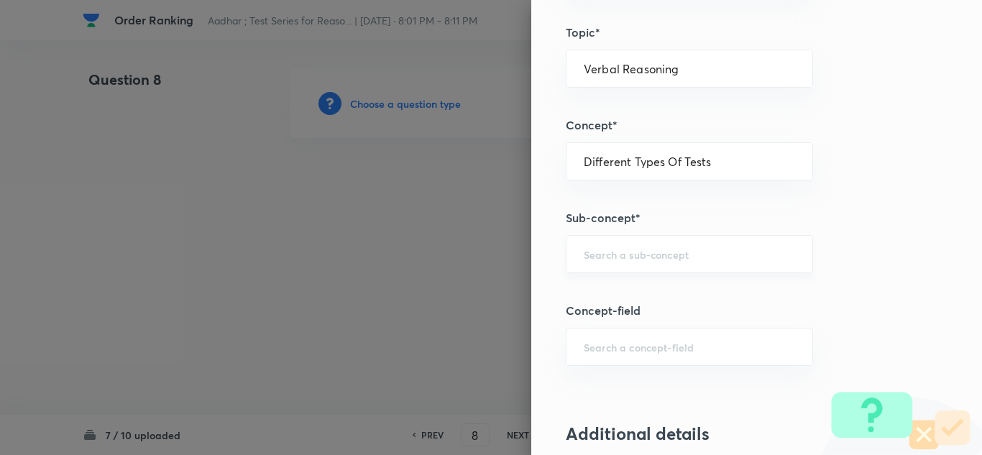
click at [608, 270] on div "​" at bounding box center [689, 254] width 247 height 38
click at [627, 294] on li "Order & Ranking Test" at bounding box center [679, 295] width 246 height 26
type input "Order & Ranking Test"
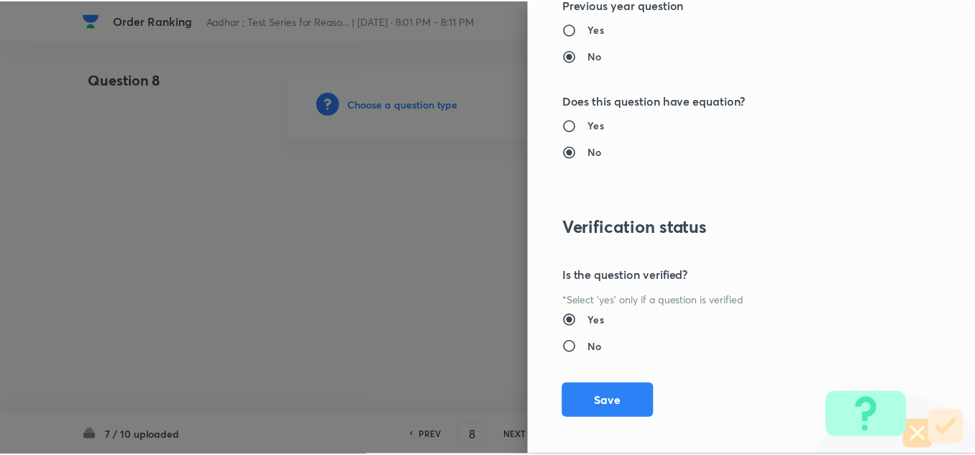
scroll to position [1505, 0]
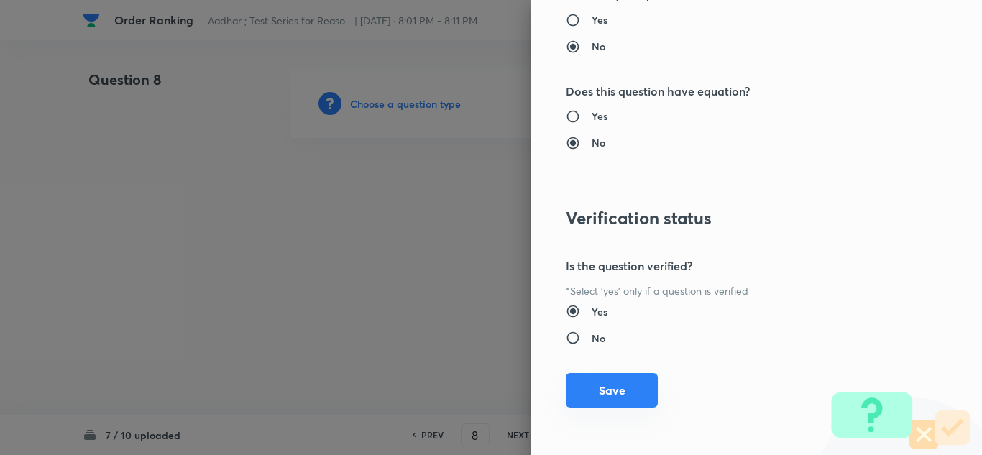
click at [599, 388] on button "Save" at bounding box center [612, 390] width 92 height 35
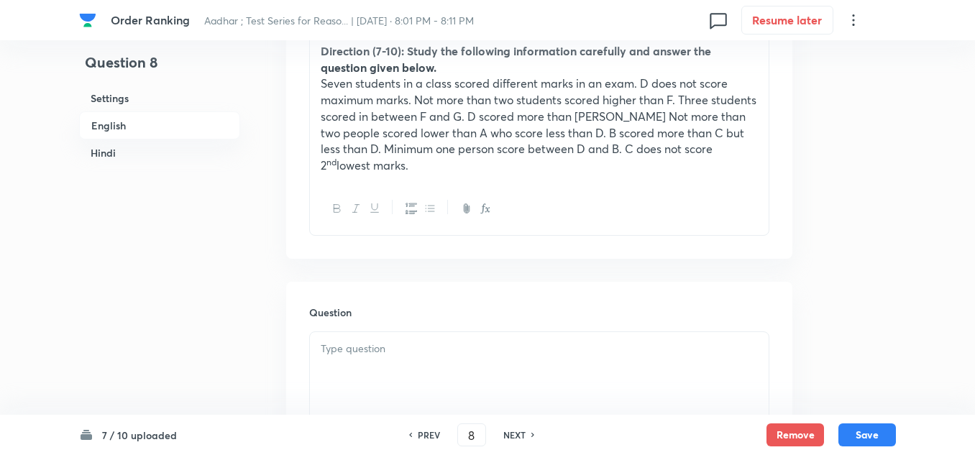
scroll to position [503, 0]
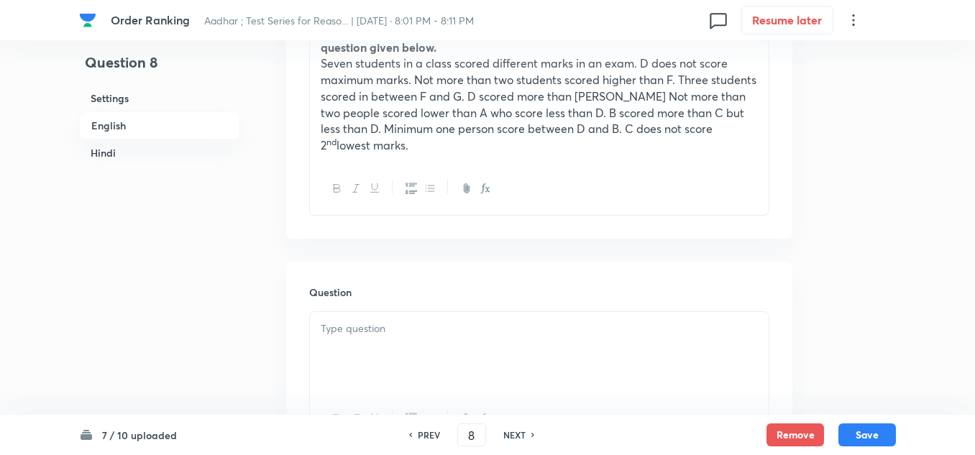
click at [376, 332] on div at bounding box center [539, 352] width 459 height 81
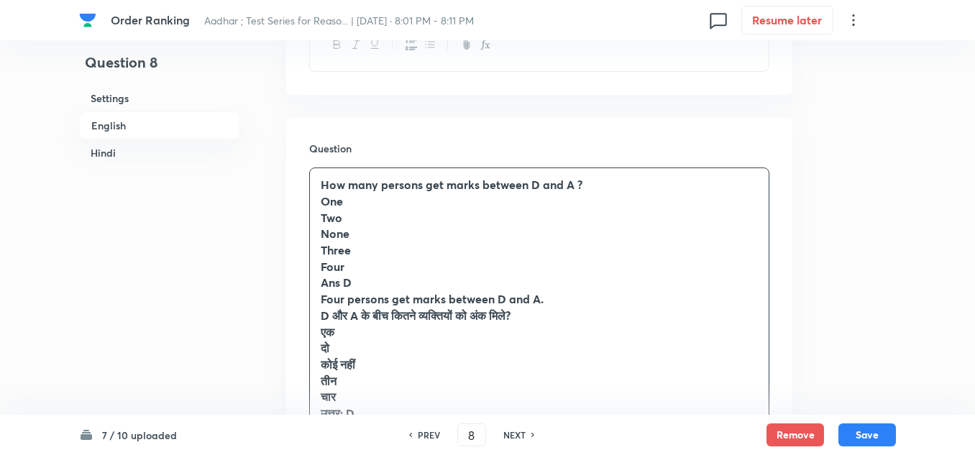
scroll to position [719, 0]
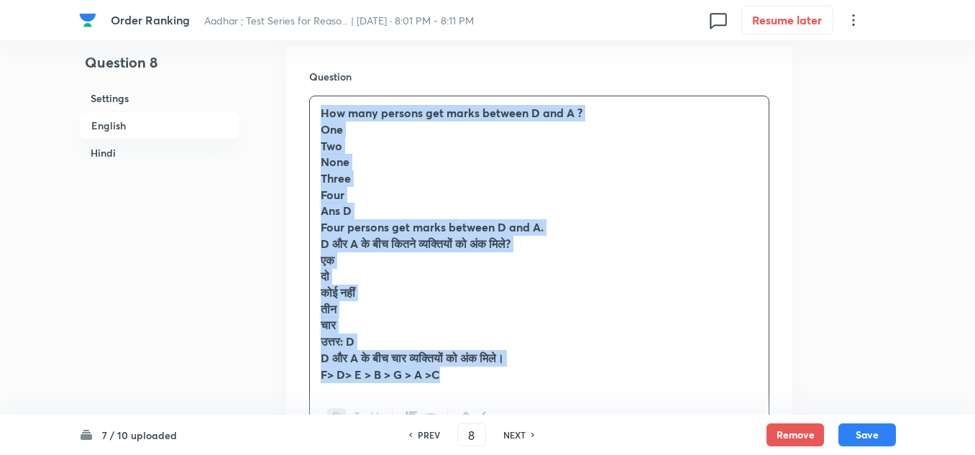
drag, startPoint x: 487, startPoint y: 369, endPoint x: 319, endPoint y: 89, distance: 326.1
click at [319, 96] on div "How many persons get marks between D and A ? One Two None Three Four Ans D Four…" at bounding box center [539, 243] width 459 height 295
click at [332, 411] on icon "button" at bounding box center [338, 417] width 12 height 12
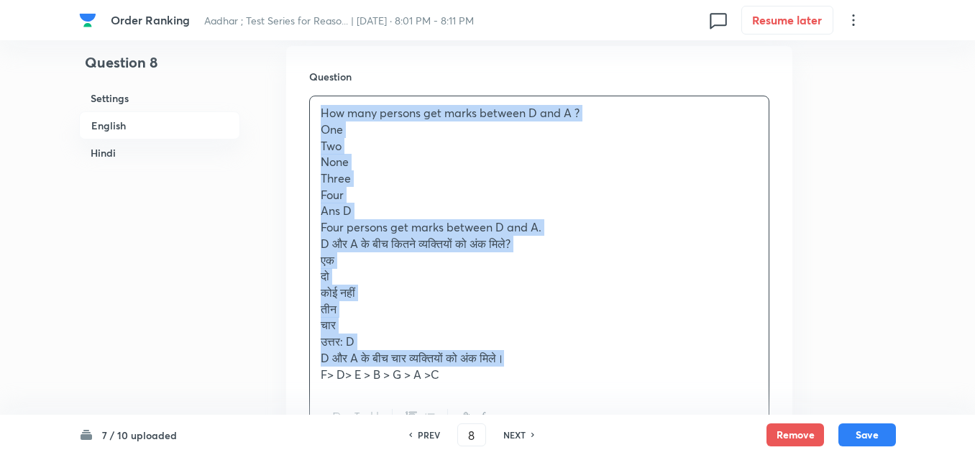
click at [457, 367] on p "F> D> E > B > G > A >C" at bounding box center [539, 375] width 437 height 17
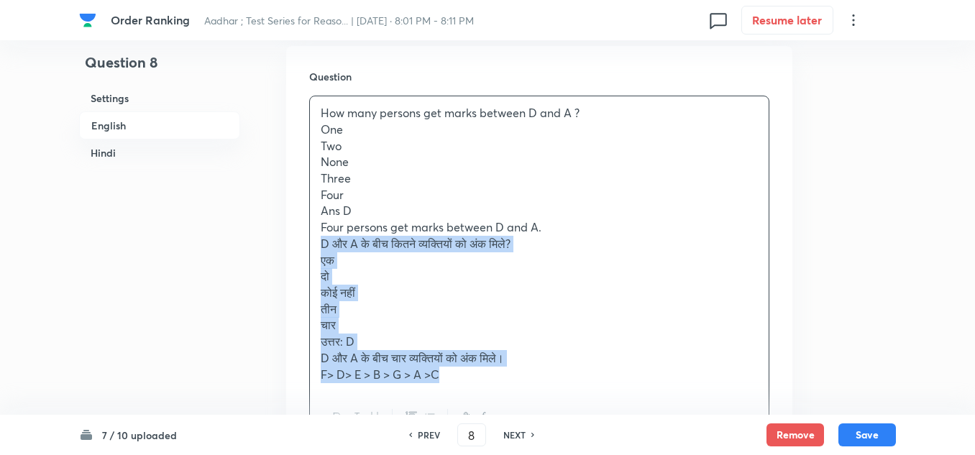
drag, startPoint x: 460, startPoint y: 365, endPoint x: 319, endPoint y: 231, distance: 194.3
click at [319, 231] on div "How many persons get marks between D and A ? One Two None Three Four Ans D Four…" at bounding box center [539, 243] width 459 height 295
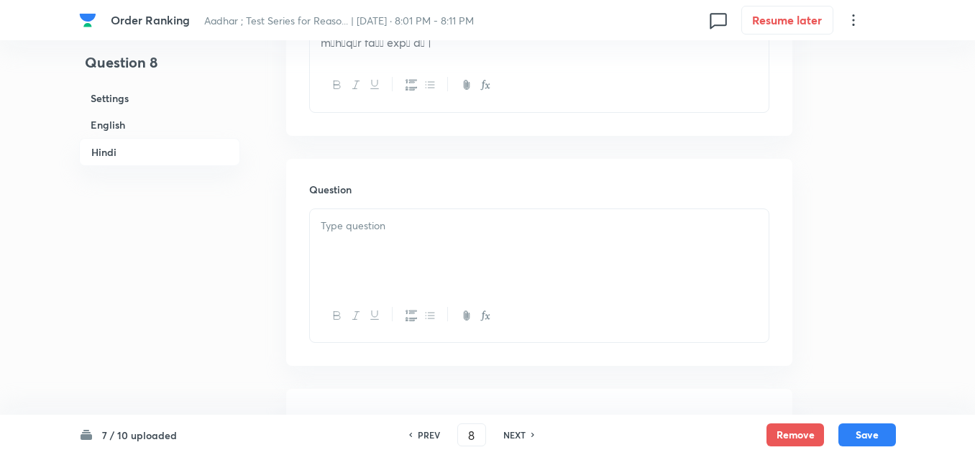
scroll to position [2661, 0]
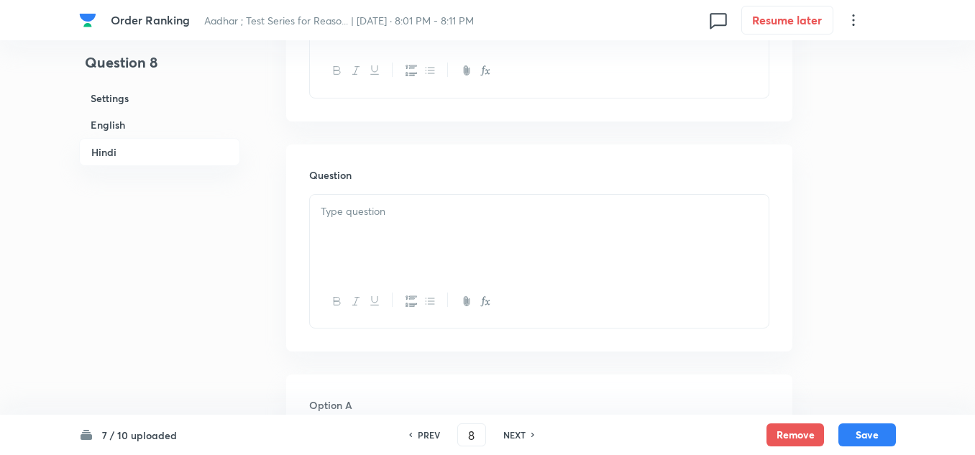
click at [362, 221] on div at bounding box center [539, 235] width 459 height 81
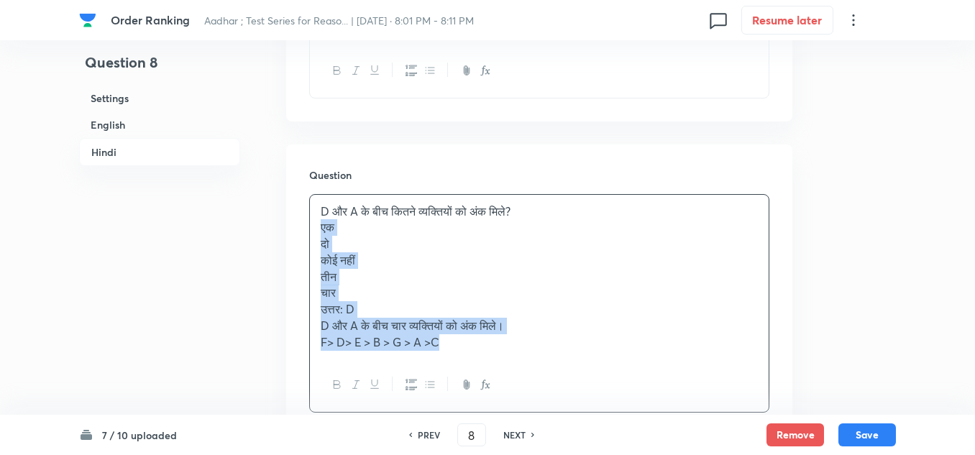
drag, startPoint x: 454, startPoint y: 332, endPoint x: 304, endPoint y: 217, distance: 188.7
click at [304, 217] on div "Question D और A के बीच कितने व्यक्तियों को अंक मिले? एक दो कोई नहीं तीन चार उत्…" at bounding box center [539, 290] width 506 height 291
drag, startPoint x: 447, startPoint y: 330, endPoint x: 316, endPoint y: 219, distance: 171.9
click at [316, 219] on div "D और A के बीच कितने व्यक्तियों को अंक मिले? एक दो कोई नहीं तीन चार उत्तर: D D औ…" at bounding box center [539, 277] width 459 height 164
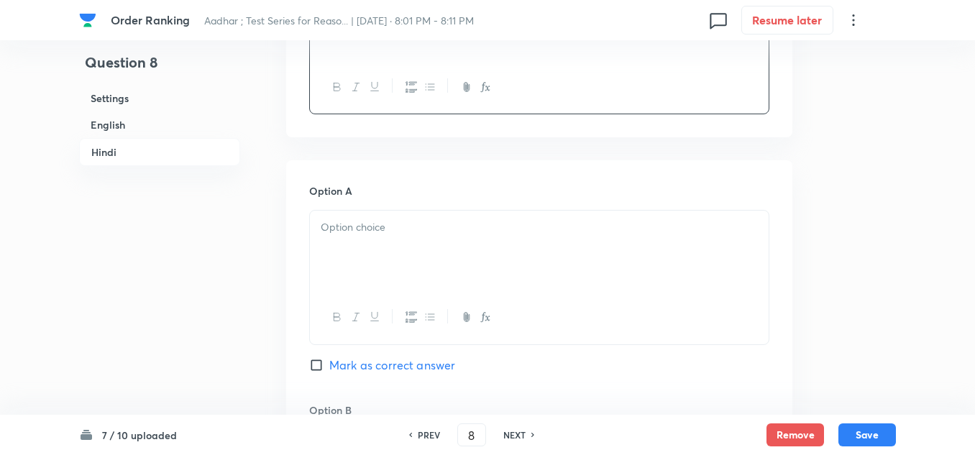
scroll to position [2877, 0]
click at [377, 258] on div at bounding box center [539, 249] width 459 height 81
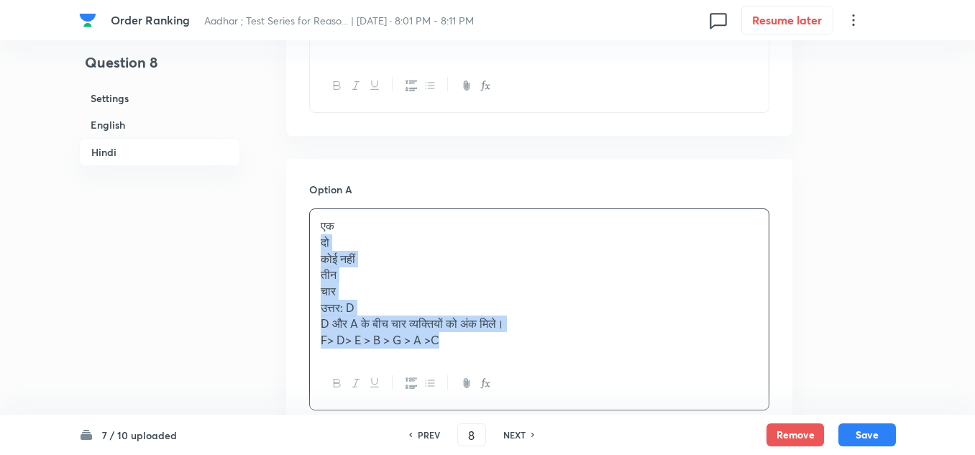
drag, startPoint x: 427, startPoint y: 321, endPoint x: 316, endPoint y: 225, distance: 146.3
click at [316, 225] on div "एक दो कोई नहीं तीन चार उत्तर: D D और A के बीच चार व्यक्तियों को अंक मिले। F> D>…" at bounding box center [539, 283] width 459 height 148
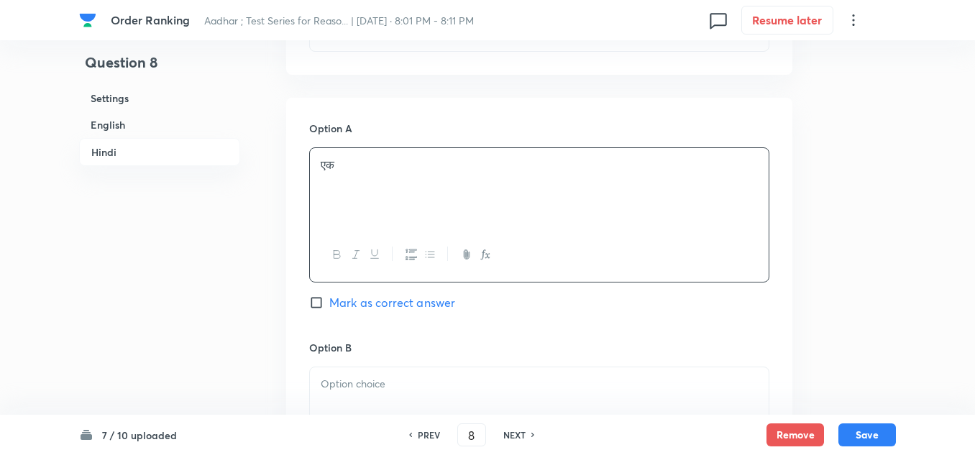
scroll to position [3021, 0]
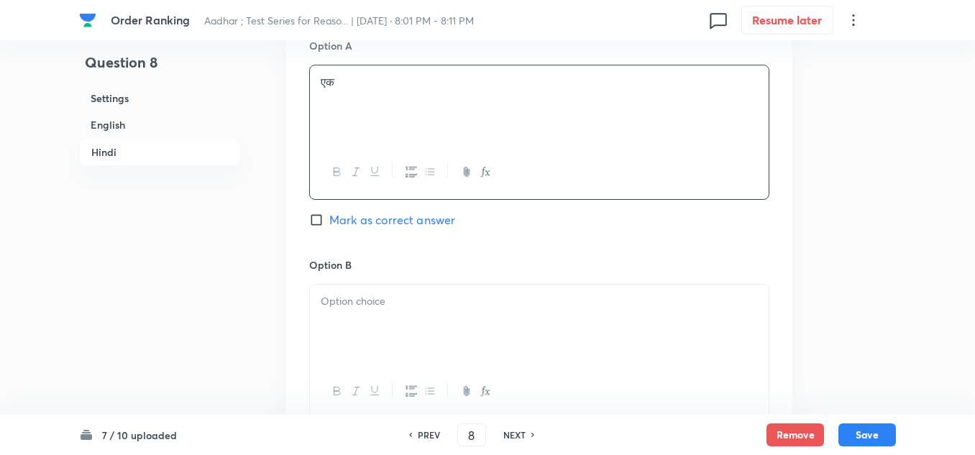
click at [409, 293] on p at bounding box center [539, 301] width 437 height 17
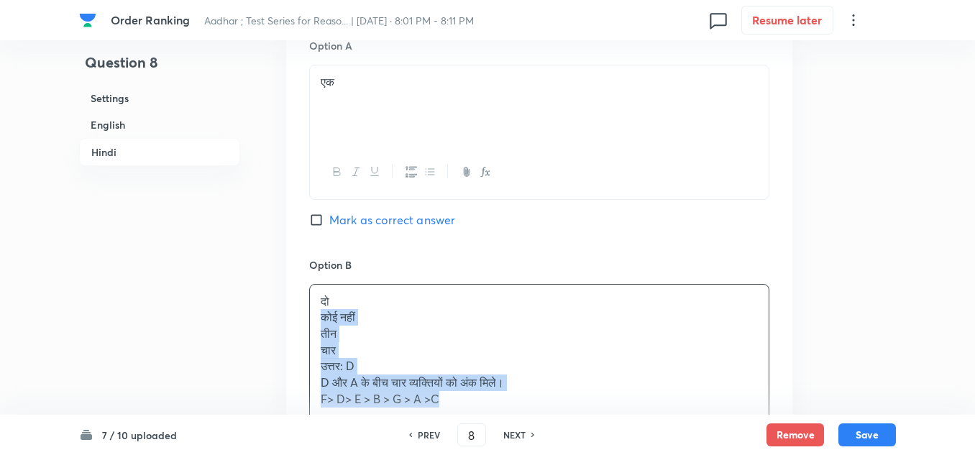
drag, startPoint x: 451, startPoint y: 382, endPoint x: 393, endPoint y: 258, distance: 136.4
click at [325, 304] on div "दो कोई नहीं तीन चार उत्तर: D D और A के बीच चार व्यक्तियों को अंक मिले। F> D> E …" at bounding box center [539, 351] width 459 height 132
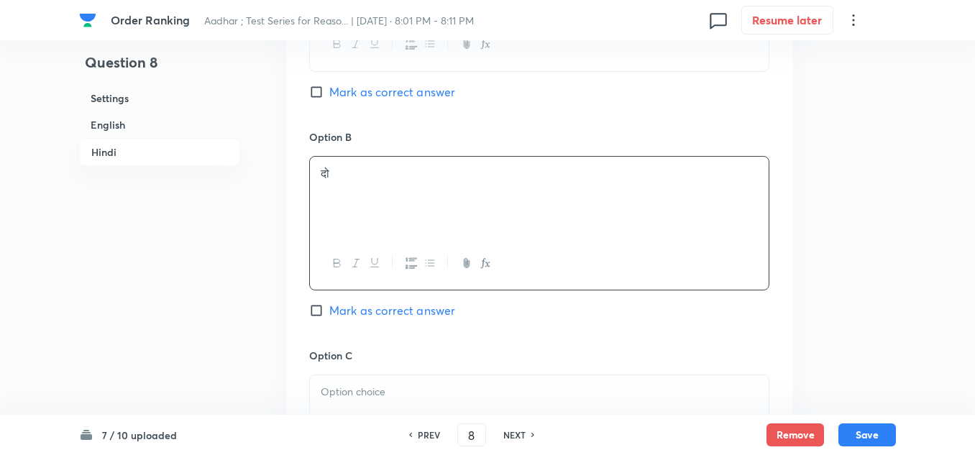
scroll to position [3236, 0]
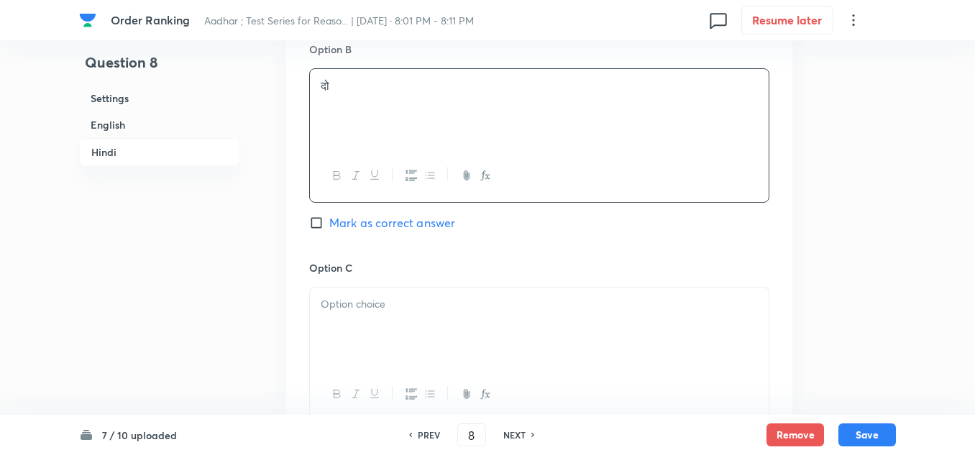
click at [407, 296] on p at bounding box center [539, 304] width 437 height 17
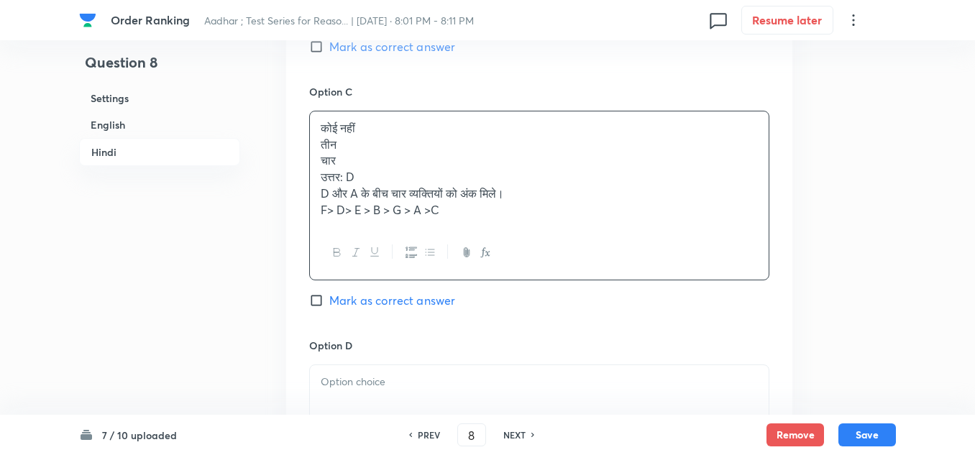
scroll to position [3380, 0]
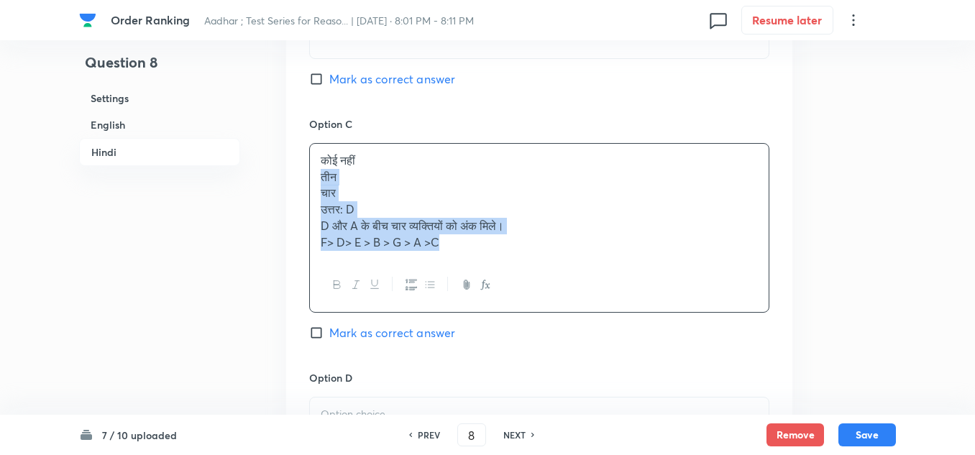
drag, startPoint x: 452, startPoint y: 232, endPoint x: 313, endPoint y: 166, distance: 154.1
click at [313, 166] on div "कोई नहीं तीन चार उत्तर: D D और A के बीच चार व्यक्तियों को अंक मिले। F> D> E > B…" at bounding box center [539, 201] width 459 height 115
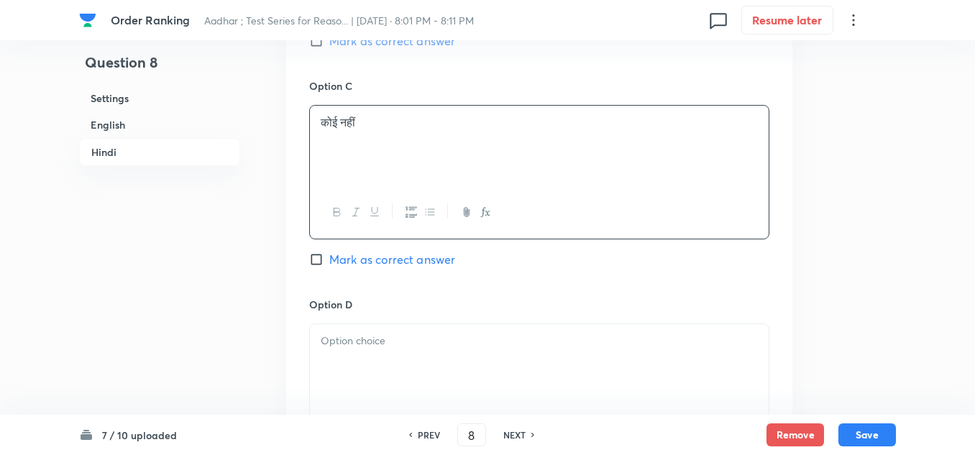
scroll to position [3452, 0]
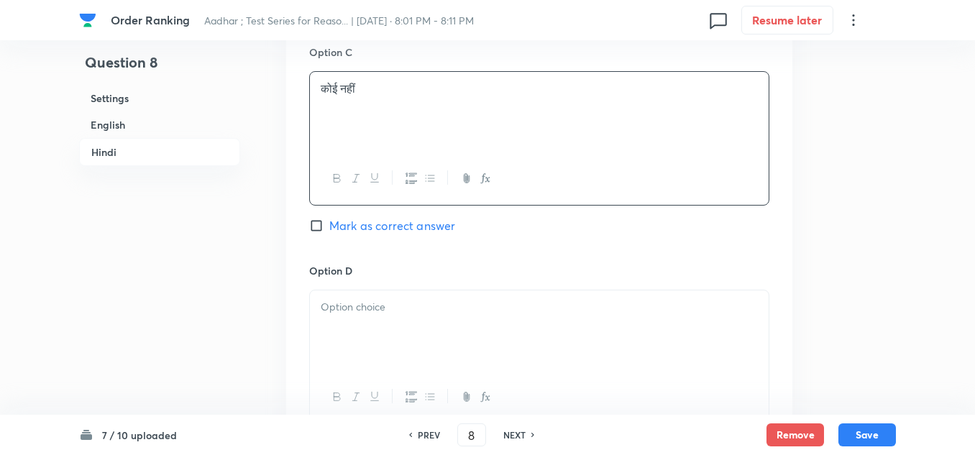
click at [366, 299] on p at bounding box center [539, 307] width 437 height 17
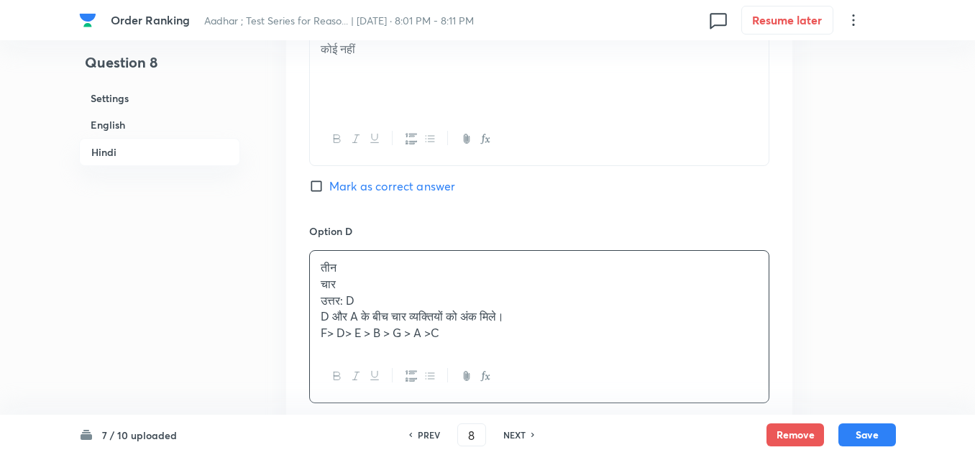
scroll to position [3524, 0]
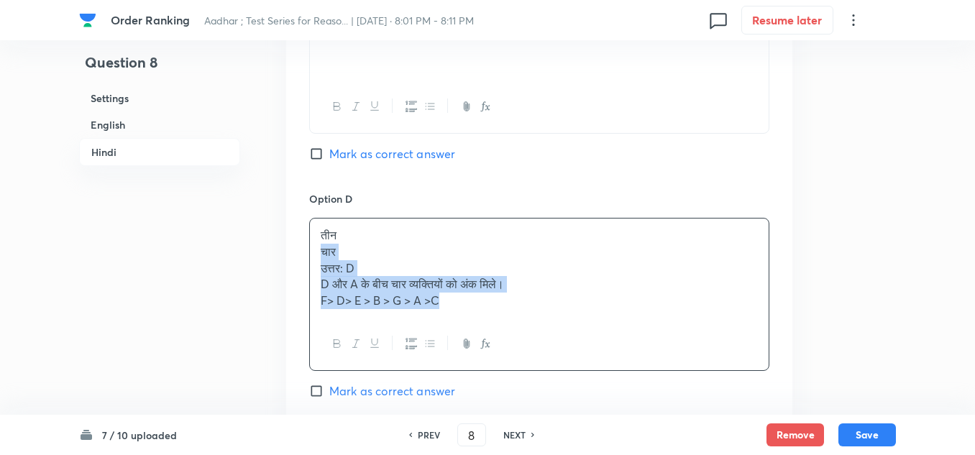
drag, startPoint x: 462, startPoint y: 288, endPoint x: 319, endPoint y: 244, distance: 150.6
click at [319, 244] on div "तीन चार उत्तर: D D और A के बीच चार व्यक्तियों को अंक मिले। F> D> E > B > G > A …" at bounding box center [539, 268] width 459 height 99
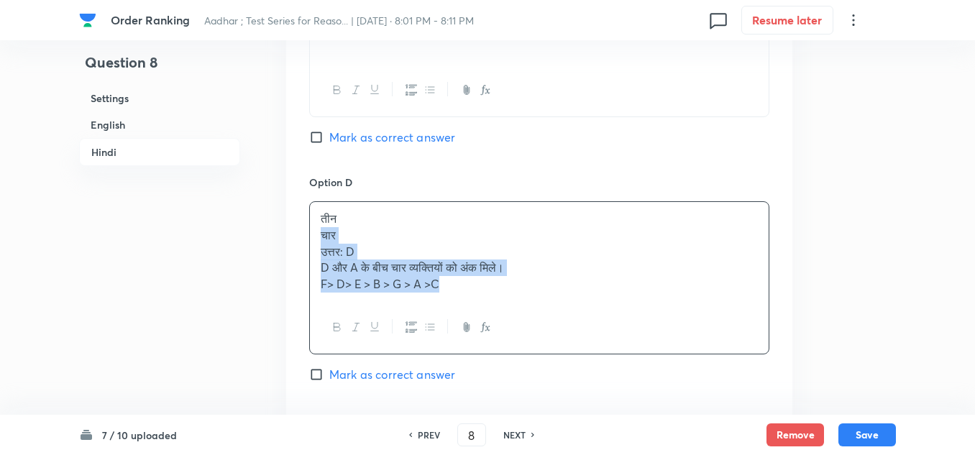
scroll to position [3596, 0]
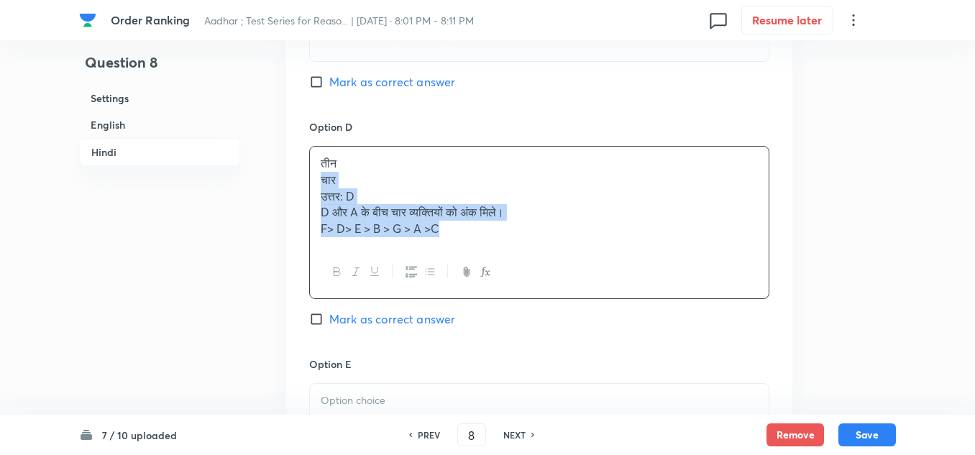
click at [480, 224] on div "तीन चार उत्तर: D D और A के बीच चार व्यक्तियों को अंक मिले। F> D> E > B > G > A …" at bounding box center [539, 196] width 459 height 99
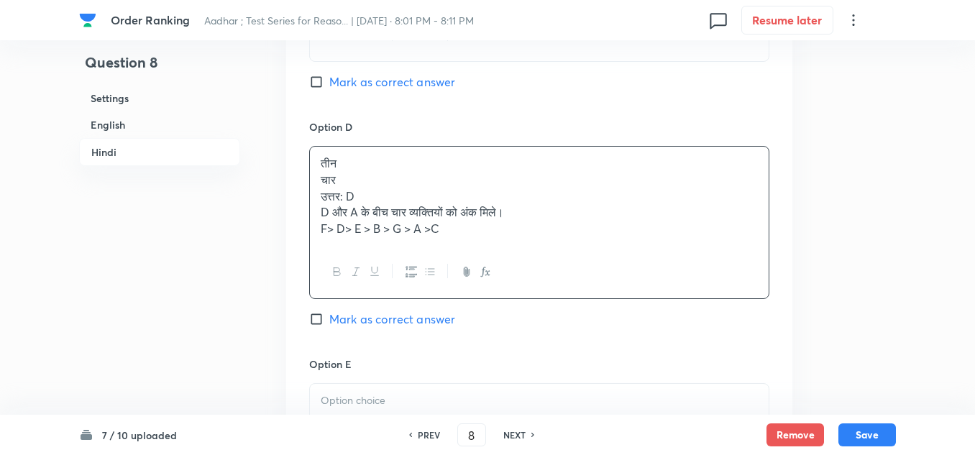
click at [412, 204] on p "D और A के बीच चार व्यक्तियों को अंक मिले।" at bounding box center [539, 212] width 437 height 17
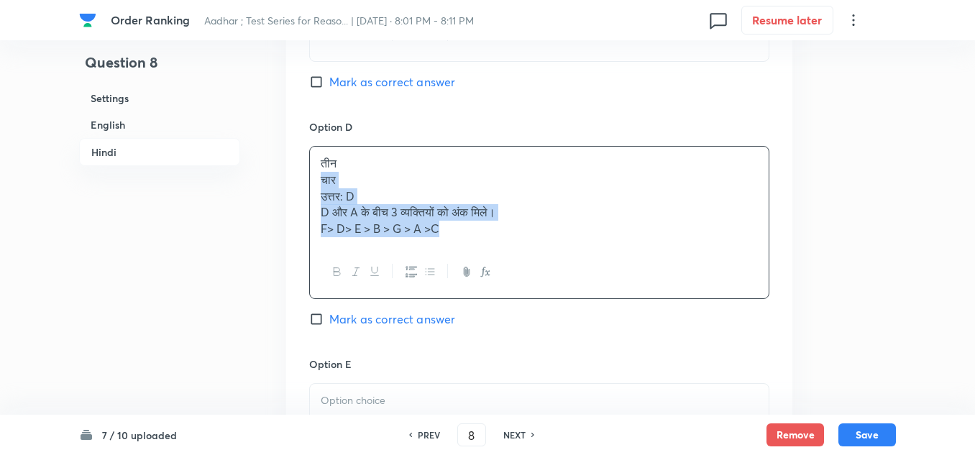
drag, startPoint x: 460, startPoint y: 217, endPoint x: 305, endPoint y: 169, distance: 162.6
click at [305, 169] on div "Option A एक Mark as correct answer Option B दो Mark as correct answer Option C …" at bounding box center [539, 5] width 506 height 1131
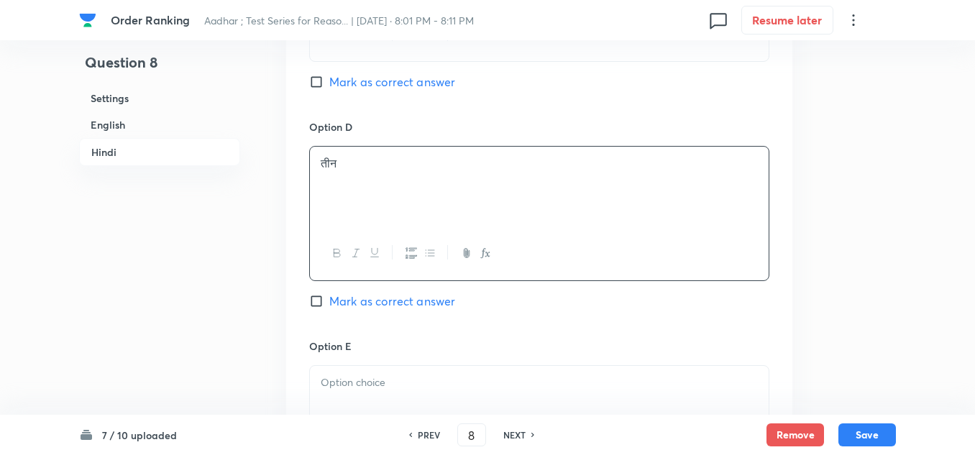
click at [314, 294] on input "Mark as correct answer" at bounding box center [319, 301] width 20 height 14
checkbox input "true"
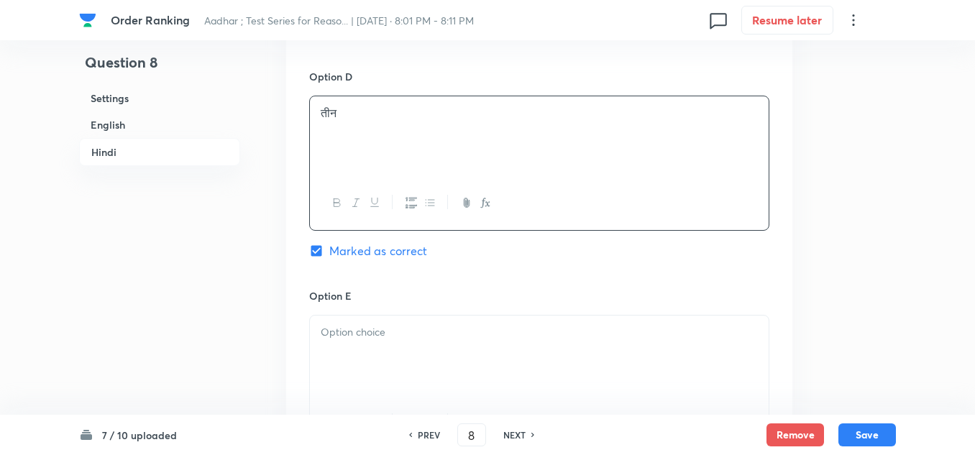
scroll to position [3668, 0]
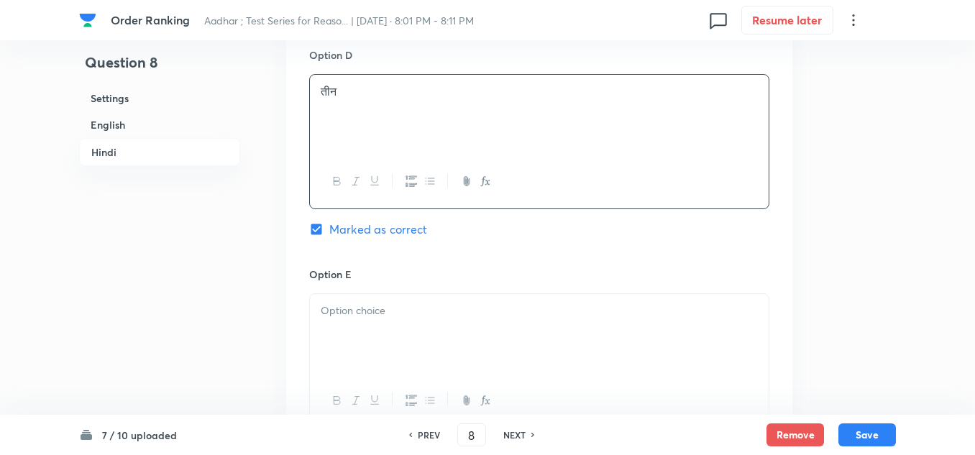
click at [339, 303] on p at bounding box center [539, 311] width 437 height 17
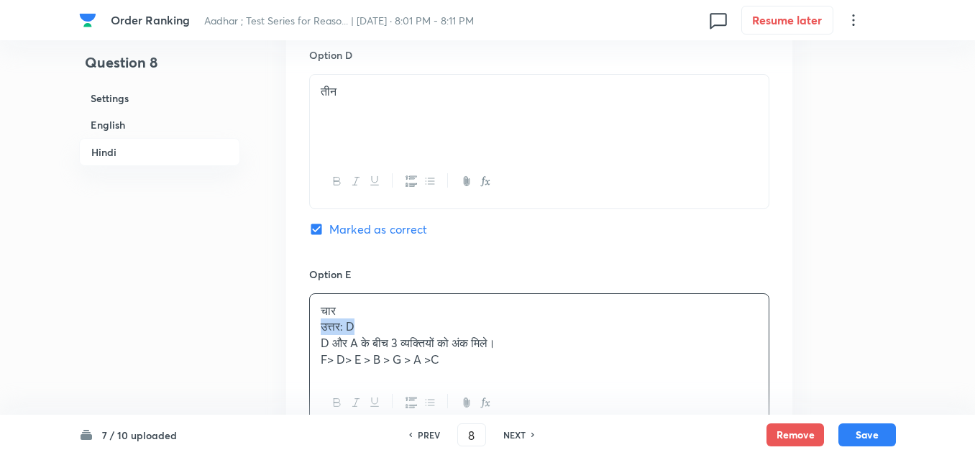
drag, startPoint x: 361, startPoint y: 307, endPoint x: 283, endPoint y: 309, distance: 77.7
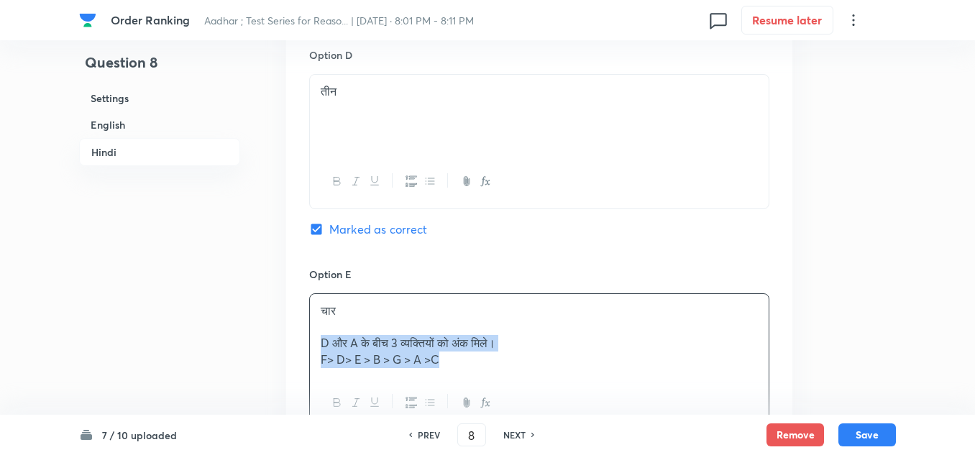
drag, startPoint x: 459, startPoint y: 350, endPoint x: 303, endPoint y: 332, distance: 157.1
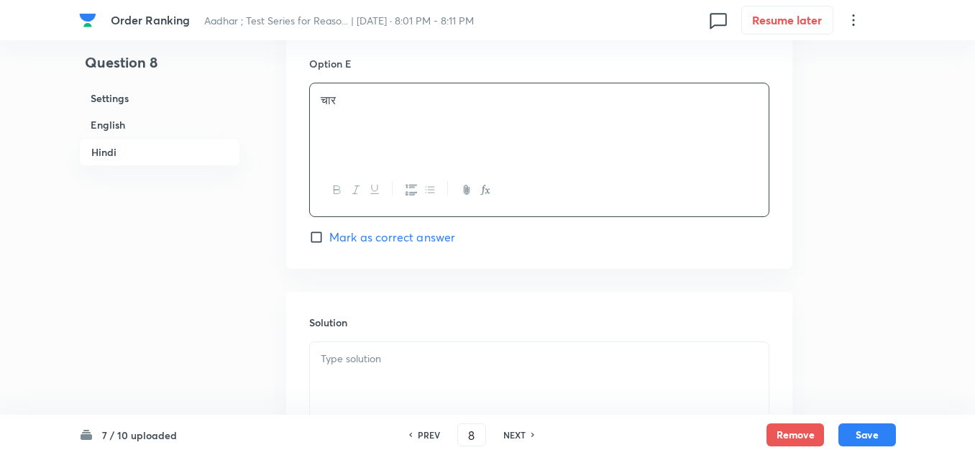
scroll to position [3884, 0]
click at [338, 346] on p at bounding box center [539, 354] width 437 height 17
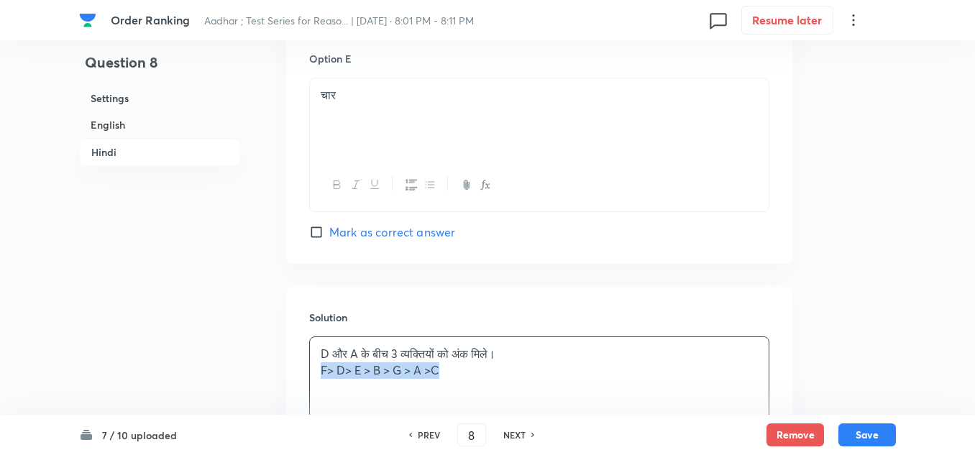
drag, startPoint x: 447, startPoint y: 351, endPoint x: 779, endPoint y: 366, distance: 332.6
click at [303, 357] on div "Solution D और A के बीच 3 व्यक्तियों को अंक मिले। F> D> E > B > G > A >C" at bounding box center [539, 390] width 506 height 207
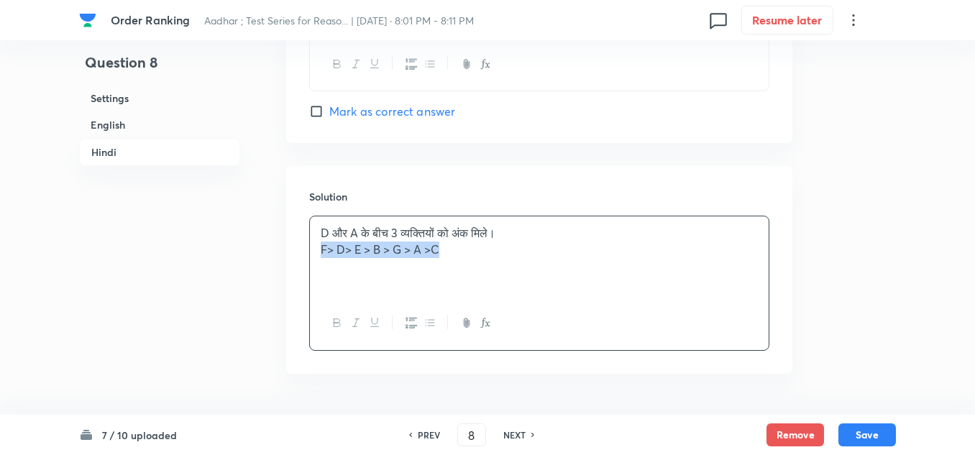
scroll to position [4033, 0]
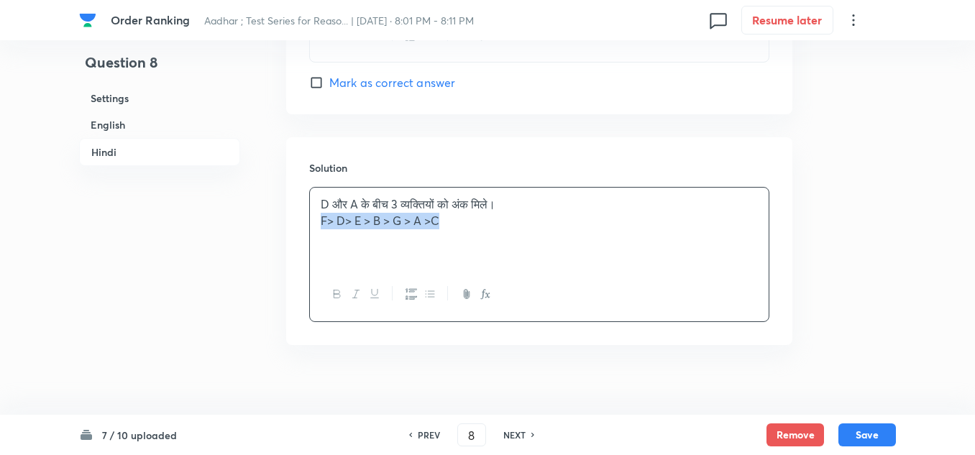
click at [334, 288] on icon "button" at bounding box center [338, 294] width 12 height 12
click at [512, 196] on p "D और A के बीच 3 व्यक्तियों को अंक मिले।" at bounding box center [539, 204] width 437 height 17
drag, startPoint x: 473, startPoint y: 229, endPoint x: 304, endPoint y: 229, distance: 169.0
click at [304, 229] on div "Solution D और A के बीच 3 व्यक्तियों को अंक मिले। F> D> E > B > G > A >C" at bounding box center [539, 240] width 506 height 207
copy strong "F> D> E > B > G > A >C"
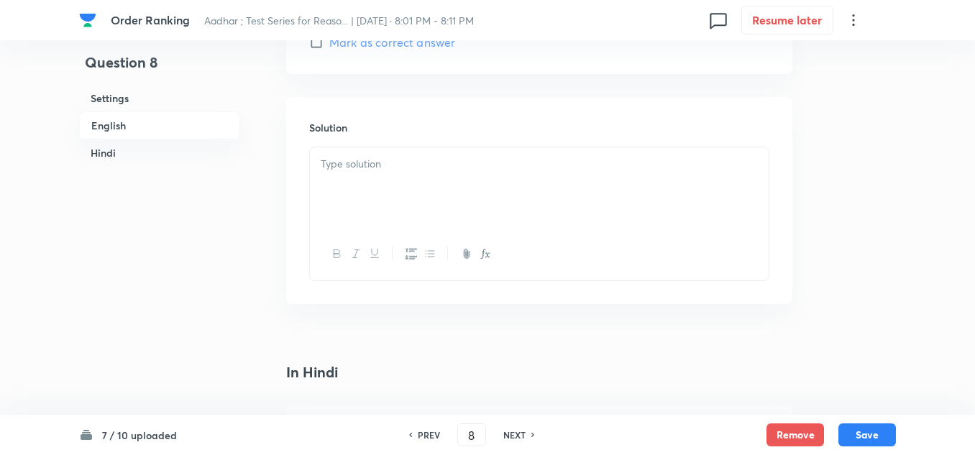
scroll to position [2091, 0]
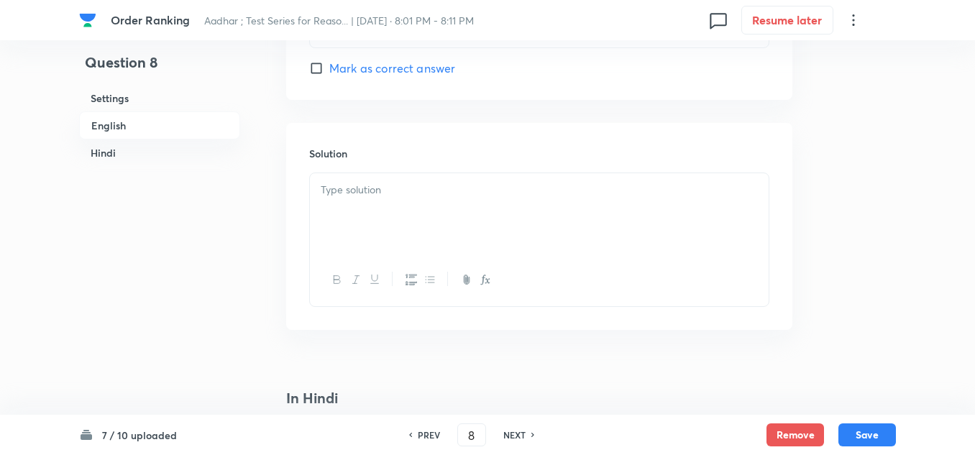
click at [341, 183] on div at bounding box center [539, 213] width 459 height 81
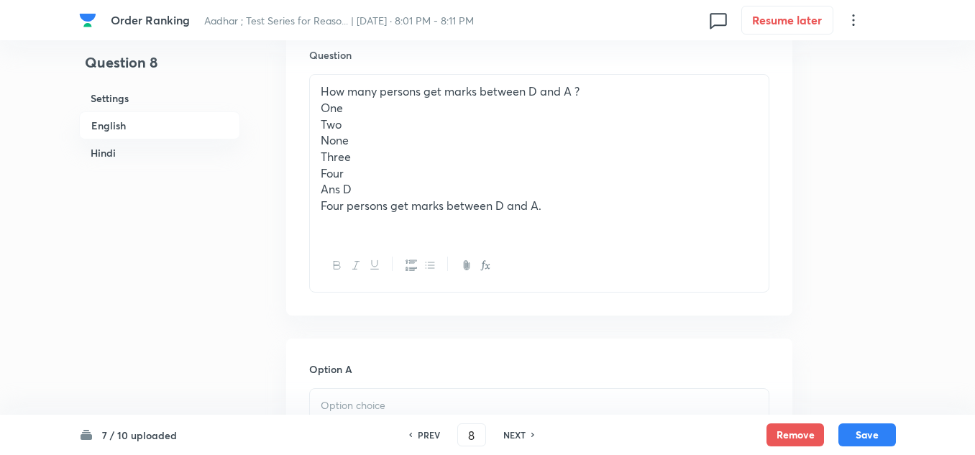
scroll to position [725, 0]
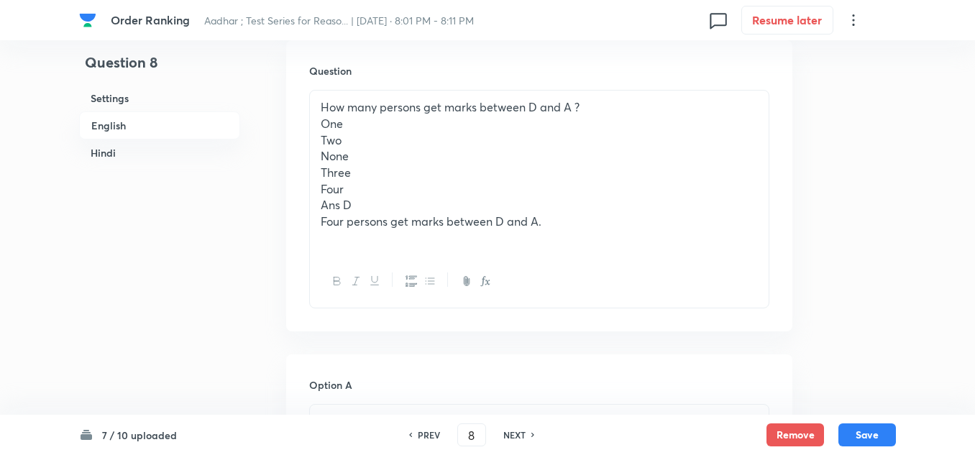
click at [344, 214] on p "Four persons get marks between D and A." at bounding box center [539, 222] width 437 height 17
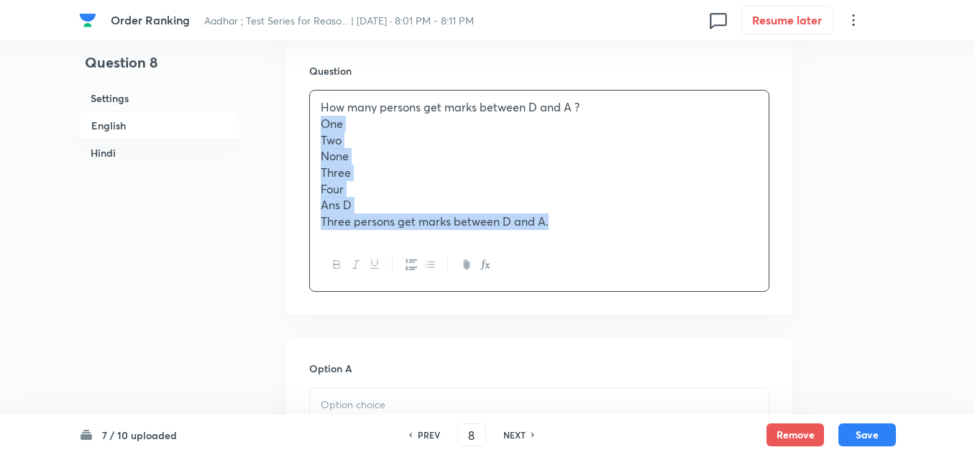
drag, startPoint x: 552, startPoint y: 209, endPoint x: 304, endPoint y: 115, distance: 265.2
click at [304, 115] on div "Question How many persons get marks between D and A ? One Two None Three Four A…" at bounding box center [539, 177] width 506 height 275
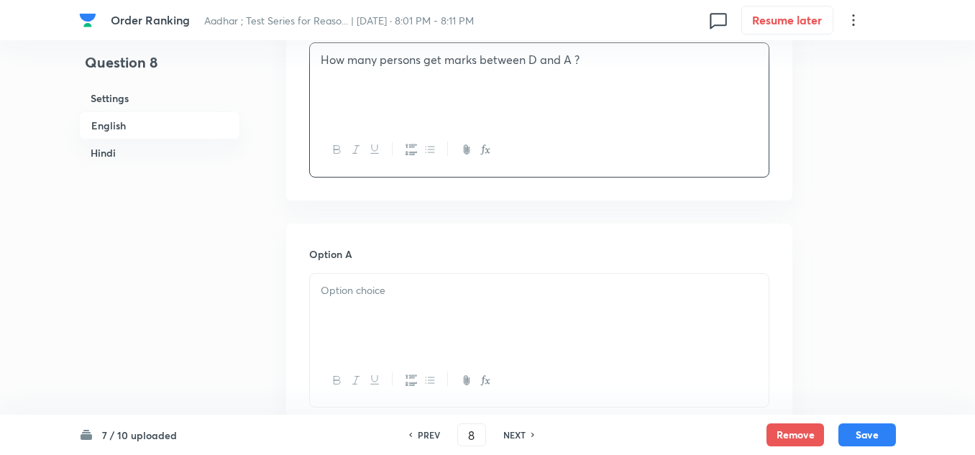
scroll to position [797, 0]
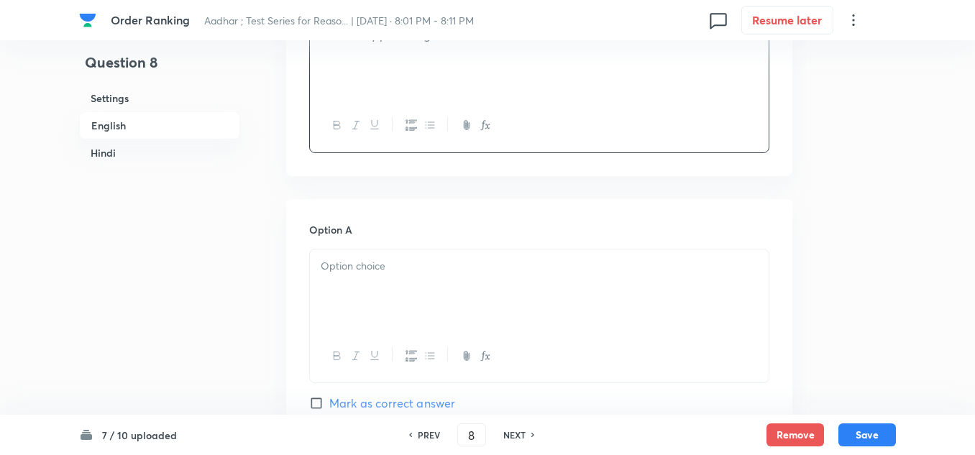
click at [331, 258] on p at bounding box center [539, 266] width 437 height 17
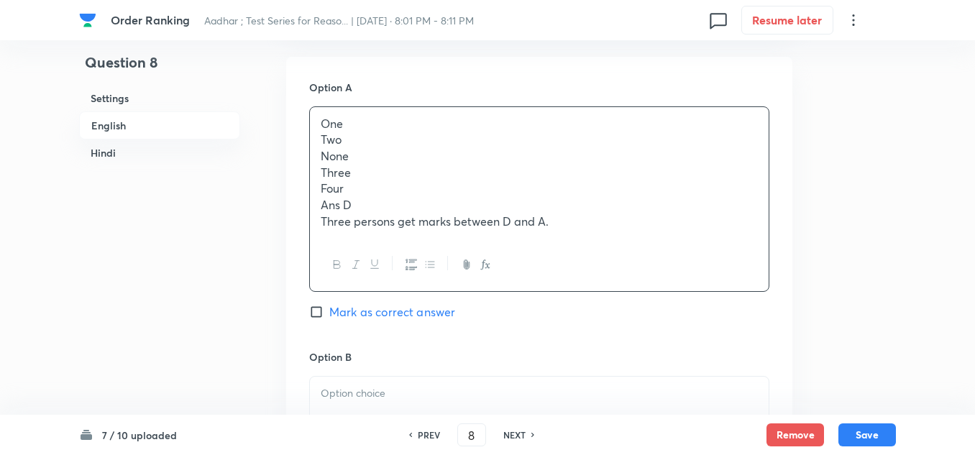
scroll to position [941, 0]
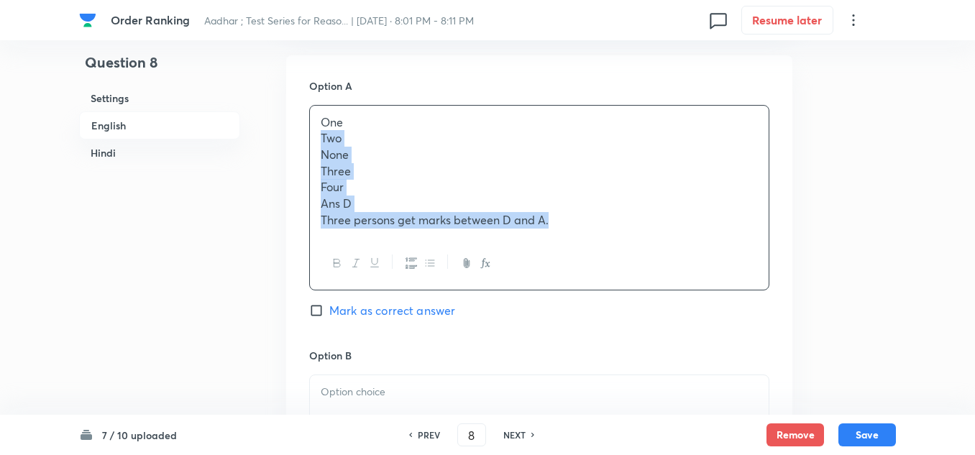
drag, startPoint x: 560, startPoint y: 205, endPoint x: 316, endPoint y: 130, distance: 255.7
click at [316, 130] on div "One Two None Three Four Ans D Three persons get marks between D and A." at bounding box center [539, 172] width 459 height 132
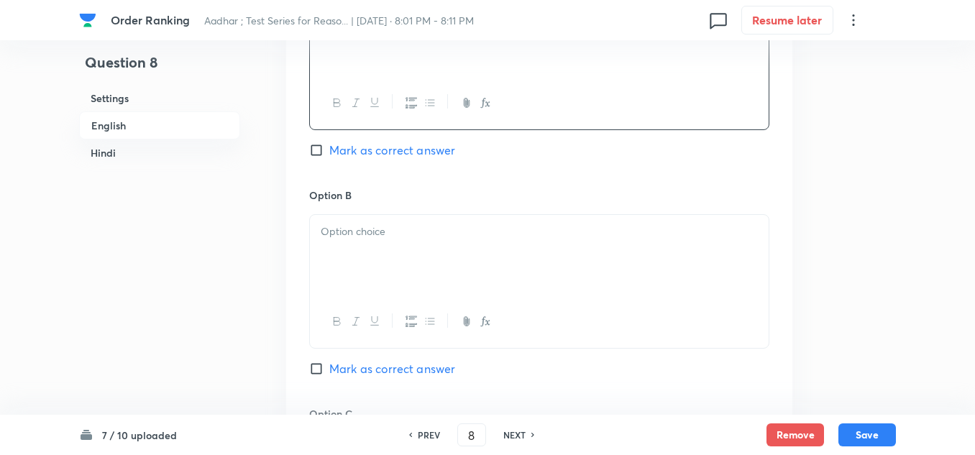
scroll to position [1085, 0]
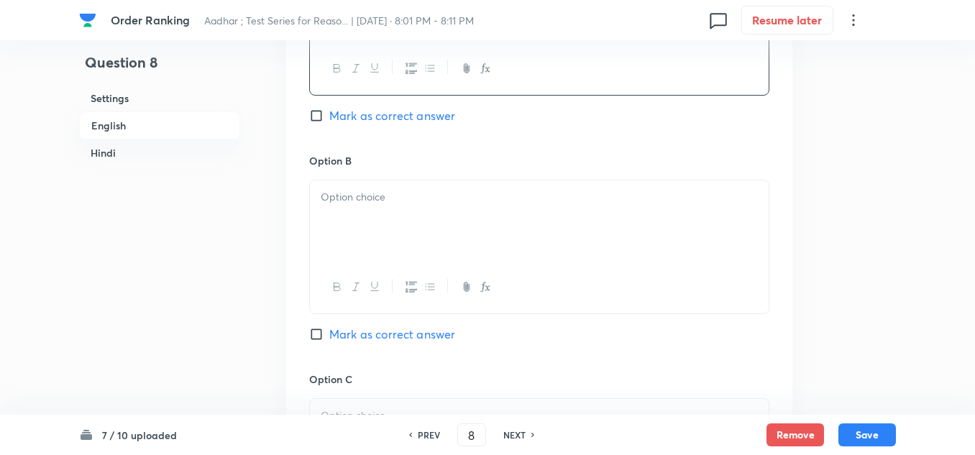
click at [350, 197] on div at bounding box center [539, 221] width 459 height 81
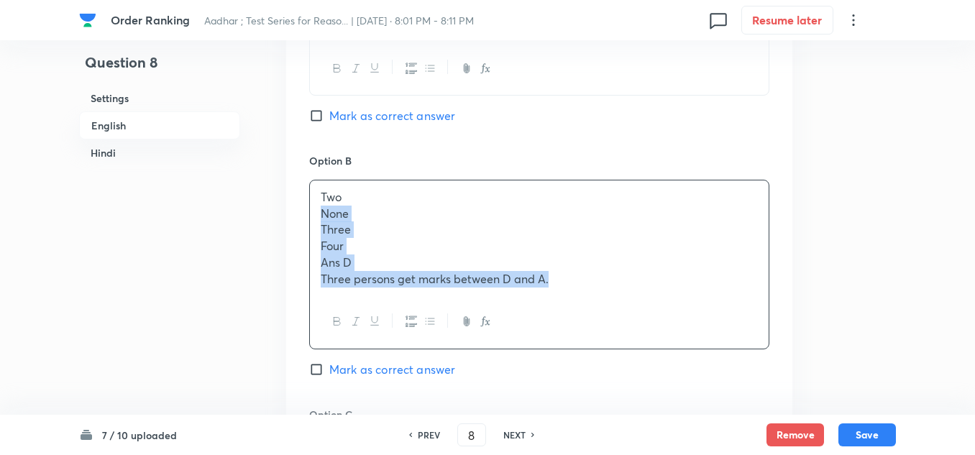
drag, startPoint x: 491, startPoint y: 245, endPoint x: 314, endPoint y: 193, distance: 184.8
click at [314, 193] on div "Two None Three Four Ans D Three persons get marks between D and A." at bounding box center [539, 238] width 459 height 115
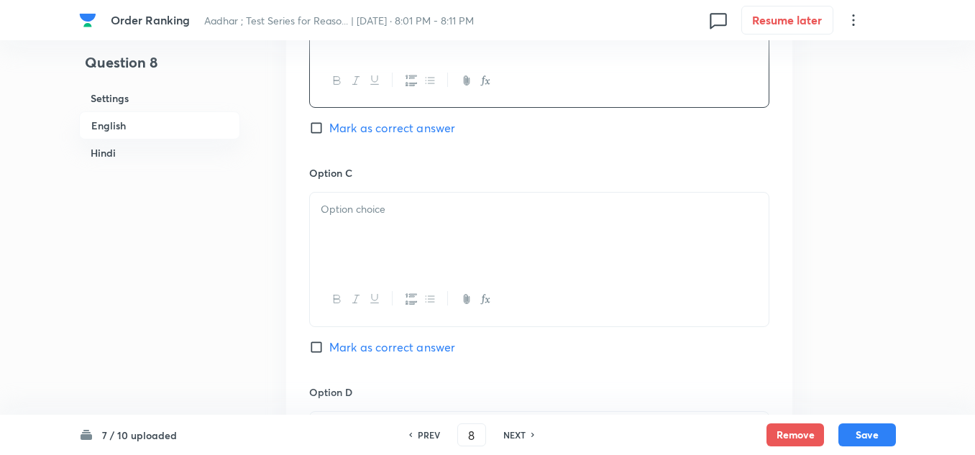
scroll to position [1300, 0]
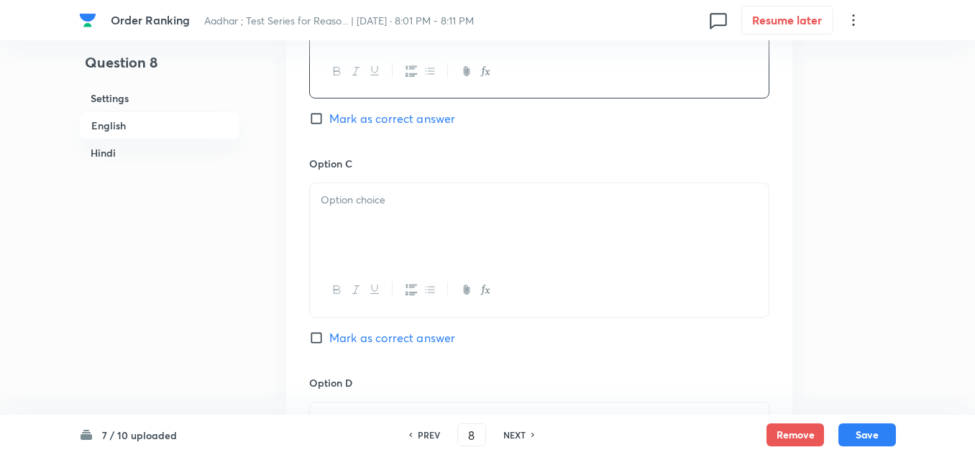
click at [346, 192] on p at bounding box center [539, 200] width 437 height 17
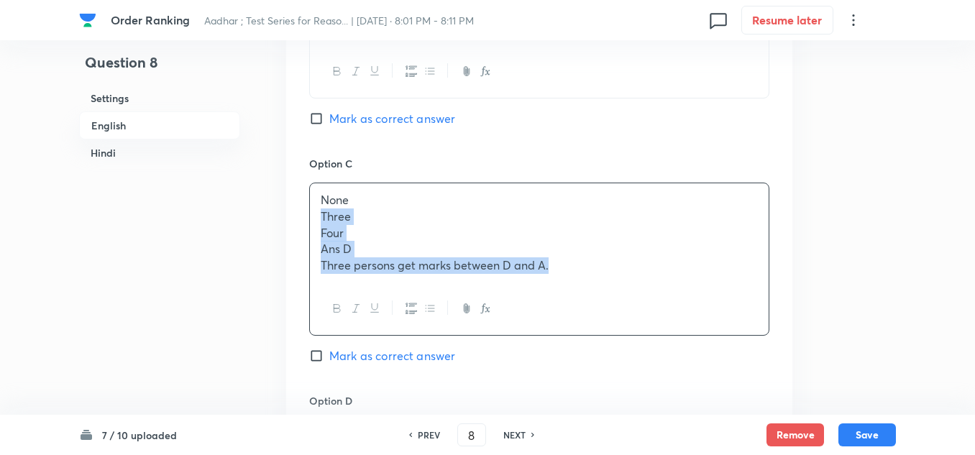
drag, startPoint x: 475, startPoint y: 239, endPoint x: 293, endPoint y: 209, distance: 183.7
click at [293, 209] on div "Option A One Mark as correct answer Option B Two Mark as correct answer Option …" at bounding box center [539, 261] width 506 height 1131
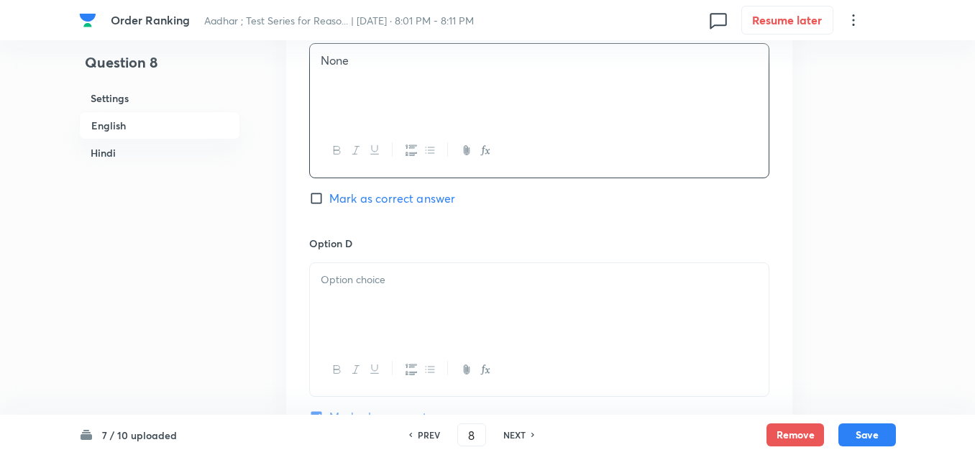
scroll to position [1444, 0]
click at [378, 268] on p at bounding box center [539, 276] width 437 height 17
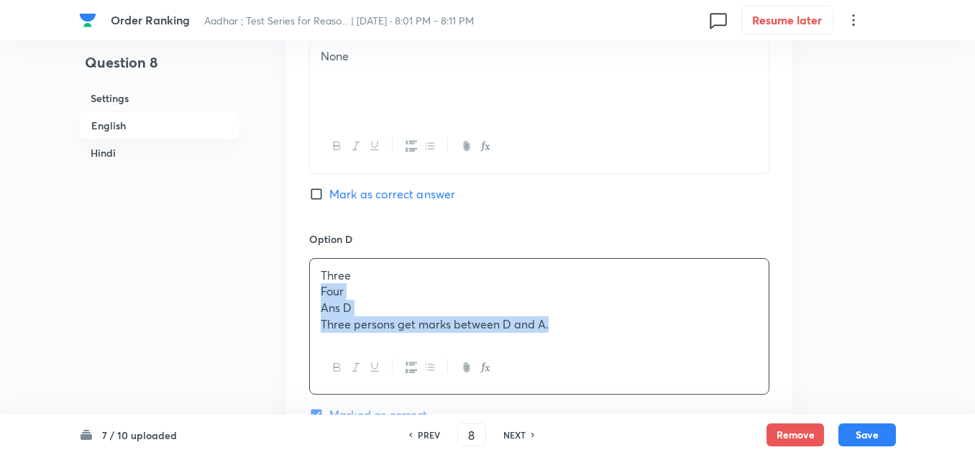
drag, startPoint x: 558, startPoint y: 318, endPoint x: 280, endPoint y: 271, distance: 281.5
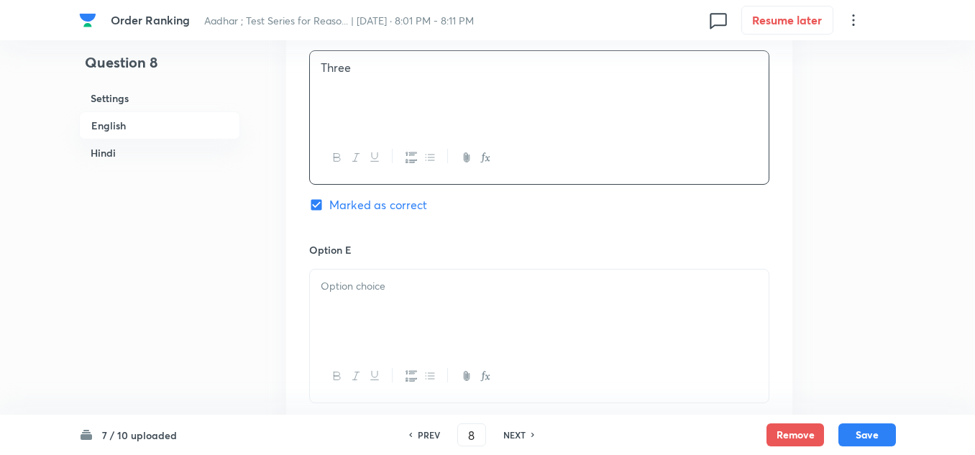
scroll to position [1660, 0]
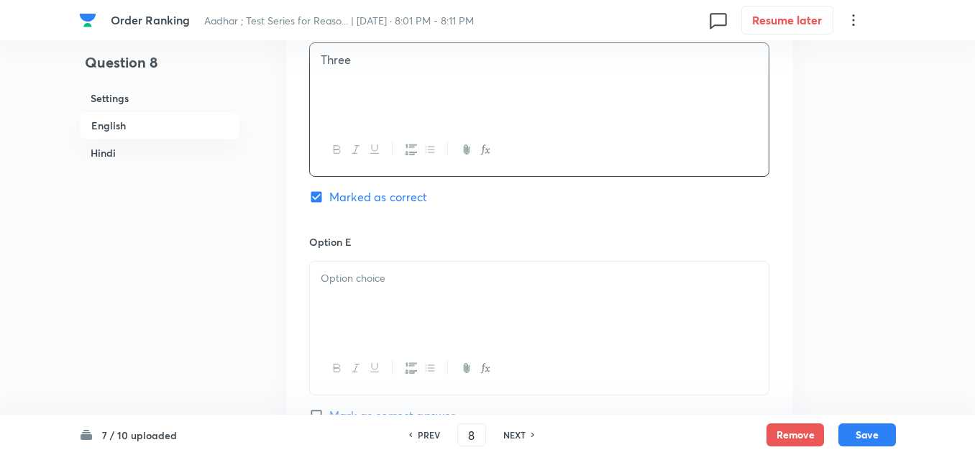
click at [342, 293] on div at bounding box center [539, 302] width 459 height 81
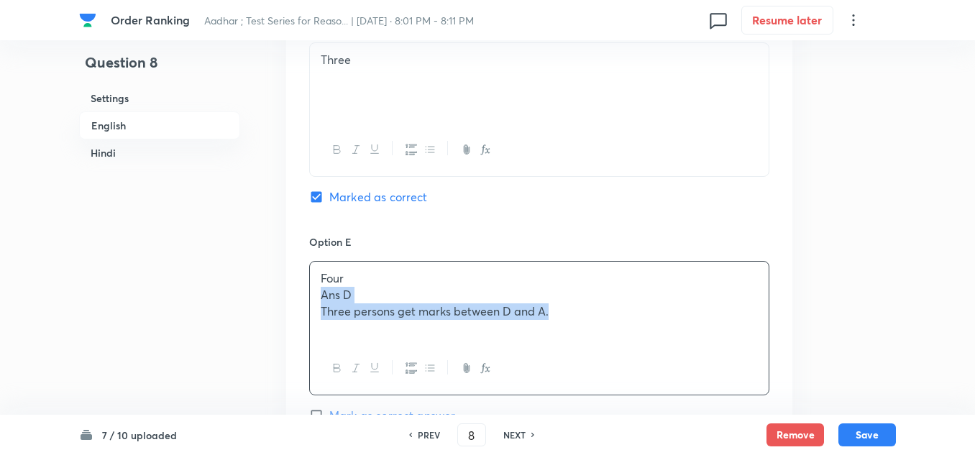
drag, startPoint x: 560, startPoint y: 296, endPoint x: 305, endPoint y: 283, distance: 254.9
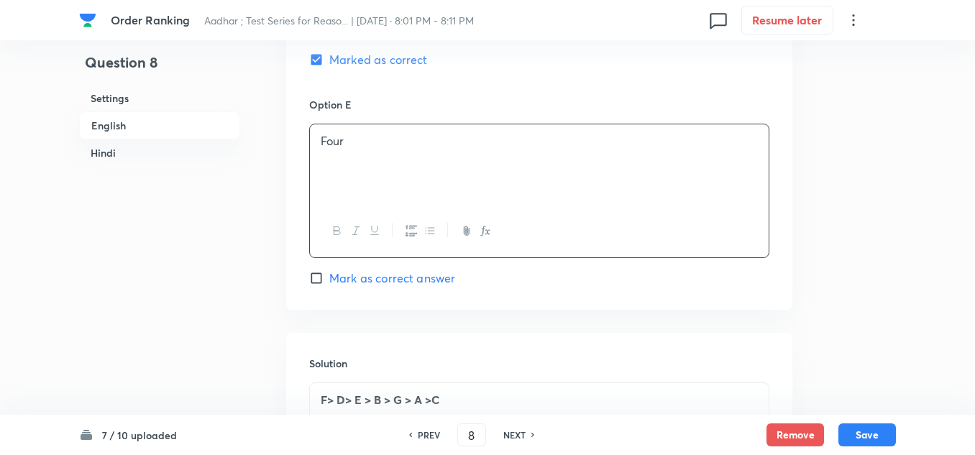
scroll to position [1804, 0]
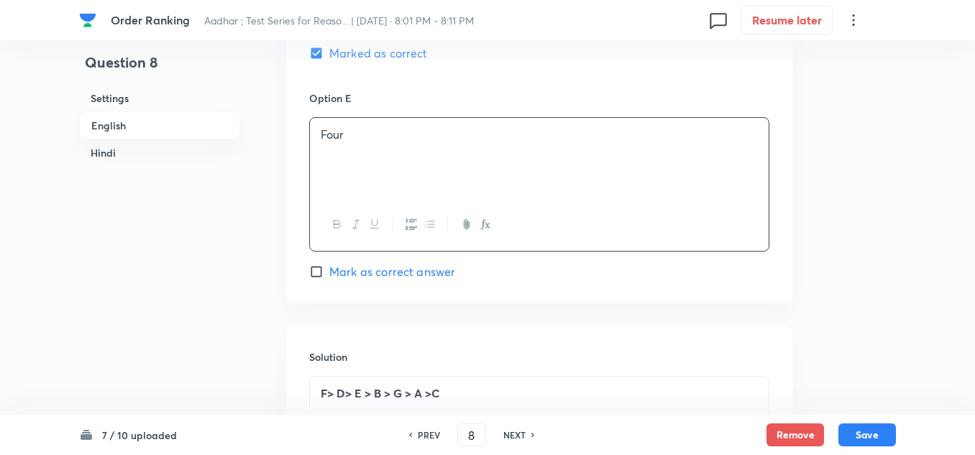
click at [319, 377] on div "F> D> E > B > G > A >C" at bounding box center [539, 417] width 459 height 81
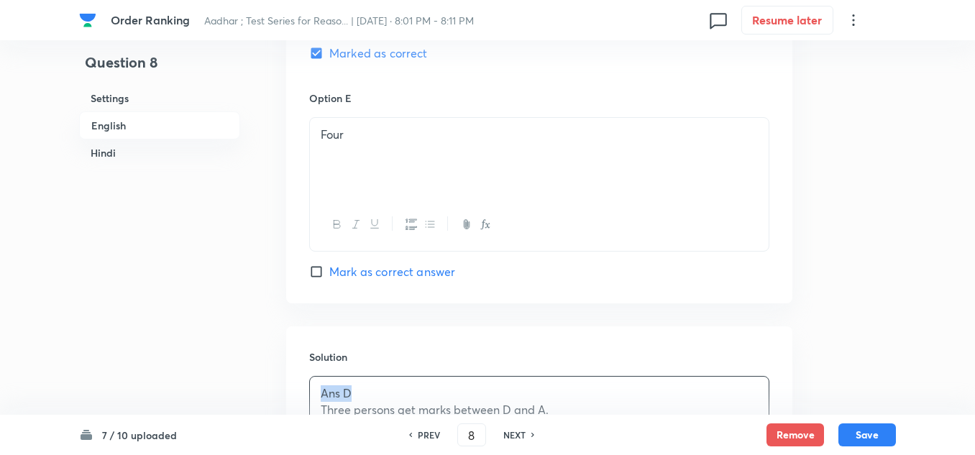
drag, startPoint x: 356, startPoint y: 378, endPoint x: 288, endPoint y: 378, distance: 68.3
click at [288, 378] on div "Solution Ans D Three persons get marks between D and A. F> D> E > B > G > A >C" at bounding box center [539, 430] width 506 height 207
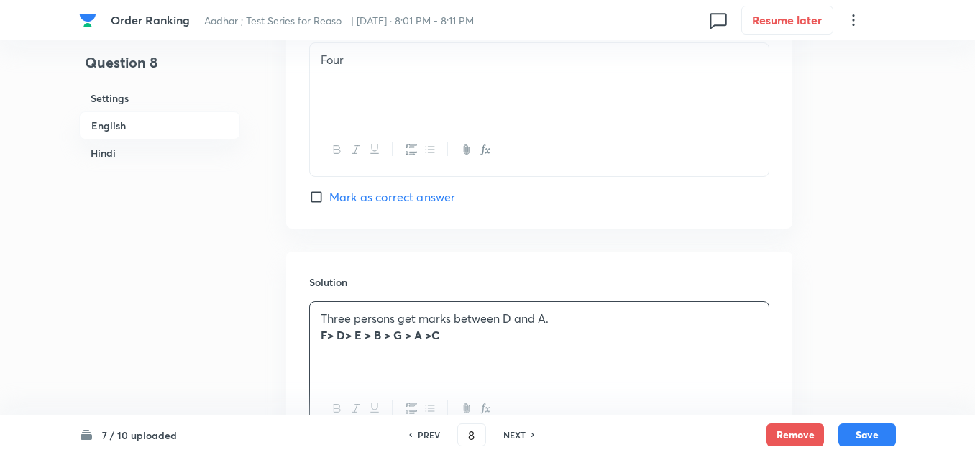
scroll to position [1732, 0]
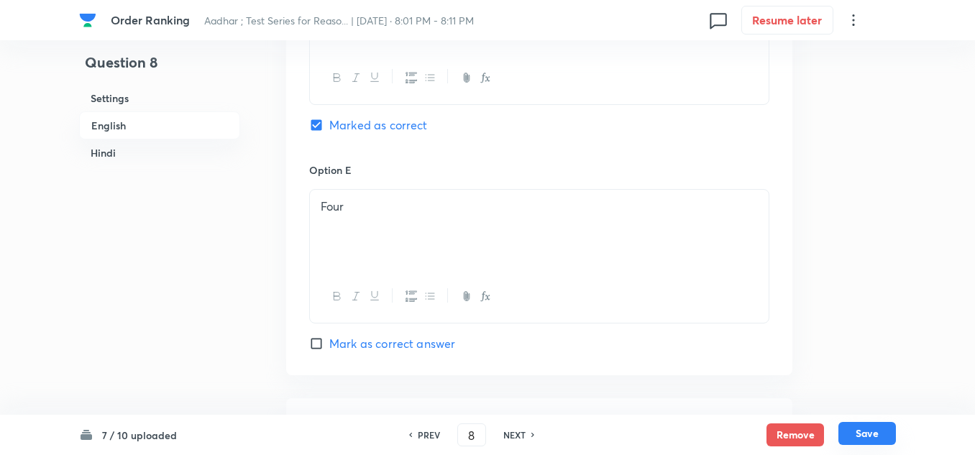
click at [870, 430] on button "Save" at bounding box center [868, 433] width 58 height 23
type input "9"
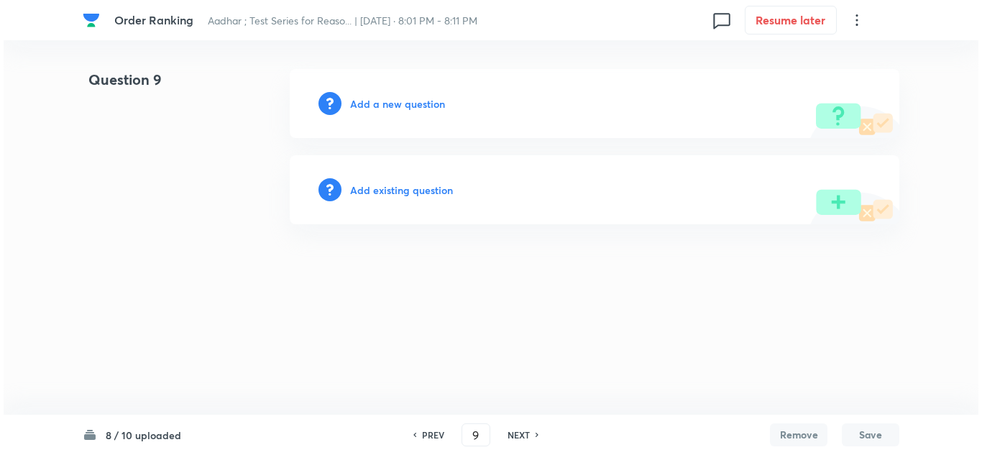
scroll to position [0, 0]
click at [393, 106] on h6 "Add a new question" at bounding box center [397, 103] width 95 height 15
click at [393, 106] on h6 "Choose a question type" at bounding box center [405, 103] width 111 height 15
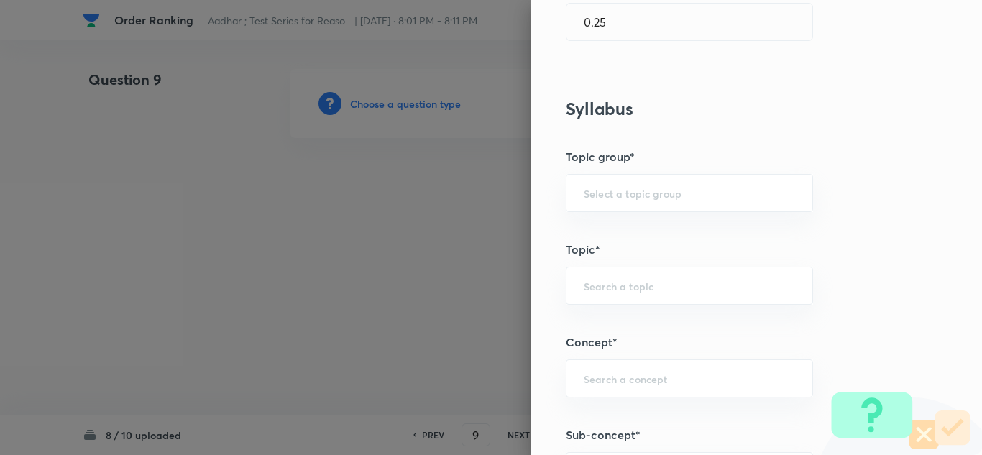
scroll to position [503, 0]
click at [611, 198] on input "text" at bounding box center [689, 192] width 211 height 14
click at [595, 238] on li "Reasoning" at bounding box center [679, 232] width 246 height 26
type input "Reasoning"
click at [605, 283] on input "text" at bounding box center [689, 285] width 211 height 14
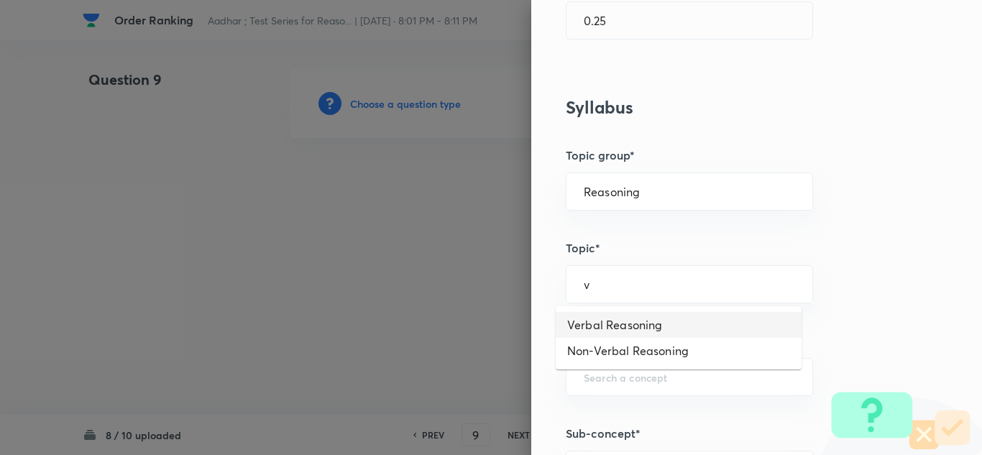
click at [601, 314] on li "Verbal Reasoning" at bounding box center [679, 325] width 246 height 26
type input "Verbal Reasoning"
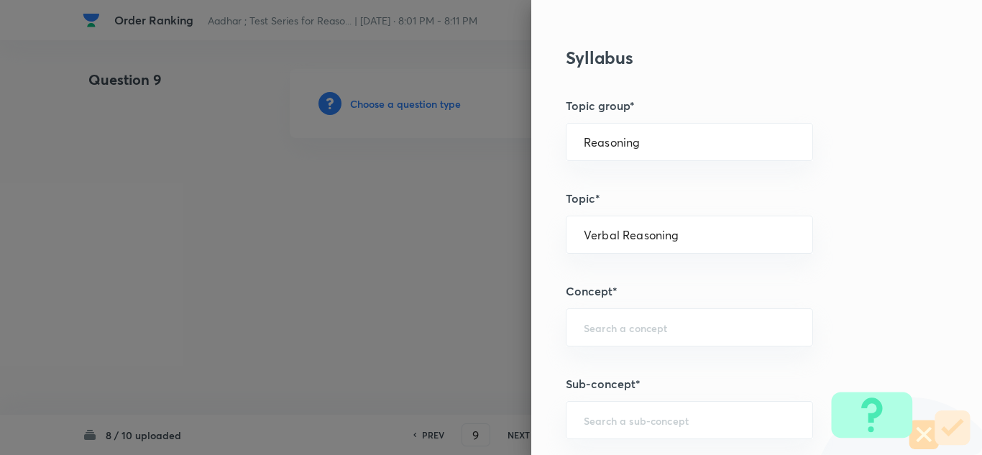
scroll to position [575, 0]
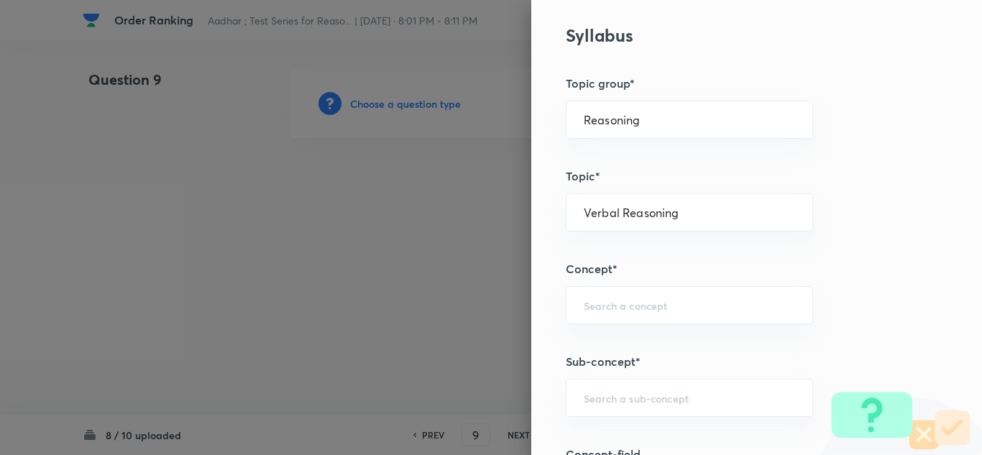
click at [601, 315] on div "​" at bounding box center [689, 305] width 247 height 38
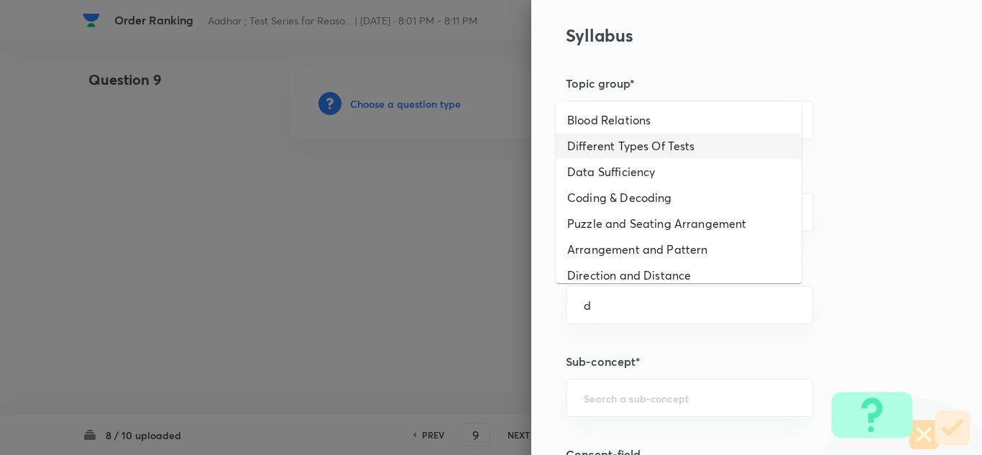
click at [598, 144] on li "Different Types Of Tests" at bounding box center [679, 146] width 246 height 26
type input "Different Types Of Tests"
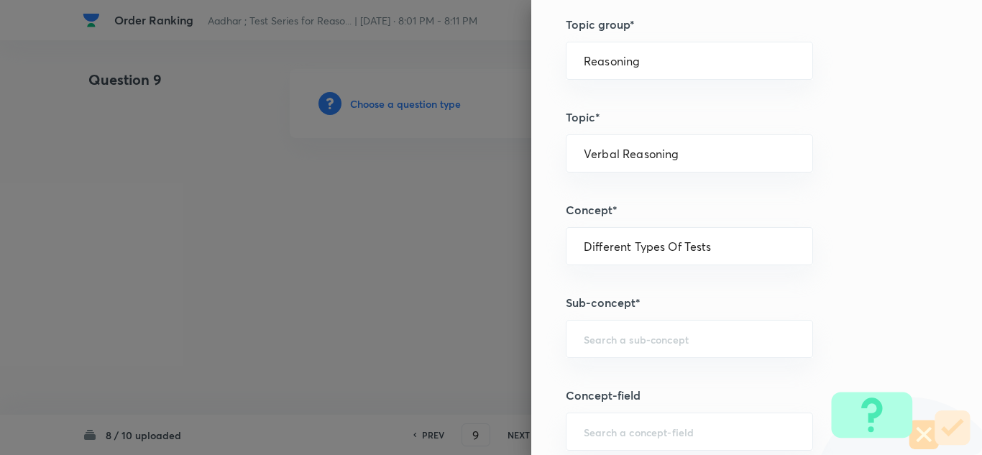
scroll to position [719, 0]
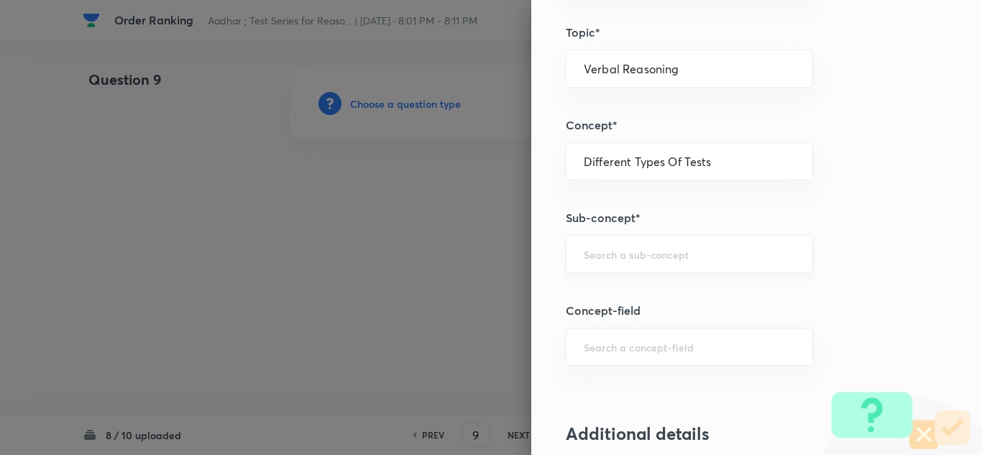
click at [600, 255] on input "text" at bounding box center [689, 254] width 211 height 14
click at [589, 292] on li "Order & Ranking Test" at bounding box center [679, 295] width 246 height 26
type input "Order & Ranking Test"
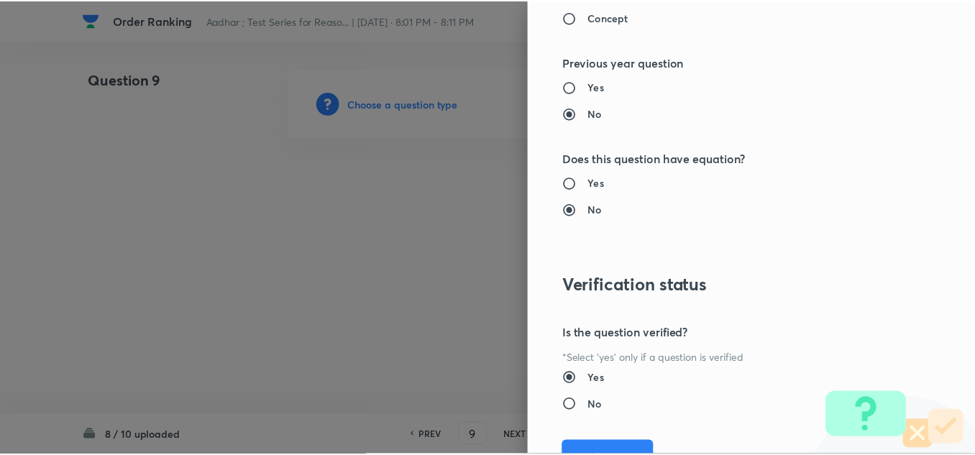
scroll to position [1505, 0]
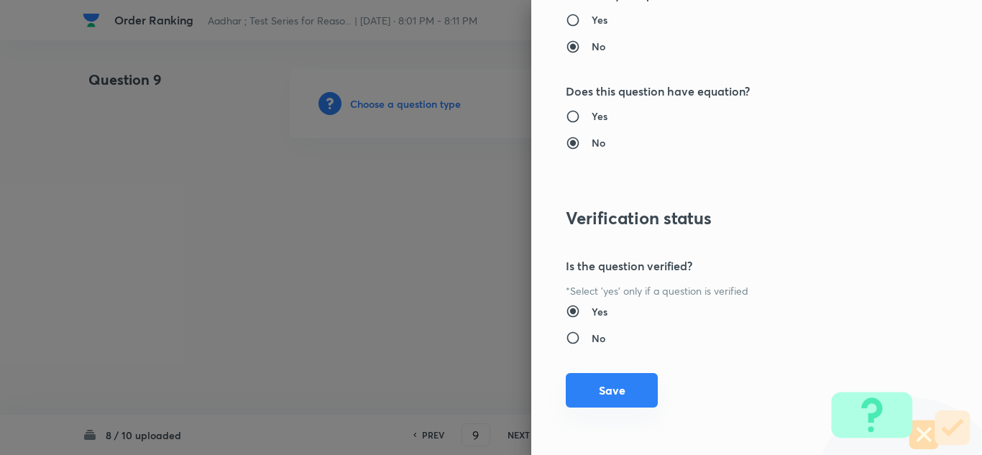
click at [582, 385] on button "Save" at bounding box center [612, 390] width 92 height 35
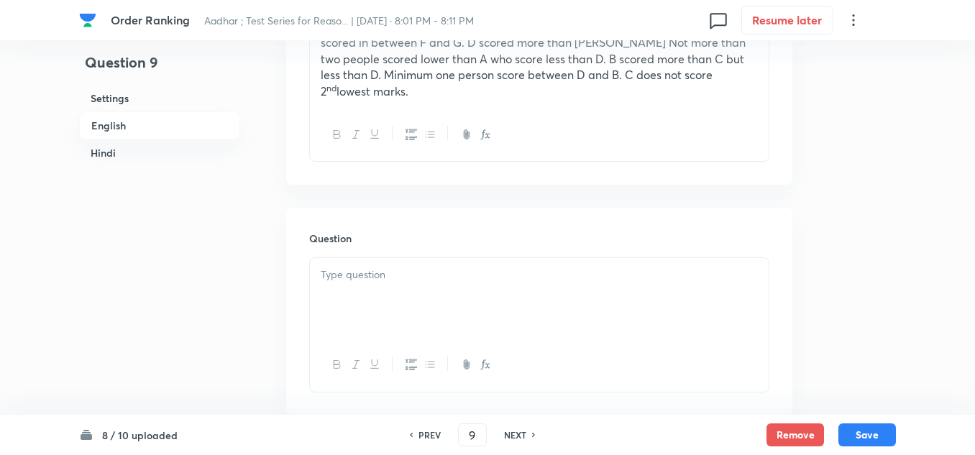
scroll to position [647, 0]
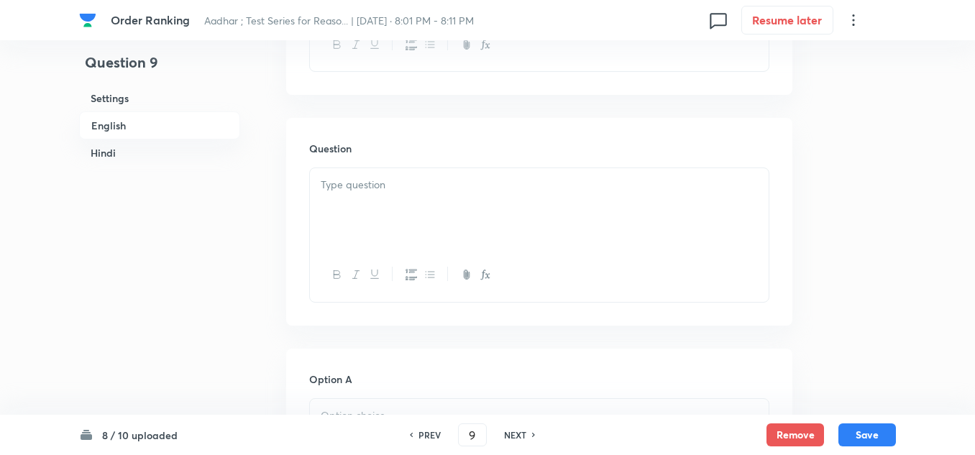
click at [362, 198] on div at bounding box center [539, 208] width 459 height 81
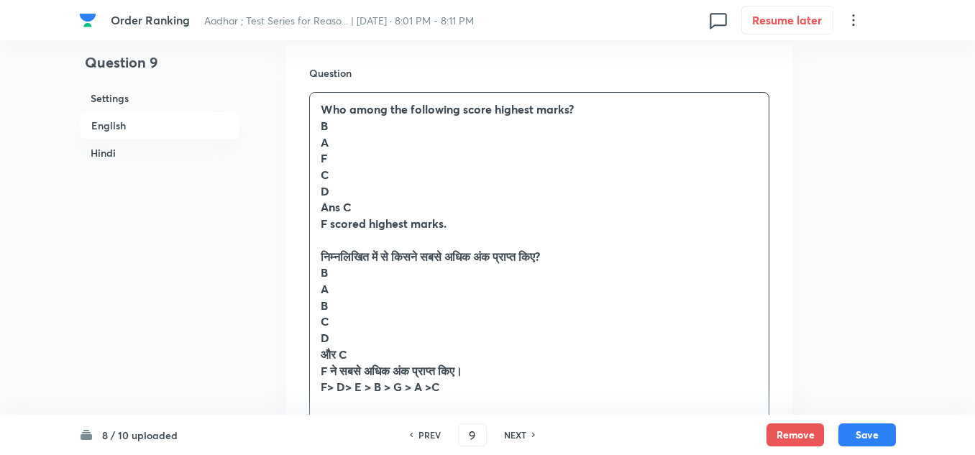
scroll to position [719, 0]
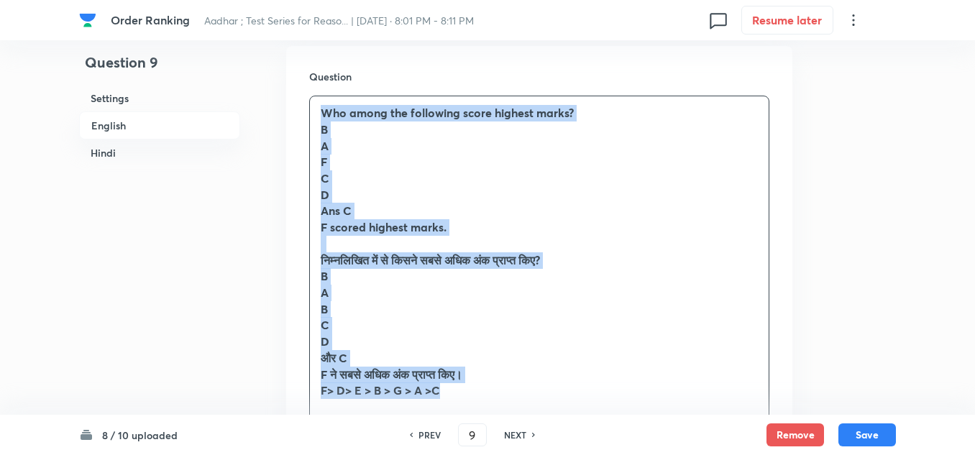
drag, startPoint x: 449, startPoint y: 381, endPoint x: 309, endPoint y: 59, distance: 351.1
click at [309, 59] on div "Question Who among the following score highest marks? B A F C D Ans C F scored …" at bounding box center [539, 265] width 506 height 438
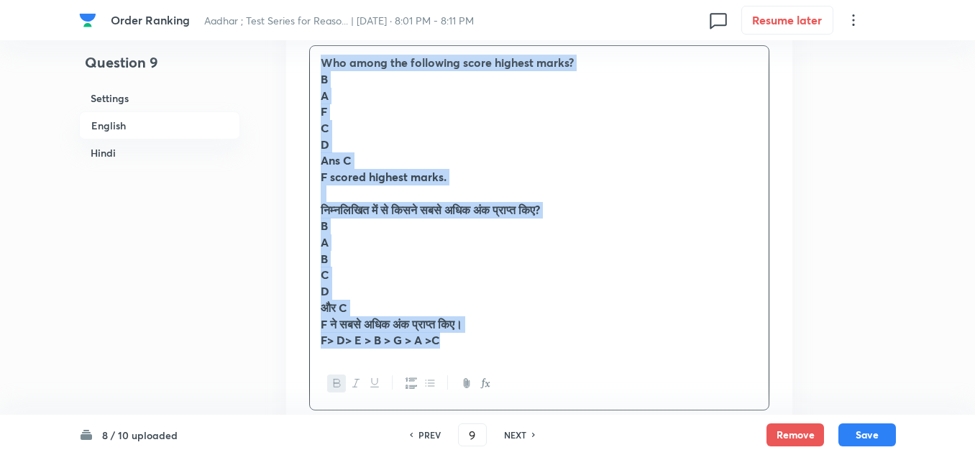
scroll to position [791, 0]
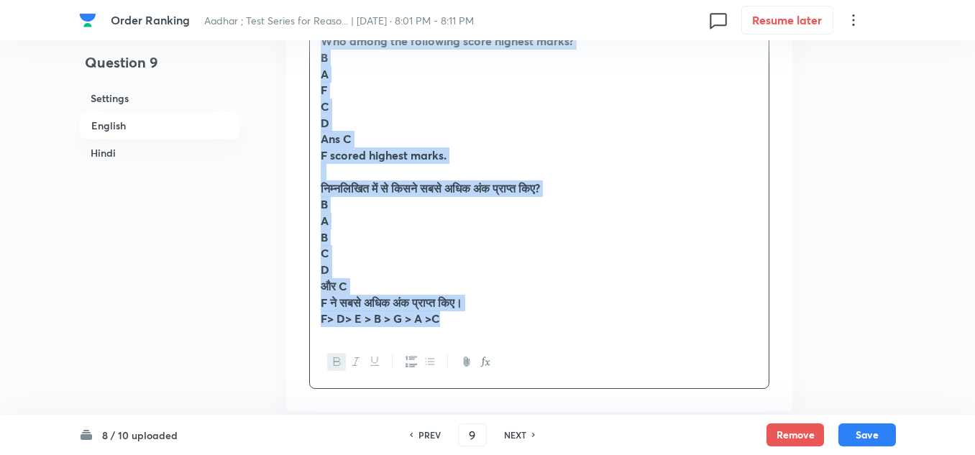
click at [333, 356] on icon "button" at bounding box center [338, 362] width 12 height 12
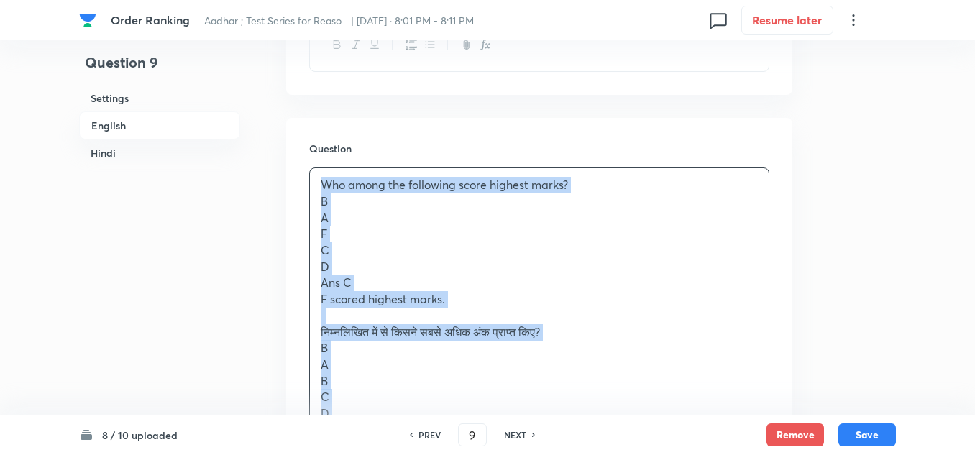
scroll to position [719, 0]
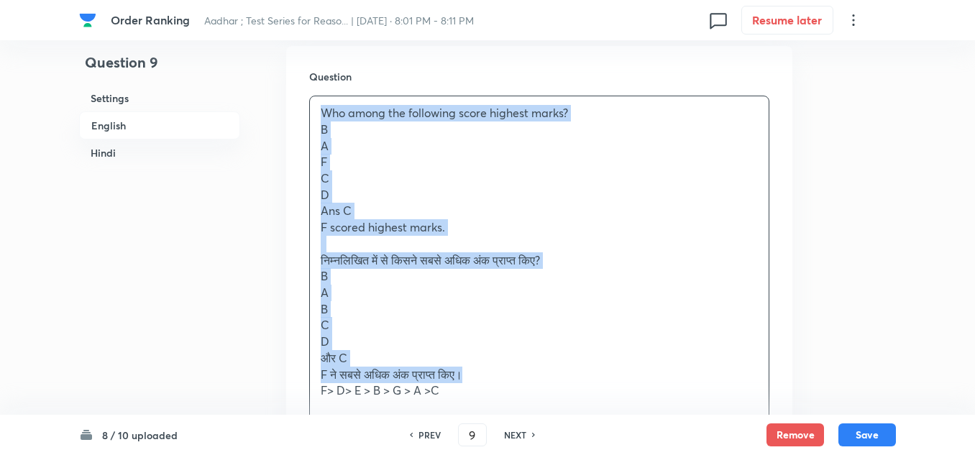
click at [475, 383] on p "F> D> E > B > G > A >C" at bounding box center [539, 391] width 437 height 17
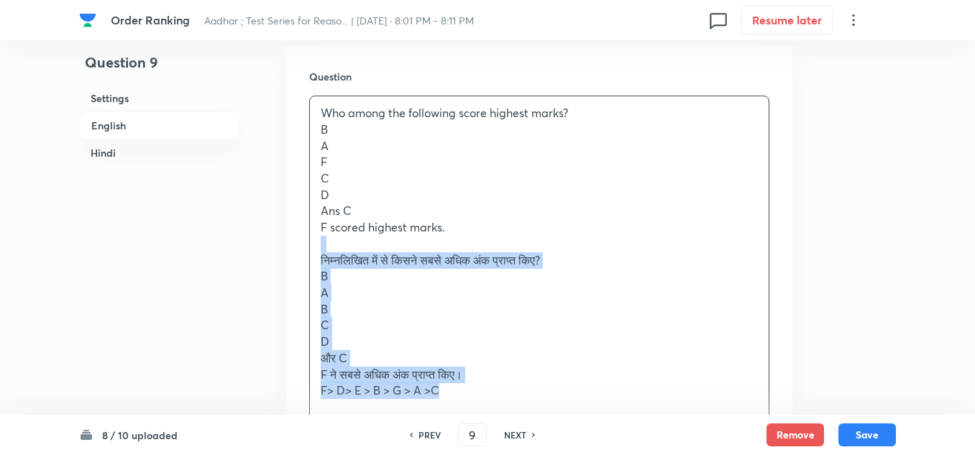
drag, startPoint x: 460, startPoint y: 387, endPoint x: 314, endPoint y: 225, distance: 217.9
click at [314, 225] on div "Who among the following score highest marks? B A F C D Ans C F scored highest m…" at bounding box center [539, 251] width 459 height 311
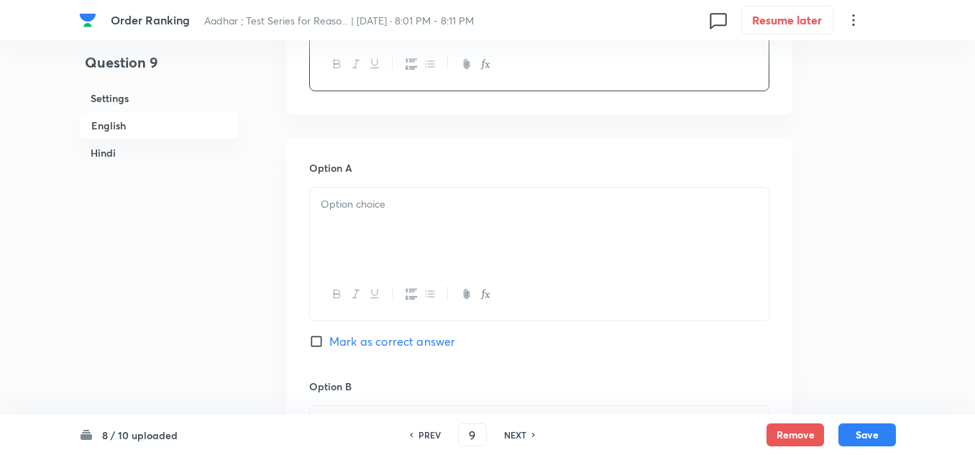
scroll to position [863, 0]
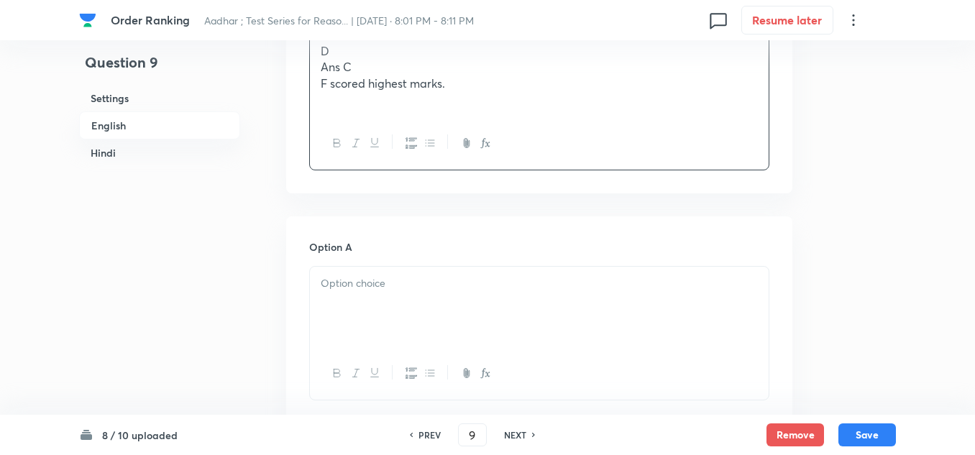
click at [337, 276] on div at bounding box center [539, 307] width 459 height 81
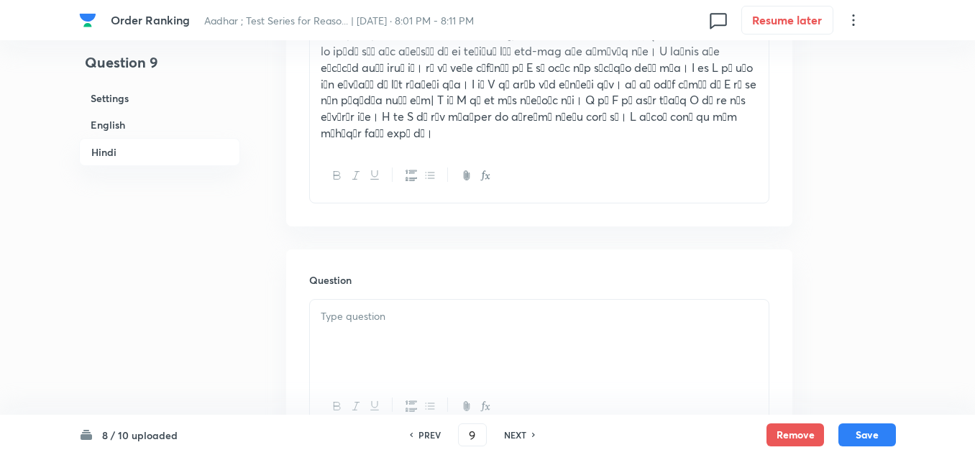
scroll to position [2589, 0]
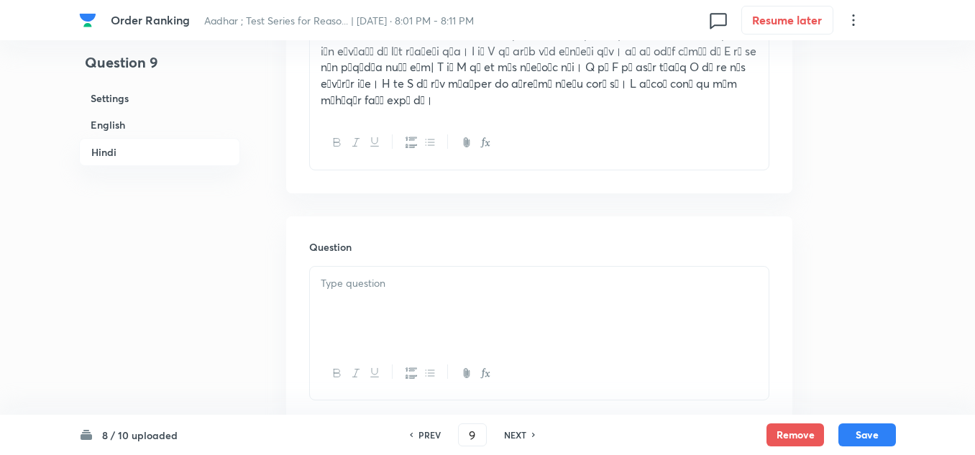
click at [332, 267] on div at bounding box center [539, 307] width 459 height 81
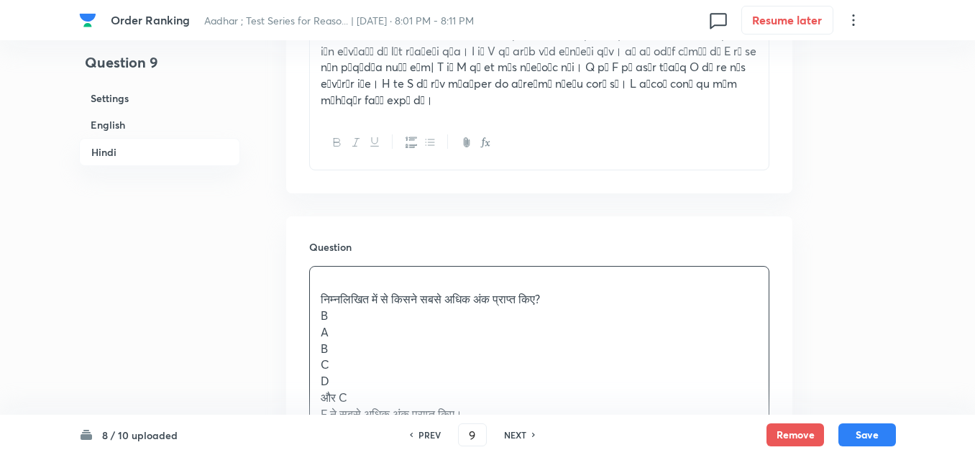
scroll to position [2661, 0]
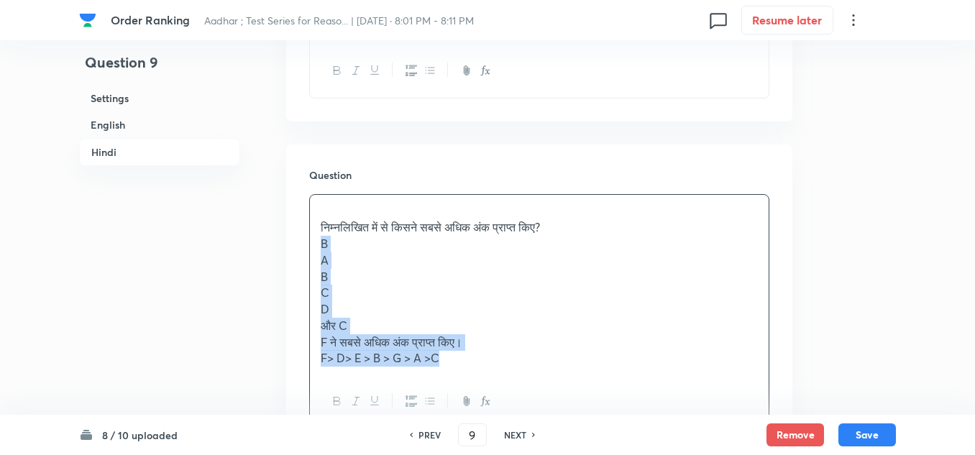
drag, startPoint x: 446, startPoint y: 350, endPoint x: 300, endPoint y: 230, distance: 189.1
click at [300, 230] on div "Question निम्नलिखित में से किसने सबसे अधिक अंक प्राप्त किए? B A B C D और C F ने…" at bounding box center [539, 299] width 506 height 308
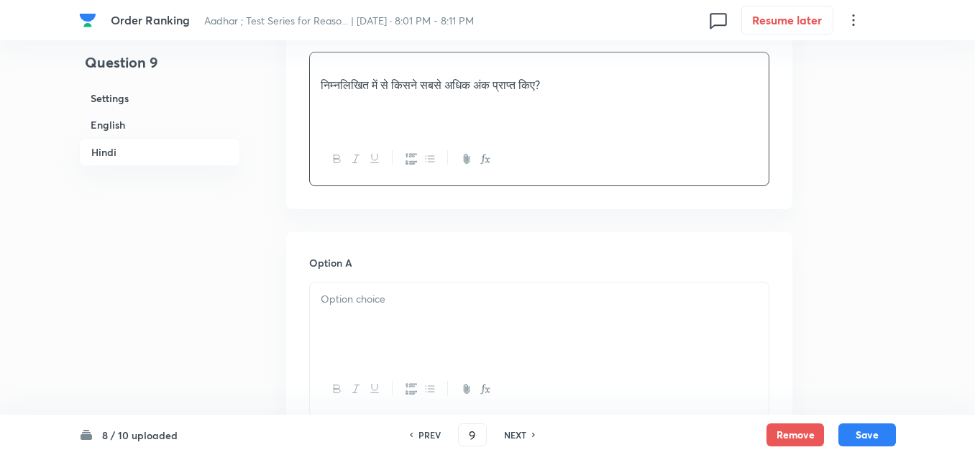
scroll to position [2805, 0]
click at [353, 296] on div at bounding box center [539, 321] width 459 height 81
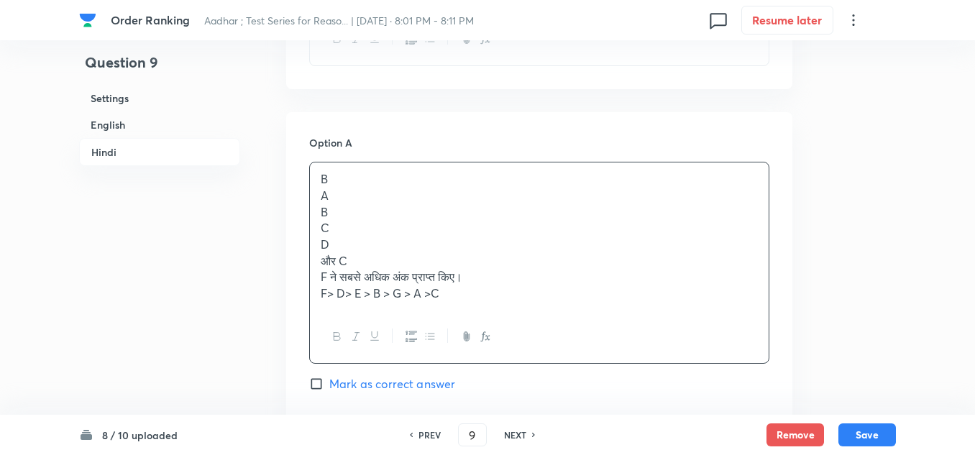
scroll to position [2949, 0]
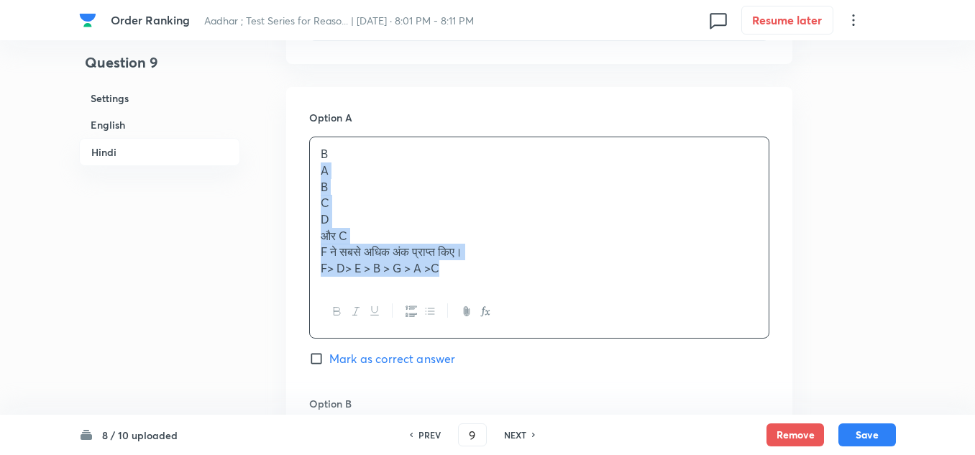
drag, startPoint x: 447, startPoint y: 254, endPoint x: 305, endPoint y: 158, distance: 170.9
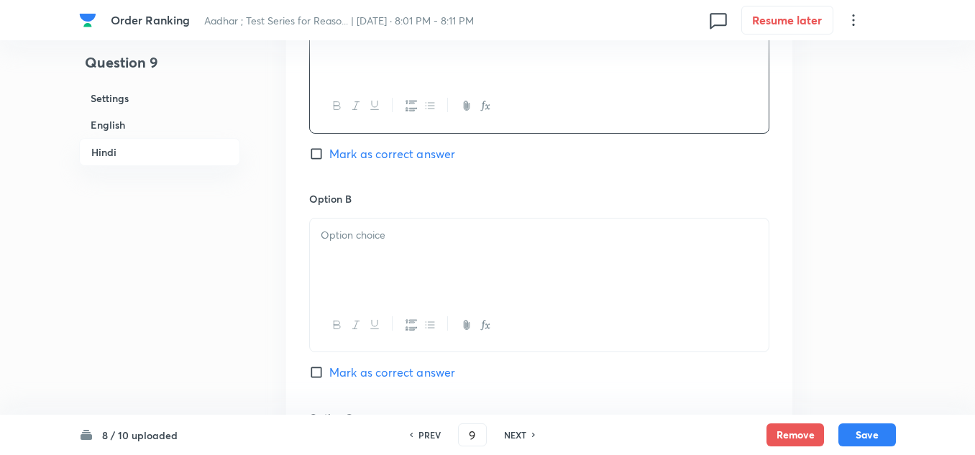
scroll to position [3093, 0]
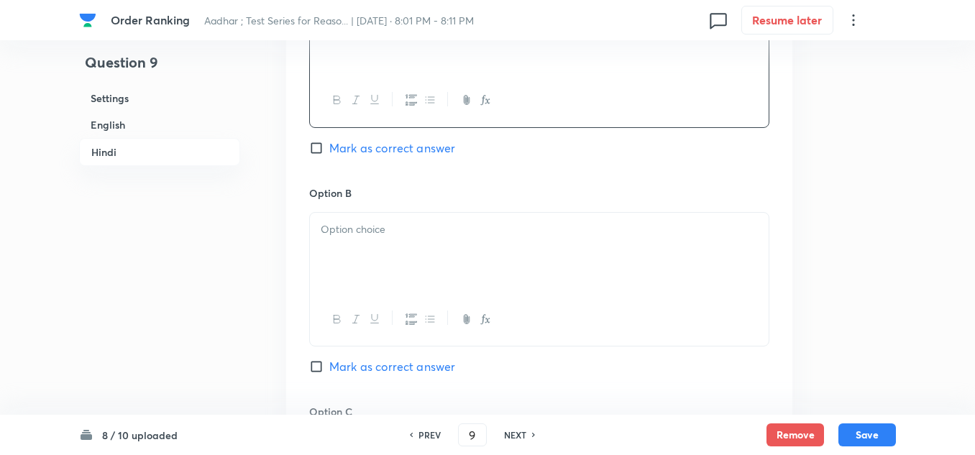
click at [365, 222] on div at bounding box center [539, 253] width 459 height 81
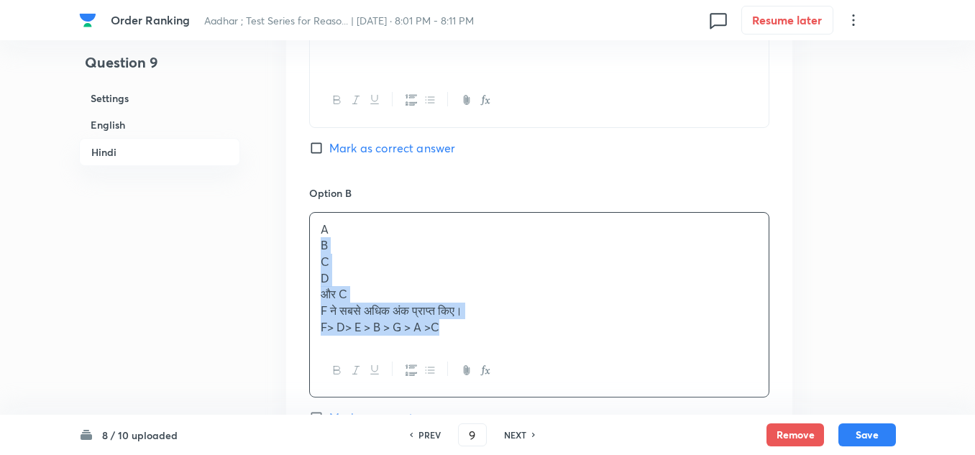
drag, startPoint x: 445, startPoint y: 309, endPoint x: 298, endPoint y: 226, distance: 169.1
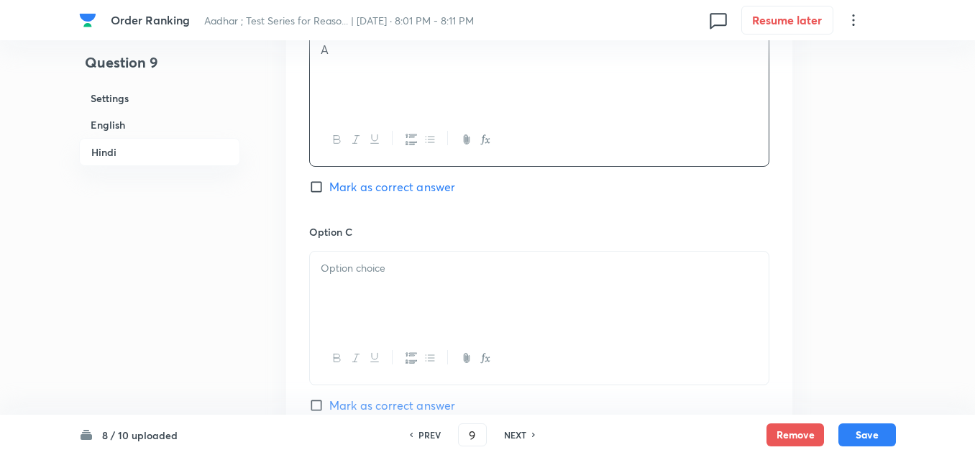
scroll to position [3308, 0]
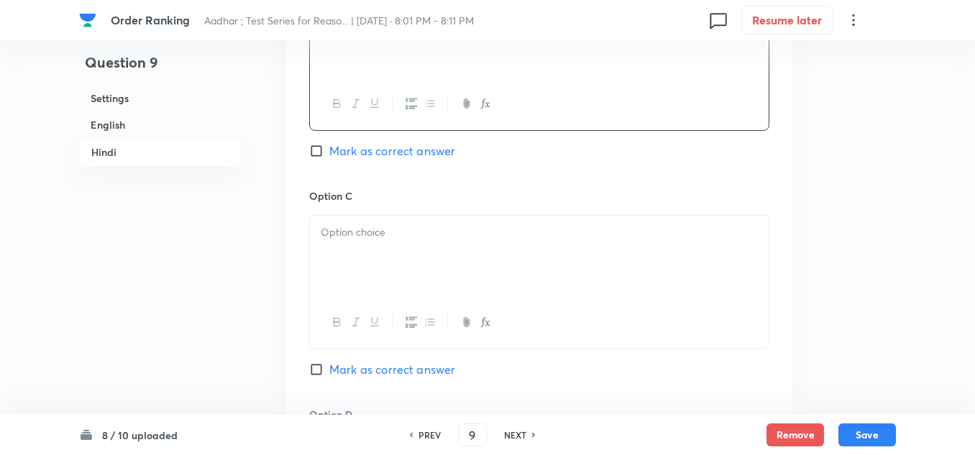
click at [375, 250] on div at bounding box center [539, 256] width 459 height 81
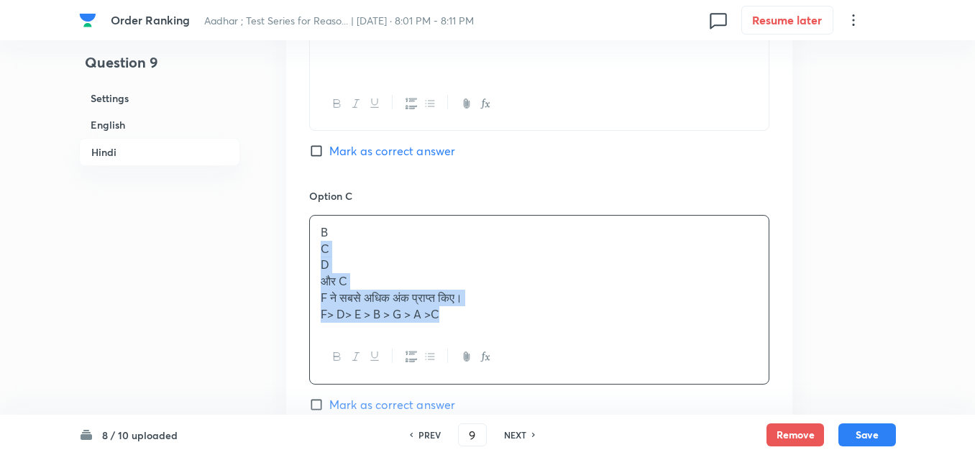
drag, startPoint x: 448, startPoint y: 298, endPoint x: 323, endPoint y: 234, distance: 140.2
click at [323, 234] on div "B C D और C F ने सबसे अधिक अंक प्राप्त किए। F> D> E > B > G > A >C" at bounding box center [539, 273] width 459 height 115
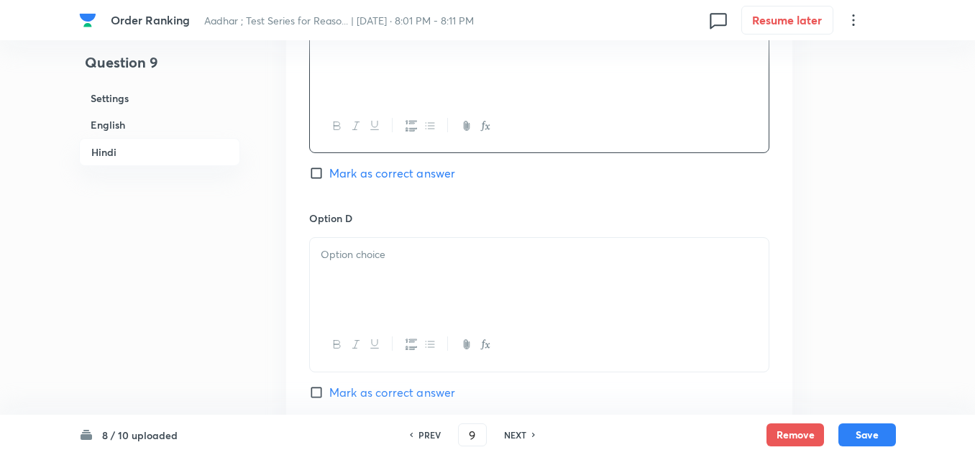
scroll to position [3524, 0]
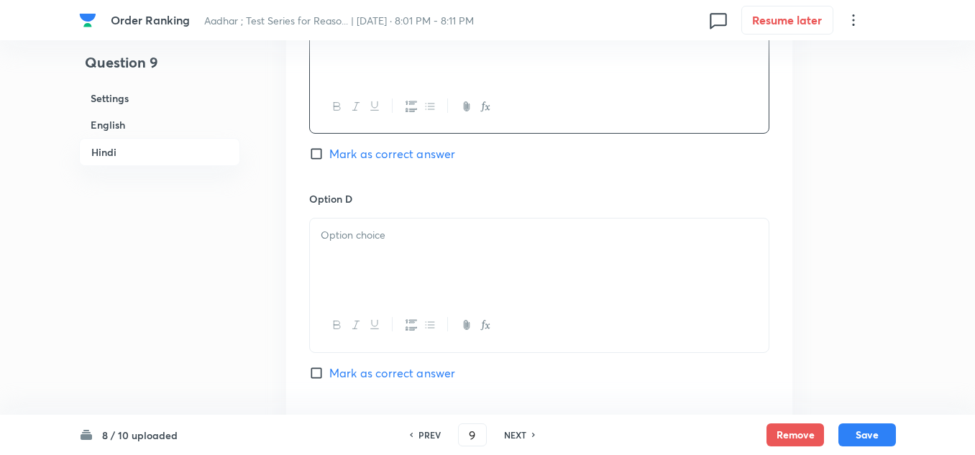
click at [332, 233] on div at bounding box center [539, 259] width 459 height 81
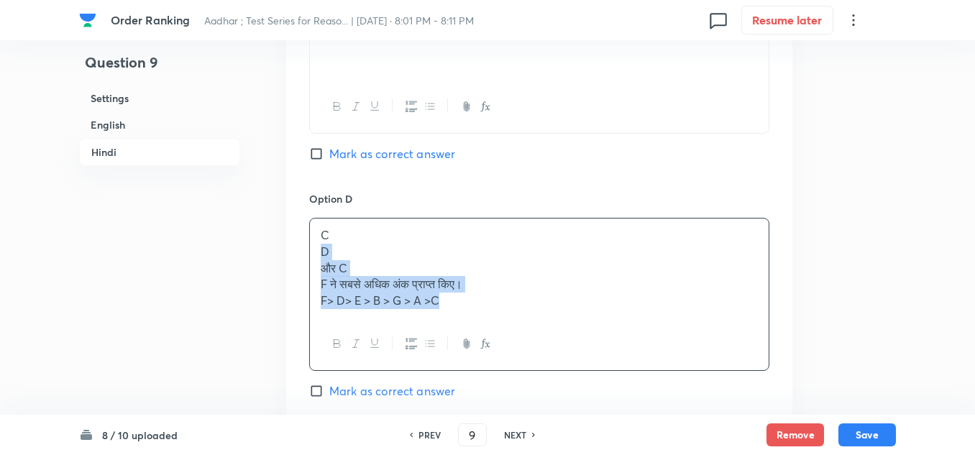
drag, startPoint x: 444, startPoint y: 286, endPoint x: 296, endPoint y: 235, distance: 156.5
click at [296, 235] on div "Option A B Mark as correct answer Option B A Mark as correct answer Option C B …" at bounding box center [539, 77] width 506 height 1131
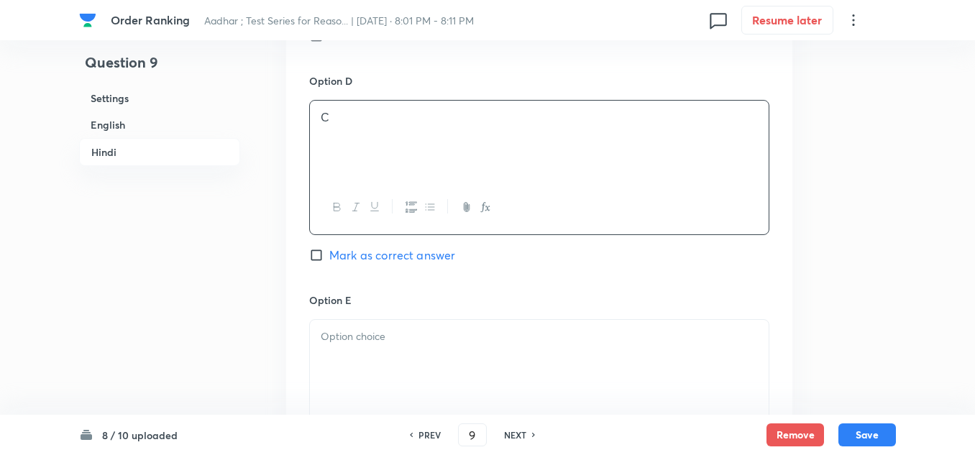
scroll to position [3668, 0]
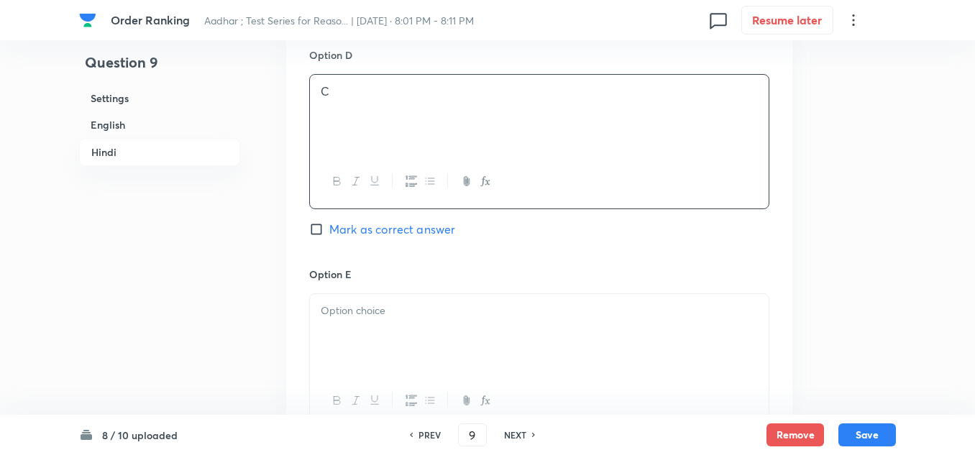
click at [322, 294] on div at bounding box center [539, 334] width 459 height 81
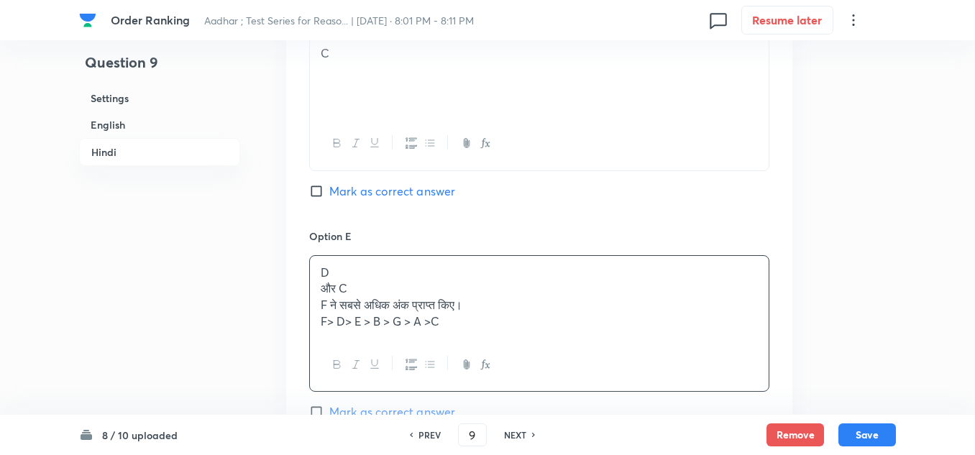
scroll to position [3740, 0]
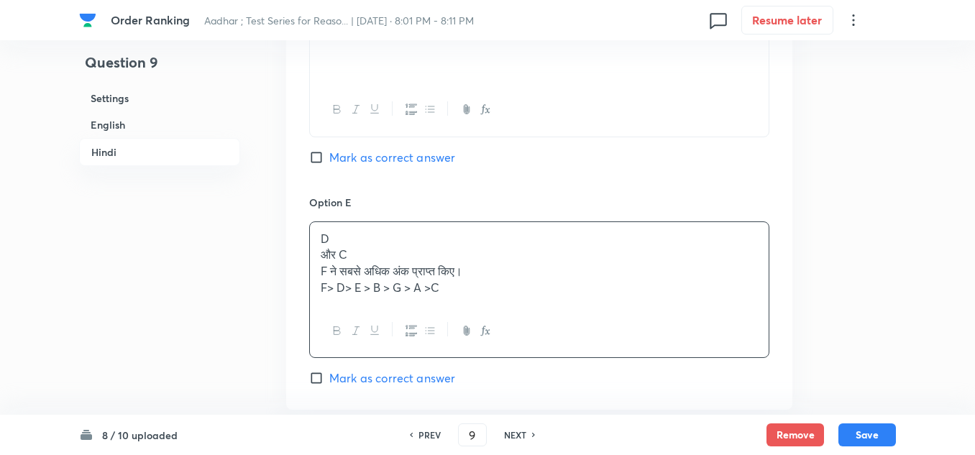
click at [329, 231] on p "D" at bounding box center [539, 239] width 437 height 17
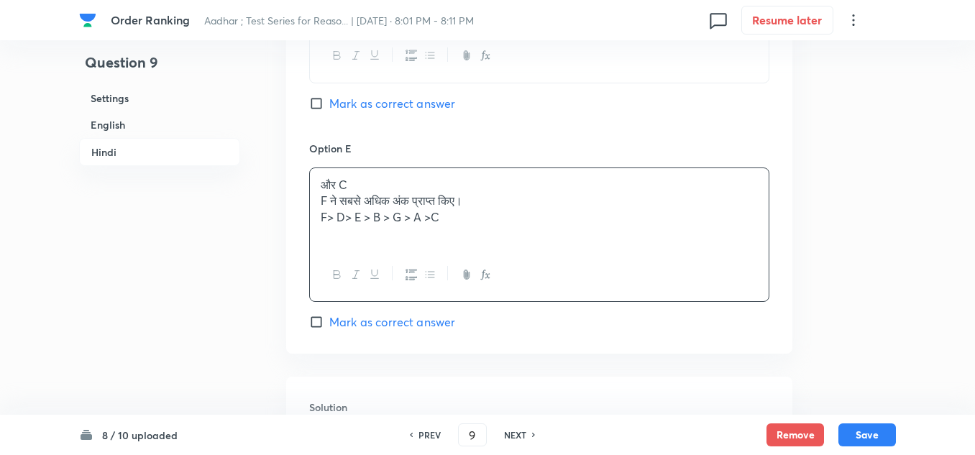
scroll to position [3812, 0]
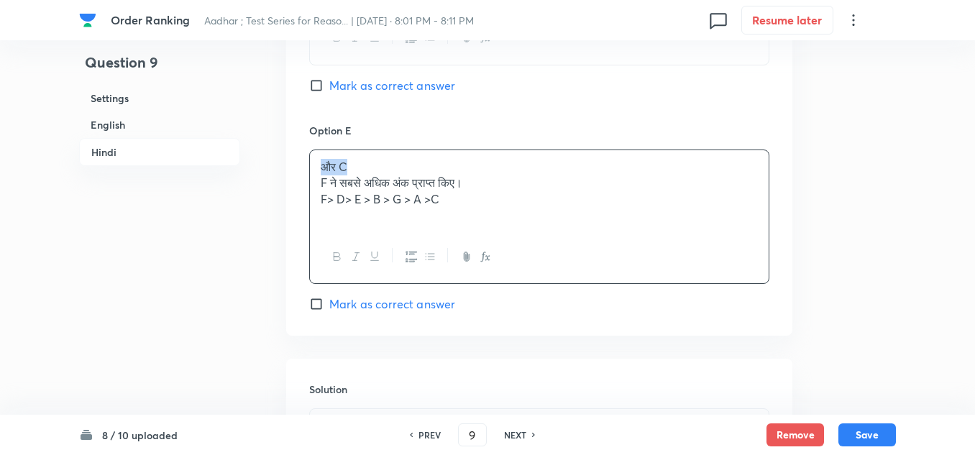
drag, startPoint x: 353, startPoint y: 145, endPoint x: 305, endPoint y: 144, distance: 48.2
drag, startPoint x: 450, startPoint y: 191, endPoint x: 274, endPoint y: 165, distance: 178.1
drag, startPoint x: 311, startPoint y: 290, endPoint x: 543, endPoint y: 398, distance: 255.8
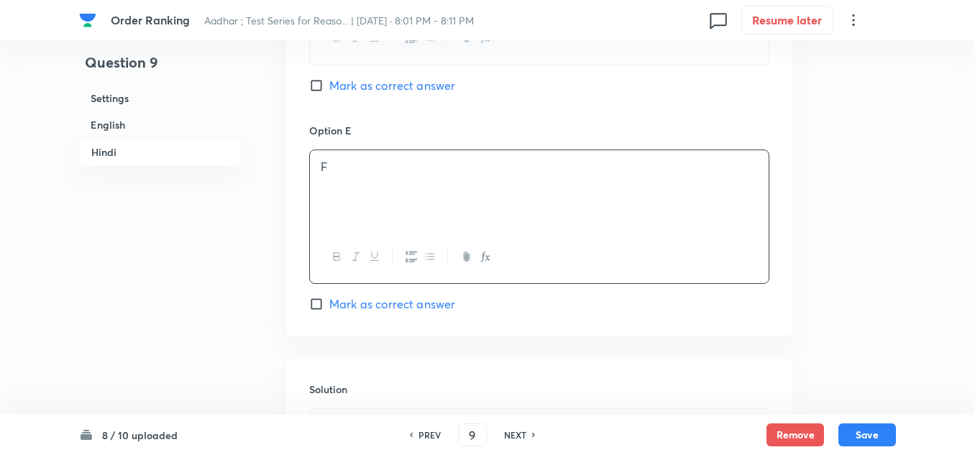
click at [311, 297] on input "Mark as correct answer" at bounding box center [319, 304] width 20 height 14
checkbox input "true"
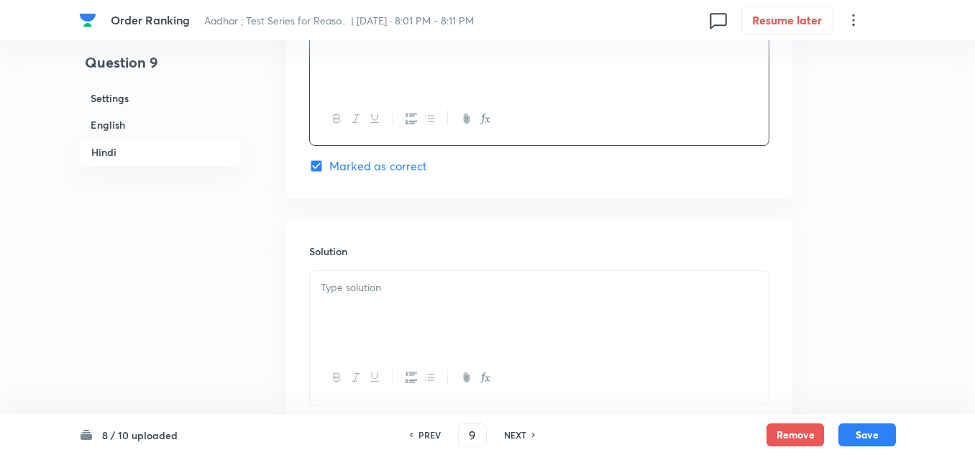
scroll to position [3956, 0]
click at [372, 280] on div at bounding box center [539, 305] width 459 height 81
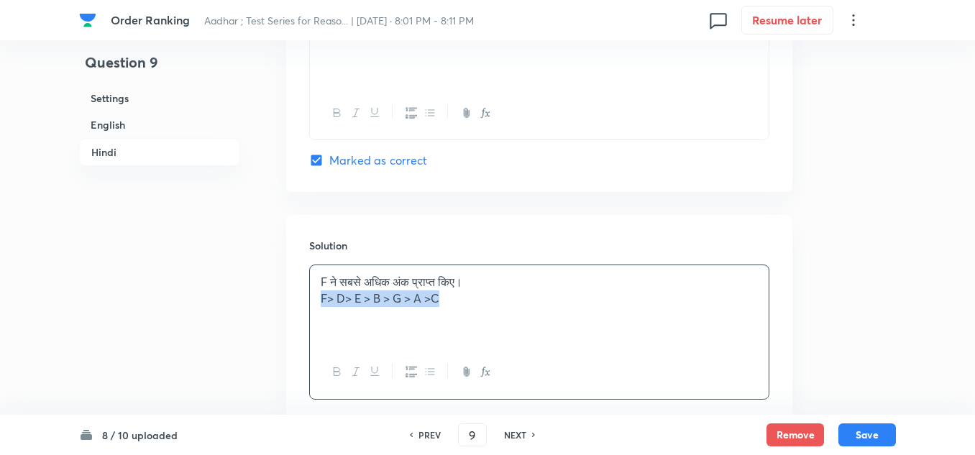
drag, startPoint x: 448, startPoint y: 283, endPoint x: 314, endPoint y: 278, distance: 133.8
click at [314, 278] on div "F ने सबसे अधिक अंक प्राप्त किए। F> D> E > B > G > A >C" at bounding box center [539, 305] width 459 height 81
click at [341, 366] on icon "button" at bounding box center [338, 372] width 12 height 12
copy p "F> D> E > B > G > A >C"
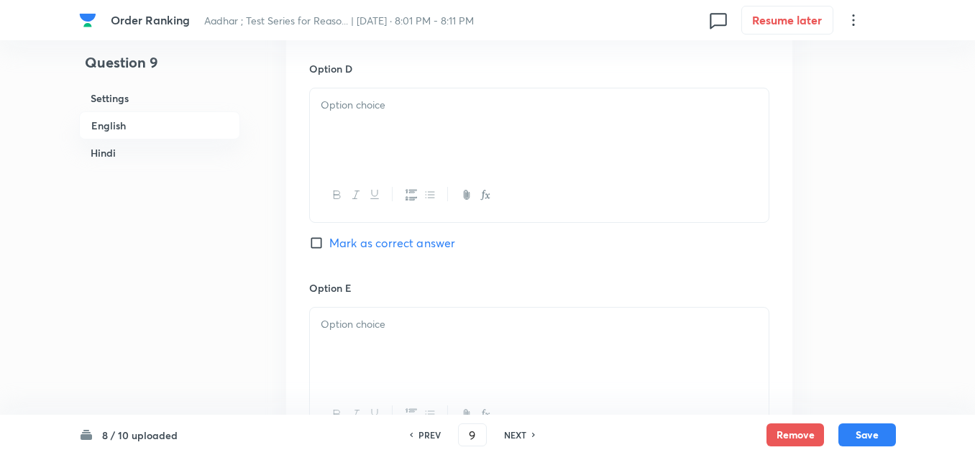
scroll to position [2014, 0]
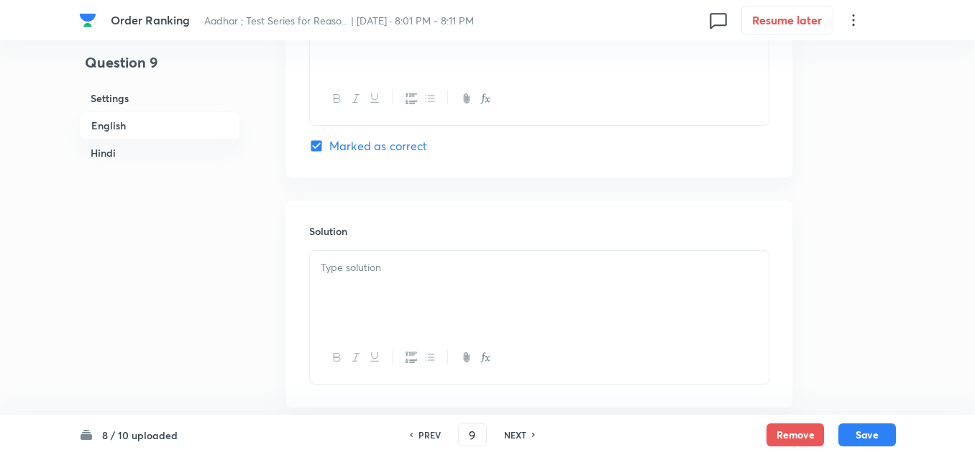
click at [330, 260] on p at bounding box center [539, 268] width 437 height 17
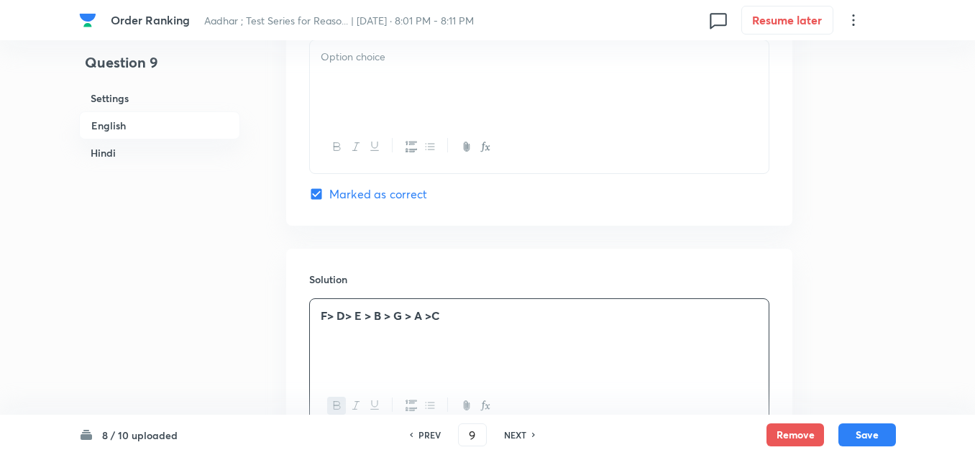
scroll to position [1870, 0]
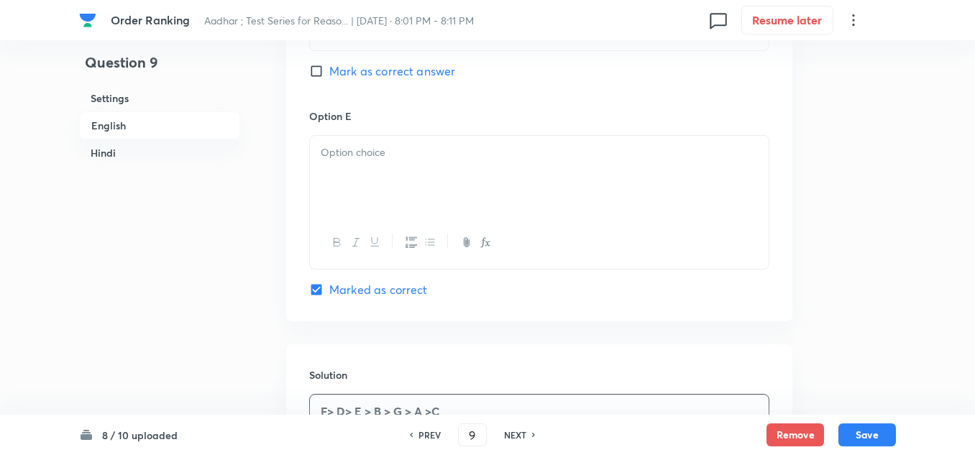
click at [318, 145] on div at bounding box center [539, 176] width 459 height 81
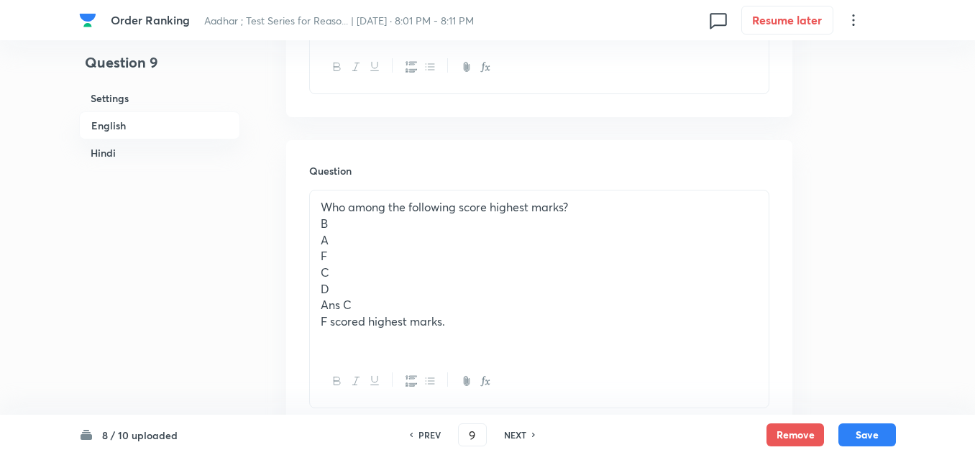
scroll to position [647, 0]
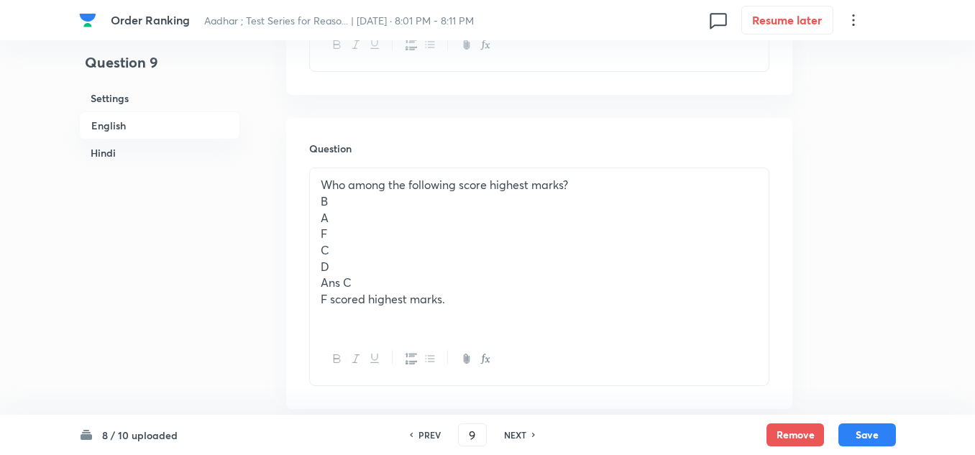
click at [450, 291] on p "F scored highest marks." at bounding box center [539, 299] width 437 height 17
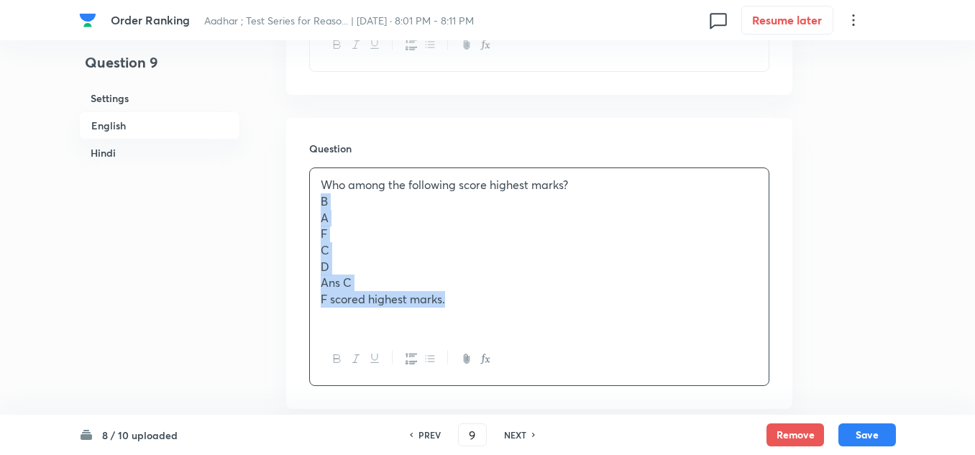
drag, startPoint x: 445, startPoint y: 287, endPoint x: 311, endPoint y: 183, distance: 169.6
click at [311, 183] on div "Who among the following score highest marks? B A F C D Ans C F scored highest m…" at bounding box center [539, 250] width 459 height 164
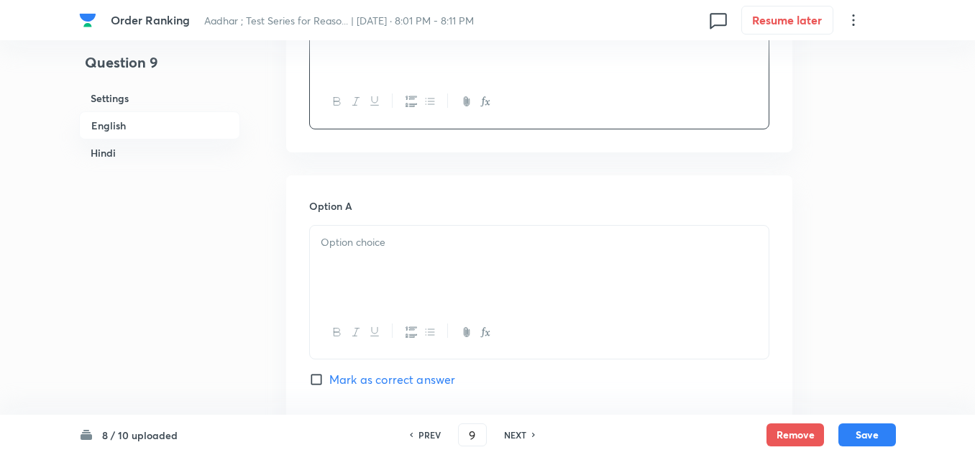
scroll to position [863, 0]
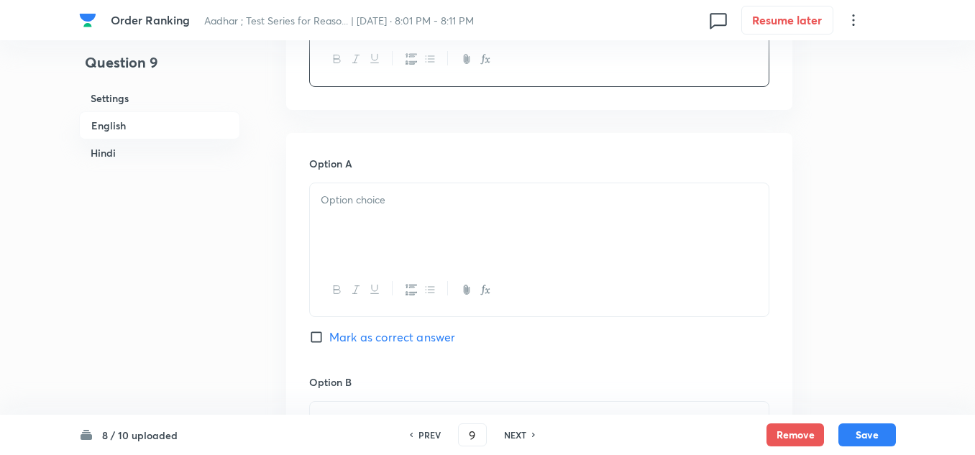
drag, startPoint x: 344, startPoint y: 217, endPoint x: 354, endPoint y: 188, distance: 30.9
click at [344, 216] on div at bounding box center [539, 223] width 459 height 81
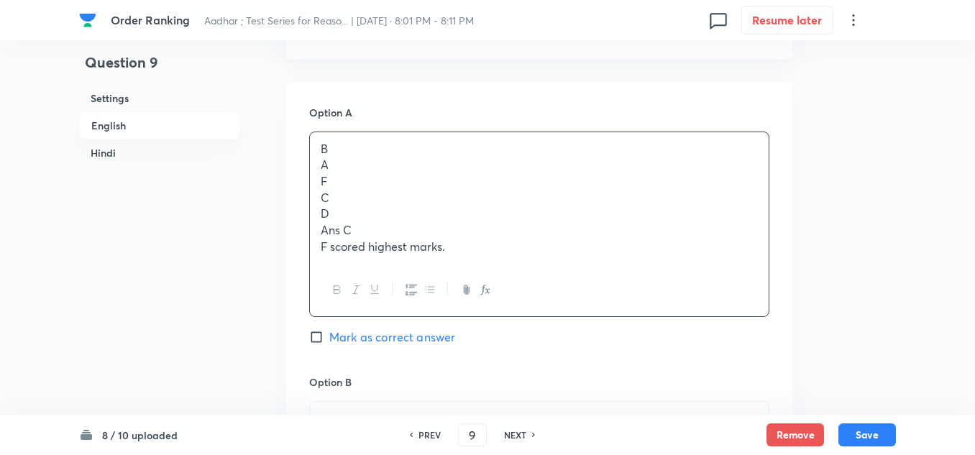
scroll to position [935, 0]
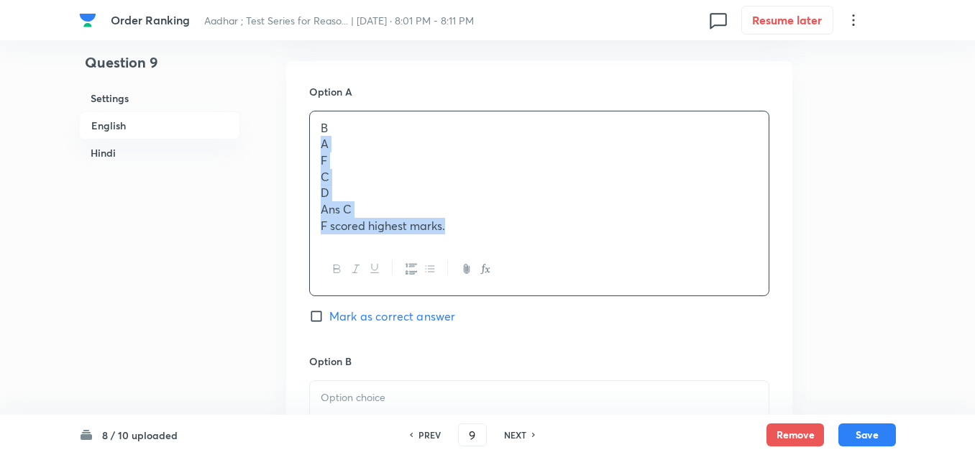
drag, startPoint x: 451, startPoint y: 211, endPoint x: 326, endPoint y: 86, distance: 177.0
click at [310, 133] on div "B A F C D Ans C F scored highest marks." at bounding box center [539, 177] width 459 height 132
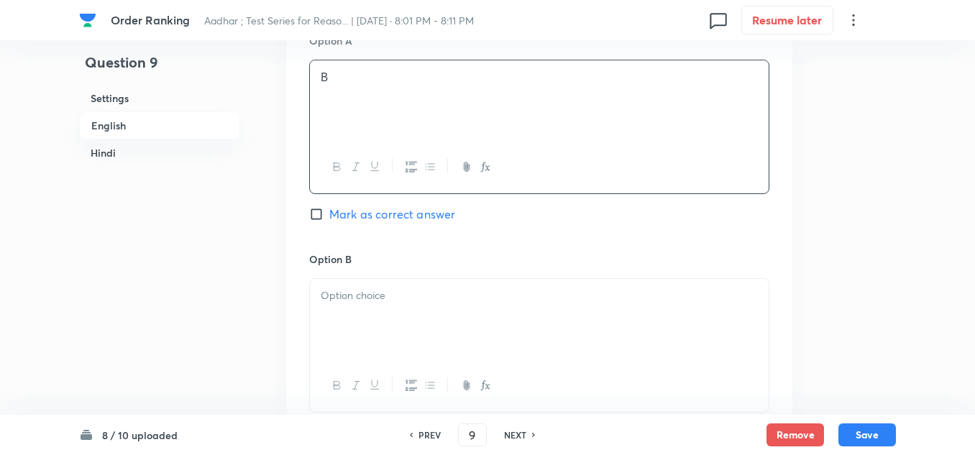
scroll to position [1007, 0]
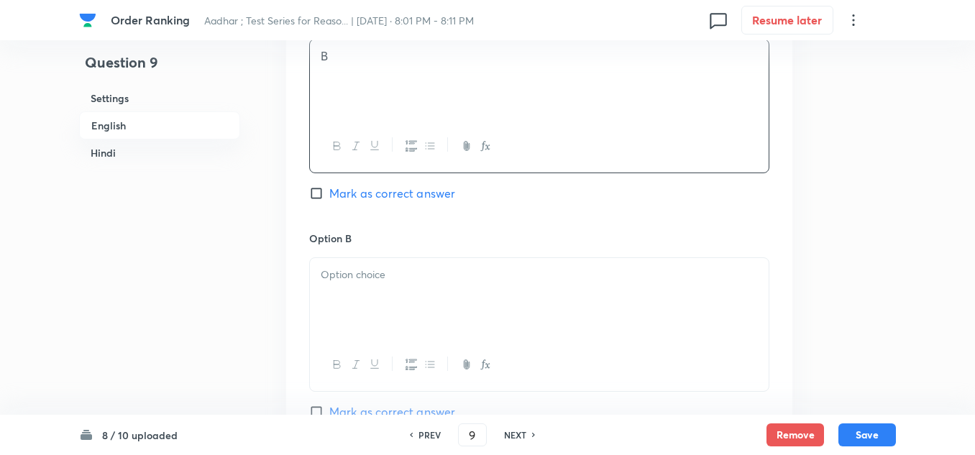
click at [317, 273] on div at bounding box center [539, 298] width 459 height 81
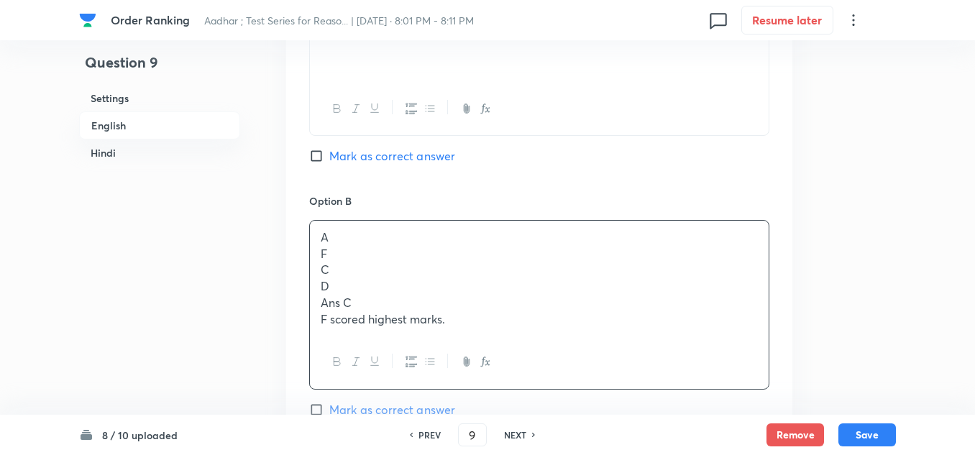
scroll to position [1079, 0]
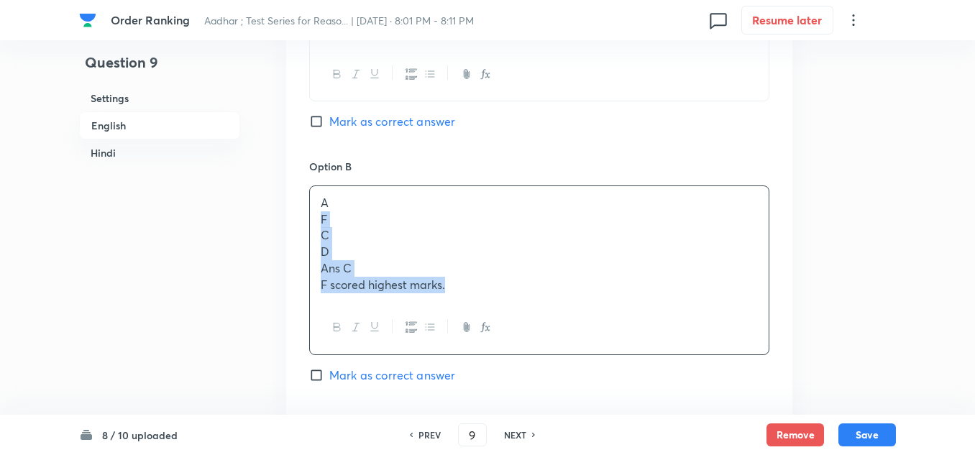
drag, startPoint x: 451, startPoint y: 270, endPoint x: 313, endPoint y: 186, distance: 161.7
click at [314, 200] on div "A F C D Ans C F scored highest marks." at bounding box center [539, 243] width 459 height 115
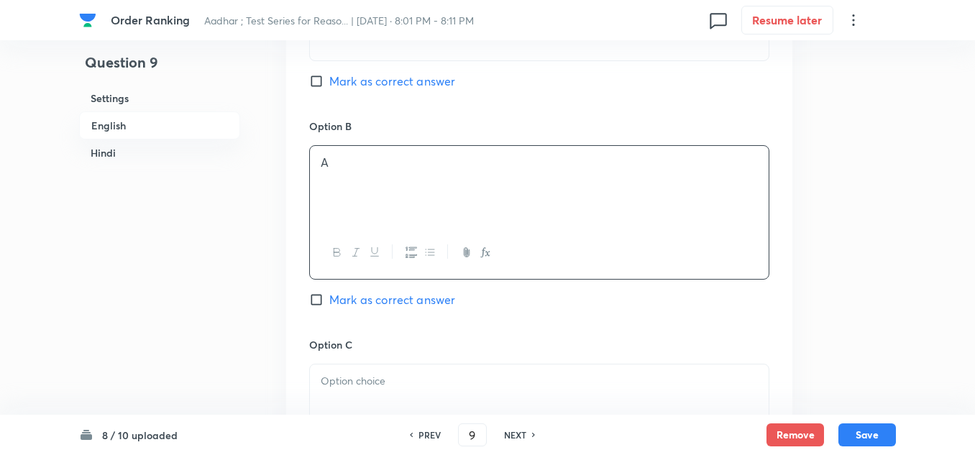
scroll to position [1151, 0]
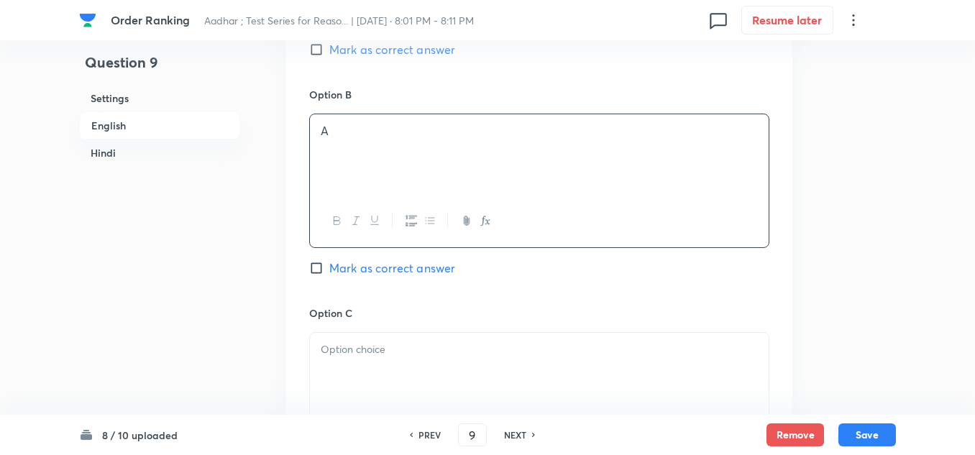
click at [323, 342] on p at bounding box center [539, 350] width 437 height 17
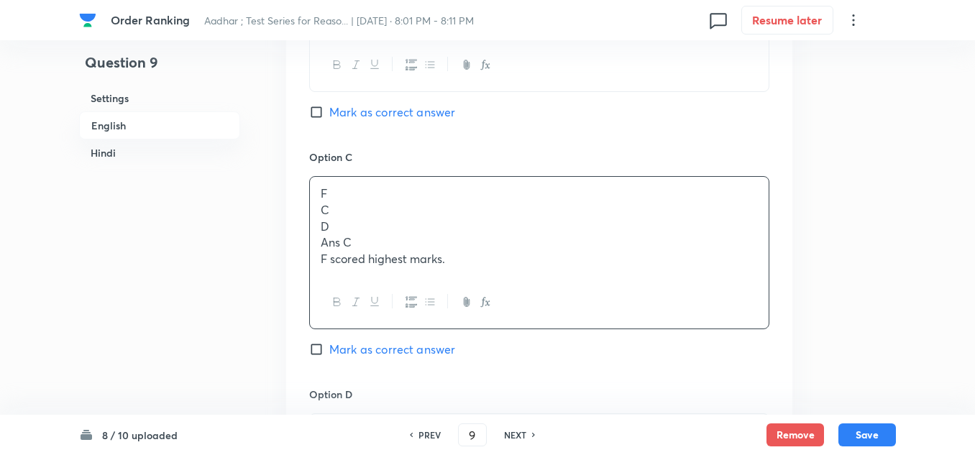
scroll to position [1366, 0]
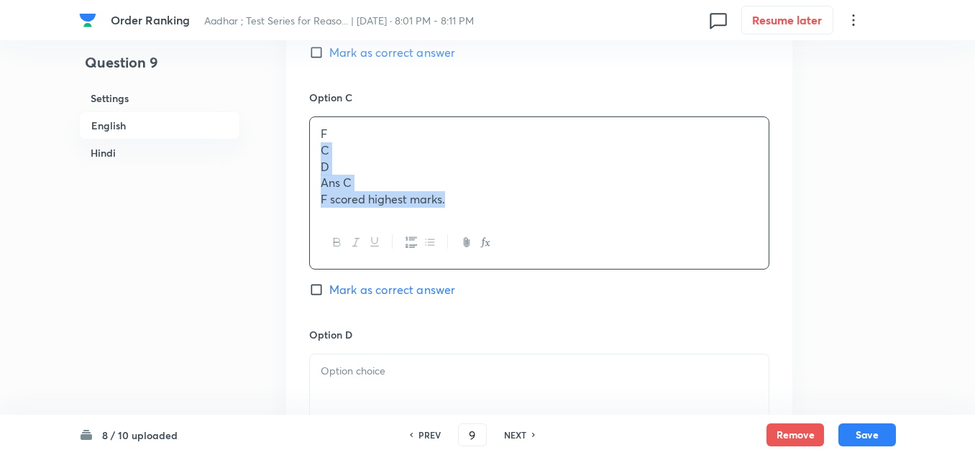
drag, startPoint x: 455, startPoint y: 181, endPoint x: 312, endPoint y: 137, distance: 149.7
click at [312, 137] on div "F C D Ans C F scored highest marks." at bounding box center [539, 166] width 459 height 99
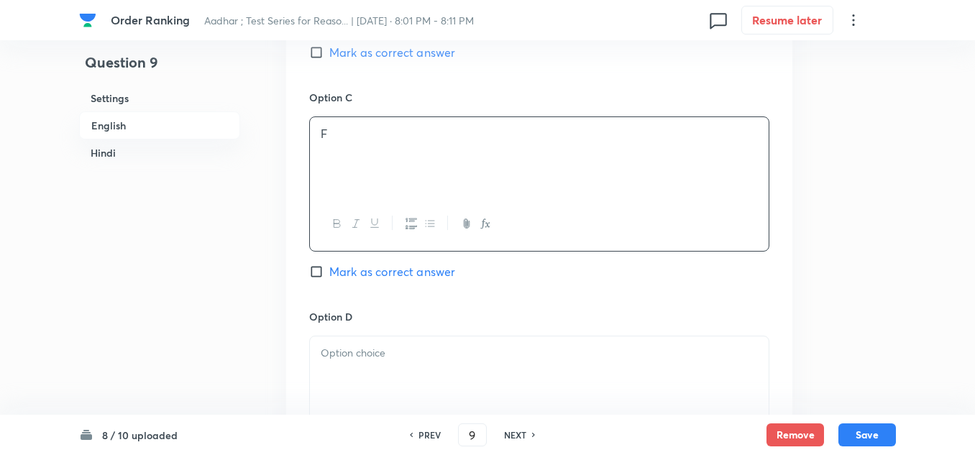
click at [316, 265] on input "Mark as correct answer" at bounding box center [319, 272] width 20 height 14
checkbox input "true"
checkbox input "false"
checkbox input "true"
checkbox input "false"
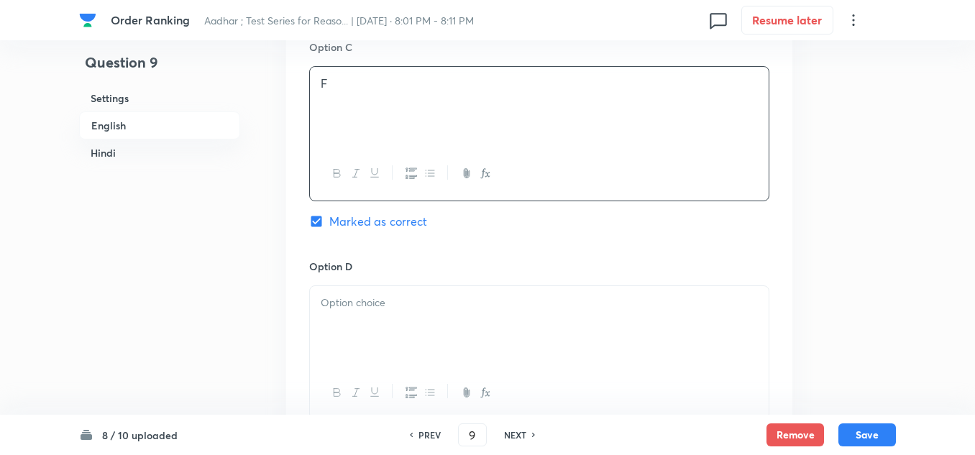
scroll to position [1438, 0]
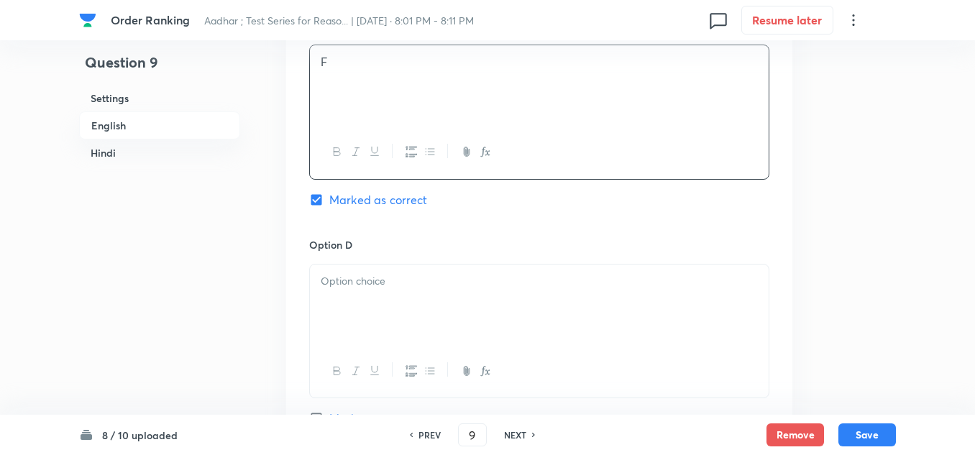
drag, startPoint x: 320, startPoint y: 267, endPoint x: 321, endPoint y: 256, distance: 10.9
click at [320, 266] on div at bounding box center [539, 305] width 459 height 81
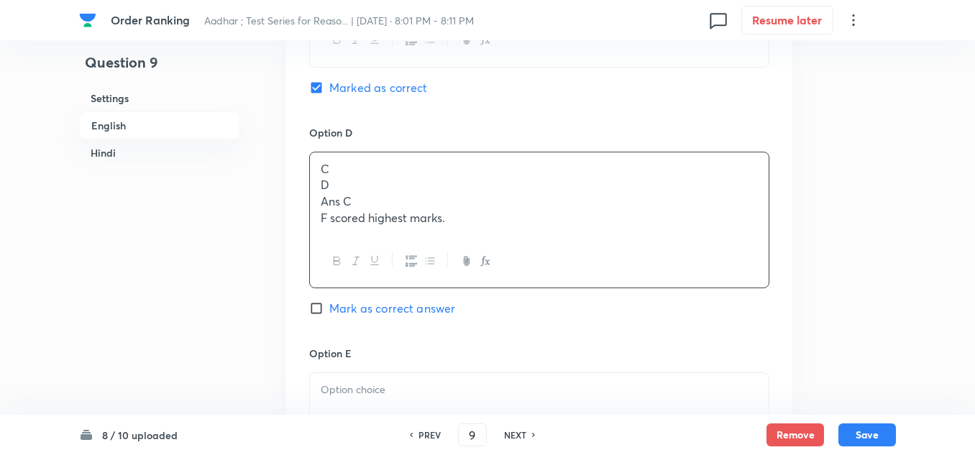
scroll to position [1582, 0]
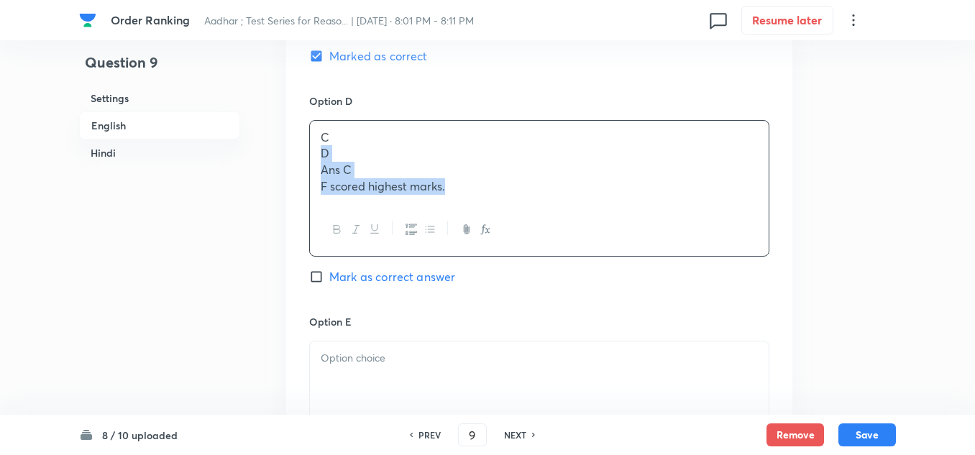
drag, startPoint x: 450, startPoint y: 167, endPoint x: 317, endPoint y: 142, distance: 134.7
click at [317, 142] on div "C D Ans C F scored highest marks." at bounding box center [539, 162] width 459 height 83
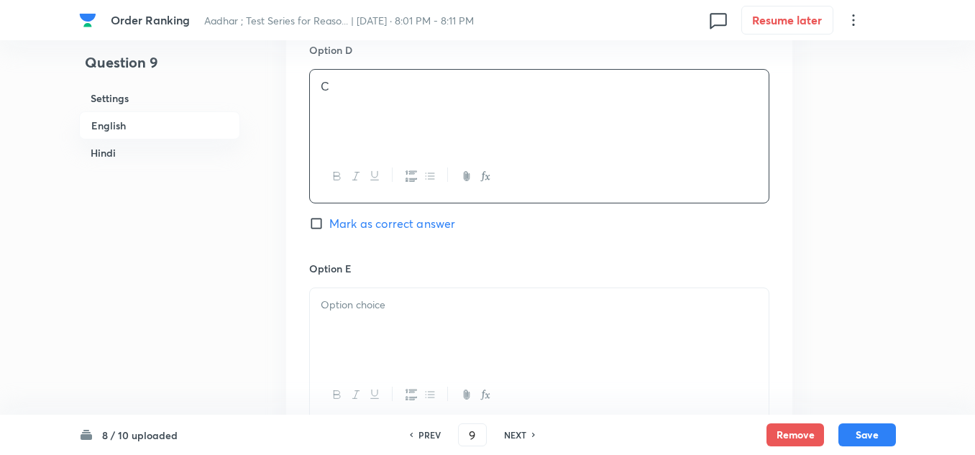
scroll to position [1654, 0]
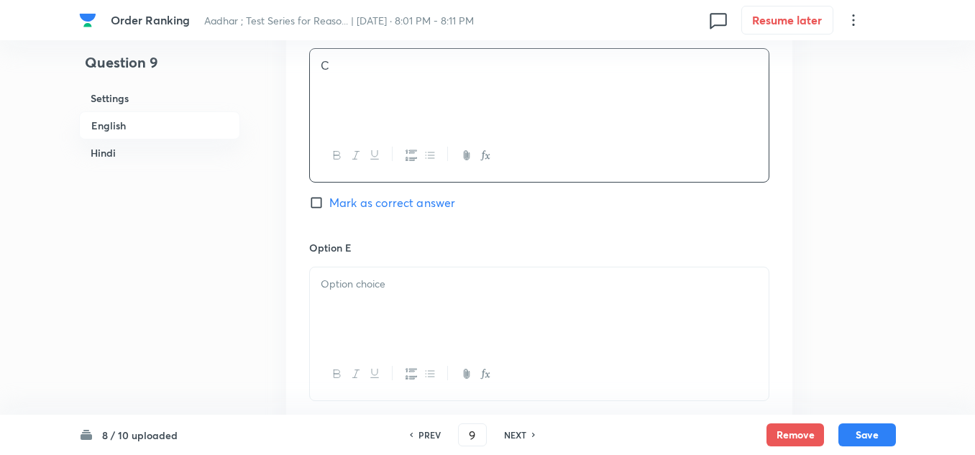
click at [324, 276] on p at bounding box center [539, 284] width 437 height 17
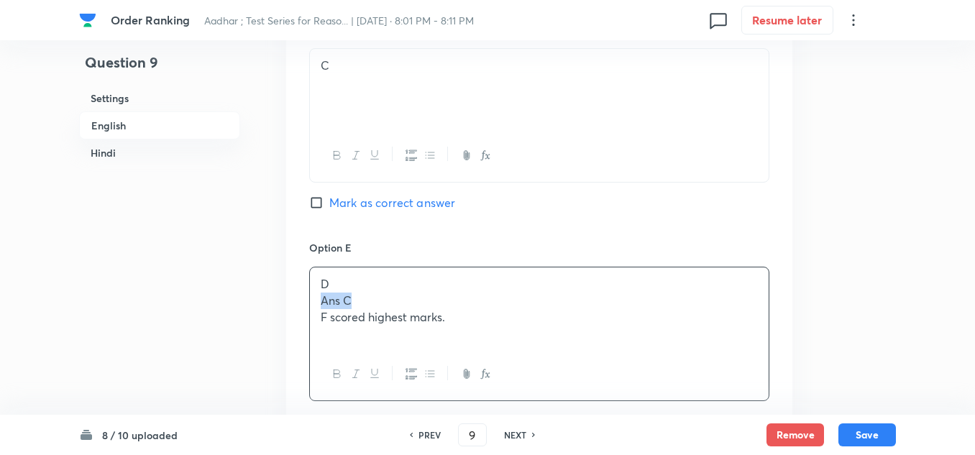
drag, startPoint x: 357, startPoint y: 282, endPoint x: 305, endPoint y: 287, distance: 52.7
drag, startPoint x: 465, startPoint y: 290, endPoint x: 320, endPoint y: 286, distance: 145.3
click at [320, 286] on div "D F scored highest marks." at bounding box center [539, 308] width 459 height 81
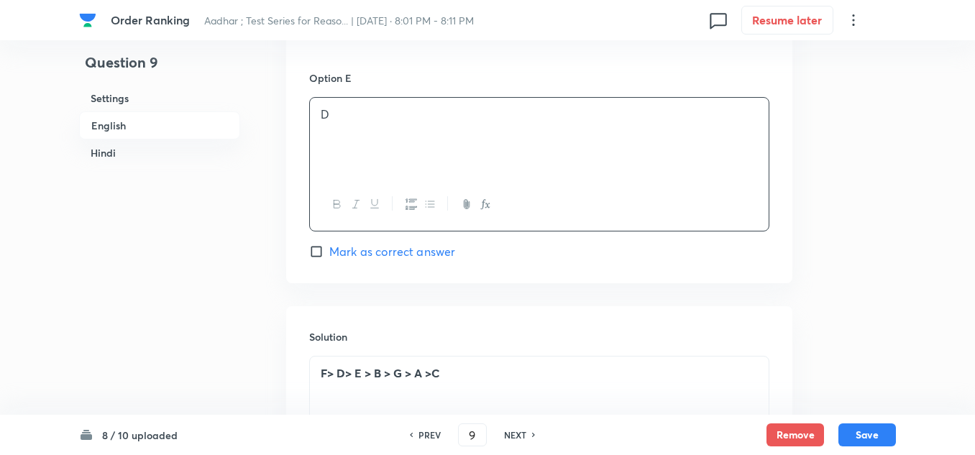
scroll to position [1870, 0]
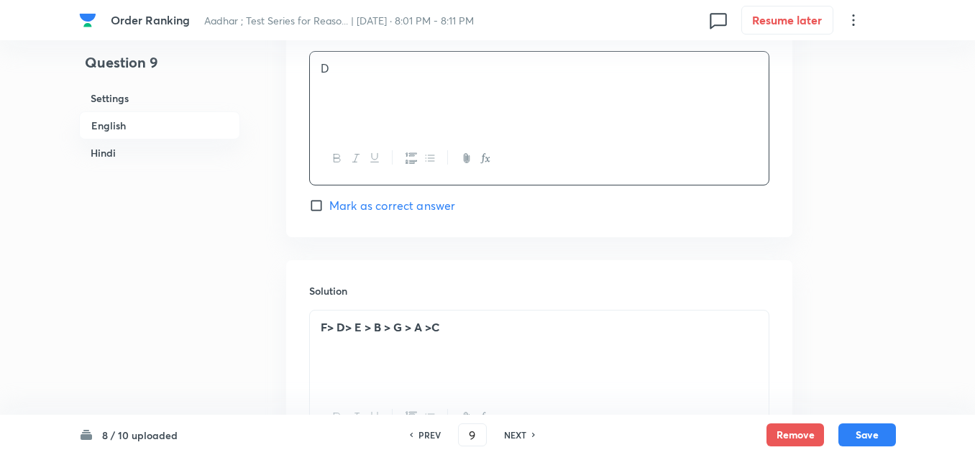
click at [321, 311] on div "F> D> E > B > G > A >C" at bounding box center [539, 351] width 459 height 81
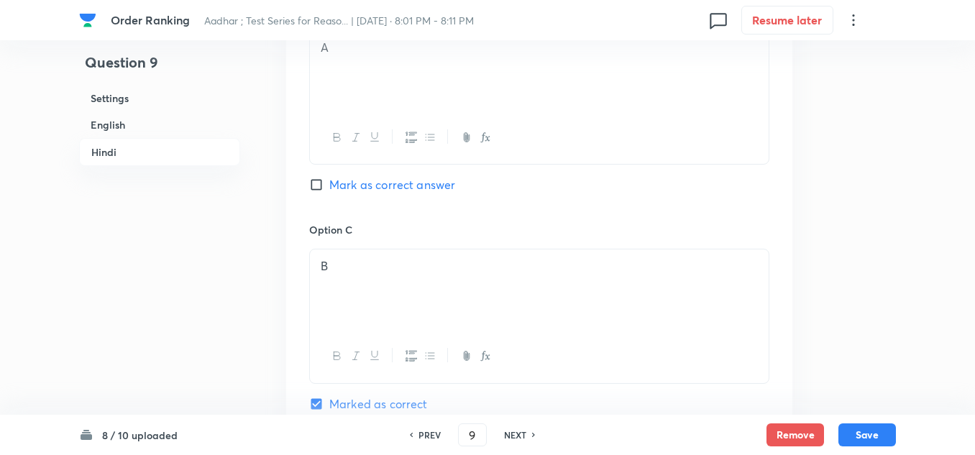
scroll to position [3164, 0]
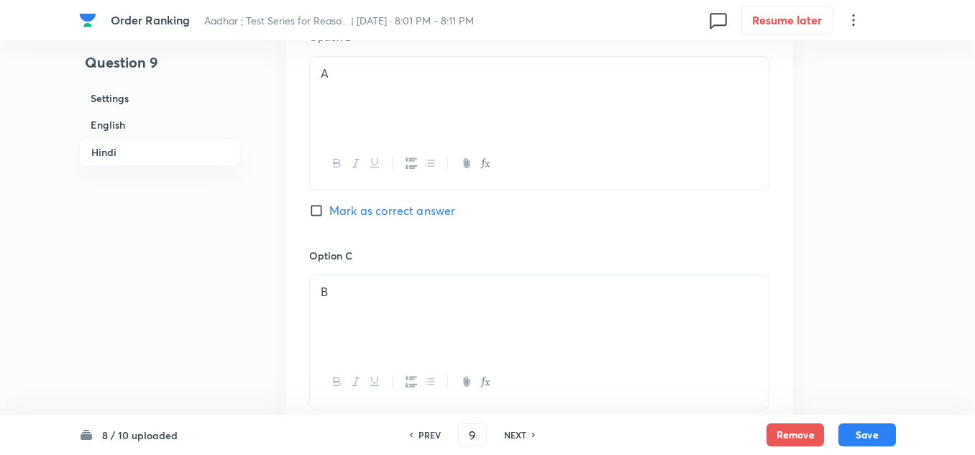
click at [341, 284] on p "B" at bounding box center [539, 292] width 437 height 17
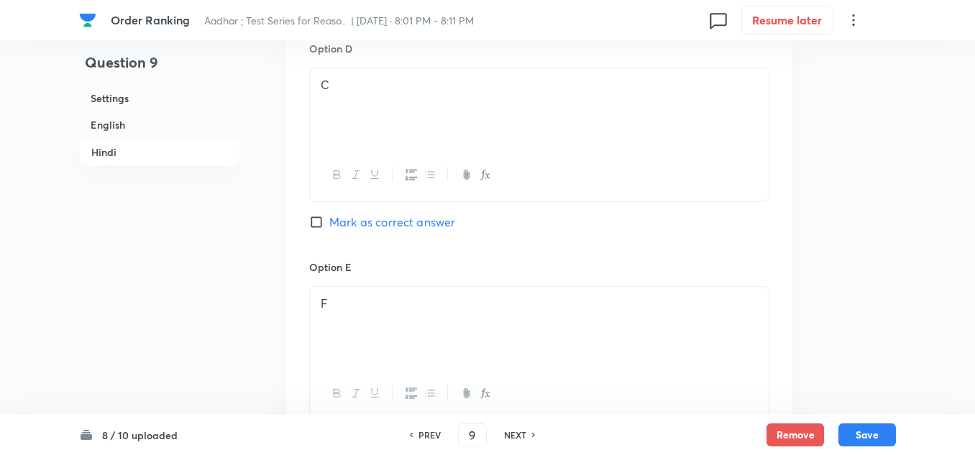
scroll to position [3596, 0]
click at [328, 282] on div "F" at bounding box center [539, 322] width 459 height 81
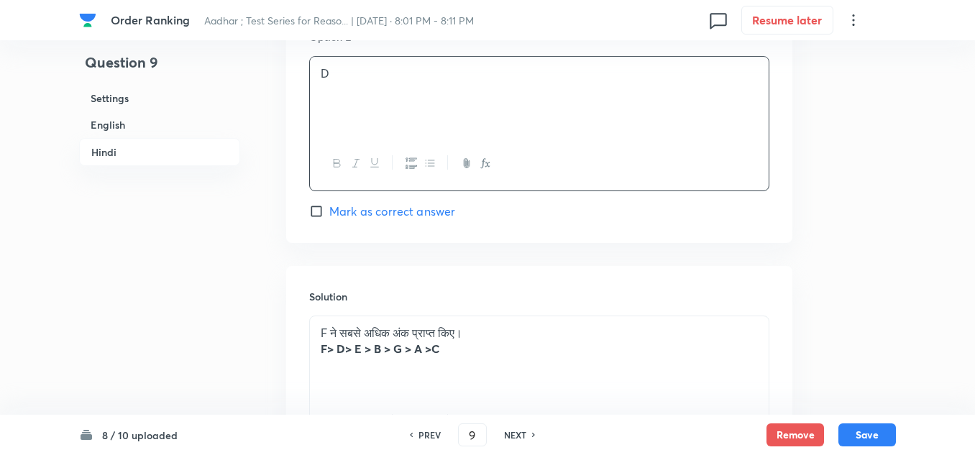
scroll to position [3949, 0]
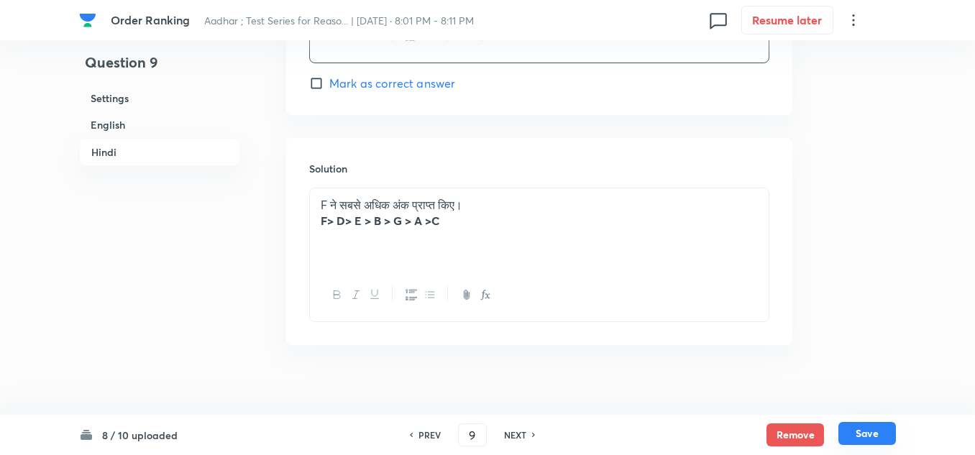
click at [857, 432] on button "Save" at bounding box center [868, 433] width 58 height 23
type input "10"
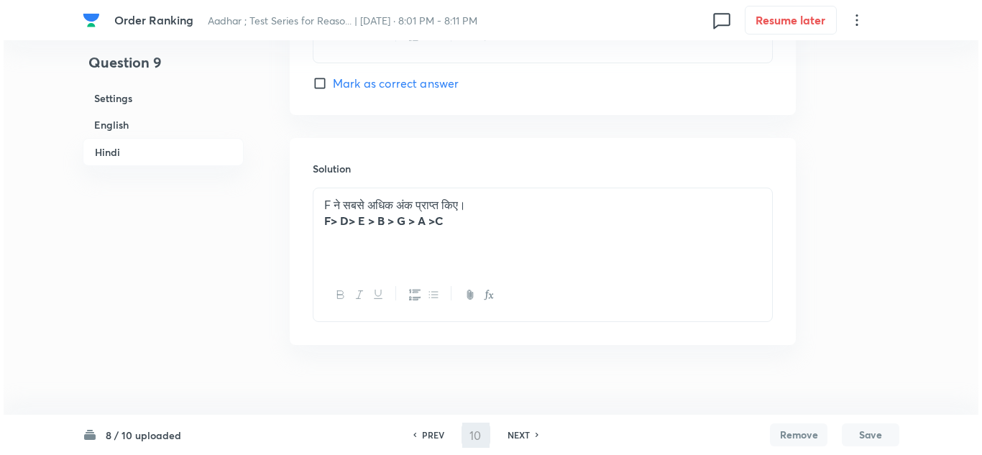
scroll to position [0, 0]
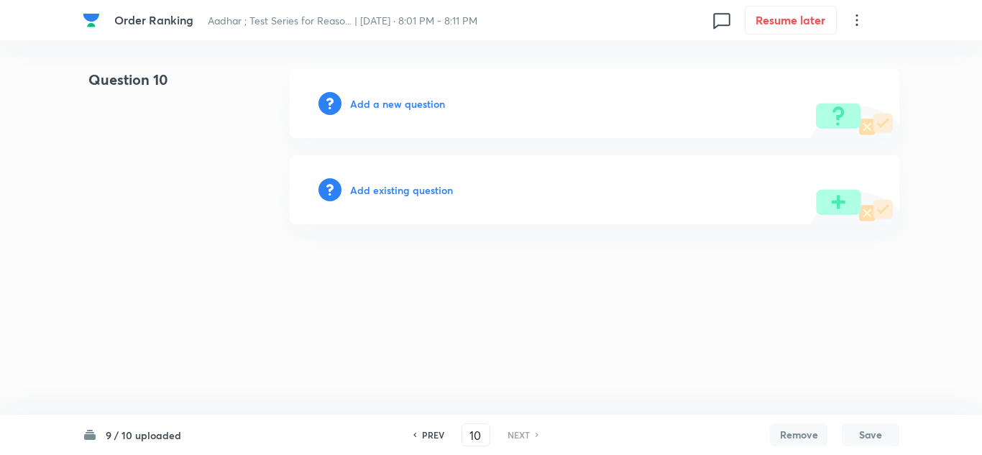
click at [378, 104] on h6 "Add a new question" at bounding box center [397, 103] width 95 height 15
click at [382, 104] on h6 "Choose a question type" at bounding box center [405, 103] width 111 height 15
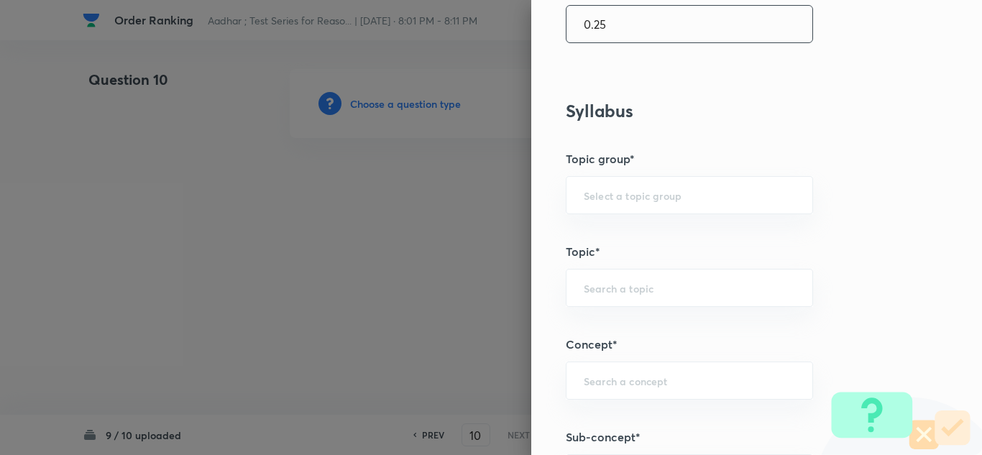
scroll to position [503, 0]
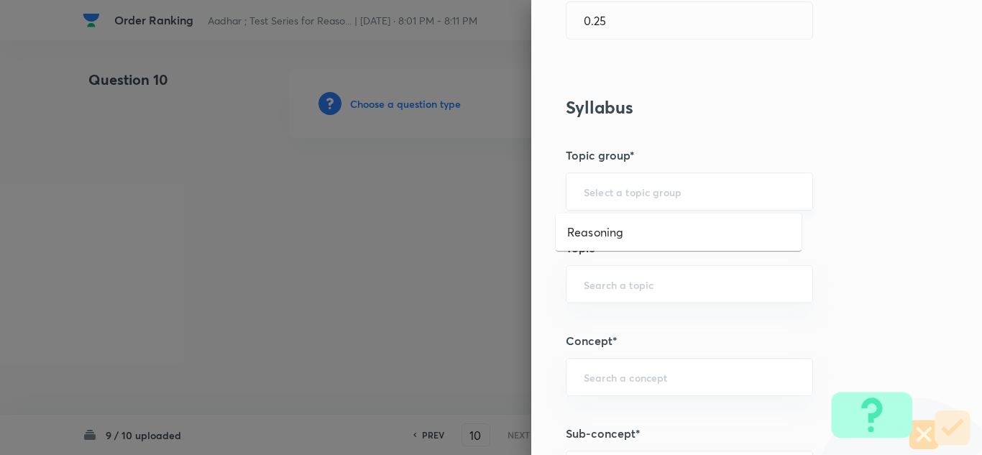
click at [591, 188] on input "text" at bounding box center [689, 192] width 211 height 14
click at [589, 233] on li "Reasoning" at bounding box center [679, 232] width 246 height 26
type input "Reasoning"
click at [592, 286] on input "text" at bounding box center [689, 285] width 211 height 14
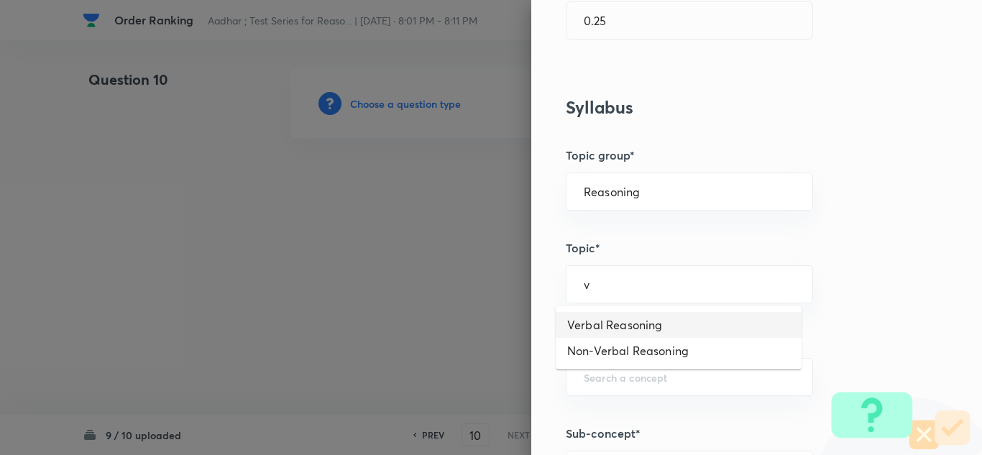
click at [590, 316] on li "Verbal Reasoning" at bounding box center [679, 325] width 246 height 26
type input "Verbal Reasoning"
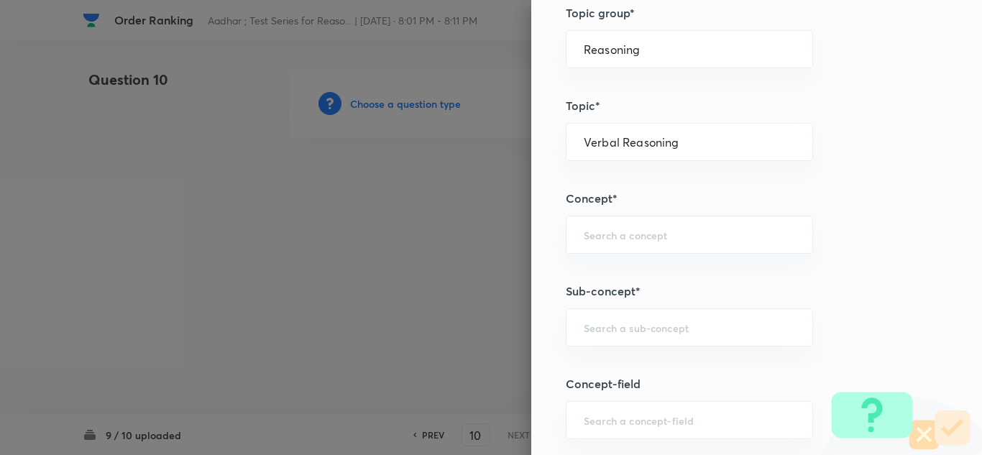
scroll to position [647, 0]
click at [584, 234] on input "text" at bounding box center [689, 234] width 211 height 14
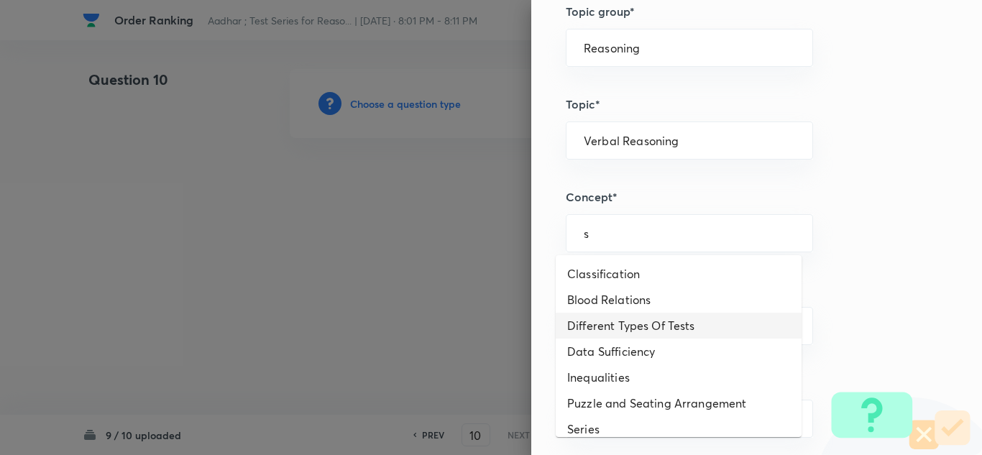
click at [598, 323] on li "Different Types Of Tests" at bounding box center [679, 326] width 246 height 26
type input "Different Types Of Tests"
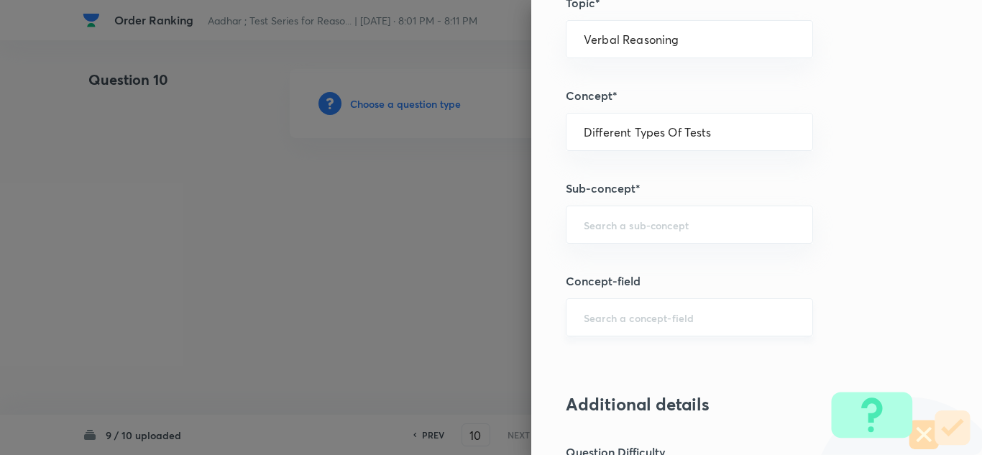
scroll to position [791, 0]
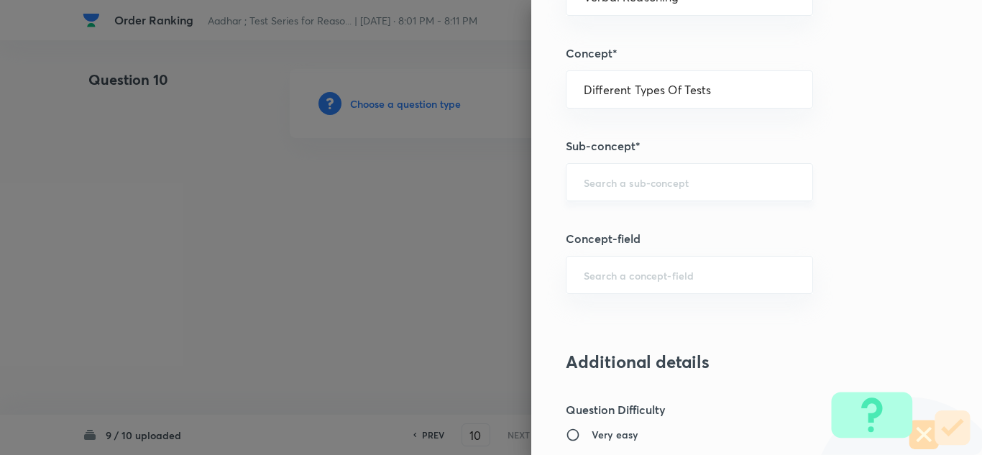
click at [581, 190] on div "​" at bounding box center [689, 182] width 247 height 38
type input "v"
click at [603, 218] on li "Order & Ranking Test" at bounding box center [679, 223] width 246 height 26
type input "Order & Ranking Test"
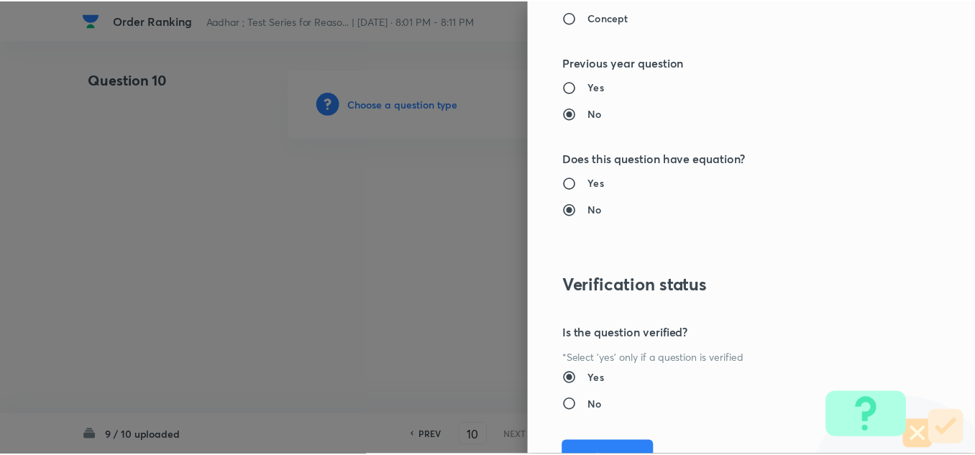
scroll to position [1505, 0]
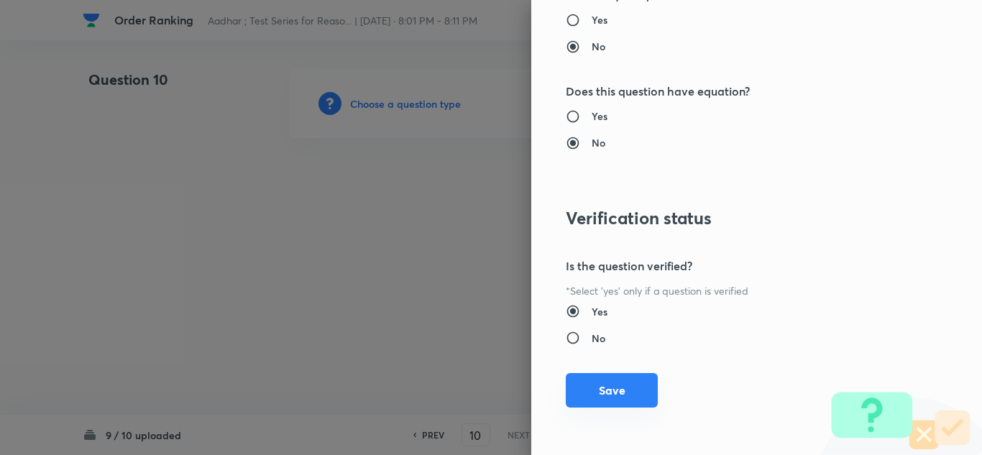
click at [588, 388] on button "Save" at bounding box center [612, 390] width 92 height 35
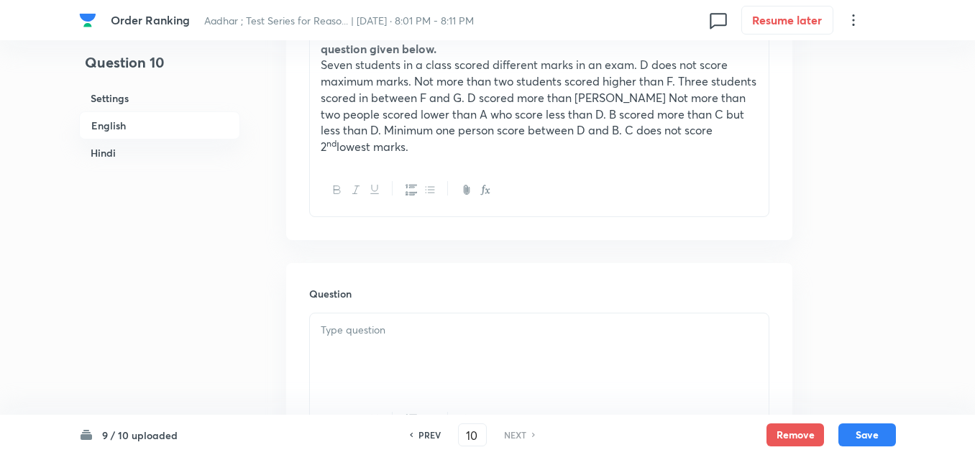
scroll to position [503, 0]
click at [321, 312] on div at bounding box center [539, 352] width 459 height 81
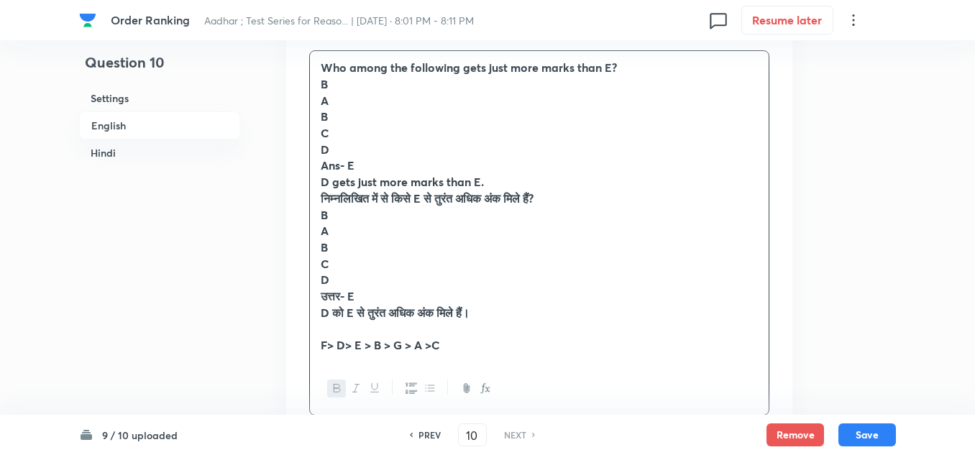
scroll to position [719, 0]
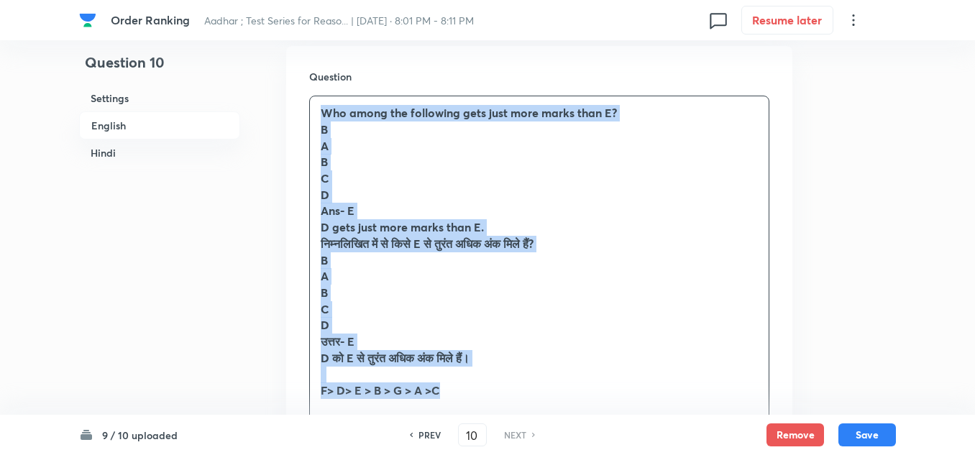
drag, startPoint x: 454, startPoint y: 375, endPoint x: 322, endPoint y: 100, distance: 305.3
click at [322, 100] on div "Who among the following gets just more marks than E? B A B C D Ans- E D gets ju…" at bounding box center [539, 251] width 459 height 311
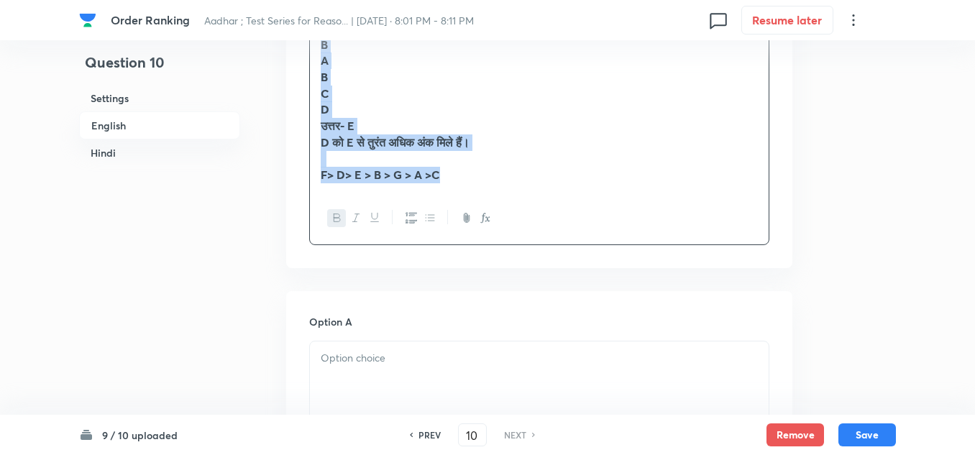
click at [332, 212] on icon "button" at bounding box center [338, 218] width 12 height 12
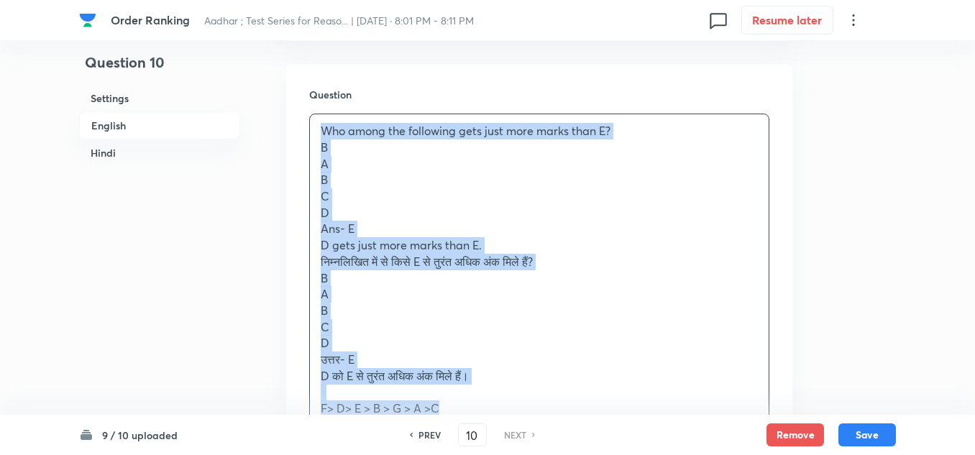
scroll to position [736, 0]
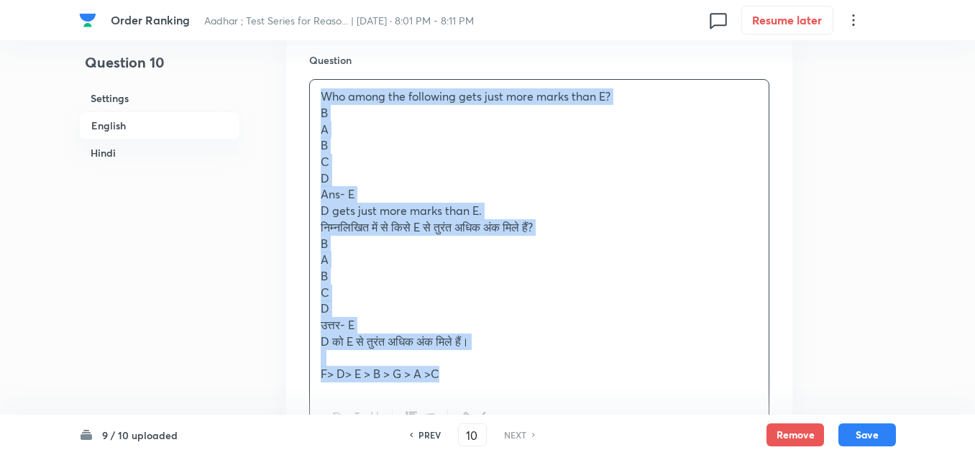
click at [465, 366] on p "F> D> E > B > G > A >C" at bounding box center [539, 374] width 437 height 17
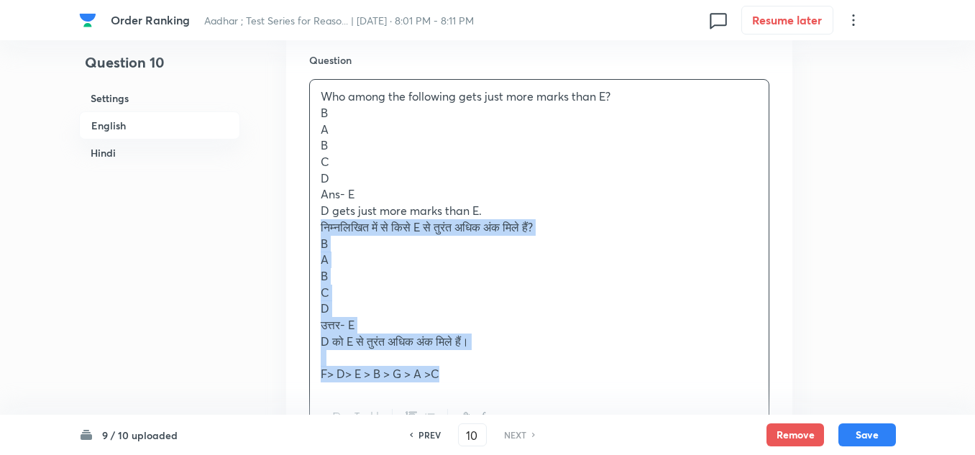
drag, startPoint x: 452, startPoint y: 366, endPoint x: 320, endPoint y: 217, distance: 198.7
click at [320, 217] on div "Who among the following gets just more marks than E? B A B C D Ans- E D gets ju…" at bounding box center [539, 235] width 459 height 311
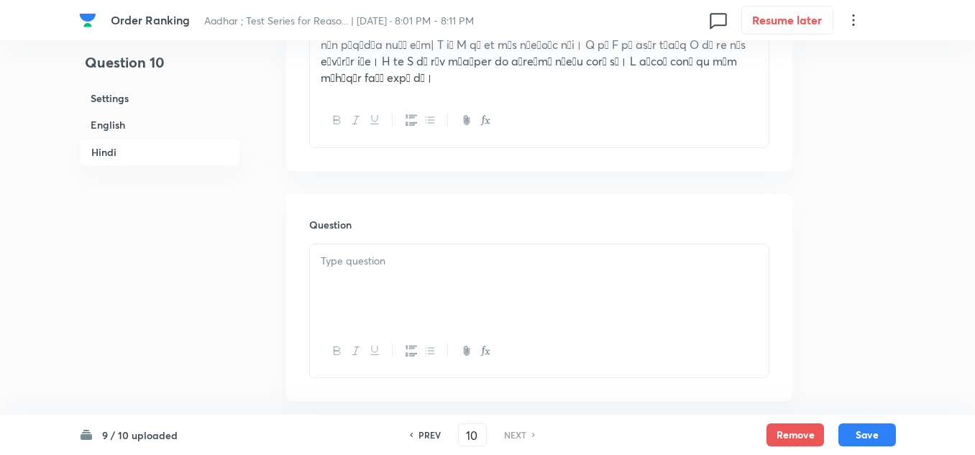
scroll to position [2606, 0]
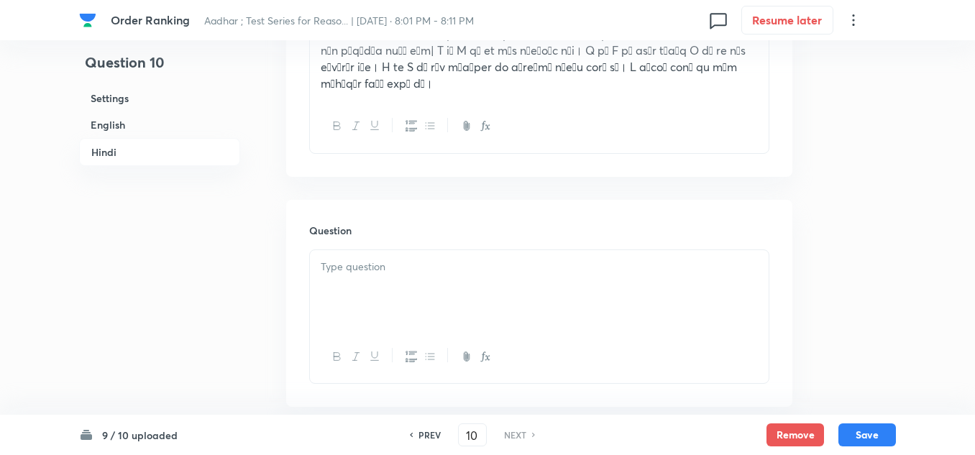
click at [318, 250] on div at bounding box center [539, 290] width 459 height 81
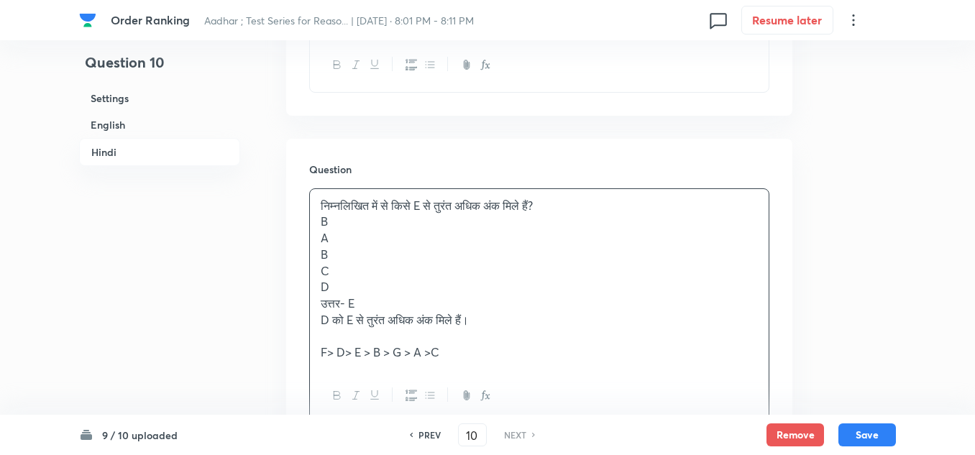
scroll to position [2750, 0]
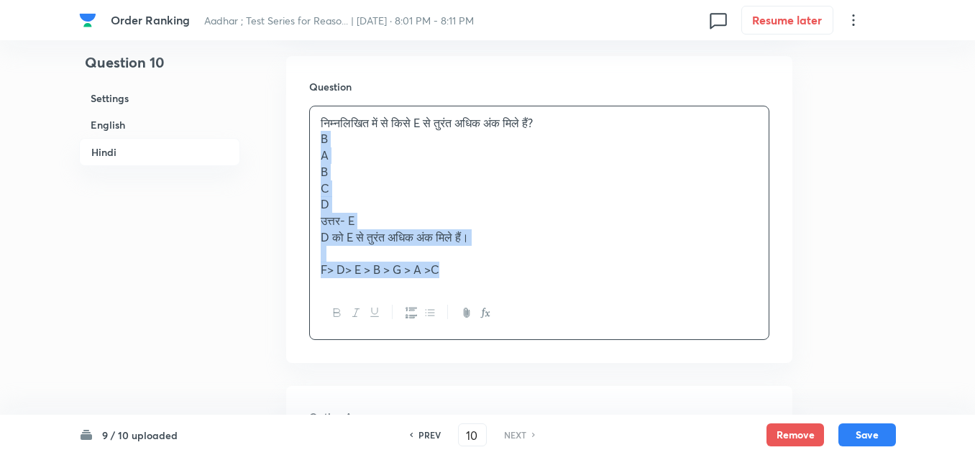
drag, startPoint x: 441, startPoint y: 250, endPoint x: 283, endPoint y: 122, distance: 202.5
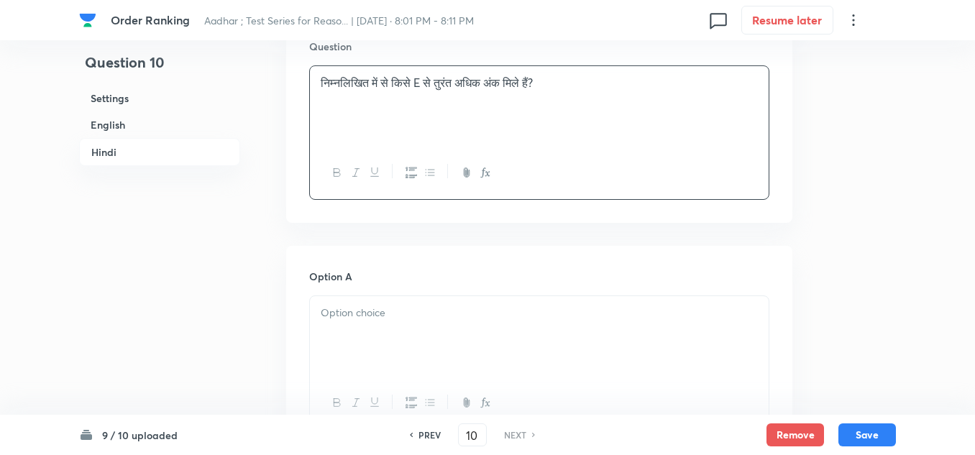
scroll to position [2821, 0]
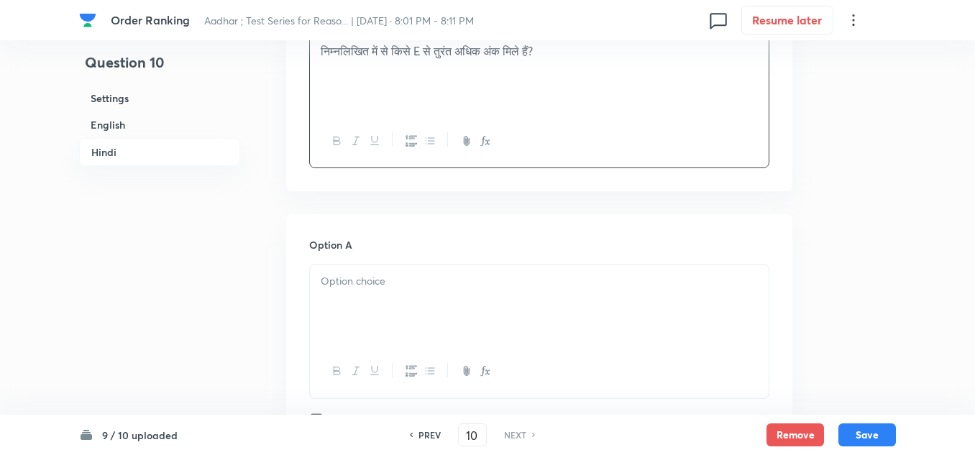
click at [329, 273] on p at bounding box center [539, 281] width 437 height 17
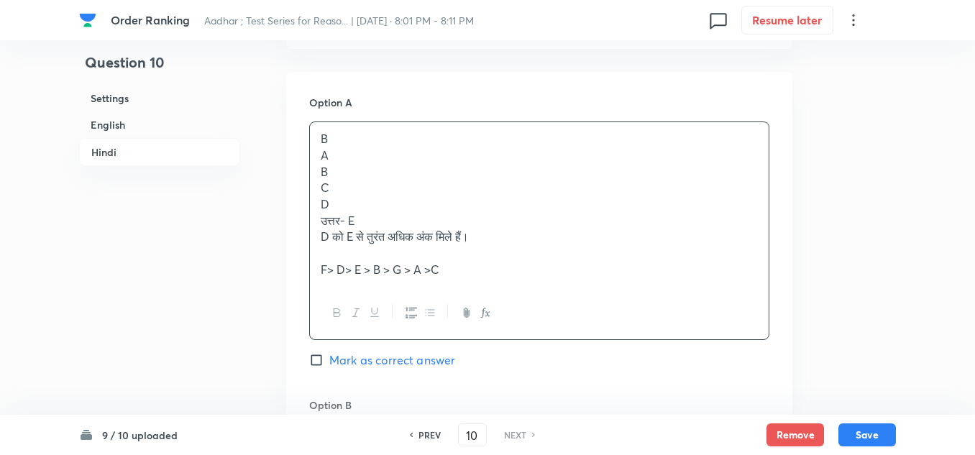
scroll to position [2965, 0]
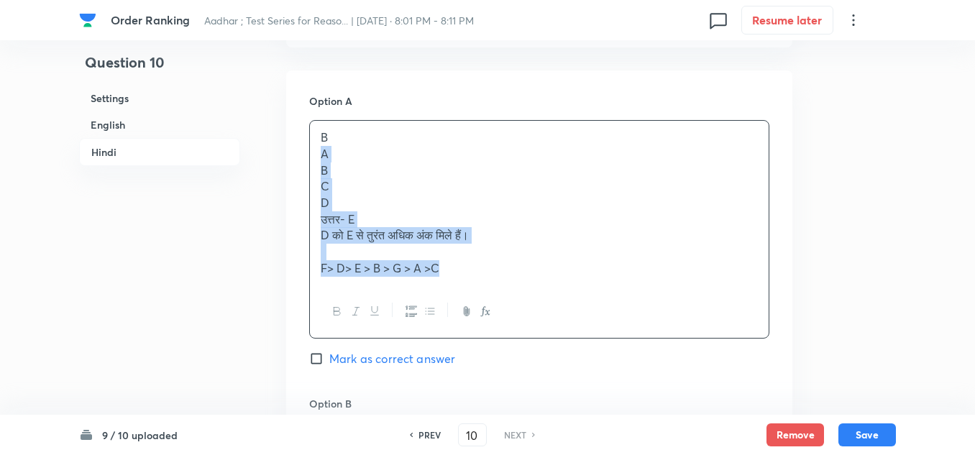
drag, startPoint x: 457, startPoint y: 253, endPoint x: 292, endPoint y: 143, distance: 198.7
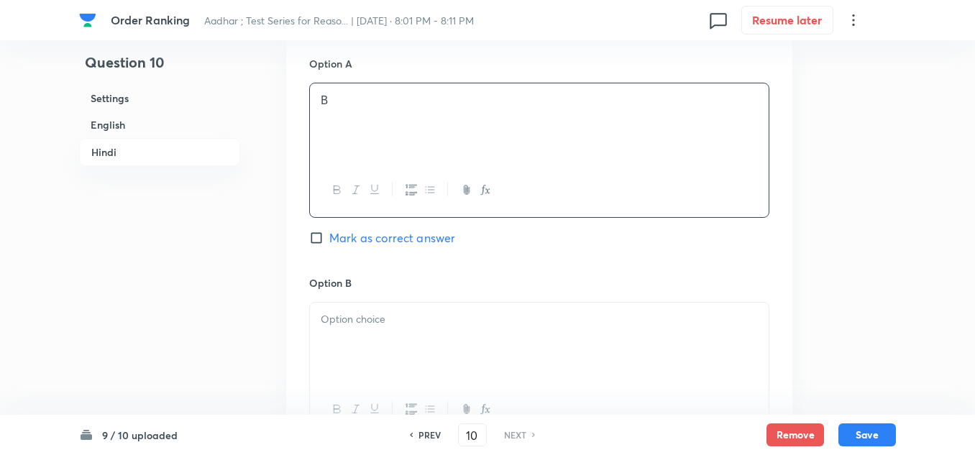
scroll to position [3037, 0]
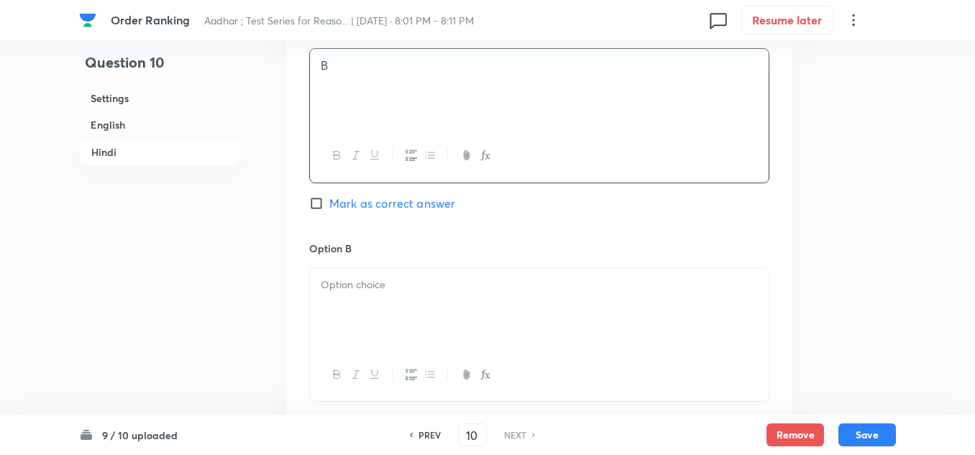
click at [332, 277] on p at bounding box center [539, 285] width 437 height 17
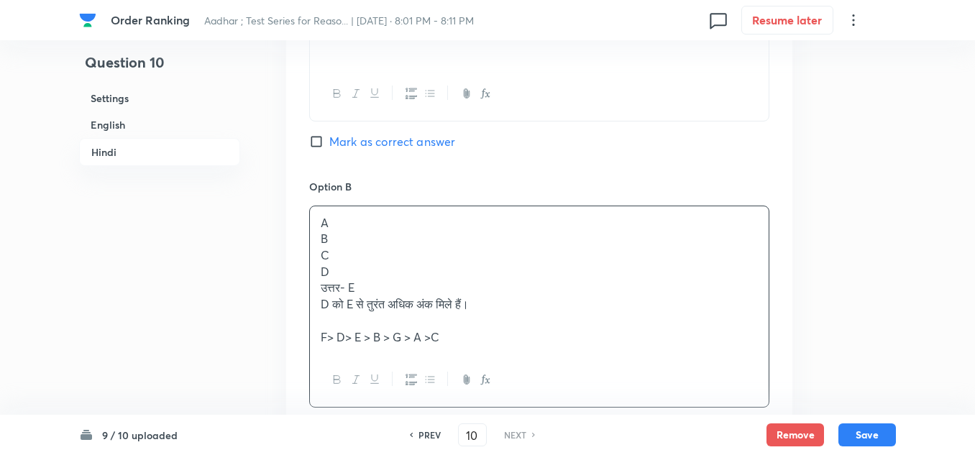
scroll to position [3181, 0]
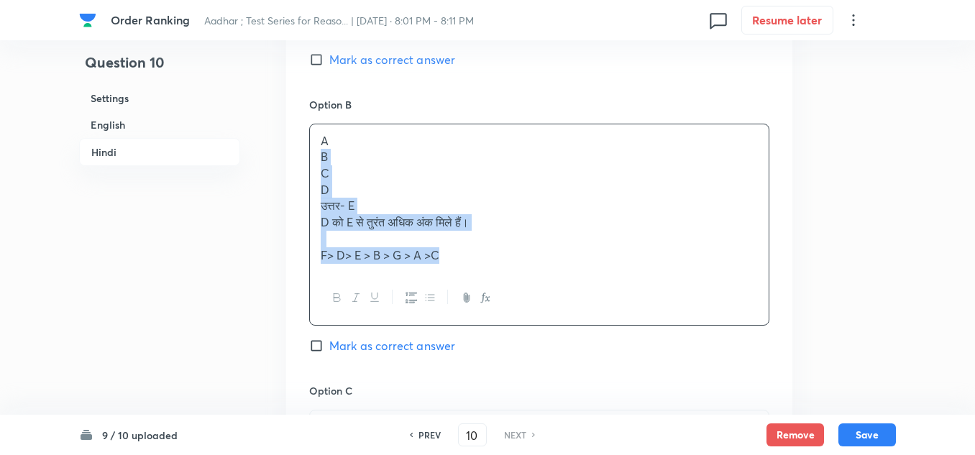
drag, startPoint x: 452, startPoint y: 242, endPoint x: 309, endPoint y: 148, distance: 171.3
click at [309, 148] on div "A B C D उत्तर- E D को E से तुरंत अधिक अंक मिले हैं। F> D> E > B > G > A >C" at bounding box center [539, 225] width 460 height 202
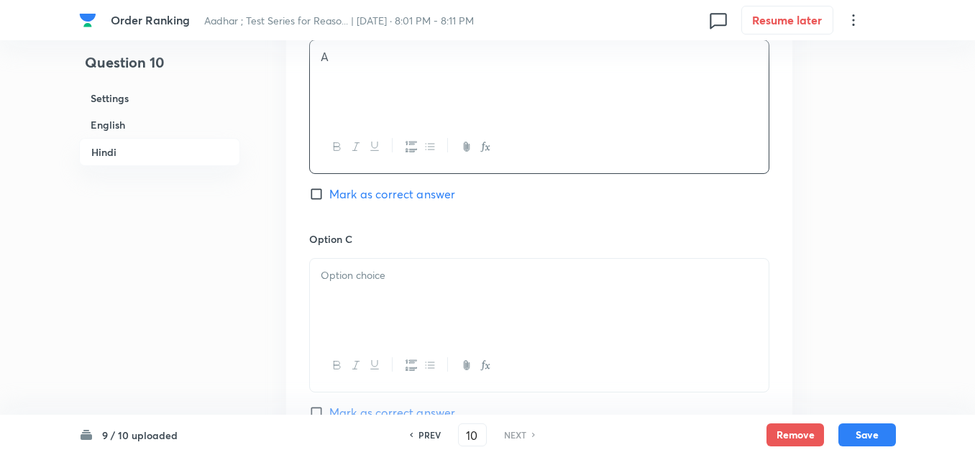
scroll to position [3397, 0]
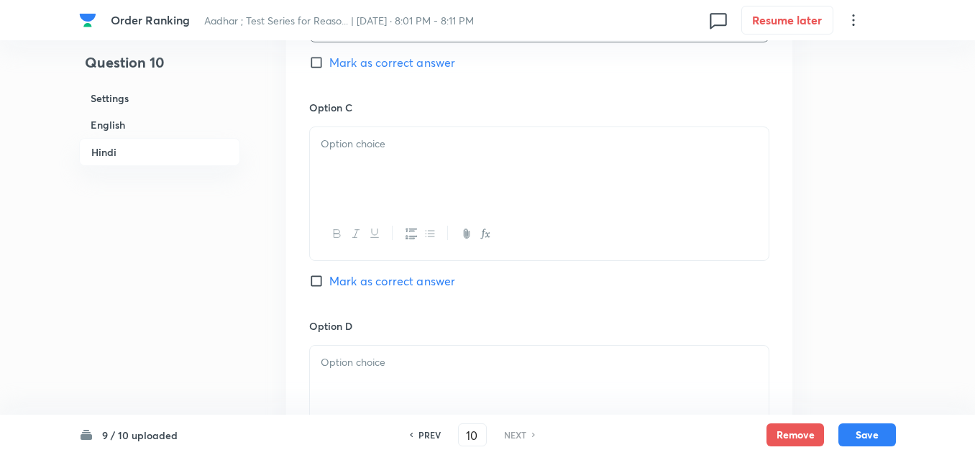
click at [364, 141] on div at bounding box center [539, 167] width 459 height 81
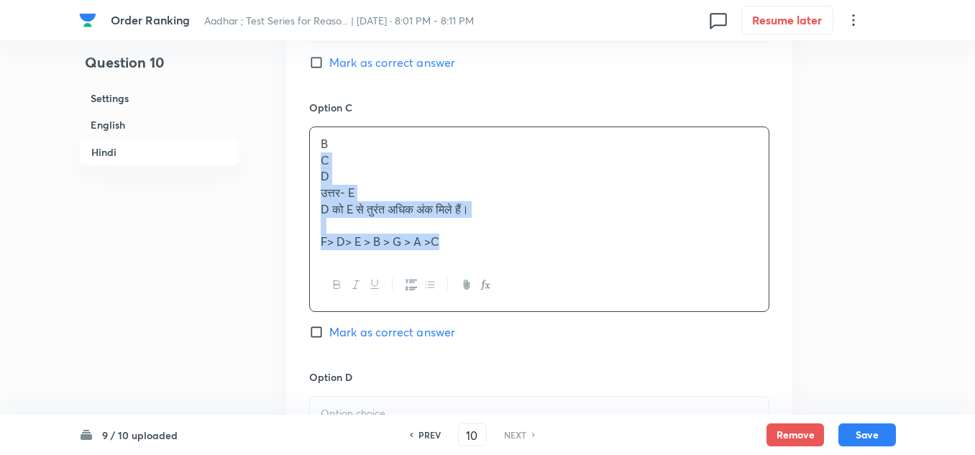
drag, startPoint x: 463, startPoint y: 228, endPoint x: 318, endPoint y: 143, distance: 168.3
click at [318, 143] on div "B C D उत्तर- E D को E से तुरंत अधिक अंक मिले हैं। F> D> E > B > G > A >C" at bounding box center [539, 193] width 459 height 132
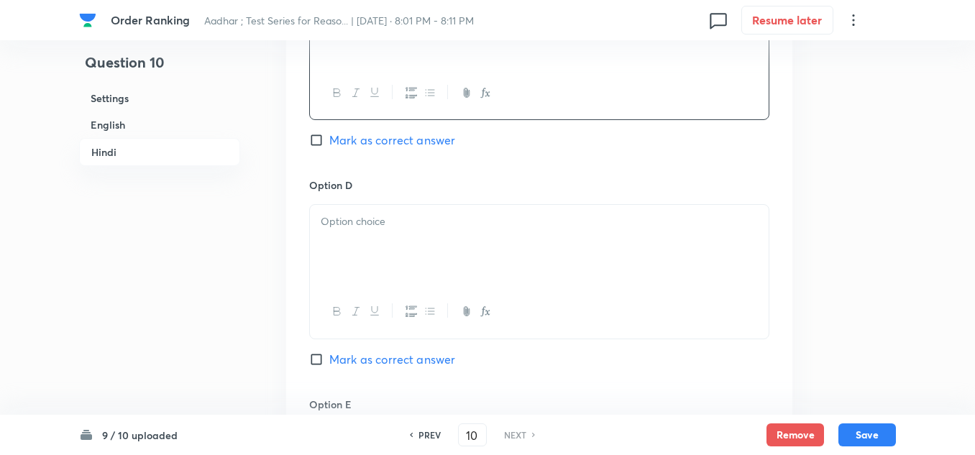
scroll to position [3541, 0]
click at [319, 204] on div at bounding box center [539, 242] width 459 height 81
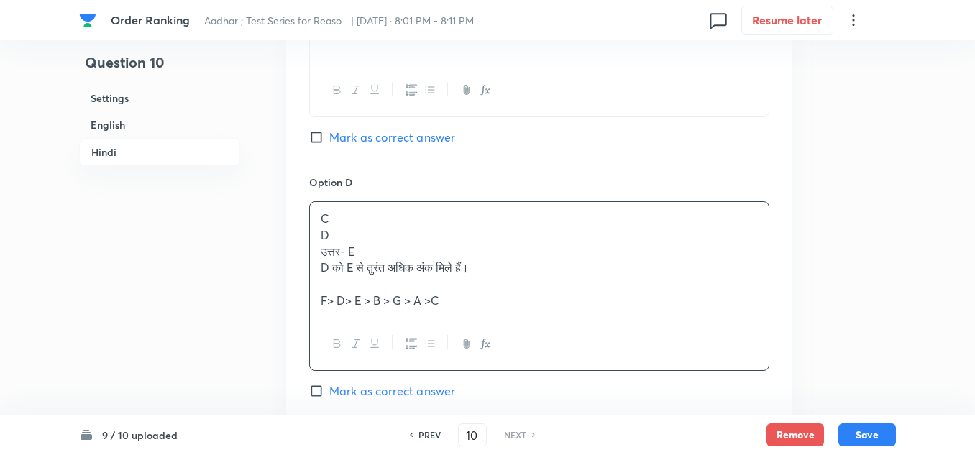
scroll to position [3613, 0]
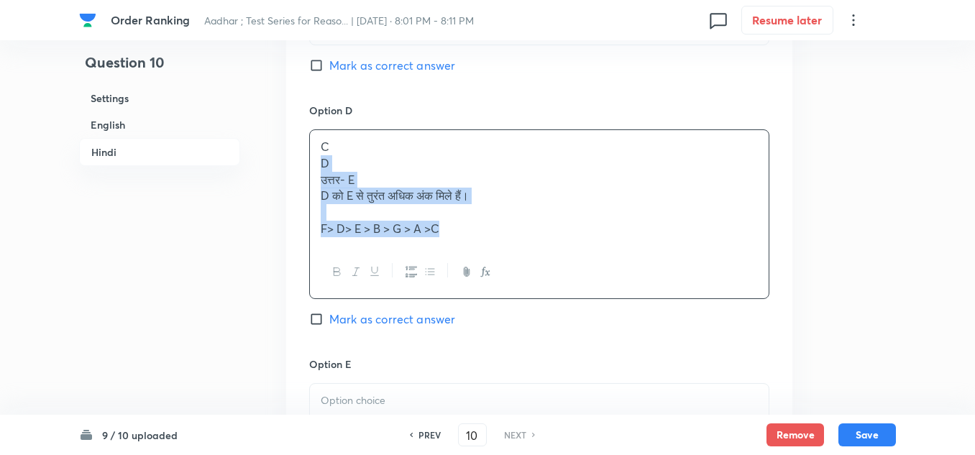
drag, startPoint x: 451, startPoint y: 214, endPoint x: 306, endPoint y: 152, distance: 157.2
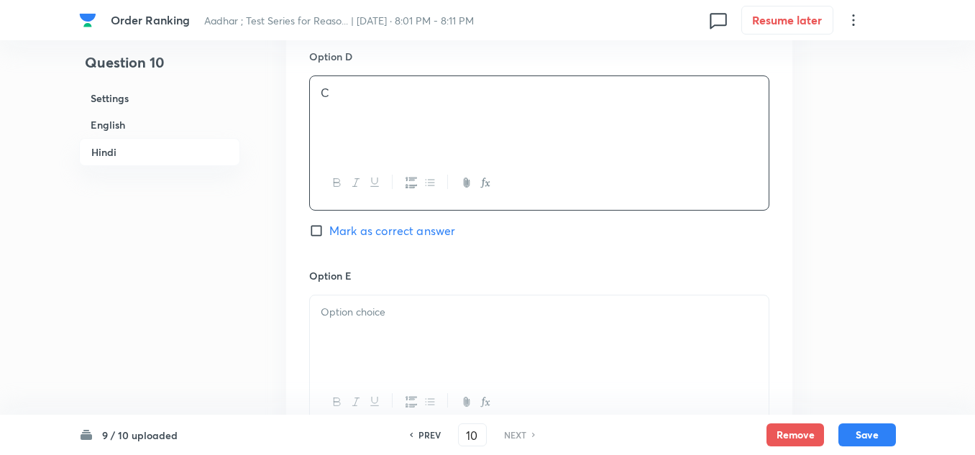
scroll to position [3756, 0]
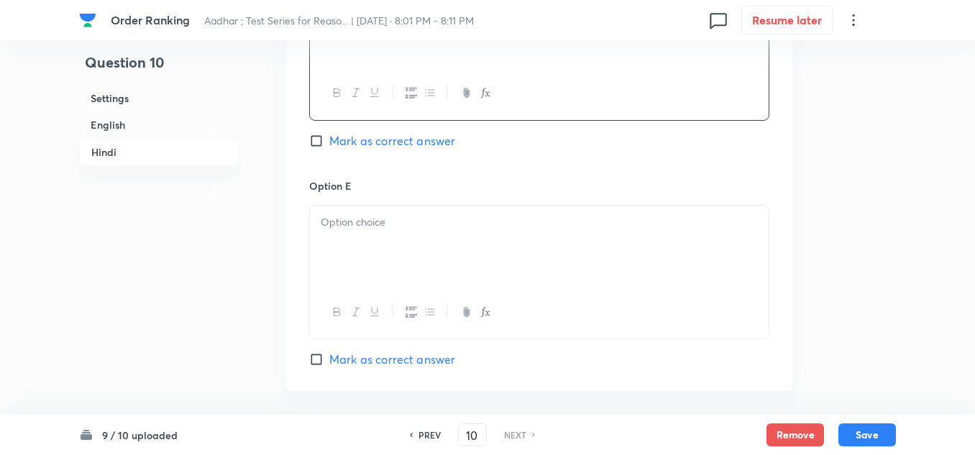
click at [331, 214] on p at bounding box center [539, 222] width 437 height 17
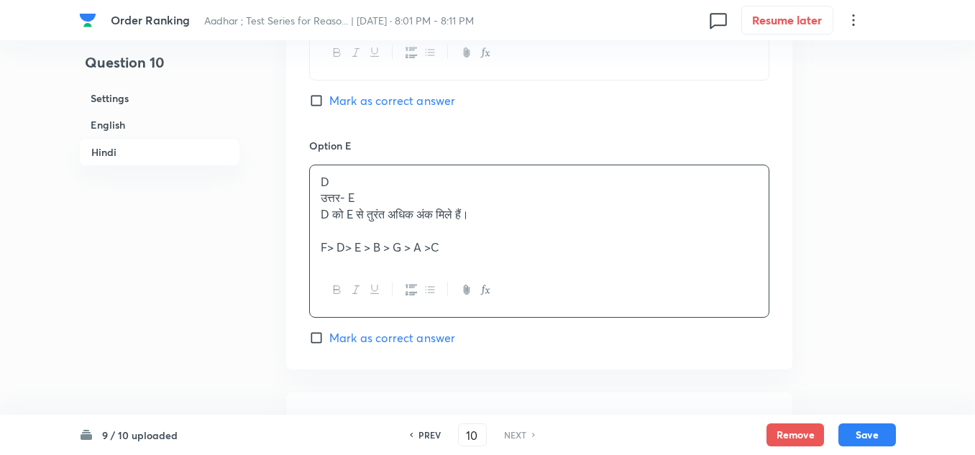
scroll to position [3828, 0]
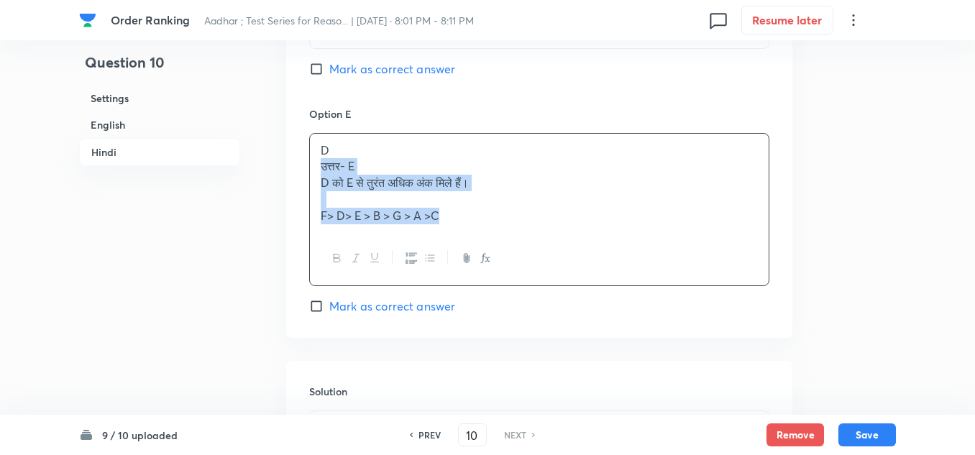
drag, startPoint x: 451, startPoint y: 199, endPoint x: 314, endPoint y: 151, distance: 145.6
click at [314, 151] on div "D उत्तर- E D को E से तुरंत अधिक अंक मिले हैं। F> D> E > B > G > A >C" at bounding box center [539, 183] width 459 height 99
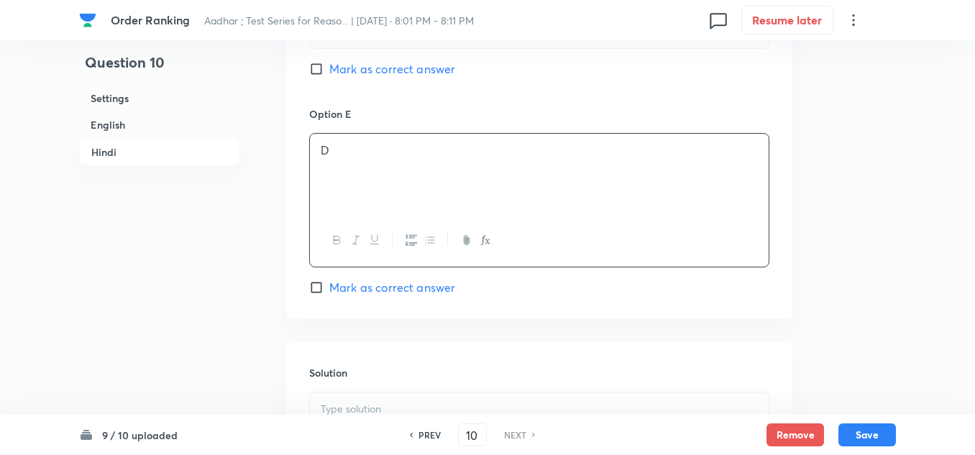
click at [313, 280] on input "Mark as correct answer" at bounding box center [319, 287] width 20 height 14
checkbox input "true"
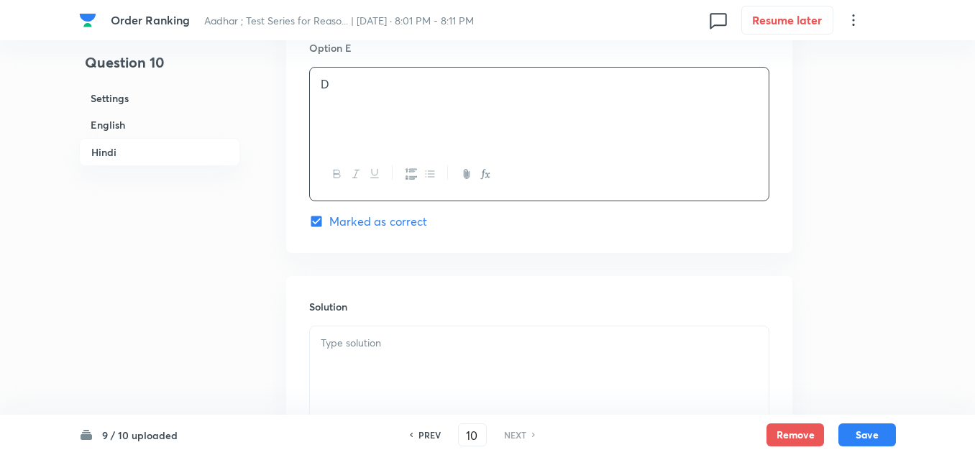
scroll to position [3972, 0]
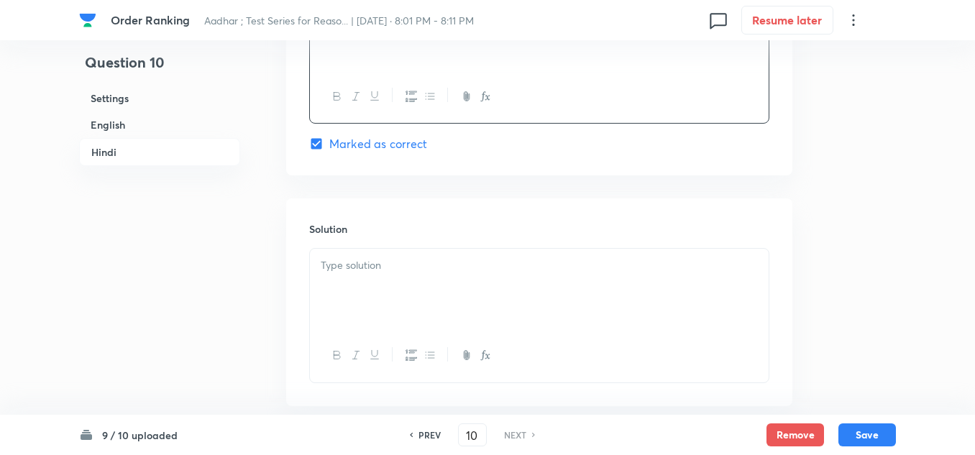
click at [323, 257] on p at bounding box center [539, 265] width 437 height 17
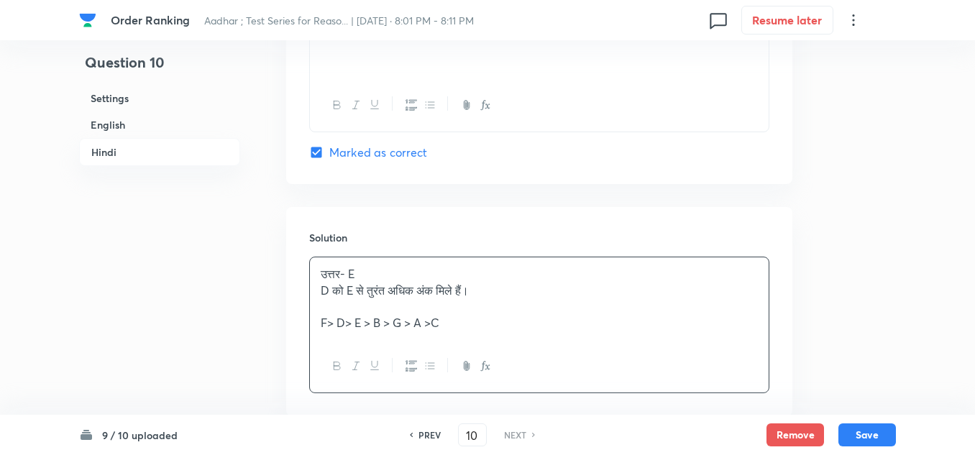
scroll to position [4035, 0]
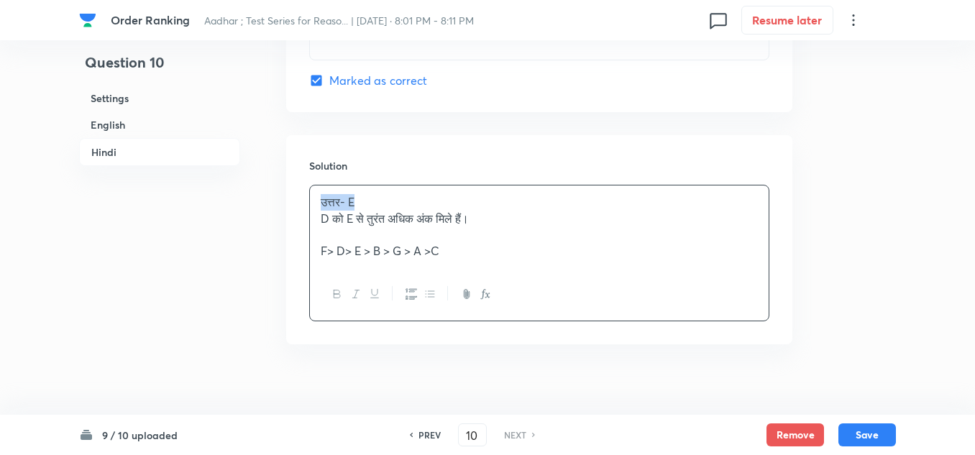
drag, startPoint x: 357, startPoint y: 189, endPoint x: 275, endPoint y: 187, distance: 81.3
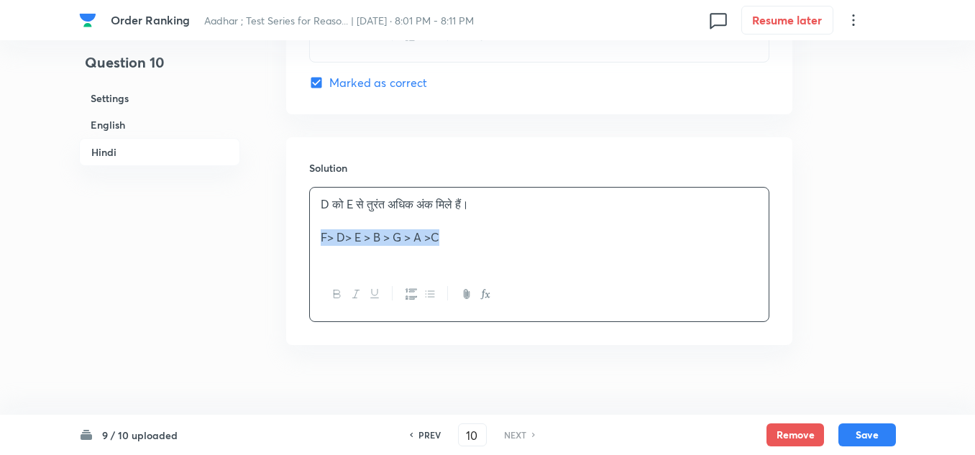
drag, startPoint x: 459, startPoint y: 225, endPoint x: 285, endPoint y: 215, distance: 174.3
click at [333, 288] on icon "button" at bounding box center [338, 294] width 12 height 12
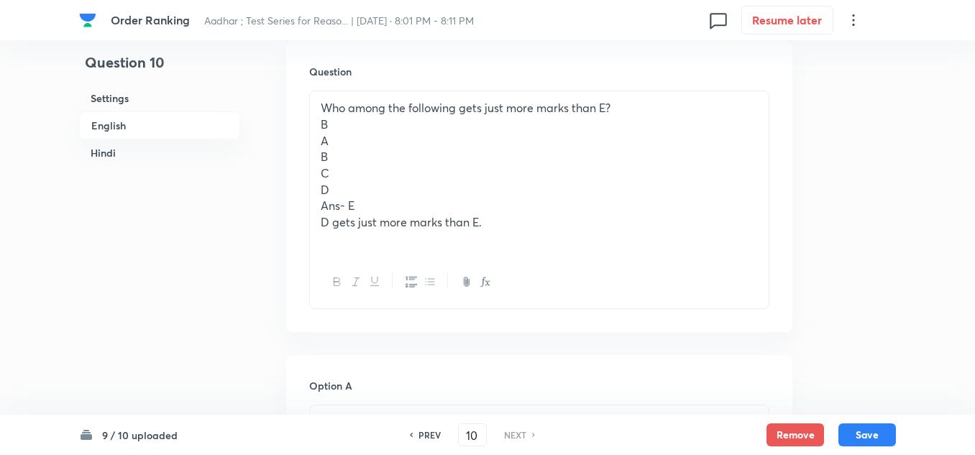
scroll to position [725, 0]
drag, startPoint x: 494, startPoint y: 207, endPoint x: 312, endPoint y: 108, distance: 207.3
click at [312, 108] on div "Who among the following gets just more marks than E? B A B C D Ans- E D gets ju…" at bounding box center [539, 173] width 459 height 164
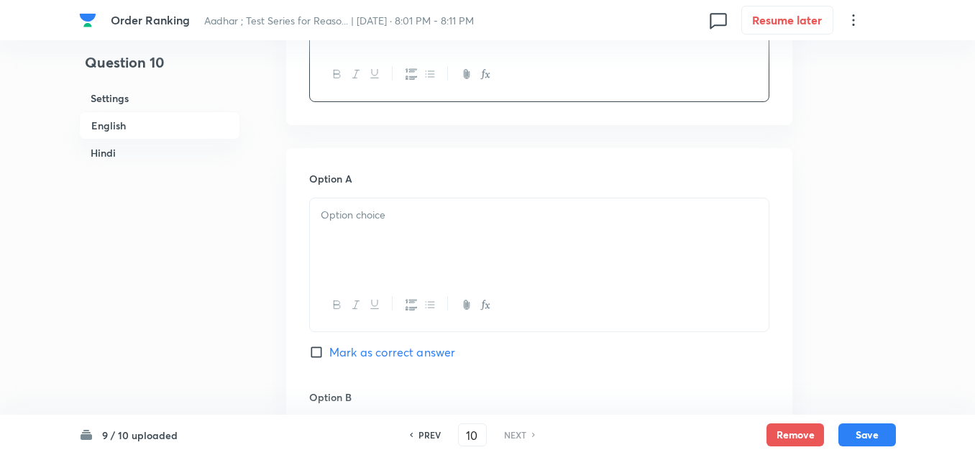
scroll to position [869, 0]
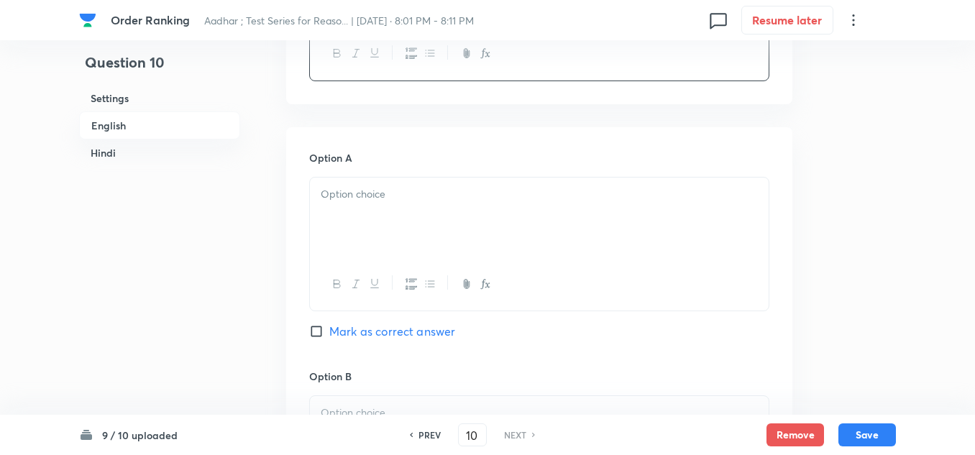
drag, startPoint x: 340, startPoint y: 189, endPoint x: 276, endPoint y: 189, distance: 64.0
click at [339, 189] on div at bounding box center [539, 218] width 459 height 81
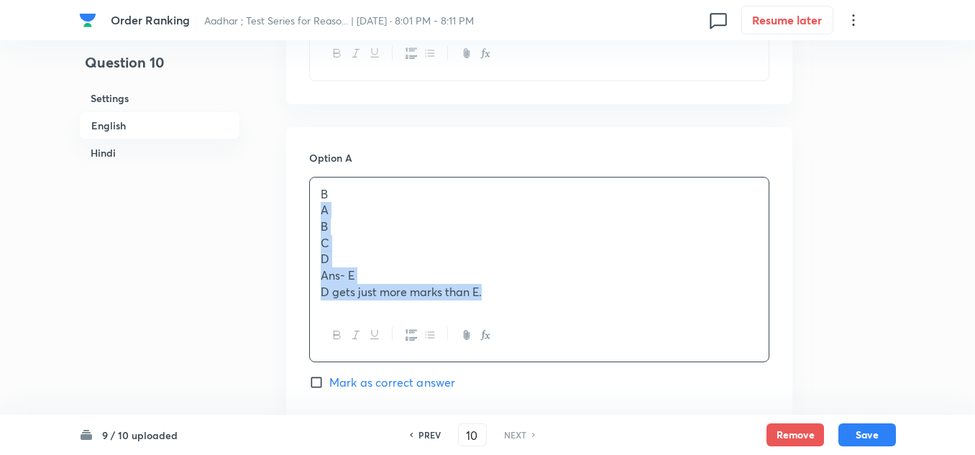
drag, startPoint x: 503, startPoint y: 279, endPoint x: 307, endPoint y: 202, distance: 210.2
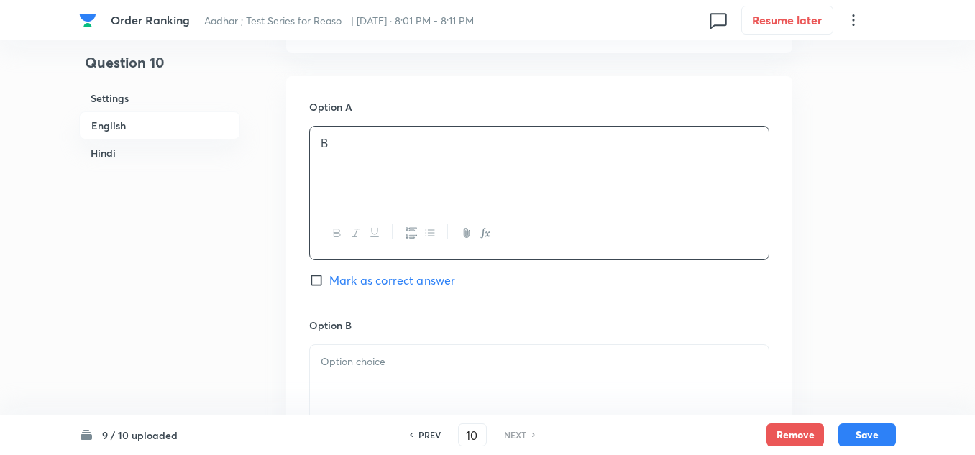
scroll to position [941, 0]
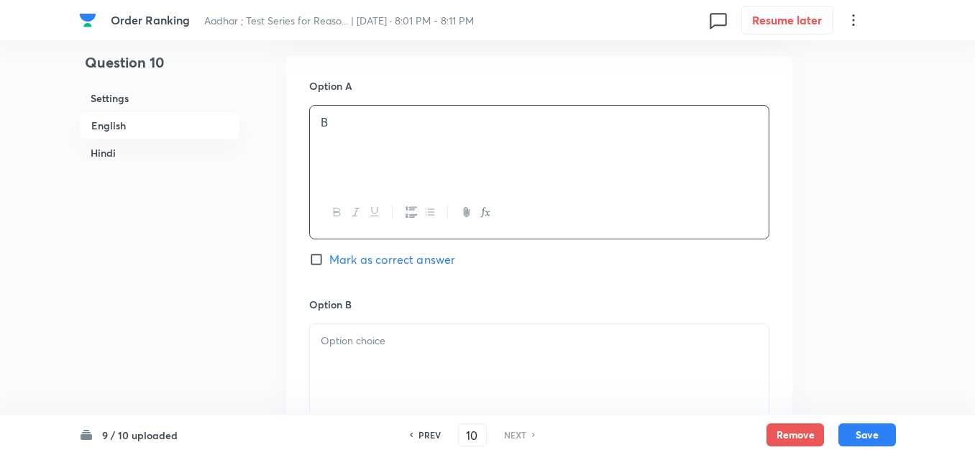
click at [329, 333] on p at bounding box center [539, 341] width 437 height 17
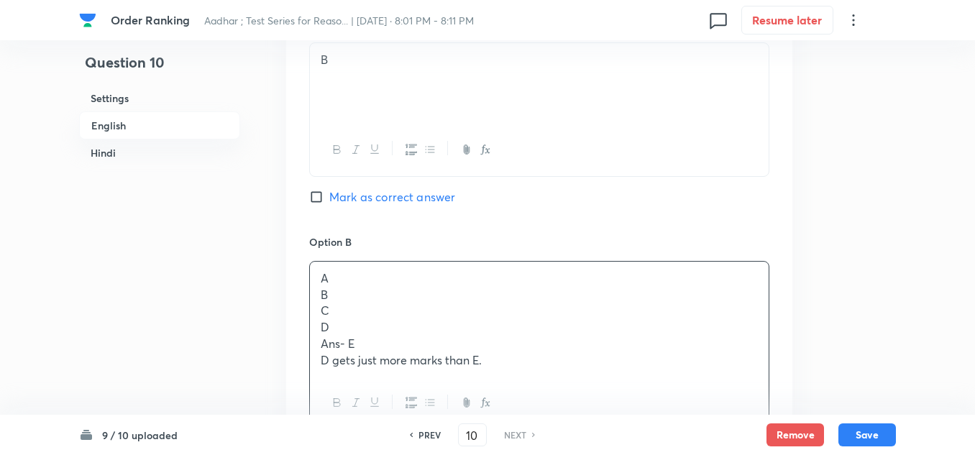
scroll to position [1156, 0]
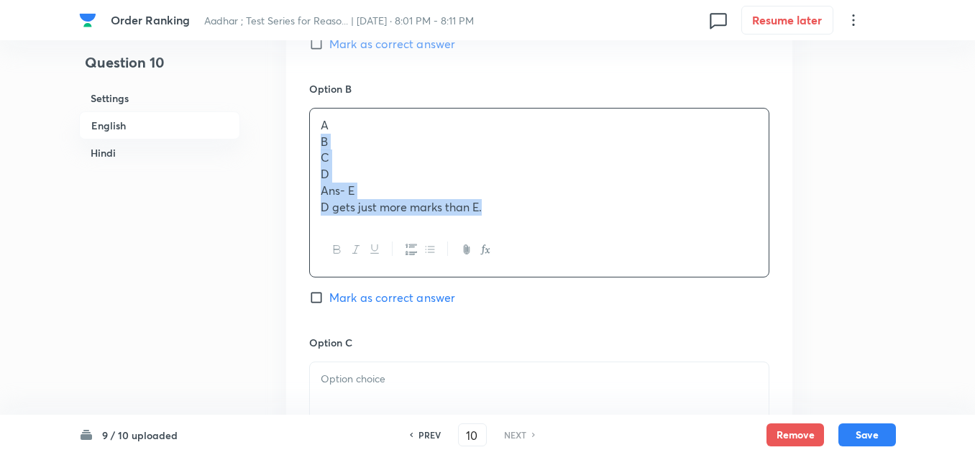
drag, startPoint x: 493, startPoint y: 194, endPoint x: 278, endPoint y: 122, distance: 226.7
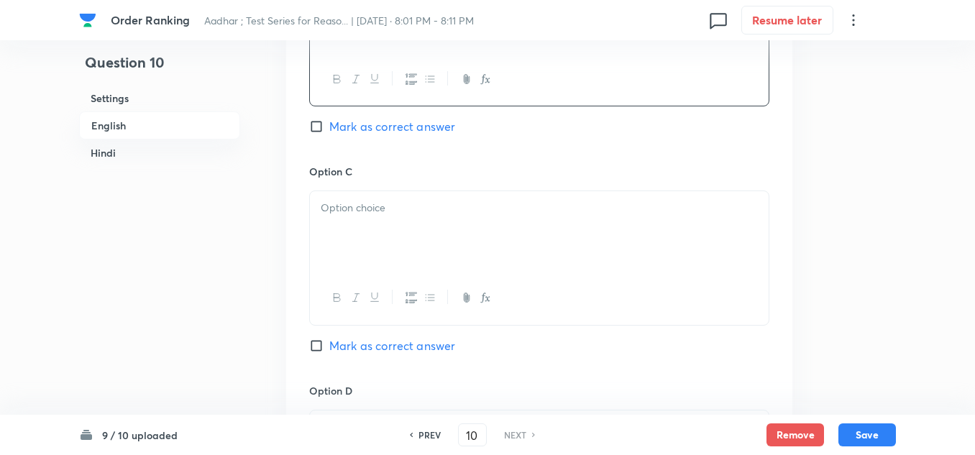
scroll to position [1300, 0]
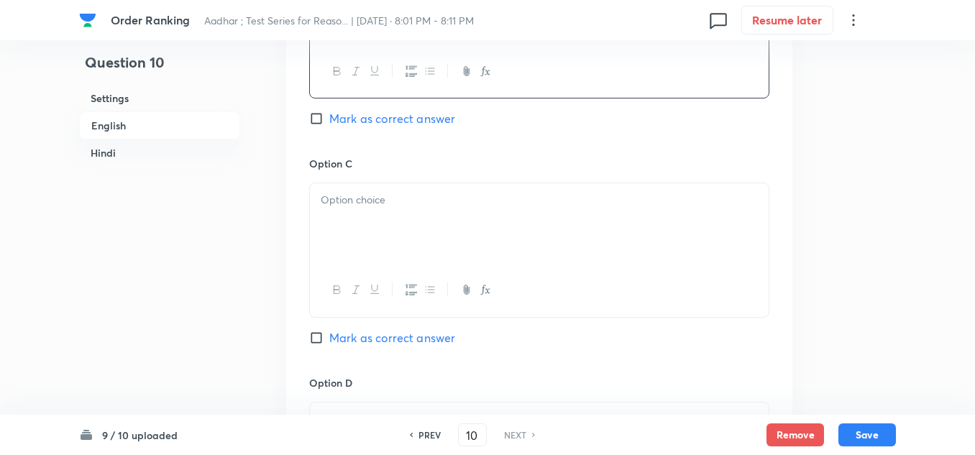
click at [334, 192] on p at bounding box center [539, 200] width 437 height 17
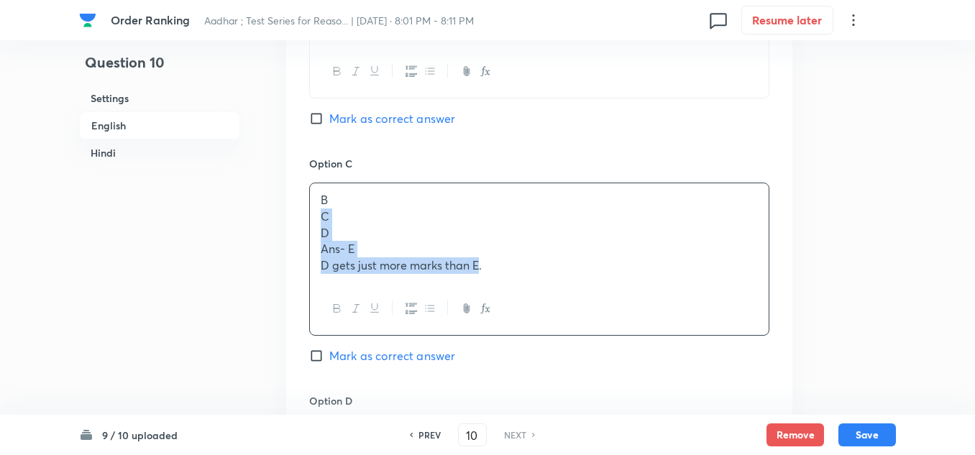
drag, startPoint x: 478, startPoint y: 256, endPoint x: 301, endPoint y: 201, distance: 185.4
click at [301, 201] on div "Option A B Mark as correct answer Option B A Mark as correct answer Option C B …" at bounding box center [539, 261] width 506 height 1131
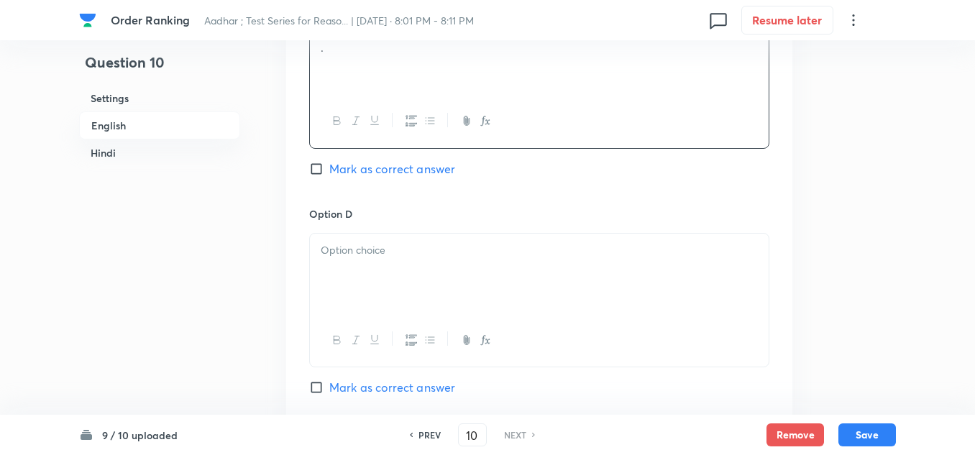
scroll to position [1444, 0]
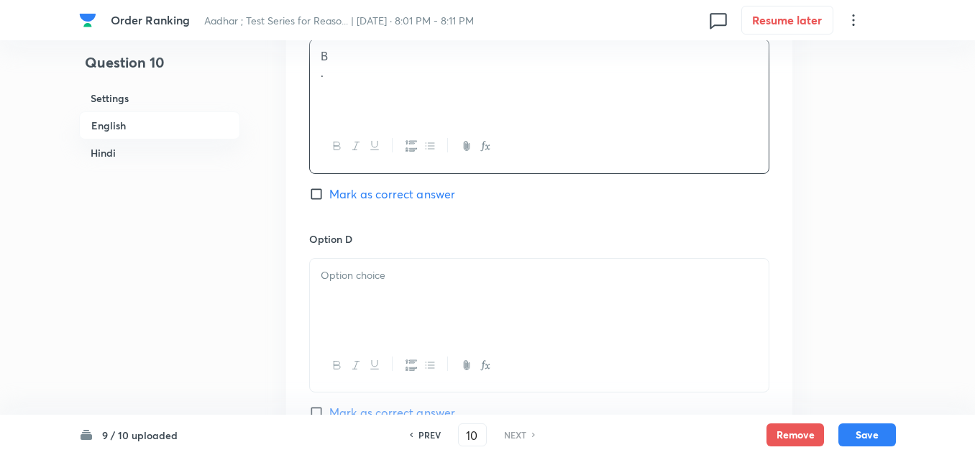
click at [332, 65] on p "." at bounding box center [539, 73] width 437 height 17
click at [332, 268] on p at bounding box center [539, 276] width 437 height 17
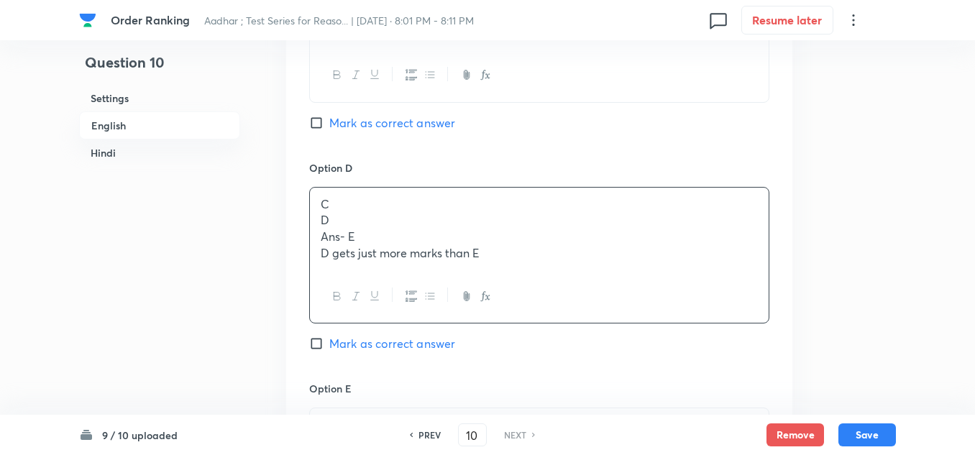
scroll to position [1516, 0]
drag, startPoint x: 486, startPoint y: 240, endPoint x: 307, endPoint y: 208, distance: 182.0
click at [307, 208] on div "Option A B Mark as correct answer Option B A Mark as correct answer Option C B …" at bounding box center [539, 37] width 506 height 1114
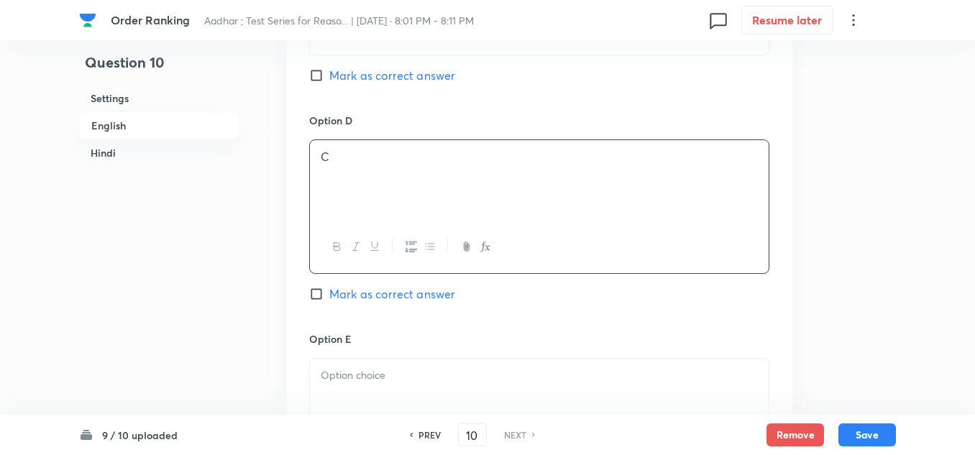
scroll to position [1588, 0]
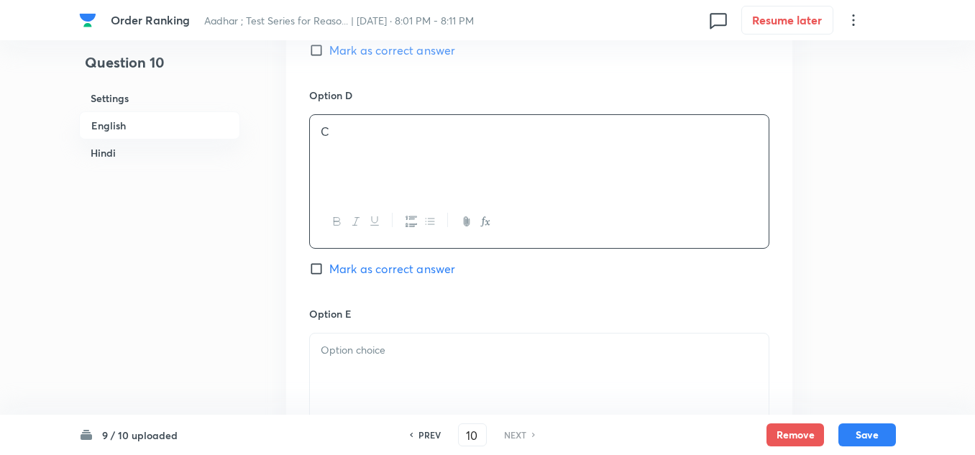
click at [344, 342] on p at bounding box center [539, 350] width 437 height 17
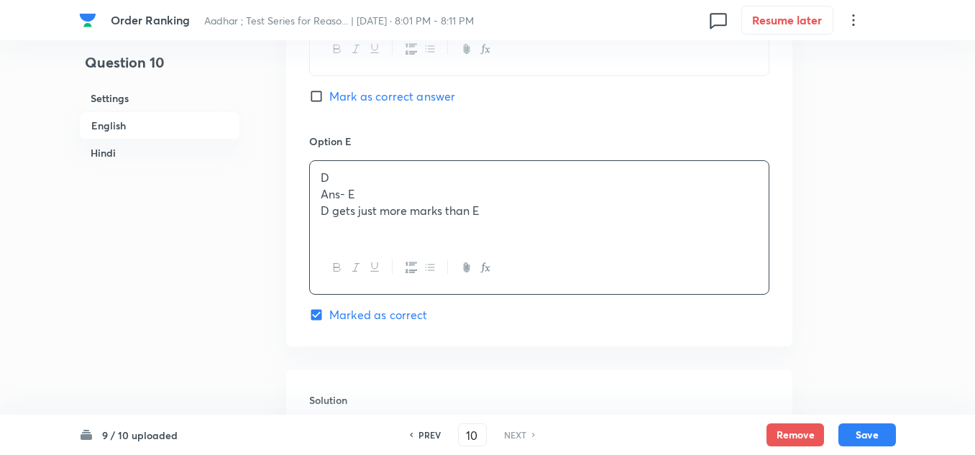
scroll to position [1804, 0]
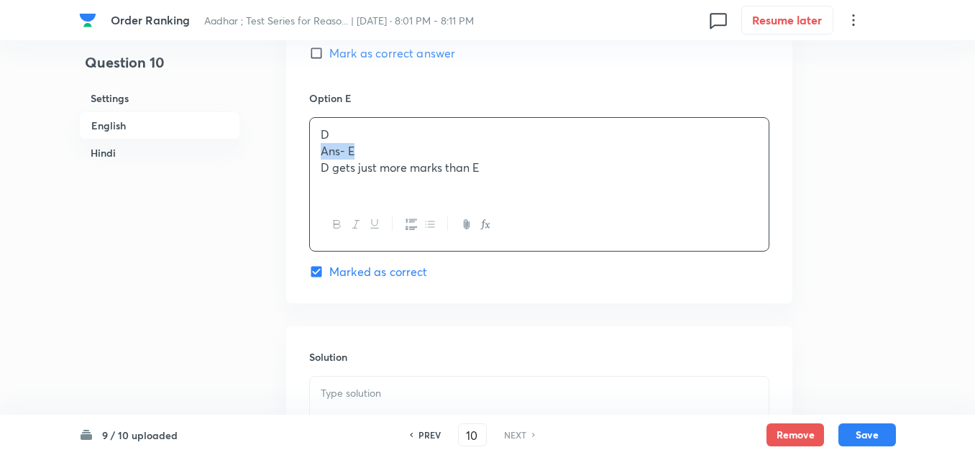
drag, startPoint x: 374, startPoint y: 135, endPoint x: 295, endPoint y: 133, distance: 79.1
drag, startPoint x: 496, startPoint y: 160, endPoint x: 308, endPoint y: 143, distance: 189.2
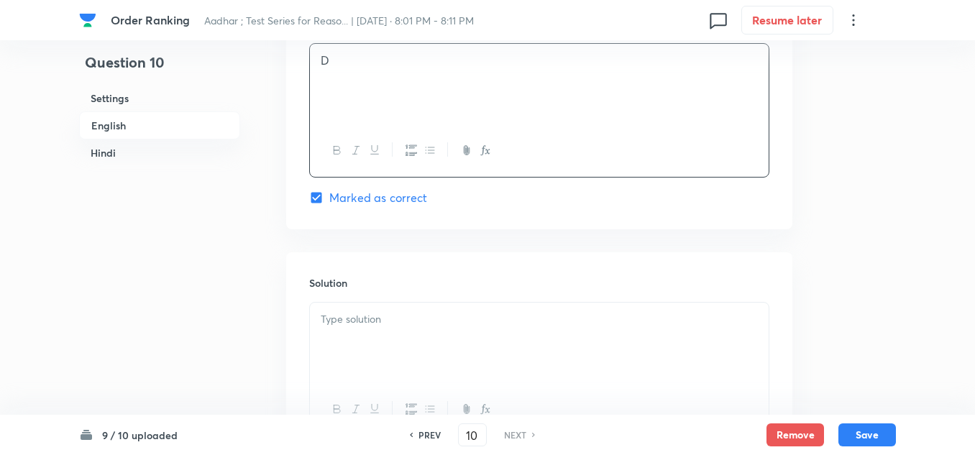
scroll to position [1948, 0]
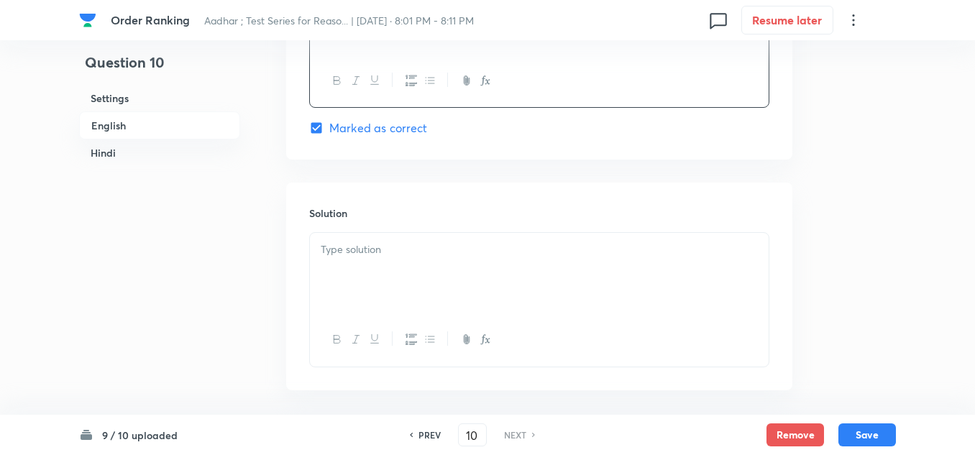
click at [326, 245] on div at bounding box center [539, 273] width 459 height 81
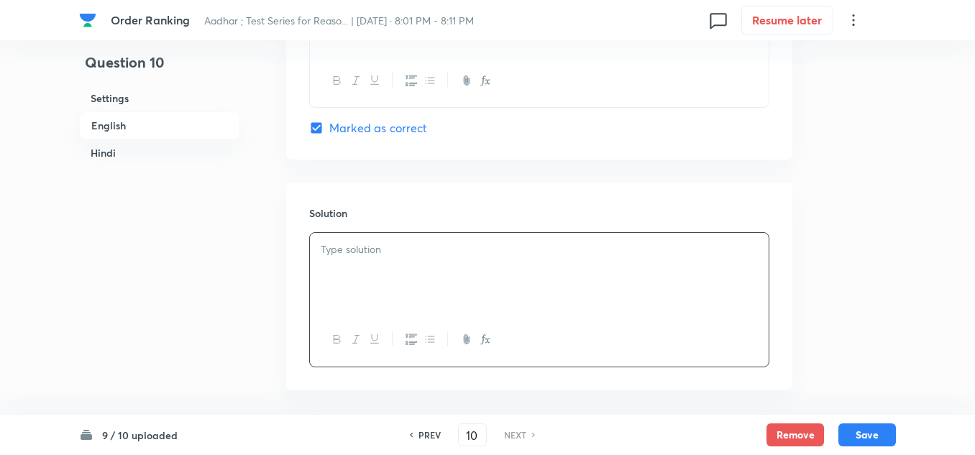
paste div
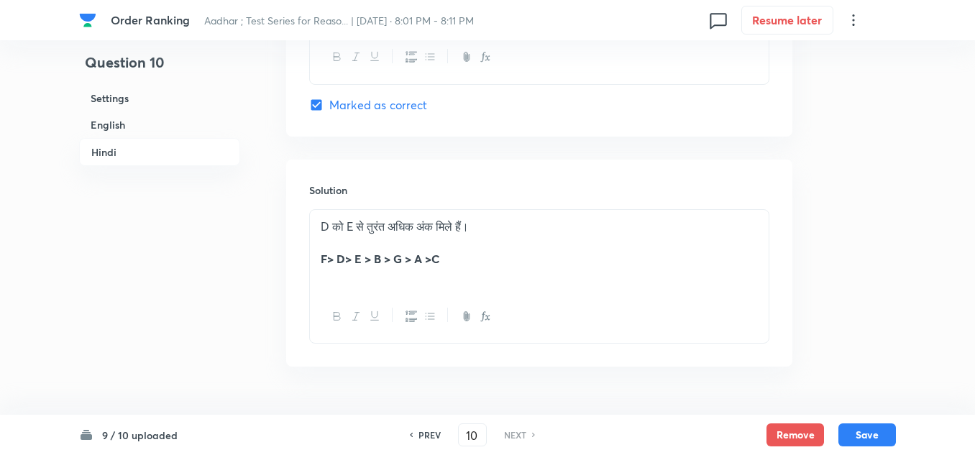
scroll to position [3949, 0]
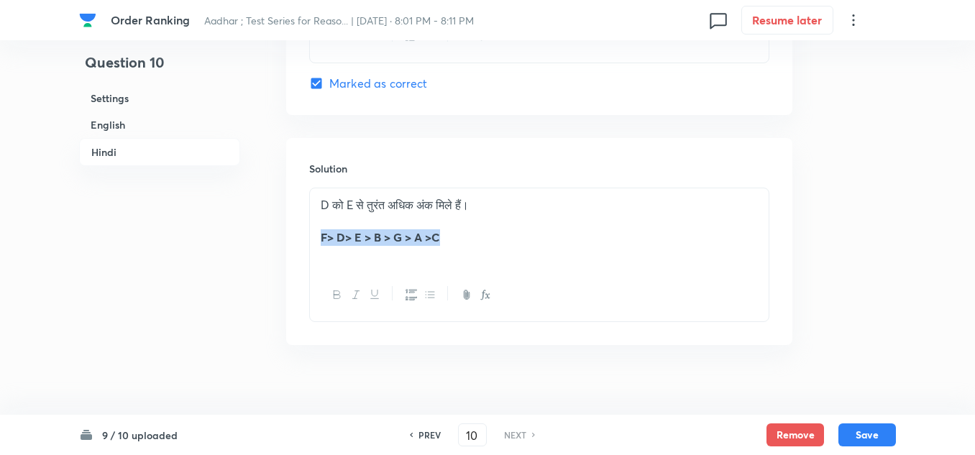
drag, startPoint x: 443, startPoint y: 221, endPoint x: 232, endPoint y: 219, distance: 211.5
click at [287, 225] on div "Solution D को E से तुरंत अधिक अंक मिले हैं। F> D> E > B > G > A >C" at bounding box center [539, 241] width 506 height 207
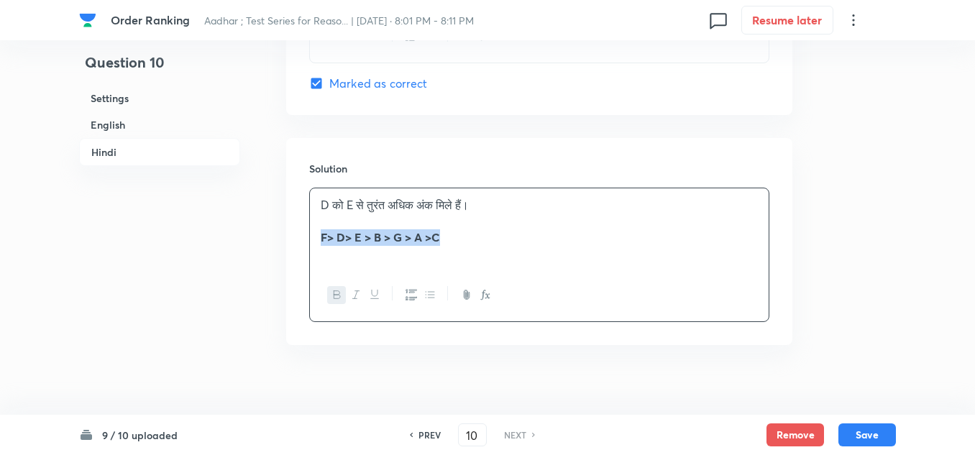
copy strong "F> D> E > B > G > A >C"
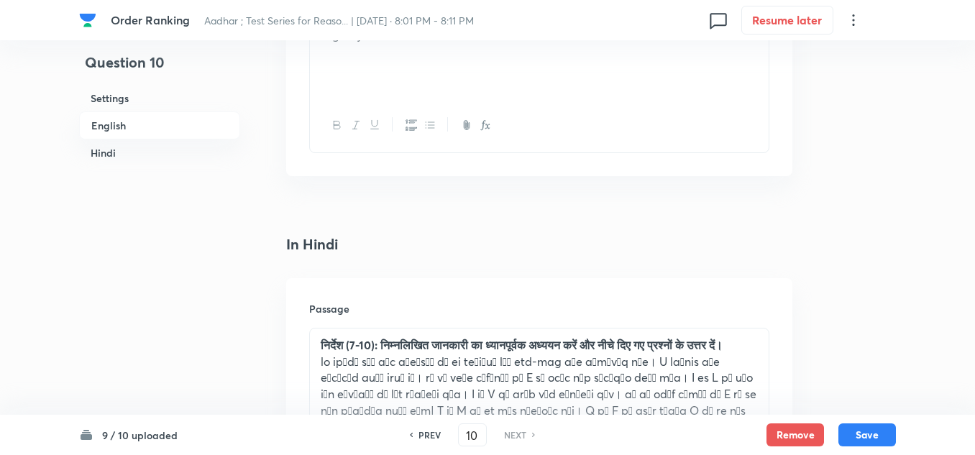
scroll to position [2079, 0]
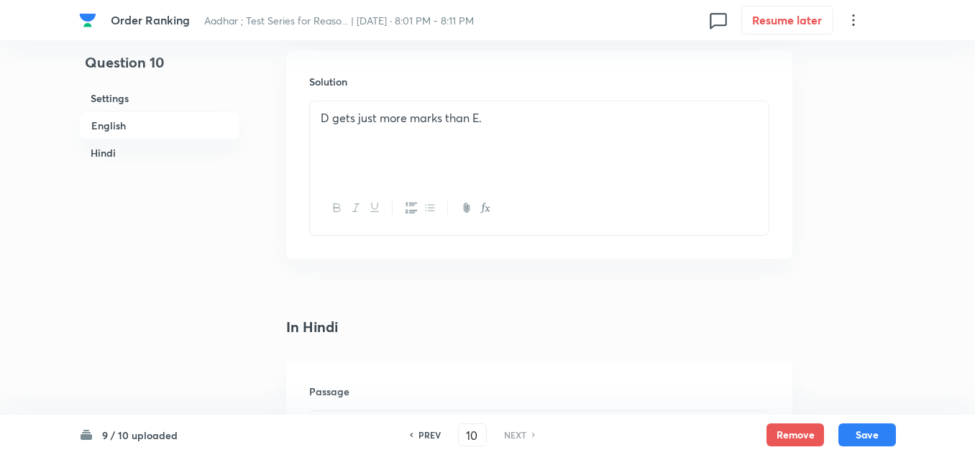
click at [330, 132] on div "D gets just more marks than E." at bounding box center [539, 141] width 459 height 81
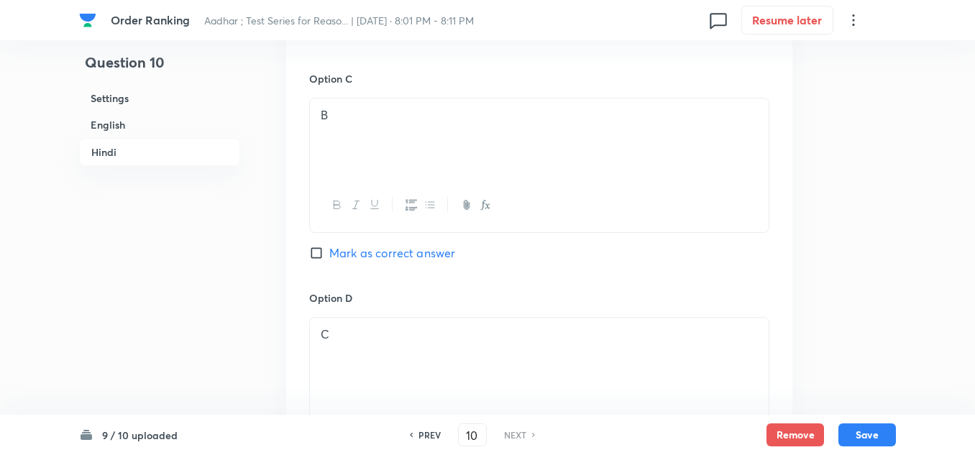
scroll to position [3230, 0]
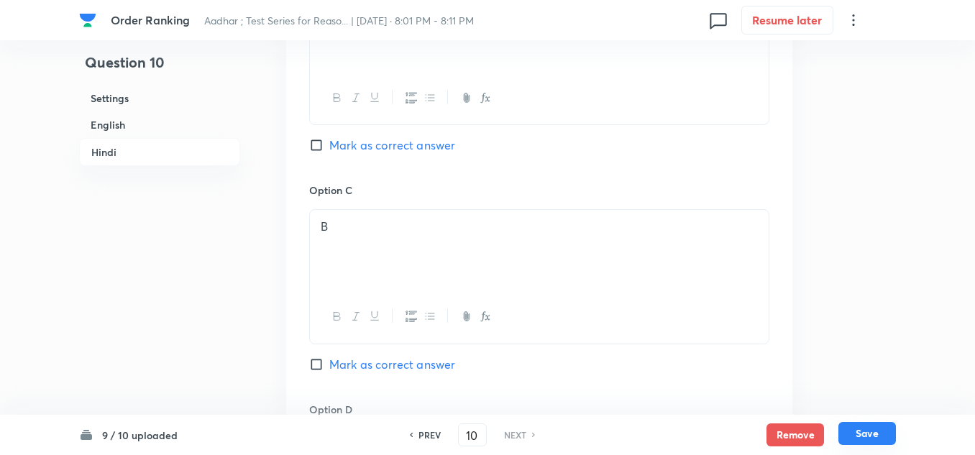
click at [870, 429] on button "Save" at bounding box center [868, 433] width 58 height 23
checkbox input "false"
checkbox input "true"
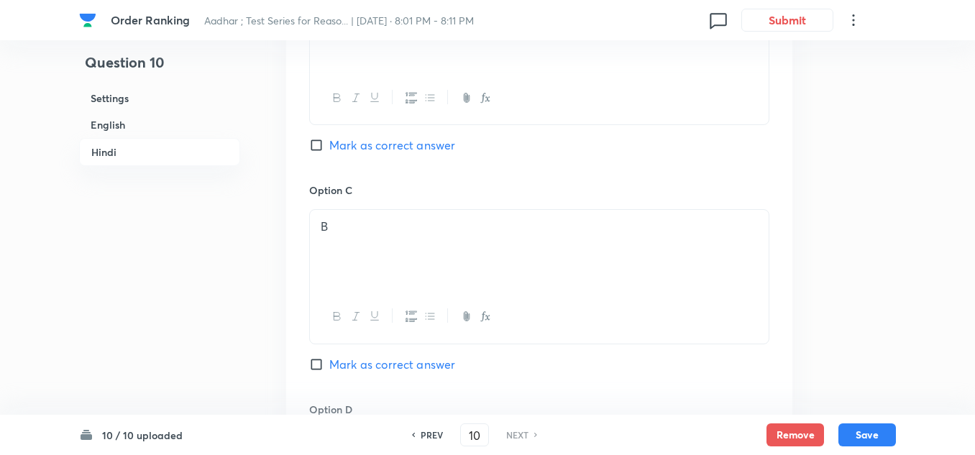
scroll to position [3302, 0]
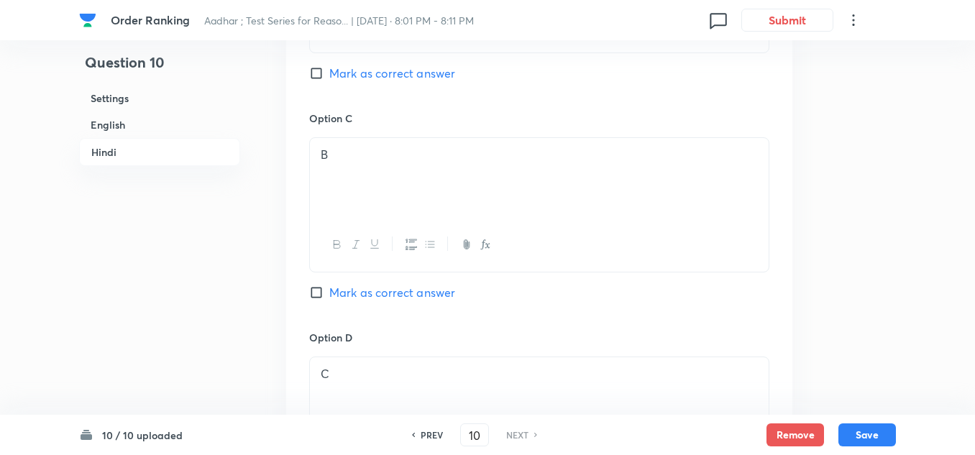
click at [429, 435] on h6 "PREV" at bounding box center [432, 435] width 22 height 13
type input "9"
checkbox input "false"
checkbox input "true"
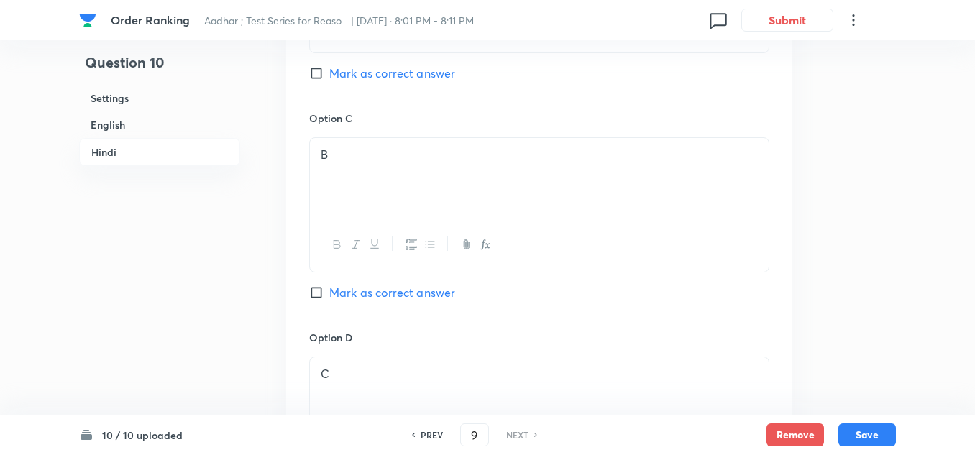
checkbox input "true"
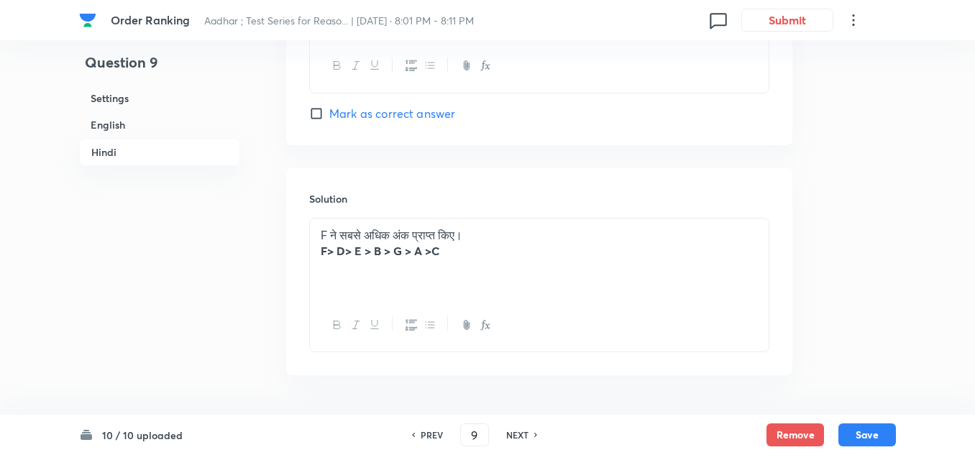
scroll to position [3949, 0]
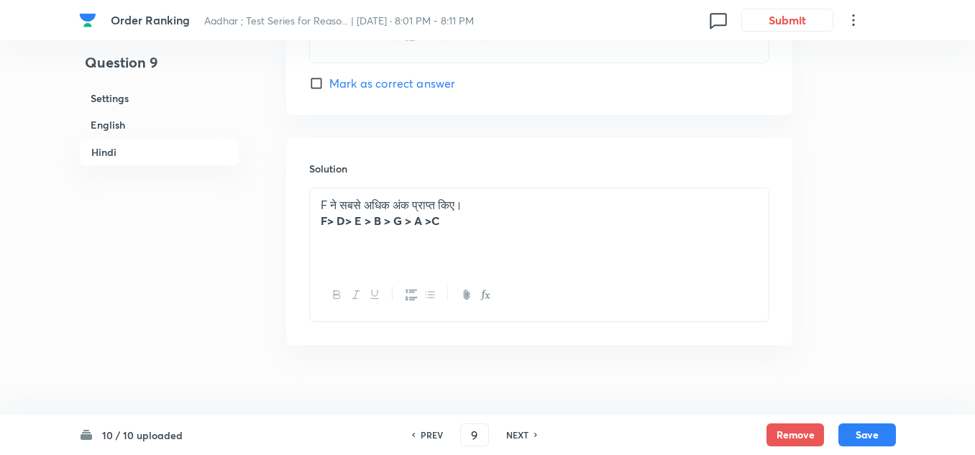
click at [426, 429] on h6 "PREV" at bounding box center [432, 435] width 22 height 13
type input "8"
checkbox input "false"
checkbox input "true"
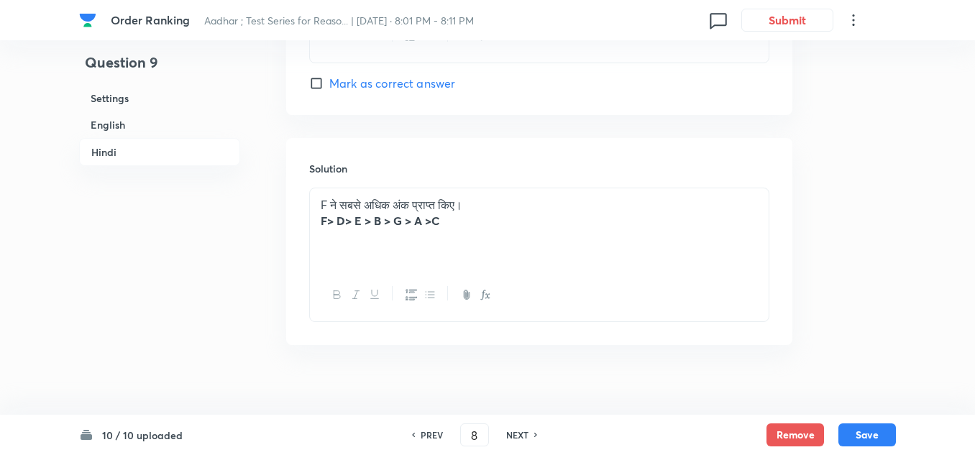
checkbox input "true"
click at [512, 437] on h6 "NEXT" at bounding box center [517, 435] width 22 height 13
type input "9"
checkbox input "false"
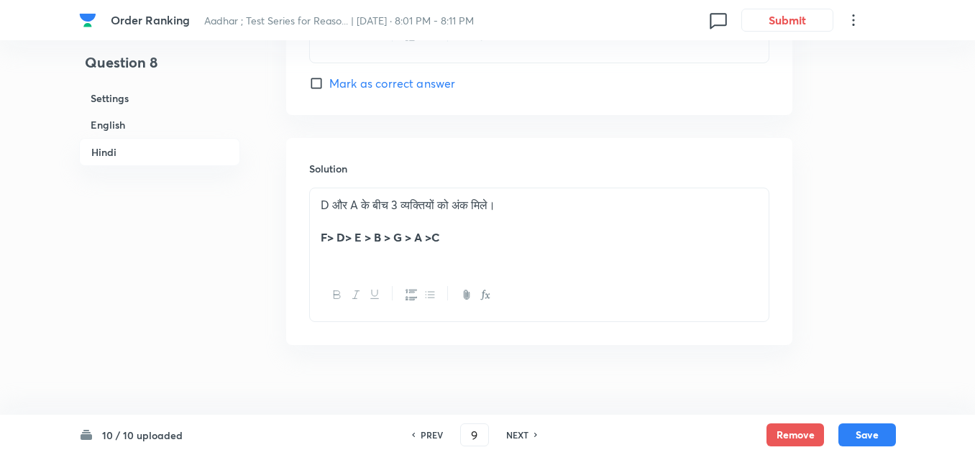
checkbox input "true"
click at [435, 434] on h6 "PREV" at bounding box center [432, 435] width 22 height 13
type input "8"
checkbox input "false"
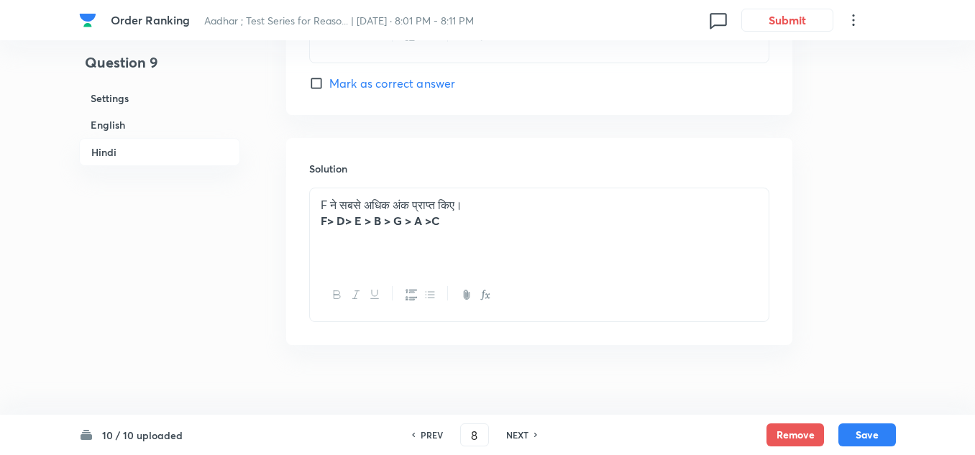
checkbox input "false"
checkbox input "true"
click at [422, 429] on h6 "PREV" at bounding box center [432, 435] width 22 height 13
type input "7"
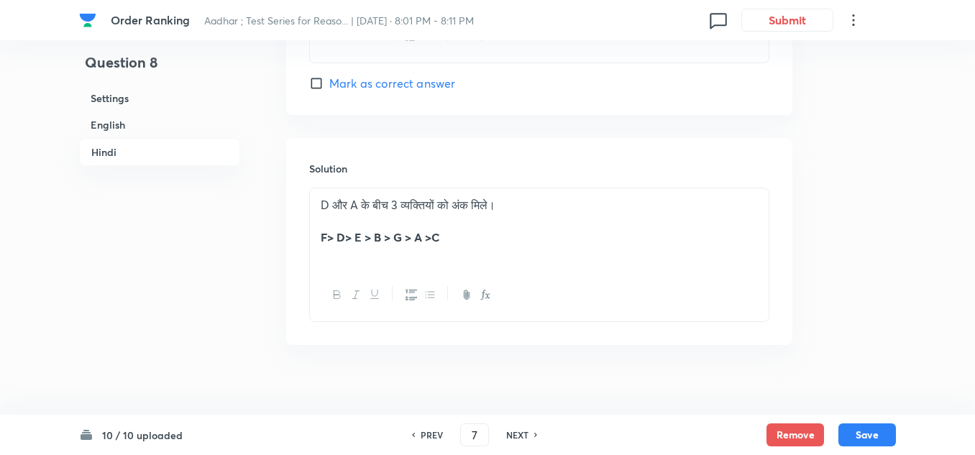
checkbox input "false"
checkbox input "true"
click at [416, 429] on div "PREV" at bounding box center [430, 435] width 38 height 13
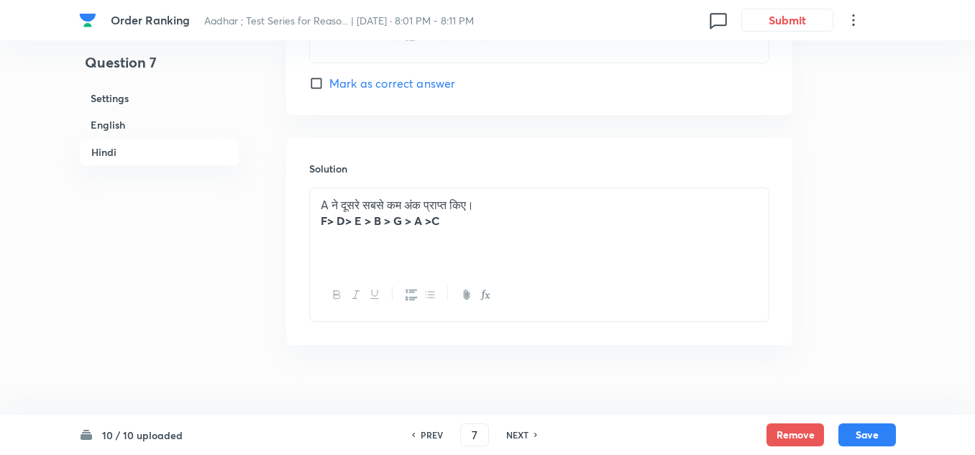
type input "6"
checkbox input "false"
checkbox input "true"
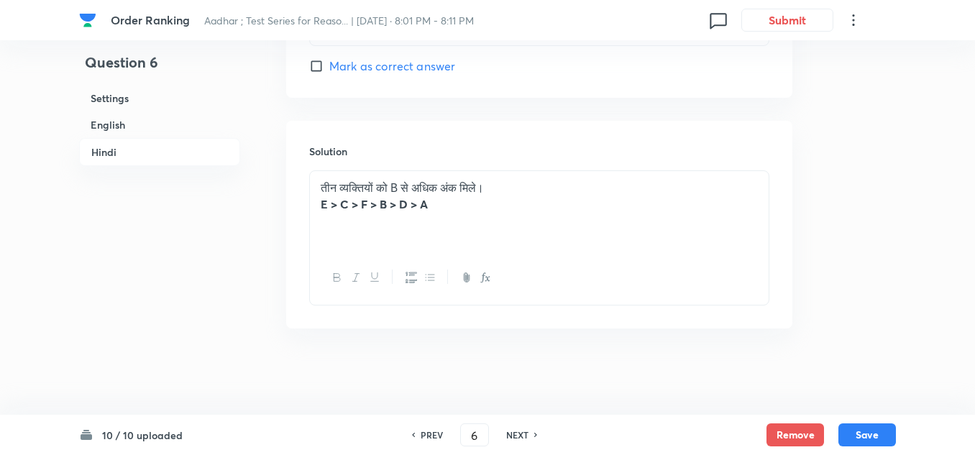
scroll to position [3933, 0]
click at [429, 432] on h6 "PREV" at bounding box center [432, 435] width 22 height 13
type input "5"
checkbox input "false"
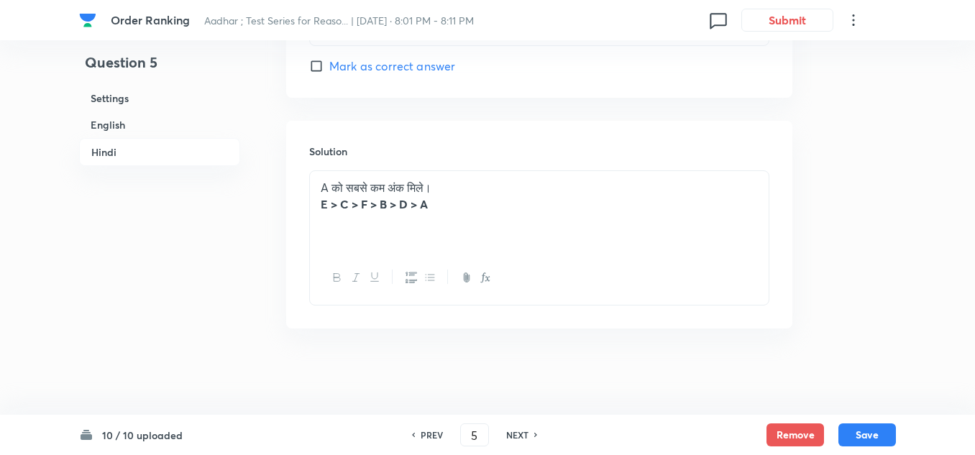
checkbox input "true"
click at [422, 429] on h6 "PREV" at bounding box center [432, 435] width 22 height 13
type input "4"
checkbox input "false"
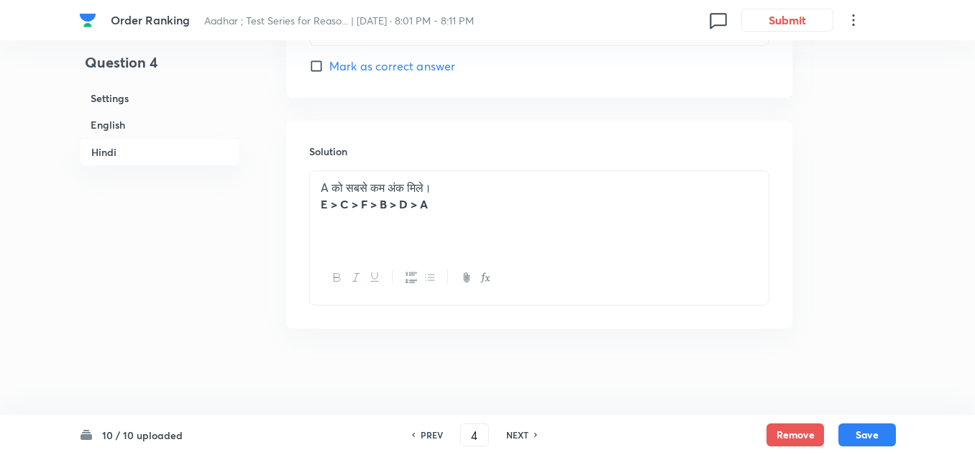
checkbox input "false"
checkbox input "true"
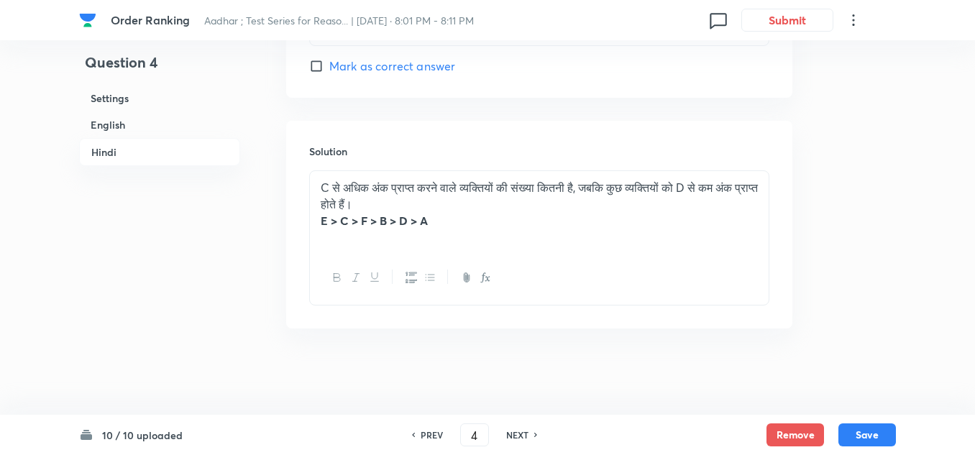
click at [518, 437] on h6 "NEXT" at bounding box center [517, 435] width 22 height 13
type input "5"
checkbox input "false"
checkbox input "true"
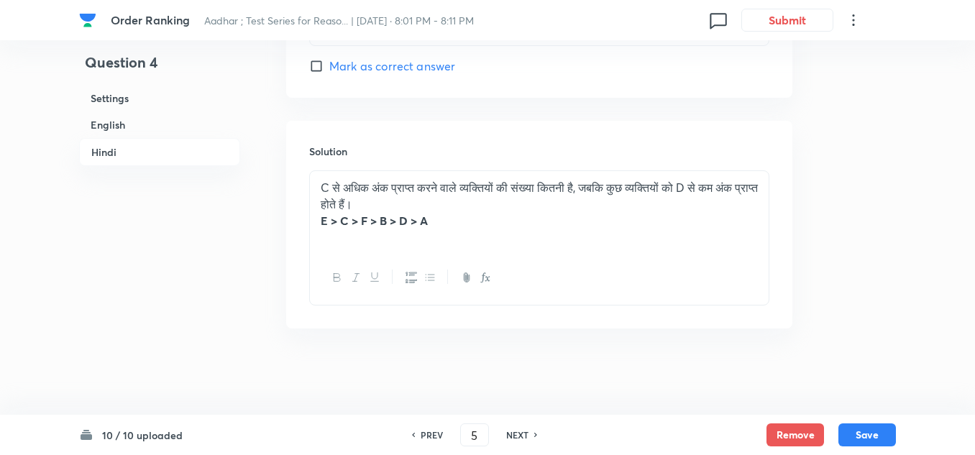
checkbox input "true"
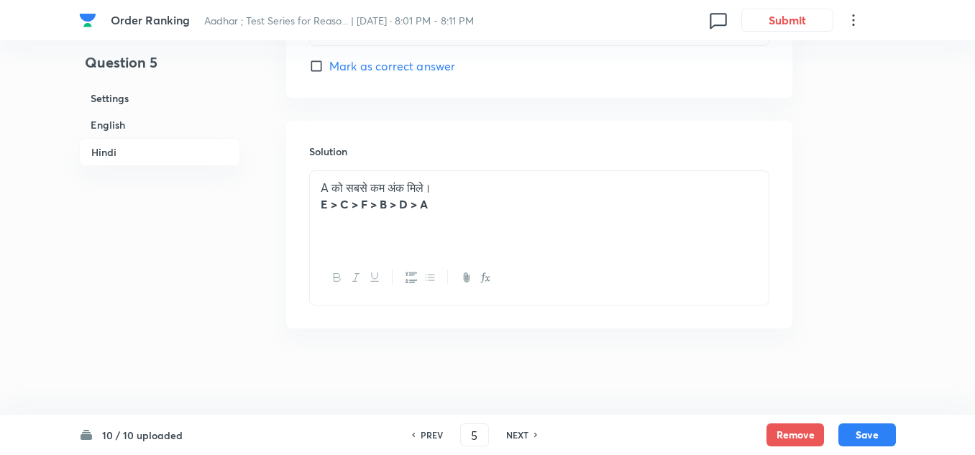
click at [518, 437] on h6 "NEXT" at bounding box center [517, 435] width 22 height 13
type input "6"
checkbox input "false"
checkbox input "true"
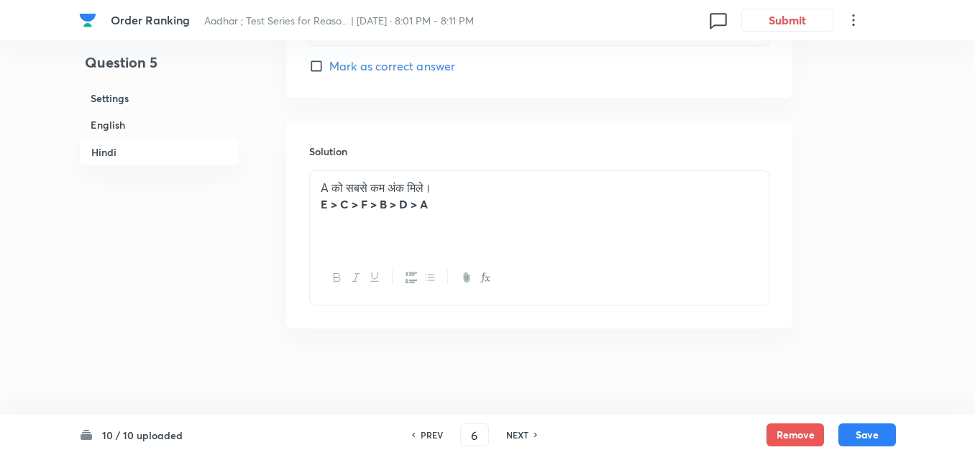
checkbox input "true"
click at [518, 437] on h6 "NEXT" at bounding box center [517, 435] width 22 height 13
type input "7"
checkbox input "false"
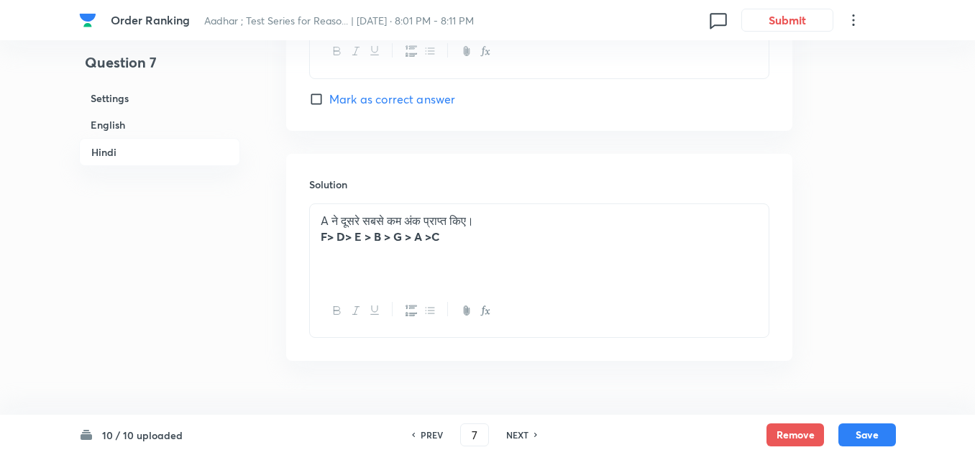
scroll to position [3949, 0]
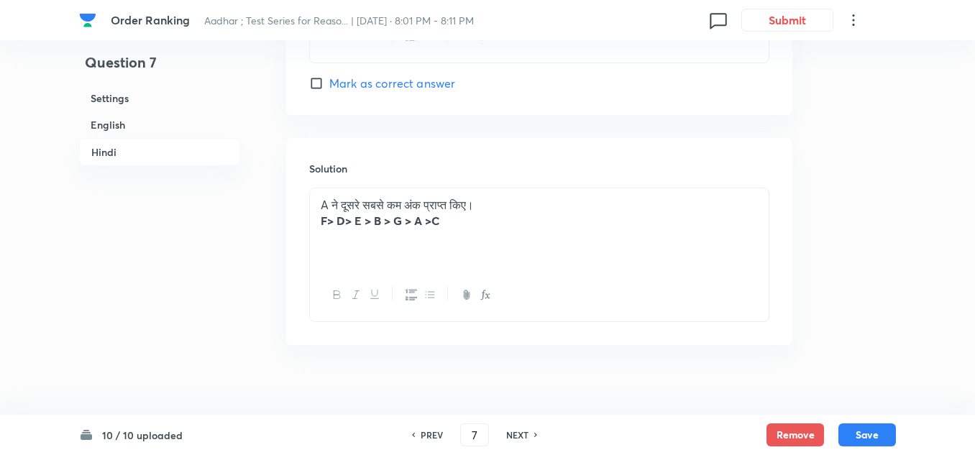
checkbox input "true"
click at [427, 432] on h6 "PREV" at bounding box center [432, 435] width 22 height 13
type input "6"
checkbox input "false"
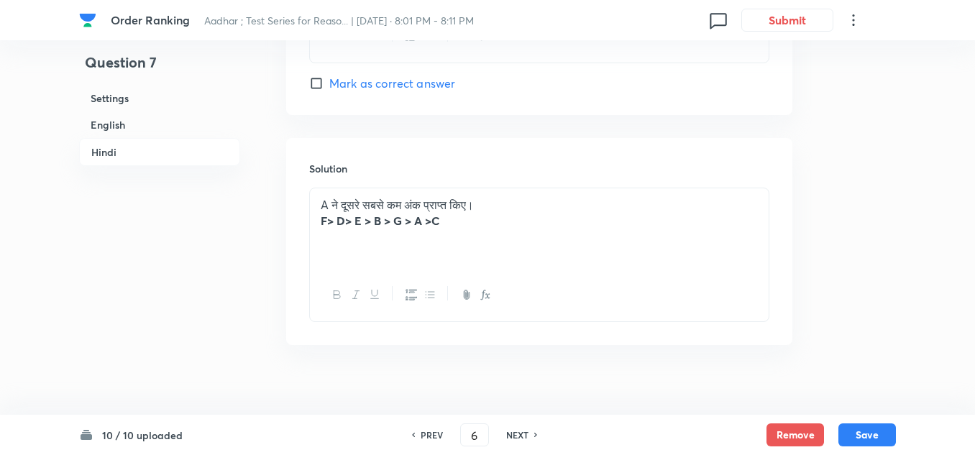
checkbox input "false"
checkbox input "true"
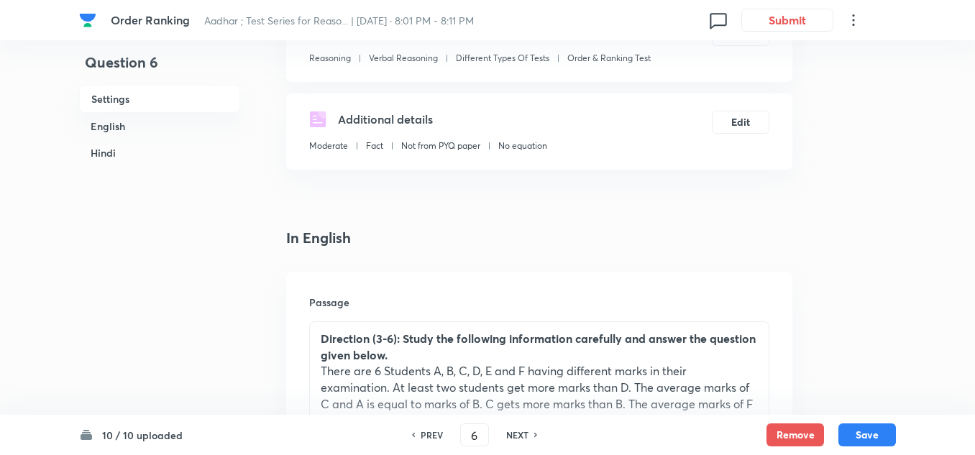
scroll to position [193, 0]
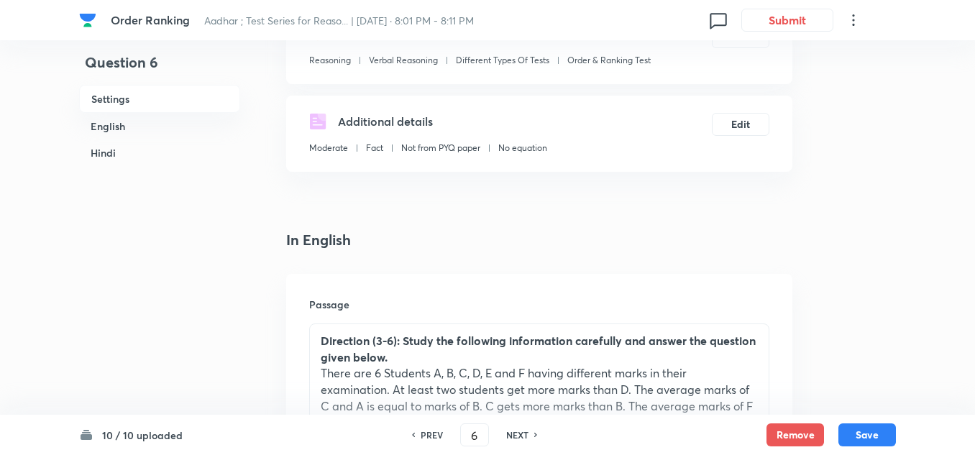
click at [422, 434] on h6 "PREV" at bounding box center [432, 435] width 22 height 13
type input "5"
checkbox input "false"
checkbox input "true"
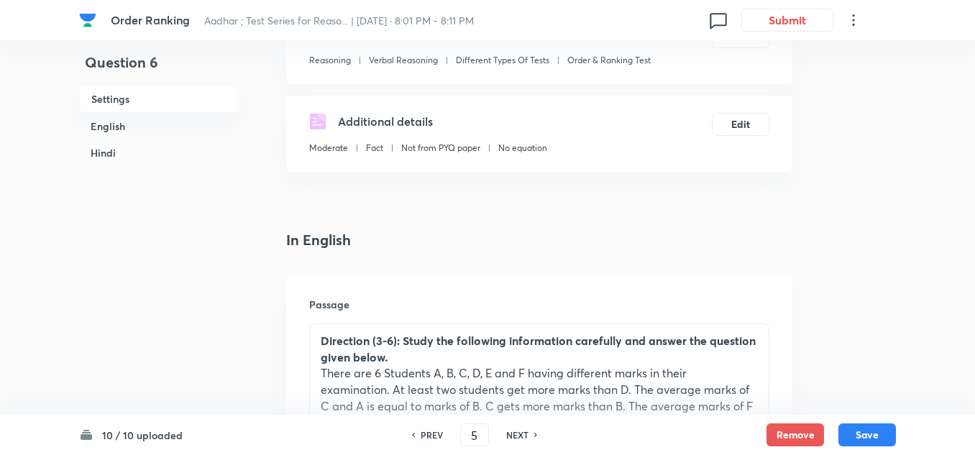
checkbox input "true"
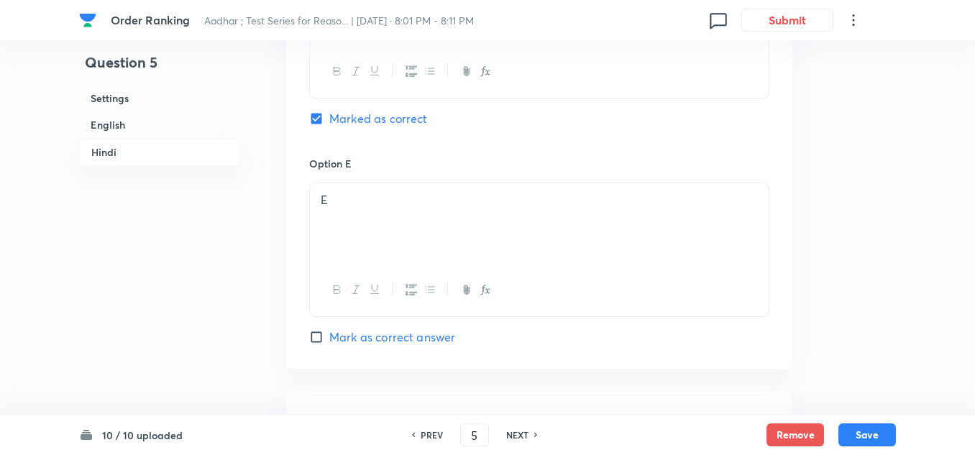
scroll to position [3933, 0]
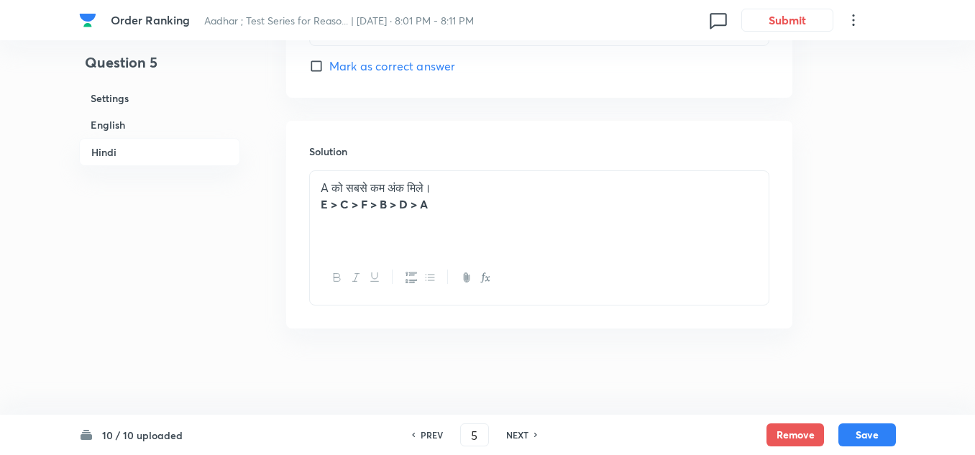
click at [422, 435] on h6 "PREV" at bounding box center [432, 435] width 22 height 13
type input "4"
checkbox input "false"
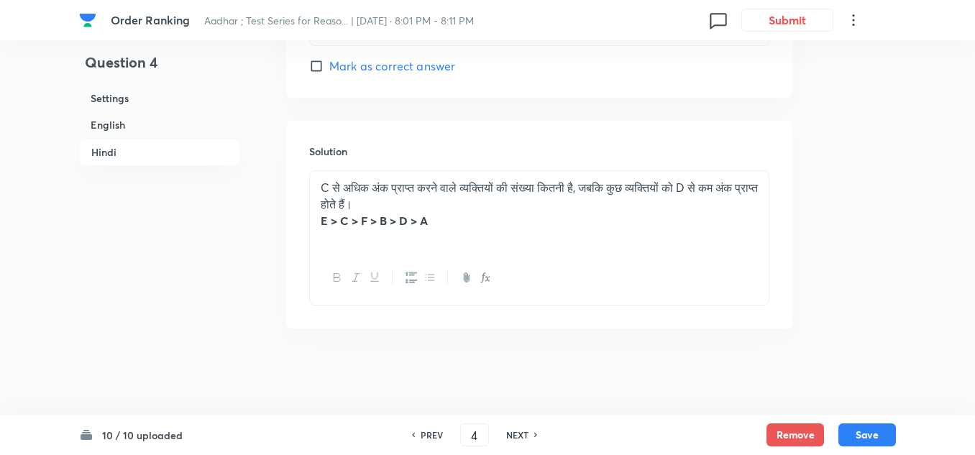
checkbox input "true"
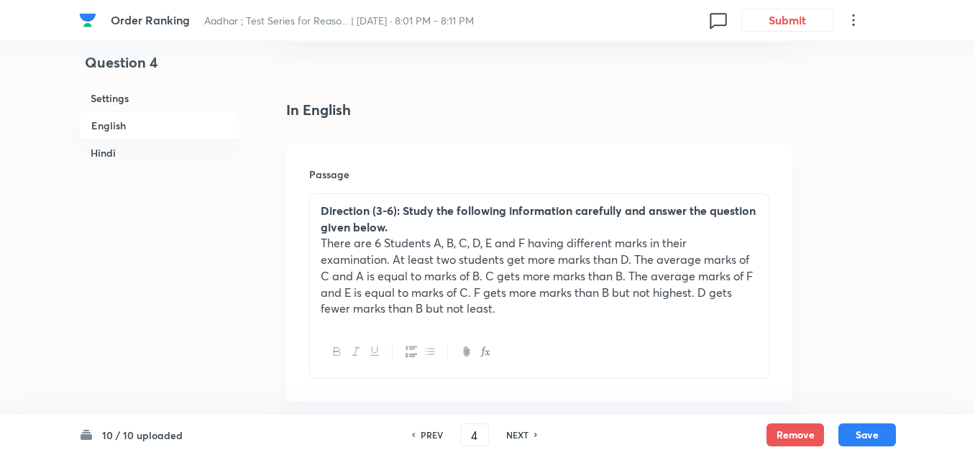
scroll to position [265, 0]
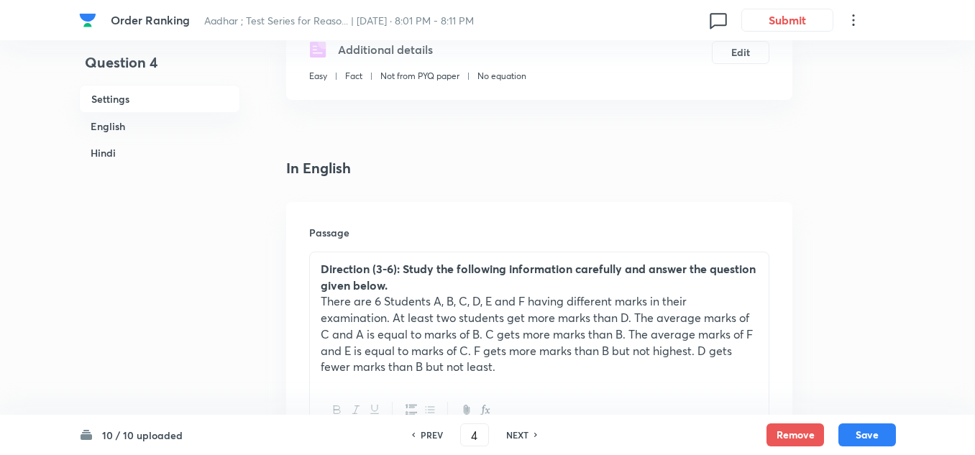
drag, startPoint x: 427, startPoint y: 430, endPoint x: 428, endPoint y: 419, distance: 11.5
click at [428, 430] on h6 "PREV" at bounding box center [432, 435] width 22 height 13
type input "3"
checkbox input "false"
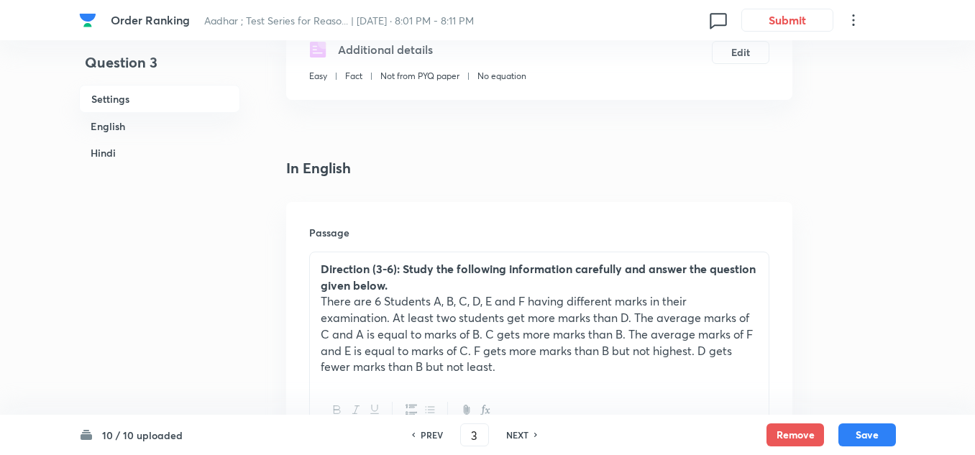
checkbox input "true"
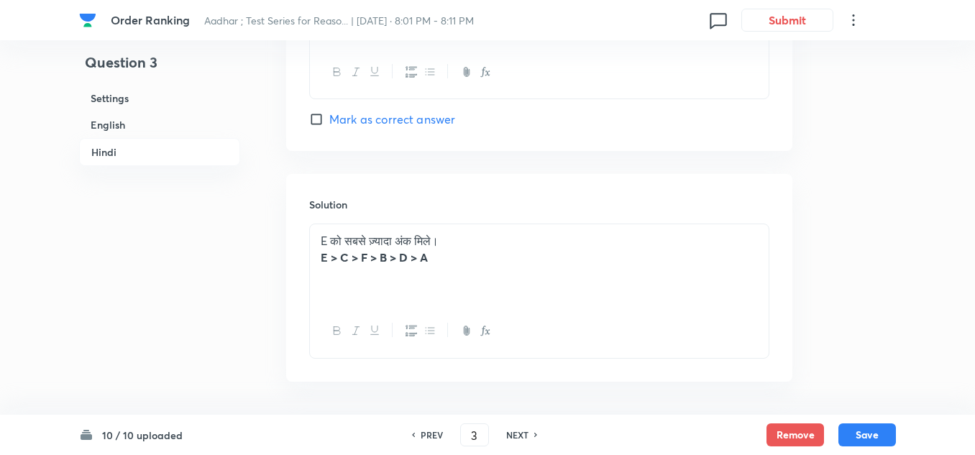
scroll to position [3933, 0]
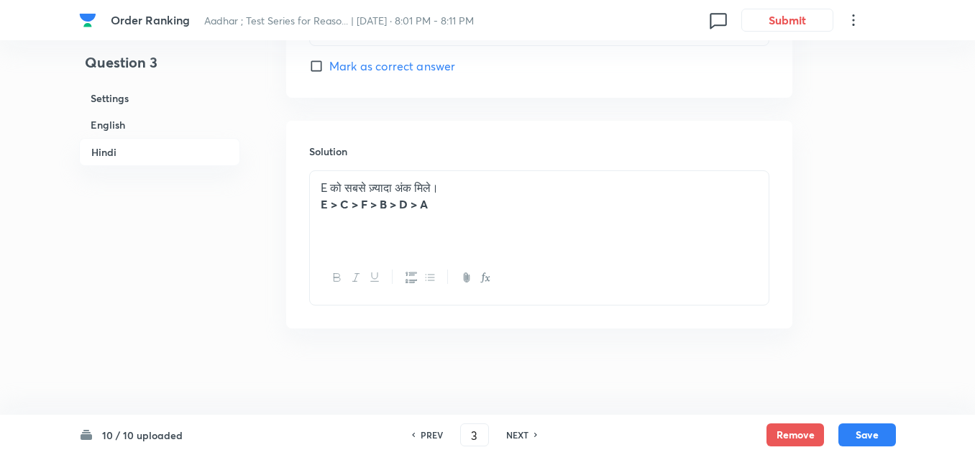
click at [421, 430] on h6 "PREV" at bounding box center [432, 435] width 22 height 13
type input "2"
checkbox input "false"
checkbox input "true"
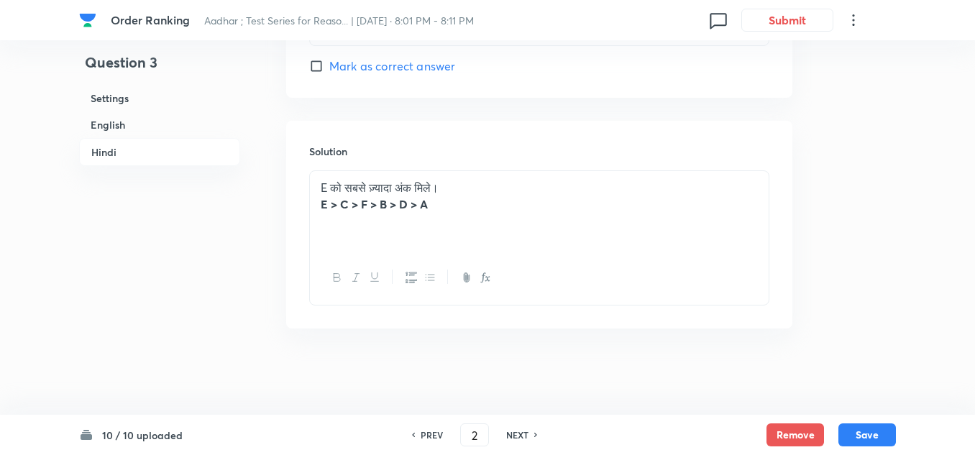
checkbox input "true"
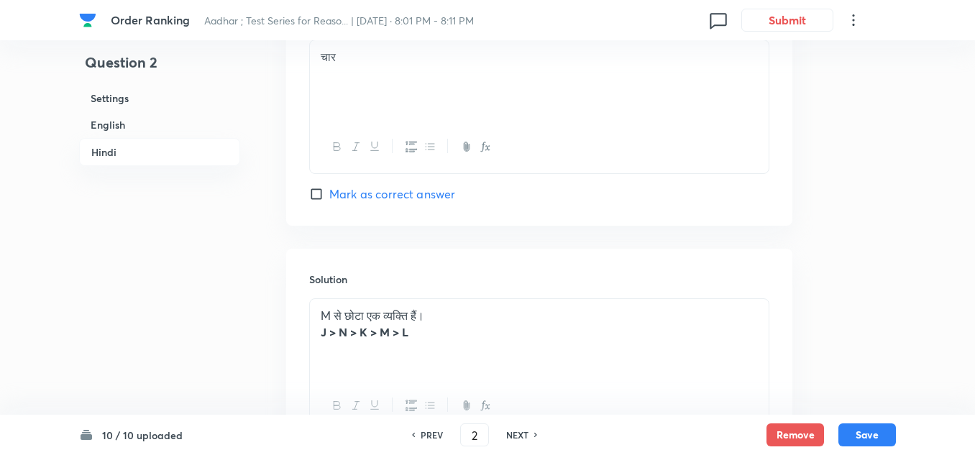
scroll to position [3884, 0]
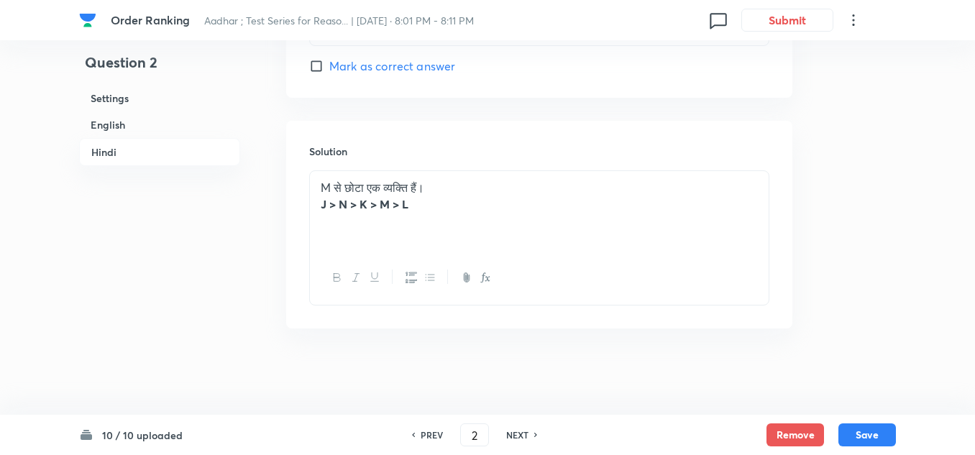
click at [431, 430] on h6 "PREV" at bounding box center [432, 435] width 22 height 13
type input "1"
checkbox input "false"
checkbox input "true"
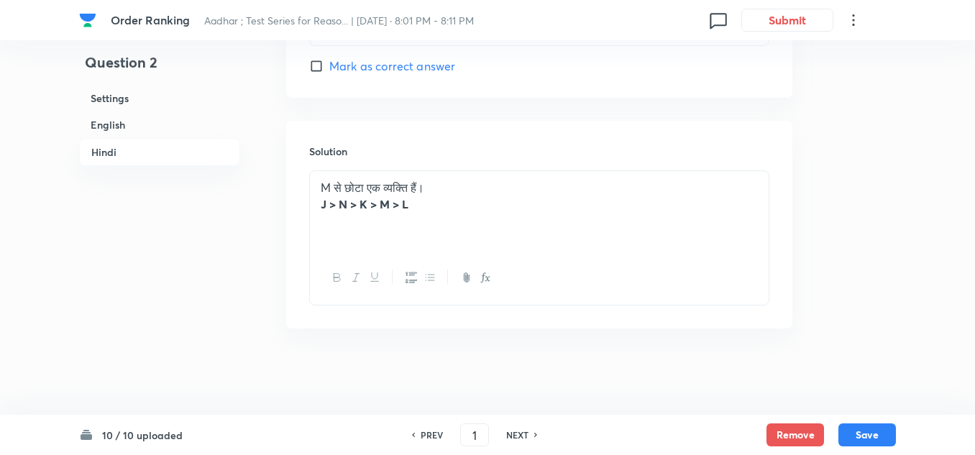
checkbox input "true"
click at [860, 426] on button "Save" at bounding box center [868, 433] width 58 height 23
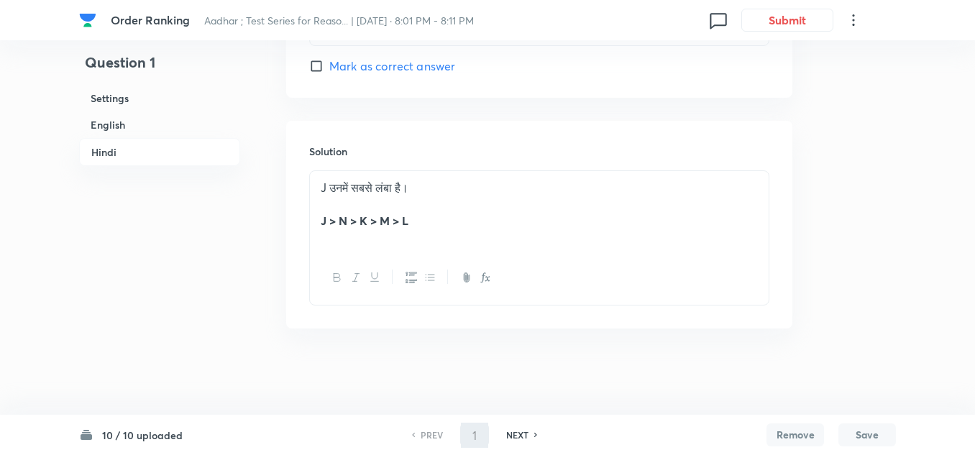
type input "2"
checkbox input "false"
checkbox input "true"
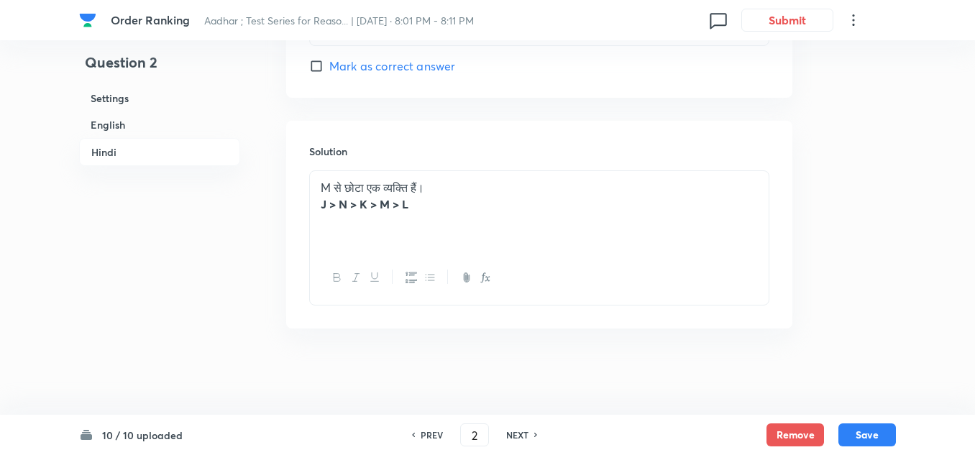
click at [526, 432] on h6 "NEXT" at bounding box center [517, 435] width 22 height 13
type input "3"
checkbox input "false"
checkbox input "true"
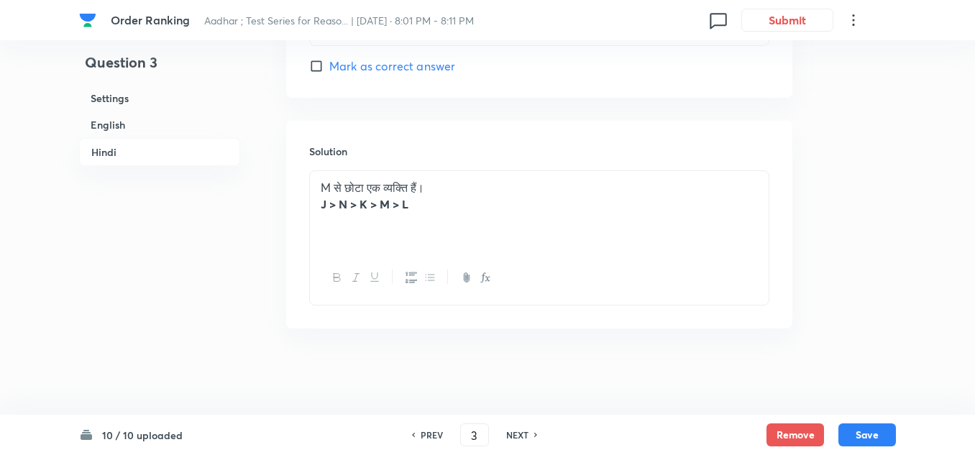
checkbox input "true"
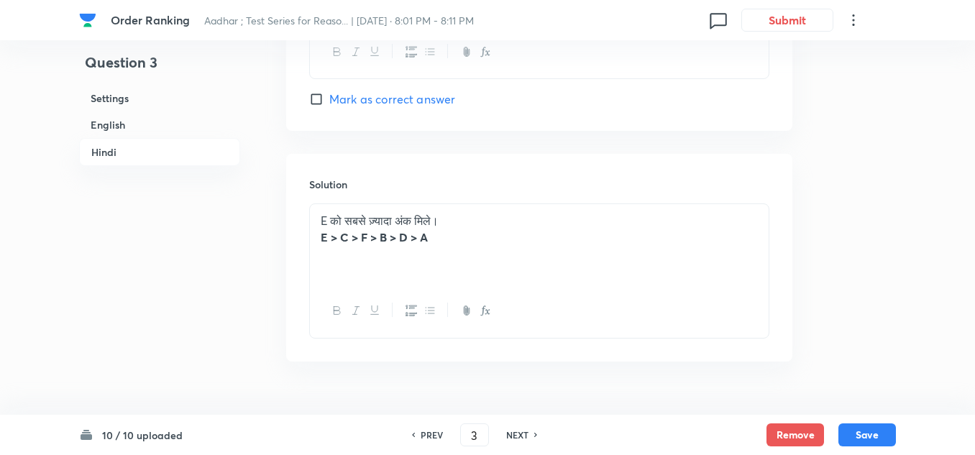
click at [526, 432] on h6 "NEXT" at bounding box center [517, 435] width 22 height 13
type input "4"
checkbox input "false"
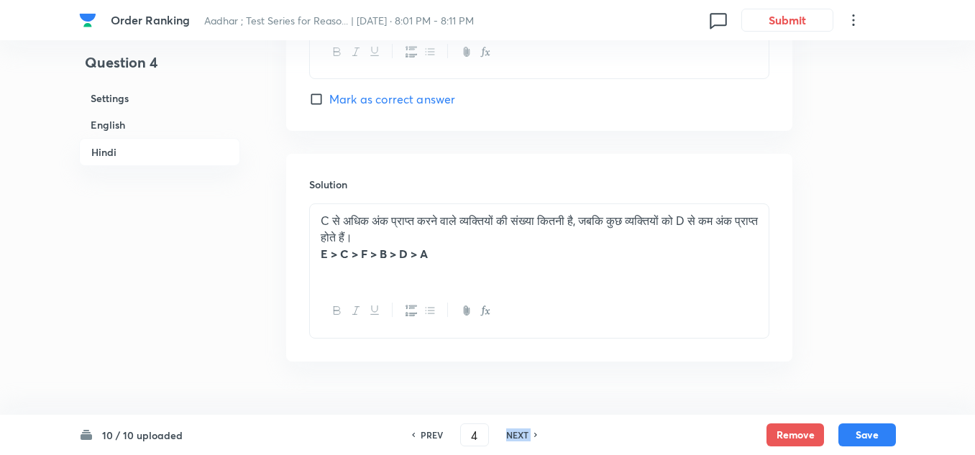
click at [526, 432] on h6 "NEXT" at bounding box center [517, 435] width 22 height 13
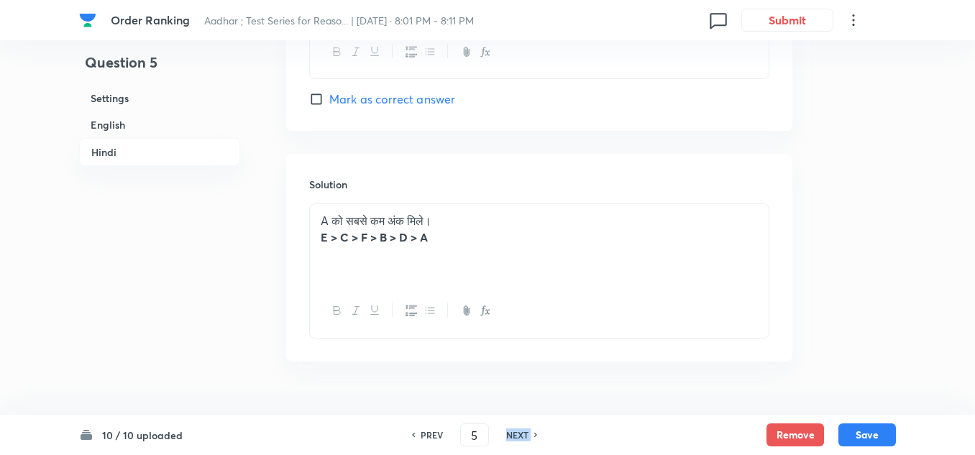
click at [526, 432] on h6 "NEXT" at bounding box center [517, 435] width 22 height 13
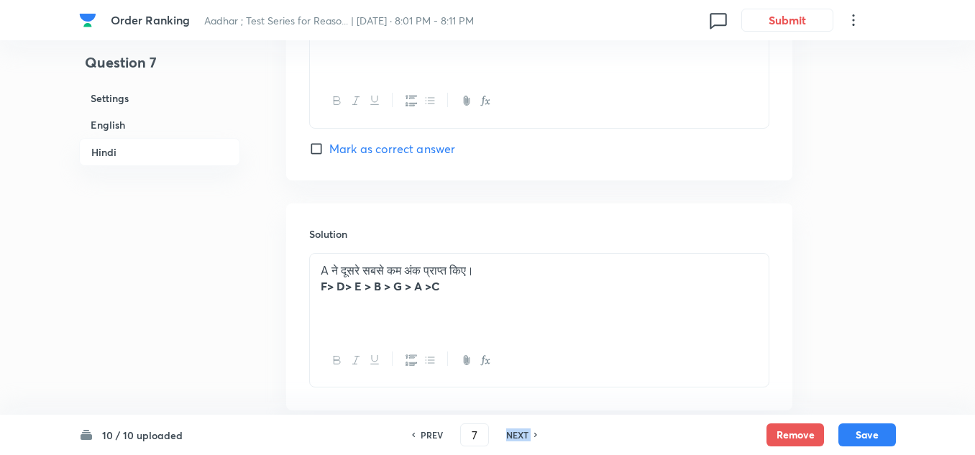
click at [526, 432] on h6 "NEXT" at bounding box center [517, 435] width 22 height 13
click at [524, 432] on h6 "NEXT" at bounding box center [517, 435] width 22 height 13
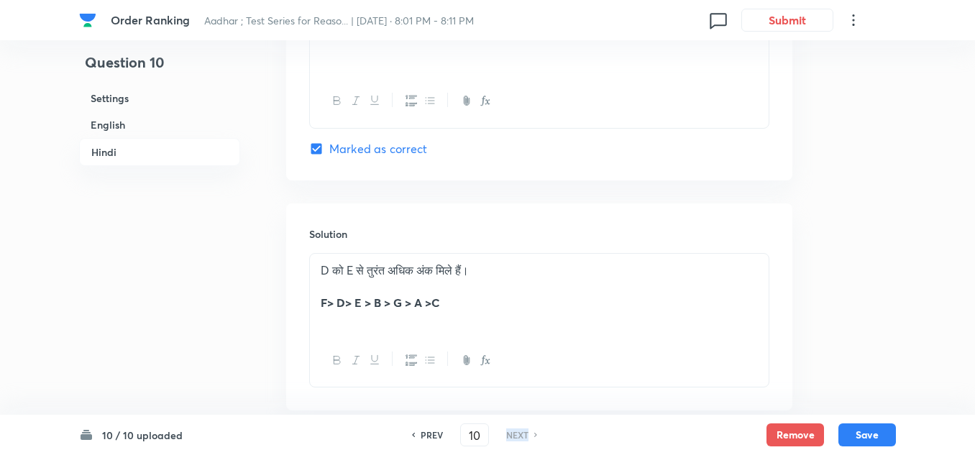
click at [524, 432] on h6 "NEXT" at bounding box center [517, 435] width 22 height 13
click at [874, 428] on button "Save" at bounding box center [868, 433] width 58 height 23
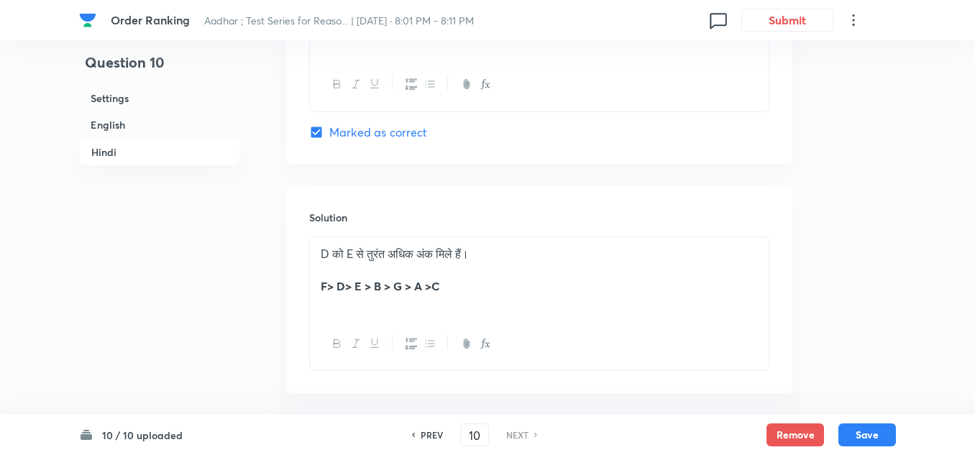
scroll to position [3949, 0]
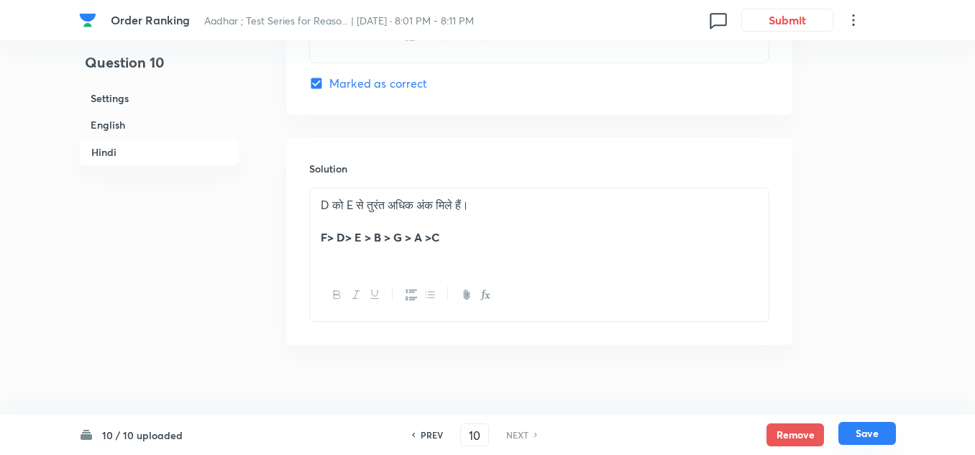
click at [867, 430] on button "Save" at bounding box center [868, 433] width 58 height 23
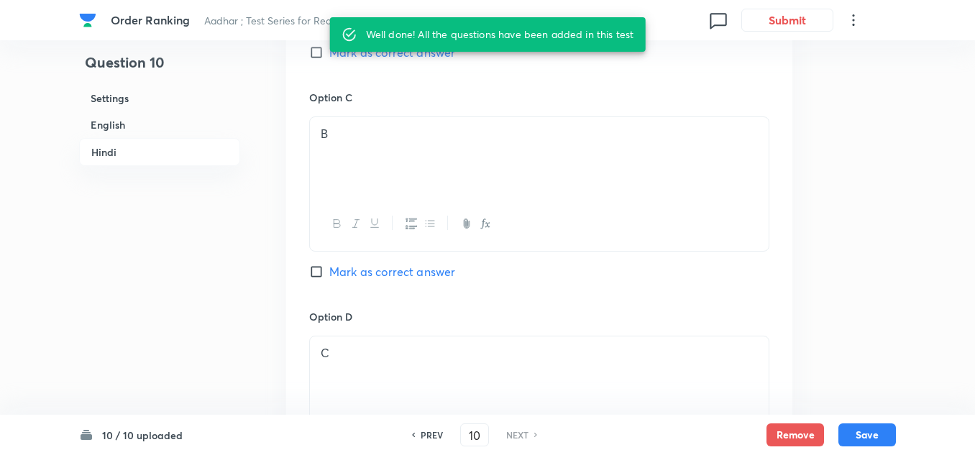
scroll to position [3302, 0]
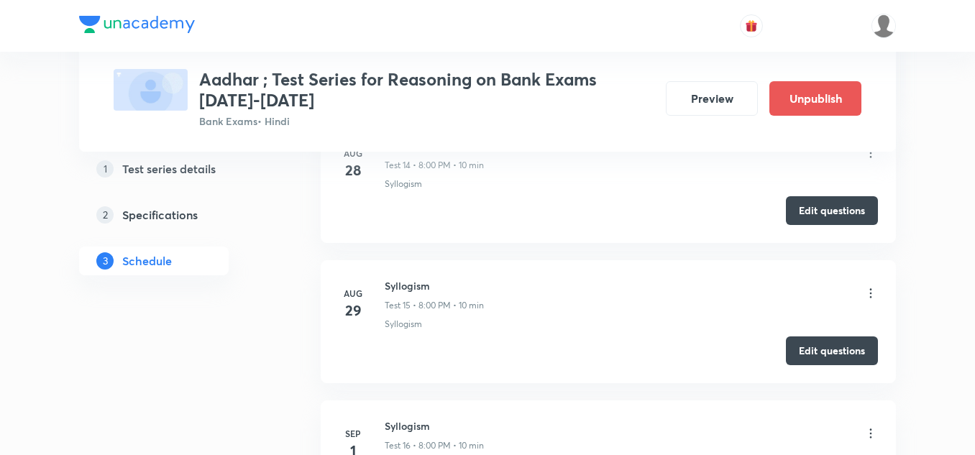
scroll to position [2486, 0]
